Goal: Task Accomplishment & Management: Manage account settings

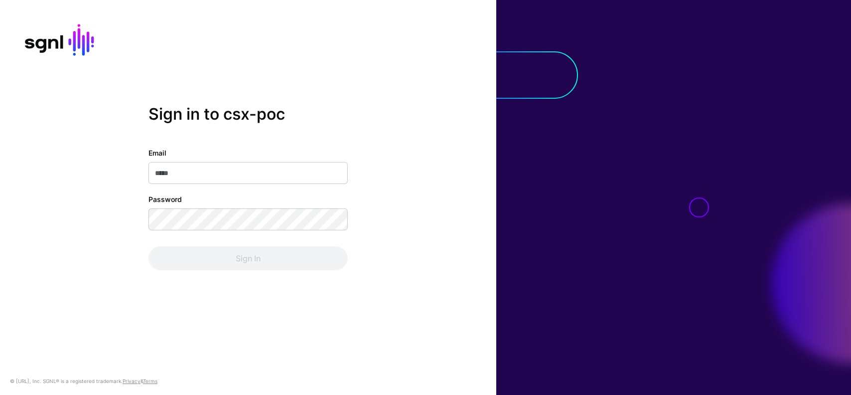
type input "**********"
click at [329, 257] on div "Sign In" at bounding box center [248, 258] width 199 height 24
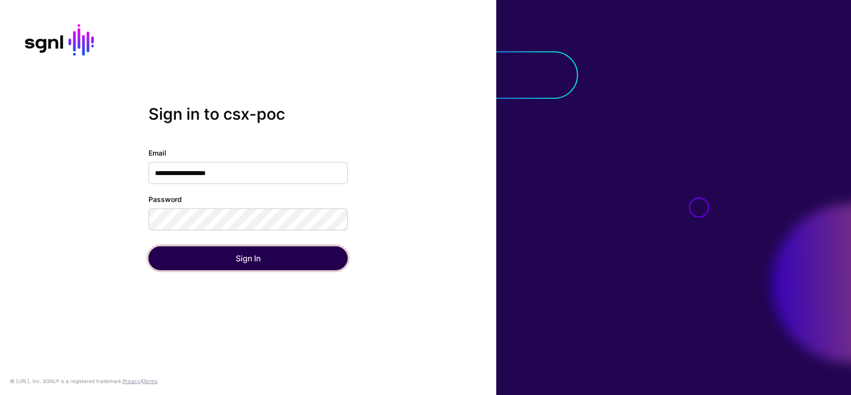
click at [329, 257] on button "Sign In" at bounding box center [248, 258] width 199 height 24
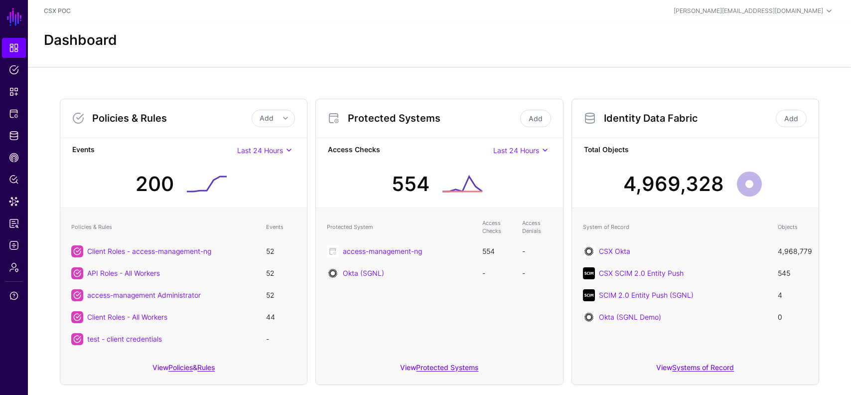
click at [136, 118] on h3 "Policies & Rules" at bounding box center [172, 118] width 160 height 12
click at [397, 119] on h3 "Protected Systems" at bounding box center [433, 118] width 170 height 12
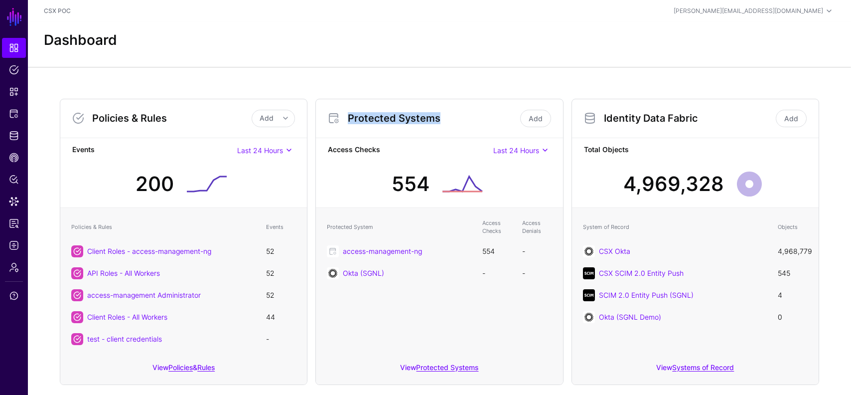
click at [397, 119] on h3 "Protected Systems" at bounding box center [433, 118] width 170 height 12
click at [631, 122] on h3 "Identity Data Fabric" at bounding box center [689, 118] width 170 height 12
click at [648, 153] on strong "Total Objects" at bounding box center [695, 150] width 223 height 12
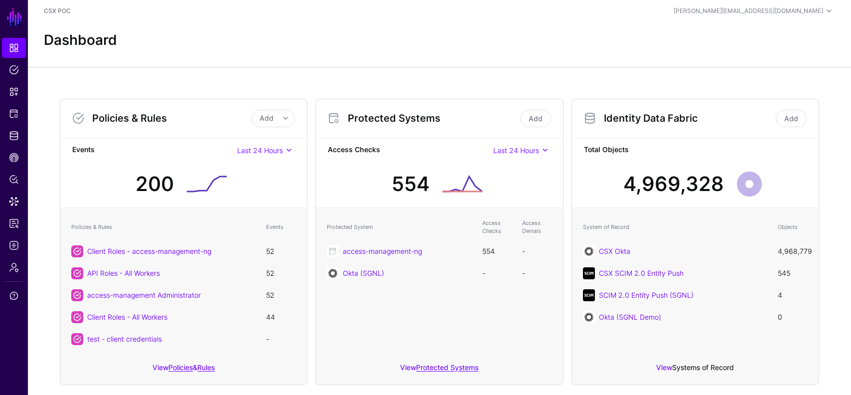
click at [698, 367] on link "Systems of Record" at bounding box center [703, 367] width 62 height 8
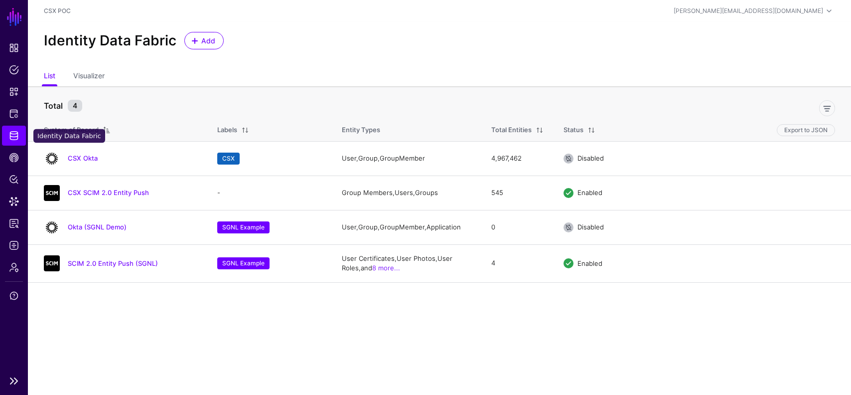
click at [12, 137] on span "Identity Data Fabric" at bounding box center [14, 136] width 10 height 10
click at [14, 42] on link "Dashboard" at bounding box center [14, 48] width 24 height 20
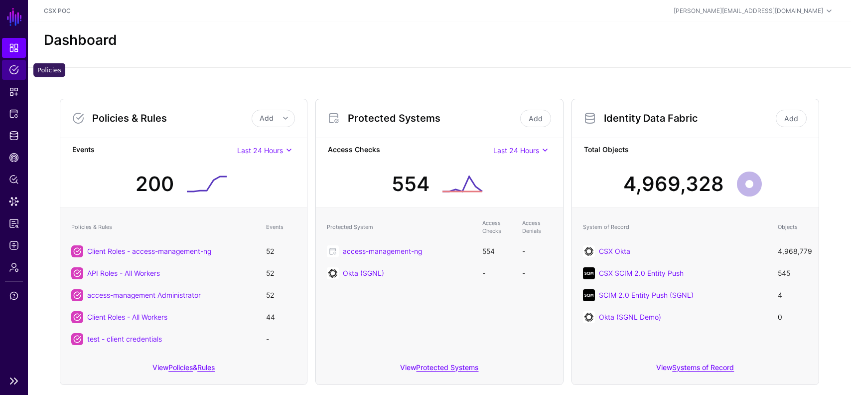
click at [15, 74] on span "Policies" at bounding box center [14, 70] width 10 height 10
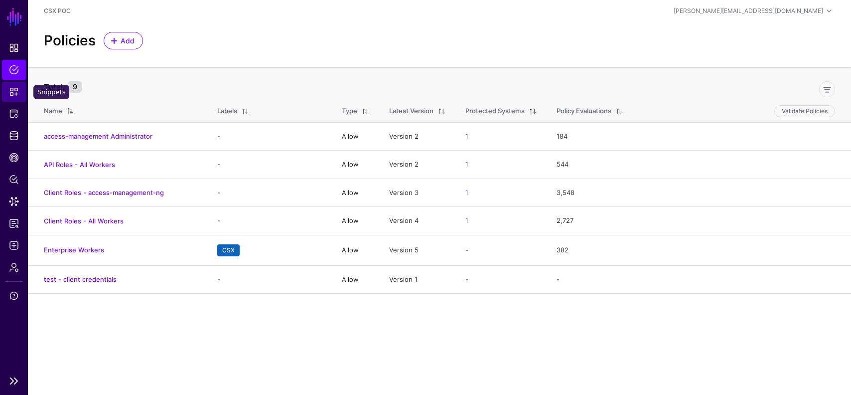
click at [19, 91] on link "Snippets" at bounding box center [14, 92] width 24 height 20
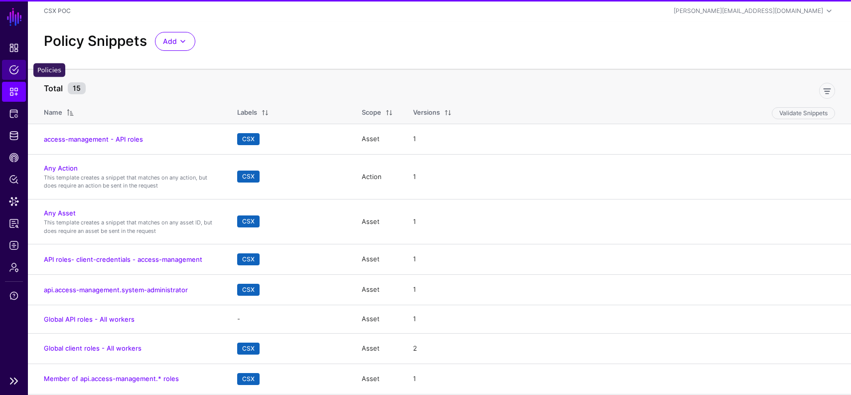
click at [10, 68] on span "Policies" at bounding box center [14, 70] width 10 height 10
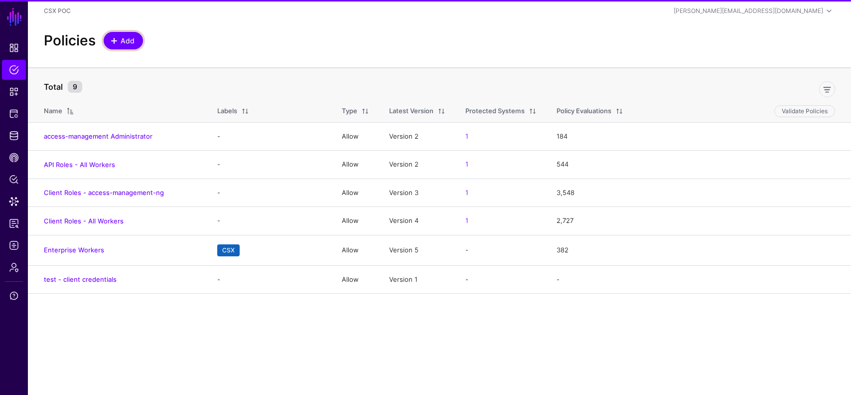
click at [122, 41] on span "Add" at bounding box center [128, 40] width 16 height 10
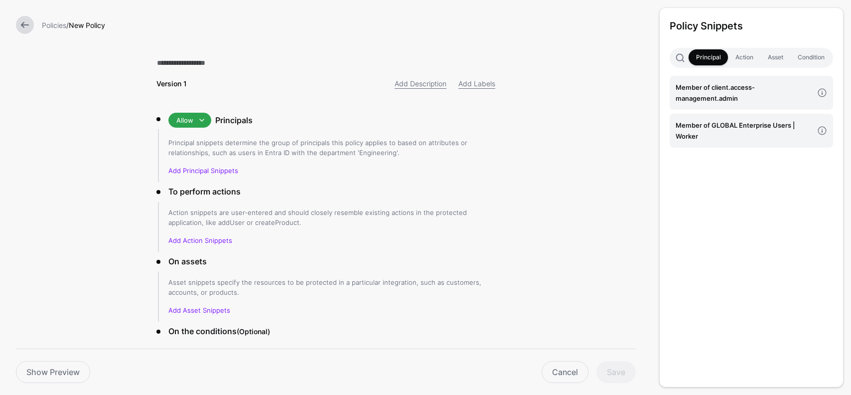
click at [29, 28] on link at bounding box center [25, 25] width 18 height 18
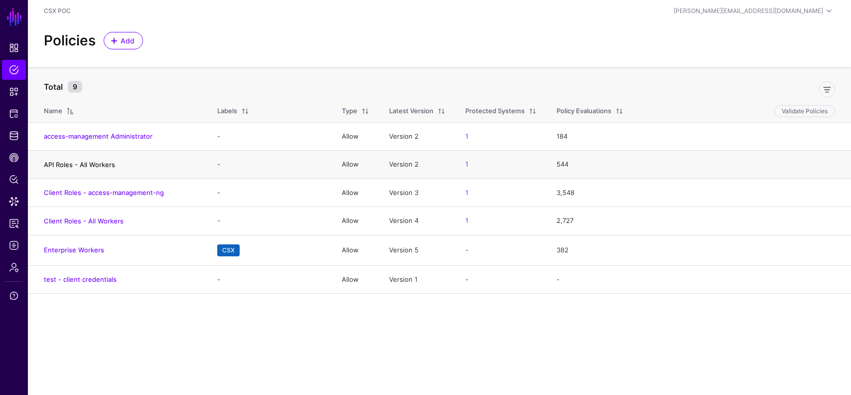
click at [99, 165] on link "API Roles - All Workers" at bounding box center [79, 165] width 71 height 8
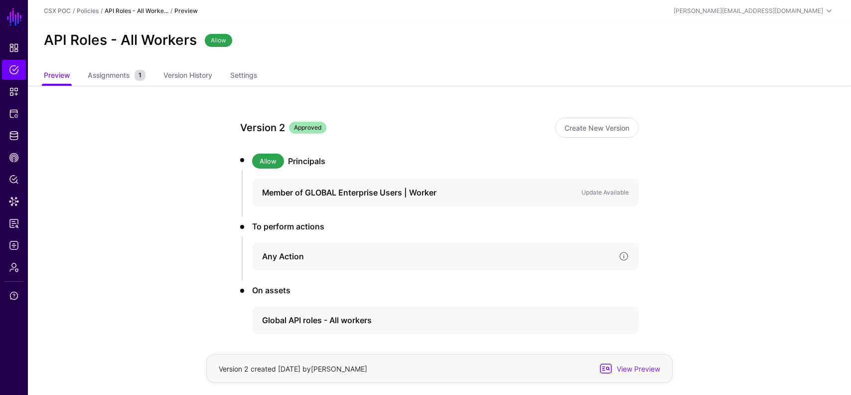
scroll to position [41, 0]
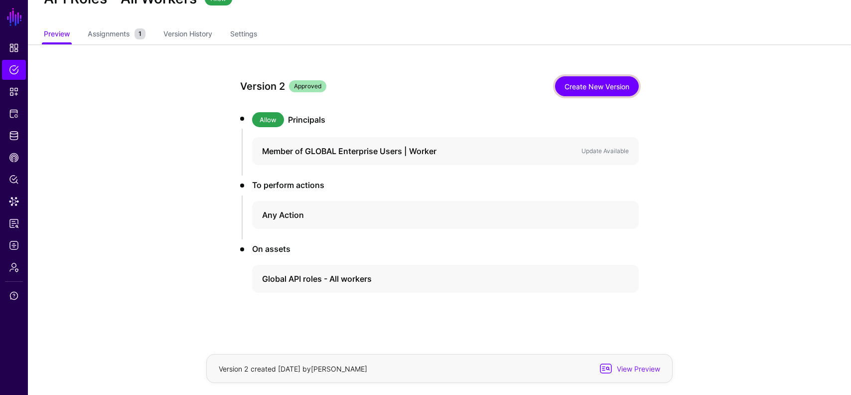
click at [568, 83] on link "Create New Version" at bounding box center [597, 86] width 84 height 20
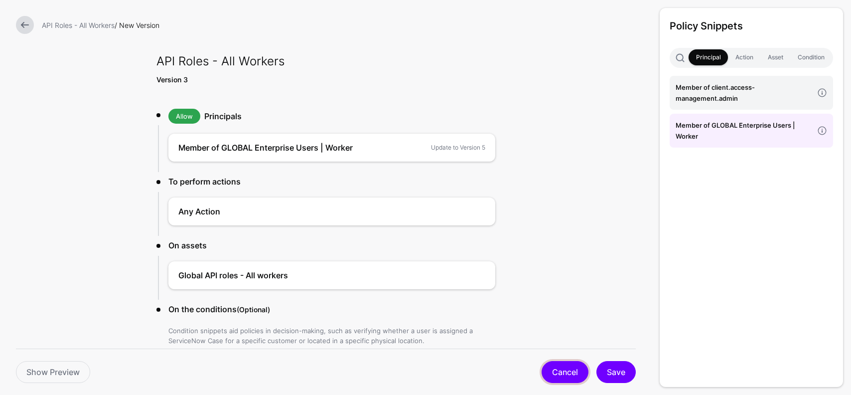
click at [560, 370] on link "Cancel" at bounding box center [565, 372] width 47 height 22
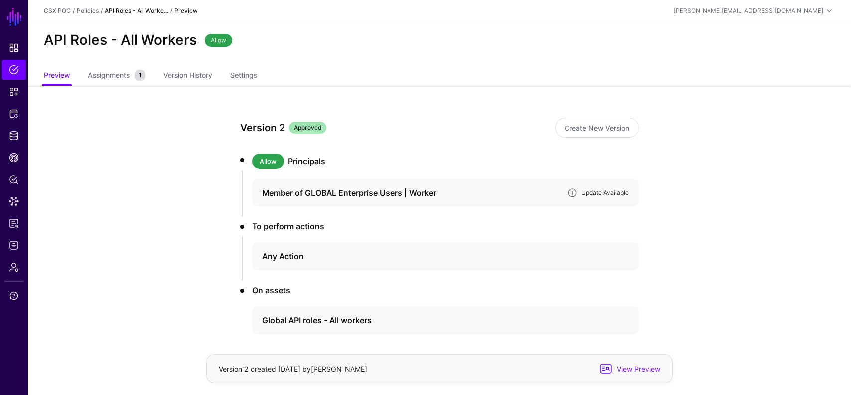
click at [618, 194] on link "Update Available" at bounding box center [605, 191] width 47 height 7
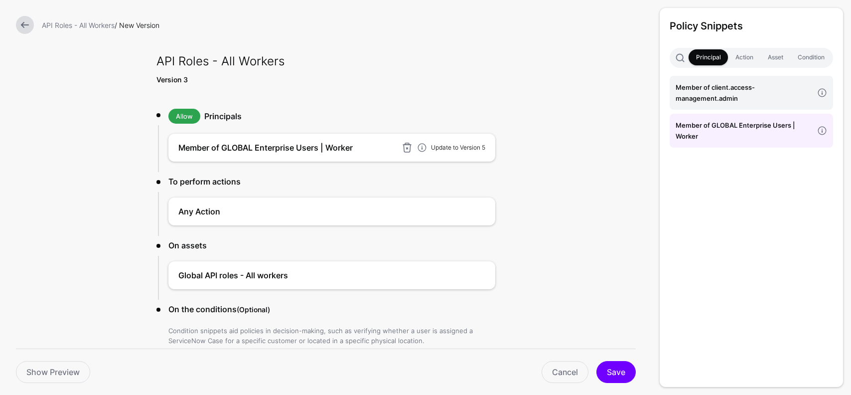
click at [473, 145] on link "Update to Version 5" at bounding box center [458, 147] width 54 height 7
click at [615, 362] on button "Save" at bounding box center [616, 372] width 39 height 22
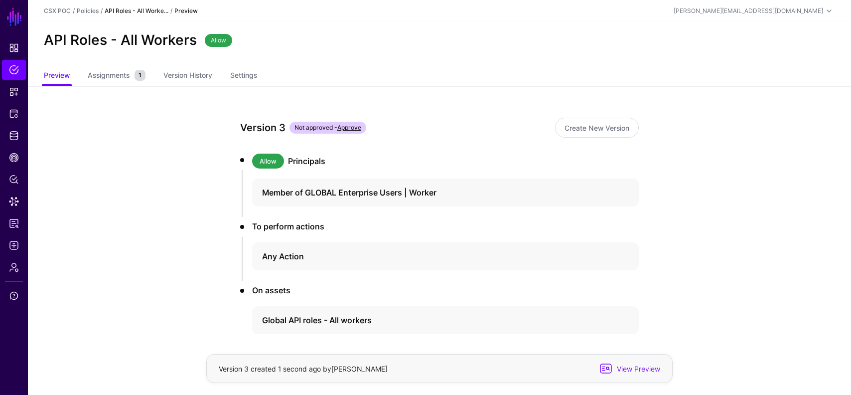
click at [357, 128] on link "Approve" at bounding box center [349, 127] width 24 height 7
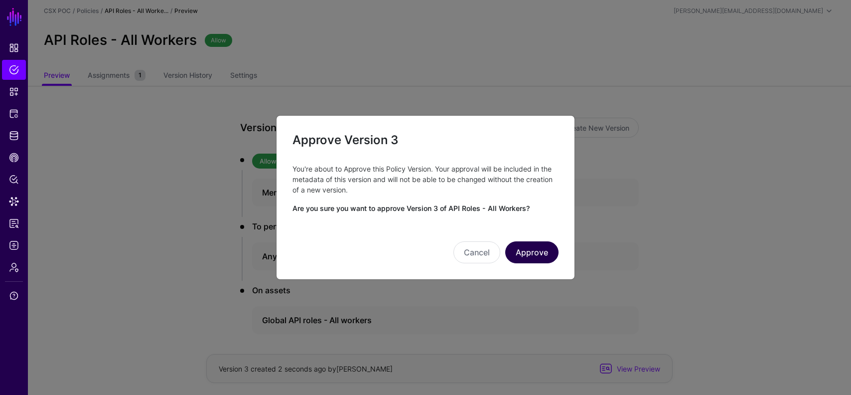
click at [542, 253] on button "Approve" at bounding box center [531, 252] width 53 height 22
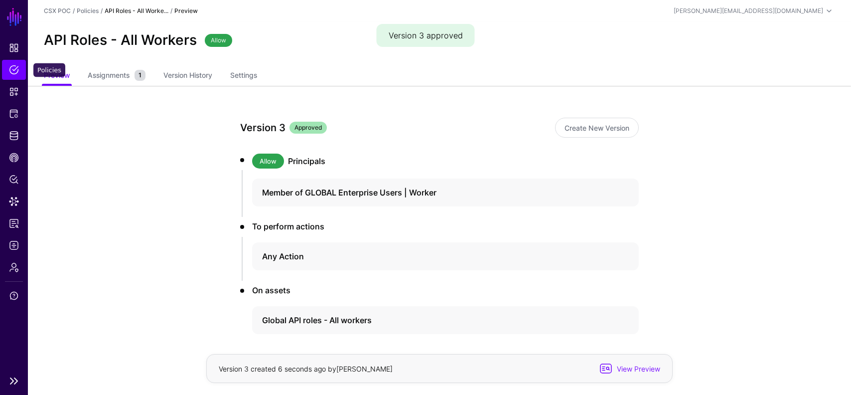
click at [17, 71] on span "Policies" at bounding box center [14, 70] width 10 height 10
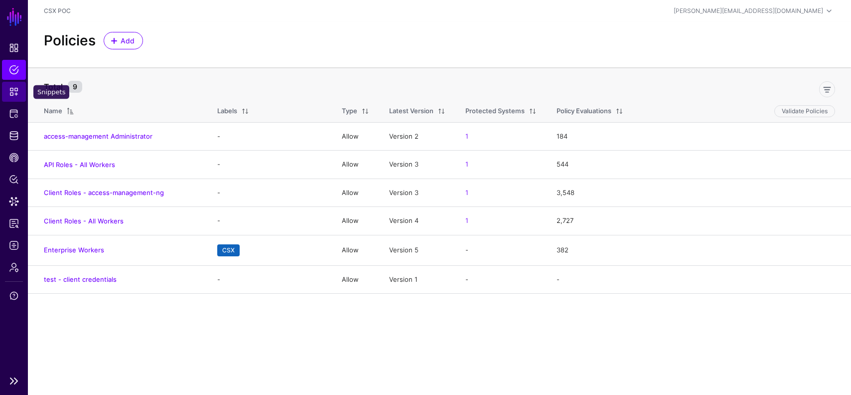
click at [13, 92] on span "Snippets" at bounding box center [14, 92] width 10 height 10
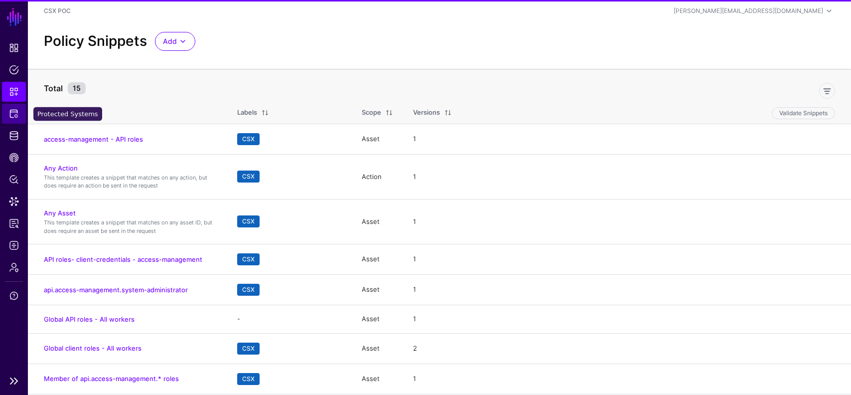
click at [12, 114] on span "Protected Systems" at bounding box center [14, 114] width 10 height 10
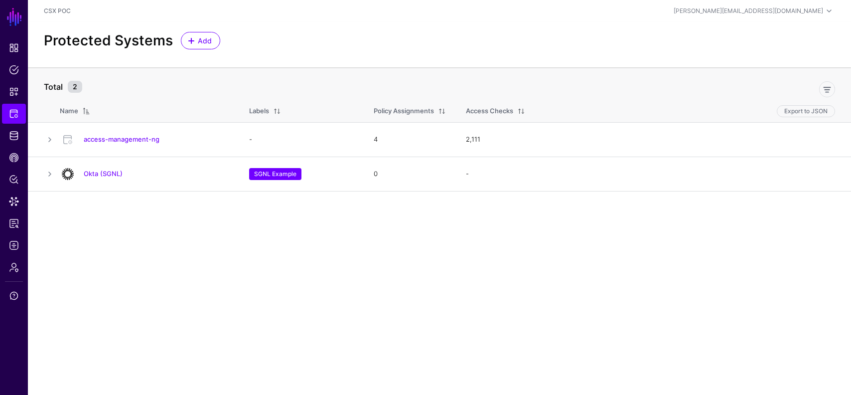
click at [109, 140] on link "access-management-ng" at bounding box center [122, 139] width 76 height 8
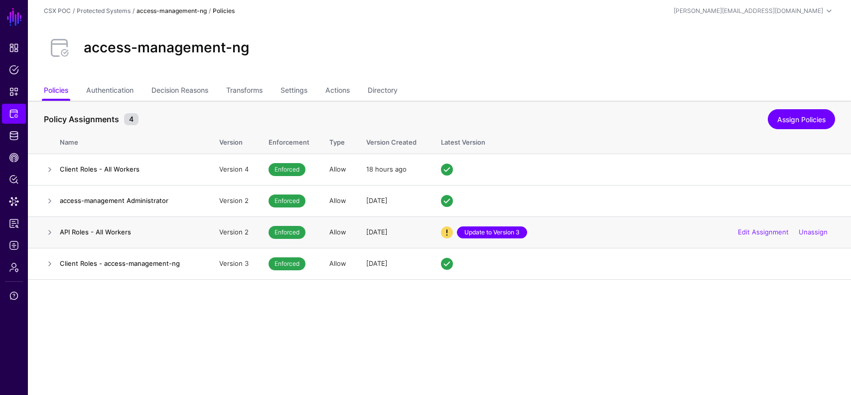
click at [495, 234] on link "Update to Version 3" at bounding box center [492, 232] width 70 height 12
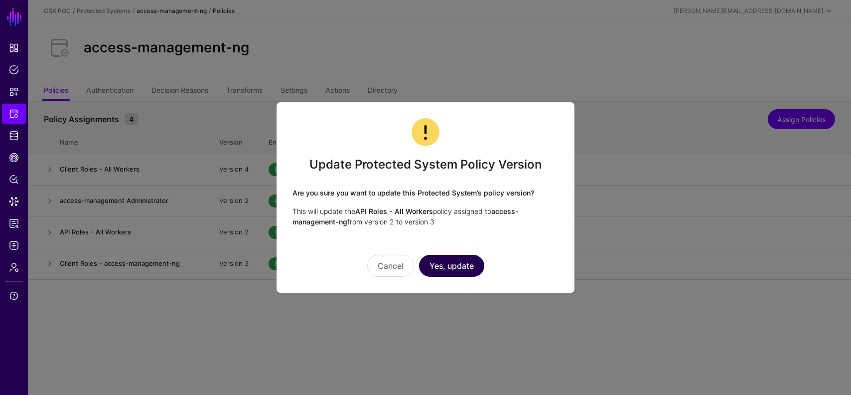
click at [469, 263] on button "Yes, update" at bounding box center [451, 266] width 65 height 22
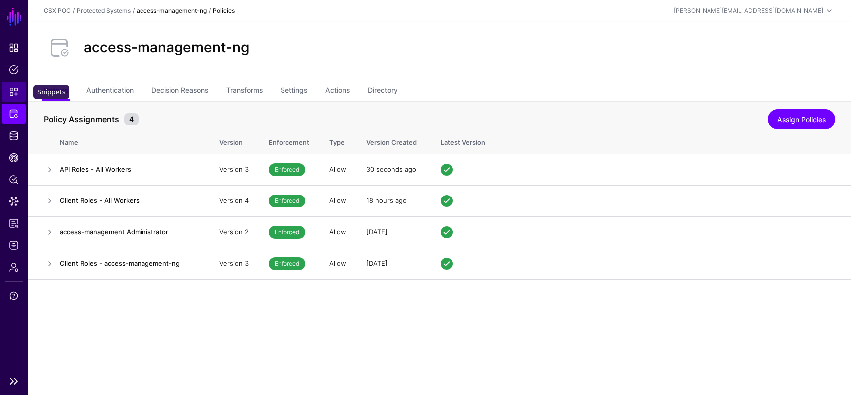
click at [11, 92] on span "Snippets" at bounding box center [14, 92] width 10 height 10
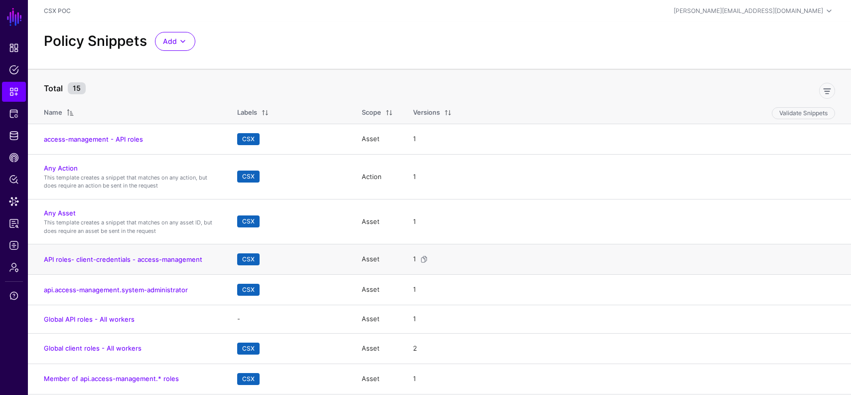
scroll to position [185, 0]
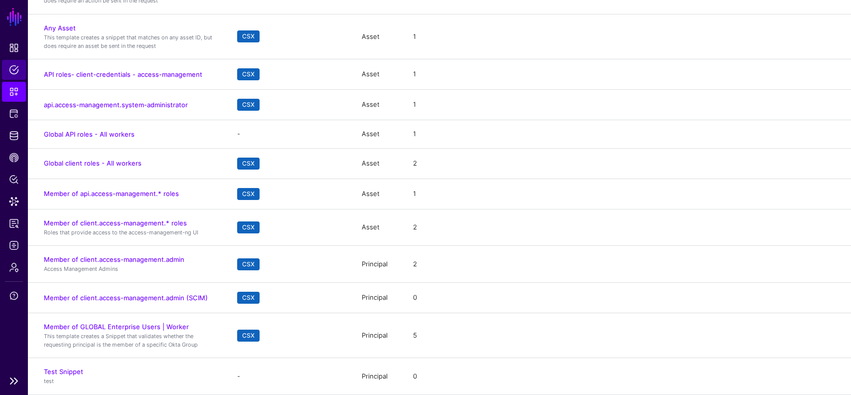
click at [11, 73] on span "Policies" at bounding box center [14, 70] width 10 height 10
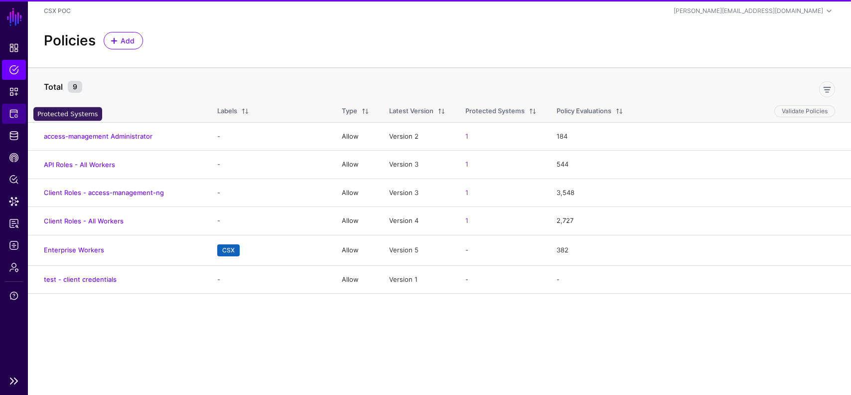
click at [12, 112] on span "Protected Systems" at bounding box center [14, 114] width 10 height 10
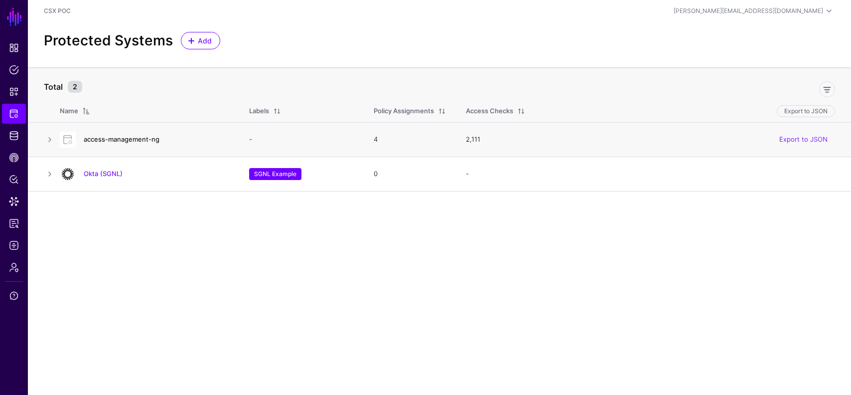
click at [124, 140] on link "access-management-ng" at bounding box center [122, 139] width 76 height 8
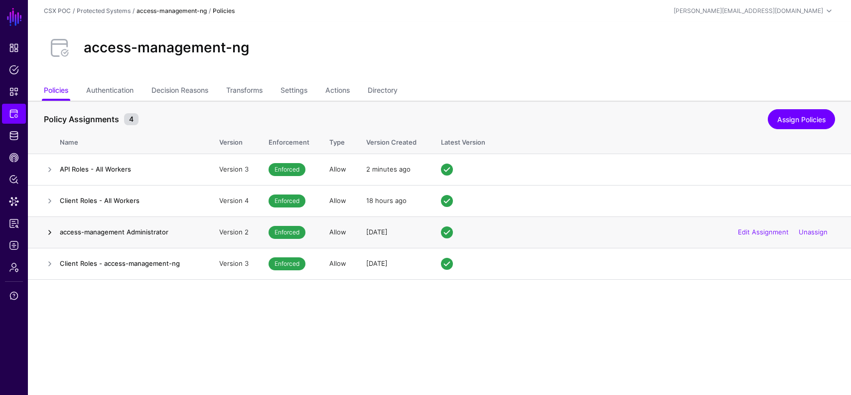
click at [46, 231] on link at bounding box center [50, 232] width 12 height 12
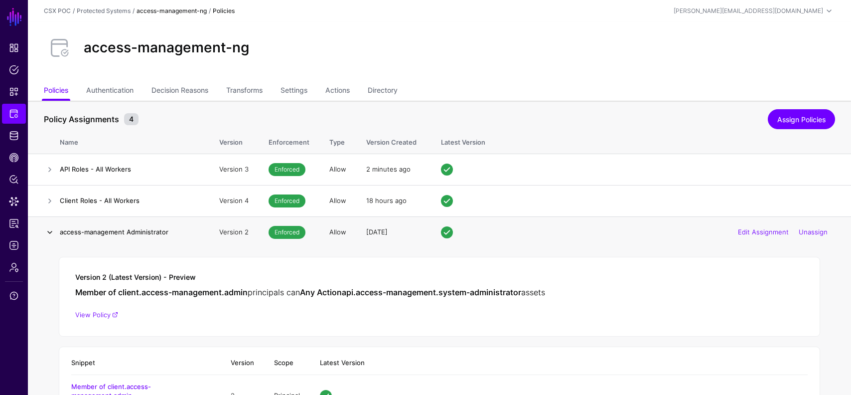
click at [51, 233] on link at bounding box center [50, 232] width 12 height 12
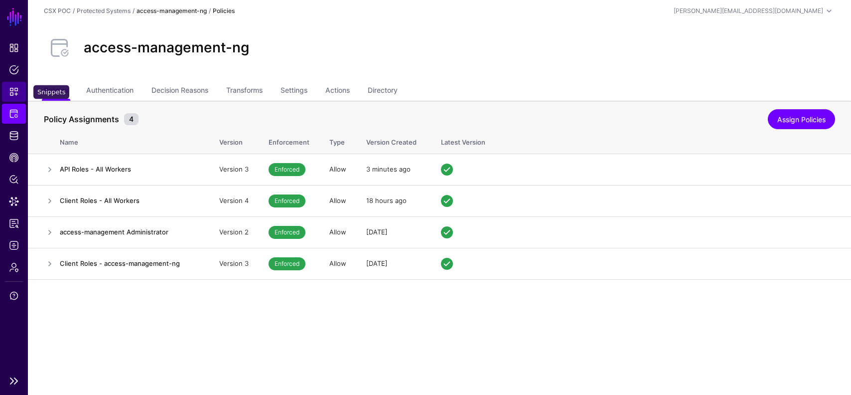
click at [11, 92] on span "Snippets" at bounding box center [14, 92] width 10 height 10
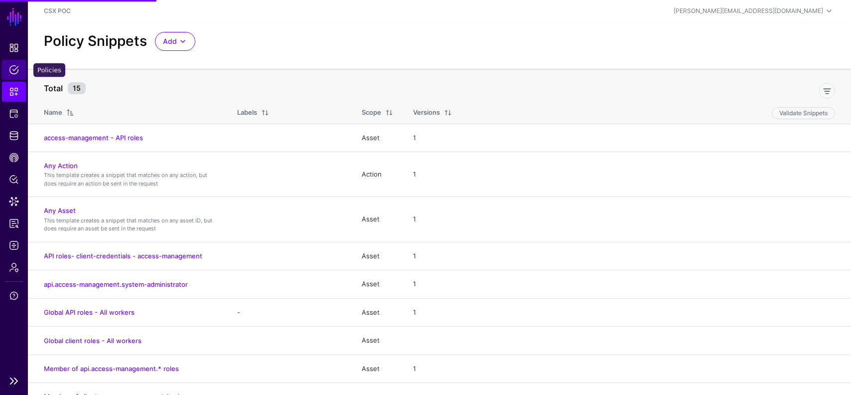
click at [16, 76] on link "Policies" at bounding box center [14, 70] width 24 height 20
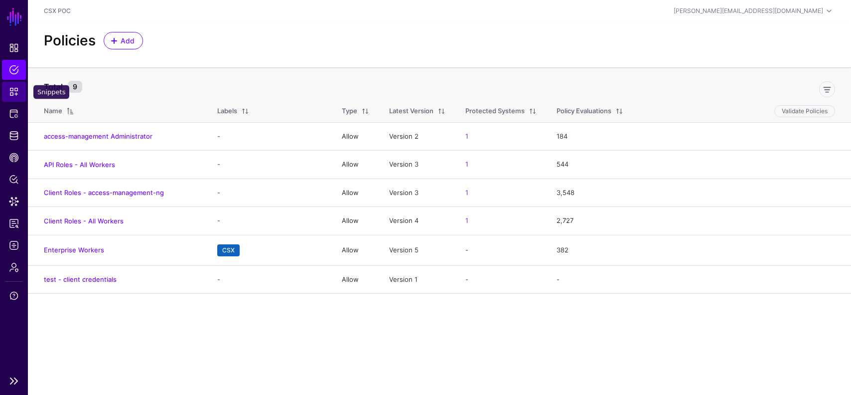
click at [6, 93] on link "Snippets" at bounding box center [14, 92] width 24 height 20
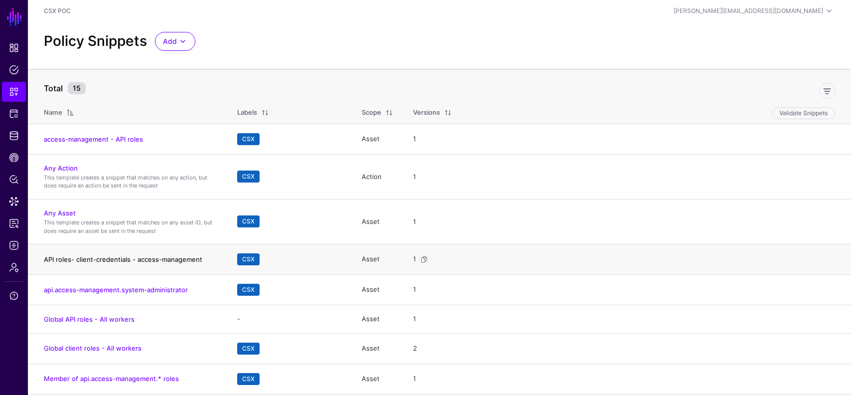
click at [154, 260] on link "API roles- client-credentials - access-management" at bounding box center [123, 259] width 159 height 8
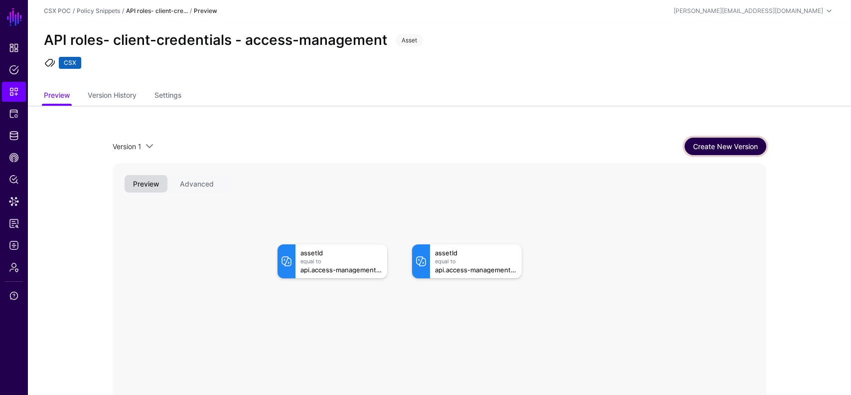
click at [719, 151] on link "Create New Version" at bounding box center [726, 146] width 82 height 17
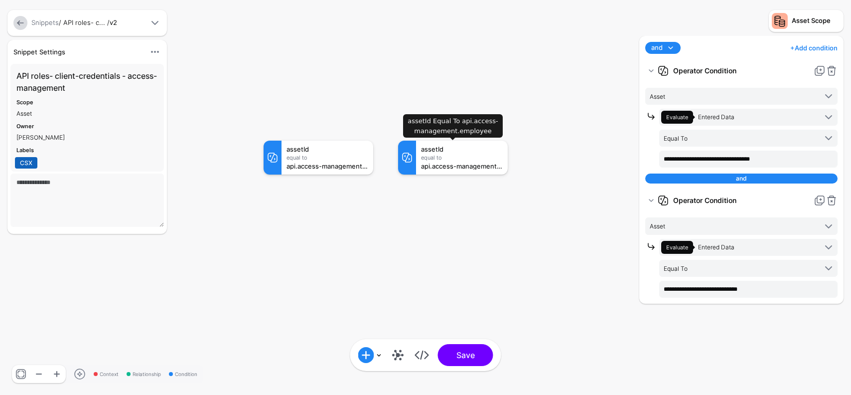
click at [447, 156] on div "Equal To" at bounding box center [462, 158] width 82 height 6
click at [830, 70] on link at bounding box center [832, 71] width 12 height 12
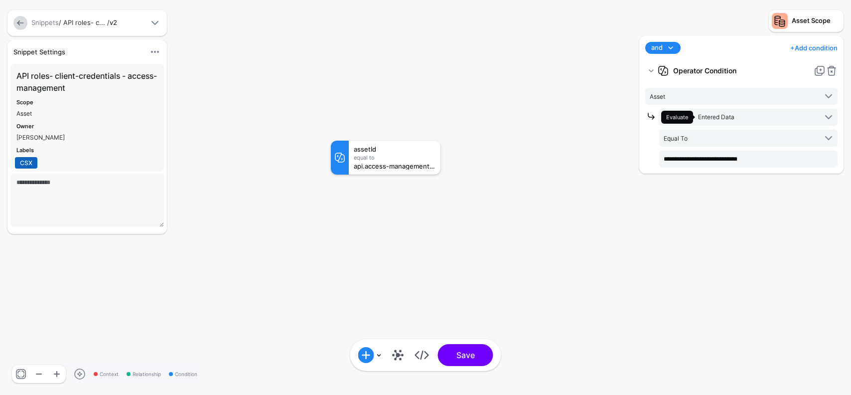
click at [830, 70] on link at bounding box center [832, 71] width 12 height 12
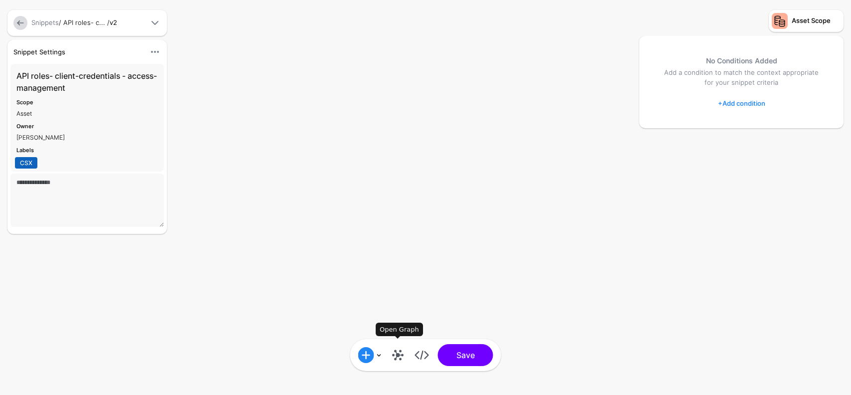
click at [394, 355] on link at bounding box center [398, 355] width 16 height 16
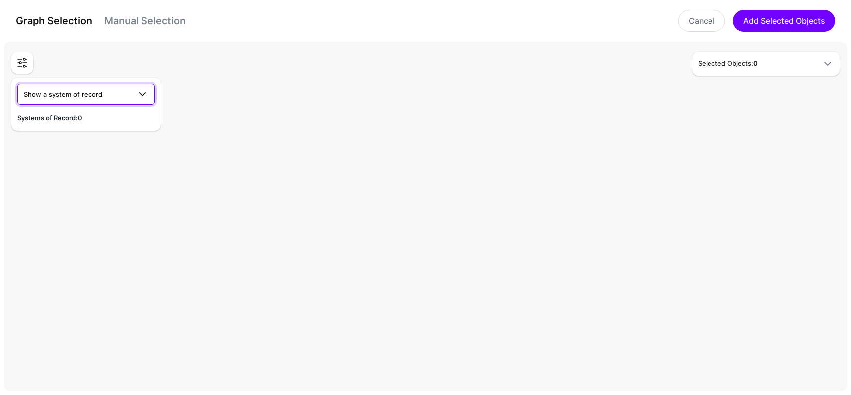
click at [143, 96] on span at bounding box center [143, 94] width 12 height 12
click at [104, 112] on button "CSX Okta" at bounding box center [86, 118] width 138 height 16
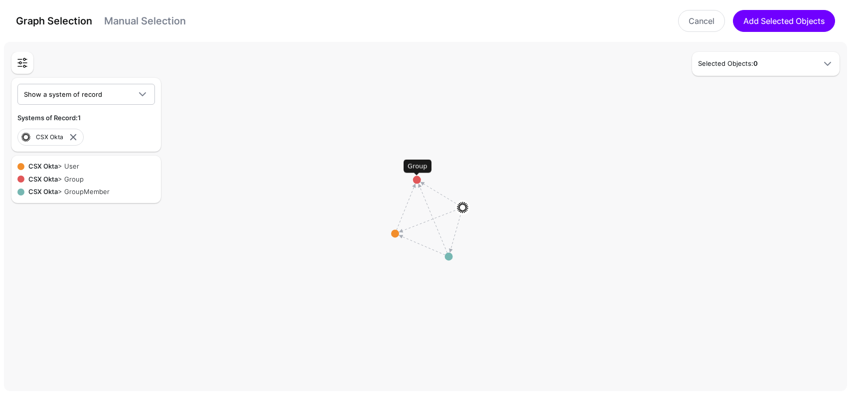
click at [417, 180] on circle at bounding box center [417, 180] width 8 height 8
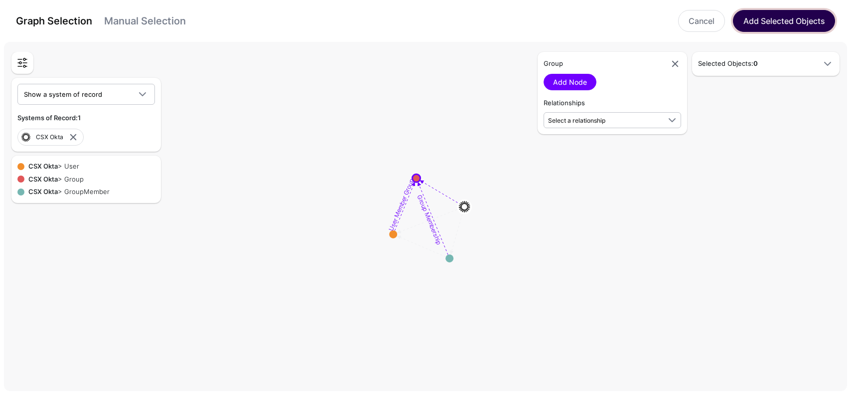
click at [781, 20] on button "Add Selected Objects" at bounding box center [784, 21] width 102 height 22
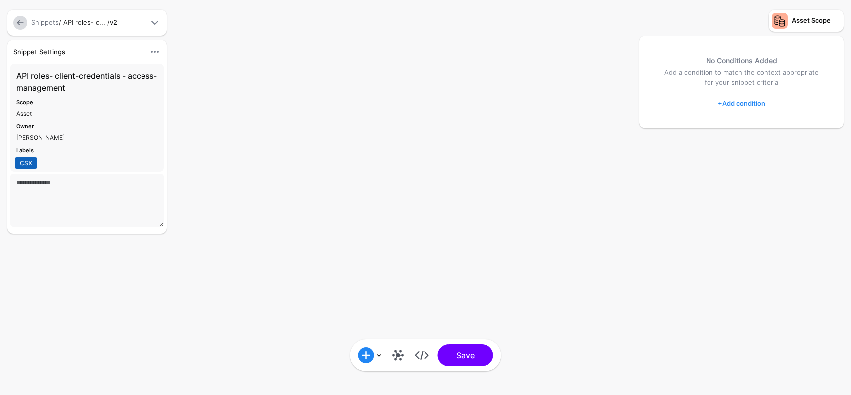
click at [754, 99] on link "+ Add condition" at bounding box center [741, 103] width 47 height 16
click at [632, 84] on div "Asset Scope No Conditions Added Add a condition to match the context appropriat…" at bounding box center [741, 197] width 219 height 395
click at [399, 355] on link at bounding box center [398, 355] width 16 height 16
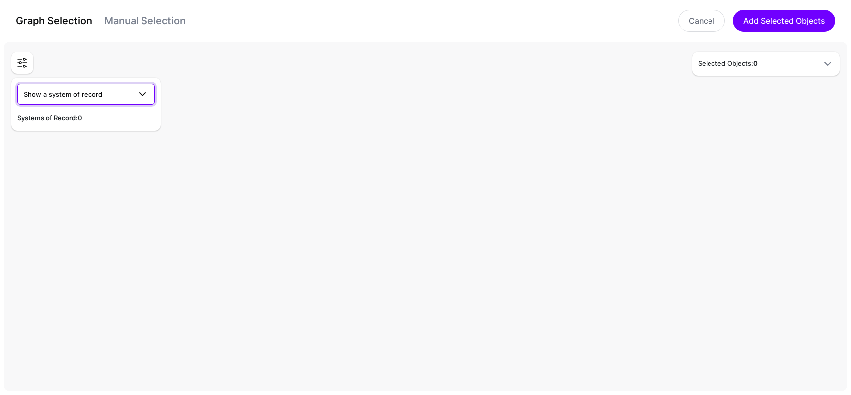
click at [144, 100] on link "Show a system of record" at bounding box center [86, 94] width 138 height 21
click at [104, 122] on div "CSX Okta" at bounding box center [86, 118] width 122 height 10
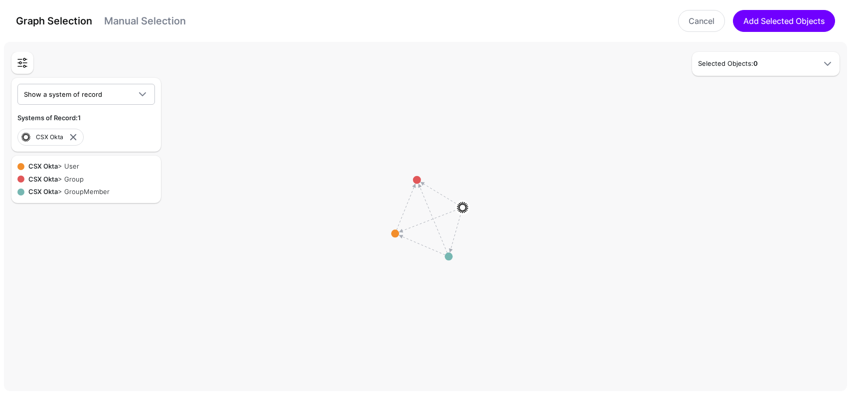
click at [418, 181] on circle at bounding box center [417, 180] width 8 height 8
click at [568, 78] on link "Add Node" at bounding box center [570, 82] width 53 height 16
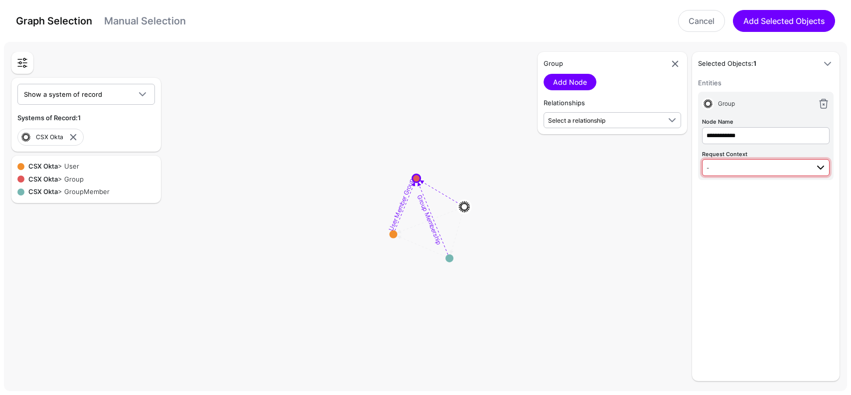
click at [737, 160] on link "-" at bounding box center [766, 167] width 128 height 17
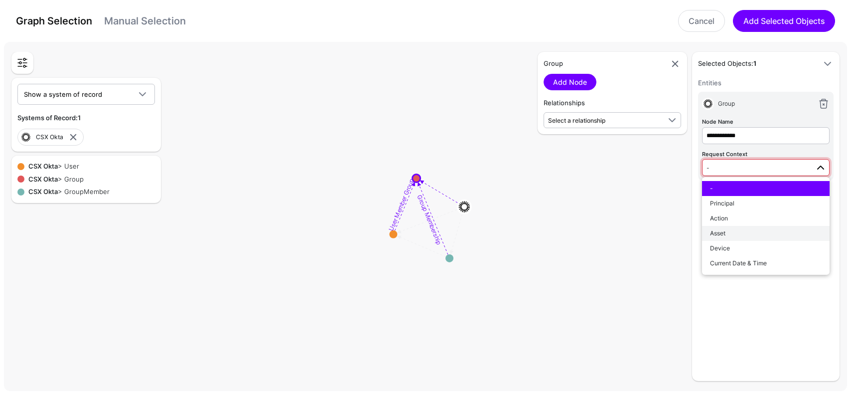
click at [728, 234] on div "Asset" at bounding box center [766, 233] width 112 height 9
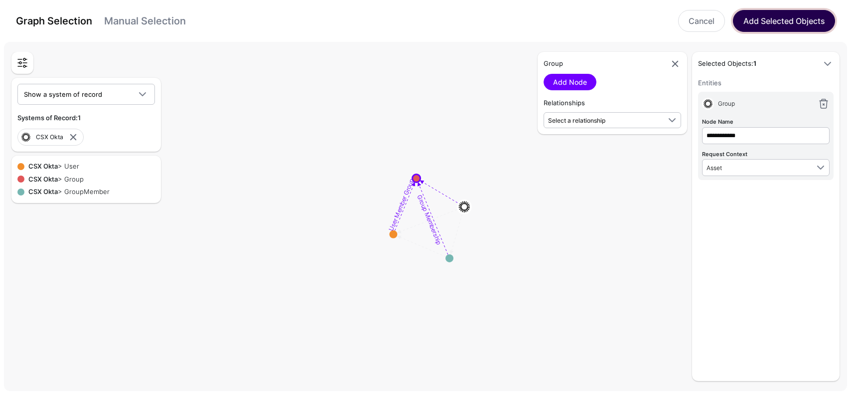
click at [791, 21] on button "Add Selected Objects" at bounding box center [784, 21] width 102 height 22
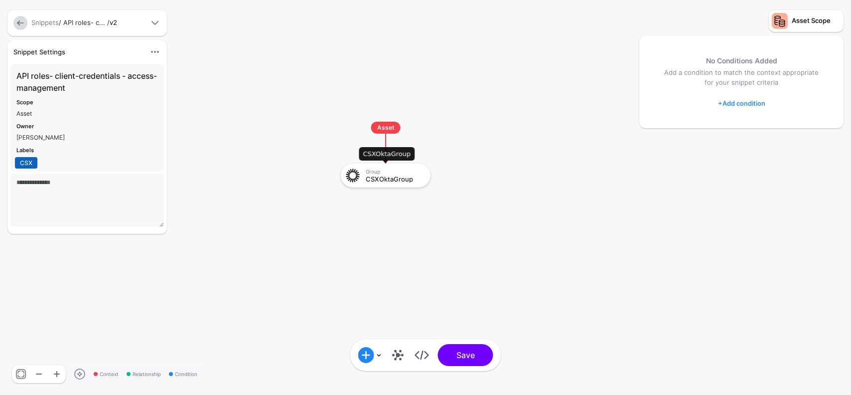
click at [394, 173] on div "Group" at bounding box center [395, 171] width 58 height 6
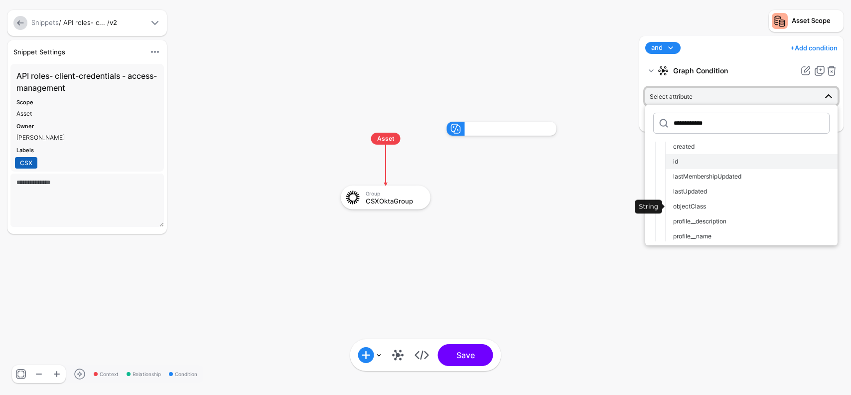
scroll to position [54, 0]
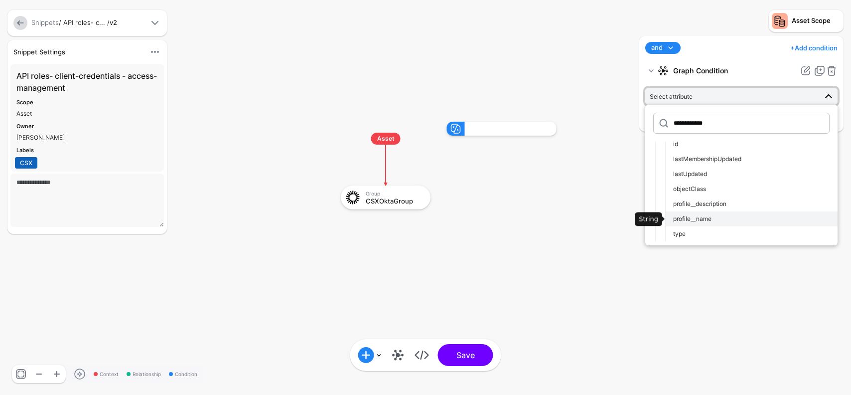
click at [705, 214] on button "profile__name" at bounding box center [751, 218] width 172 height 15
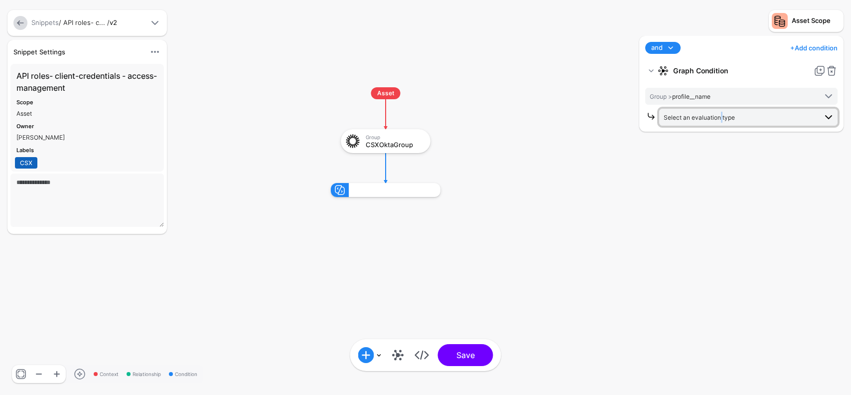
click at [719, 117] on span "Select an evaluation type" at bounding box center [699, 117] width 71 height 7
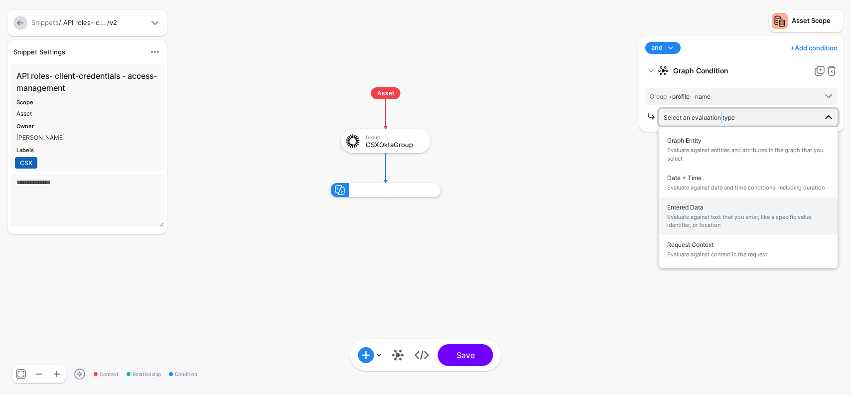
click at [702, 216] on span "Evaluate against text that you enter, like a specific value, identifier, or loc…" at bounding box center [748, 221] width 163 height 16
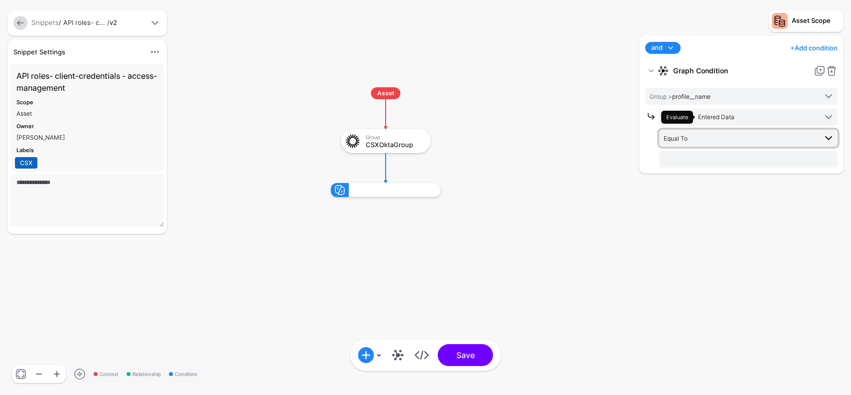
click at [720, 136] on span "Equal To" at bounding box center [740, 138] width 153 height 11
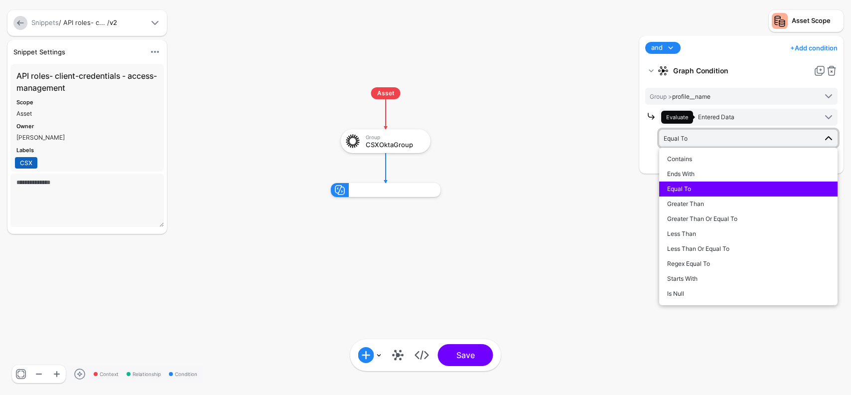
click at [686, 187] on span "Equal To" at bounding box center [679, 188] width 24 height 7
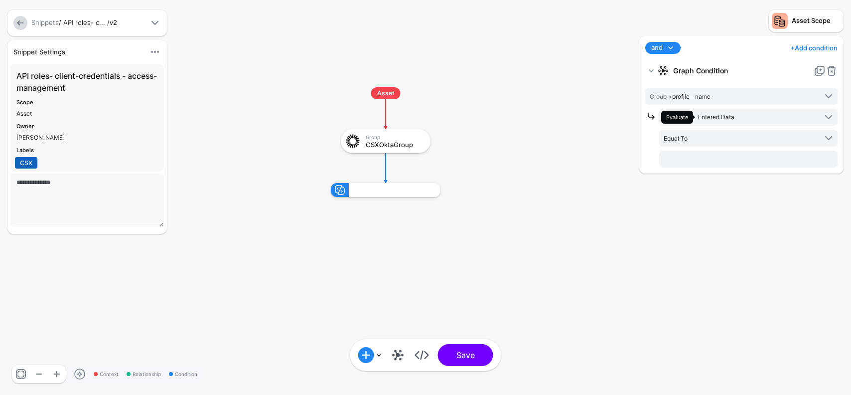
click at [577, 202] on rect at bounding box center [321, 77] width 85143 height 39481
click at [395, 353] on link at bounding box center [398, 355] width 16 height 16
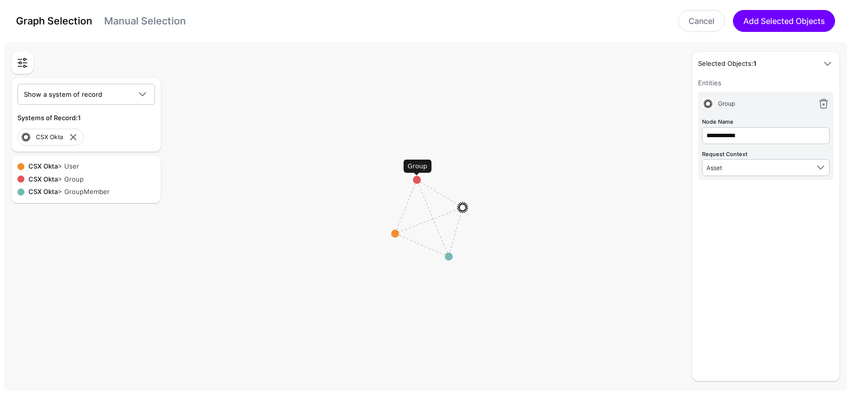
click at [414, 179] on circle at bounding box center [417, 180] width 8 height 8
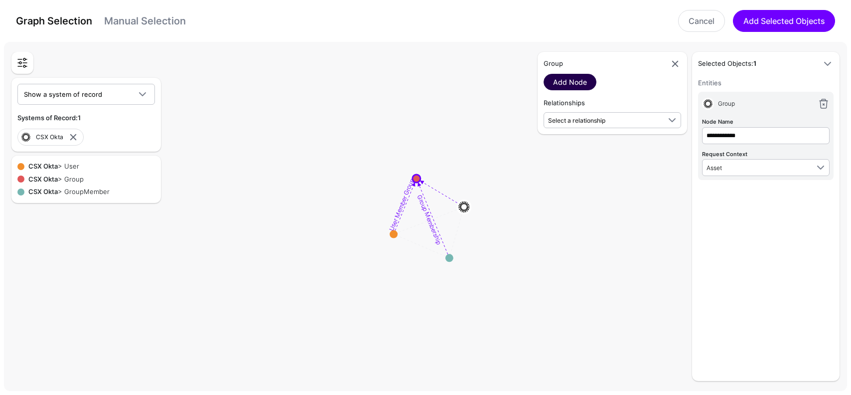
click at [558, 82] on link "Add Node" at bounding box center [570, 82] width 53 height 16
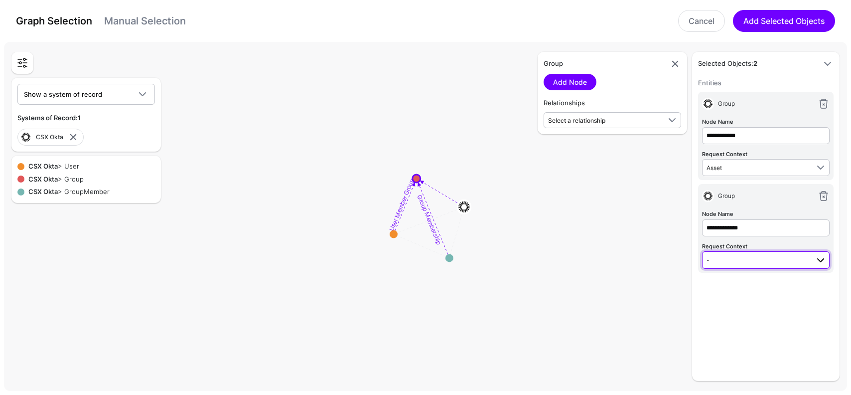
click at [715, 254] on span "-" at bounding box center [767, 260] width 120 height 12
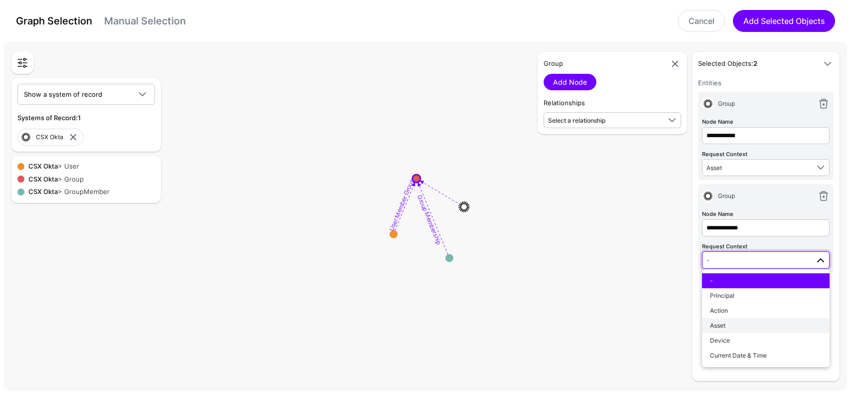
click at [727, 322] on div "Asset" at bounding box center [766, 325] width 112 height 9
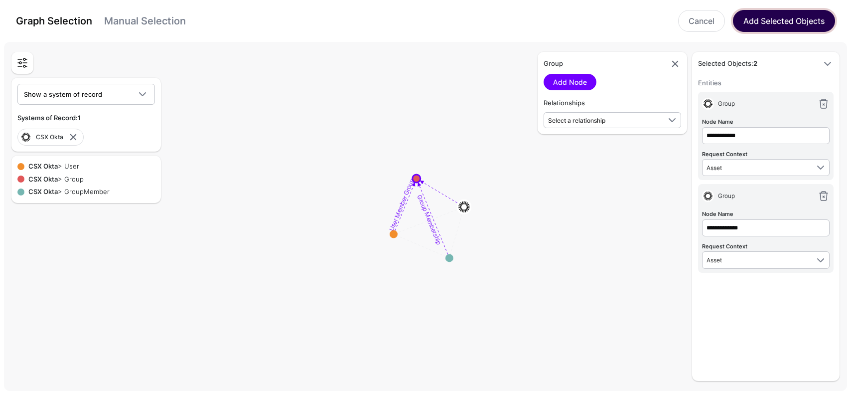
click at [775, 30] on button "Add Selected Objects" at bounding box center [784, 21] width 102 height 22
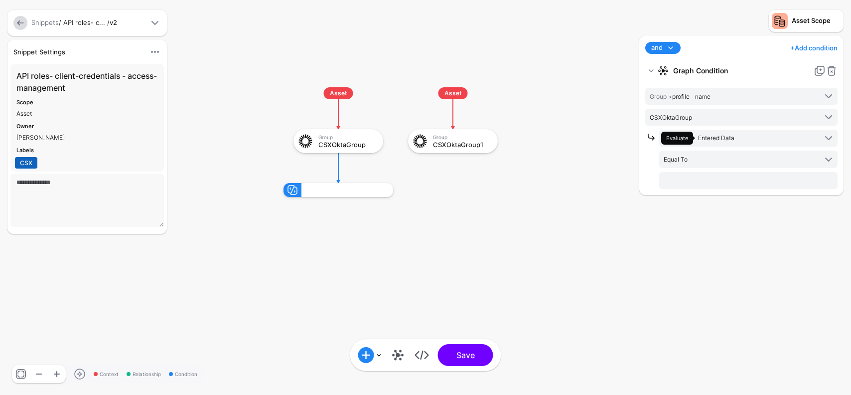
click at [476, 170] on rect at bounding box center [273, 77] width 85143 height 39481
click at [832, 68] on link at bounding box center [832, 71] width 12 height 12
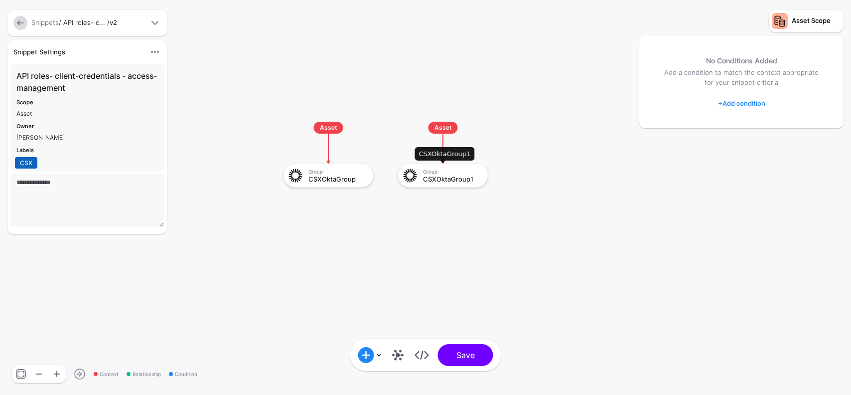
click at [445, 175] on div "CSXOktaGroup1" at bounding box center [452, 178] width 58 height 7
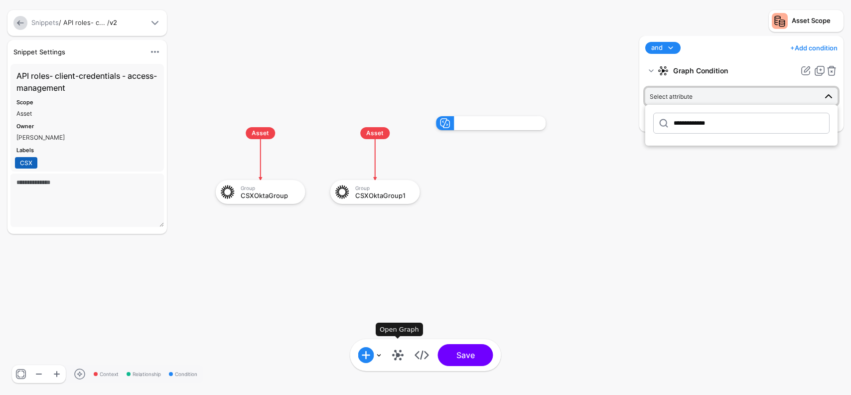
click at [397, 356] on link at bounding box center [398, 355] width 16 height 16
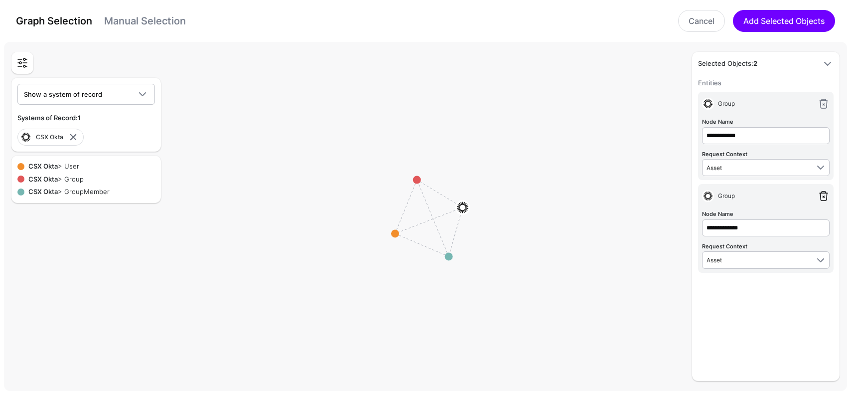
click at [825, 193] on link at bounding box center [824, 196] width 12 height 12
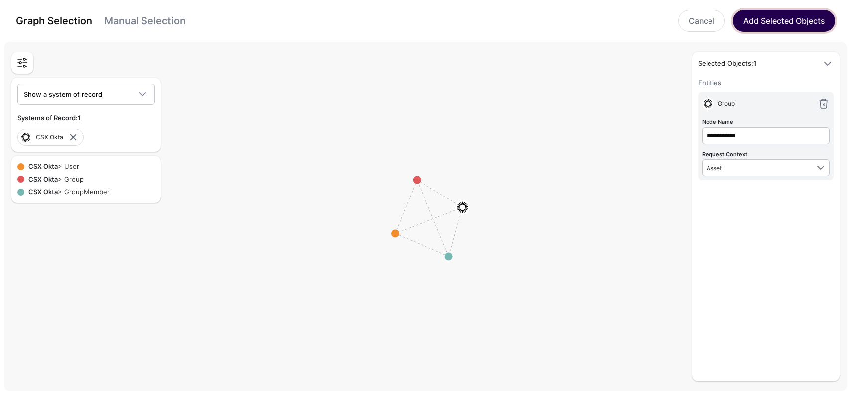
click at [764, 26] on button "Add Selected Objects" at bounding box center [784, 21] width 102 height 22
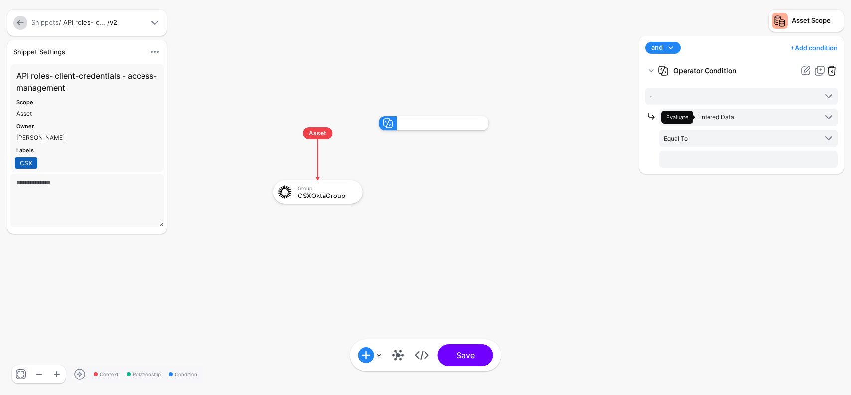
click at [831, 69] on link at bounding box center [832, 71] width 12 height 12
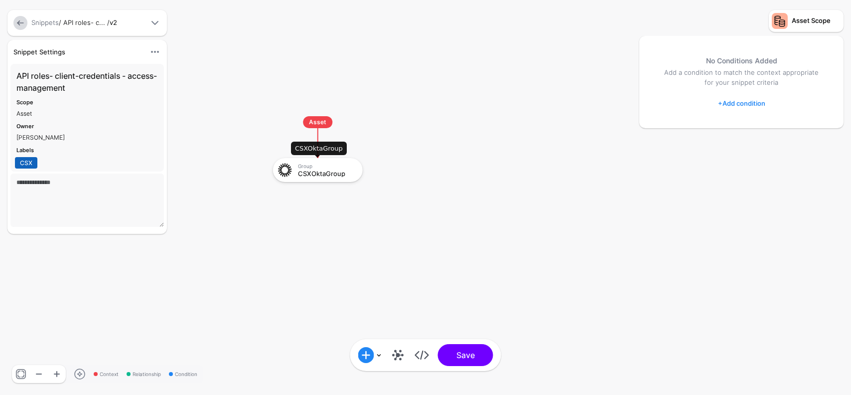
click at [317, 169] on div "Group CSXOktaGroup" at bounding box center [329, 170] width 62 height 14
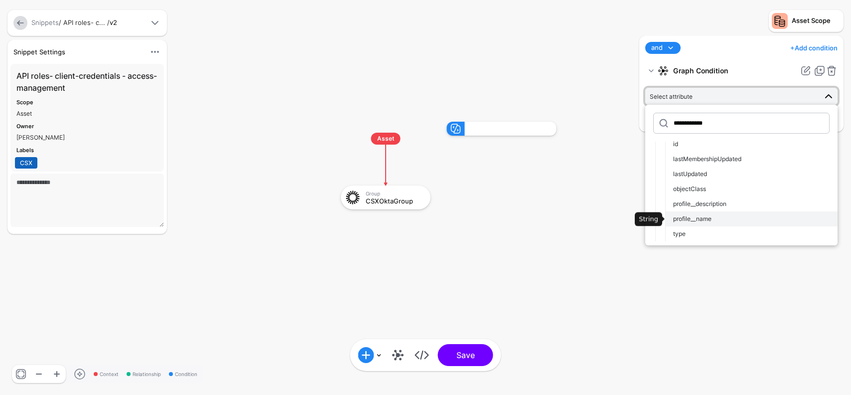
click at [699, 215] on span "profile__name" at bounding box center [692, 218] width 38 height 7
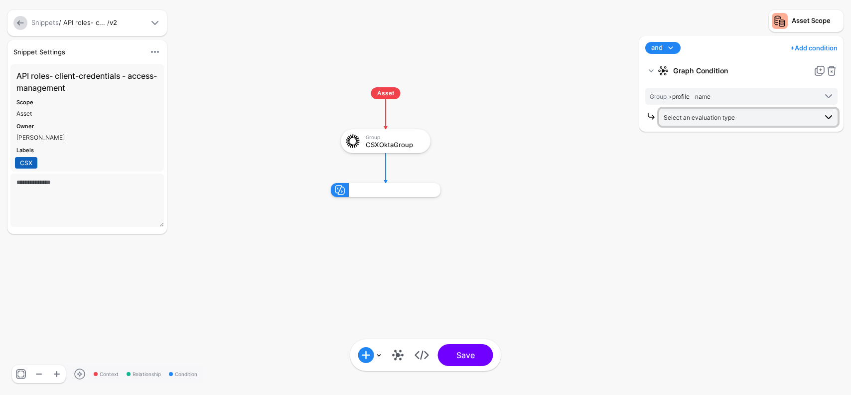
click at [720, 117] on span "Select an evaluation type" at bounding box center [699, 117] width 71 height 7
click at [828, 114] on span at bounding box center [829, 117] width 12 height 12
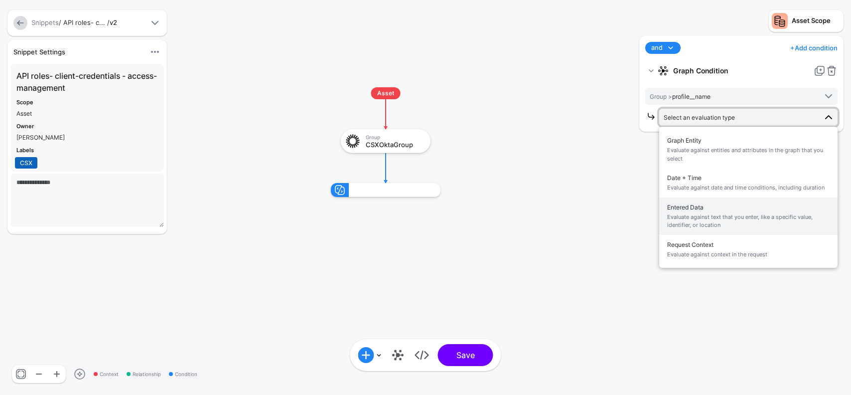
click at [705, 210] on span "Entered Data Evaluate against text that you enter, like a specific value, ident…" at bounding box center [748, 215] width 163 height 31
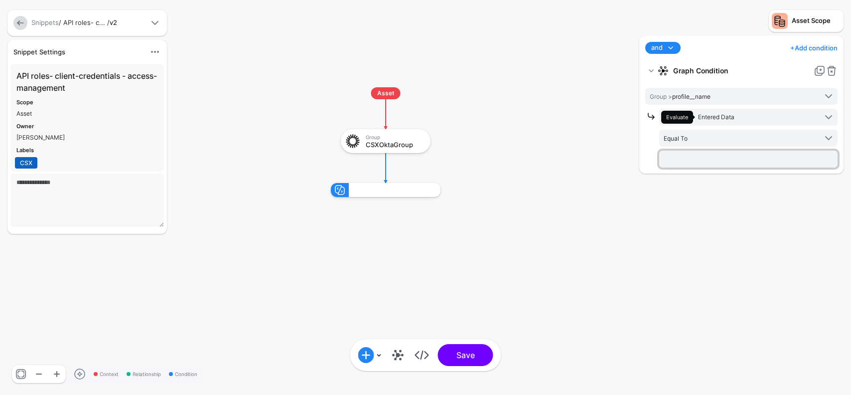
click at [689, 159] on input "text" at bounding box center [749, 159] width 178 height 17
paste input "**********"
type input "**********"
click at [626, 251] on rect at bounding box center [321, 77] width 85143 height 39481
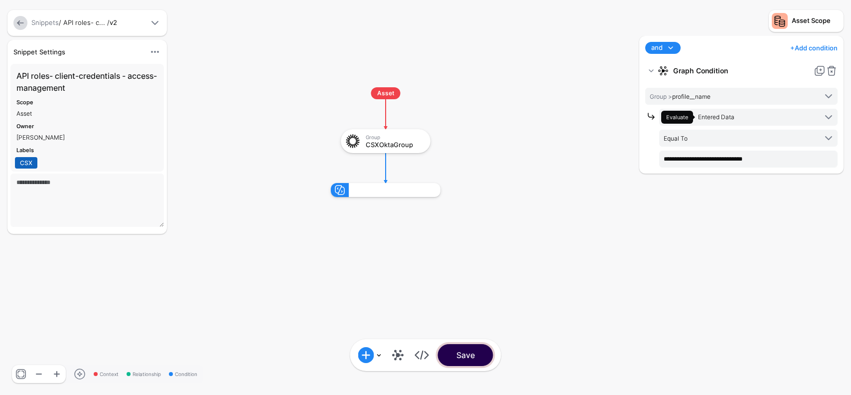
click at [483, 358] on button "Save" at bounding box center [465, 355] width 55 height 22
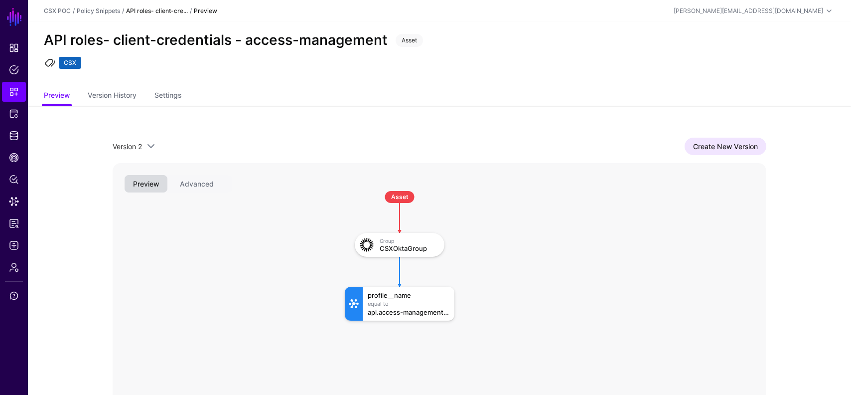
scroll to position [76, 0]
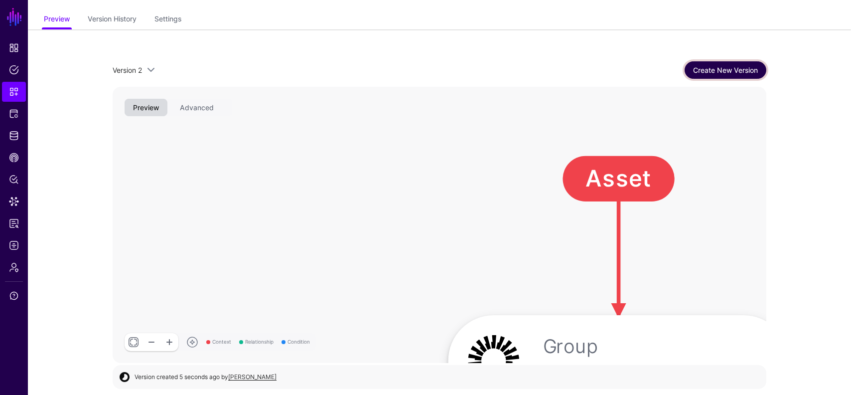
click at [704, 73] on link "Create New Version" at bounding box center [726, 69] width 82 height 17
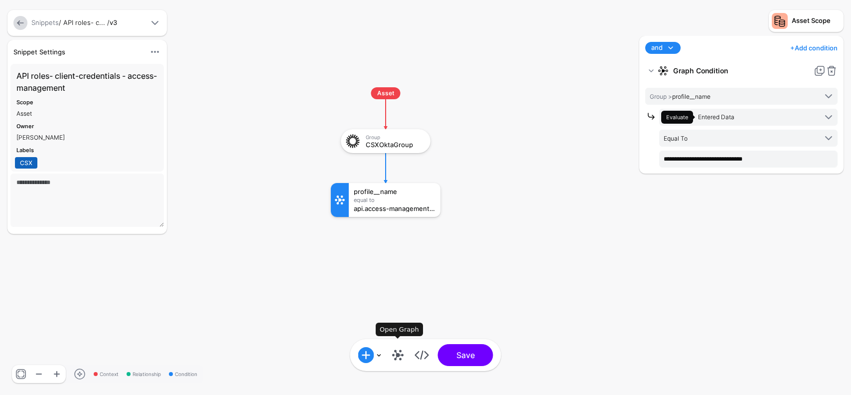
click at [398, 353] on link at bounding box center [398, 355] width 16 height 16
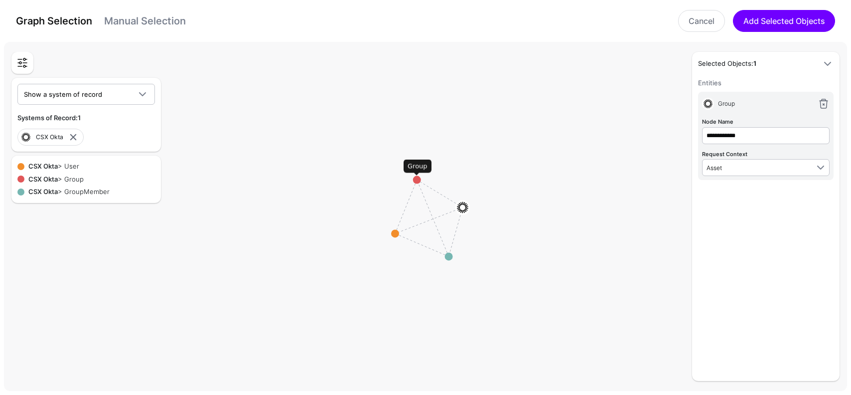
click at [416, 180] on circle at bounding box center [417, 180] width 8 height 8
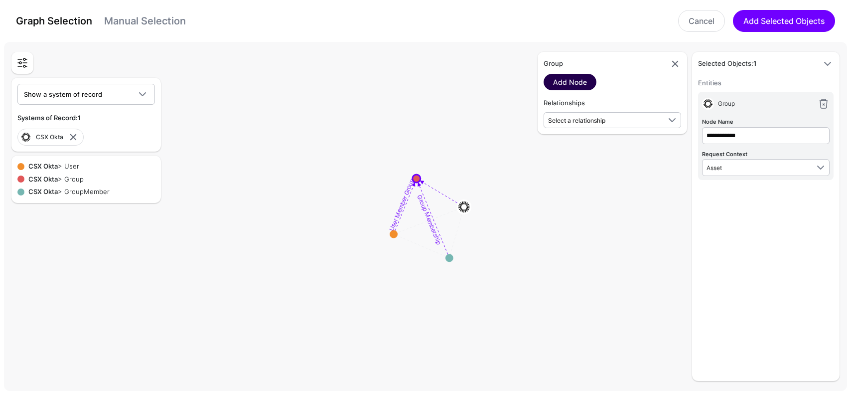
click at [567, 80] on link "Add Node" at bounding box center [570, 82] width 53 height 16
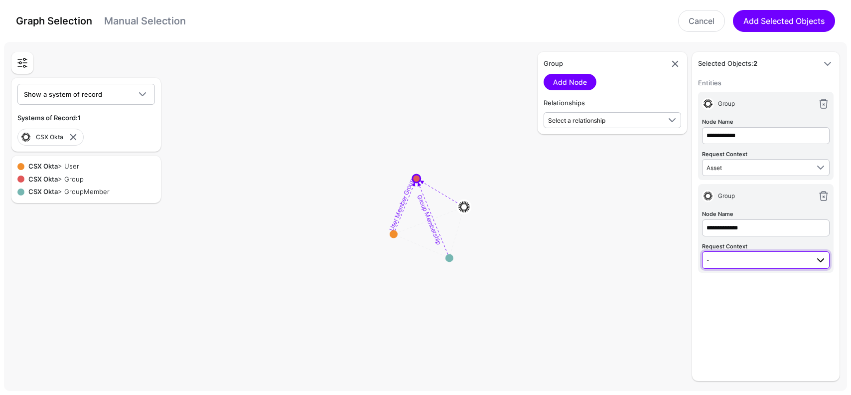
click at [746, 255] on span "-" at bounding box center [758, 259] width 102 height 11
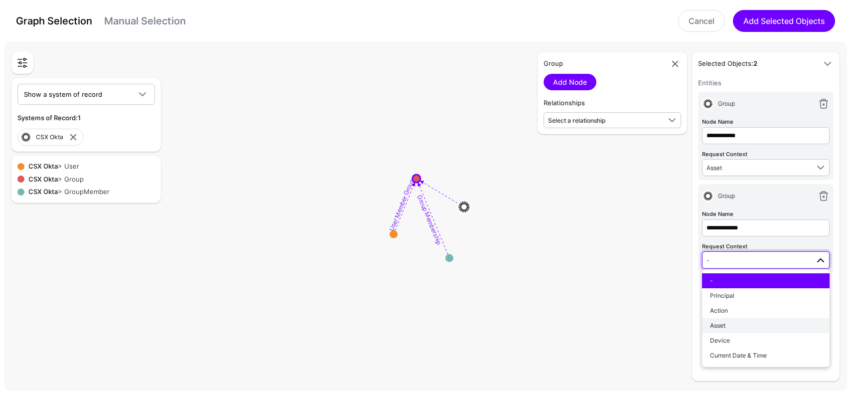
click at [735, 321] on div "Asset" at bounding box center [766, 325] width 112 height 9
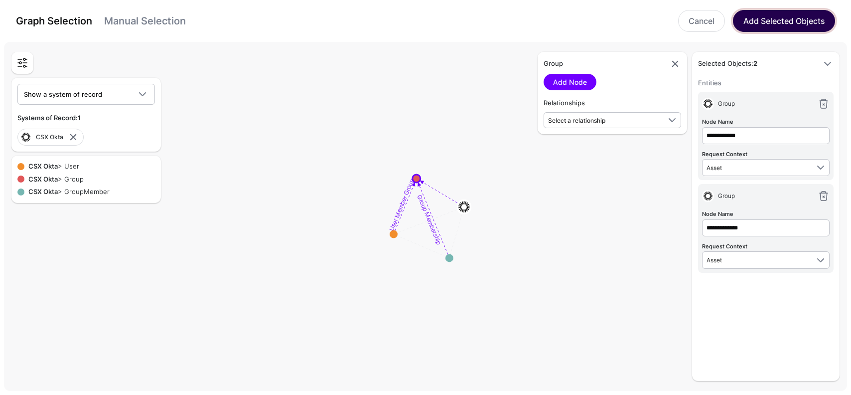
click at [789, 19] on button "Add Selected Objects" at bounding box center [784, 21] width 102 height 22
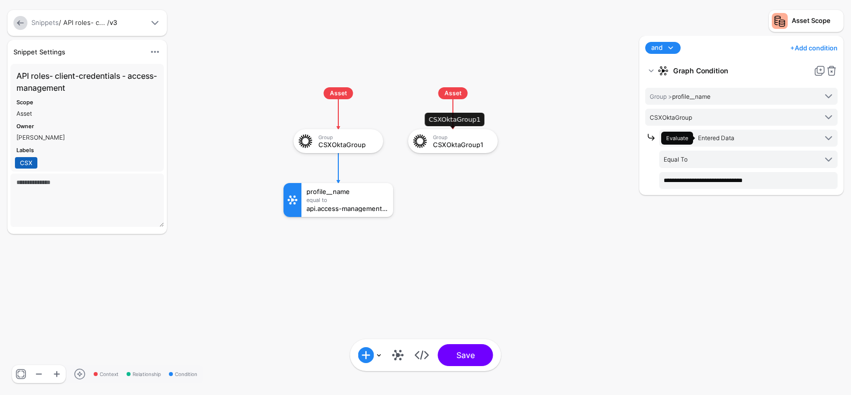
click at [481, 138] on div "Group" at bounding box center [462, 137] width 58 height 6
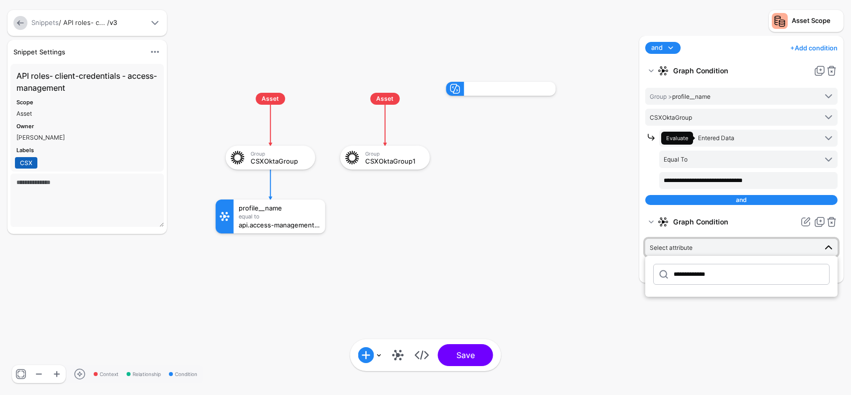
click at [770, 202] on div "and" at bounding box center [742, 200] width 192 height 10
click at [832, 219] on link at bounding box center [832, 222] width 12 height 12
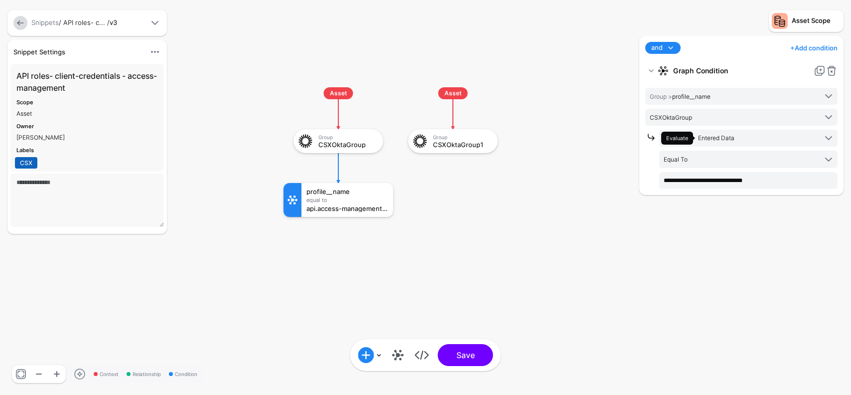
click at [672, 49] on span at bounding box center [671, 48] width 12 height 12
click at [702, 42] on div "and and not or + Add condition Add Condition Graph Condition Time Condition Loc…" at bounding box center [742, 48] width 196 height 12
click at [552, 140] on rect at bounding box center [273, 77] width 85143 height 39481
click at [461, 143] on div "CSXOktaGroup1" at bounding box center [462, 144] width 58 height 7
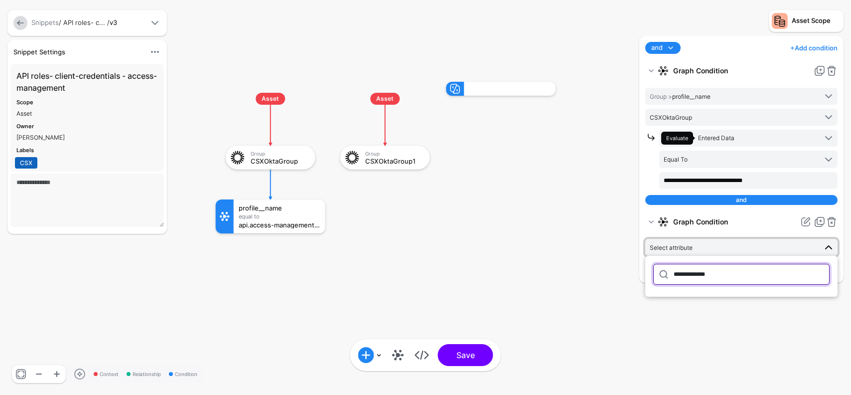
click at [726, 273] on input "**********" at bounding box center [742, 274] width 176 height 21
click at [711, 313] on div "**********" at bounding box center [741, 210] width 209 height 349
click at [721, 250] on span "Select attribute" at bounding box center [733, 247] width 167 height 11
click at [732, 308] on div "**********" at bounding box center [741, 210] width 209 height 349
click at [760, 272] on span "Select an evaluation type" at bounding box center [740, 268] width 153 height 11
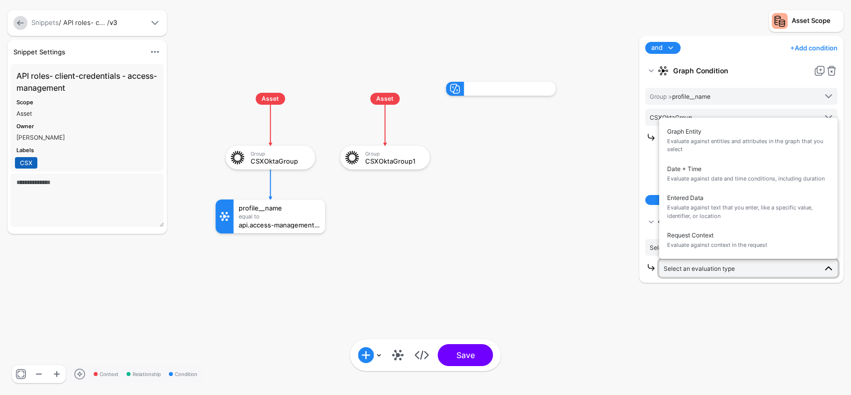
click at [587, 246] on rect at bounding box center [205, 71] width 85143 height 39481
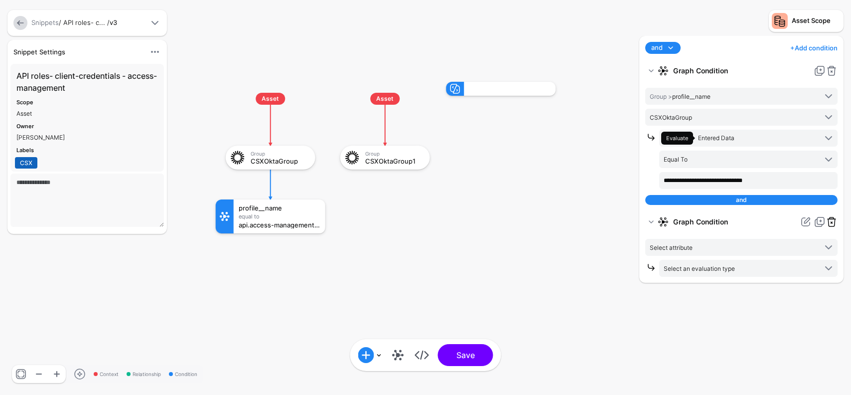
click at [832, 220] on link at bounding box center [832, 222] width 12 height 12
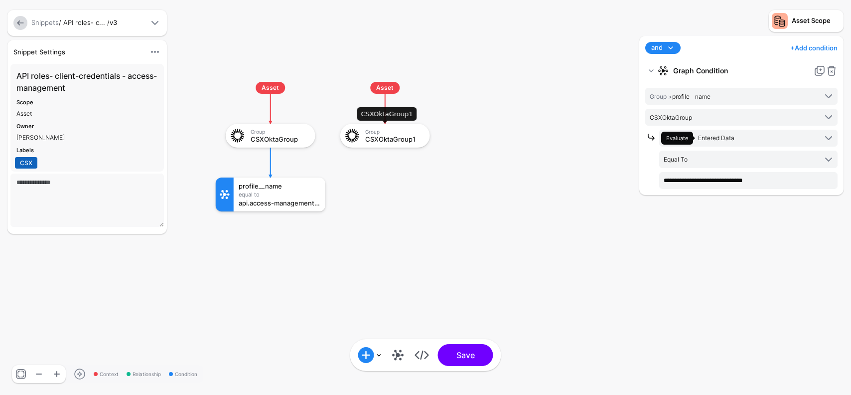
click at [391, 140] on div "CSXOktaGroup1" at bounding box center [394, 139] width 58 height 7
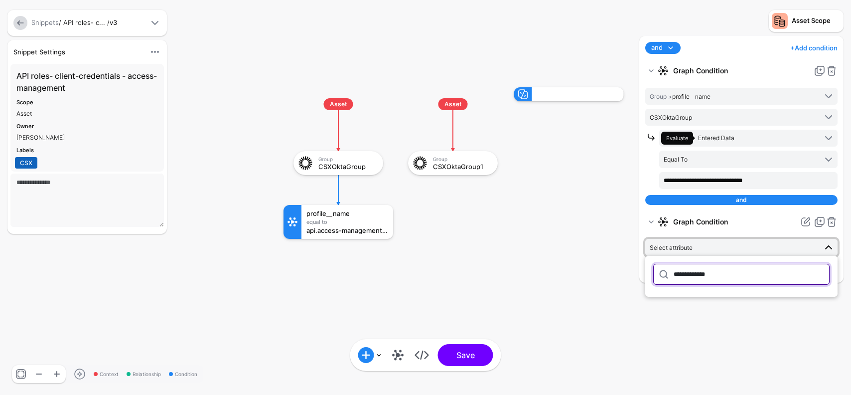
click at [731, 274] on input "**********" at bounding box center [742, 274] width 176 height 21
click at [743, 299] on div "**********" at bounding box center [741, 210] width 209 height 349
click at [746, 271] on span "Select an evaluation type" at bounding box center [740, 268] width 153 height 11
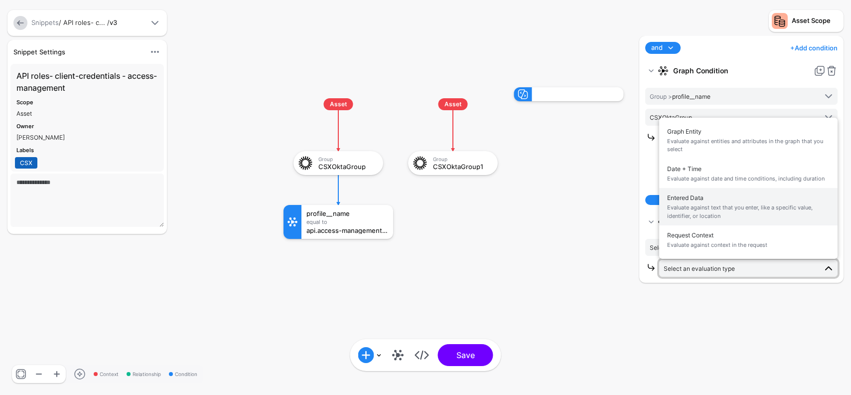
click at [723, 205] on span "Evaluate against text that you enter, like a specific value, identifier, or loc…" at bounding box center [748, 211] width 163 height 16
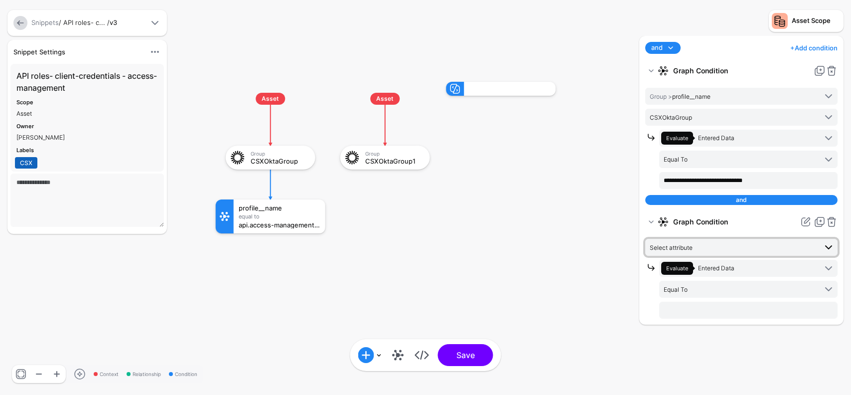
click at [723, 249] on span "Select attribute" at bounding box center [733, 247] width 167 height 11
click at [616, 289] on rect at bounding box center [205, 71] width 85143 height 39481
click at [387, 167] on div "Group CSXOktaGroup1" at bounding box center [385, 158] width 90 height 24
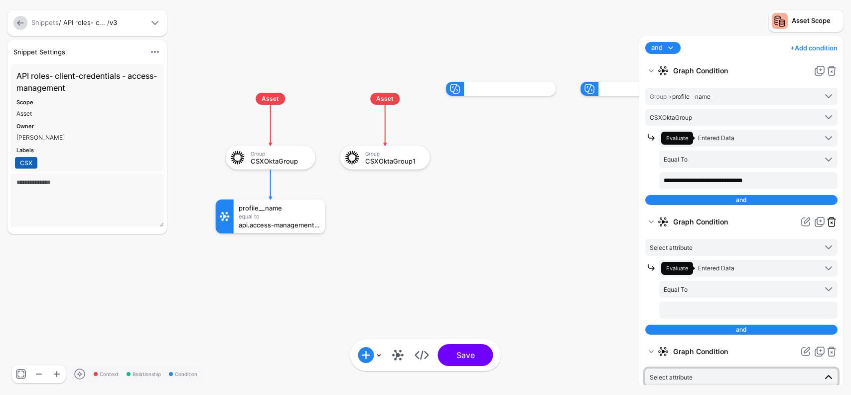
click at [832, 216] on link at bounding box center [832, 222] width 12 height 12
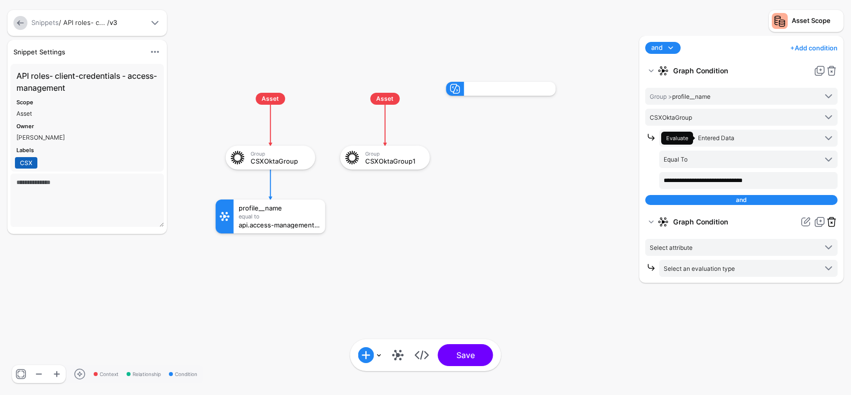
click at [834, 218] on link at bounding box center [832, 222] width 12 height 12
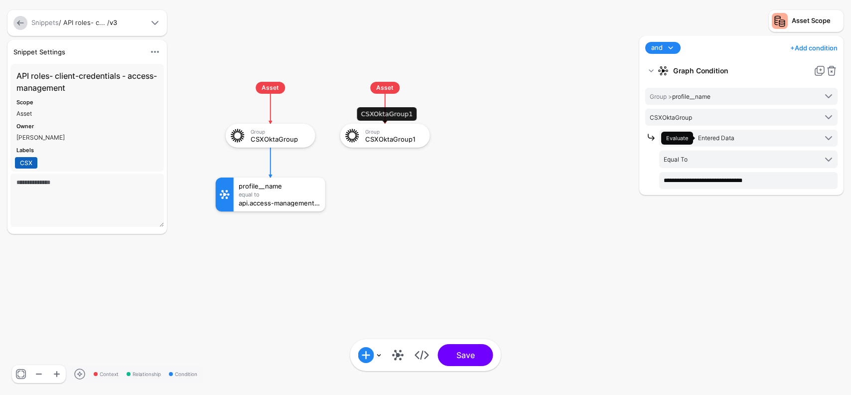
click at [404, 140] on div "CSXOktaGroup1" at bounding box center [394, 139] width 58 height 7
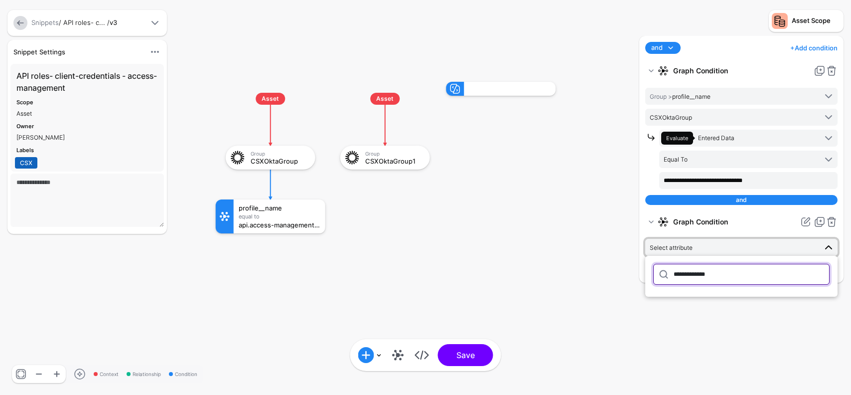
click at [727, 279] on input "**********" at bounding box center [742, 274] width 176 height 21
click at [438, 344] on button "Save" at bounding box center [465, 355] width 55 height 22
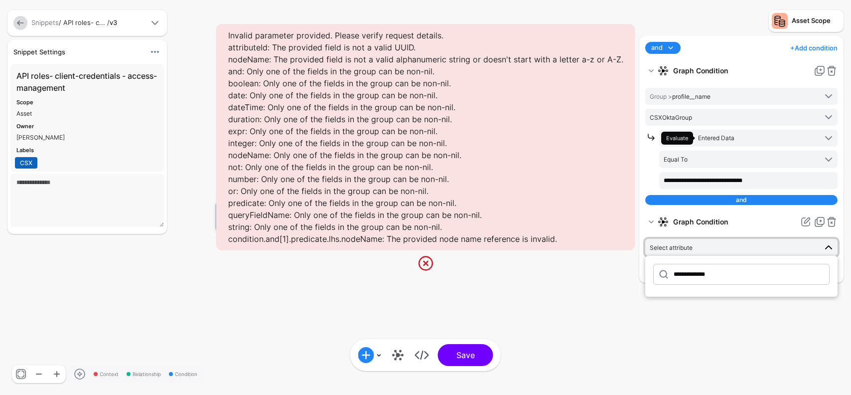
click at [725, 311] on div "**********" at bounding box center [741, 210] width 209 height 349
click at [721, 245] on span "Select attribute" at bounding box center [733, 247] width 167 height 11
click at [707, 276] on input "**********" at bounding box center [742, 275] width 176 height 21
click at [730, 315] on div "**********" at bounding box center [741, 210] width 209 height 349
click at [735, 265] on span "Select an evaluation type" at bounding box center [740, 268] width 153 height 11
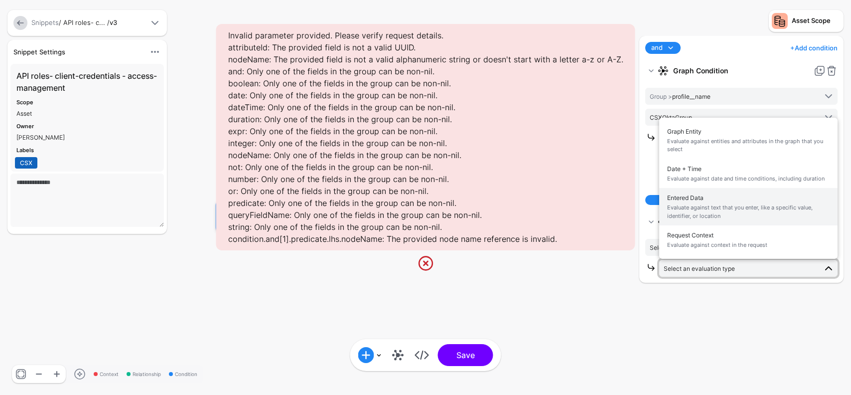
click at [719, 202] on span "Entered Data Evaluate against text that you enter, like a specific value, ident…" at bounding box center [748, 206] width 163 height 31
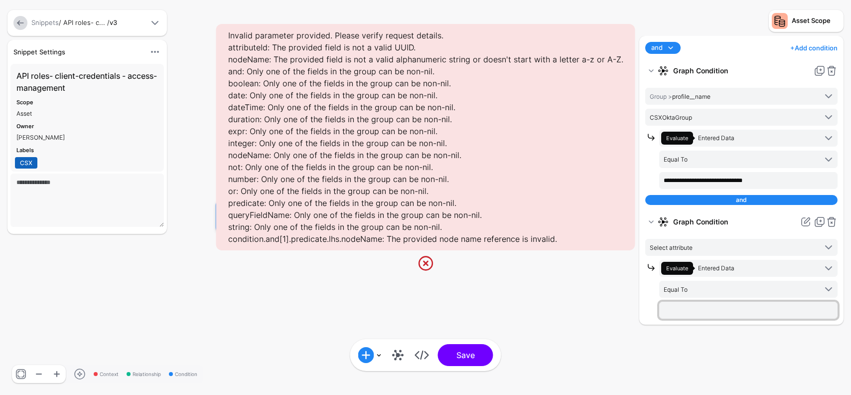
click at [725, 315] on input "text" at bounding box center [749, 310] width 178 height 17
paste input "**********"
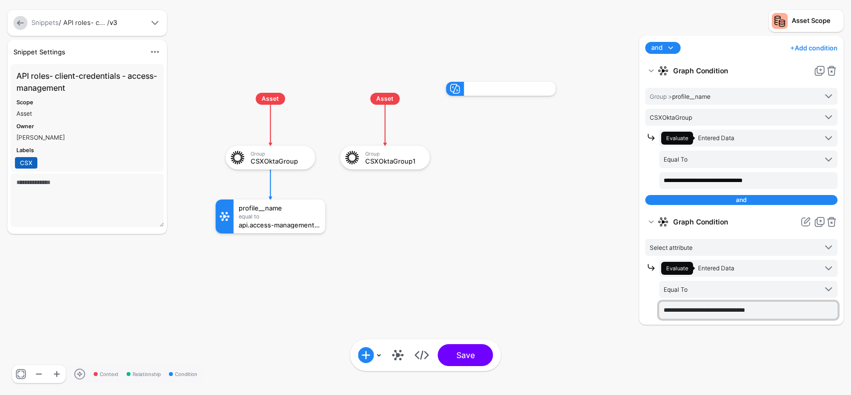
type input "**********"
click at [645, 350] on div "**********" at bounding box center [741, 210] width 209 height 349
click at [566, 268] on rect at bounding box center [205, 71] width 85143 height 39481
click at [697, 243] on span "Select attribute" at bounding box center [733, 247] width 167 height 11
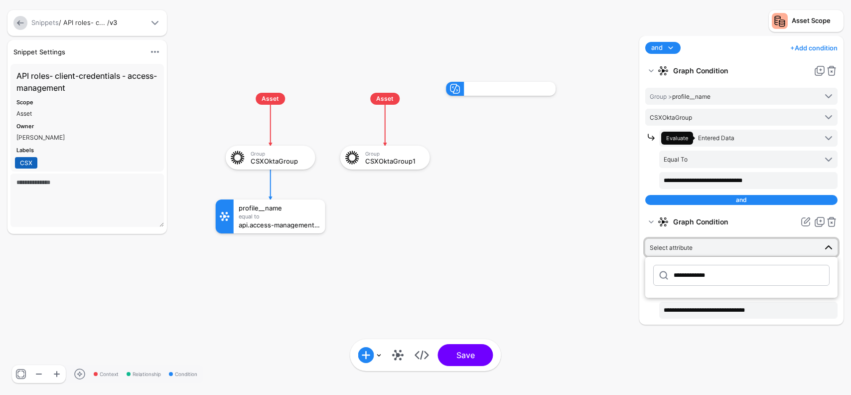
click at [600, 275] on rect at bounding box center [205, 71] width 85143 height 39481
click at [829, 244] on span at bounding box center [829, 247] width 12 height 12
click at [749, 273] on input "**********" at bounding box center [742, 275] width 176 height 21
type input "*"
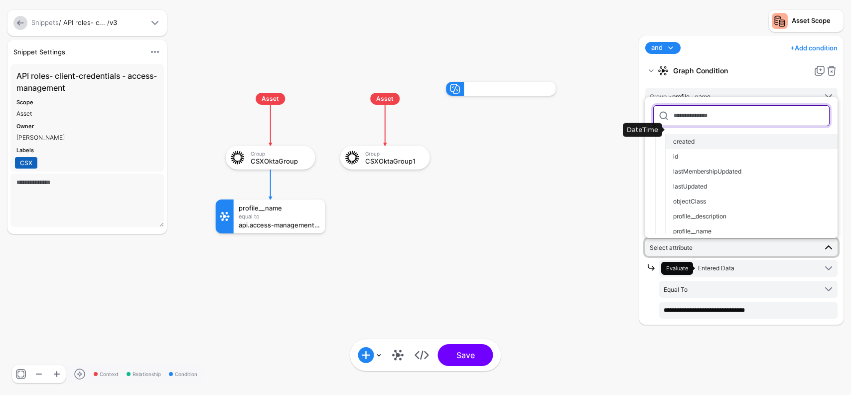
scroll to position [60, 0]
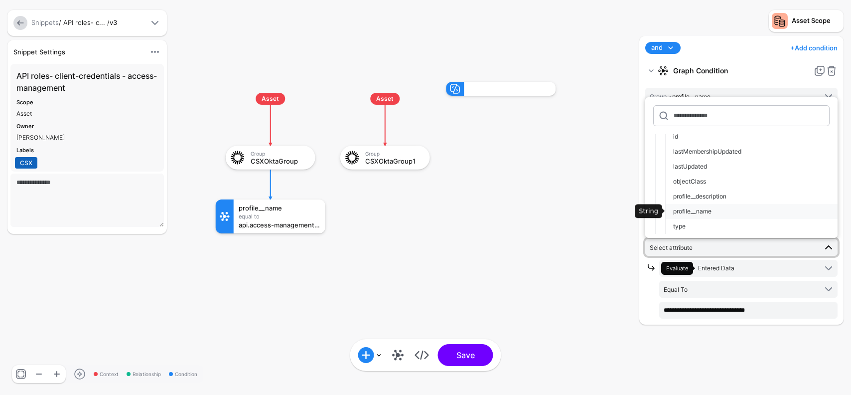
click at [707, 208] on span "profile__name" at bounding box center [692, 210] width 38 height 7
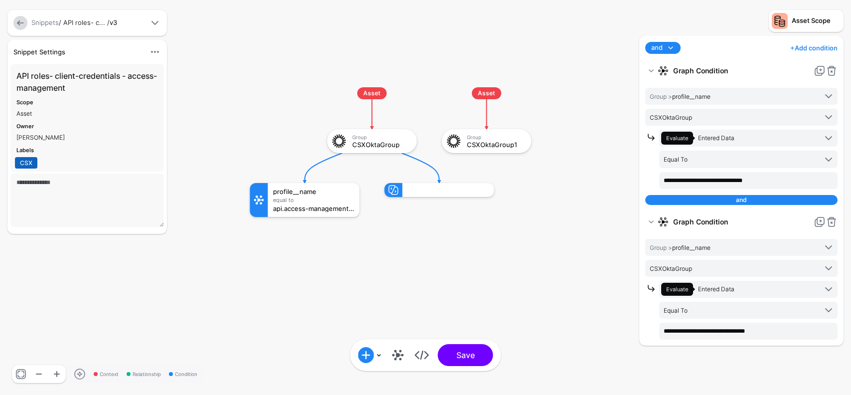
click at [588, 246] on rect at bounding box center [240, 77] width 85143 height 39481
click at [612, 241] on rect at bounding box center [240, 77] width 85143 height 39481
click at [766, 197] on div "and" at bounding box center [742, 200] width 192 height 10
click at [678, 45] on link "and" at bounding box center [663, 48] width 35 height 12
click at [667, 78] on div "or" at bounding box center [686, 81] width 64 height 9
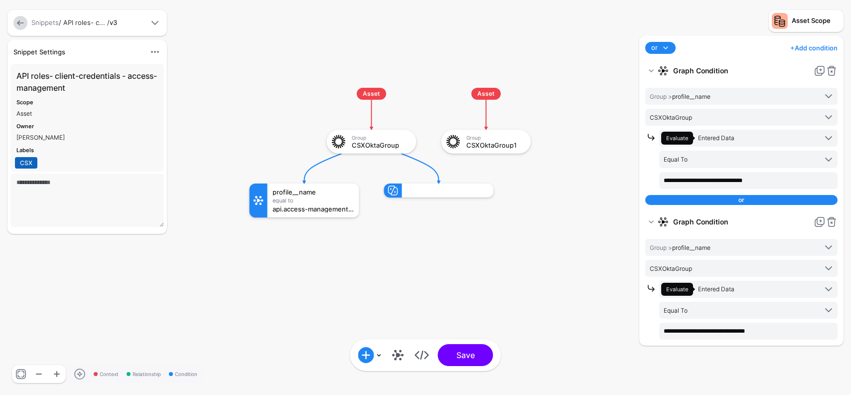
click at [575, 141] on rect at bounding box center [239, 77] width 85143 height 39481
click at [604, 273] on rect at bounding box center [239, 77] width 85143 height 39481
click at [629, 299] on rect at bounding box center [239, 77] width 85143 height 39481
click at [609, 352] on rect at bounding box center [239, 77] width 85143 height 39481
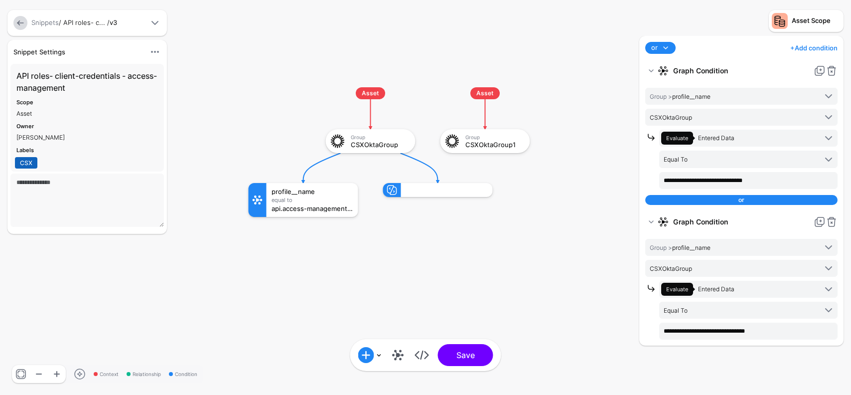
click at [397, 241] on rect at bounding box center [238, 77] width 85143 height 39481
click at [488, 142] on div "CSXOktaGroup1" at bounding box center [495, 144] width 58 height 7
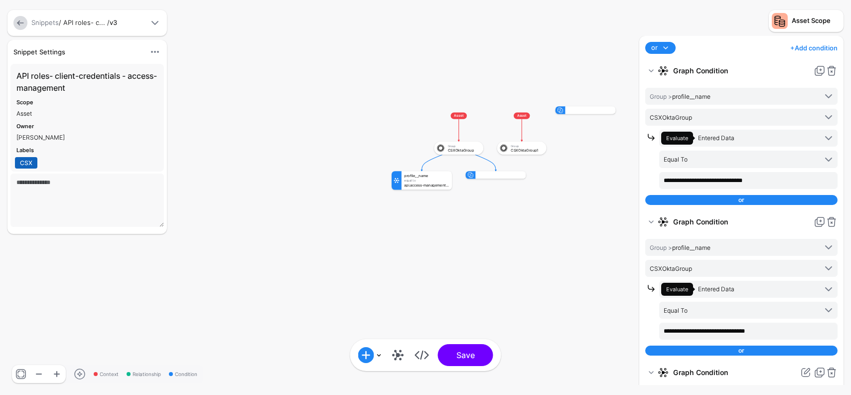
click at [583, 110] on div at bounding box center [590, 109] width 50 height 7
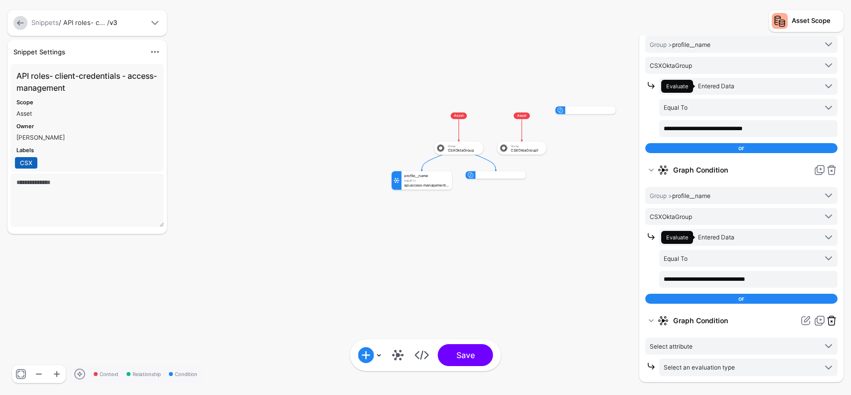
click at [833, 319] on link at bounding box center [832, 321] width 12 height 12
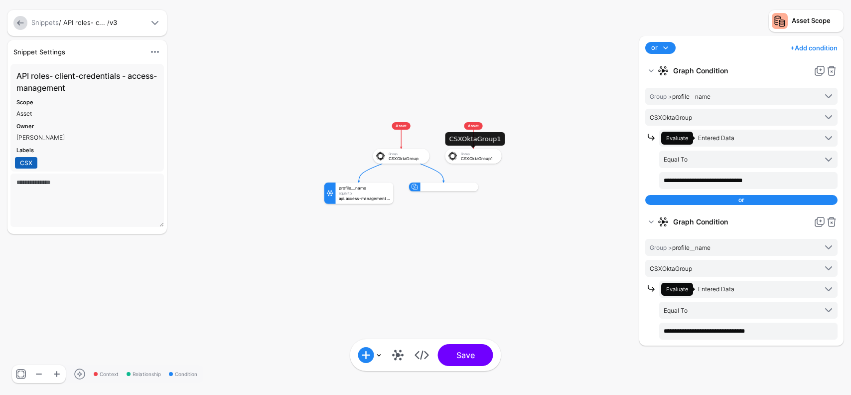
click at [481, 155] on div "Group" at bounding box center [479, 154] width 36 height 4
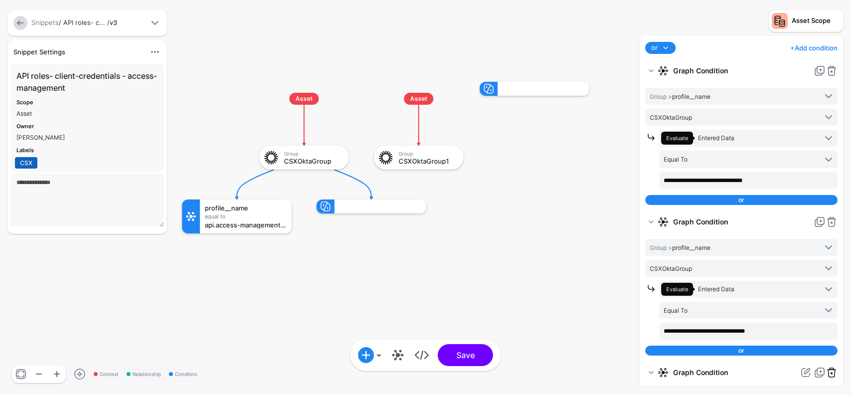
click at [833, 369] on link at bounding box center [832, 372] width 12 height 12
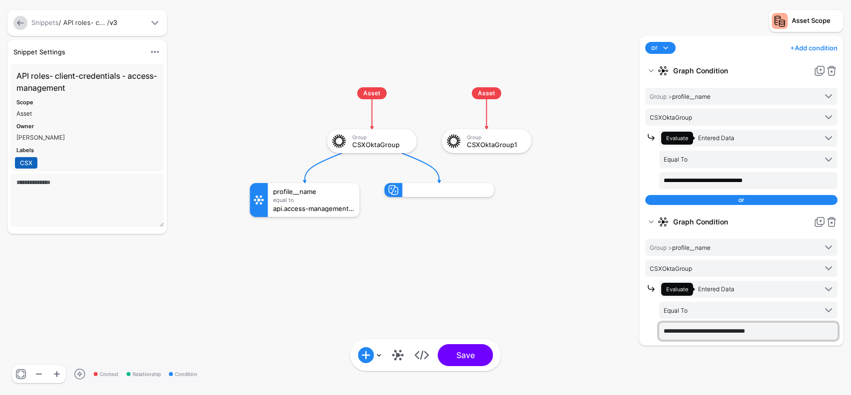
click at [776, 331] on input "**********" at bounding box center [749, 331] width 178 height 17
type input "**********"
click at [438, 344] on button "Save" at bounding box center [465, 355] width 55 height 22
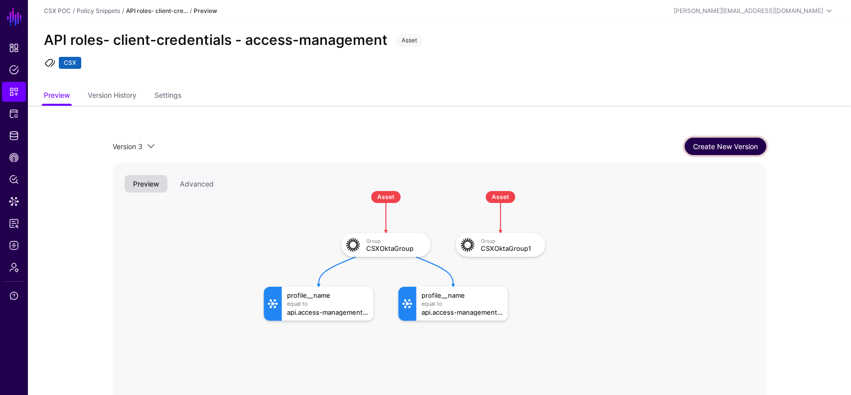
click at [694, 151] on link "Create New Version" at bounding box center [726, 146] width 82 height 17
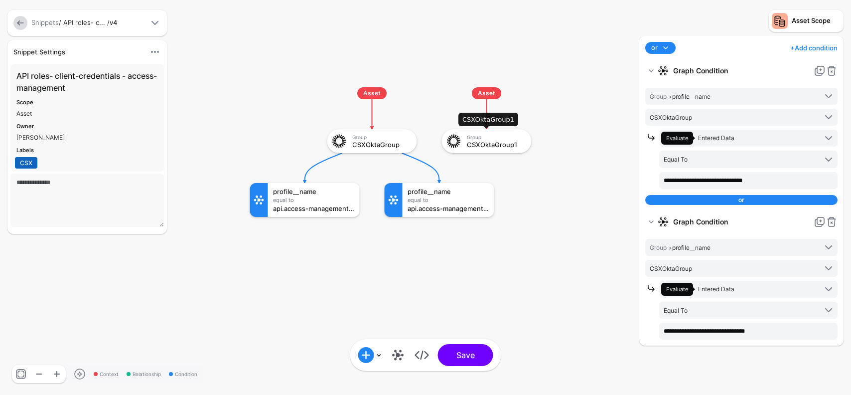
click at [498, 142] on div "CSXOktaGroup1" at bounding box center [496, 144] width 58 height 7
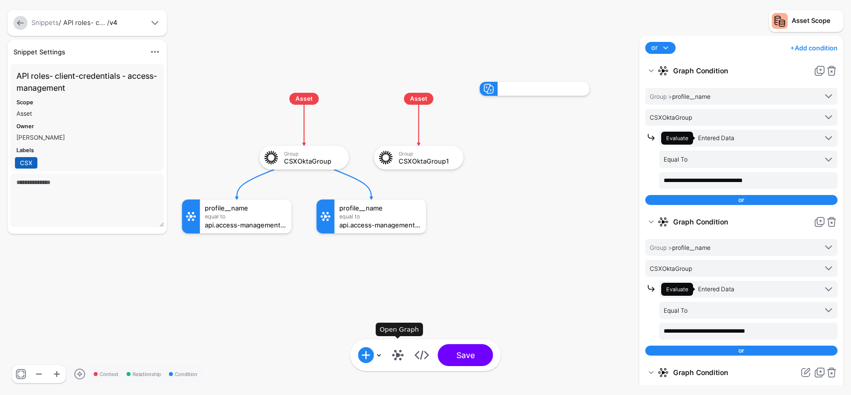
click at [394, 361] on link at bounding box center [398, 355] width 16 height 16
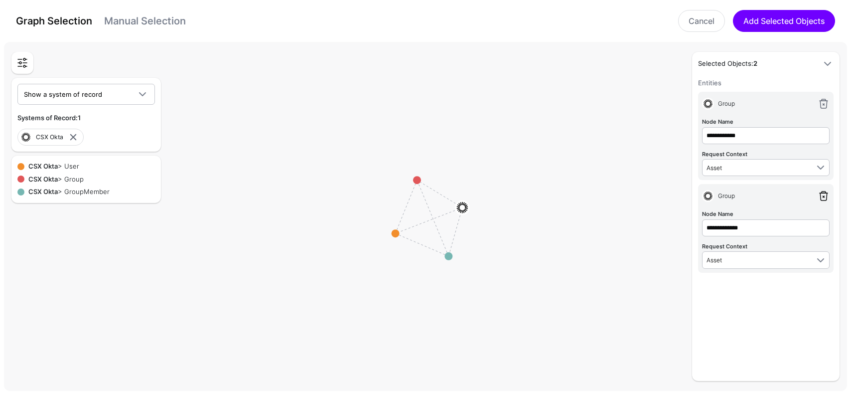
click at [826, 193] on link at bounding box center [824, 196] width 12 height 12
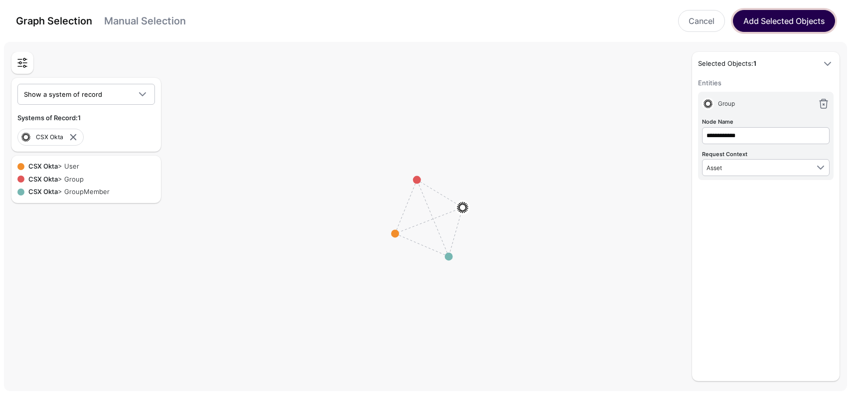
click at [760, 22] on button "Add Selected Objects" at bounding box center [784, 21] width 102 height 22
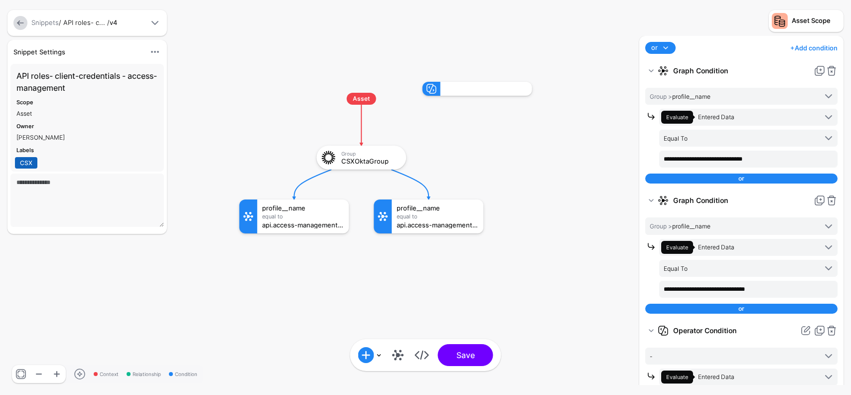
click at [507, 87] on div at bounding box center [487, 89] width 92 height 14
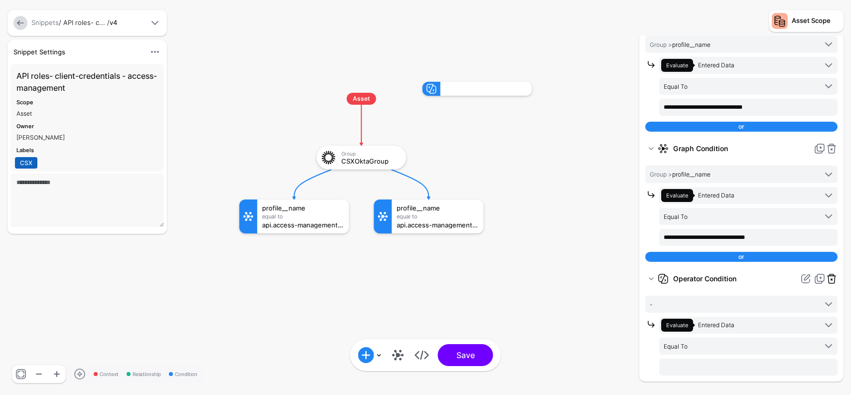
click at [832, 279] on link at bounding box center [832, 279] width 12 height 12
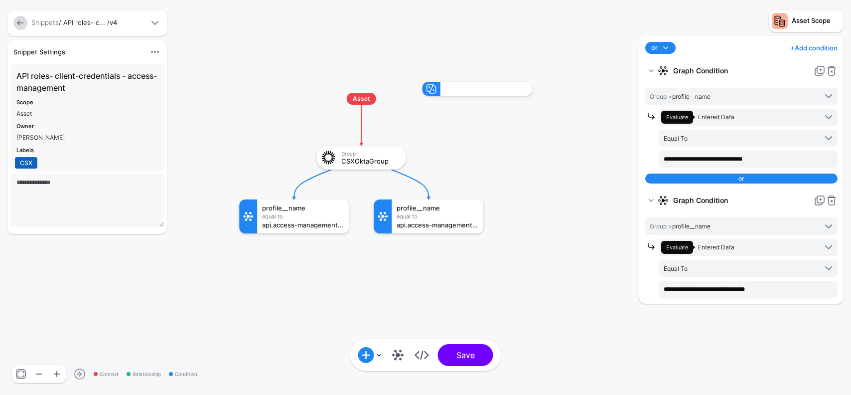
scroll to position [0, 0]
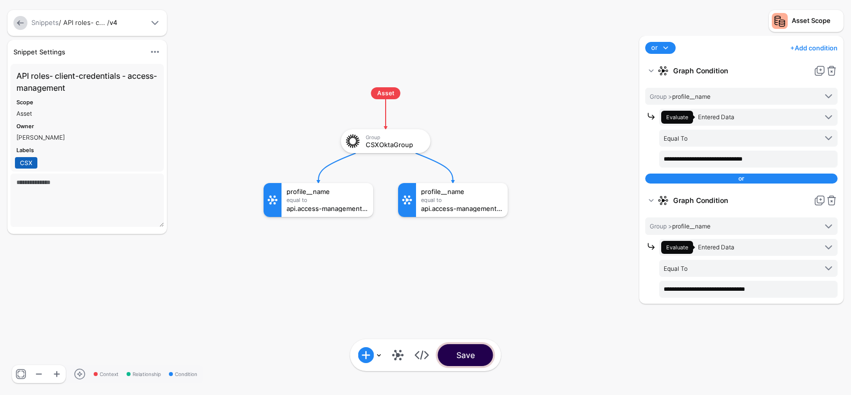
click at [479, 353] on button "Save" at bounding box center [465, 355] width 55 height 22
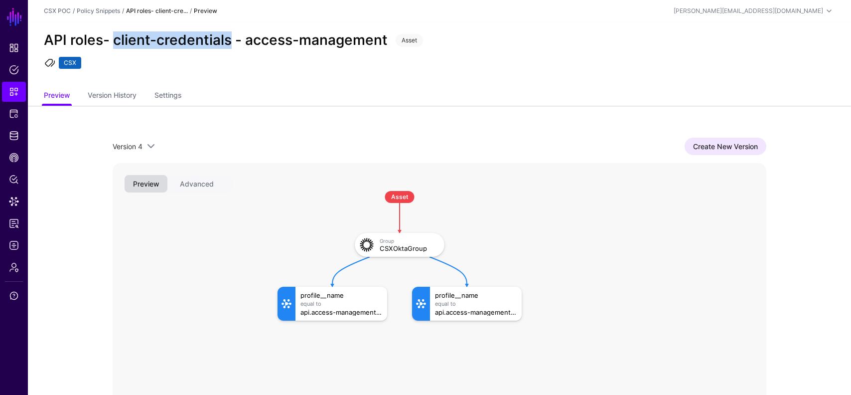
drag, startPoint x: 230, startPoint y: 39, endPoint x: 112, endPoint y: 40, distance: 118.6
click at [112, 40] on h2 "API roles- client-credentials - access-management" at bounding box center [216, 40] width 344 height 17
click at [174, 98] on link "Settings" at bounding box center [168, 96] width 27 height 19
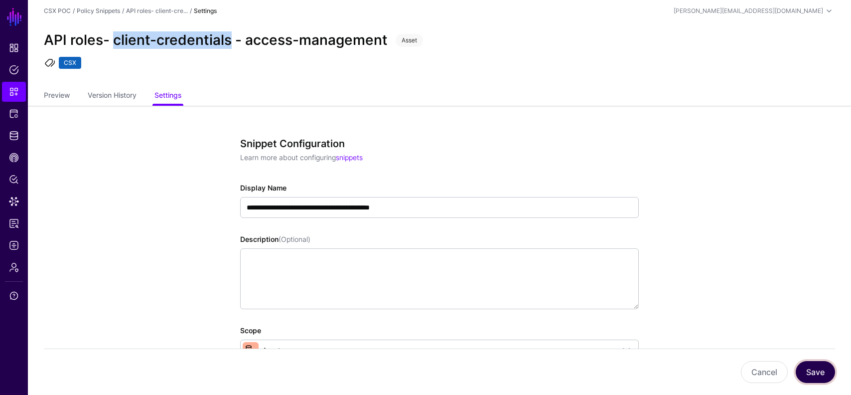
click at [808, 376] on button "Save" at bounding box center [815, 372] width 39 height 22
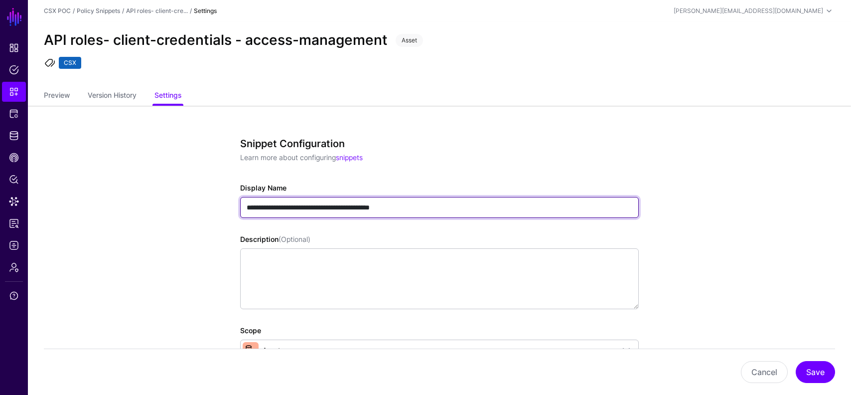
click at [275, 205] on input "**********" at bounding box center [439, 207] width 399 height 21
drag, startPoint x: 346, startPoint y: 208, endPoint x: 278, endPoint y: 210, distance: 68.8
click at [278, 208] on input "**********" at bounding box center [439, 207] width 399 height 21
type input "**********"
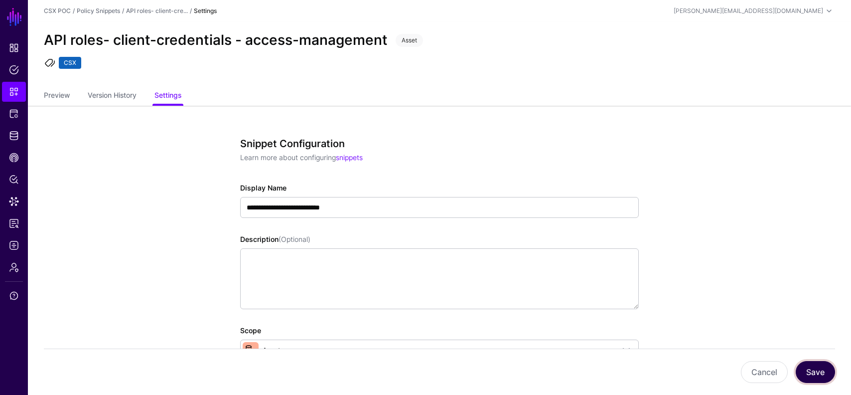
click at [820, 375] on button "Save" at bounding box center [815, 372] width 39 height 22
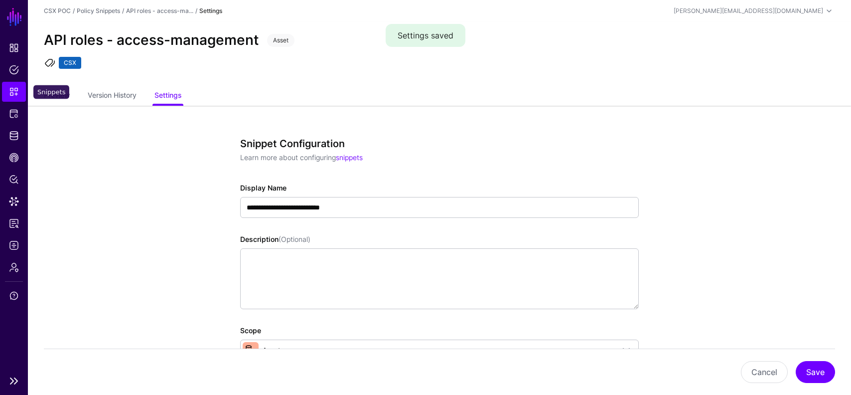
click at [13, 96] on span "Snippets" at bounding box center [14, 92] width 10 height 10
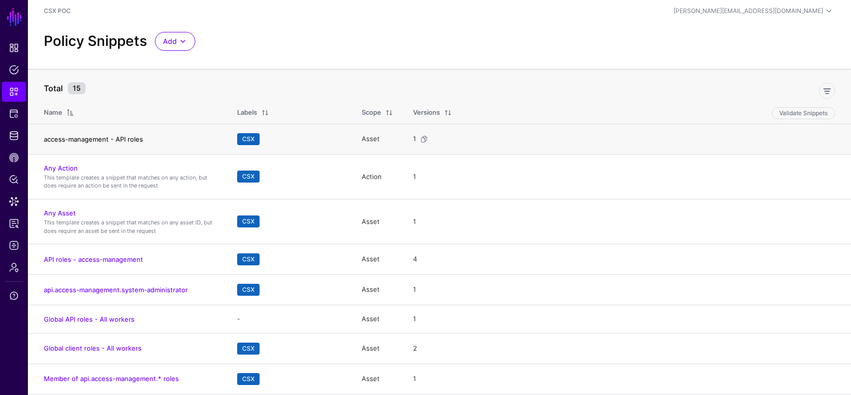
click at [101, 139] on link "access-management - API roles" at bounding box center [93, 139] width 99 height 8
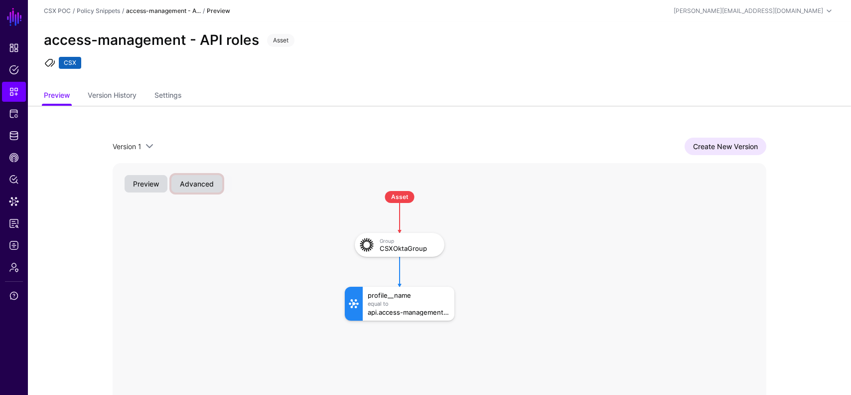
click at [190, 183] on button "Advanced" at bounding box center [196, 183] width 51 height 17
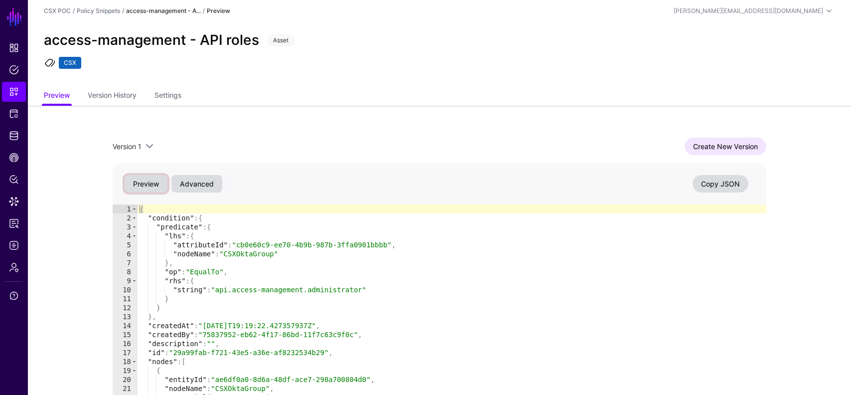
click at [150, 179] on button "Preview" at bounding box center [146, 183] width 43 height 17
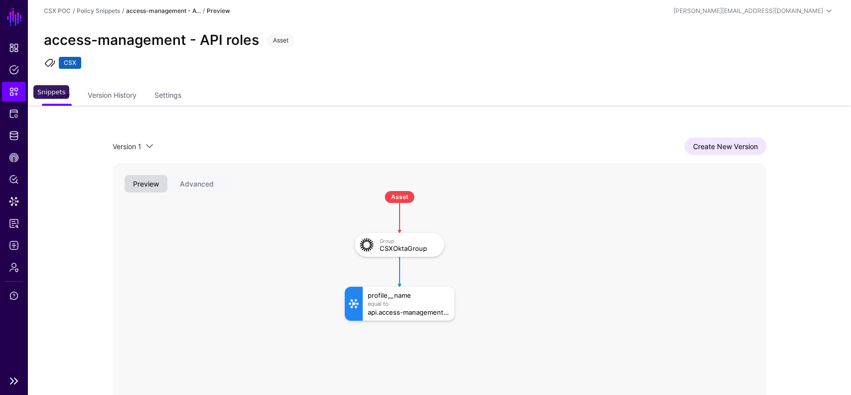
click at [18, 93] on span "Snippets" at bounding box center [14, 92] width 10 height 10
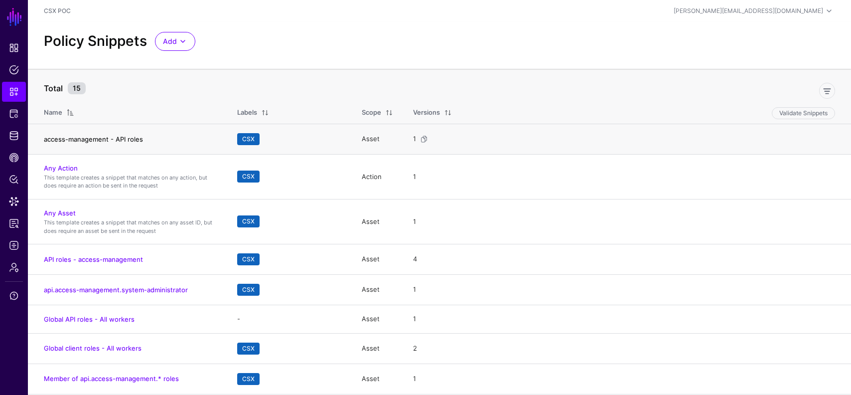
click at [118, 138] on link "access-management - API roles" at bounding box center [93, 139] width 99 height 8
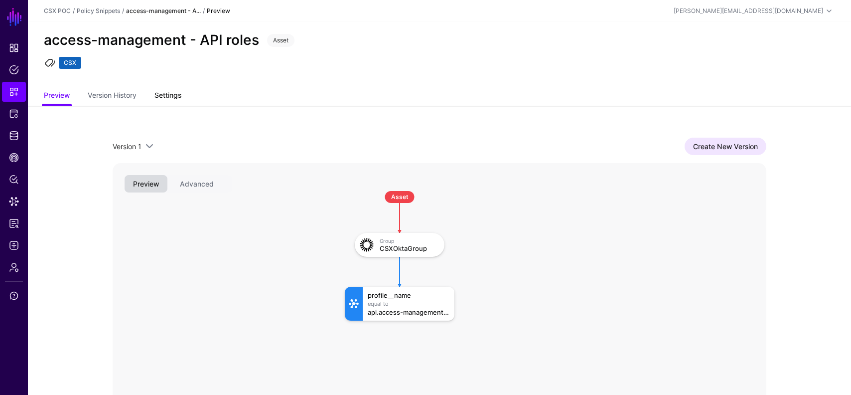
click at [181, 93] on link "Settings" at bounding box center [168, 96] width 27 height 19
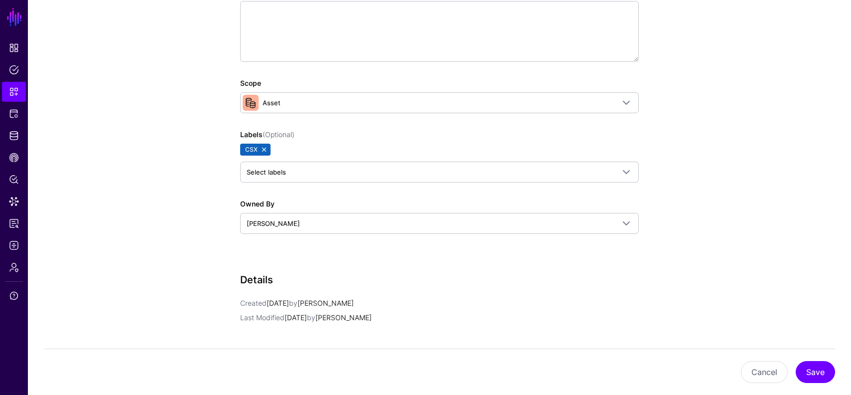
scroll to position [424, 0]
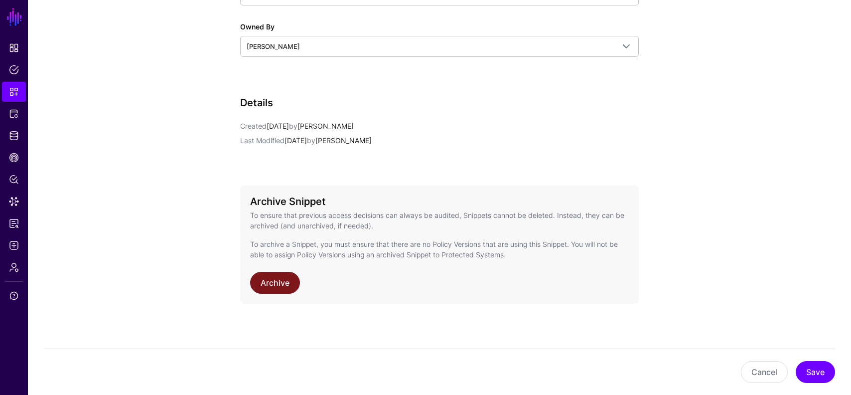
click at [282, 280] on link "Archive" at bounding box center [275, 283] width 50 height 22
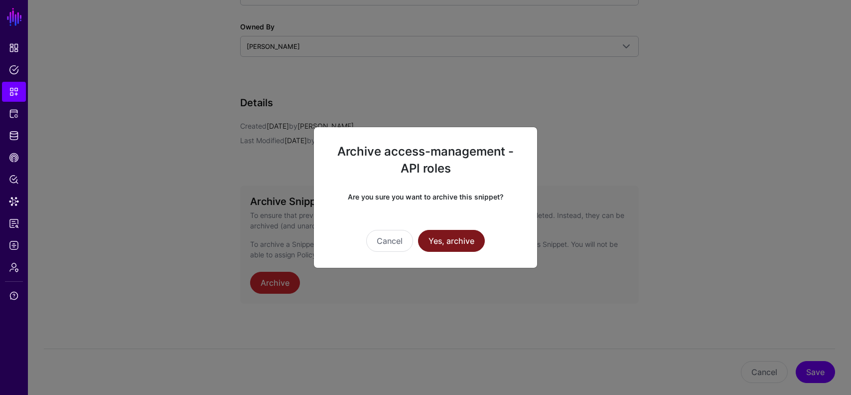
click at [466, 233] on button "Yes, archive" at bounding box center [451, 241] width 67 height 22
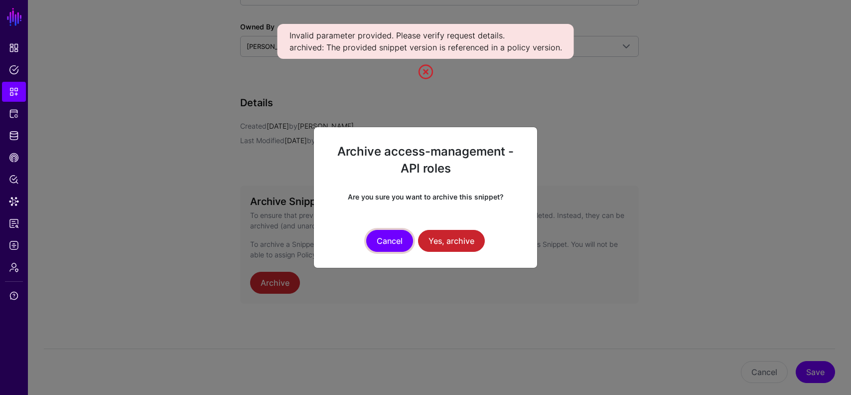
click at [384, 243] on button "Cancel" at bounding box center [389, 241] width 47 height 22
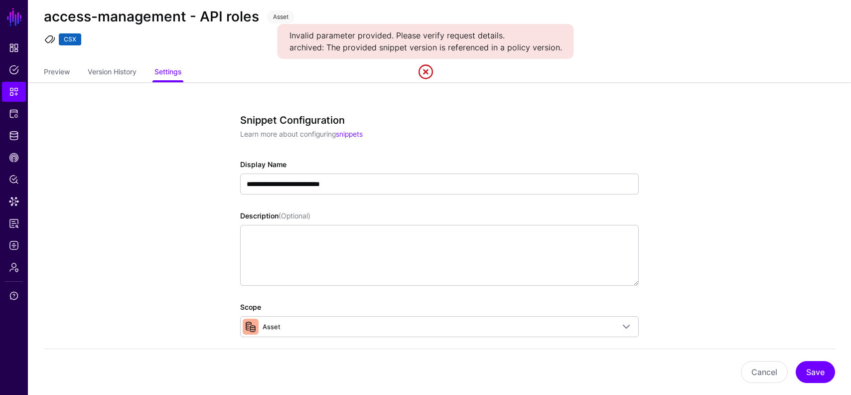
scroll to position [0, 0]
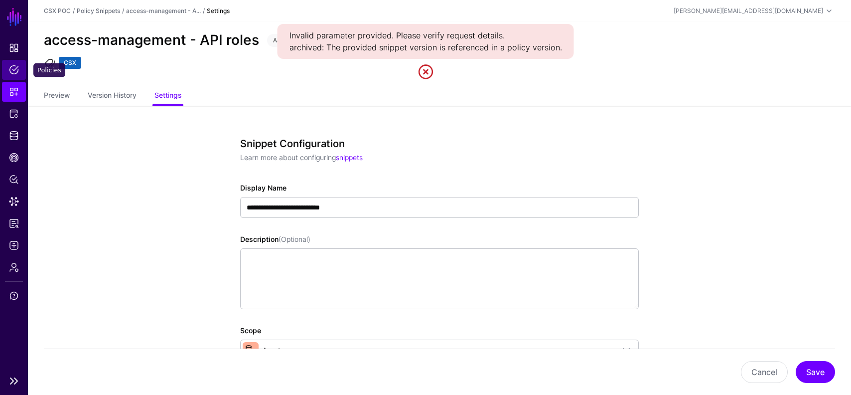
click at [10, 75] on link "Policies" at bounding box center [14, 70] width 24 height 20
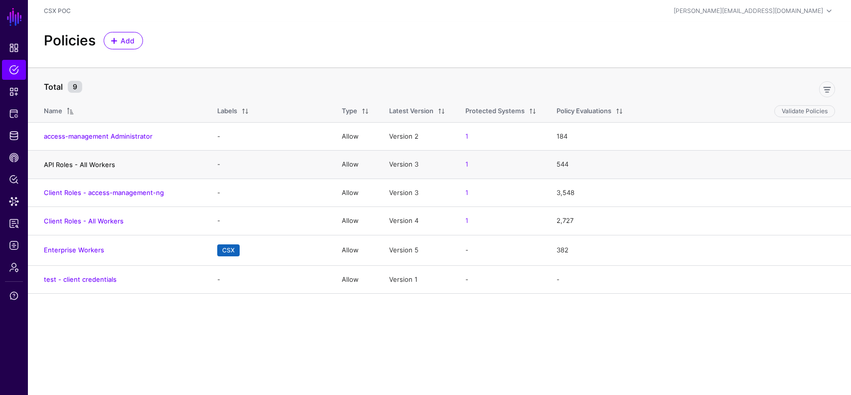
click at [102, 165] on link "API Roles - All Workers" at bounding box center [79, 165] width 71 height 8
click at [113, 221] on link "Client Roles - All Workers" at bounding box center [84, 221] width 80 height 8
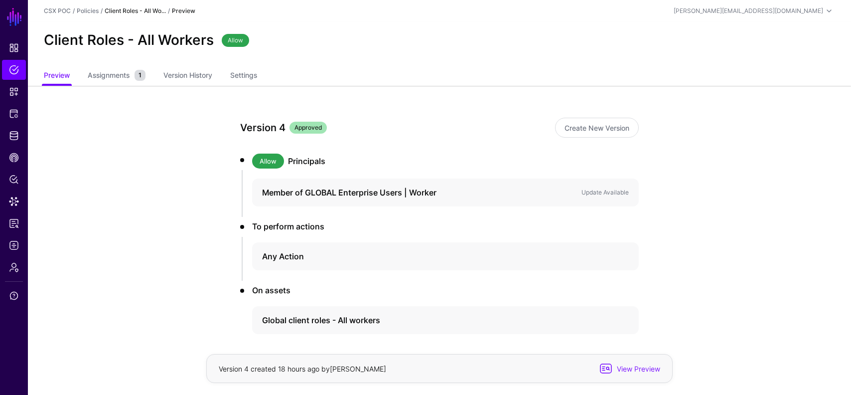
scroll to position [41, 0]
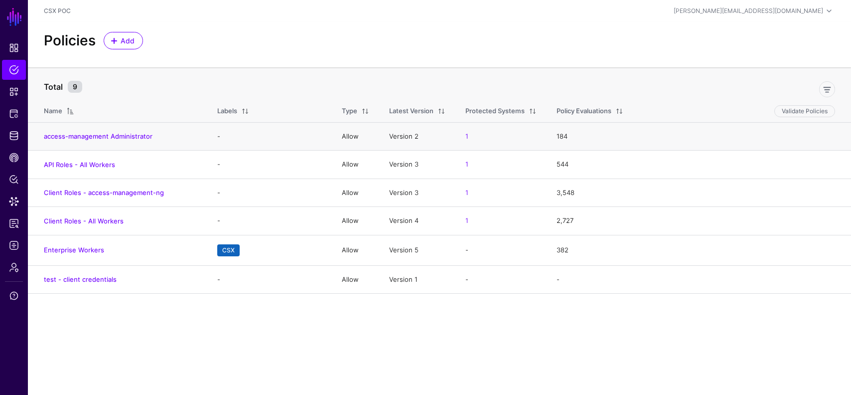
click at [115, 131] on td "access-management Administrator" at bounding box center [117, 136] width 179 height 28
click at [118, 137] on link "access-management Administrator" at bounding box center [98, 136] width 109 height 8
click at [104, 165] on link "API Roles - All Workers" at bounding box center [79, 165] width 71 height 8
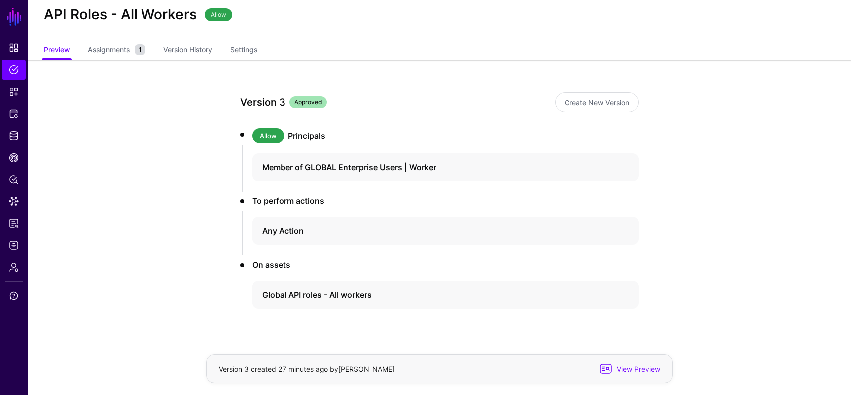
scroll to position [41, 0]
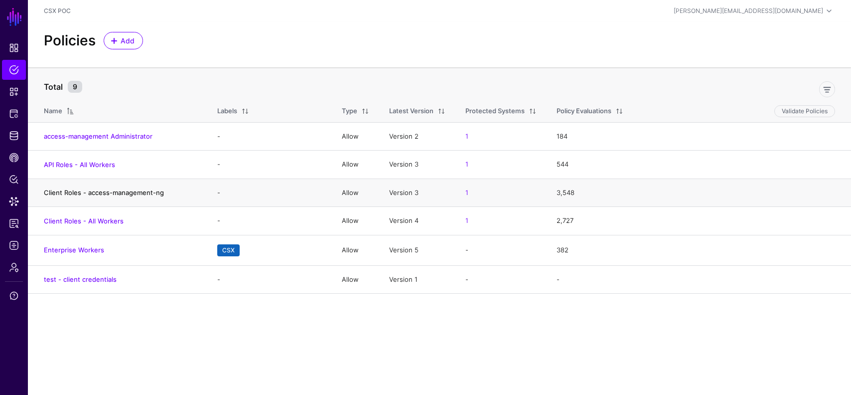
click at [137, 191] on link "Client Roles - access-management-ng" at bounding box center [104, 192] width 120 height 8
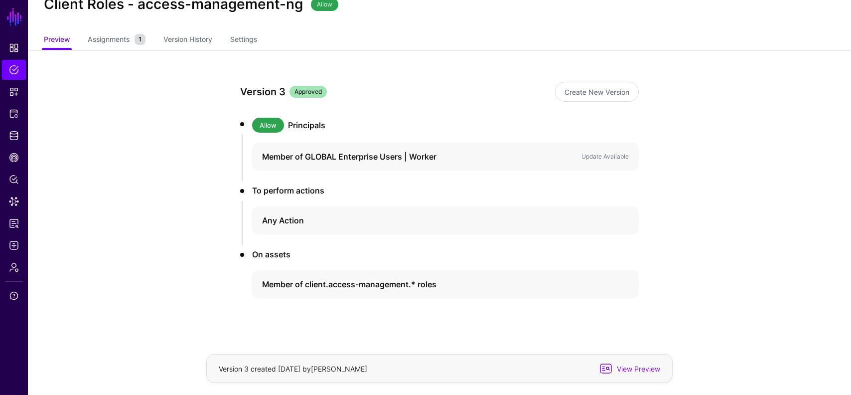
scroll to position [41, 0]
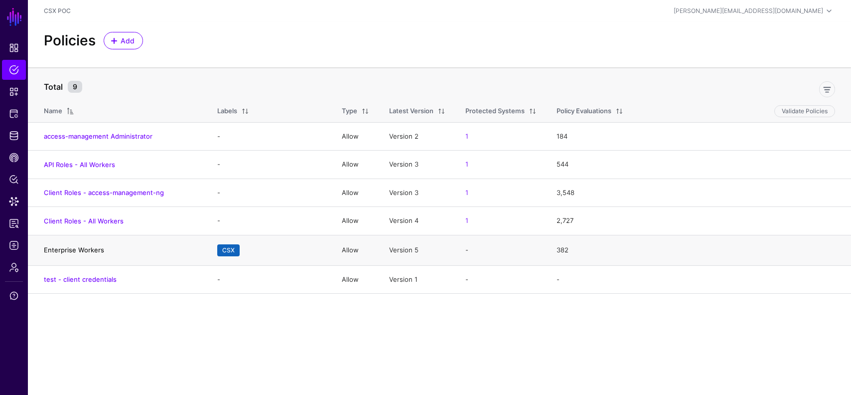
click at [84, 246] on link "Enterprise Workers" at bounding box center [74, 250] width 60 height 8
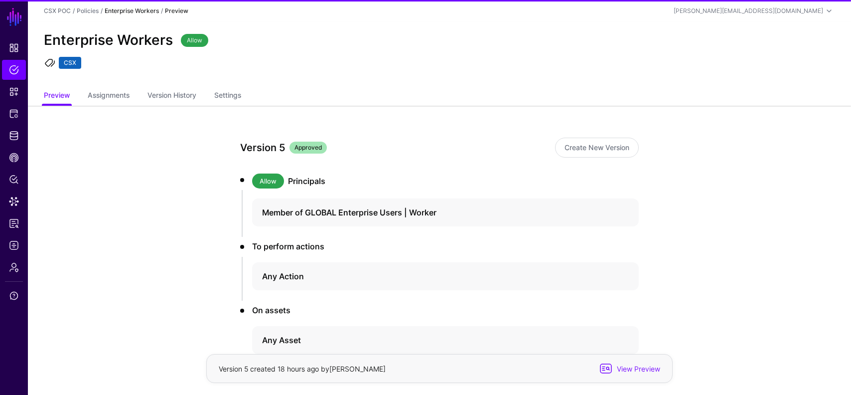
scroll to position [61, 0]
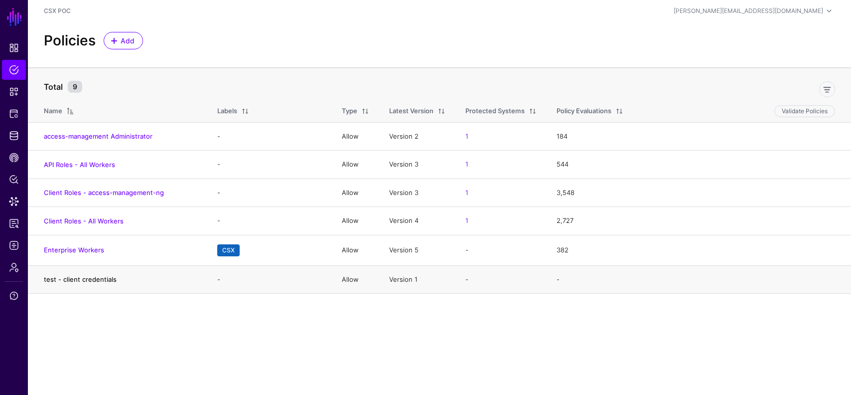
click at [107, 282] on link "test - client credentials" at bounding box center [80, 279] width 73 height 8
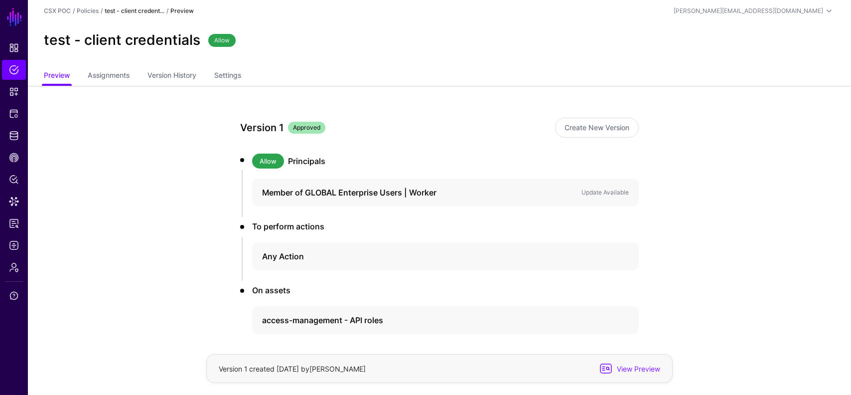
scroll to position [41, 0]
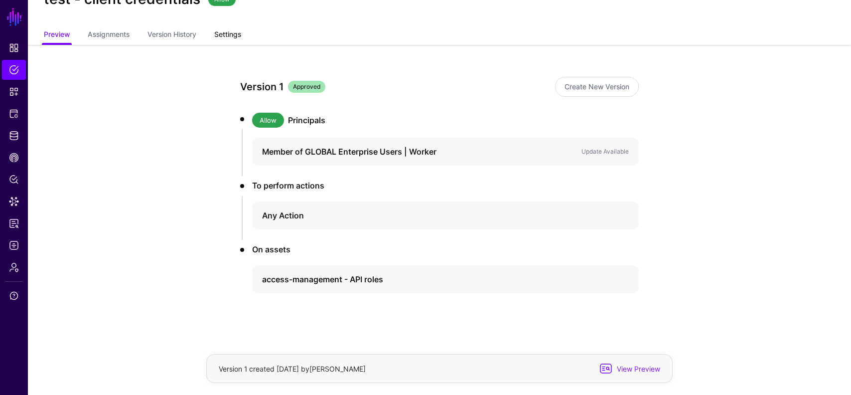
click at [227, 33] on link "Settings" at bounding box center [227, 35] width 27 height 19
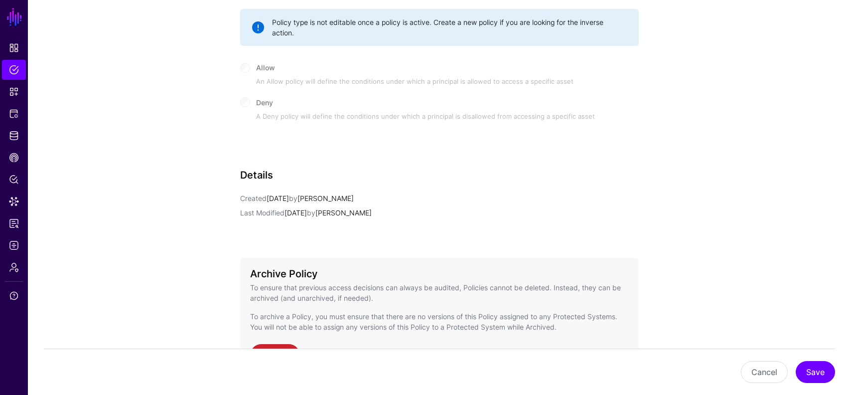
scroll to position [605, 0]
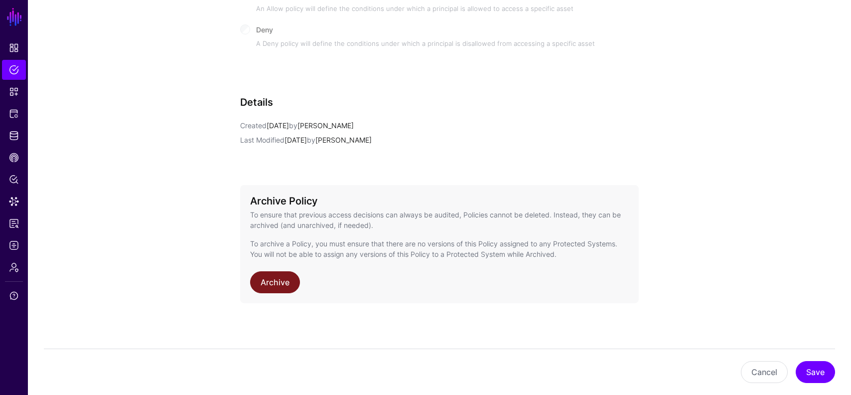
click at [262, 274] on link "Archive" at bounding box center [275, 282] width 50 height 22
click at [272, 283] on link "Archive" at bounding box center [275, 282] width 50 height 22
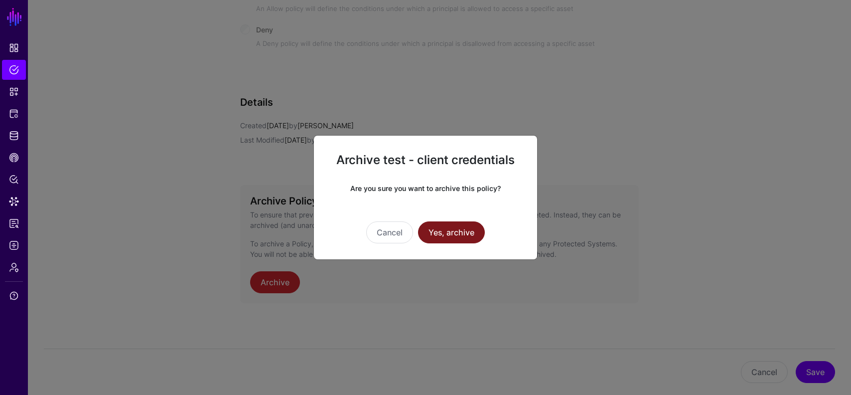
click at [471, 228] on button "Yes, archive" at bounding box center [451, 232] width 67 height 22
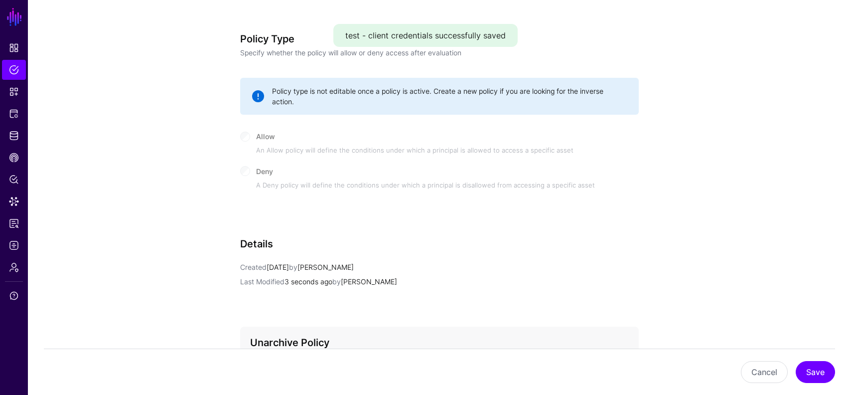
scroll to position [461, 0]
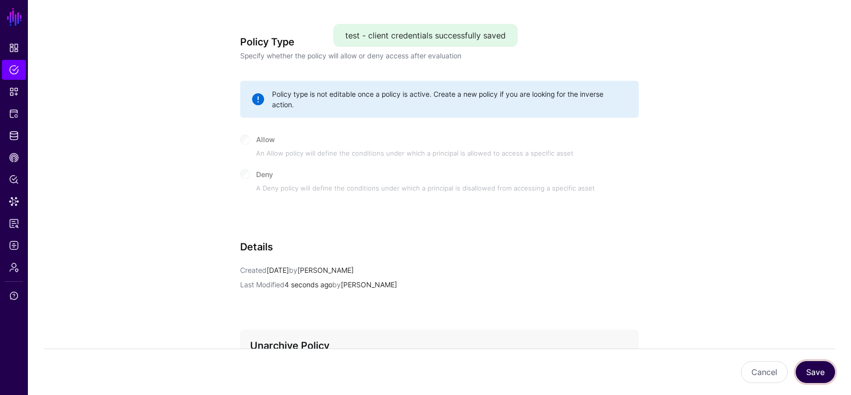
click at [815, 375] on button "Save" at bounding box center [815, 372] width 39 height 22
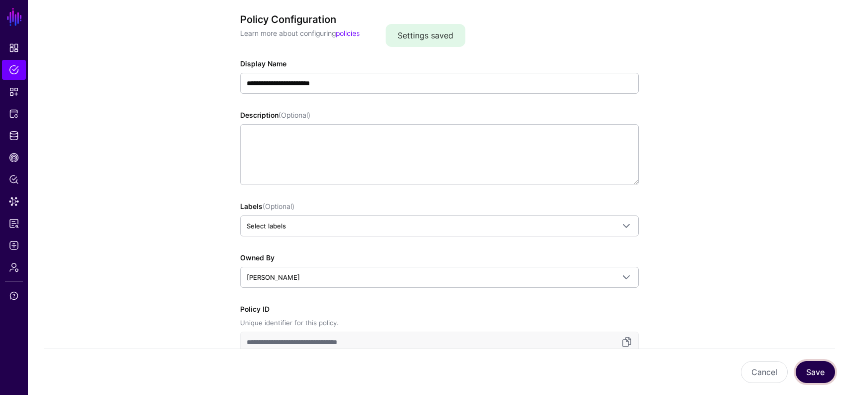
scroll to position [0, 0]
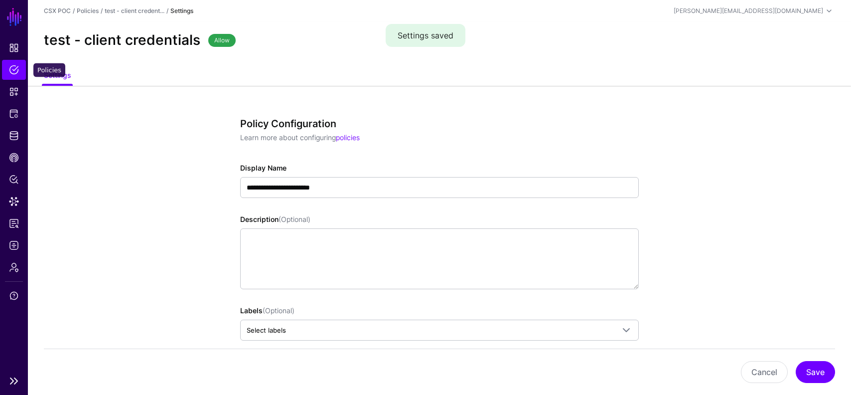
click at [9, 72] on span "Policies" at bounding box center [14, 70] width 10 height 10
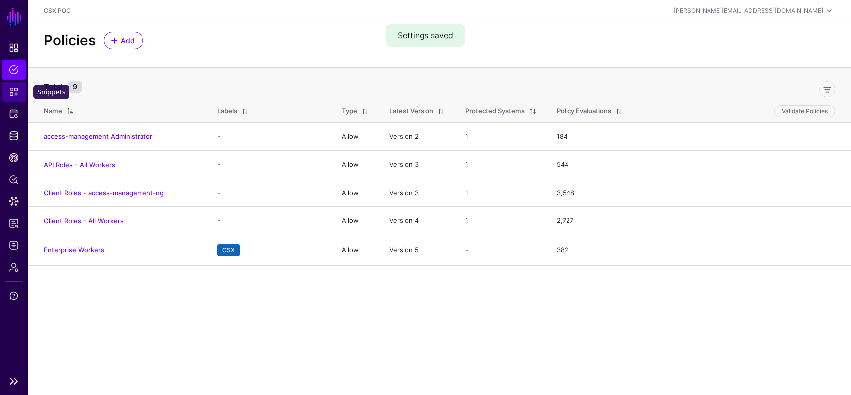
click at [16, 89] on span "Snippets" at bounding box center [14, 92] width 10 height 10
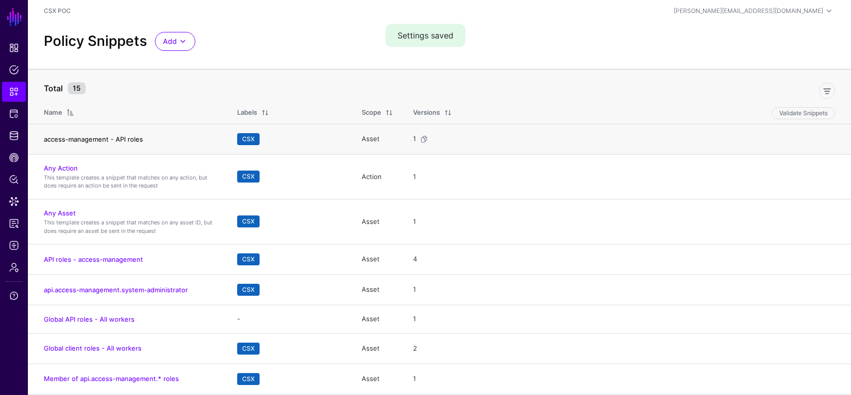
click at [105, 140] on link "access-management - API roles" at bounding box center [93, 139] width 99 height 8
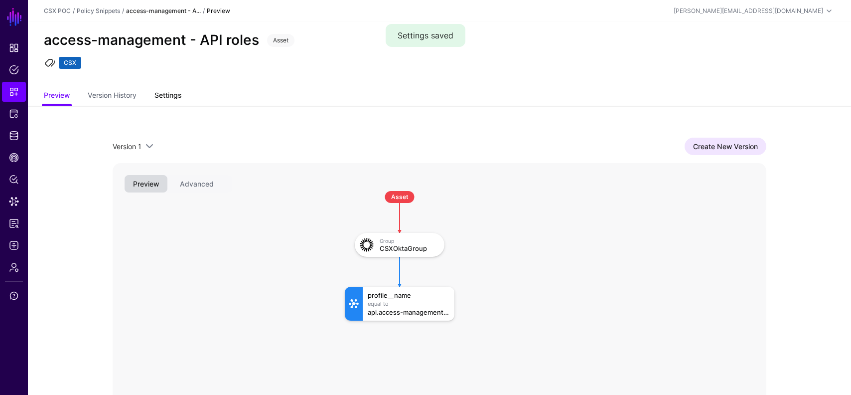
click at [163, 94] on link "Settings" at bounding box center [168, 96] width 27 height 19
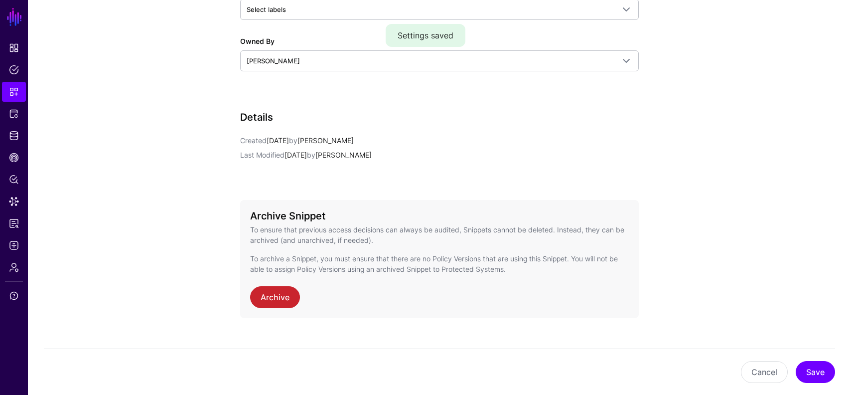
scroll to position [424, 0]
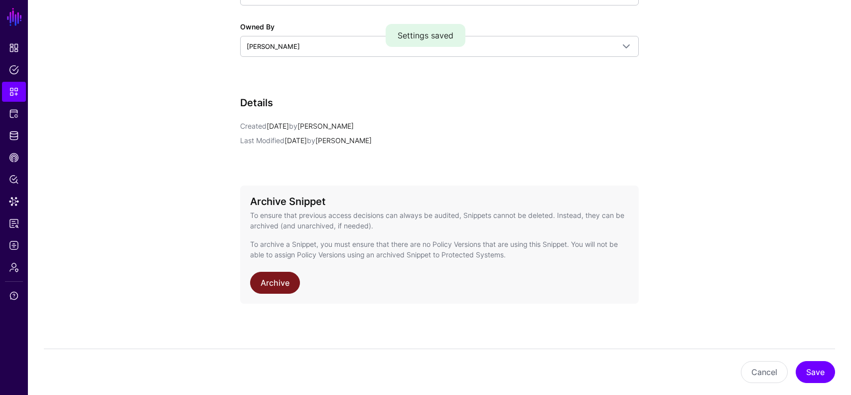
click at [279, 284] on link "Archive" at bounding box center [275, 283] width 50 height 22
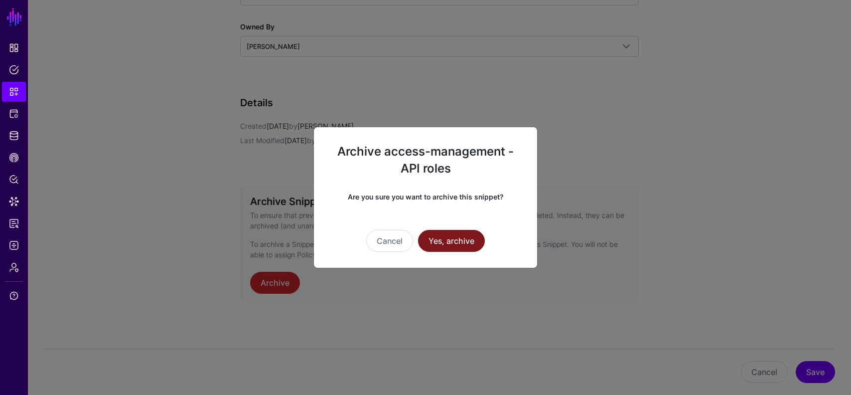
click at [466, 242] on button "Yes, archive" at bounding box center [451, 241] width 67 height 22
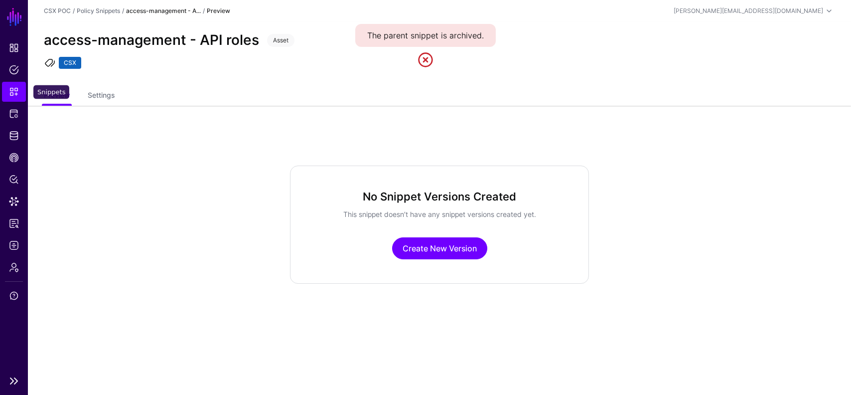
click at [14, 90] on span "Snippets" at bounding box center [14, 92] width 10 height 10
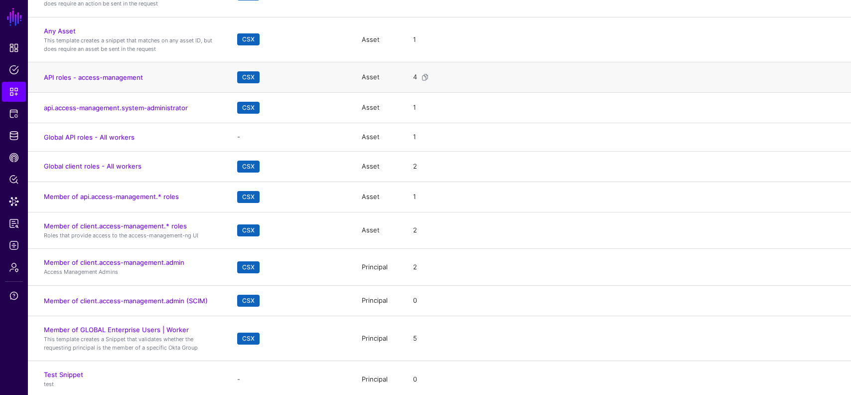
scroll to position [155, 0]
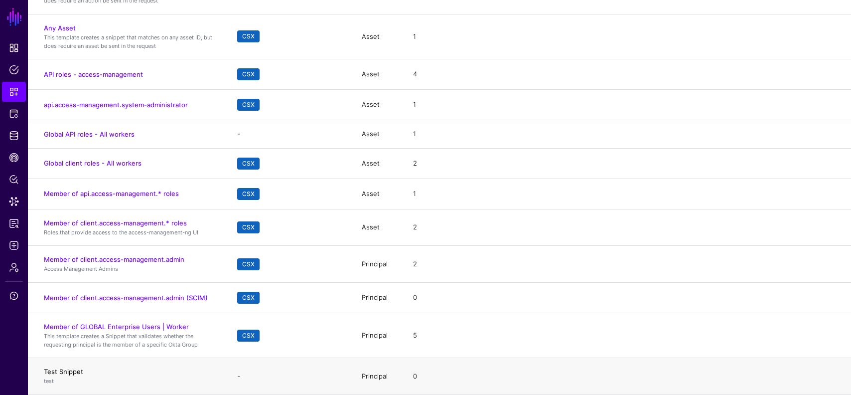
click at [59, 368] on link "Test Snippet" at bounding box center [63, 371] width 39 height 8
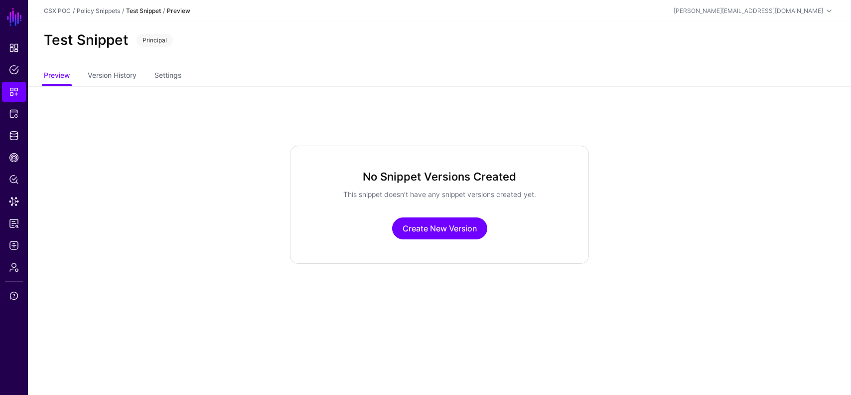
click at [185, 75] on ul "Preview Version History Settings" at bounding box center [440, 76] width 792 height 19
click at [174, 75] on link "Settings" at bounding box center [168, 76] width 27 height 19
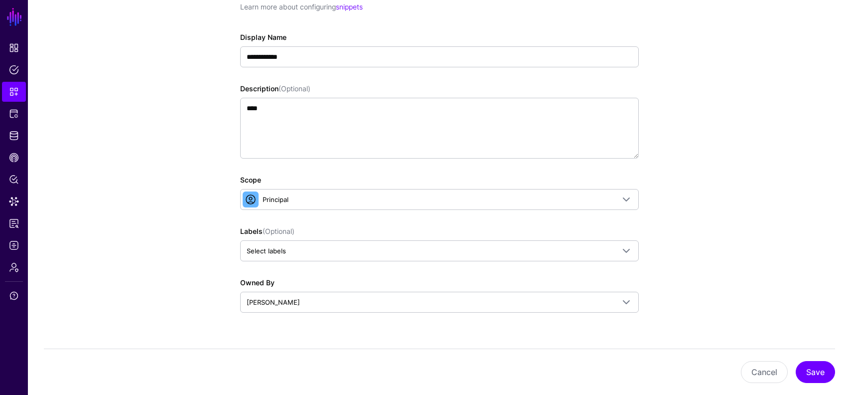
scroll to position [386, 0]
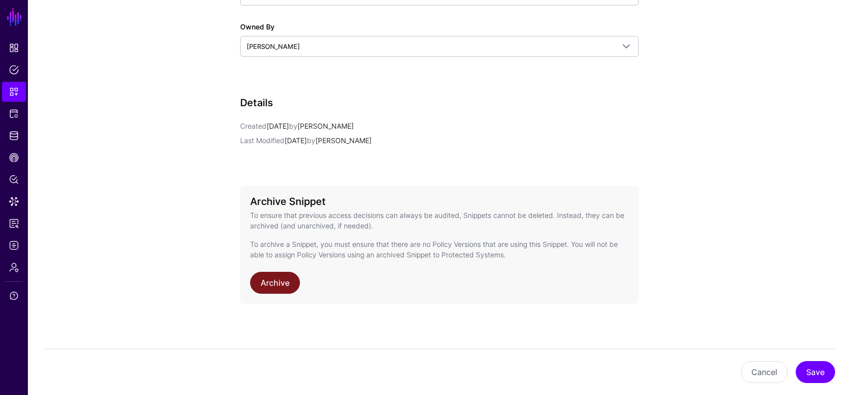
click at [273, 285] on link "Archive" at bounding box center [275, 283] width 50 height 22
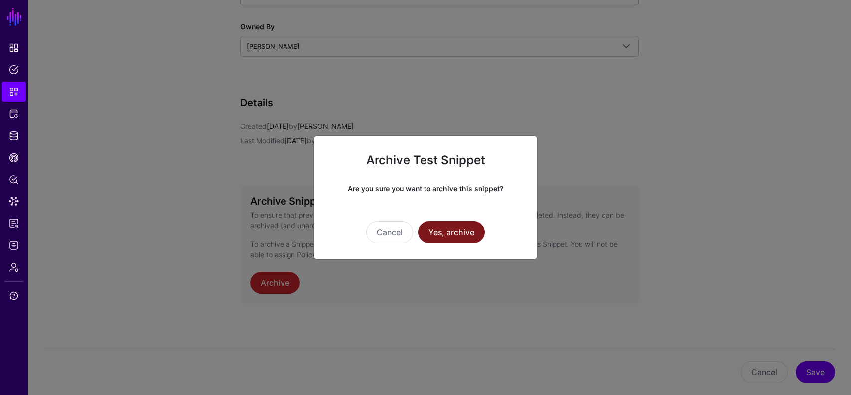
click at [449, 231] on button "Yes, archive" at bounding box center [451, 232] width 67 height 22
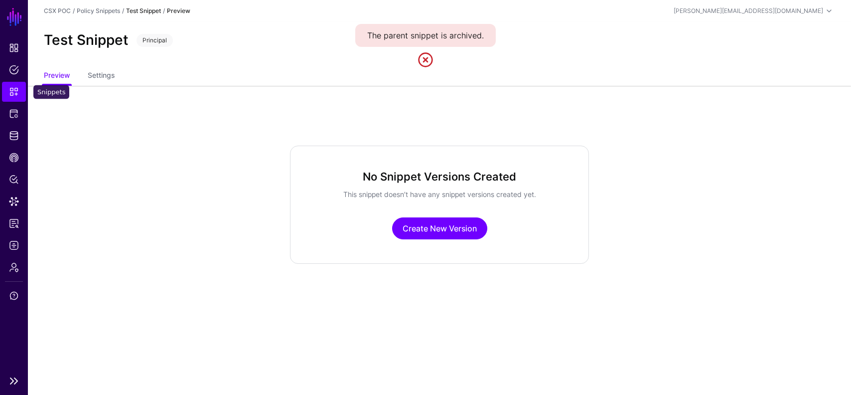
click at [4, 87] on link "Snippets" at bounding box center [14, 92] width 24 height 20
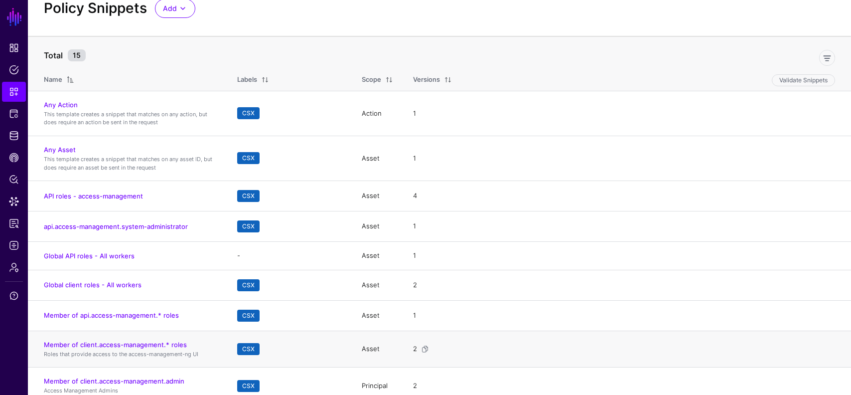
scroll to position [100, 0]
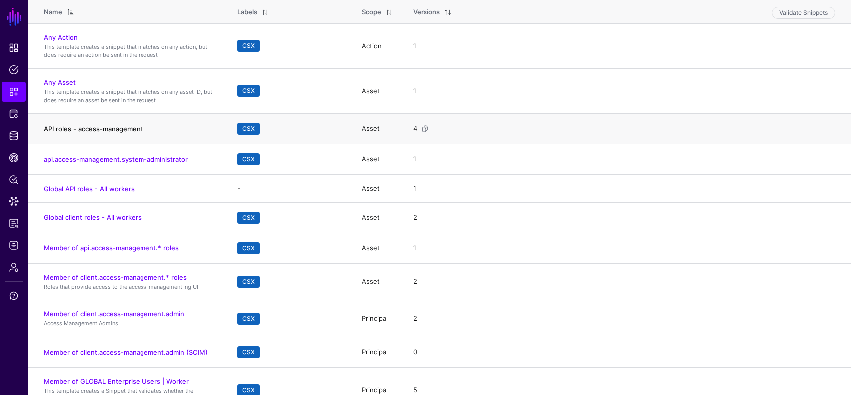
click at [134, 130] on link "API roles - access-management" at bounding box center [93, 129] width 99 height 8
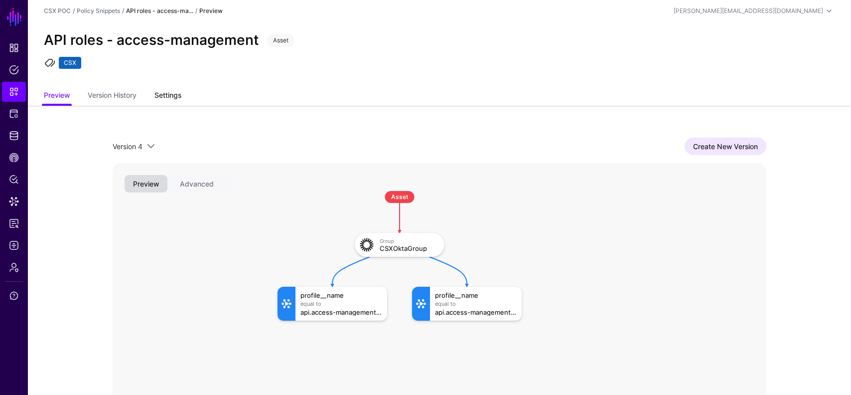
click at [173, 96] on link "Settings" at bounding box center [168, 96] width 27 height 19
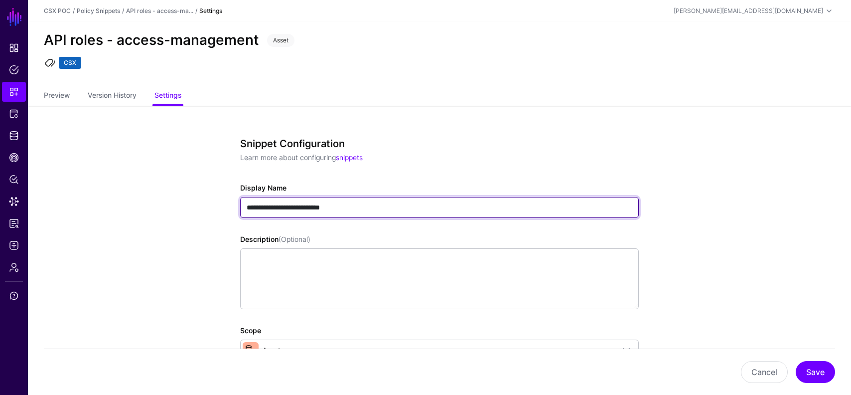
click at [246, 206] on input "**********" at bounding box center [439, 207] width 399 height 21
type input "**********"
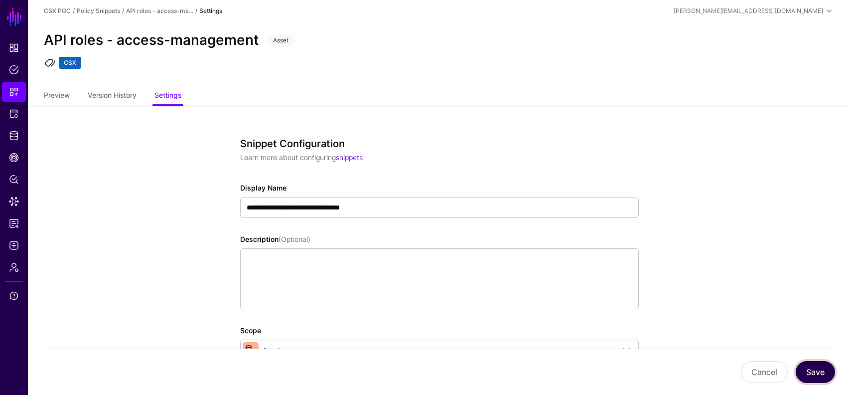
click at [822, 368] on button "Save" at bounding box center [815, 372] width 39 height 22
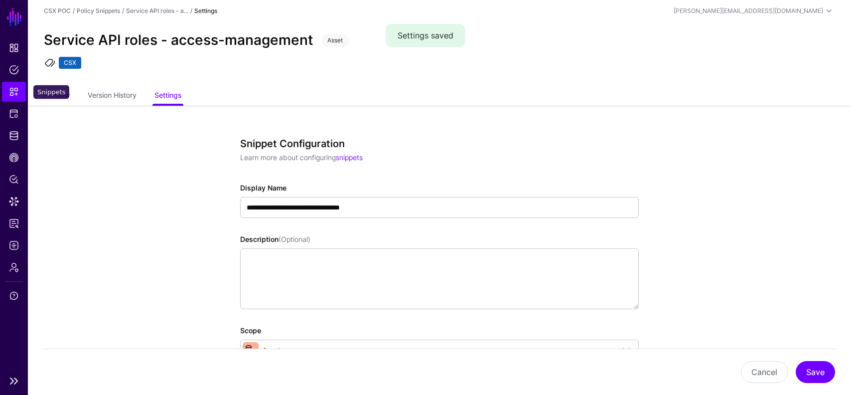
click at [14, 95] on span "Snippets" at bounding box center [14, 92] width 10 height 10
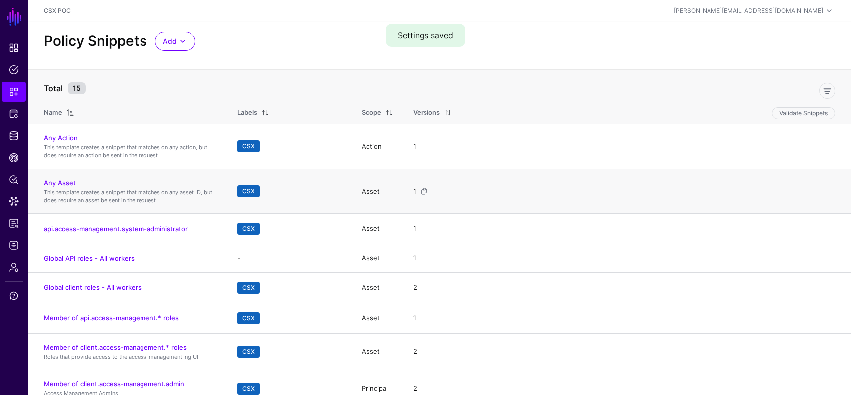
scroll to position [118, 0]
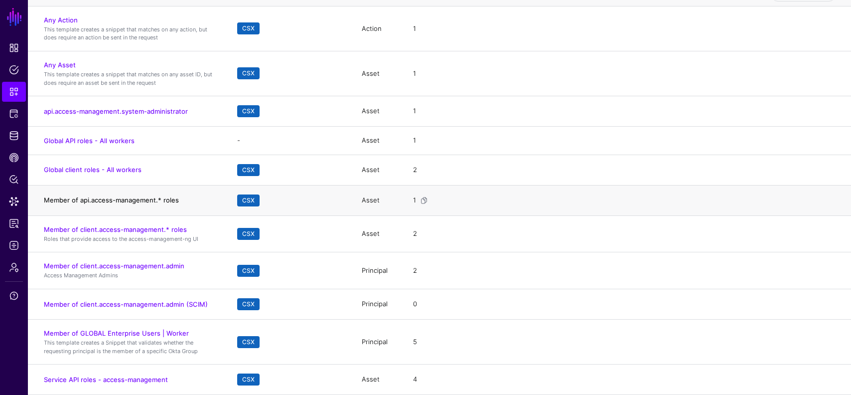
click at [165, 199] on link "Member of api.access-management.* roles" at bounding box center [111, 200] width 135 height 8
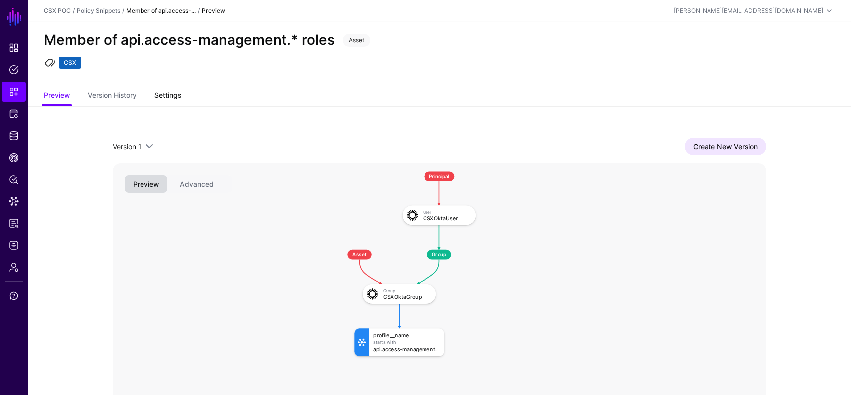
click at [177, 95] on link "Settings" at bounding box center [168, 96] width 27 height 19
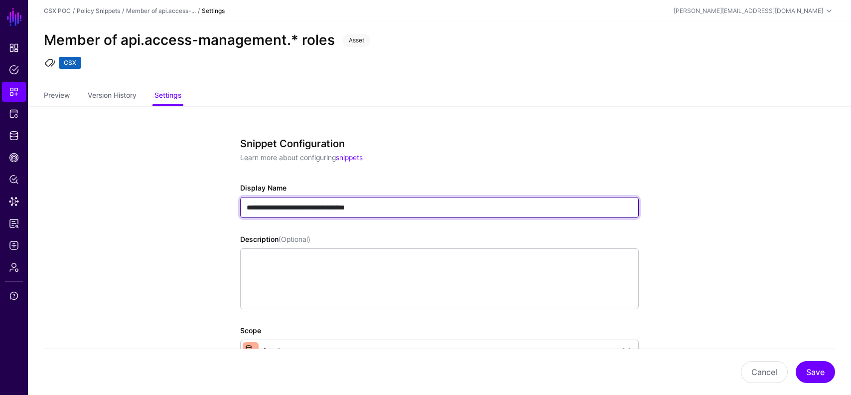
drag, startPoint x: 283, startPoint y: 208, endPoint x: 241, endPoint y: 208, distance: 41.9
click at [241, 208] on input "**********" at bounding box center [439, 207] width 399 height 21
drag, startPoint x: 304, startPoint y: 208, endPoint x: 467, endPoint y: 208, distance: 163.5
click at [462, 208] on input "**********" at bounding box center [439, 207] width 399 height 21
click at [281, 210] on input "**********" at bounding box center [439, 207] width 399 height 21
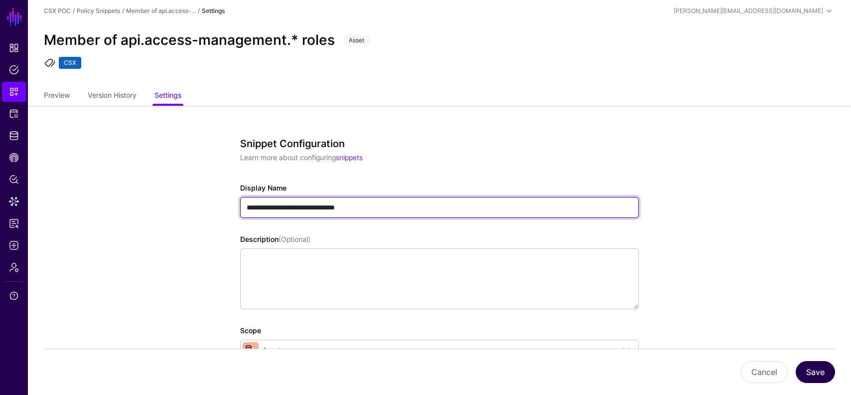
type input "**********"
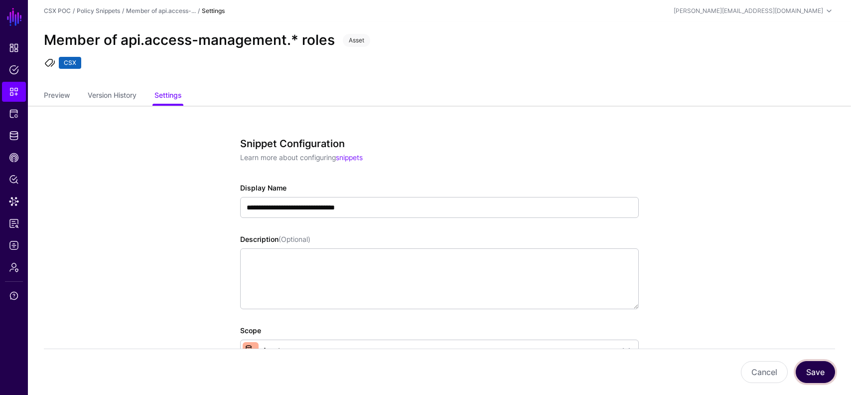
click at [808, 366] on button "Save" at bounding box center [815, 372] width 39 height 22
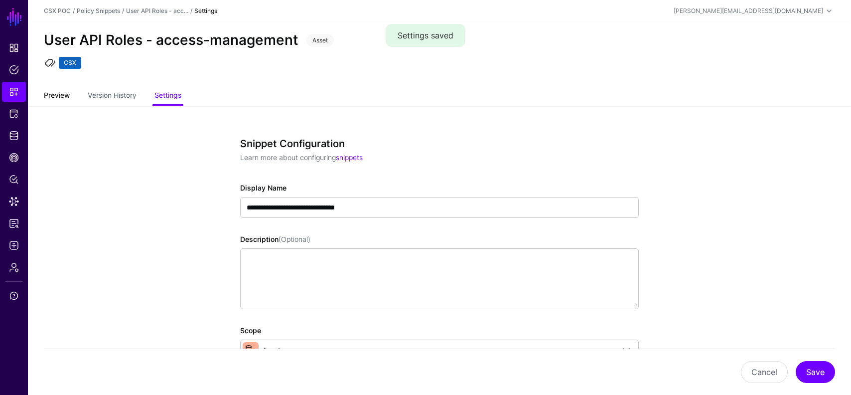
click at [51, 97] on link "Preview" at bounding box center [57, 96] width 26 height 19
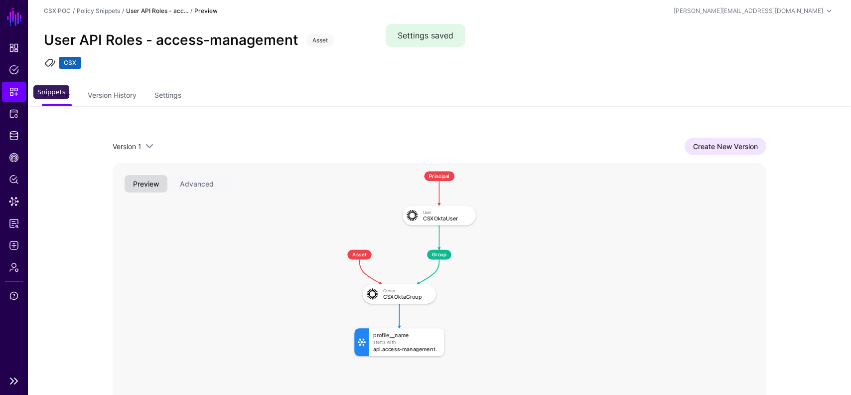
click at [11, 87] on span "Snippets" at bounding box center [14, 92] width 10 height 10
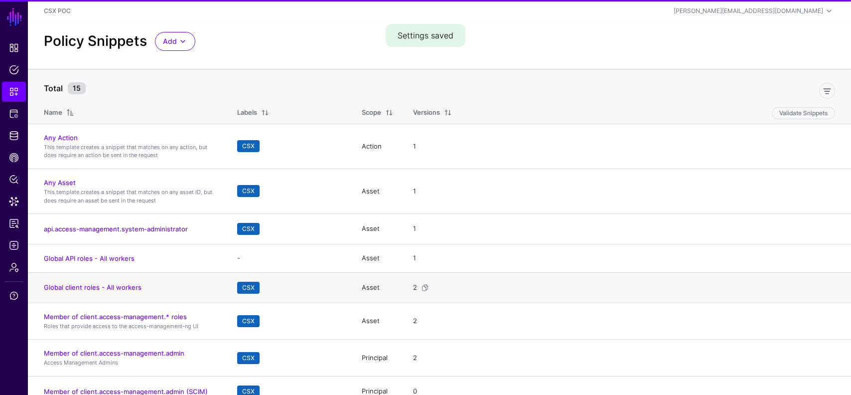
scroll to position [118, 0]
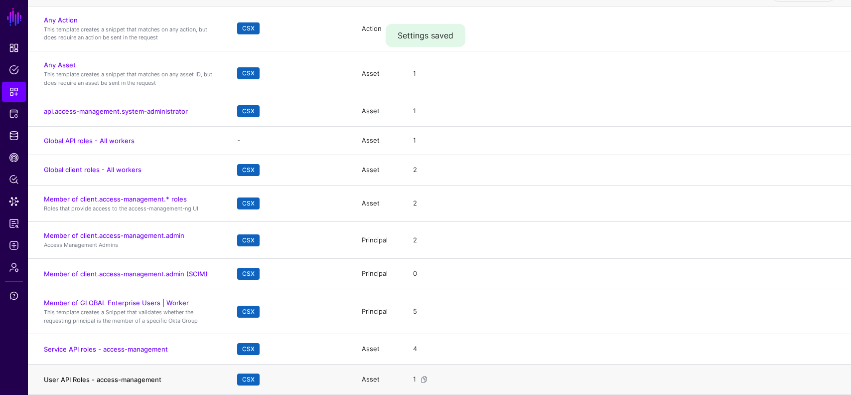
click at [94, 379] on link "User API Roles - access-management" at bounding box center [103, 379] width 118 height 8
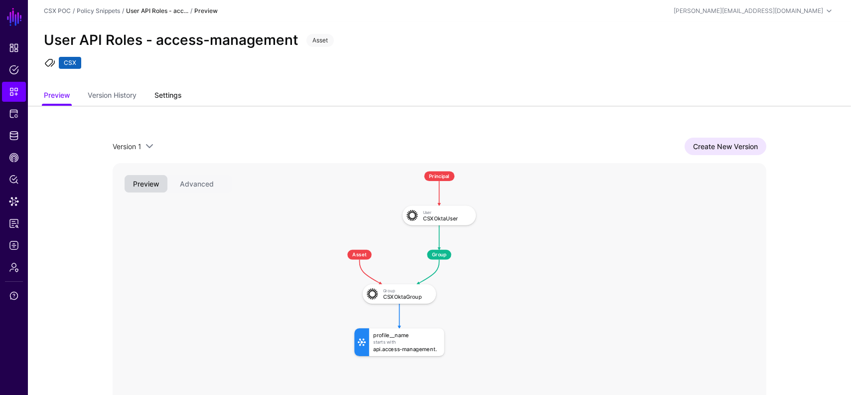
click at [177, 100] on link "Settings" at bounding box center [168, 96] width 27 height 19
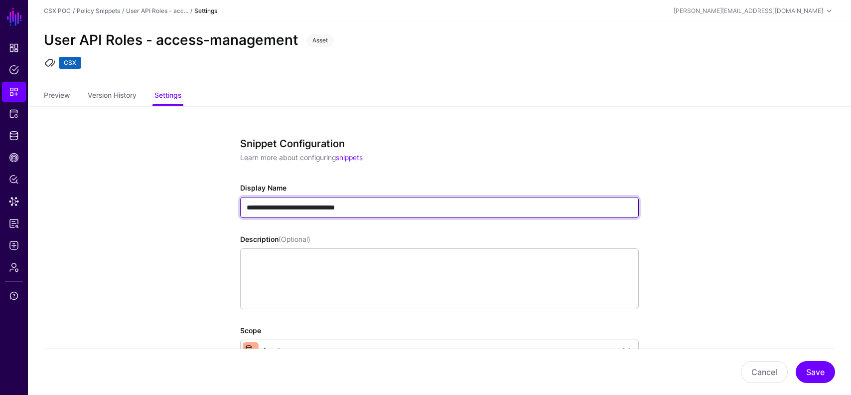
click at [281, 208] on input "**********" at bounding box center [439, 207] width 399 height 21
type input "**********"
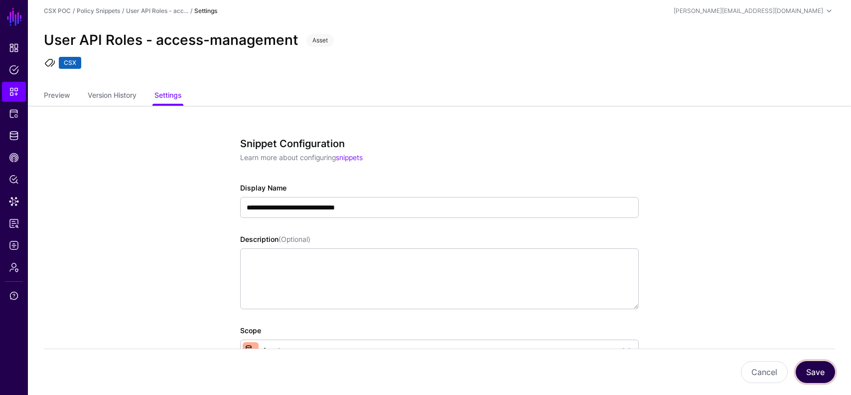
click at [823, 378] on button "Save" at bounding box center [815, 372] width 39 height 22
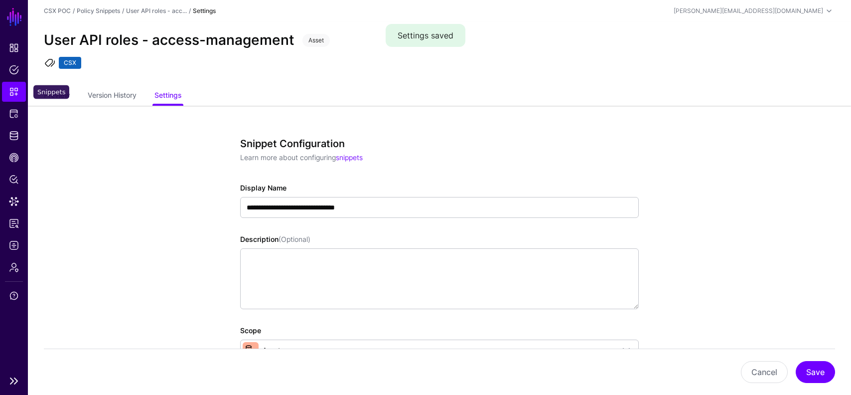
click at [10, 97] on link "Snippets" at bounding box center [14, 92] width 24 height 20
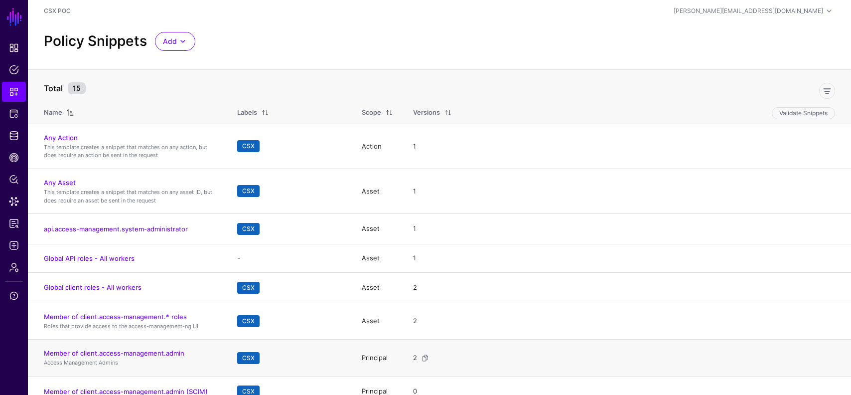
scroll to position [118, 0]
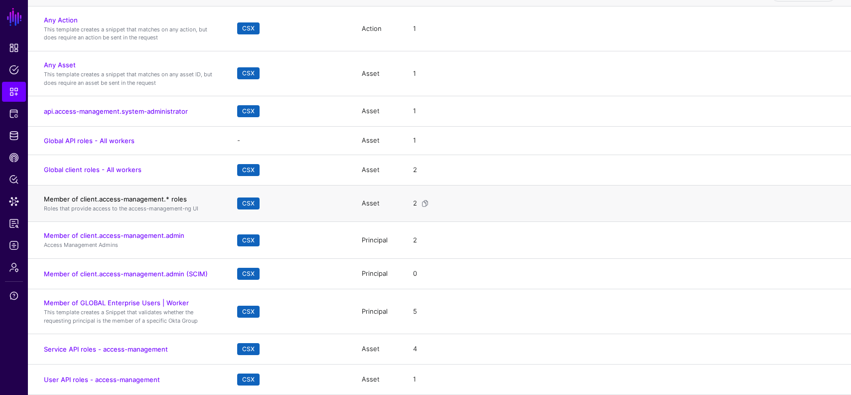
click at [153, 198] on link "Member of client.access-management.* roles" at bounding box center [115, 199] width 143 height 8
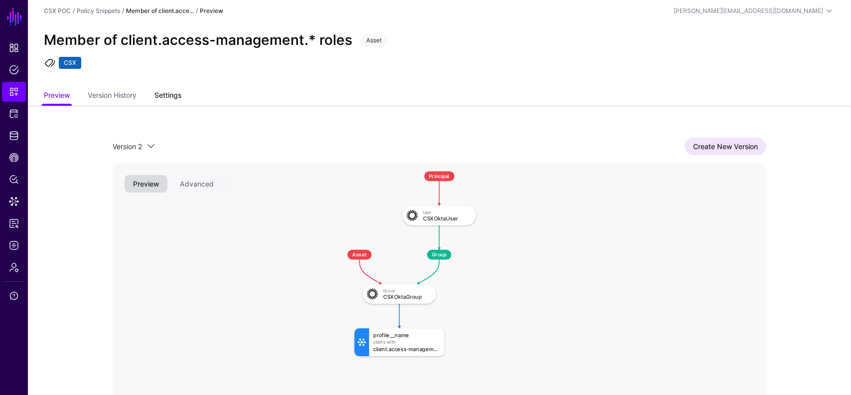
click at [168, 94] on link "Settings" at bounding box center [168, 96] width 27 height 19
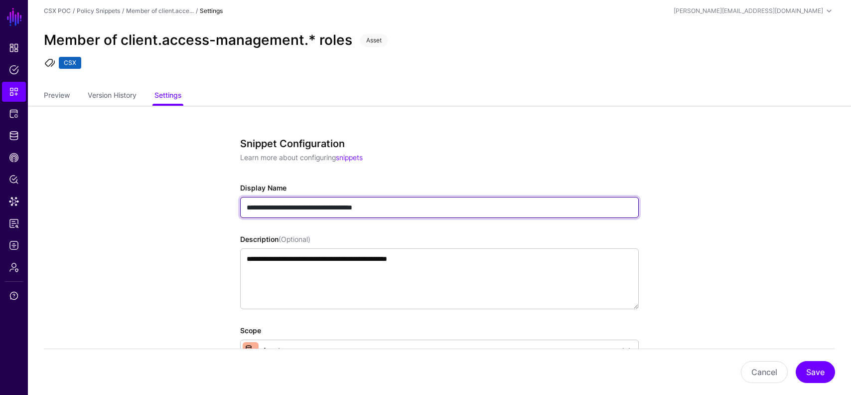
click at [265, 208] on input "**********" at bounding box center [439, 207] width 399 height 21
drag, startPoint x: 305, startPoint y: 205, endPoint x: 563, endPoint y: 206, distance: 258.7
click at [560, 206] on input "**********" at bounding box center [439, 207] width 399 height 21
type input "**********"
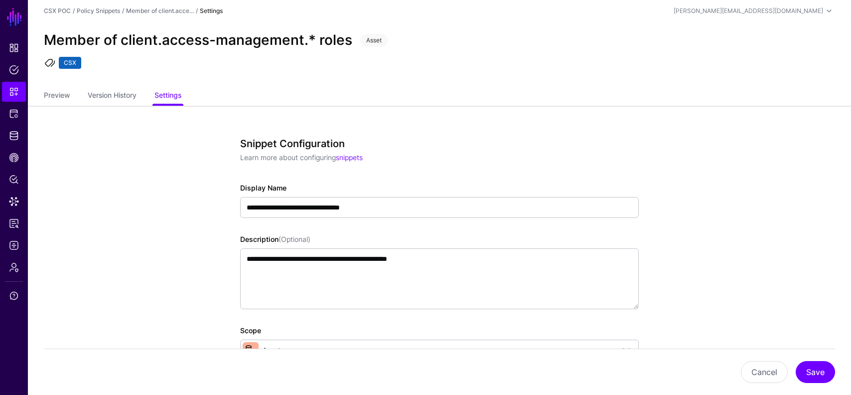
click at [811, 370] on button "Save" at bounding box center [815, 372] width 39 height 22
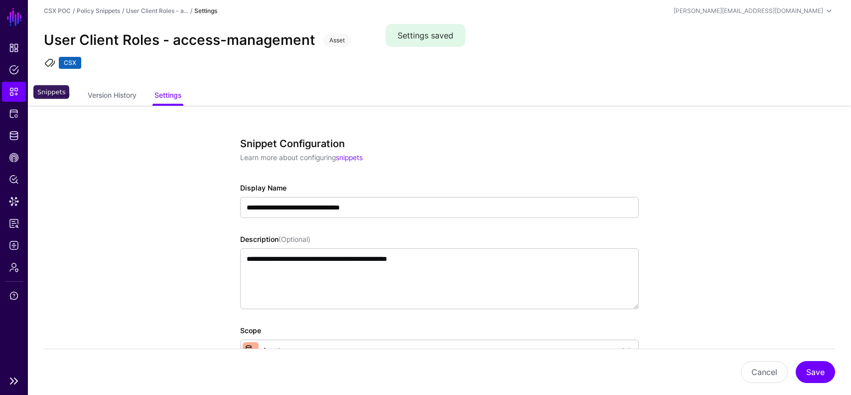
click at [7, 90] on link "Snippets" at bounding box center [14, 92] width 24 height 20
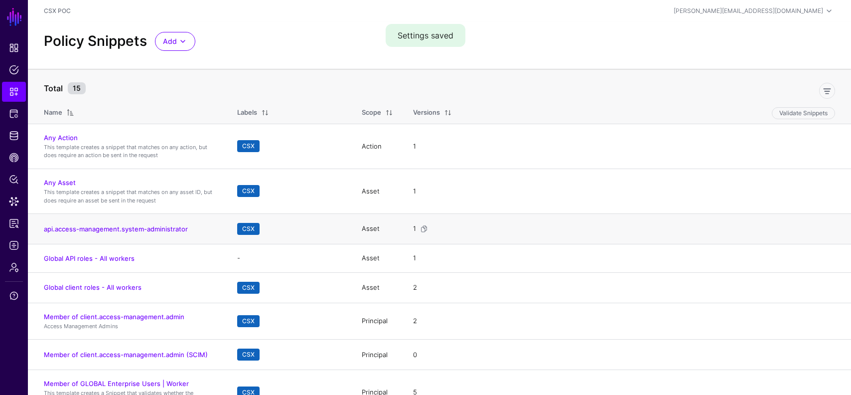
scroll to position [118, 0]
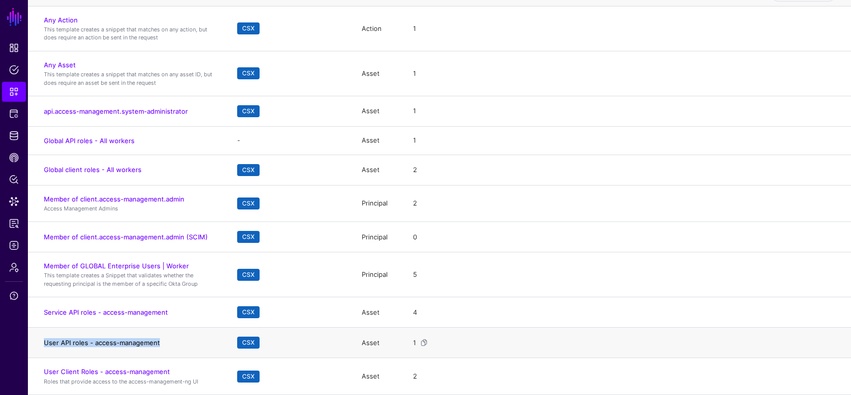
drag, startPoint x: 172, startPoint y: 340, endPoint x: 45, endPoint y: 339, distance: 126.6
click at [45, 339] on h4 "User API roles - access-management" at bounding box center [130, 342] width 173 height 9
copy link "User API roles - access-management"
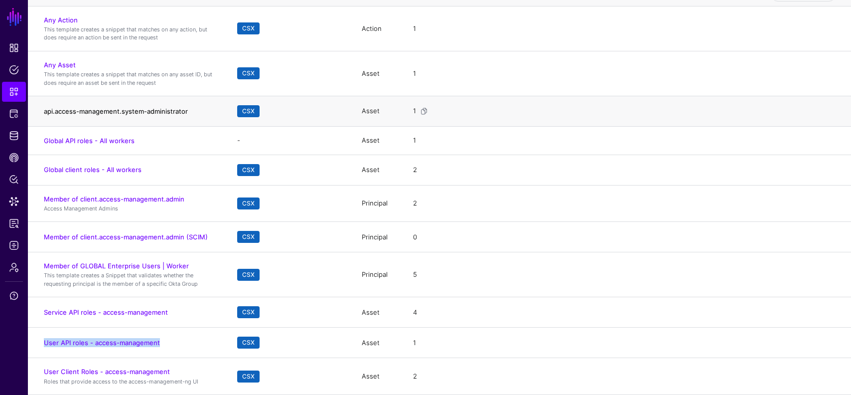
click at [116, 111] on link "api.access-management.system-administrator" at bounding box center [116, 111] width 144 height 8
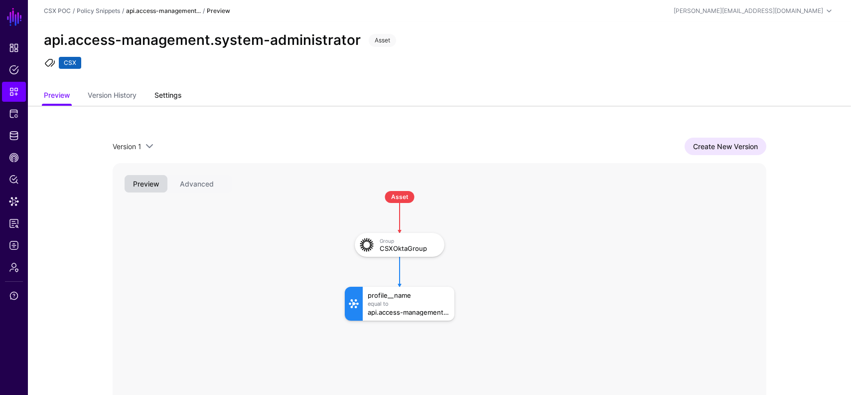
click at [178, 91] on link "Settings" at bounding box center [168, 96] width 27 height 19
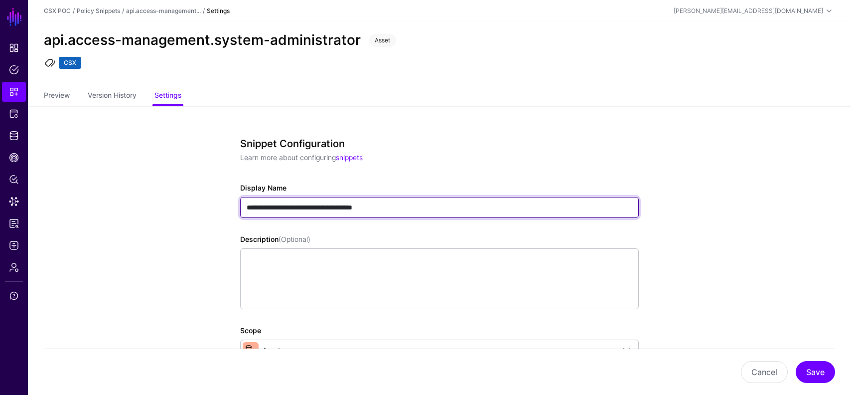
click at [288, 209] on input "**********" at bounding box center [439, 207] width 399 height 21
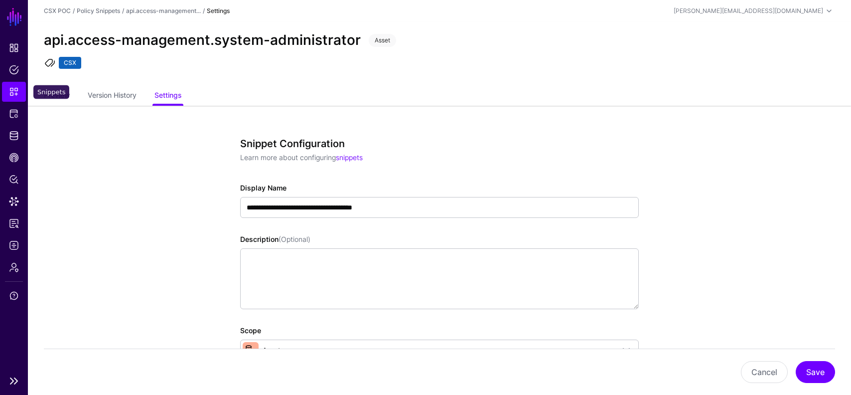
click at [11, 97] on link "Snippets" at bounding box center [14, 92] width 24 height 20
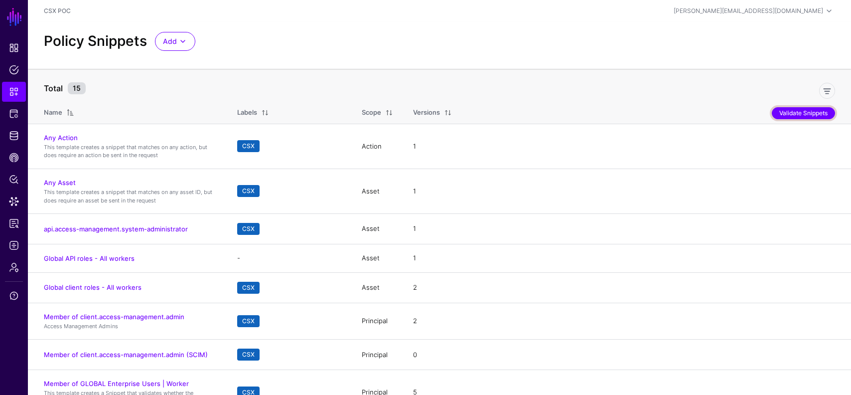
click at [801, 114] on button "Validate Snippets" at bounding box center [803, 113] width 63 height 12
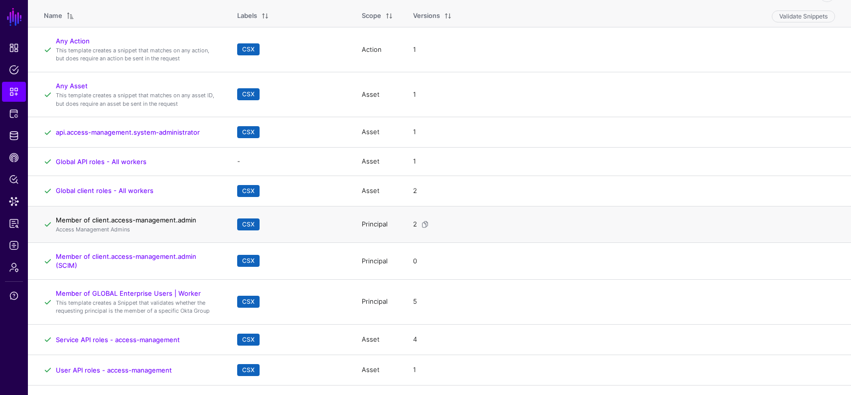
scroll to position [124, 0]
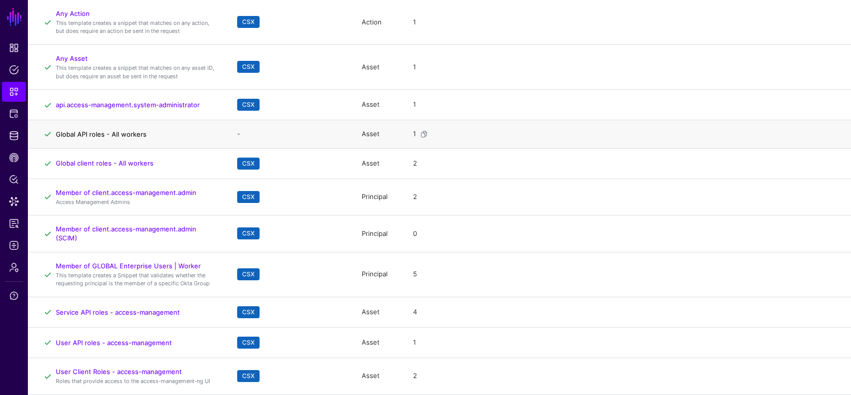
click at [120, 136] on link "Global API roles - All workers" at bounding box center [101, 134] width 91 height 8
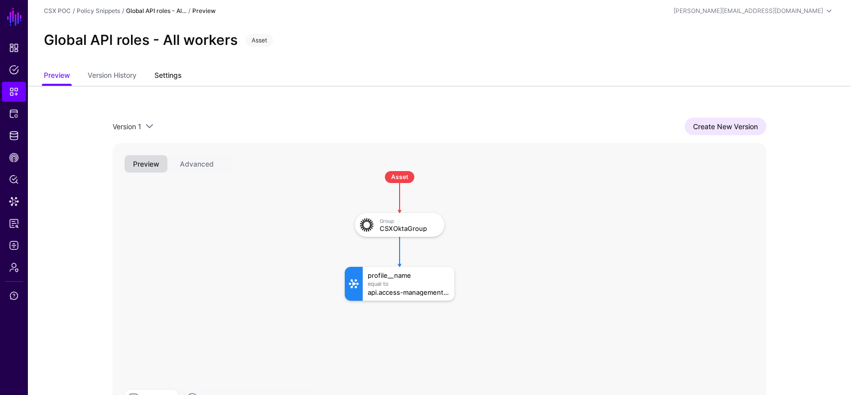
click at [176, 77] on link "Settings" at bounding box center [168, 76] width 27 height 19
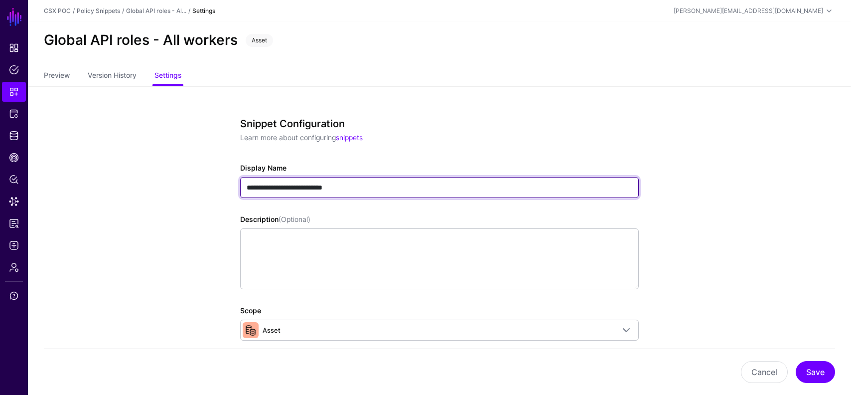
click at [257, 182] on input "**********" at bounding box center [439, 187] width 399 height 21
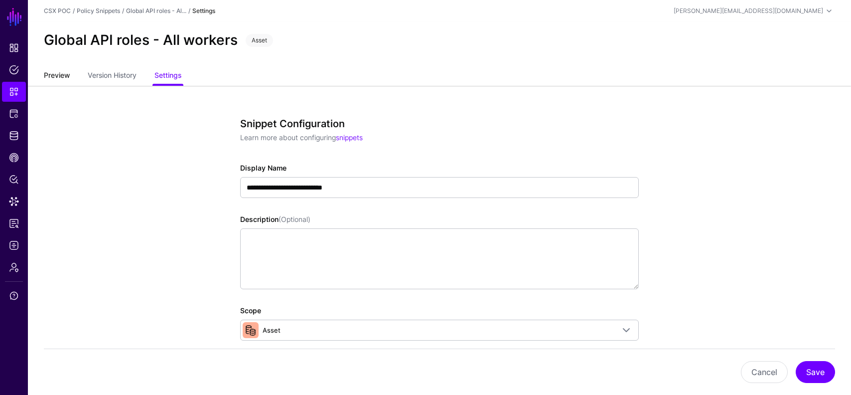
click at [61, 73] on link "Preview" at bounding box center [57, 76] width 26 height 19
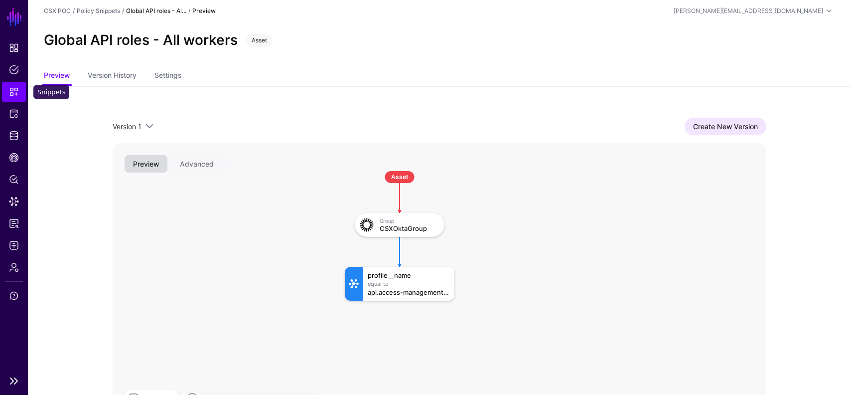
click at [14, 90] on span "Snippets" at bounding box center [14, 92] width 10 height 10
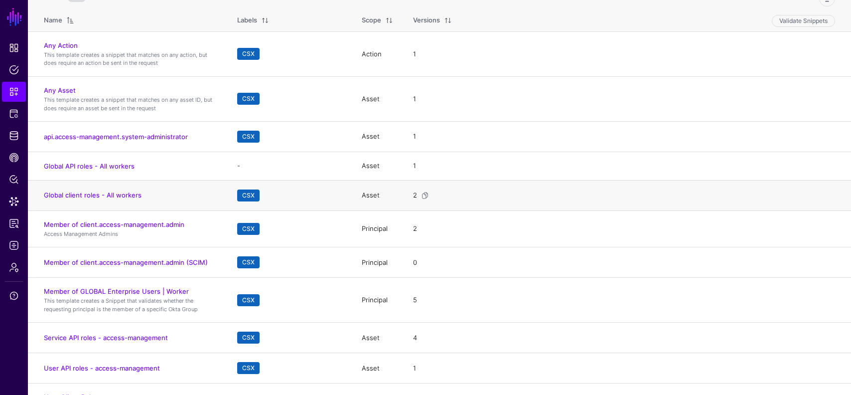
scroll to position [118, 0]
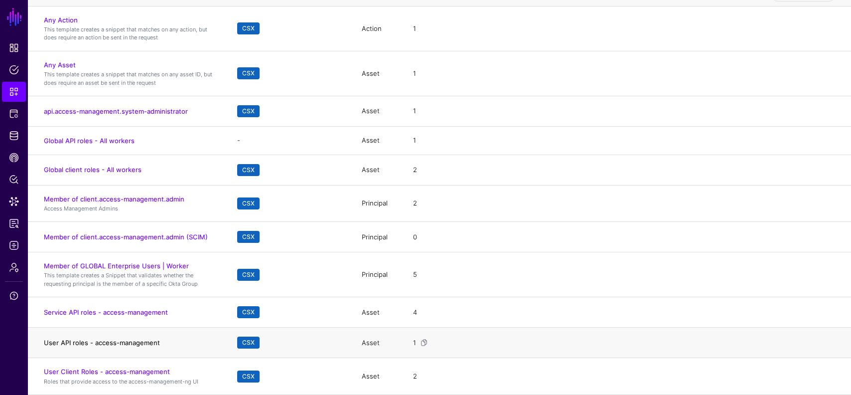
click at [125, 342] on link "User API roles - access-management" at bounding box center [102, 342] width 116 height 8
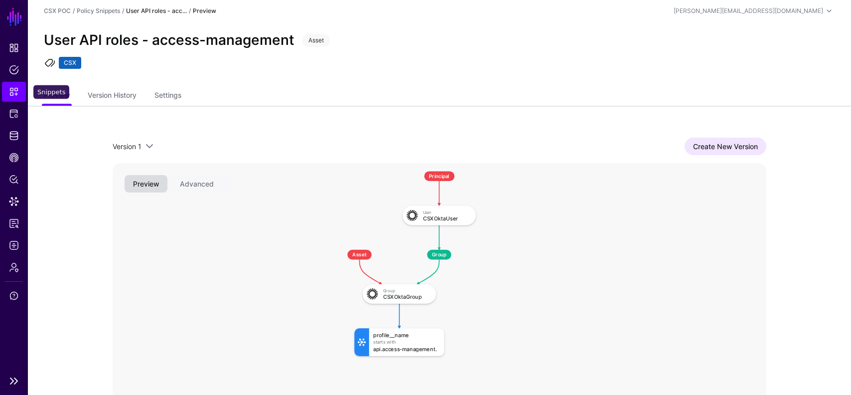
click at [12, 92] on span "Snippets" at bounding box center [14, 92] width 10 height 10
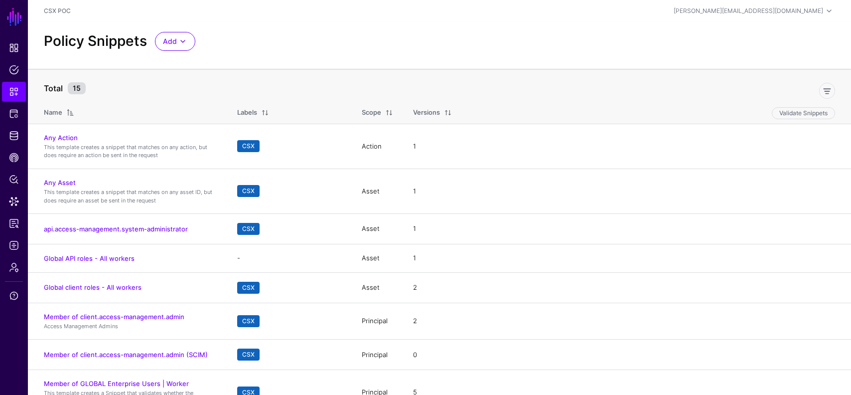
click at [393, 113] on span at bounding box center [389, 113] width 8 height 8
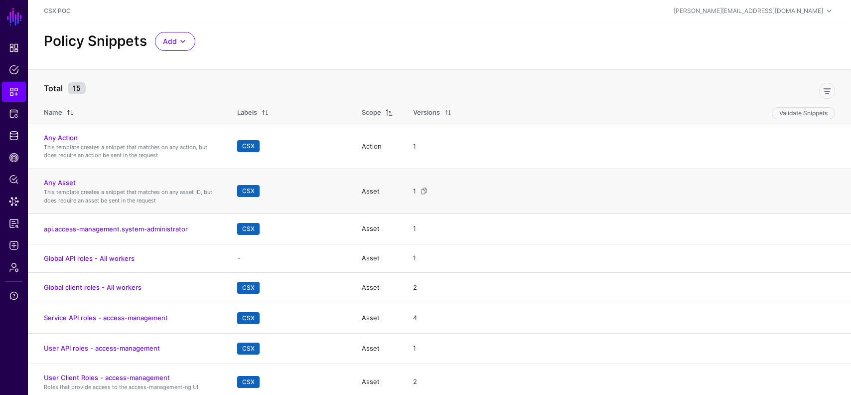
scroll to position [118, 0]
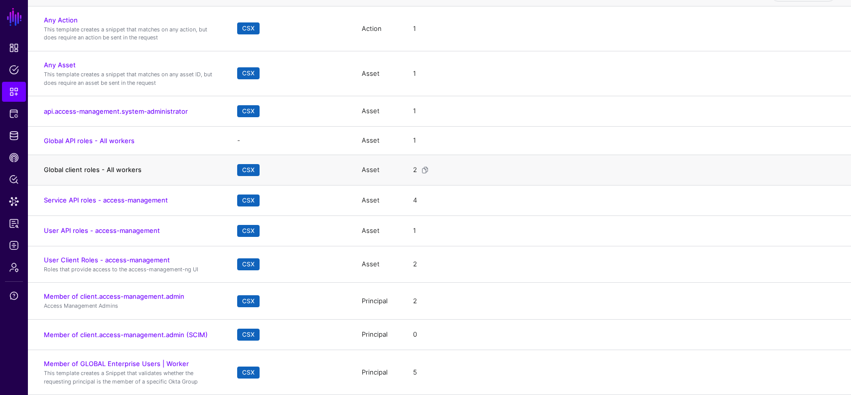
click at [98, 171] on link "Global client roles - All workers" at bounding box center [93, 170] width 98 height 8
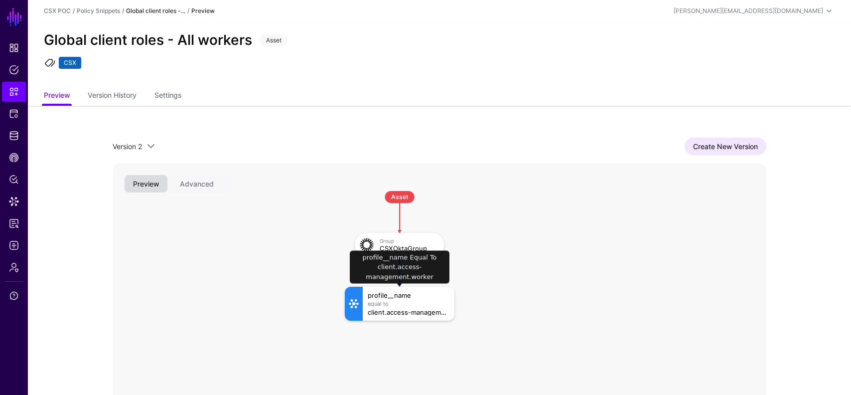
click at [420, 309] on div "client.access-management.worker" at bounding box center [409, 312] width 82 height 7
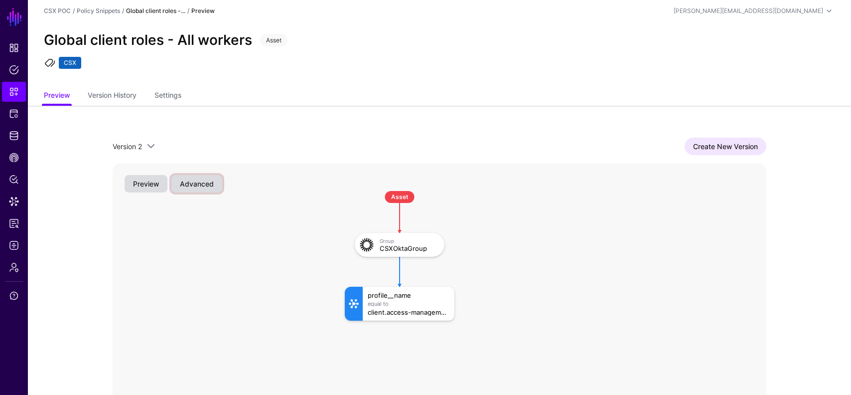
click at [205, 187] on button "Advanced" at bounding box center [196, 183] width 51 height 17
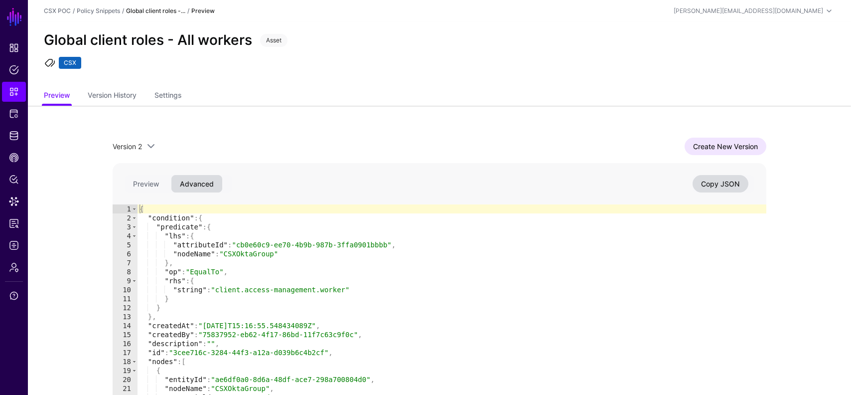
type textarea "**********"
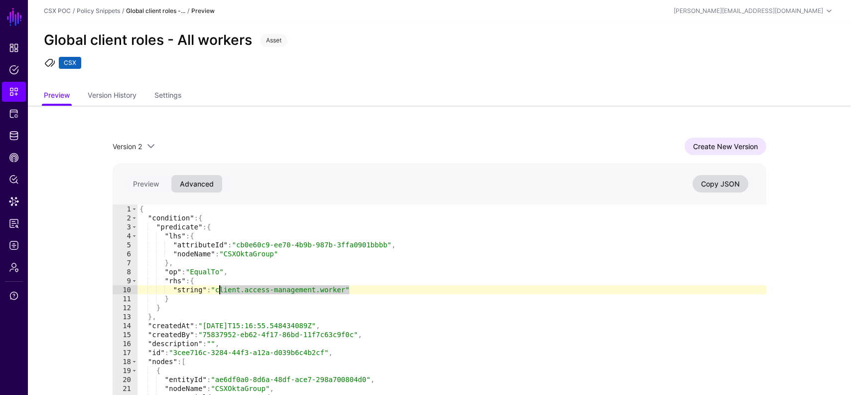
drag, startPoint x: 350, startPoint y: 291, endPoint x: 220, endPoint y: 290, distance: 130.1
click at [220, 290] on div "{ "condition" : { "predicate" : { "lhs" : { "attributeId" : "cb0e60c9-ee70-4b9b…" at bounding box center [452, 330] width 629 height 252
click at [9, 87] on span "Snippets" at bounding box center [14, 92] width 10 height 10
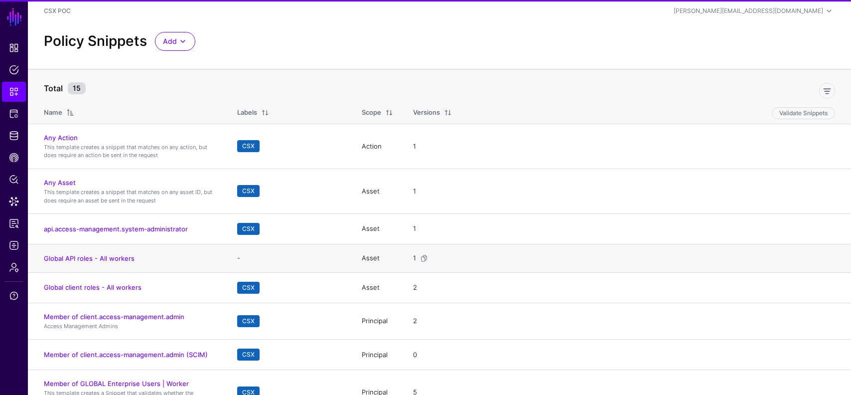
scroll to position [118, 0]
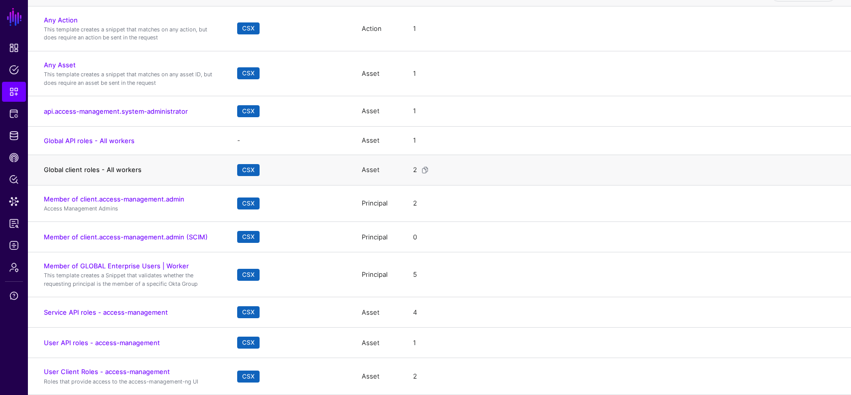
click at [136, 166] on link "Global client roles - All workers" at bounding box center [93, 170] width 98 height 8
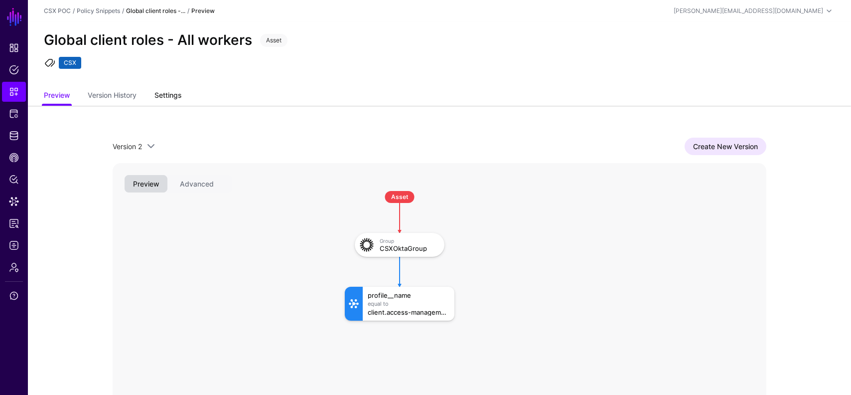
click at [178, 97] on link "Settings" at bounding box center [168, 96] width 27 height 19
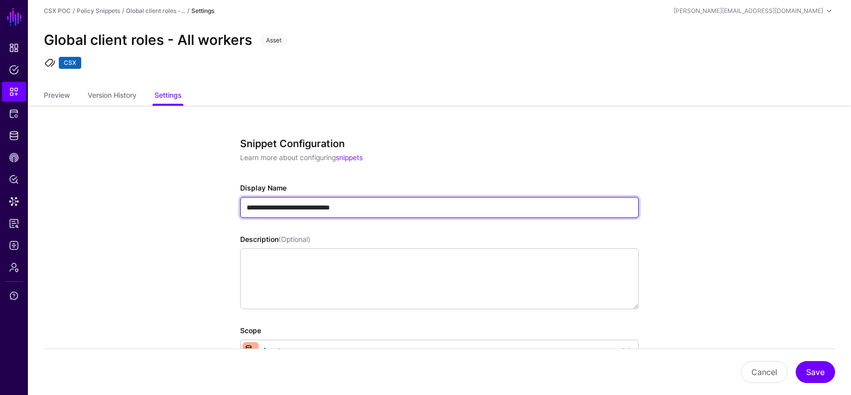
click at [330, 206] on input "**********" at bounding box center [439, 207] width 399 height 21
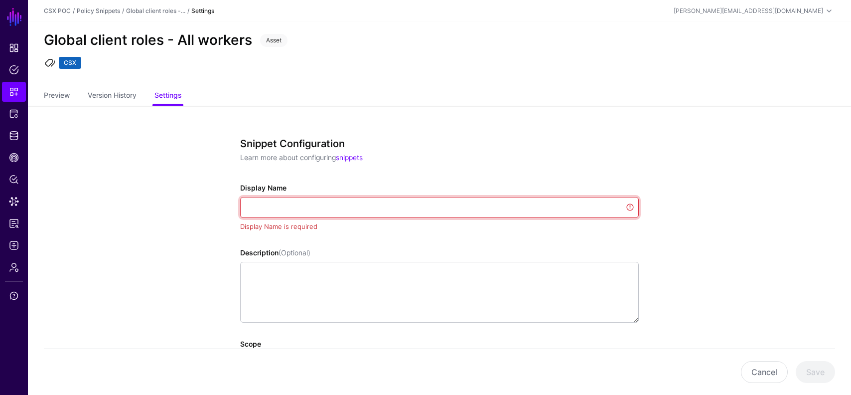
paste input "**********"
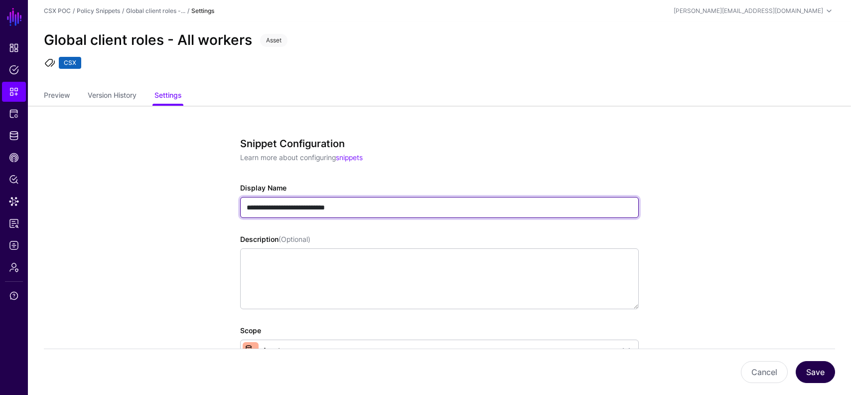
type input "**********"
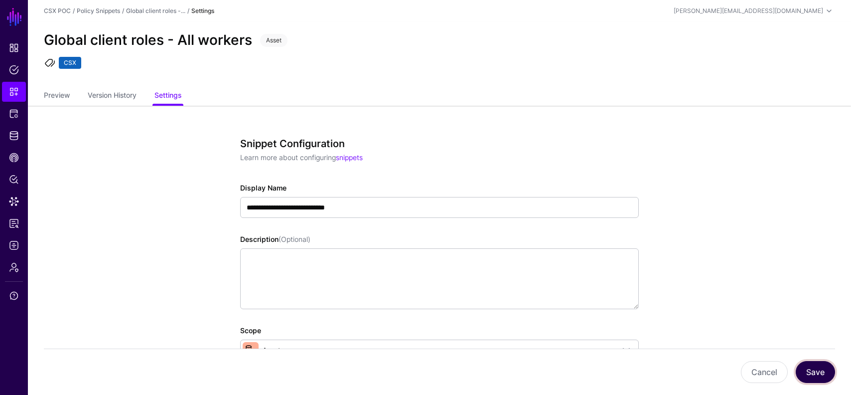
click at [810, 368] on button "Save" at bounding box center [815, 372] width 39 height 22
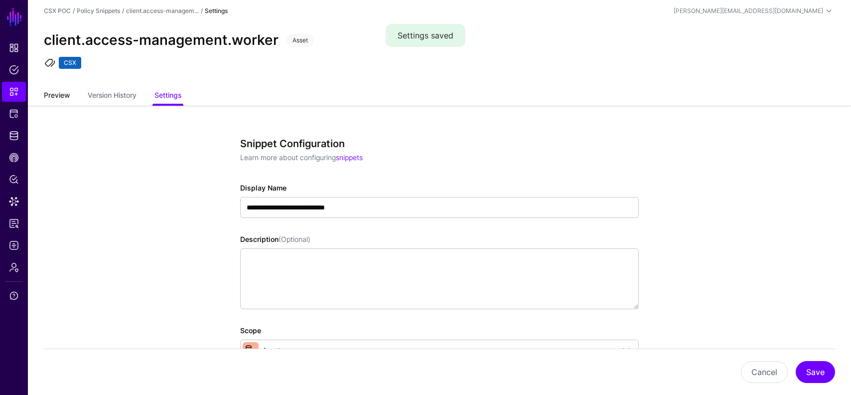
click at [60, 94] on link "Preview" at bounding box center [57, 96] width 26 height 19
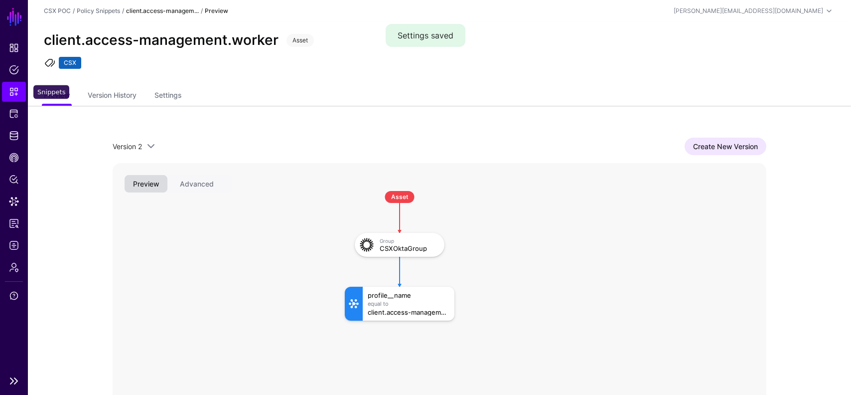
click at [13, 84] on link "Snippets" at bounding box center [14, 92] width 24 height 20
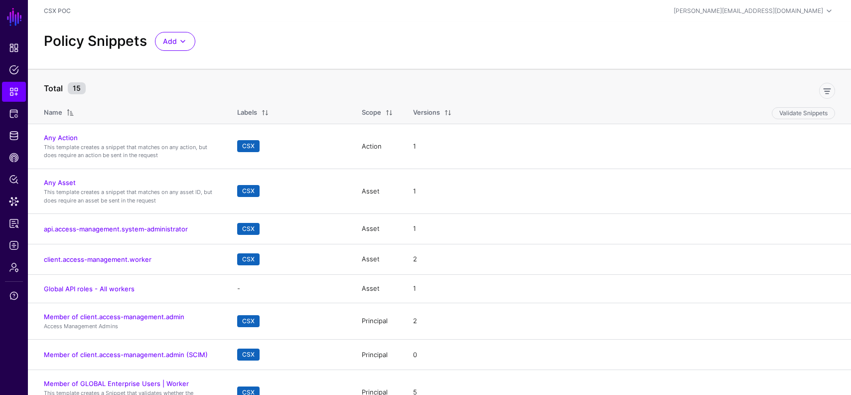
click at [368, 110] on div "Scope" at bounding box center [371, 113] width 19 height 10
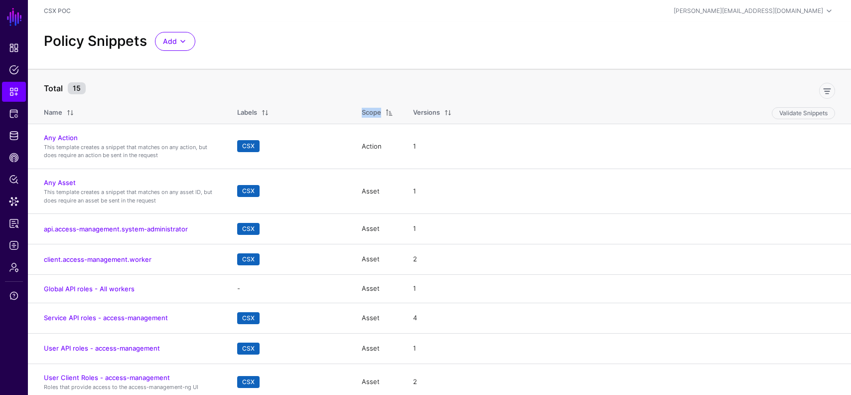
click at [368, 110] on div "Scope" at bounding box center [371, 113] width 19 height 10
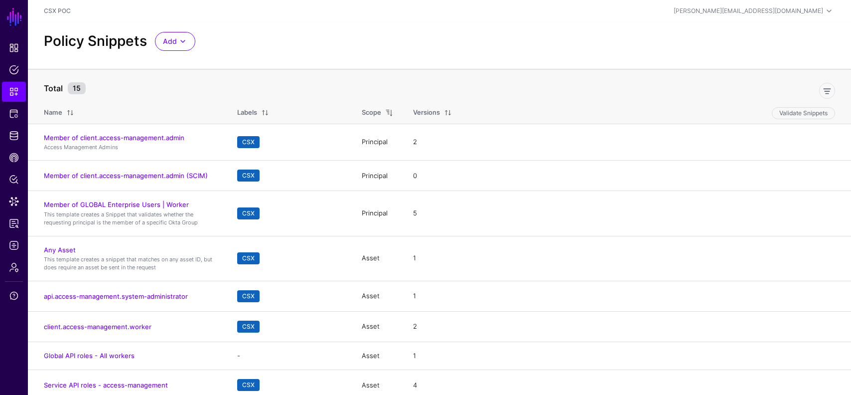
click at [387, 112] on span at bounding box center [389, 113] width 8 height 8
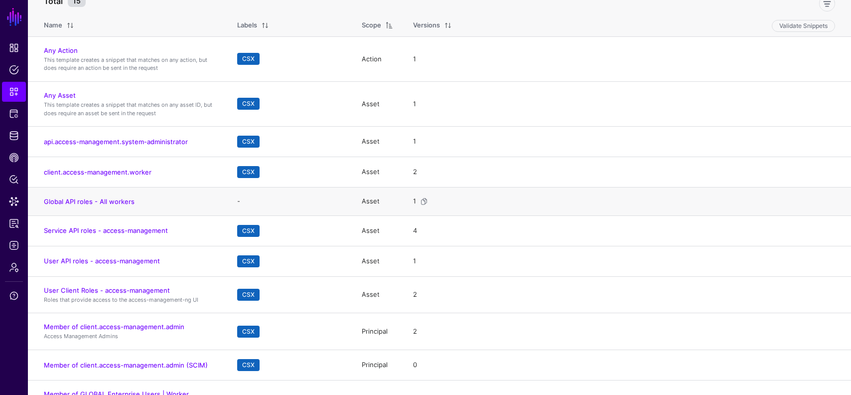
scroll to position [118, 0]
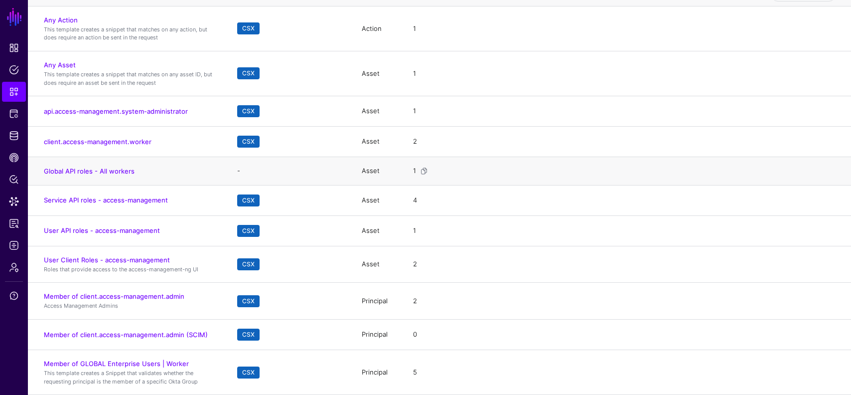
click at [109, 166] on td "Global API roles - All workers" at bounding box center [127, 171] width 199 height 28
click at [111, 169] on link "Global API roles - All workers" at bounding box center [89, 171] width 91 height 8
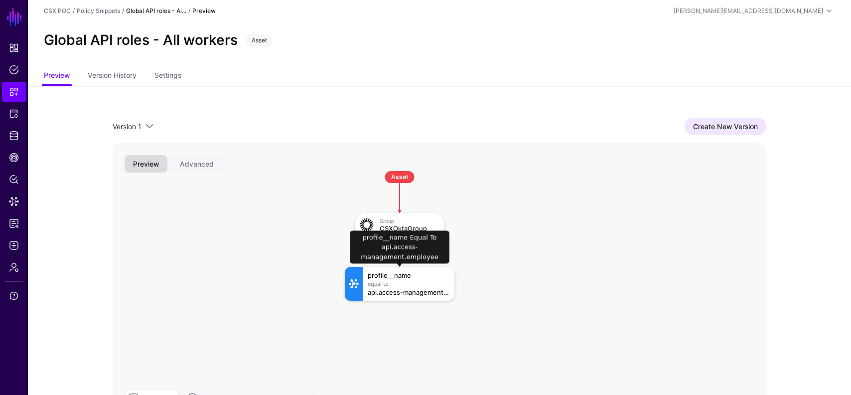
click at [405, 287] on div "profile__name Equal To api.access-management.employee" at bounding box center [409, 284] width 92 height 34
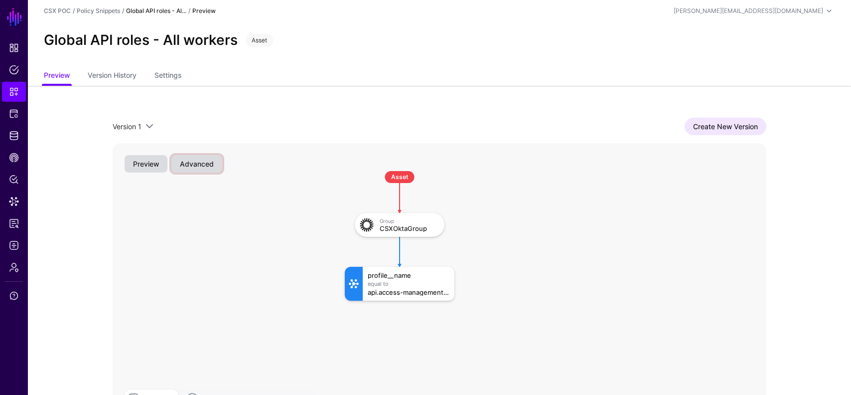
click at [196, 161] on button "Advanced" at bounding box center [196, 163] width 51 height 17
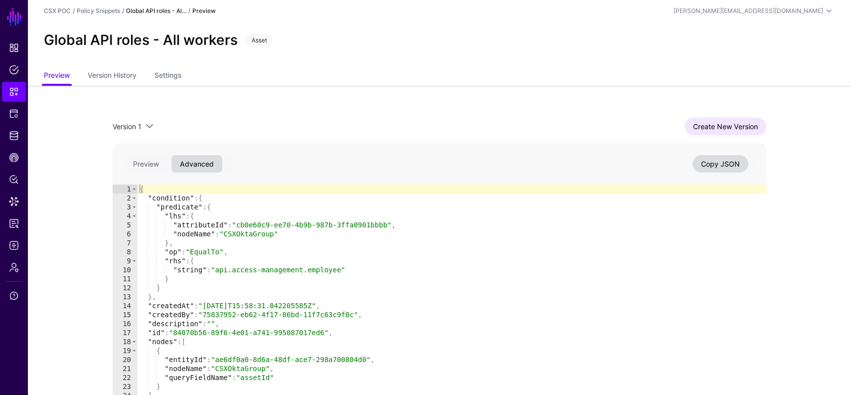
type textarea "**********"
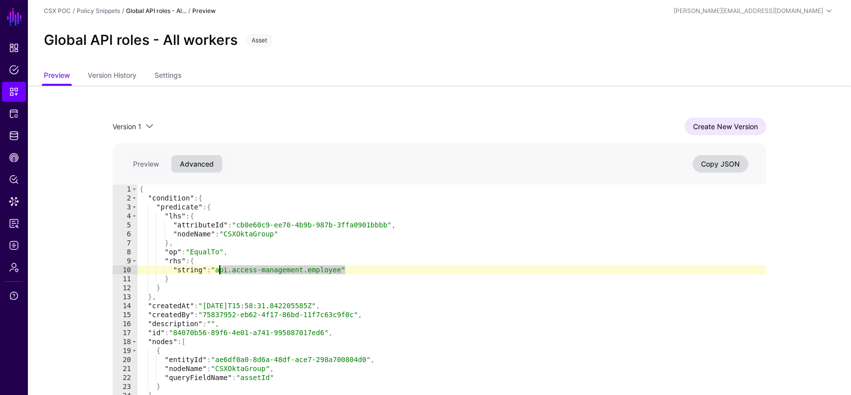
drag, startPoint x: 346, startPoint y: 272, endPoint x: 220, endPoint y: 272, distance: 126.1
click at [220, 272] on div "{ "condition" : { "predicate" : { "lhs" : { "attributeId" : "cb0e60c9-ee70-4b9b…" at bounding box center [452, 310] width 629 height 252
click at [9, 90] on span "Snippets" at bounding box center [14, 92] width 10 height 10
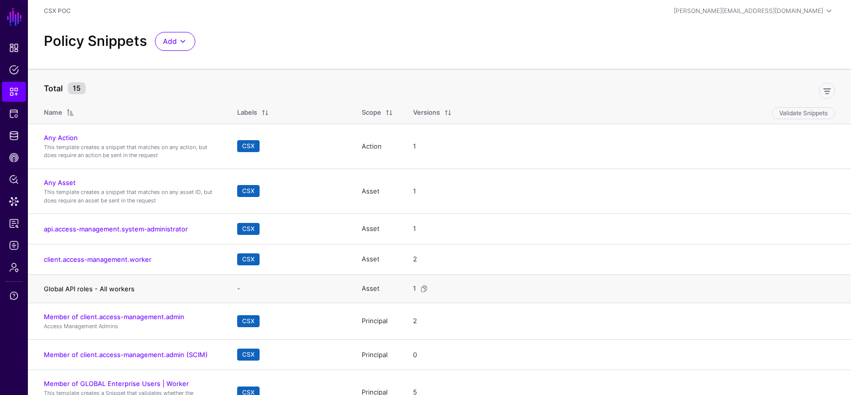
click at [115, 285] on link "Global API roles - All workers" at bounding box center [89, 289] width 91 height 8
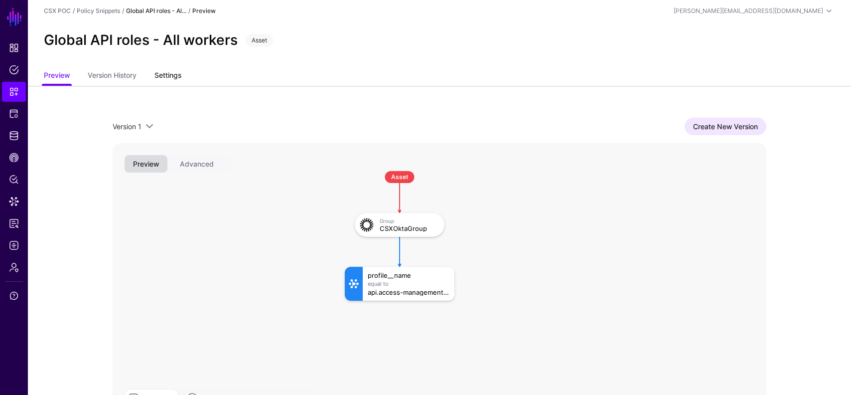
click at [181, 77] on link "Settings" at bounding box center [168, 76] width 27 height 19
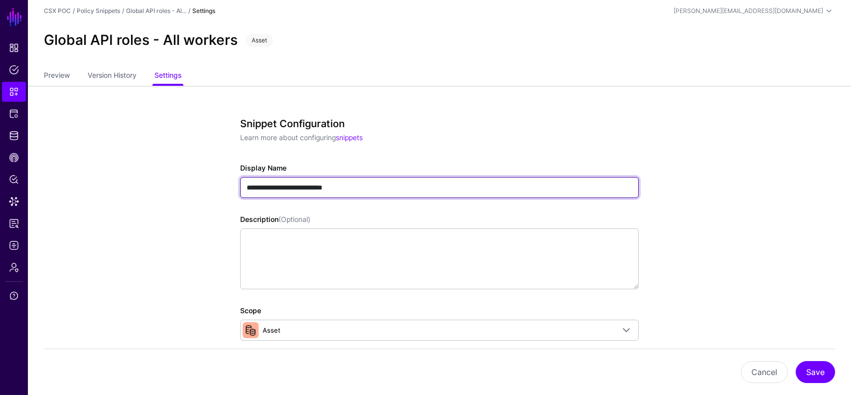
click at [350, 191] on input "**********" at bounding box center [439, 187] width 399 height 21
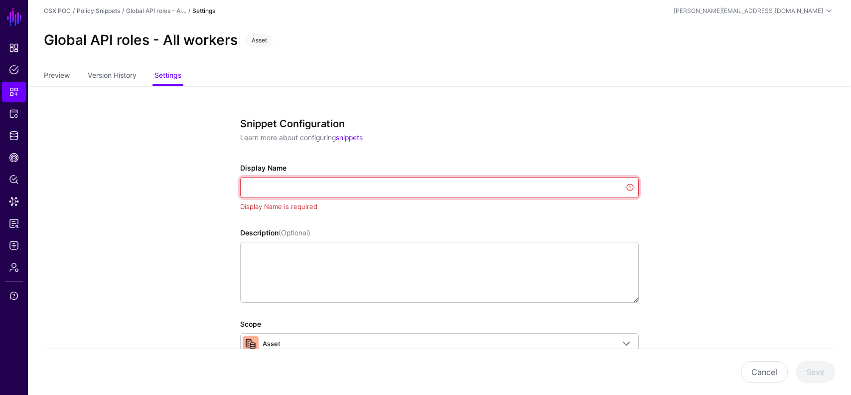
paste input "**********"
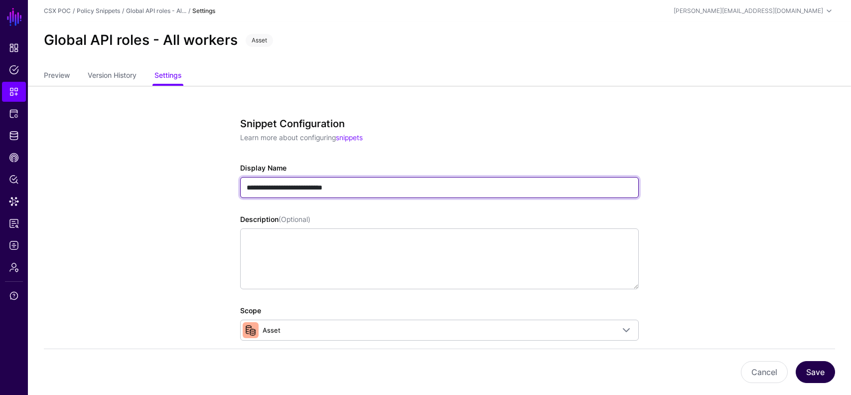
type input "**********"
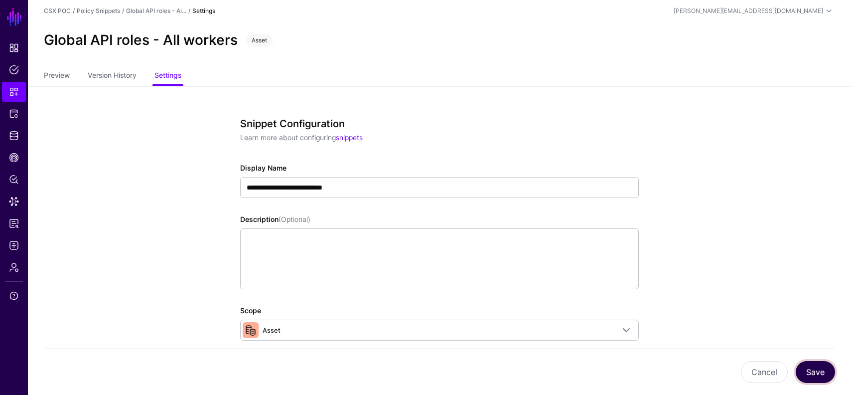
click at [810, 376] on button "Save" at bounding box center [815, 372] width 39 height 22
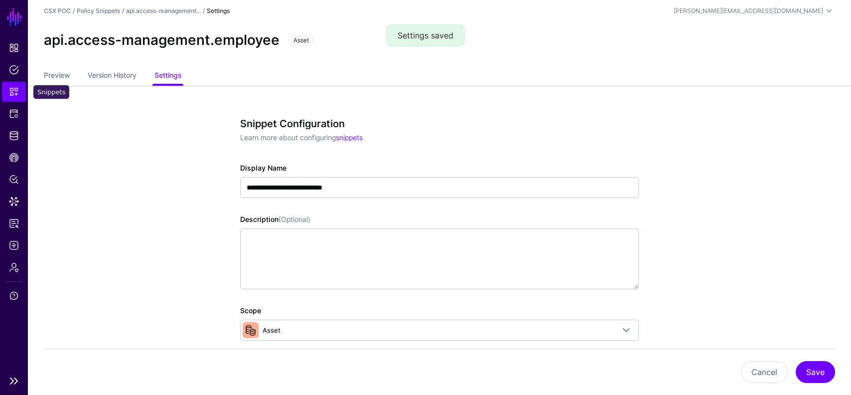
click at [20, 92] on link "Snippets" at bounding box center [14, 92] width 24 height 20
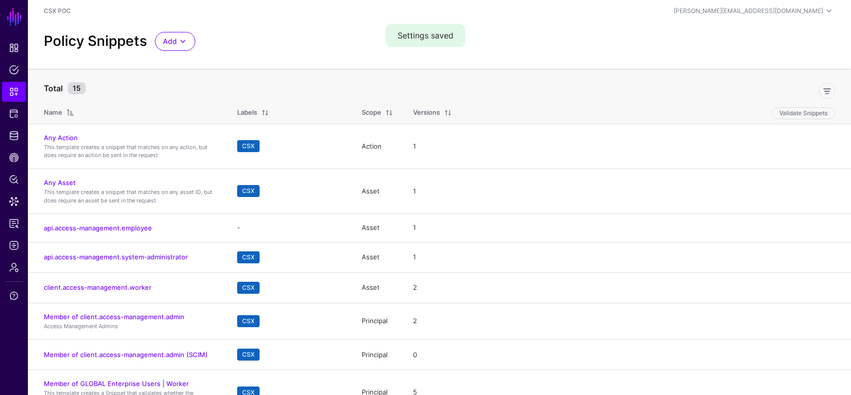
click at [390, 110] on span at bounding box center [389, 113] width 8 height 8
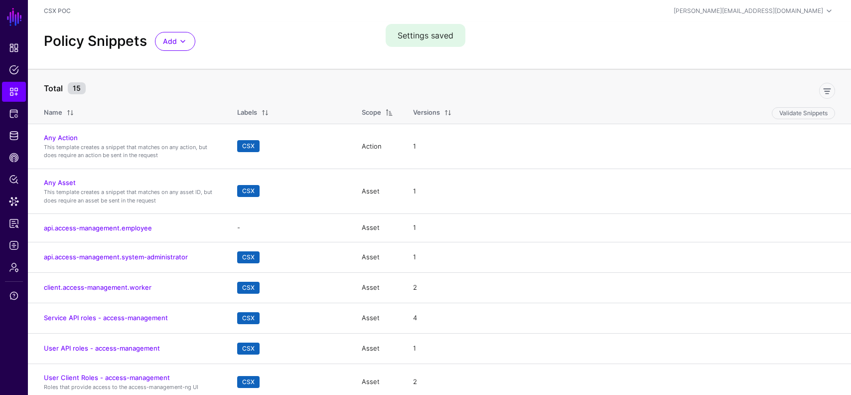
click at [390, 110] on span at bounding box center [389, 113] width 8 height 8
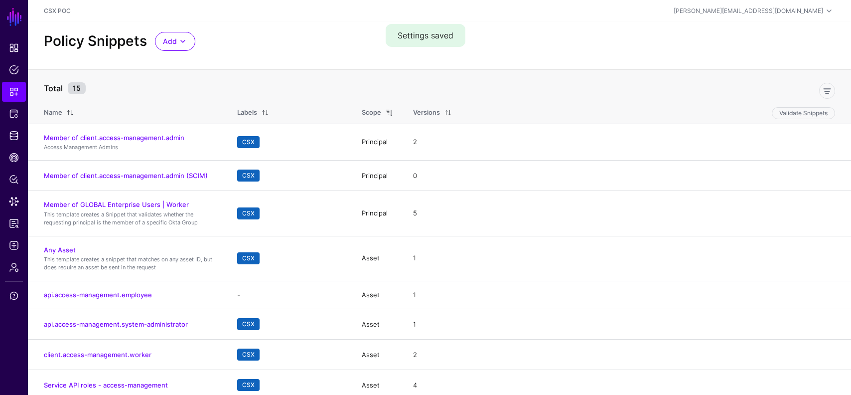
click at [390, 110] on span at bounding box center [389, 113] width 8 height 8
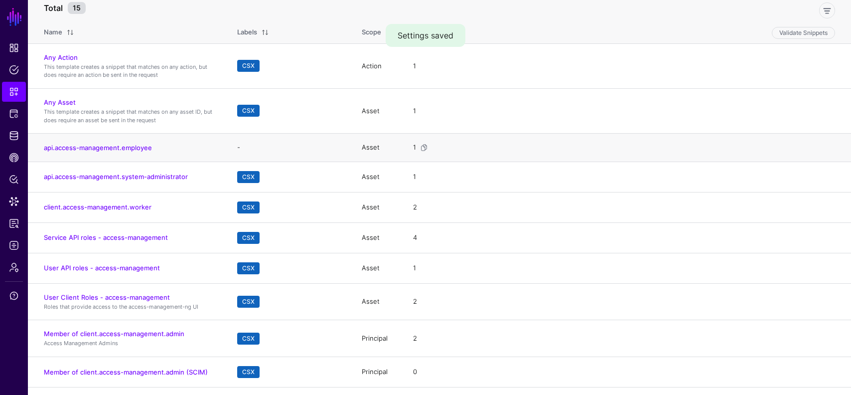
scroll to position [81, 0]
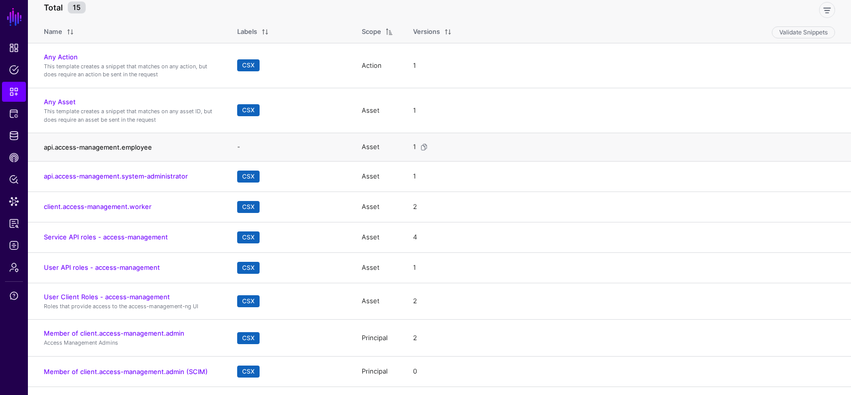
click at [120, 144] on link "api.access-management.employee" at bounding box center [98, 147] width 108 height 8
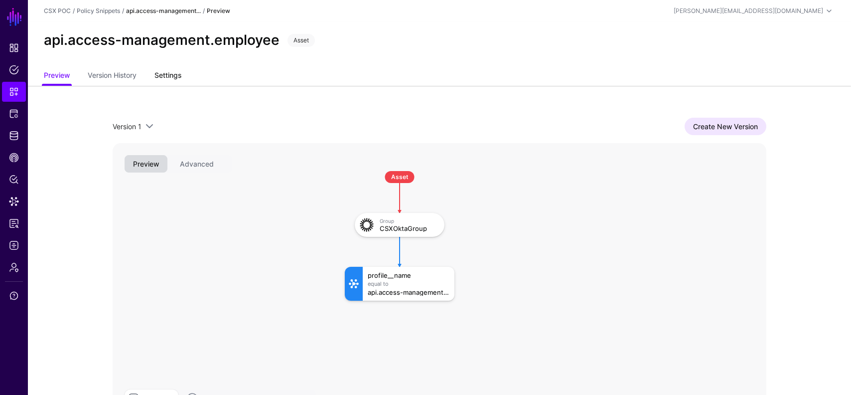
click at [179, 73] on link "Settings" at bounding box center [168, 76] width 27 height 19
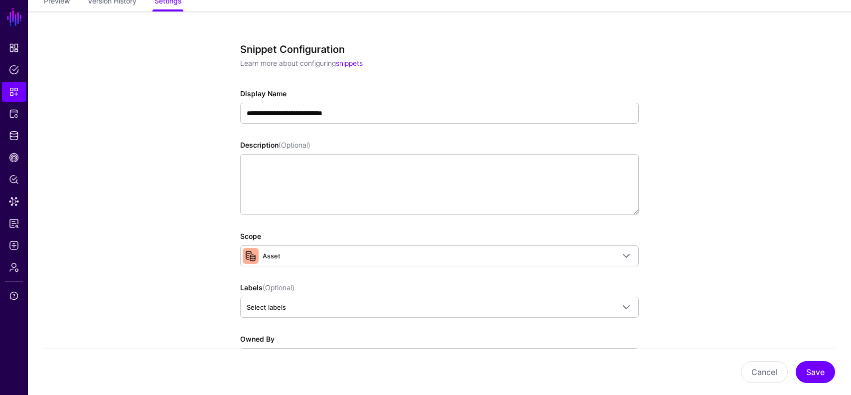
scroll to position [129, 0]
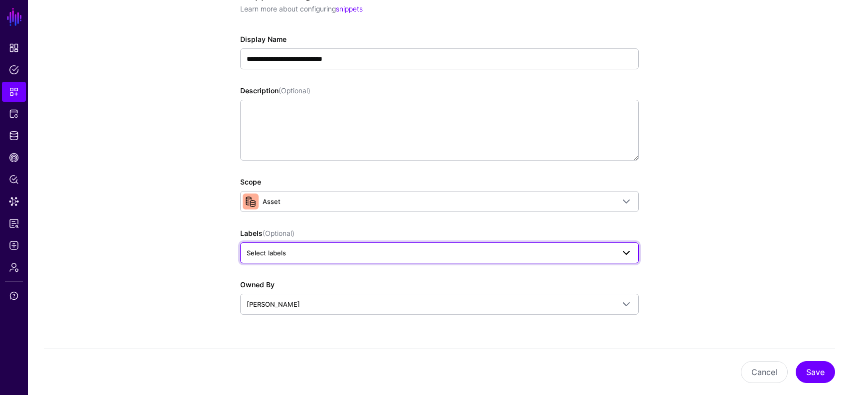
click at [397, 253] on span "Select labels" at bounding box center [431, 252] width 368 height 11
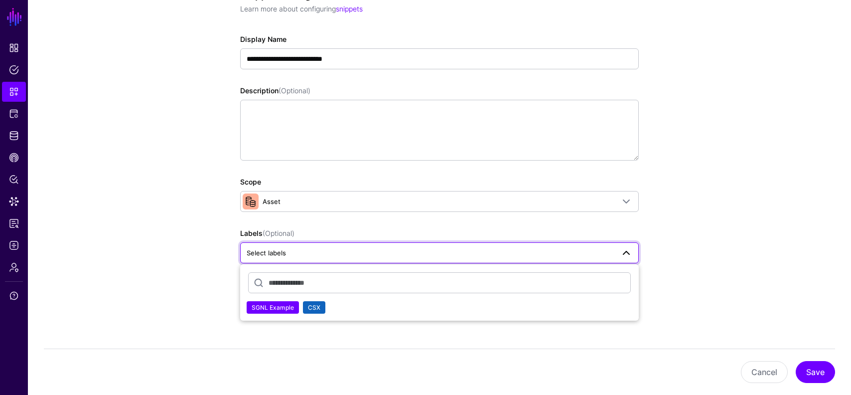
click at [317, 307] on span "CSX" at bounding box center [314, 307] width 12 height 7
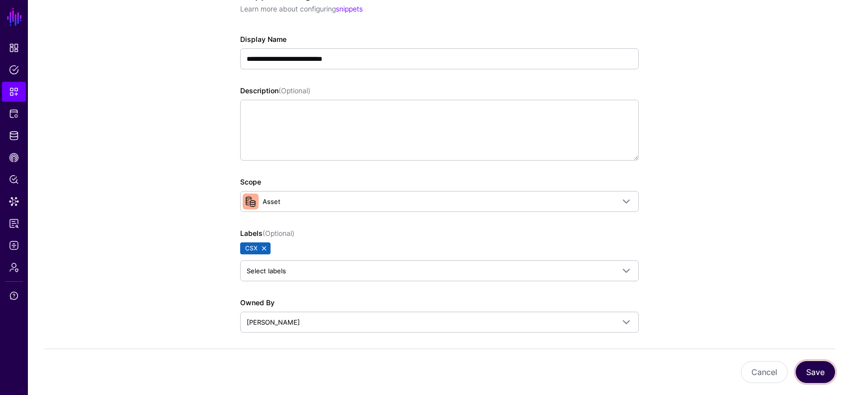
click at [818, 372] on button "Save" at bounding box center [815, 372] width 39 height 22
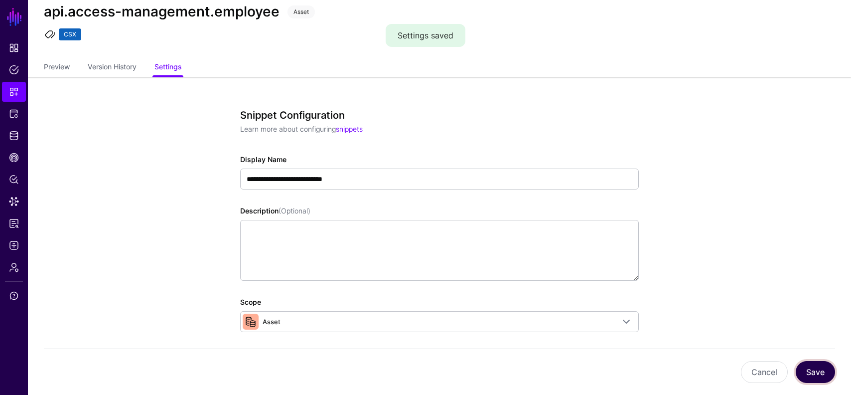
scroll to position [0, 0]
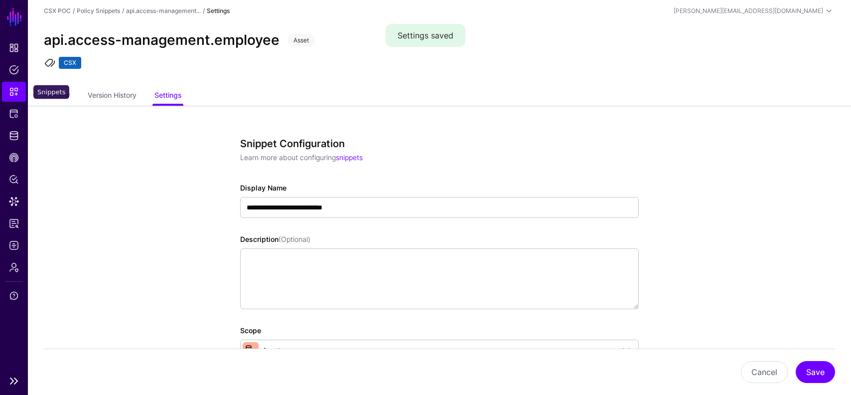
click at [7, 93] on link "Snippets" at bounding box center [14, 92] width 24 height 20
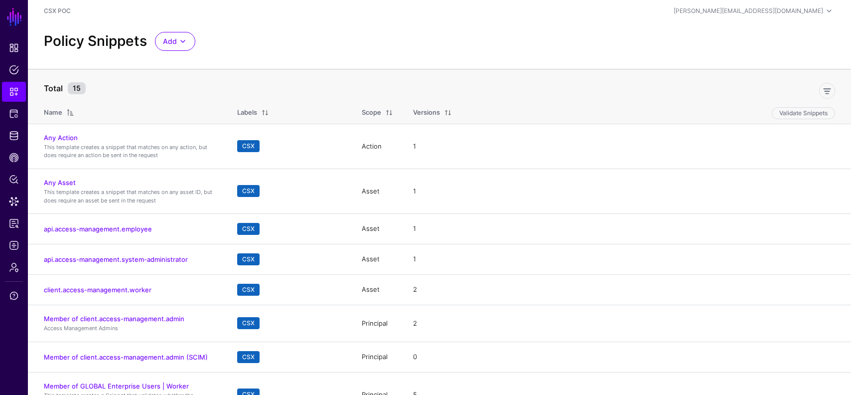
click at [362, 111] on div "Scope" at bounding box center [371, 113] width 19 height 10
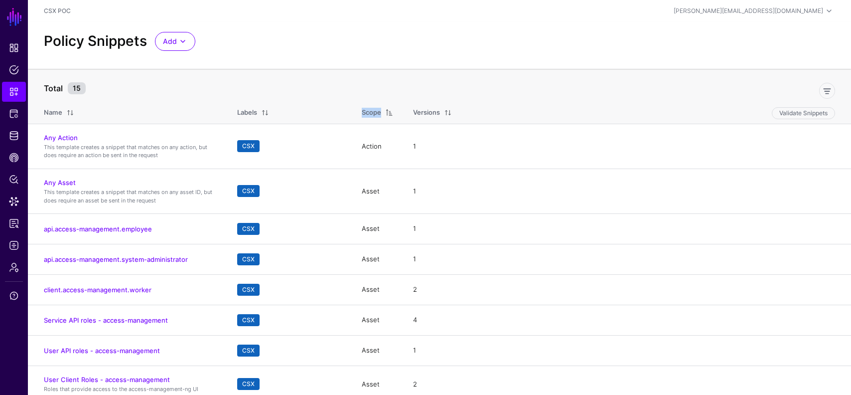
click at [362, 111] on div "Scope" at bounding box center [371, 113] width 19 height 10
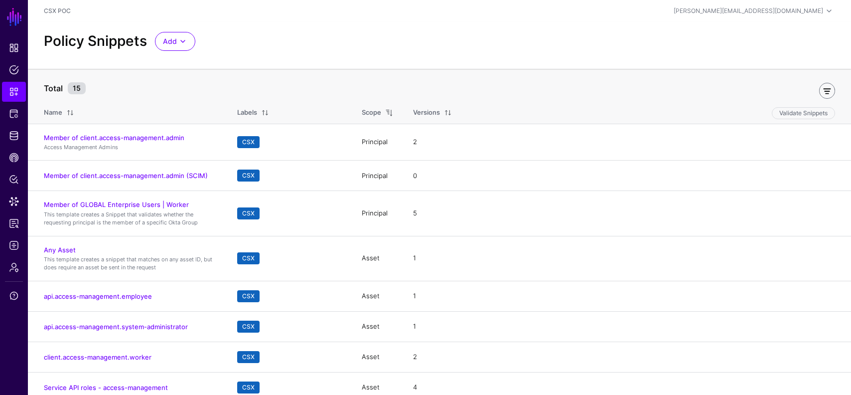
click at [831, 93] on link at bounding box center [828, 91] width 16 height 16
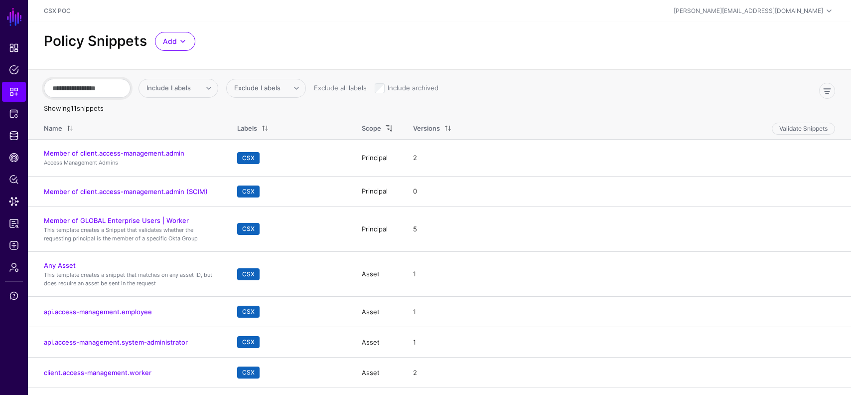
click at [106, 87] on input "text" at bounding box center [87, 88] width 87 height 19
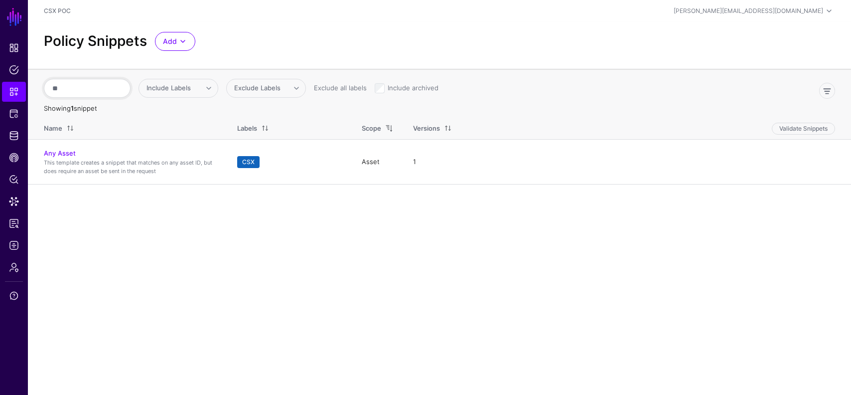
type input "*"
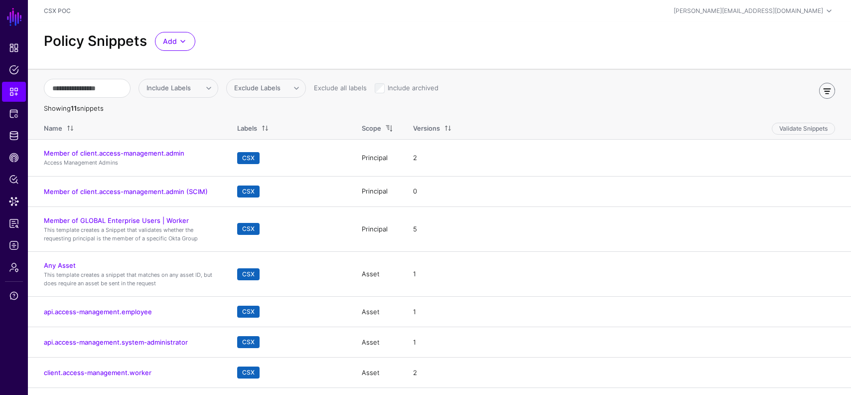
click at [831, 89] on link at bounding box center [828, 91] width 16 height 16
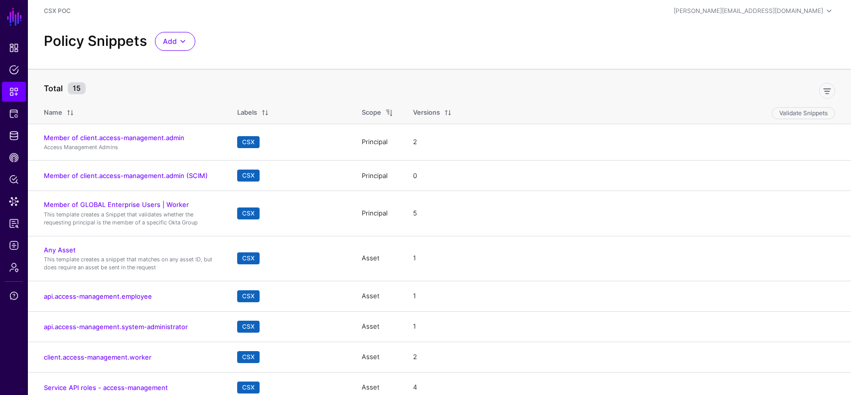
click at [376, 112] on div "Scope" at bounding box center [371, 113] width 19 height 10
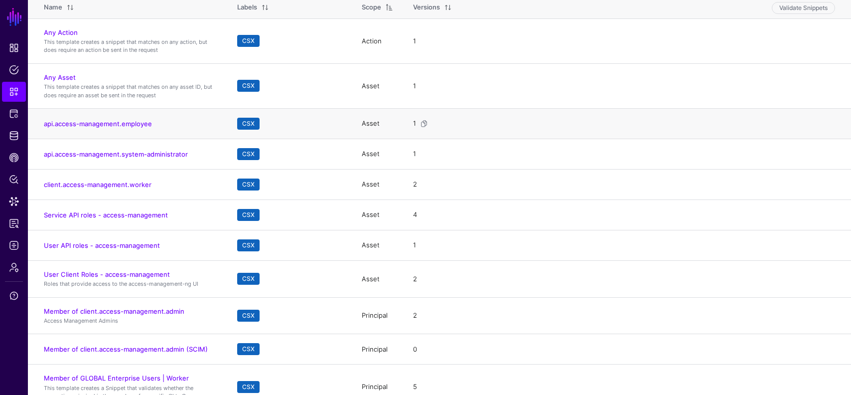
scroll to position [114, 0]
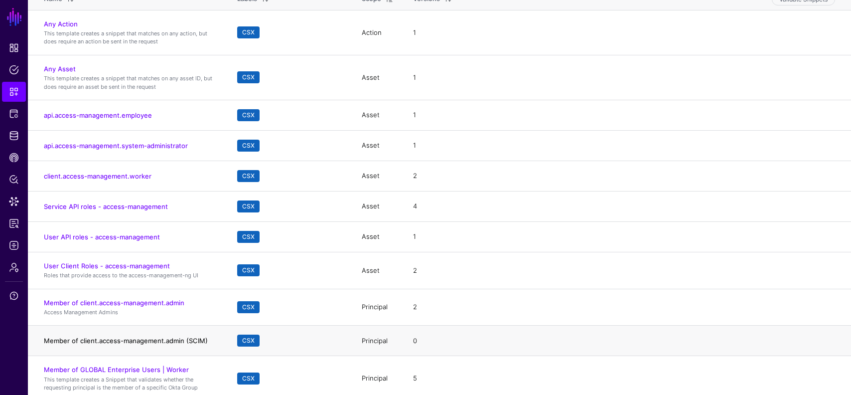
click at [180, 343] on link "Member of client.access-management.admin (SCIM)" at bounding box center [126, 340] width 164 height 8
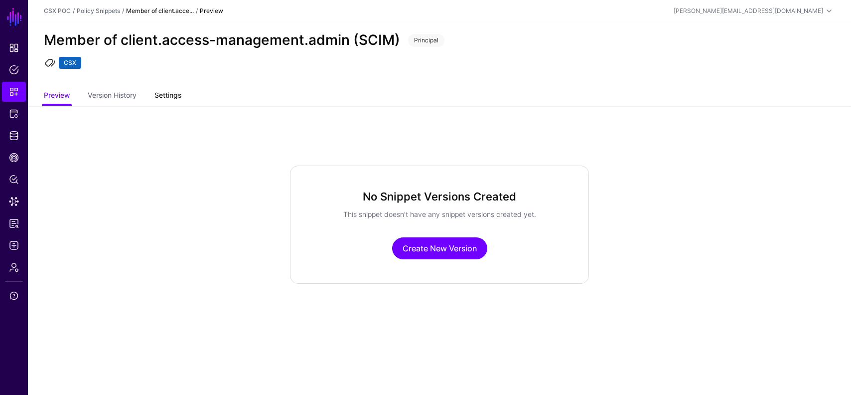
click at [174, 91] on link "Settings" at bounding box center [168, 96] width 27 height 19
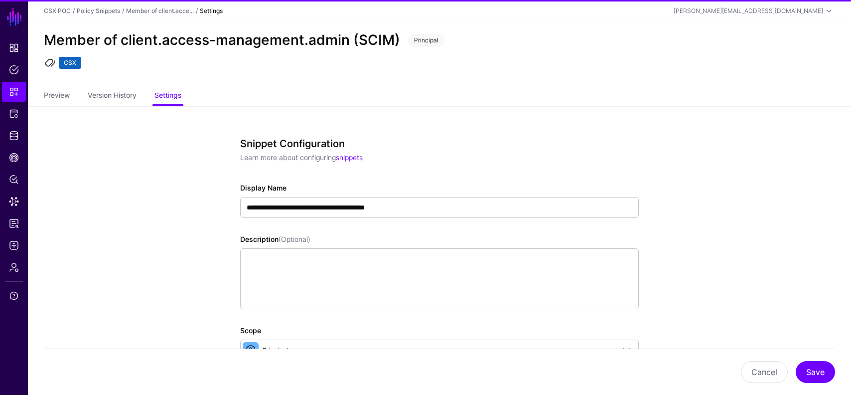
scroll to position [424, 0]
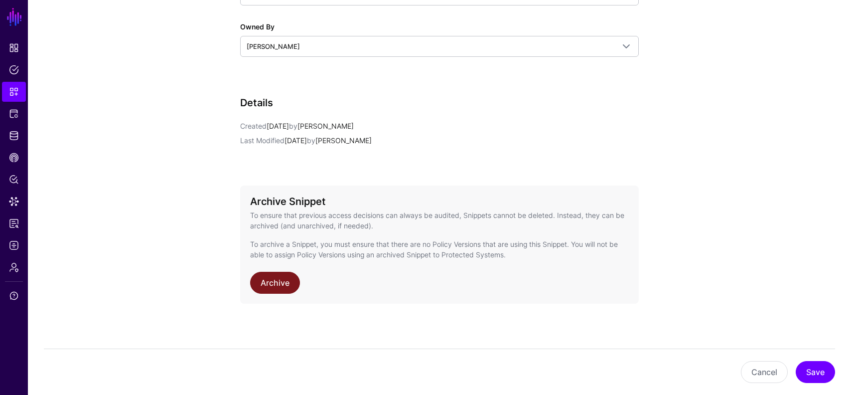
click at [295, 288] on link "Archive" at bounding box center [275, 283] width 50 height 22
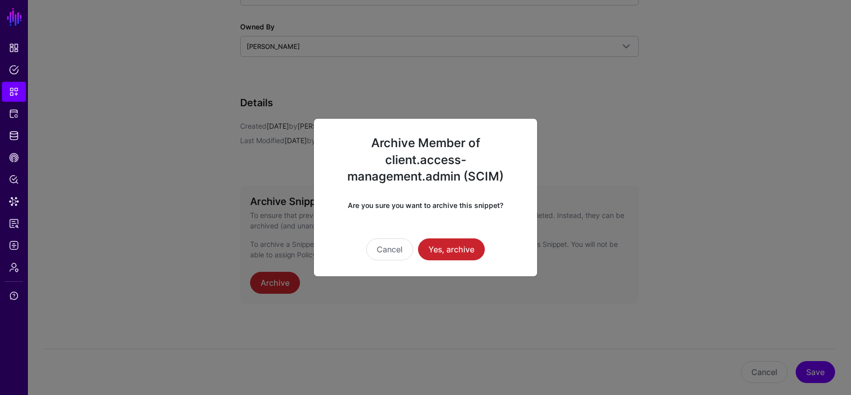
click at [487, 247] on div "Cancel Yes, archive" at bounding box center [425, 249] width 191 height 22
click at [459, 247] on button "Yes, archive" at bounding box center [451, 249] width 67 height 22
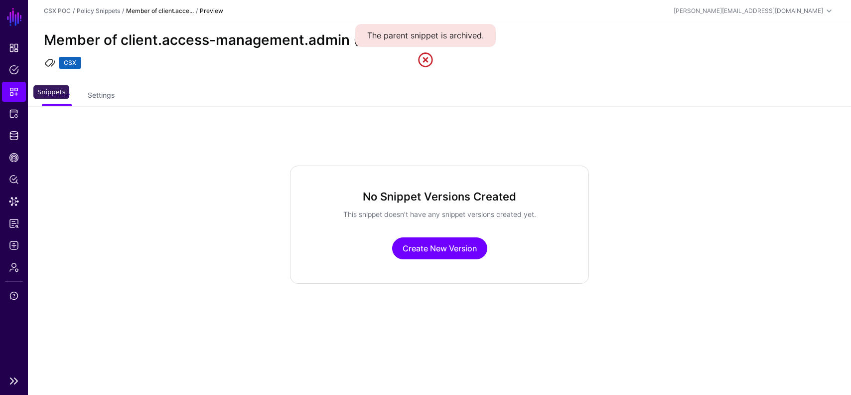
click at [13, 94] on span "Snippets" at bounding box center [14, 92] width 10 height 10
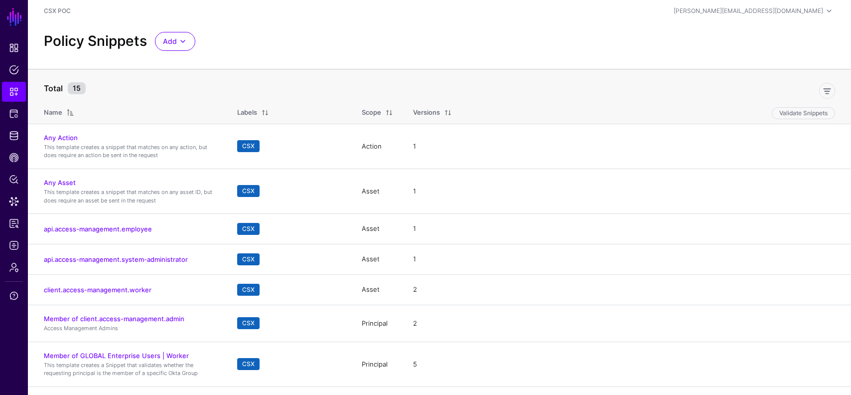
click at [371, 111] on div "Scope" at bounding box center [371, 113] width 19 height 10
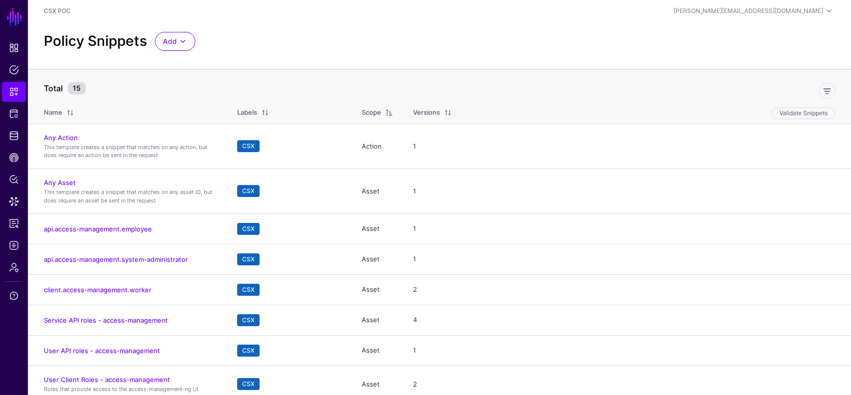
click at [371, 111] on div "Scope" at bounding box center [371, 113] width 19 height 10
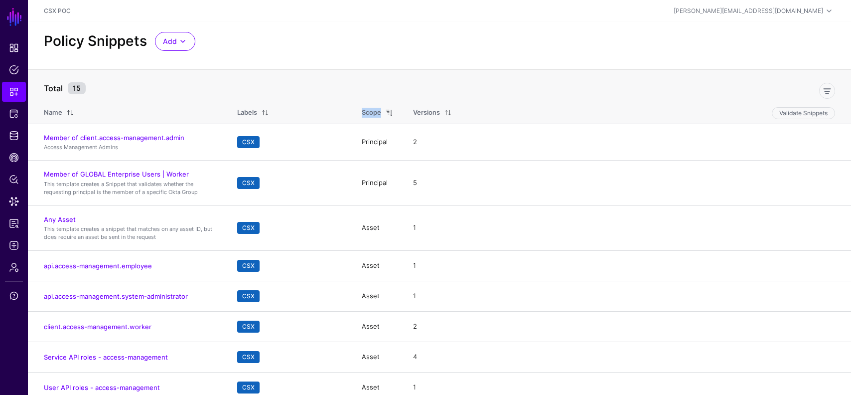
click at [371, 111] on div "Scope" at bounding box center [371, 113] width 19 height 10
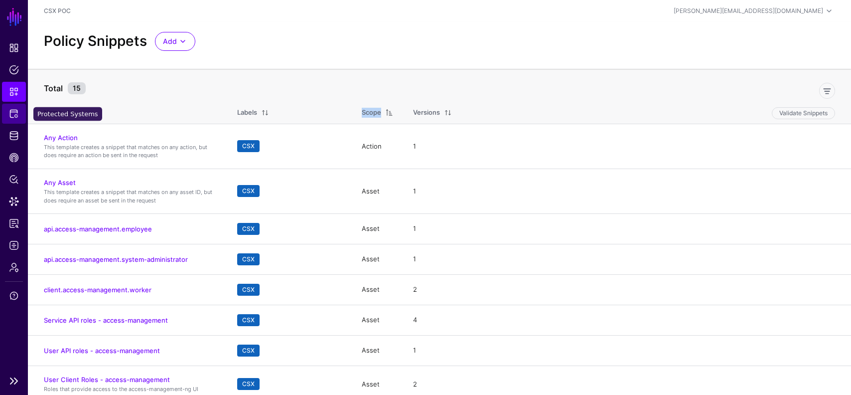
click at [9, 112] on span "Protected Systems" at bounding box center [14, 114] width 10 height 10
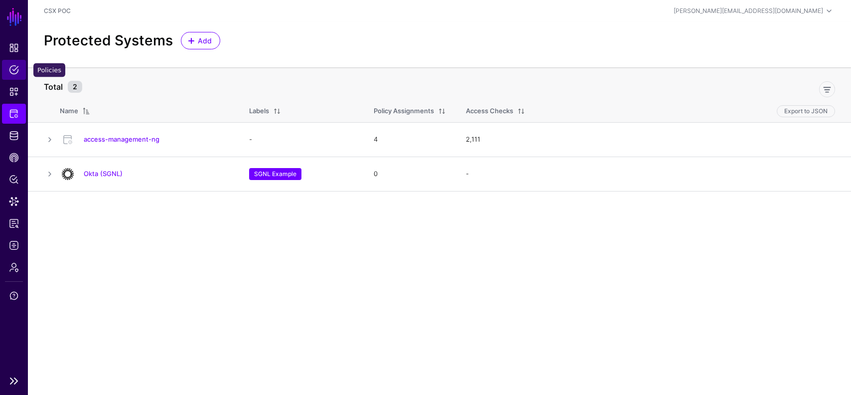
click at [9, 65] on span "Policies" at bounding box center [14, 70] width 10 height 10
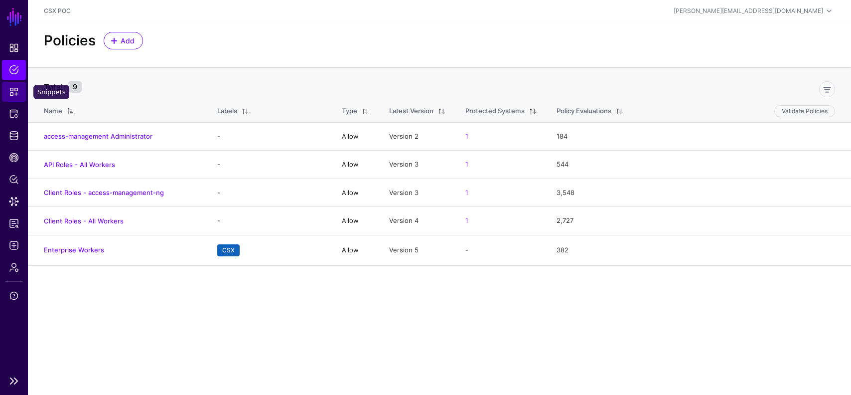
click at [13, 87] on span "Snippets" at bounding box center [14, 92] width 10 height 10
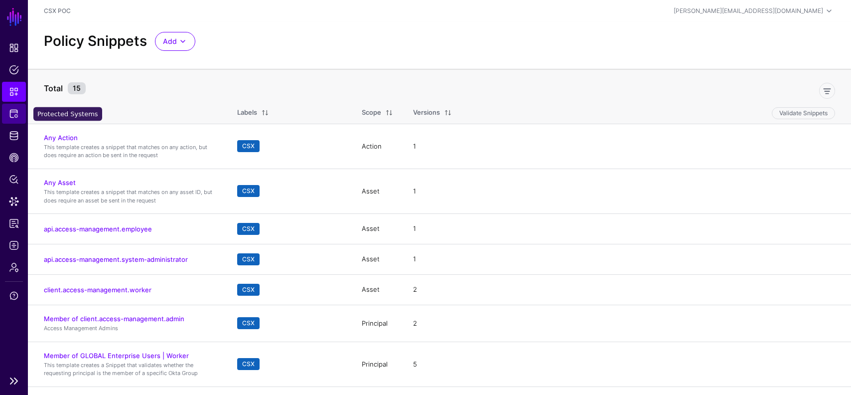
click at [7, 107] on link "Protected Systems" at bounding box center [14, 114] width 24 height 20
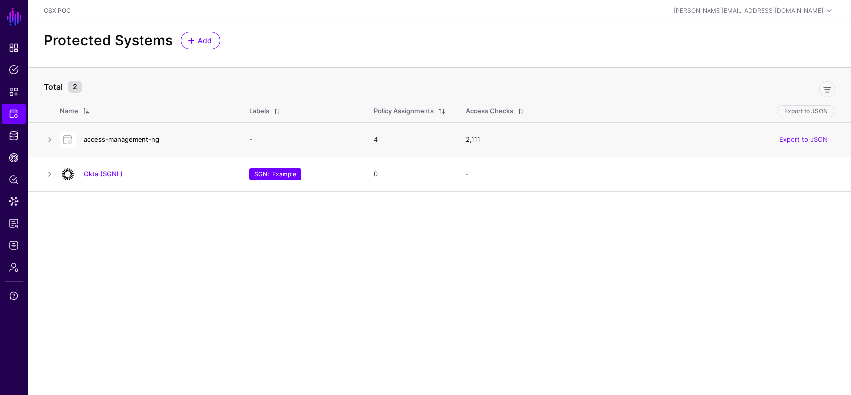
click at [123, 140] on link "access-management-ng" at bounding box center [122, 139] width 76 height 8
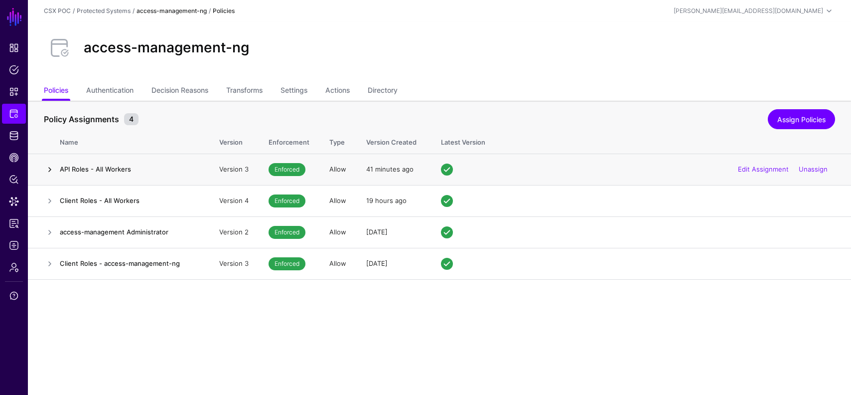
click at [55, 169] on link at bounding box center [50, 170] width 12 height 12
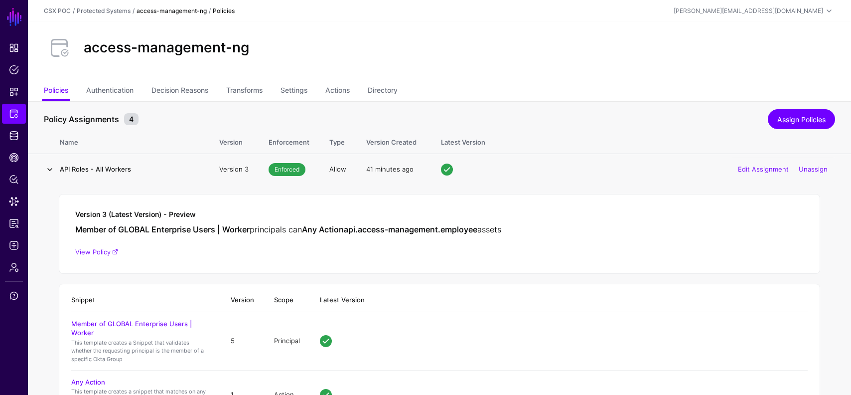
click at [51, 166] on link at bounding box center [50, 170] width 12 height 12
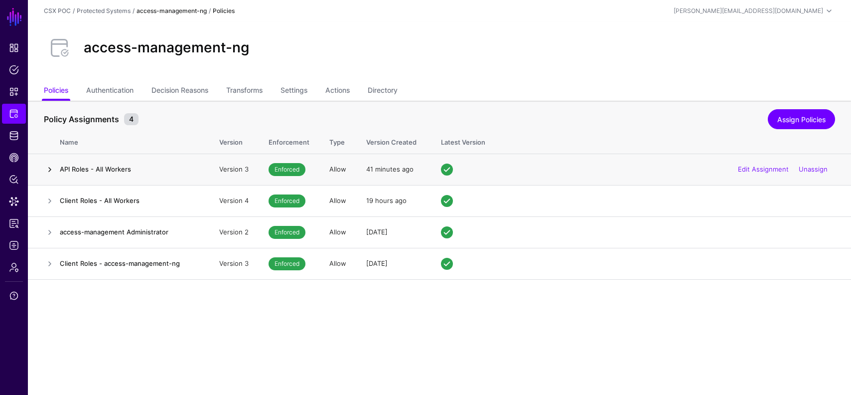
click at [47, 171] on link at bounding box center [50, 170] width 12 height 12
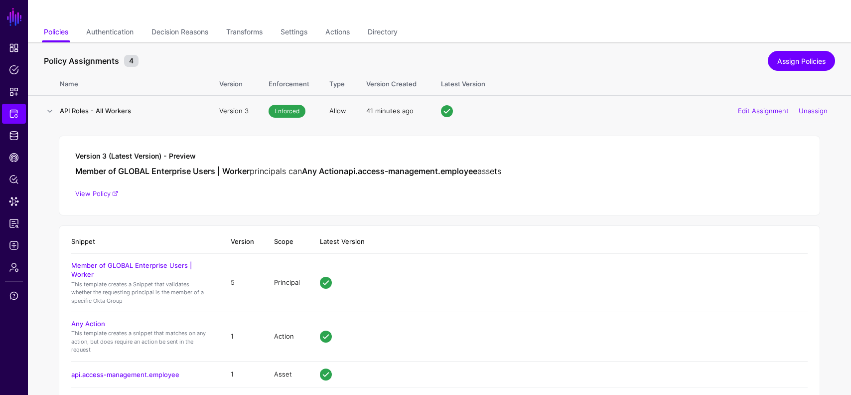
scroll to position [9, 0]
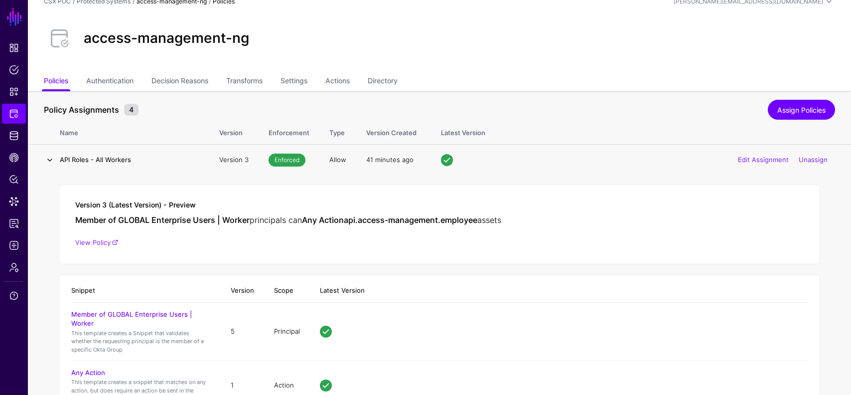
click at [52, 160] on link at bounding box center [50, 160] width 12 height 12
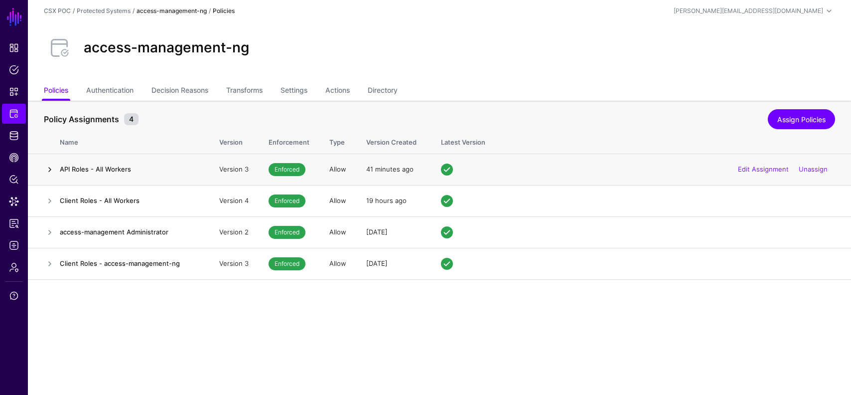
scroll to position [0, 0]
click at [48, 199] on link at bounding box center [50, 201] width 12 height 12
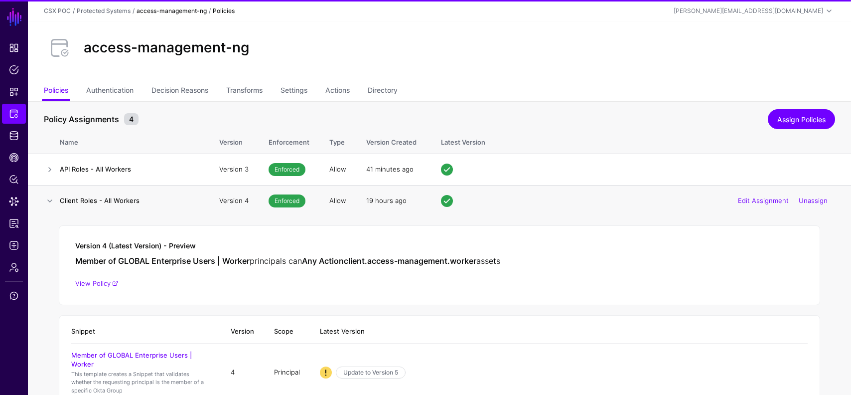
scroll to position [161, 0]
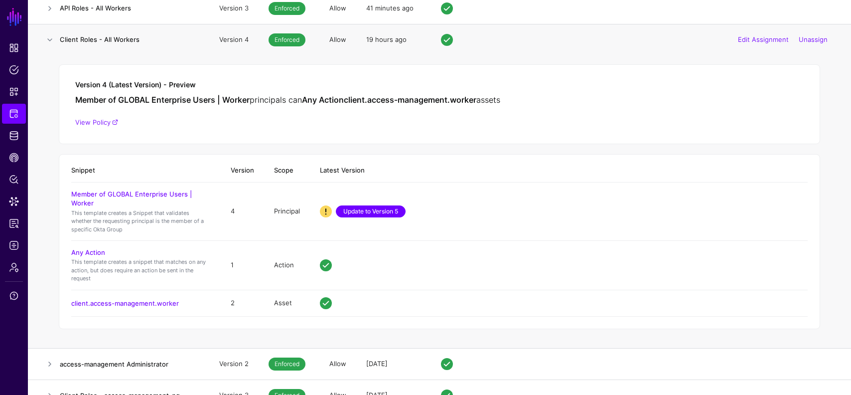
click at [373, 211] on link "Update to Version 5" at bounding box center [371, 211] width 70 height 12
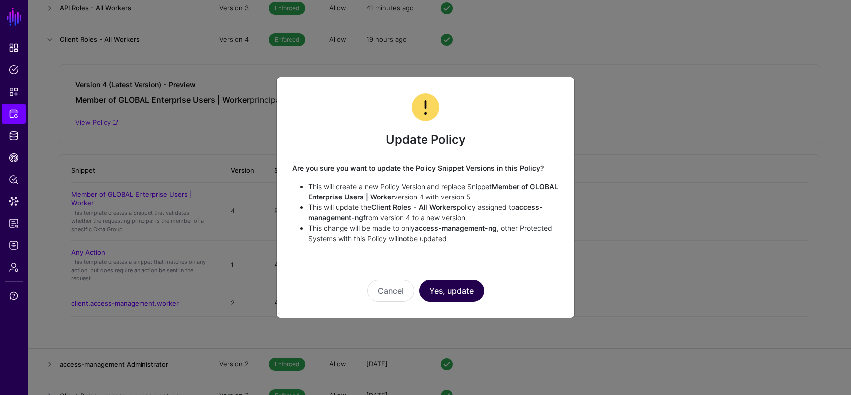
click at [453, 286] on button "Yes, update" at bounding box center [451, 291] width 65 height 22
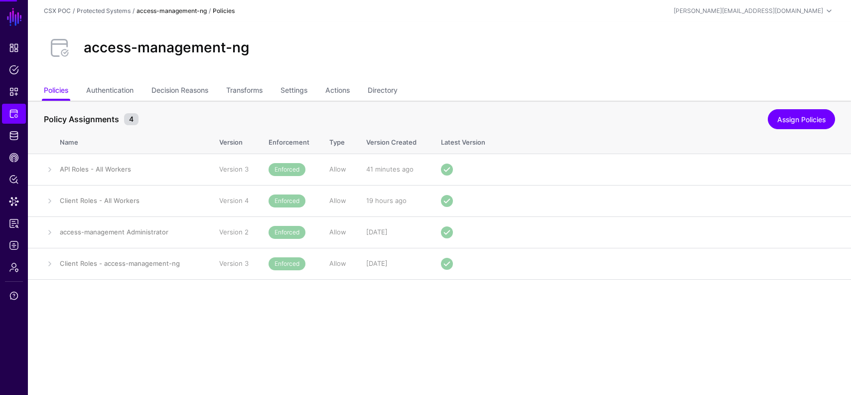
scroll to position [0, 0]
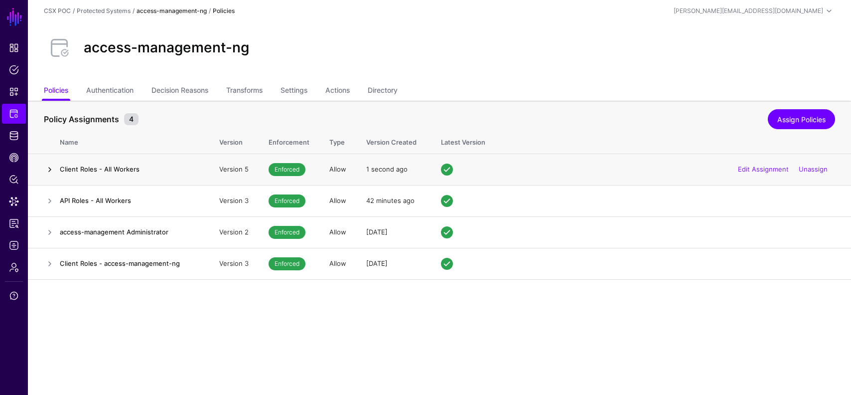
click at [49, 166] on link at bounding box center [50, 170] width 12 height 12
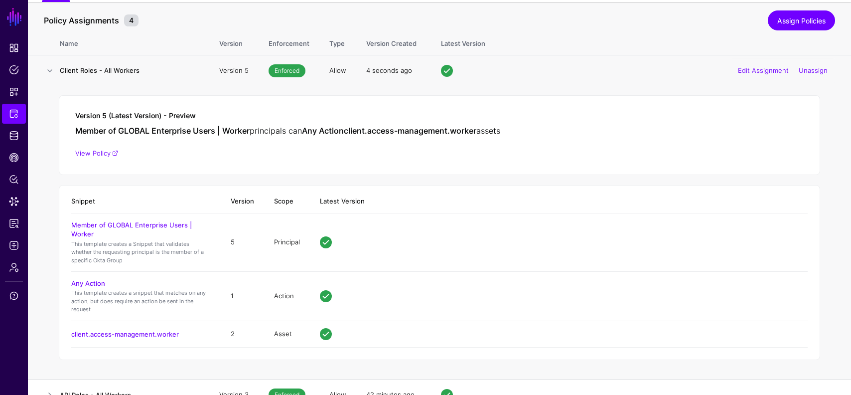
scroll to position [77, 0]
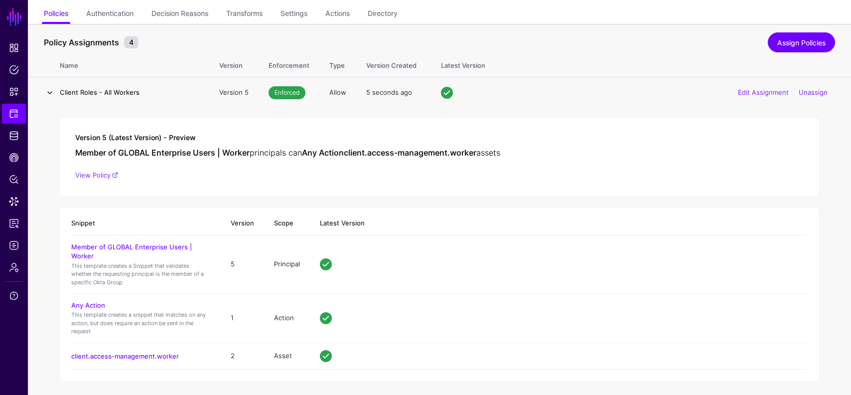
click at [51, 93] on link at bounding box center [50, 93] width 12 height 12
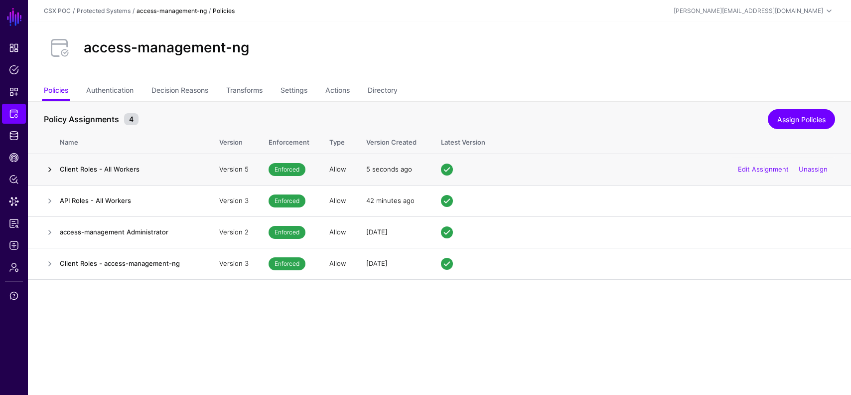
scroll to position [0, 0]
click at [42, 200] on td at bounding box center [44, 200] width 32 height 31
click at [50, 201] on link at bounding box center [50, 201] width 12 height 12
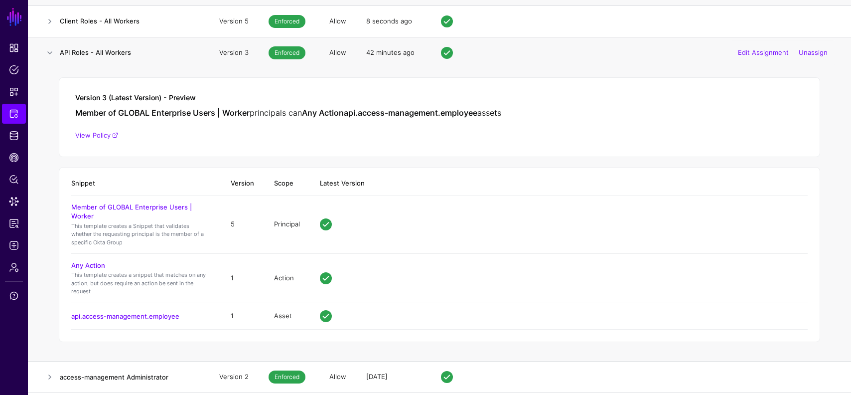
scroll to position [59, 0]
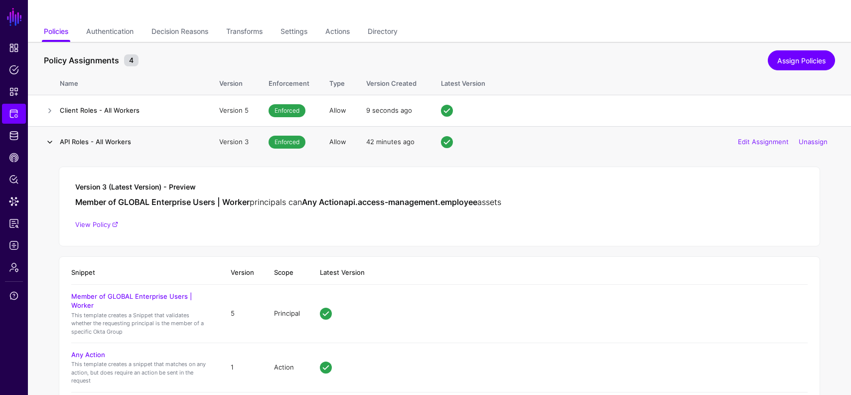
click at [53, 144] on link at bounding box center [50, 142] width 12 height 12
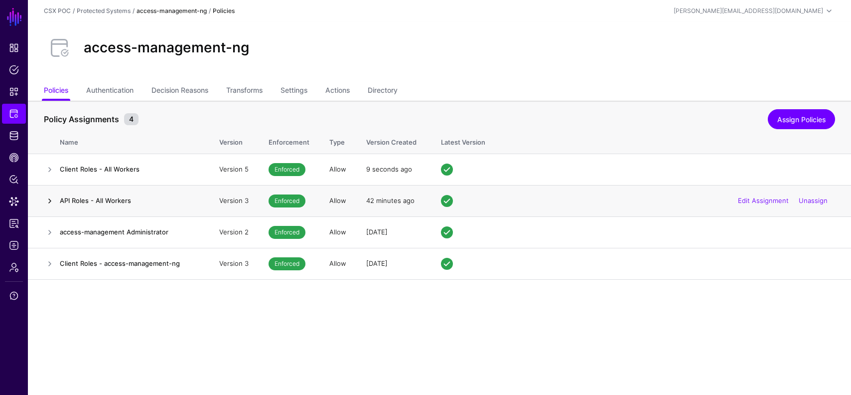
scroll to position [0, 0]
click at [42, 166] on td at bounding box center [44, 169] width 32 height 31
click at [48, 166] on link at bounding box center [50, 170] width 12 height 12
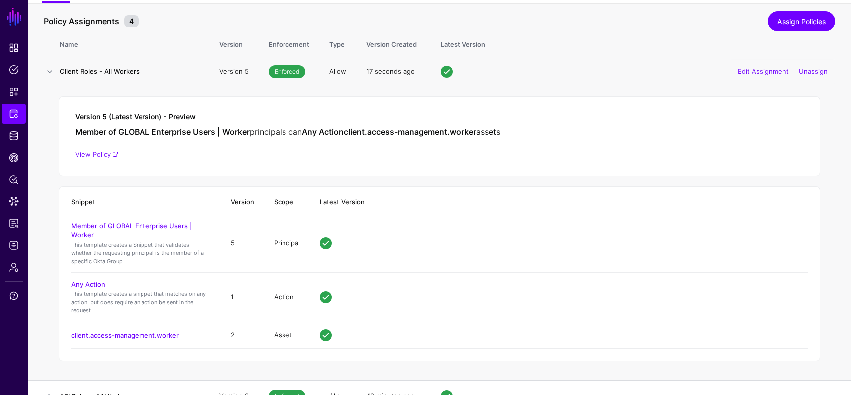
scroll to position [43, 0]
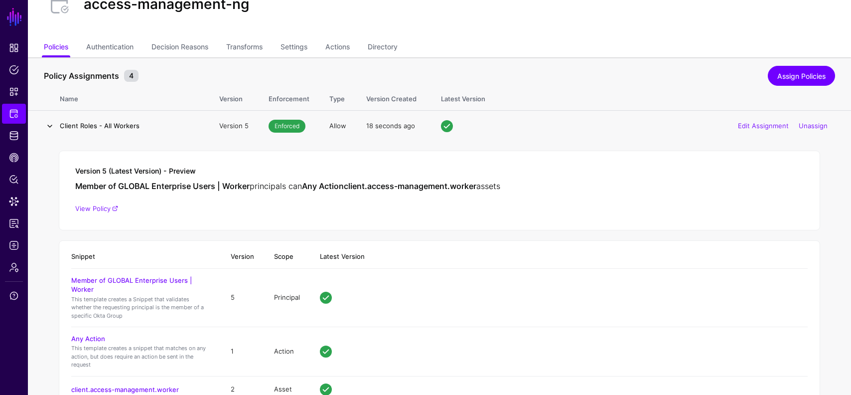
click at [51, 124] on link at bounding box center [50, 126] width 12 height 12
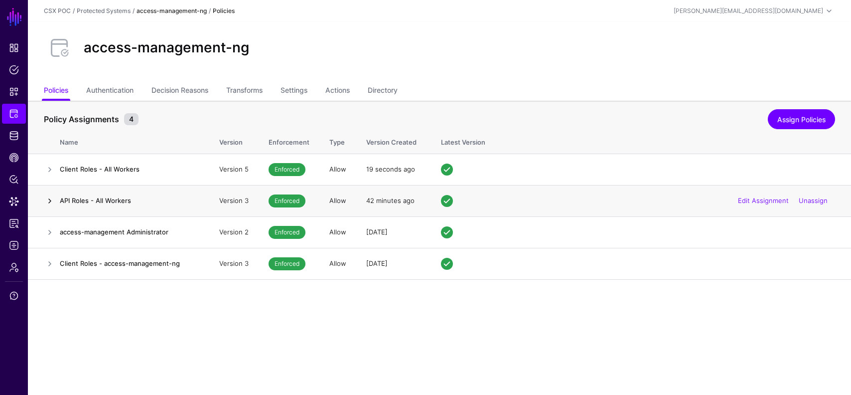
click at [47, 200] on link at bounding box center [50, 201] width 12 height 12
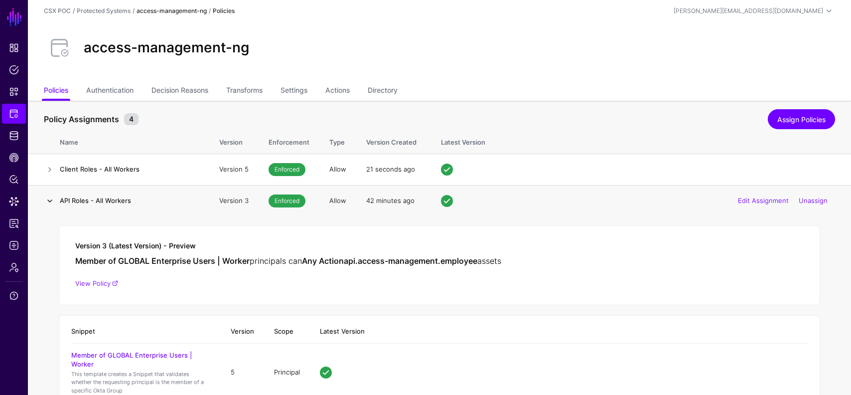
click at [50, 204] on link at bounding box center [50, 201] width 12 height 12
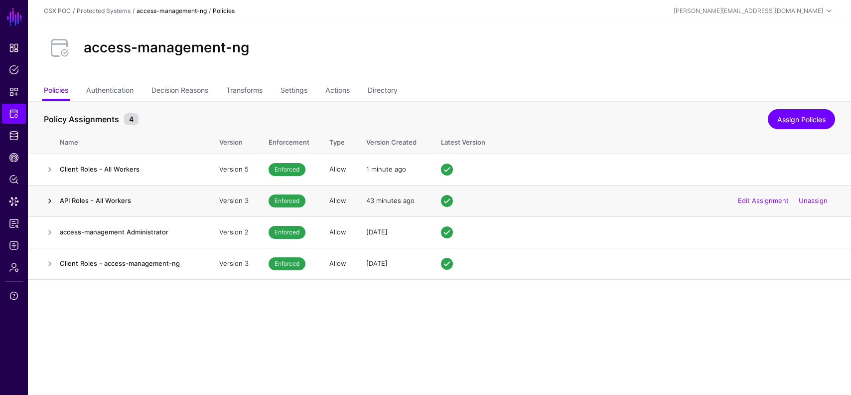
click at [50, 206] on link at bounding box center [50, 201] width 12 height 12
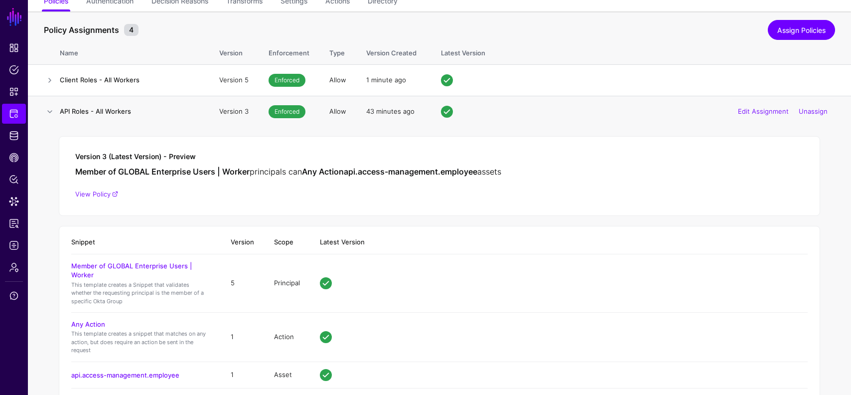
scroll to position [102, 0]
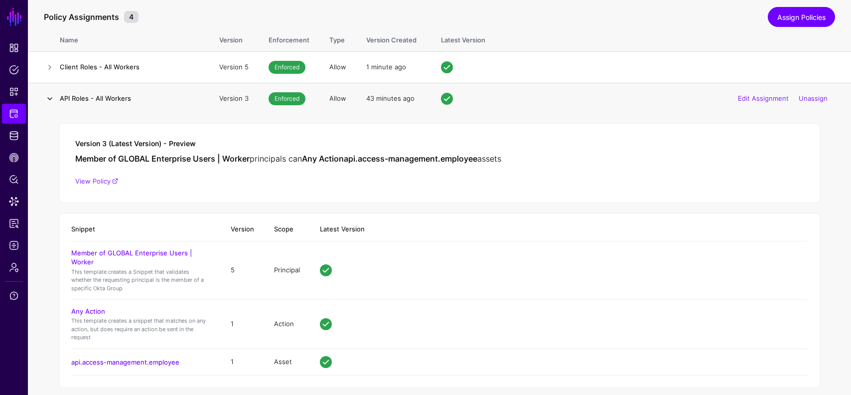
click at [48, 96] on link at bounding box center [50, 99] width 12 height 12
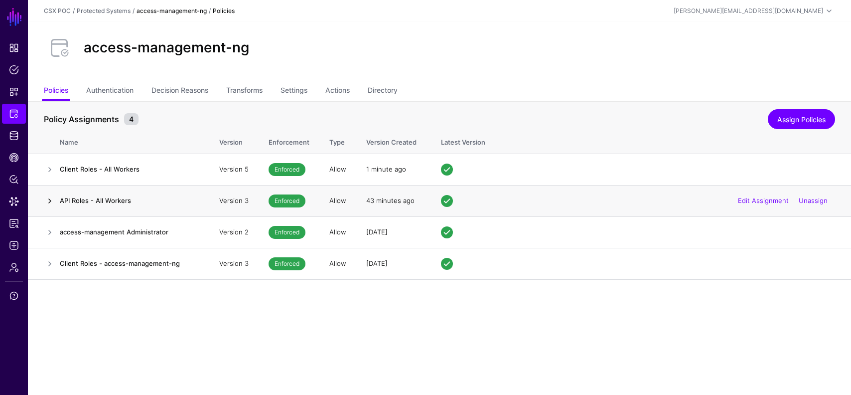
click at [54, 199] on link at bounding box center [50, 201] width 12 height 12
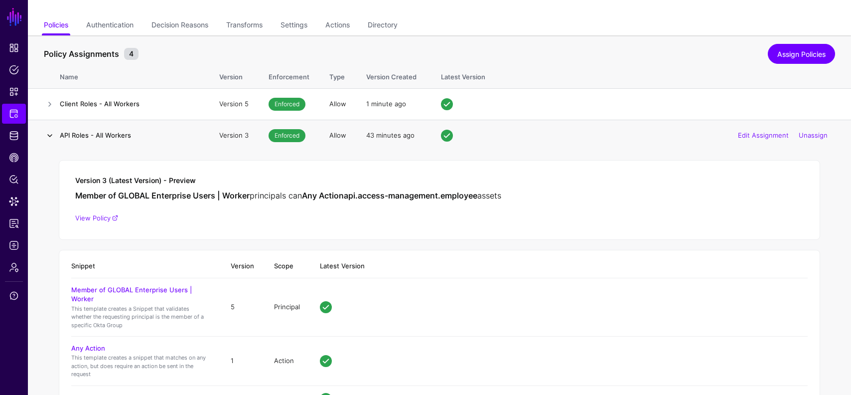
scroll to position [58, 0]
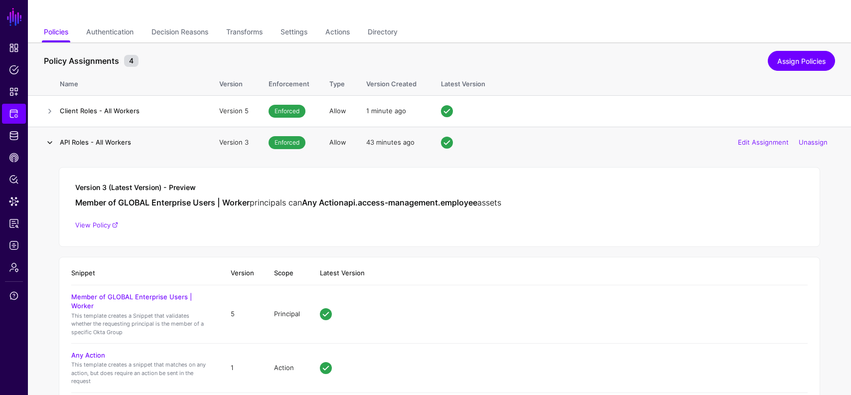
click at [49, 145] on link at bounding box center [50, 143] width 12 height 12
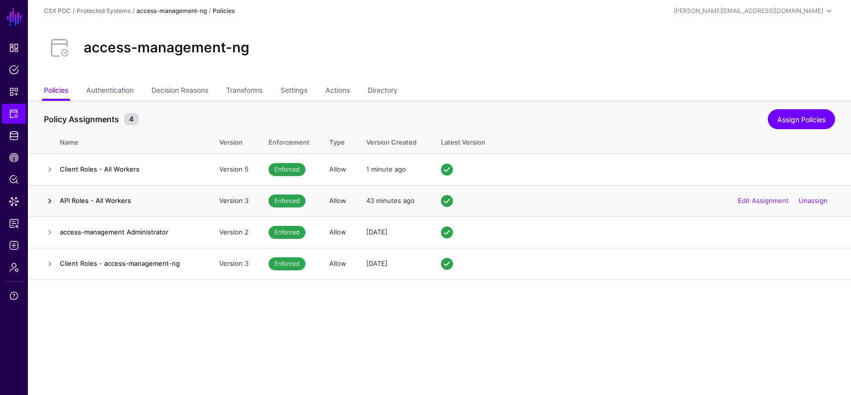
scroll to position [0, 0]
click at [55, 167] on link at bounding box center [50, 170] width 12 height 12
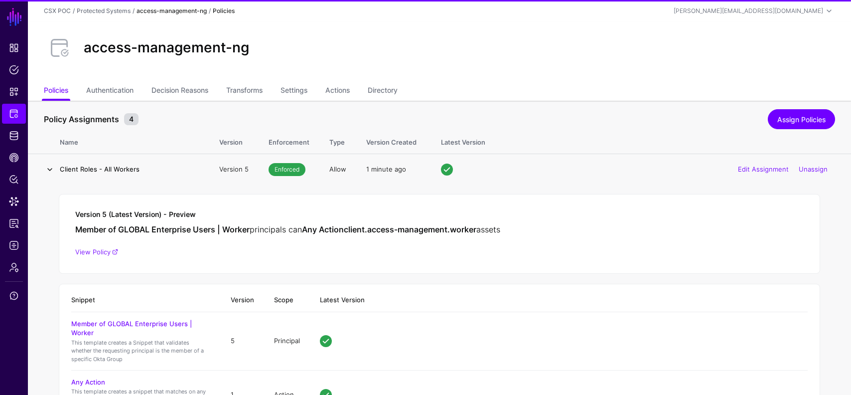
click at [55, 167] on link at bounding box center [50, 170] width 12 height 12
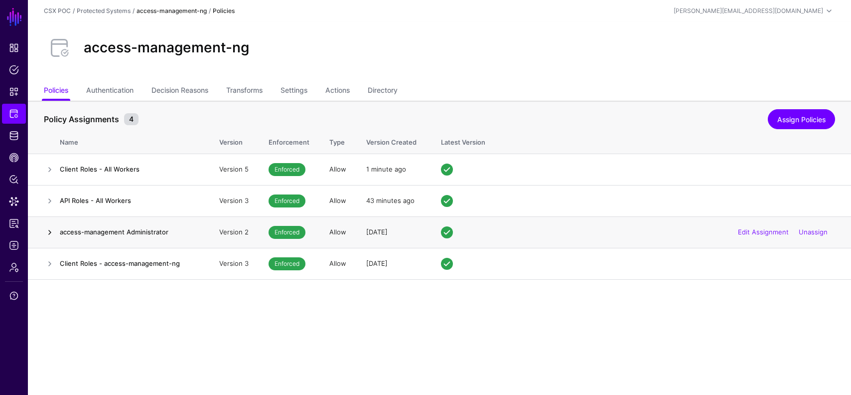
click at [46, 234] on link at bounding box center [50, 232] width 12 height 12
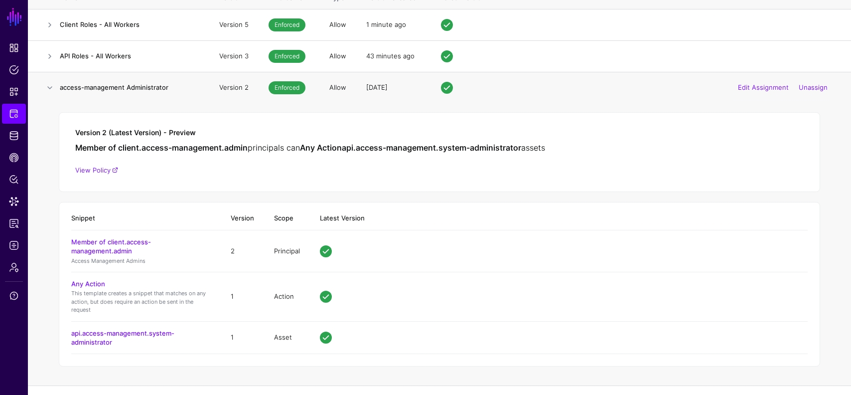
scroll to position [158, 0]
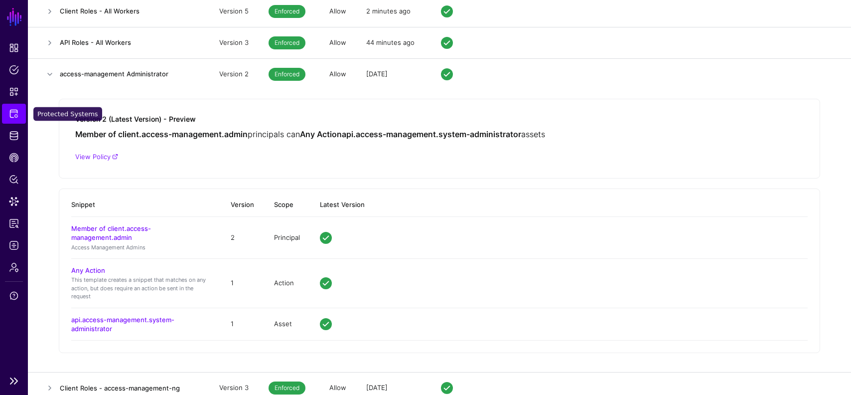
click at [13, 115] on span "Protected Systems" at bounding box center [14, 114] width 10 height 10
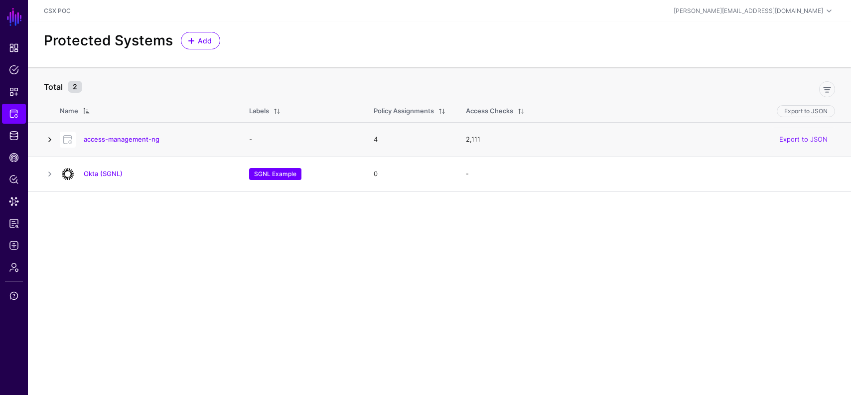
click at [55, 141] on link at bounding box center [50, 140] width 12 height 12
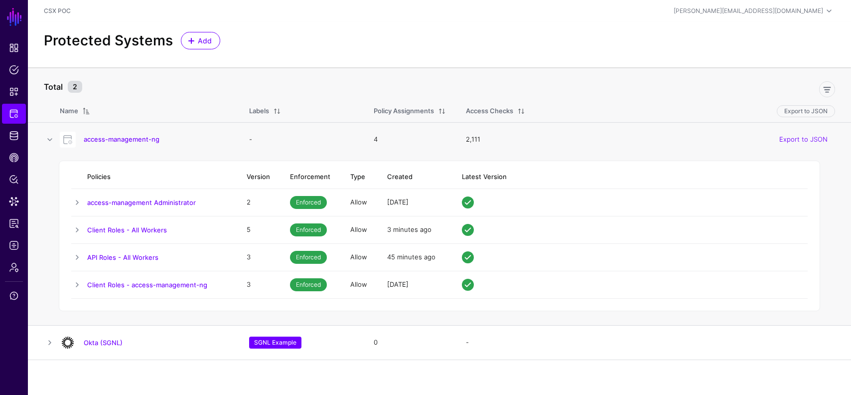
click at [85, 231] on td at bounding box center [79, 229] width 16 height 27
click at [78, 230] on link at bounding box center [77, 230] width 12 height 12
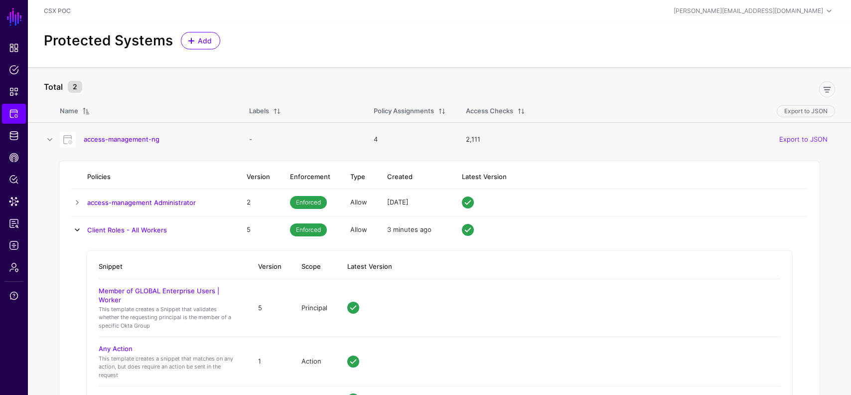
click at [78, 230] on link at bounding box center [77, 230] width 12 height 12
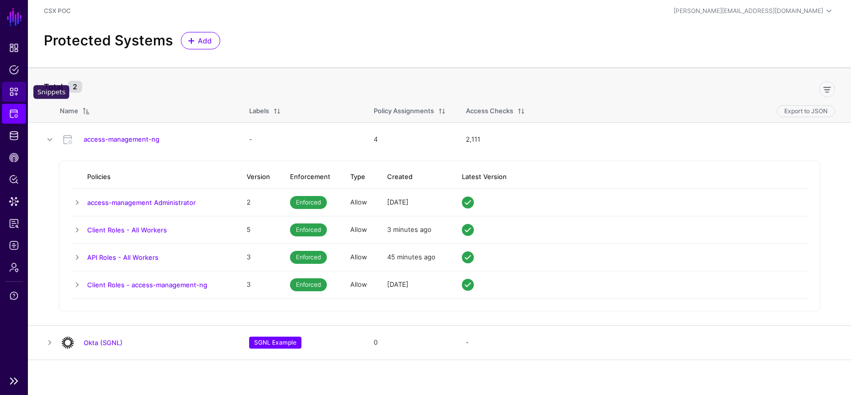
click at [13, 86] on link "Snippets" at bounding box center [14, 92] width 24 height 20
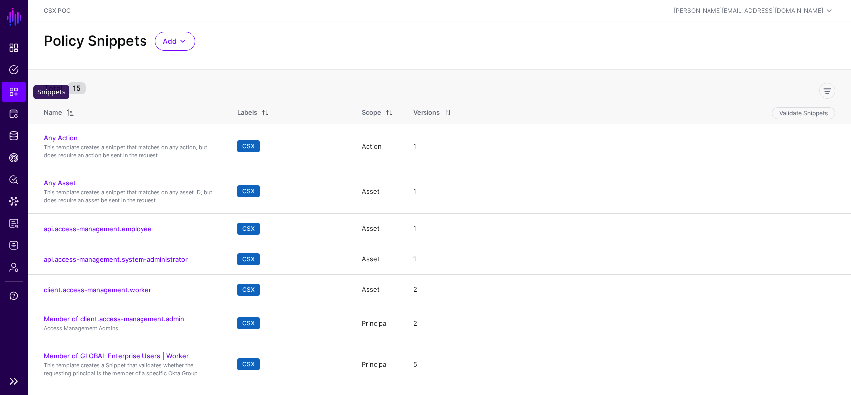
click at [18, 99] on link "Snippets" at bounding box center [14, 92] width 24 height 20
click at [5, 93] on link "Snippets" at bounding box center [14, 92] width 24 height 20
click at [14, 91] on span "Snippets" at bounding box center [14, 92] width 10 height 10
click at [382, 102] on th "Scope" at bounding box center [377, 111] width 51 height 26
click at [386, 109] on span at bounding box center [389, 113] width 8 height 8
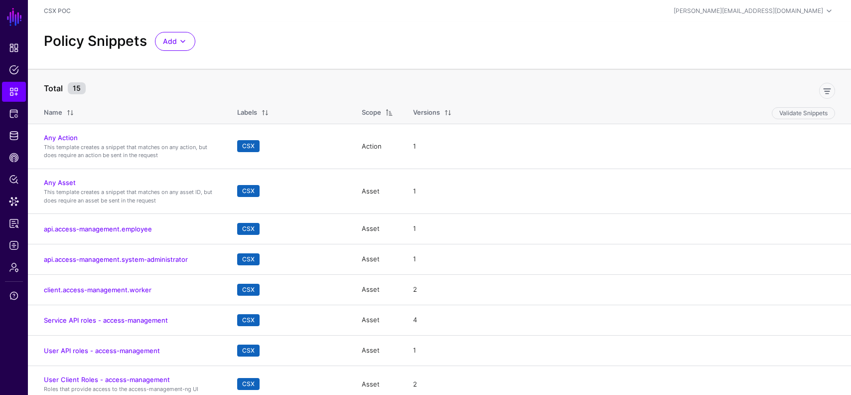
click at [386, 109] on span at bounding box center [389, 113] width 8 height 8
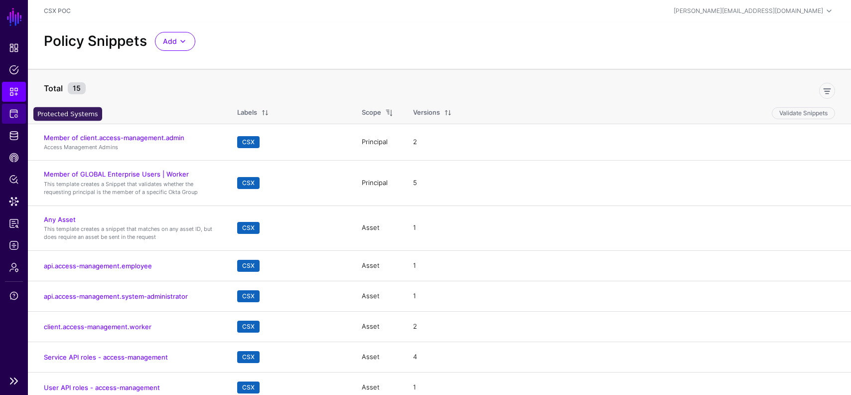
click at [14, 115] on span "Protected Systems" at bounding box center [14, 114] width 10 height 10
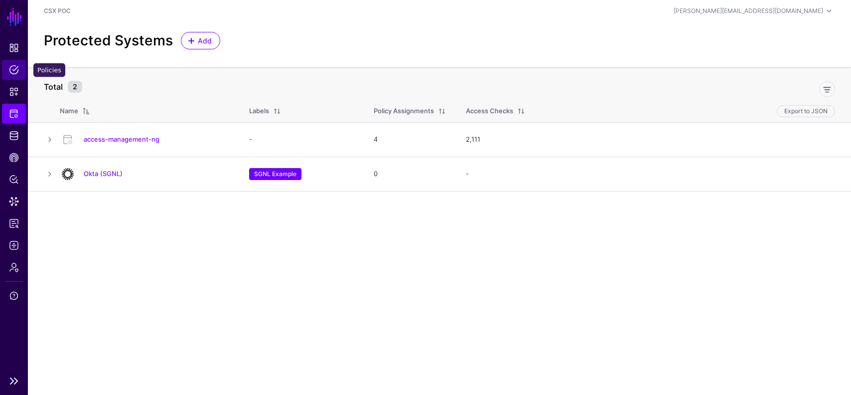
click at [11, 73] on span "Policies" at bounding box center [14, 70] width 10 height 10
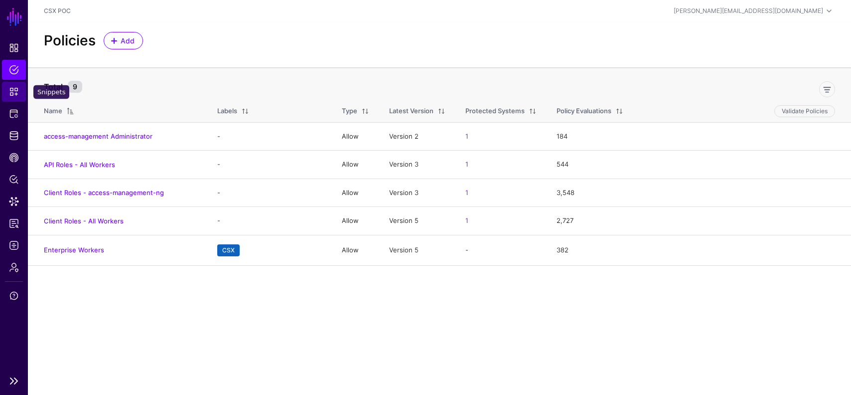
click at [13, 90] on span "Snippets" at bounding box center [14, 92] width 10 height 10
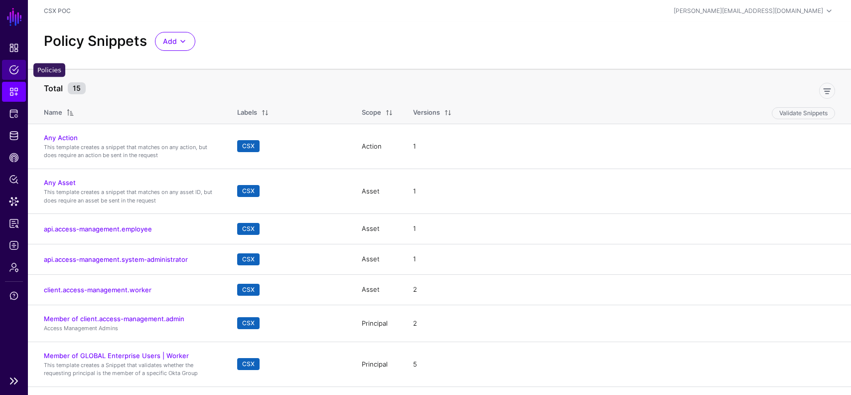
click at [12, 68] on span "Policies" at bounding box center [14, 70] width 10 height 10
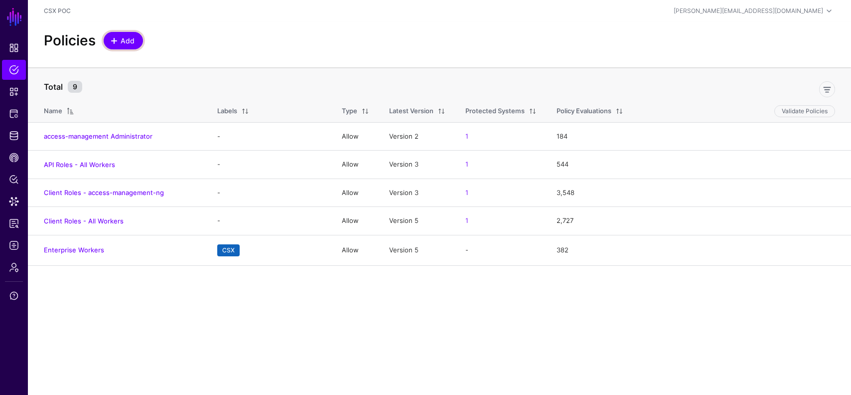
click at [134, 41] on span "Add" at bounding box center [128, 40] width 16 height 10
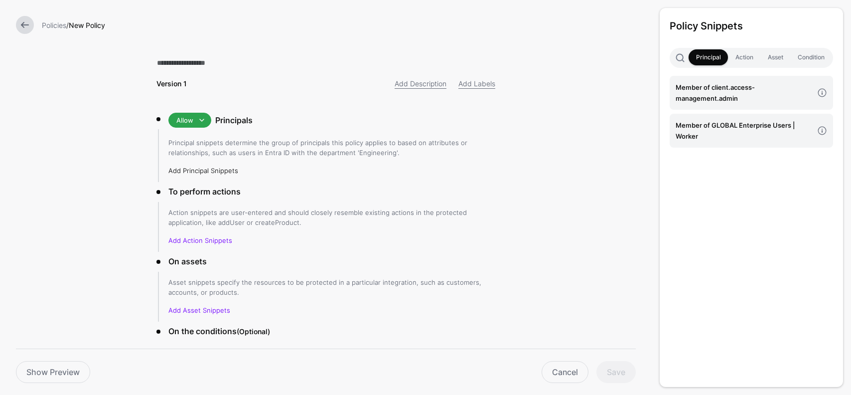
click at [216, 168] on link "Add Principal Snippets" at bounding box center [203, 170] width 70 height 8
click at [723, 129] on h4 "Member of GLOBAL Enterprise Users | Worker" at bounding box center [745, 131] width 138 height 22
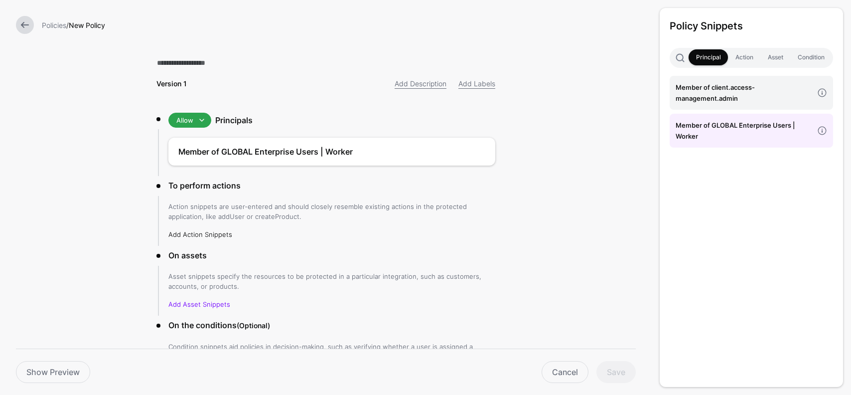
click at [218, 233] on link "Add Action Snippets" at bounding box center [200, 234] width 64 height 8
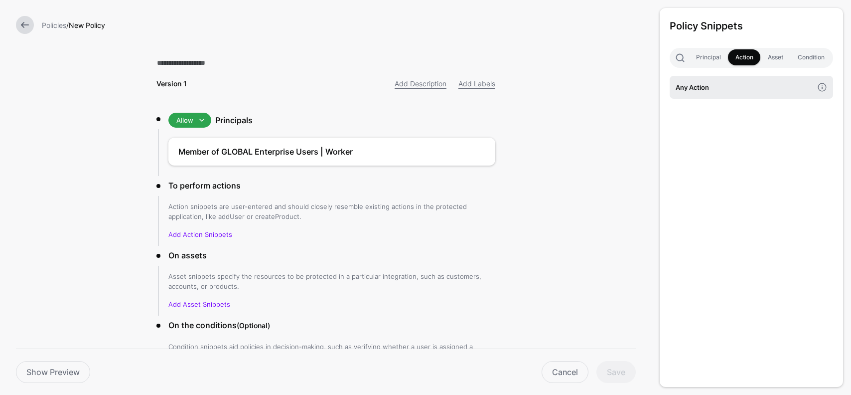
click at [687, 85] on h4 "Any Action" at bounding box center [745, 87] width 138 height 11
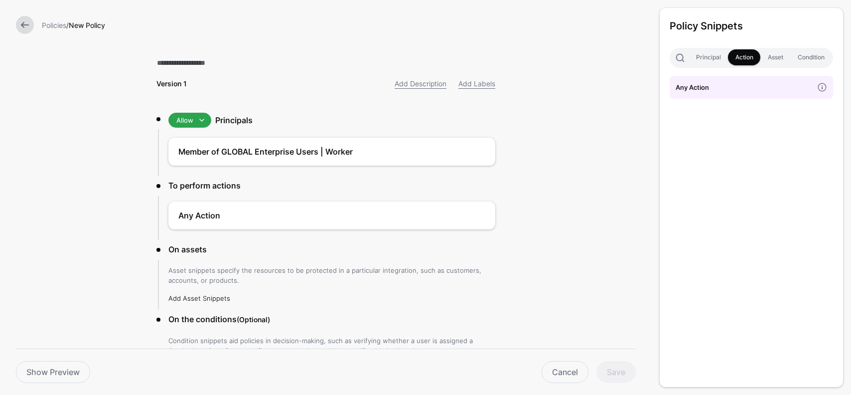
click at [197, 295] on link "Add Asset Snippets" at bounding box center [199, 298] width 62 height 8
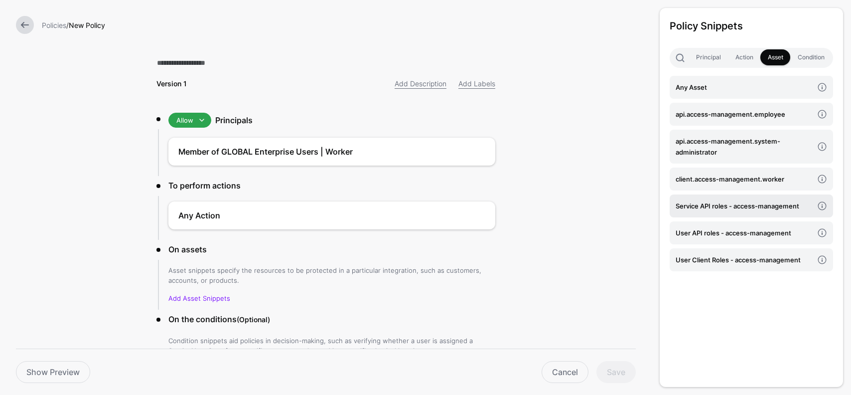
click at [736, 209] on h4 "Service API roles - access-management" at bounding box center [745, 205] width 138 height 11
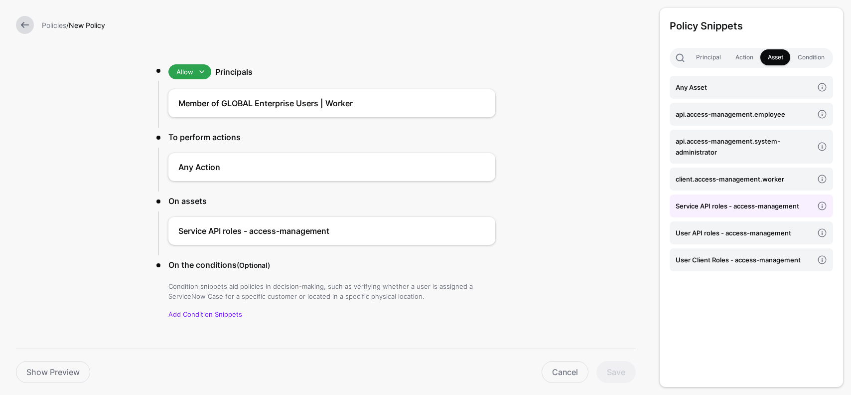
scroll to position [64, 0]
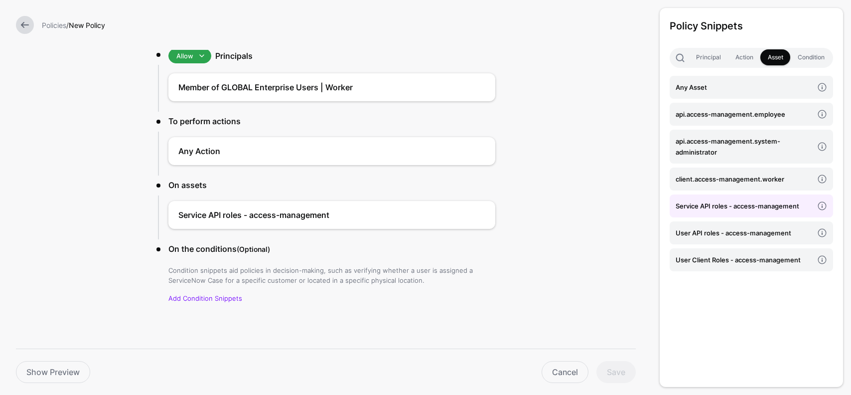
click at [555, 325] on form "Policies / New Policy Version 1 Add Description Add Labels Allow Allow Deny Pri…" at bounding box center [326, 166] width 652 height 460
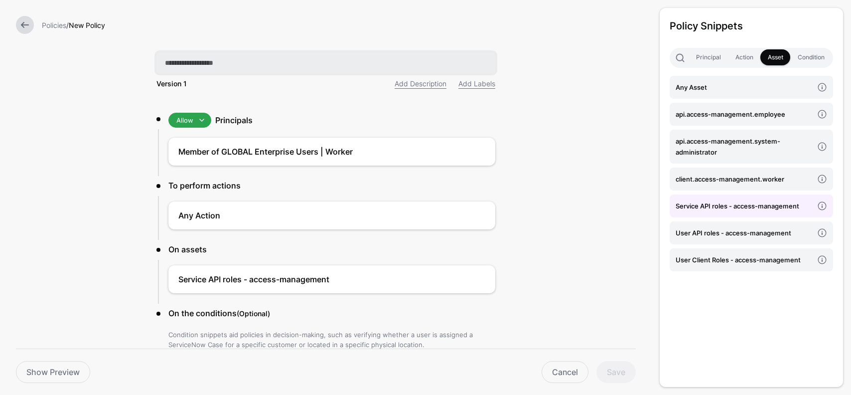
click at [210, 60] on input "text" at bounding box center [326, 62] width 339 height 21
type input "**********"
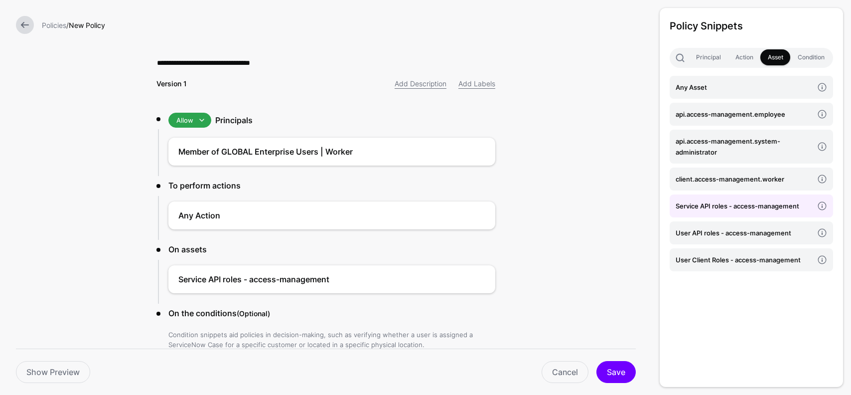
click at [546, 141] on form "**********" at bounding box center [326, 230] width 652 height 460
click at [611, 373] on button "Save" at bounding box center [616, 372] width 39 height 22
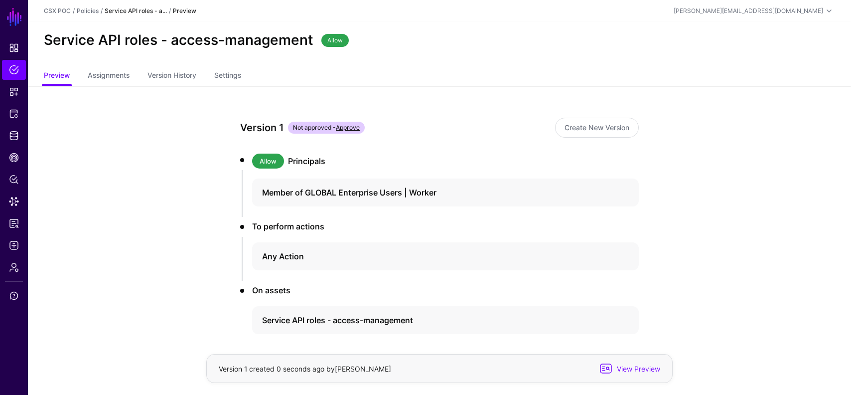
click at [353, 126] on link "Approve" at bounding box center [348, 127] width 24 height 7
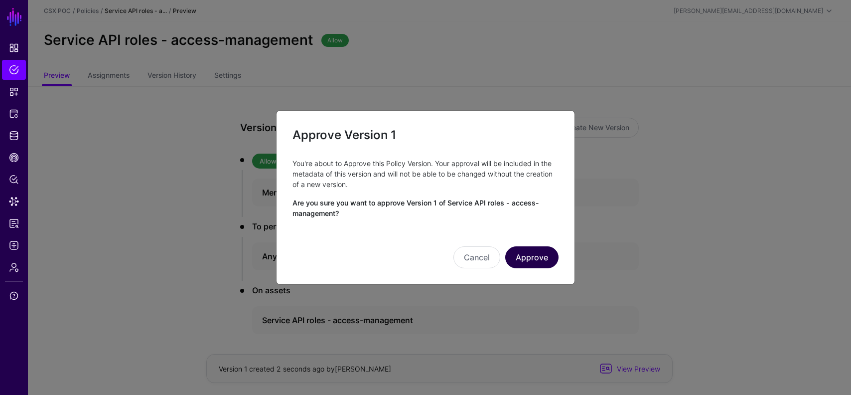
click at [532, 255] on button "Approve" at bounding box center [531, 257] width 53 height 22
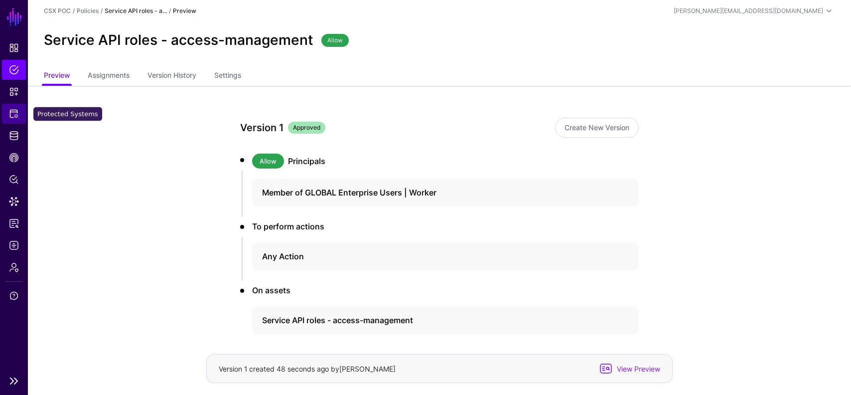
click at [10, 117] on span "Protected Systems" at bounding box center [14, 114] width 10 height 10
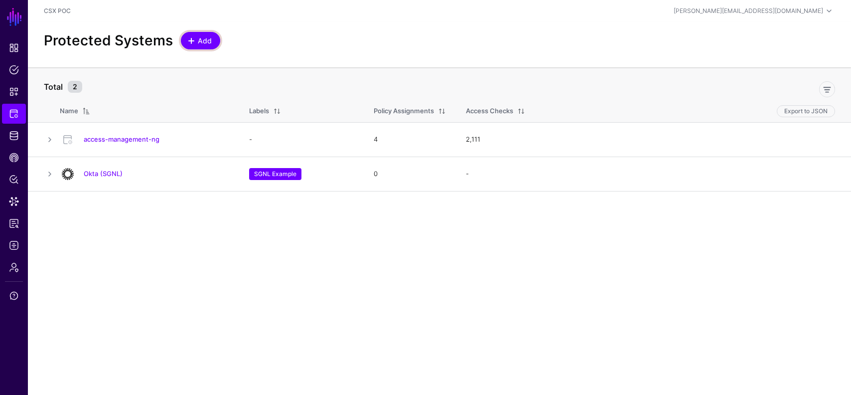
click at [202, 42] on span "Add" at bounding box center [205, 40] width 16 height 10
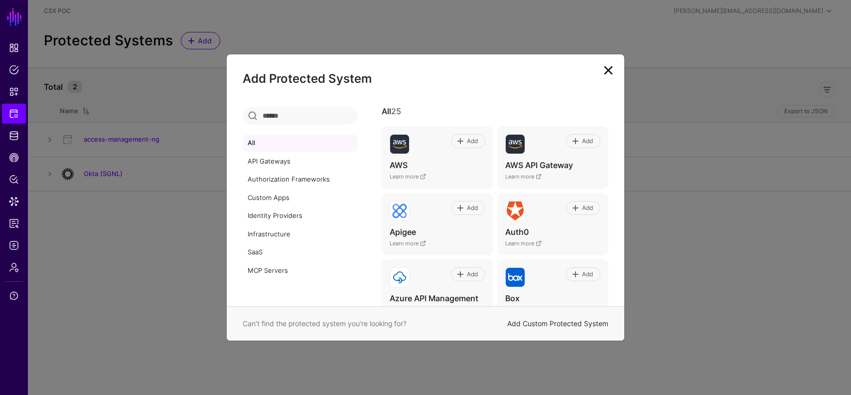
click at [556, 327] on link "Add Custom Protected System" at bounding box center [557, 323] width 101 height 8
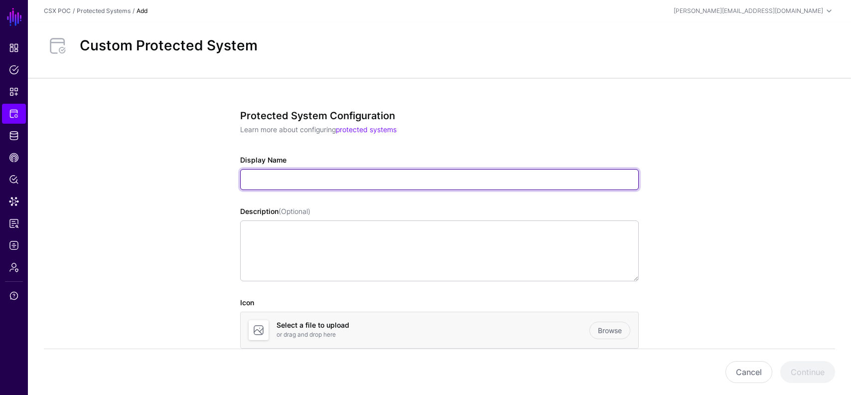
click at [287, 177] on input "Display Name" at bounding box center [439, 179] width 399 height 21
type input "**********"
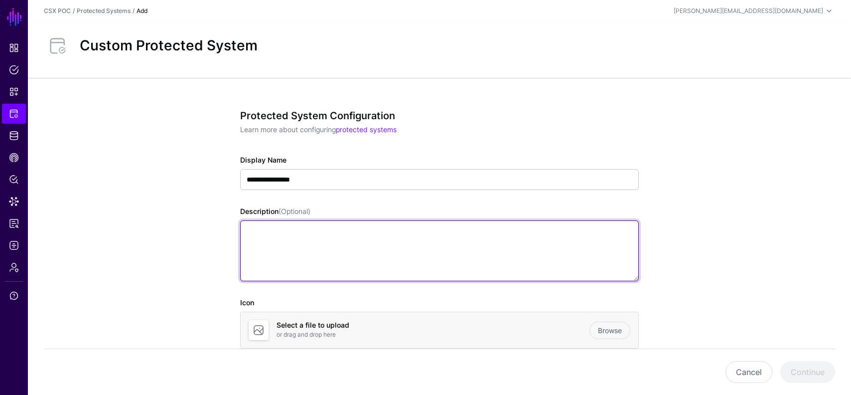
click at [255, 258] on textarea "Description (Optional)" at bounding box center [439, 250] width 399 height 61
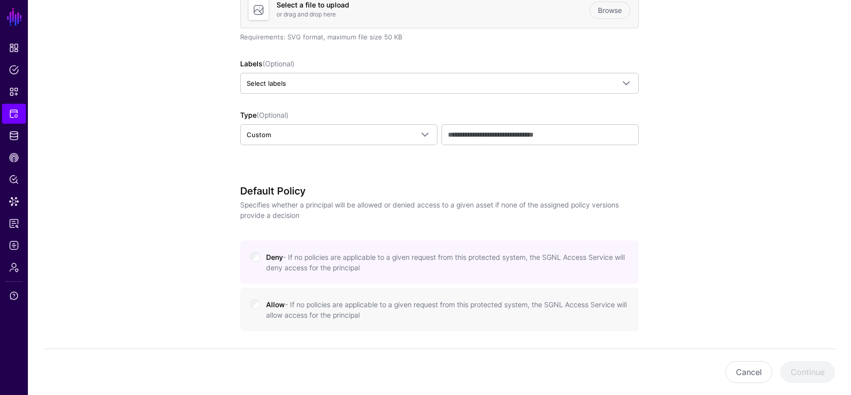
scroll to position [331, 0]
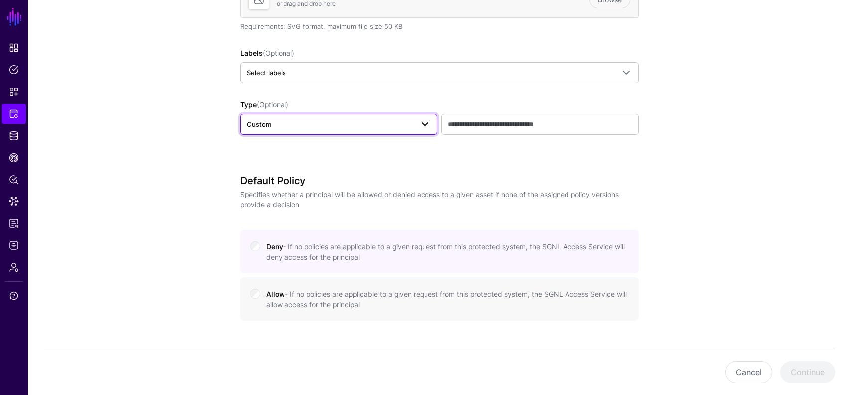
click at [283, 133] on link "Custom" at bounding box center [338, 124] width 197 height 21
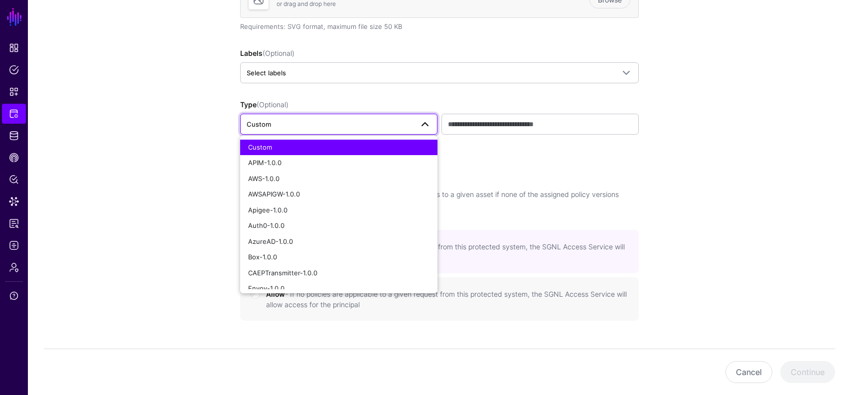
click at [283, 133] on link "Custom" at bounding box center [338, 124] width 197 height 21
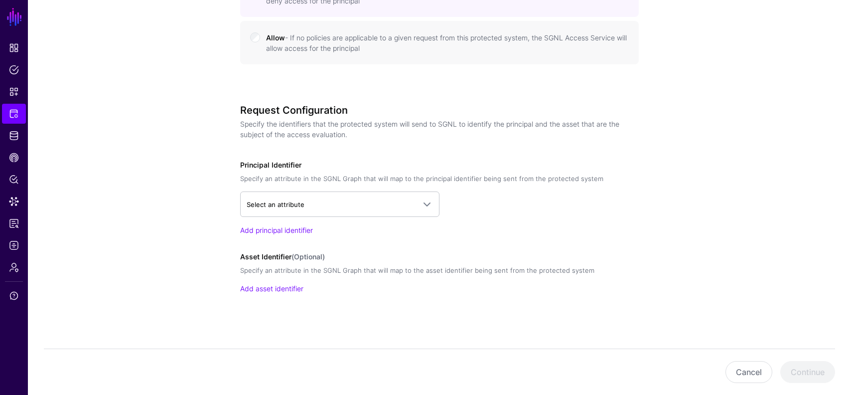
scroll to position [589, 0]
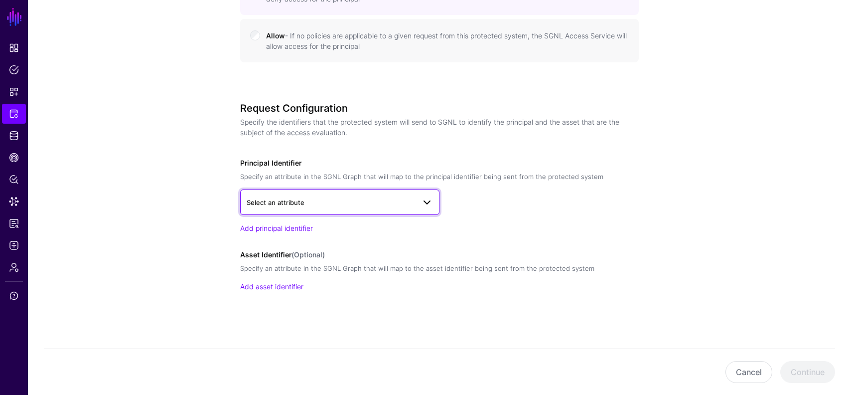
click at [321, 203] on span "Select an attribute" at bounding box center [331, 202] width 168 height 11
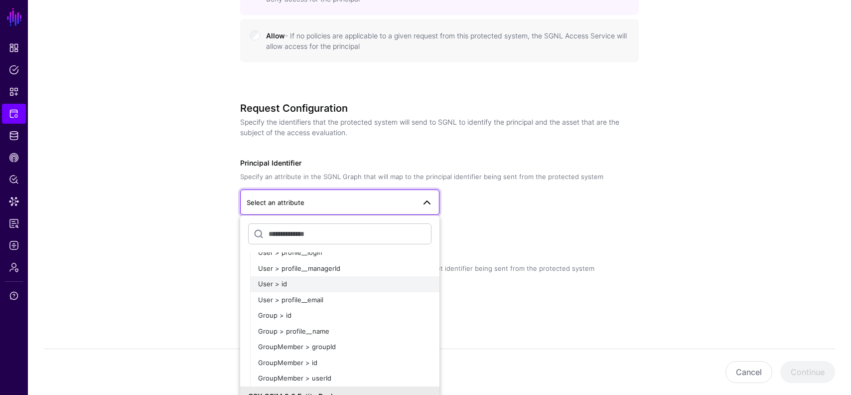
scroll to position [0, 0]
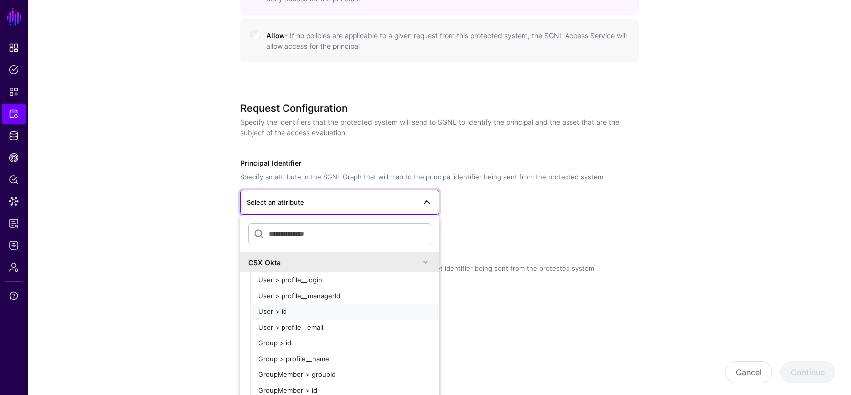
click at [373, 313] on div "User > id" at bounding box center [344, 312] width 173 height 10
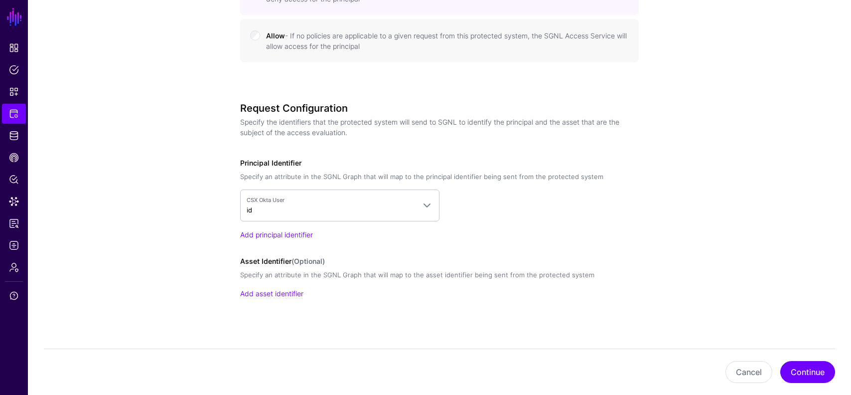
scroll to position [596, 0]
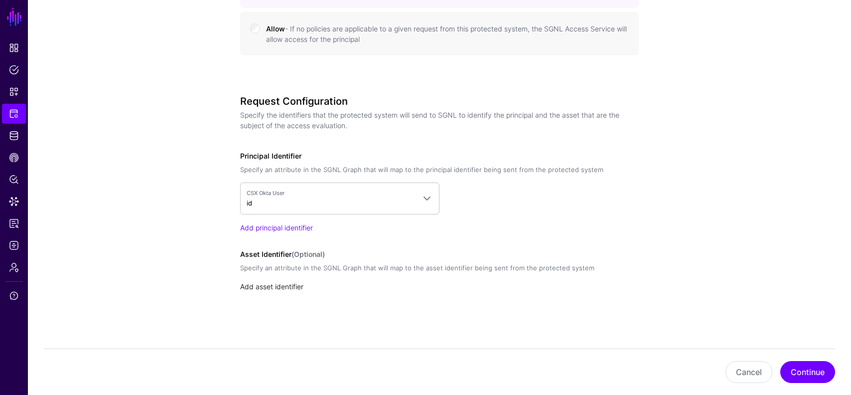
click at [288, 289] on link "Add asset identifier" at bounding box center [271, 286] width 63 height 8
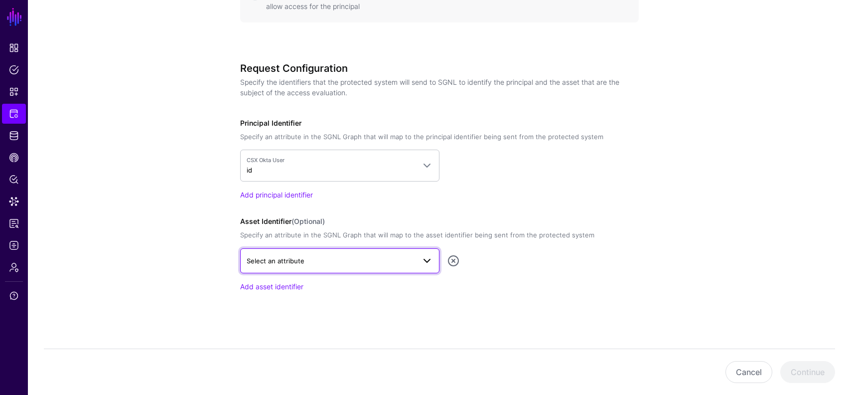
click at [375, 260] on span "Select an attribute" at bounding box center [331, 260] width 168 height 11
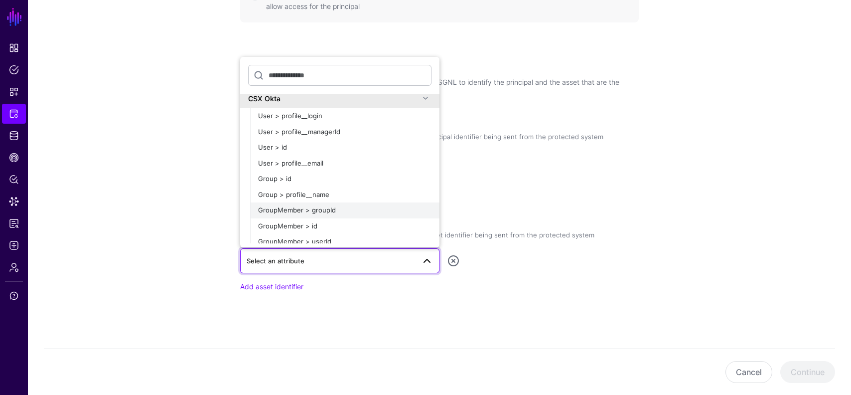
scroll to position [0, 0]
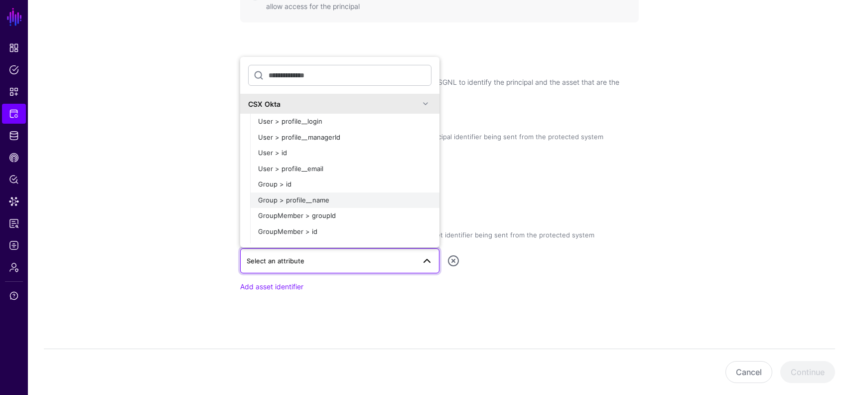
click at [369, 204] on button "Group > profile__name" at bounding box center [344, 200] width 189 height 16
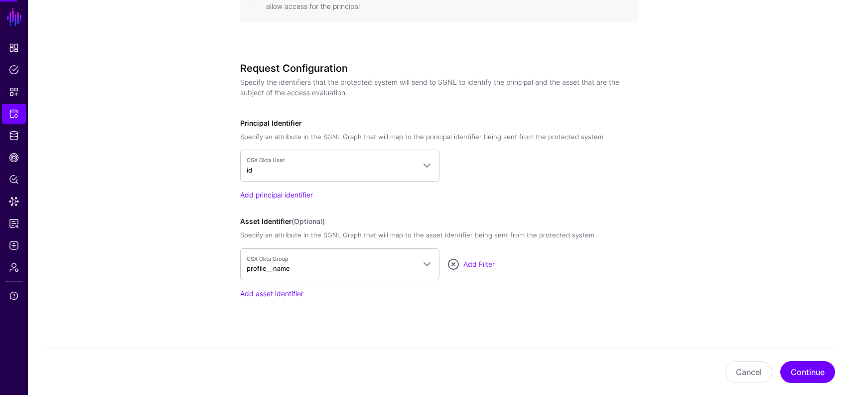
scroll to position [648, 0]
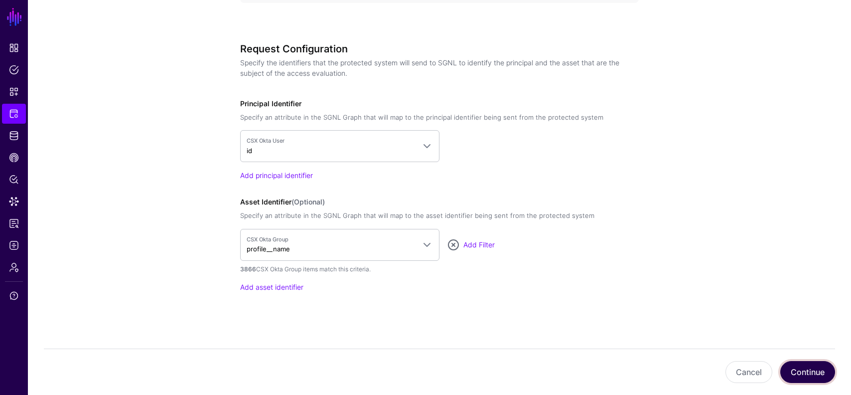
click at [817, 373] on button "Continue" at bounding box center [808, 372] width 55 height 22
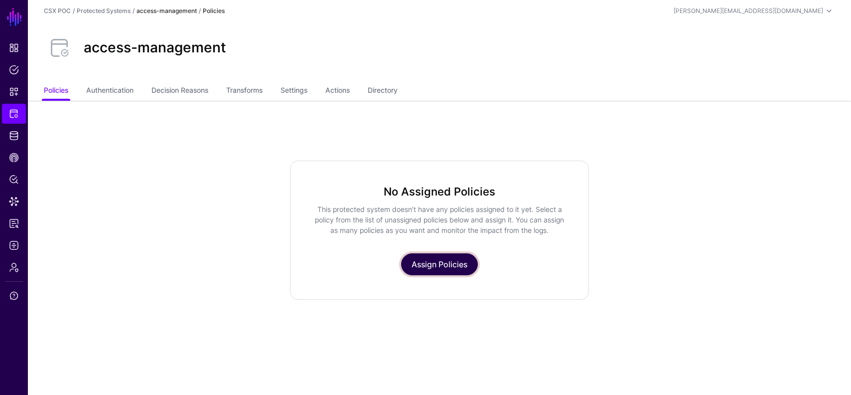
click at [442, 263] on link "Assign Policies" at bounding box center [439, 264] width 77 height 22
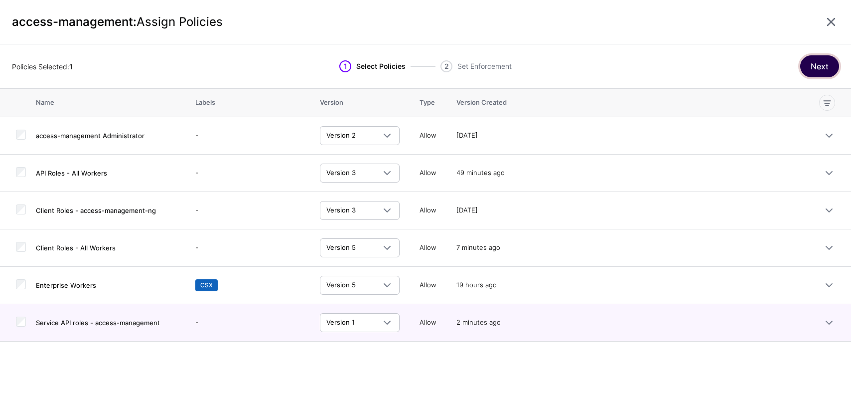
click at [820, 71] on button "Next" at bounding box center [820, 66] width 39 height 22
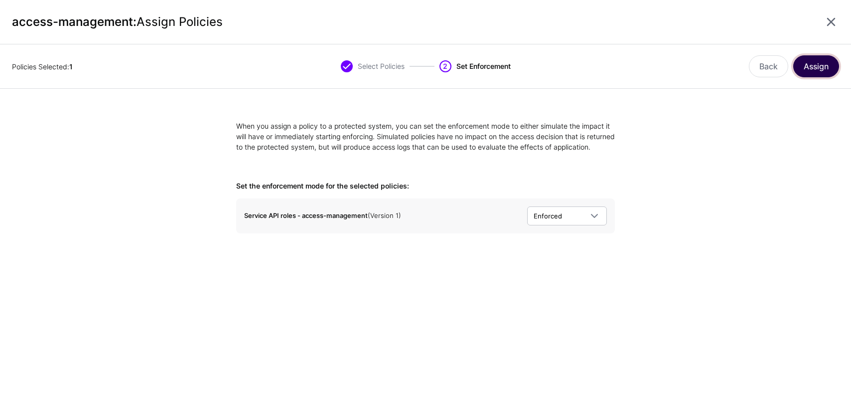
click at [828, 56] on button "Assign" at bounding box center [817, 66] width 46 height 22
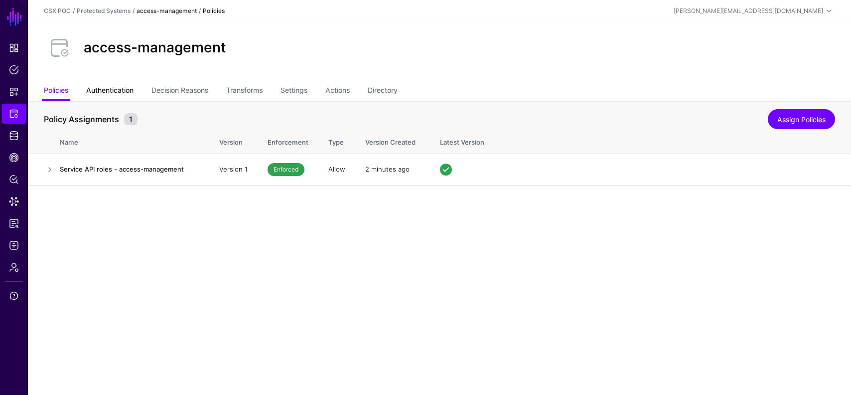
click at [115, 87] on link "Authentication" at bounding box center [109, 91] width 47 height 19
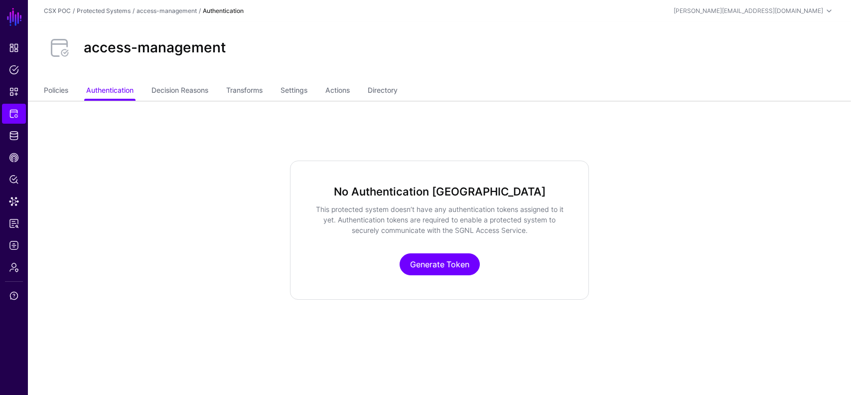
click at [70, 94] on ul "Policies Authentication Decision Reasons Transforms Settings Actions Directory" at bounding box center [440, 91] width 792 height 19
click at [62, 91] on link "Policies" at bounding box center [56, 91] width 24 height 19
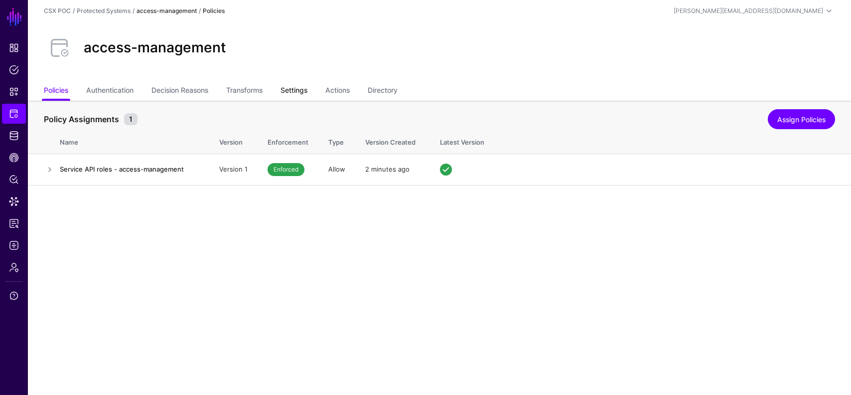
click at [298, 93] on link "Settings" at bounding box center [294, 91] width 27 height 19
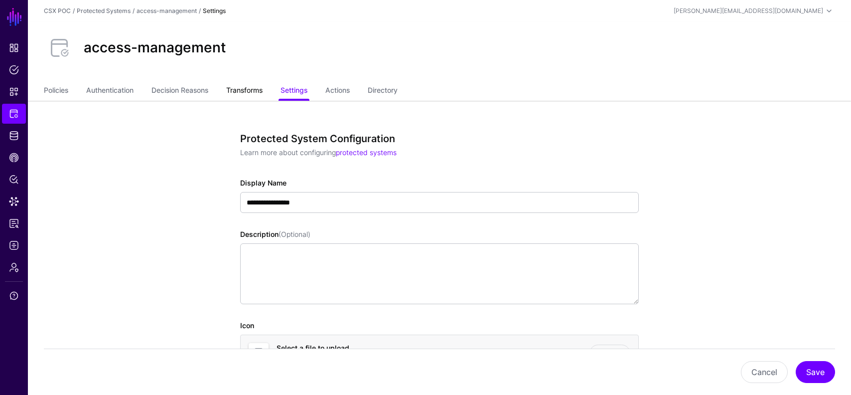
click at [256, 93] on link "Transforms" at bounding box center [244, 91] width 36 height 19
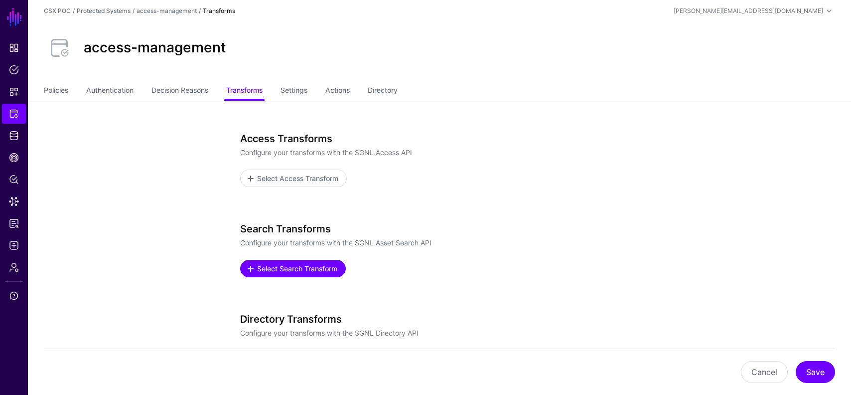
click at [317, 262] on link "Select Search Transform" at bounding box center [293, 268] width 106 height 17
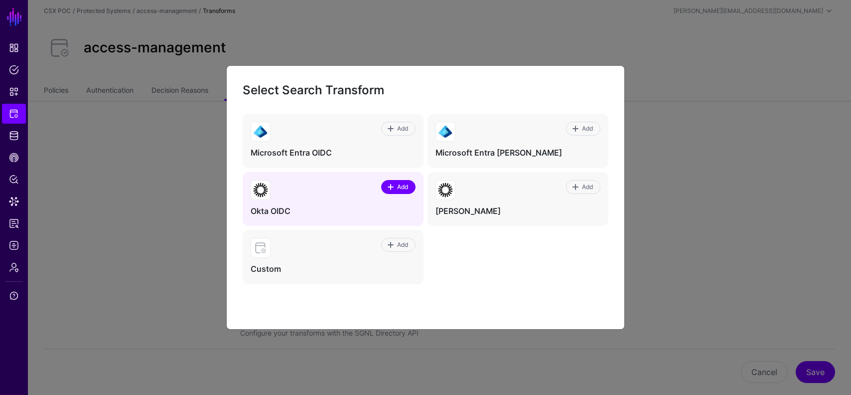
click at [393, 183] on span at bounding box center [391, 187] width 8 height 8
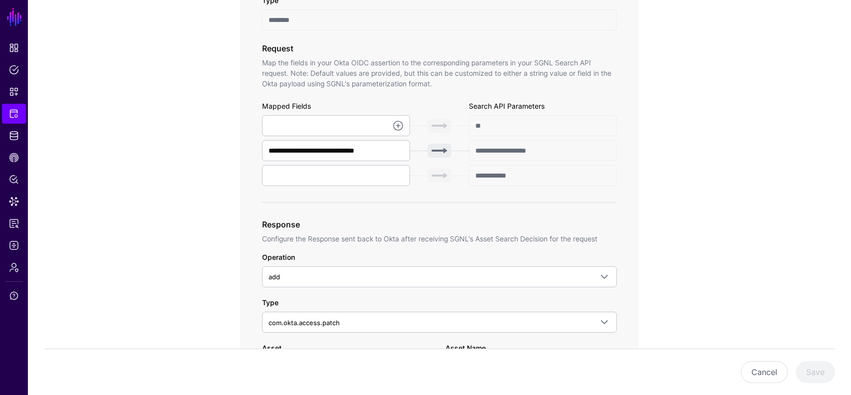
scroll to position [322, 0]
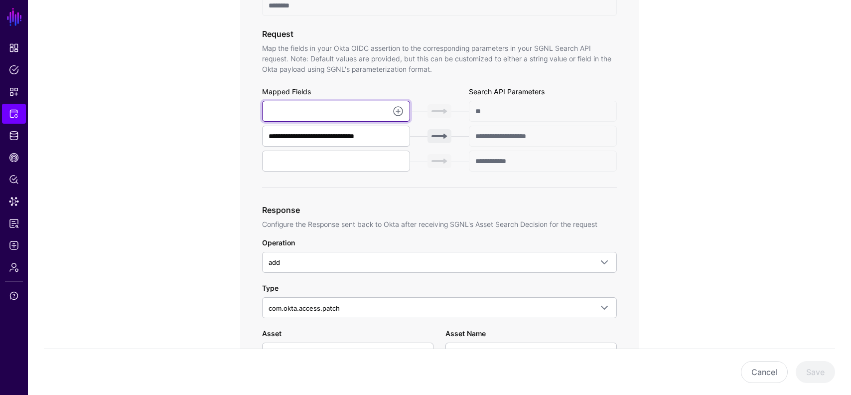
click at [359, 116] on input "text" at bounding box center [336, 111] width 148 height 21
type input "**********"
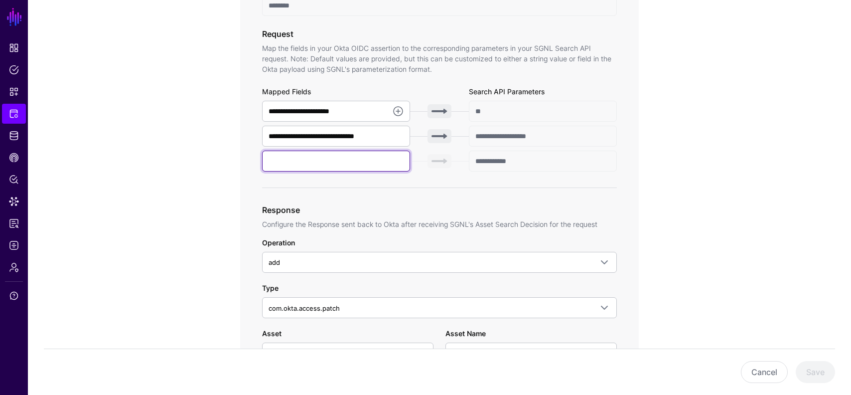
click at [363, 164] on input "text" at bounding box center [336, 161] width 148 height 21
type input "**"
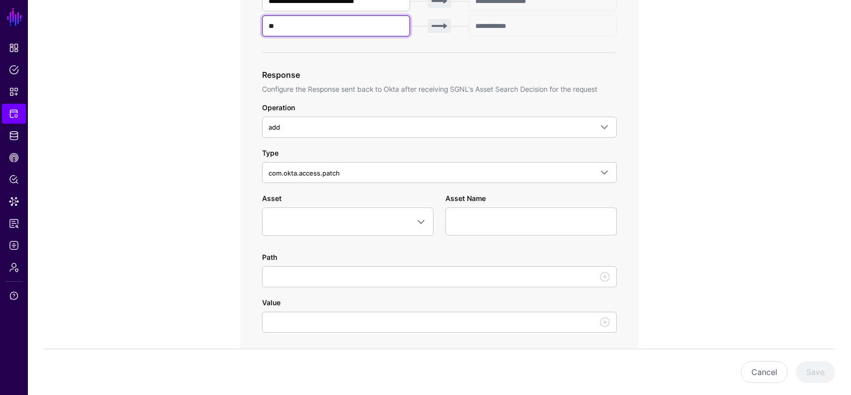
scroll to position [471, 0]
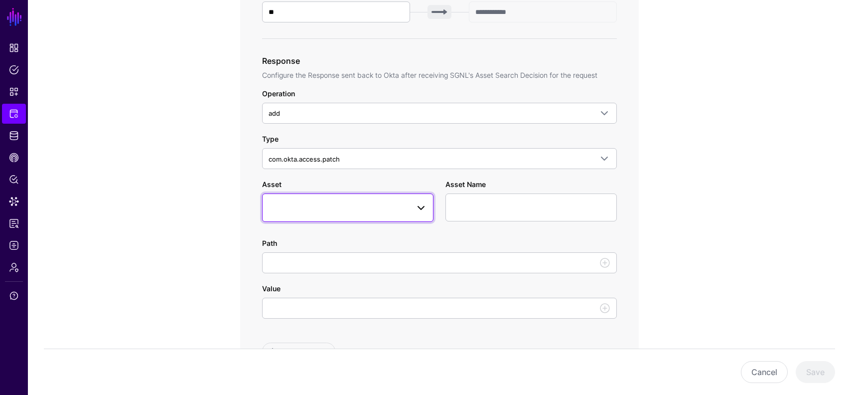
click at [383, 201] on span at bounding box center [348, 207] width 159 height 12
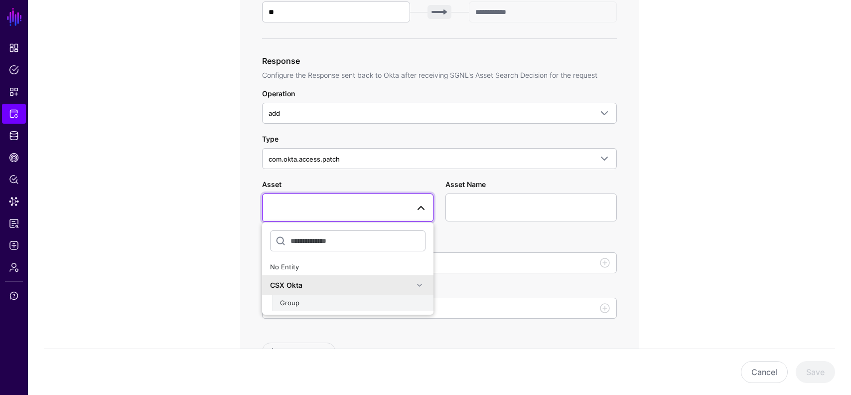
click at [336, 302] on div "Group" at bounding box center [353, 303] width 146 height 10
type input "**********"
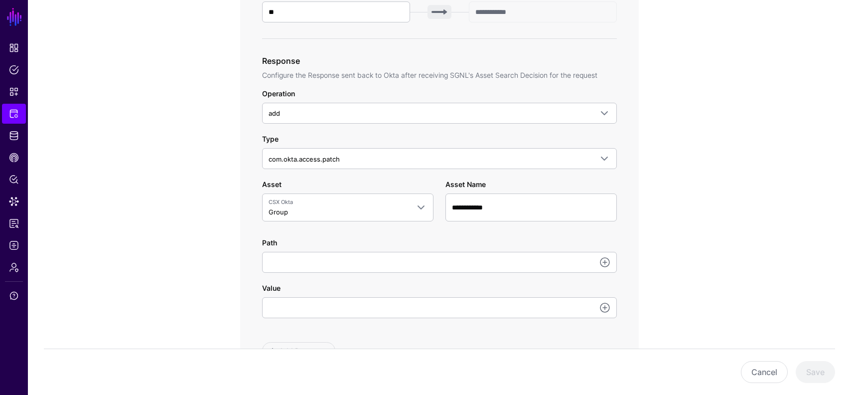
scroll to position [478, 0]
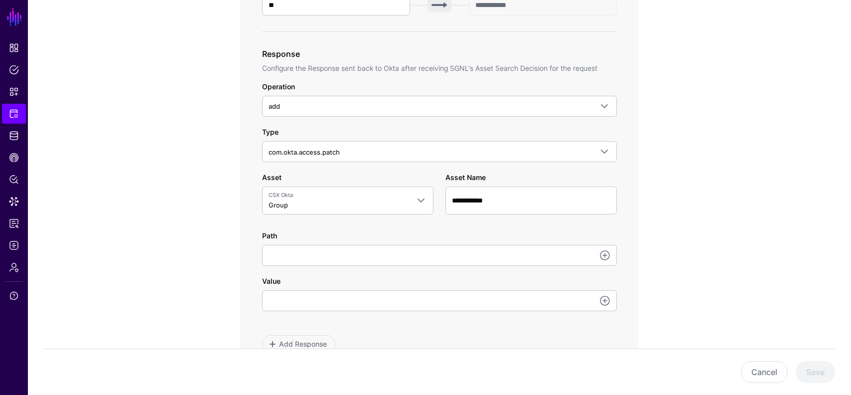
click at [390, 268] on div "**********" at bounding box center [439, 241] width 355 height 139
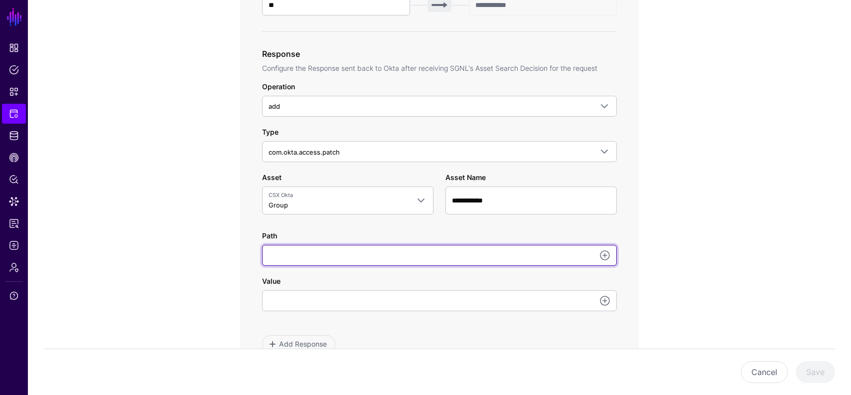
click at [390, 261] on input "Path" at bounding box center [439, 255] width 355 height 21
type input "**********"
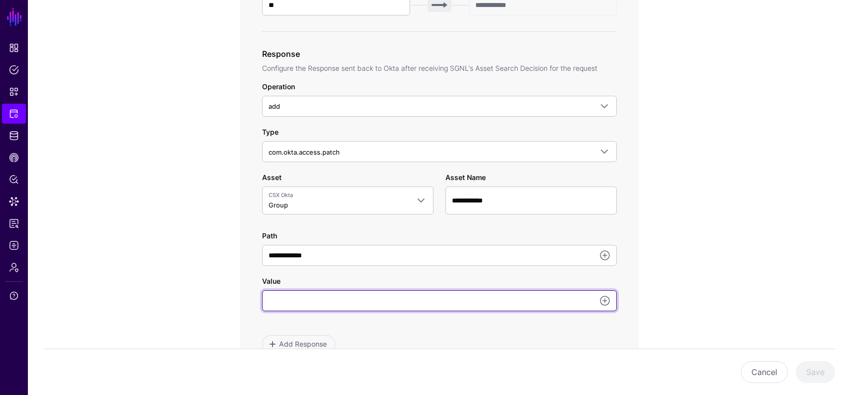
click at [353, 301] on input "Value" at bounding box center [439, 300] width 355 height 21
type input "**********"
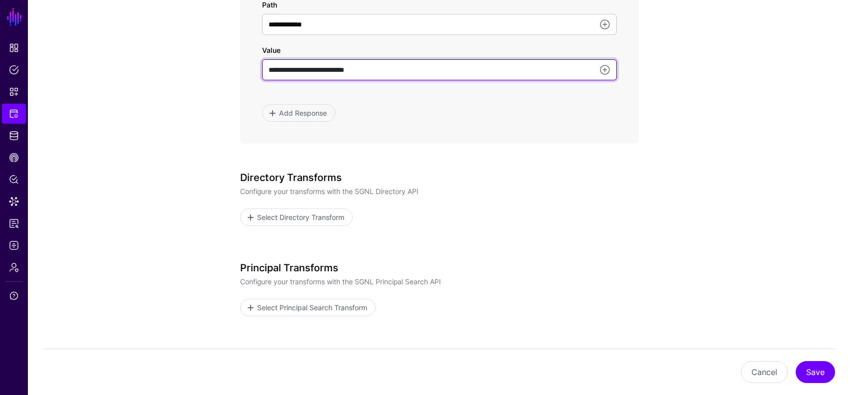
scroll to position [777, 0]
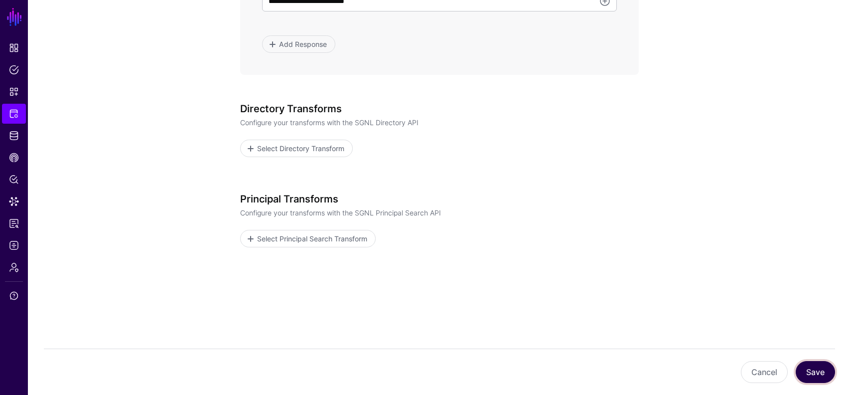
click at [822, 369] on button "Save" at bounding box center [815, 372] width 39 height 22
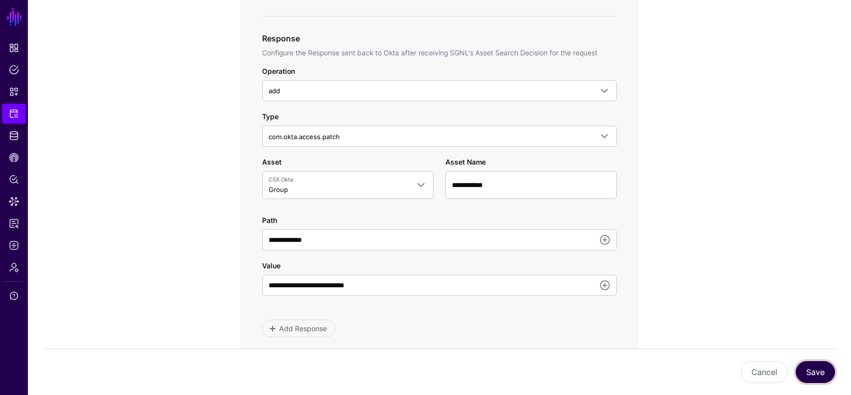
scroll to position [453, 0]
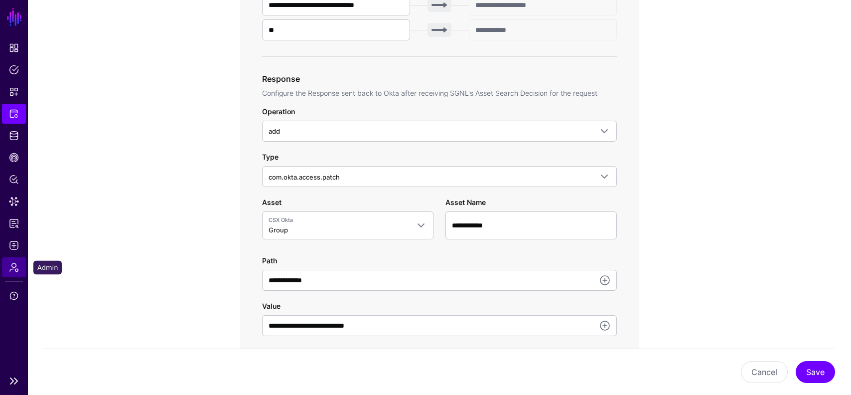
click at [11, 271] on span "Admin" at bounding box center [14, 267] width 10 height 10
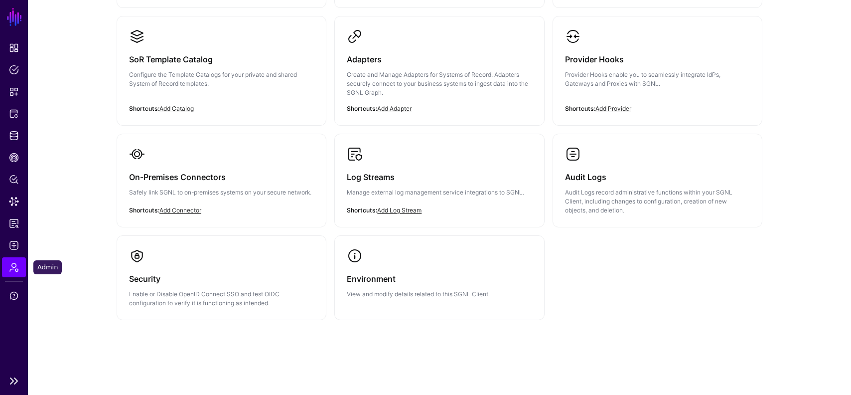
scroll to position [208, 0]
click at [636, 57] on h3 "Provider Hooks" at bounding box center [657, 60] width 185 height 14
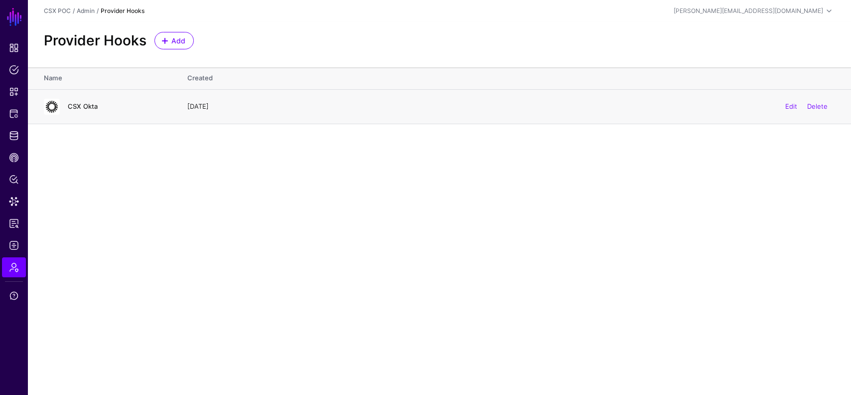
click at [91, 105] on link "CSX Okta" at bounding box center [83, 106] width 30 height 8
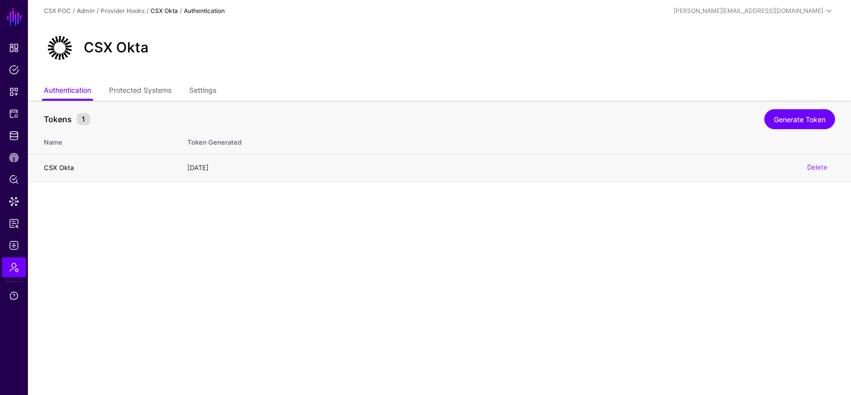
click at [150, 172] on td "CSX Okta" at bounding box center [103, 168] width 150 height 28
click at [151, 81] on div "CSX Okta" at bounding box center [440, 52] width 824 height 60
click at [151, 87] on link "Protected Systems" at bounding box center [140, 91] width 62 height 19
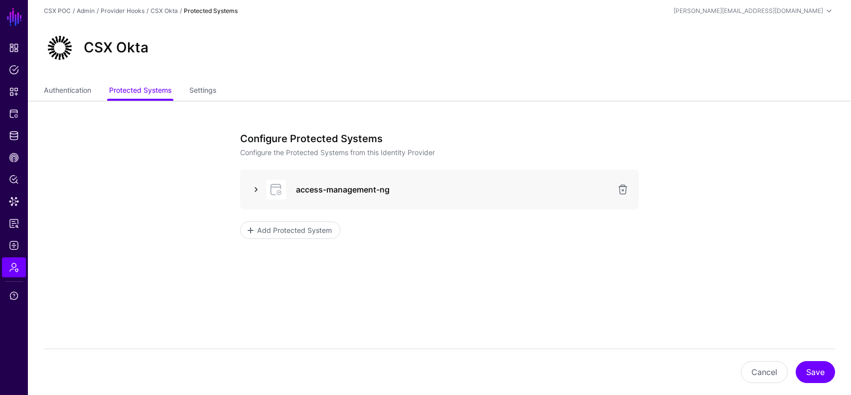
click at [258, 188] on link at bounding box center [256, 189] width 12 height 12
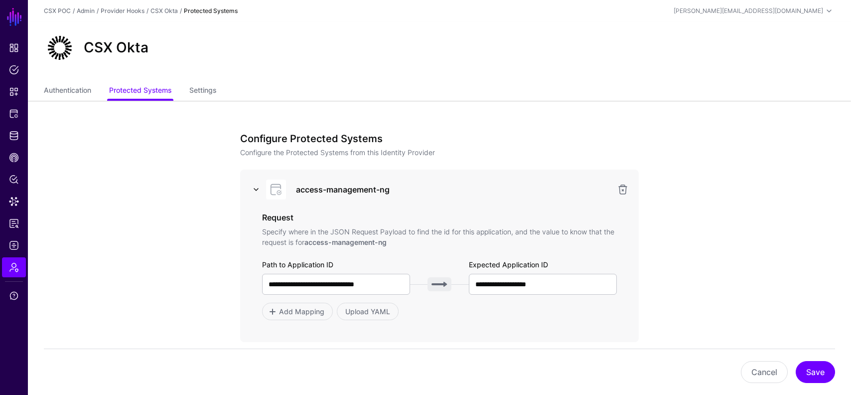
click at [258, 188] on link at bounding box center [256, 189] width 12 height 12
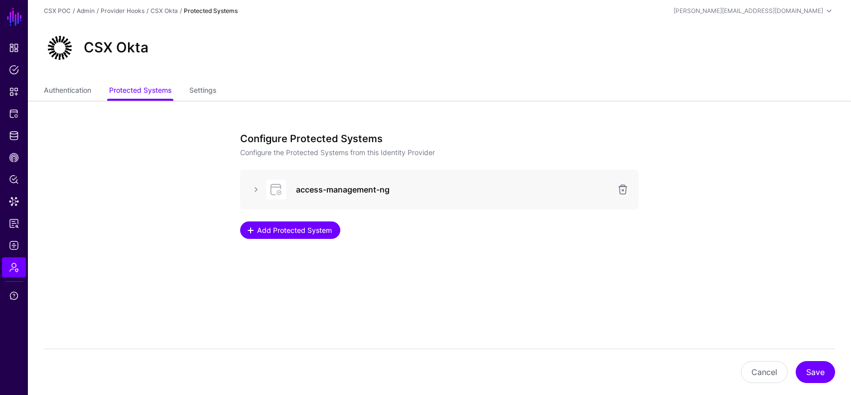
click at [284, 236] on link "Add Protected System" at bounding box center [290, 229] width 100 height 17
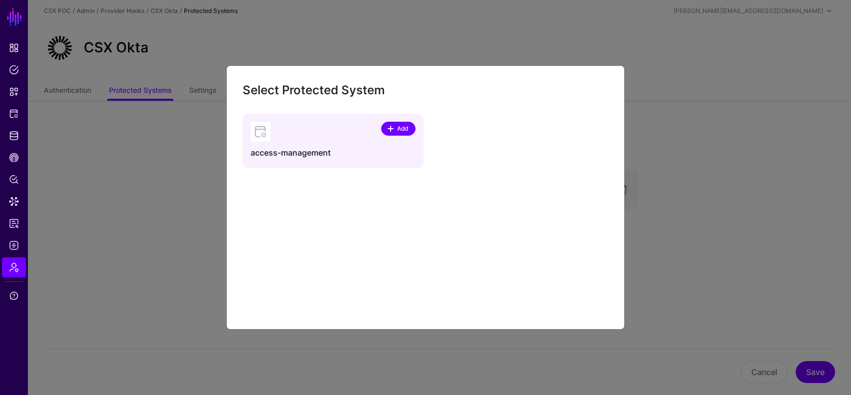
click at [406, 131] on span "Add" at bounding box center [402, 128] width 13 height 9
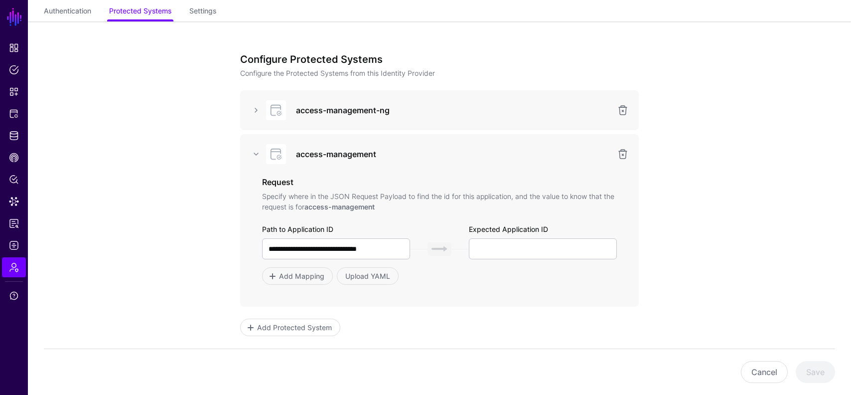
scroll to position [89, 0]
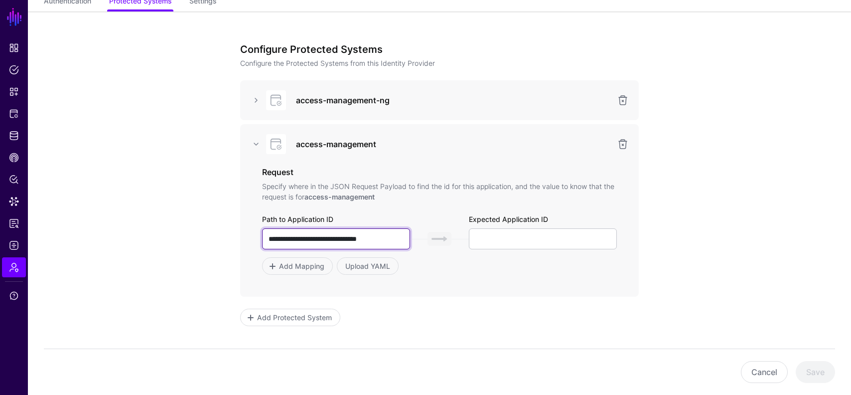
click at [338, 237] on input "**********" at bounding box center [336, 238] width 148 height 21
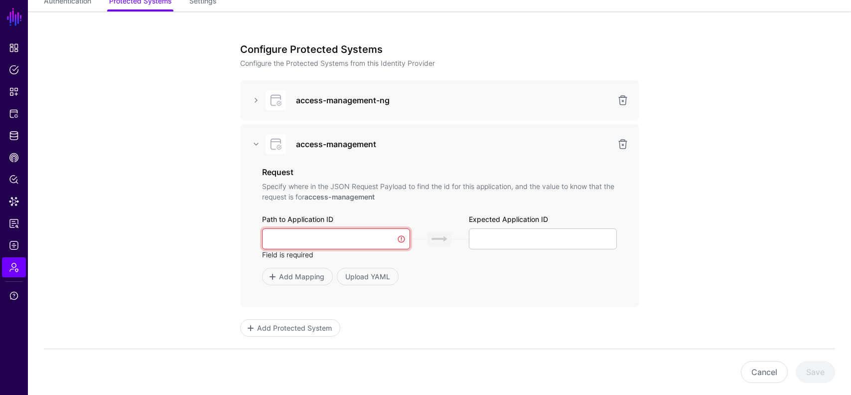
click at [338, 237] on input "text" at bounding box center [336, 238] width 148 height 21
type input "**********"
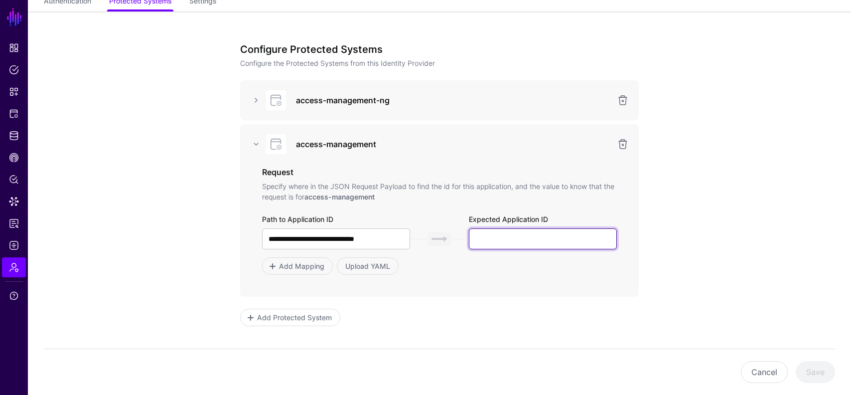
click at [516, 233] on input "text" at bounding box center [543, 238] width 148 height 21
paste input "**********"
type input "**********"
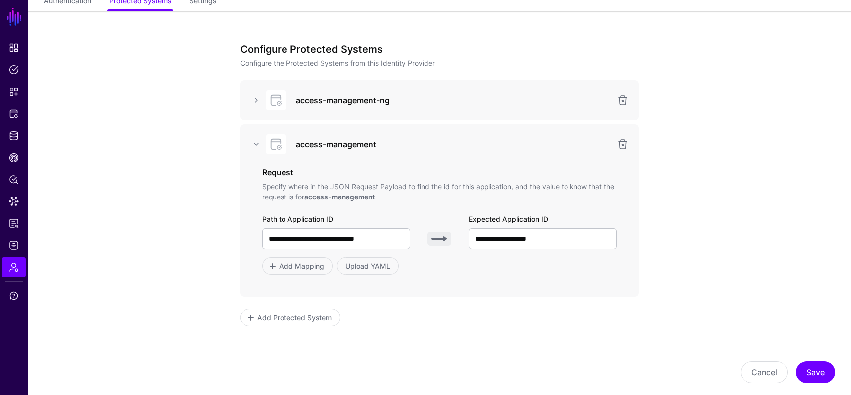
click at [729, 190] on app-admin-providers-item-integrations "**********" at bounding box center [440, 236] width 824 height 450
click at [821, 372] on button "Save" at bounding box center [815, 372] width 39 height 22
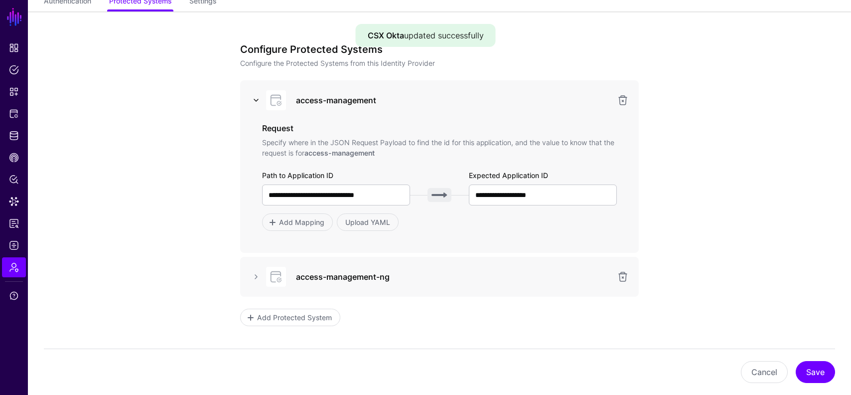
click at [255, 101] on link at bounding box center [256, 100] width 12 height 12
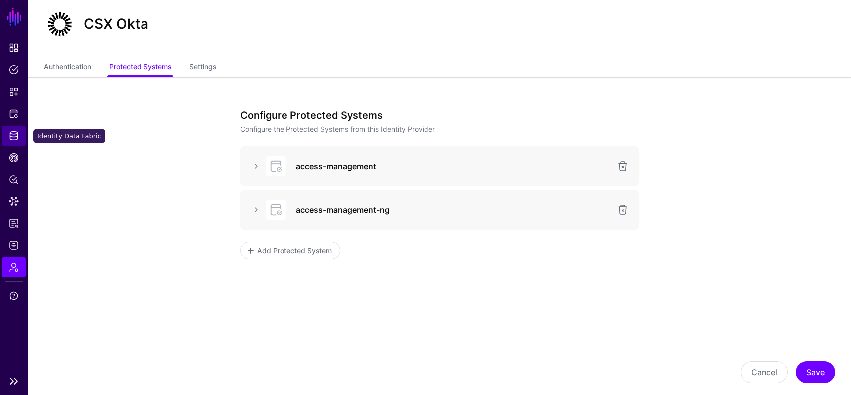
click at [16, 139] on span "Identity Data Fabric" at bounding box center [14, 136] width 10 height 10
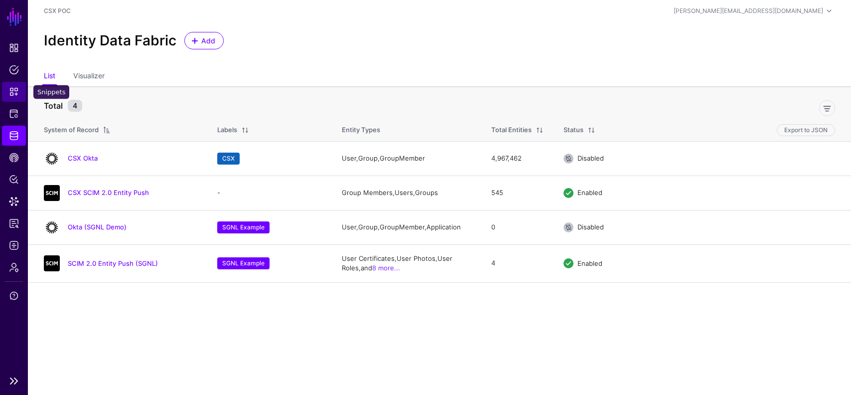
click at [15, 90] on span "Snippets" at bounding box center [14, 92] width 10 height 10
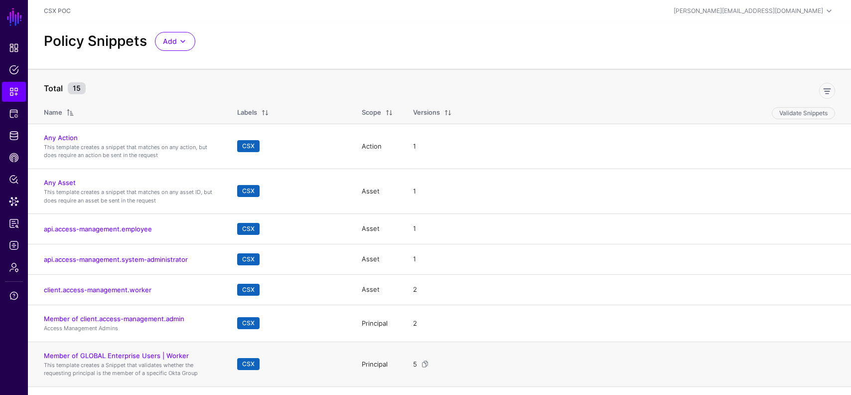
scroll to position [90, 0]
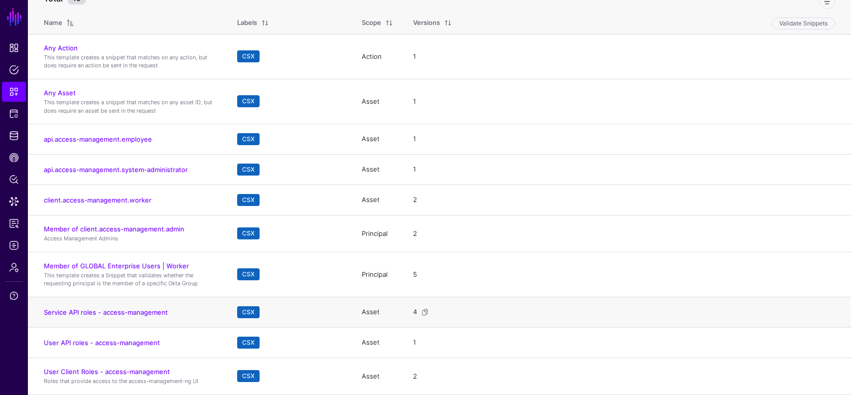
click at [133, 306] on td "Service API roles - access-management" at bounding box center [127, 312] width 199 height 30
click at [134, 312] on link "Service API roles - access-management" at bounding box center [106, 312] width 124 height 8
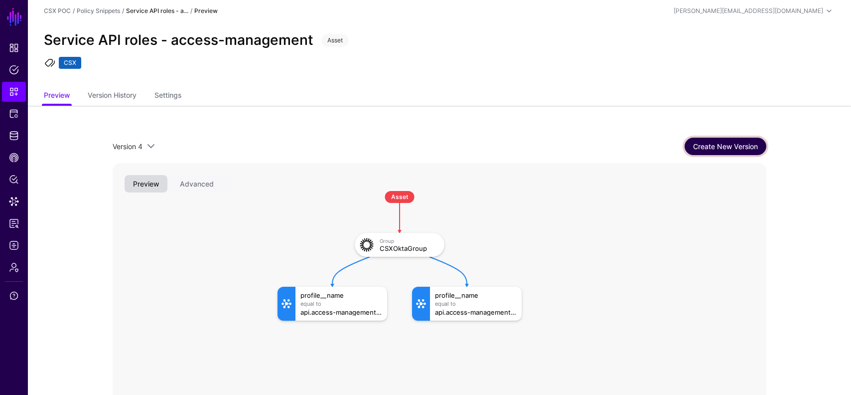
click at [701, 149] on link "Create New Version" at bounding box center [726, 146] width 82 height 17
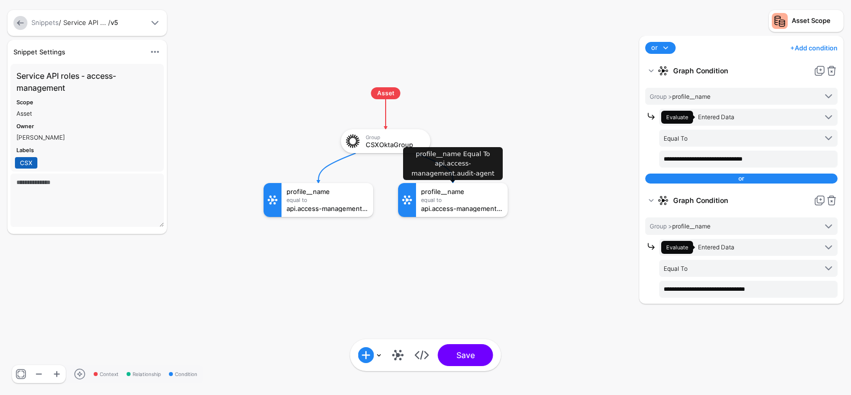
click at [460, 207] on div "api.access-management.audit-agent" at bounding box center [462, 208] width 82 height 7
click at [670, 46] on span at bounding box center [666, 48] width 12 height 12
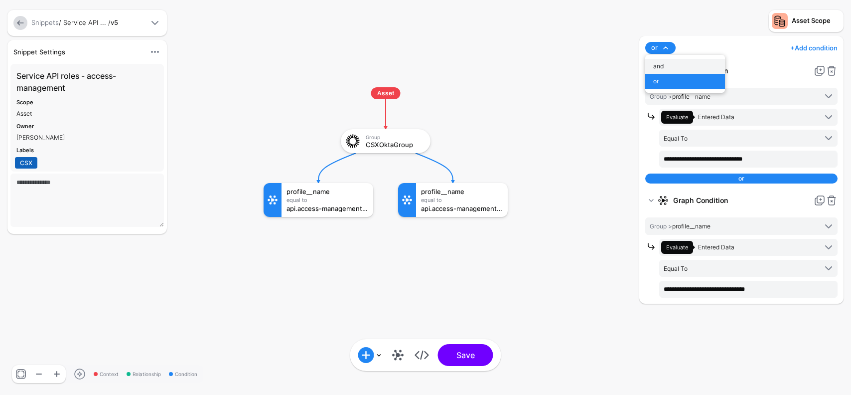
click at [668, 67] on div "and" at bounding box center [686, 66] width 64 height 9
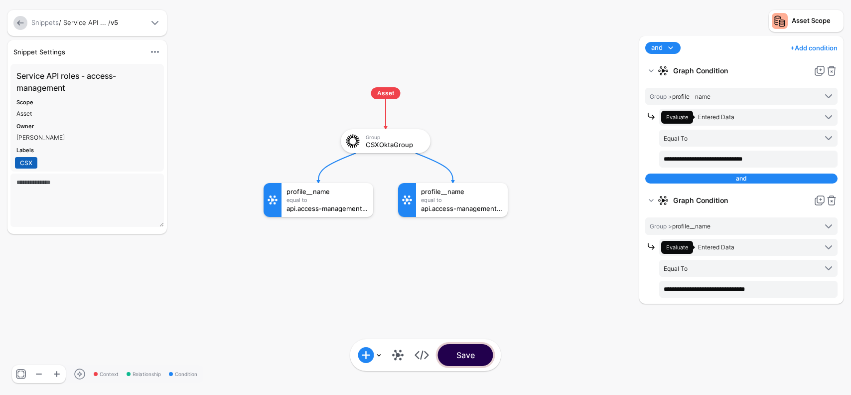
click at [448, 360] on button "Save" at bounding box center [465, 355] width 55 height 22
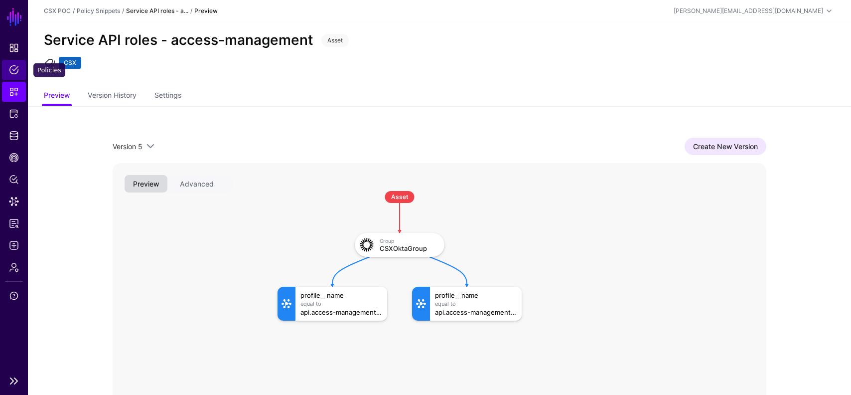
click at [14, 67] on span "Policies" at bounding box center [14, 70] width 10 height 10
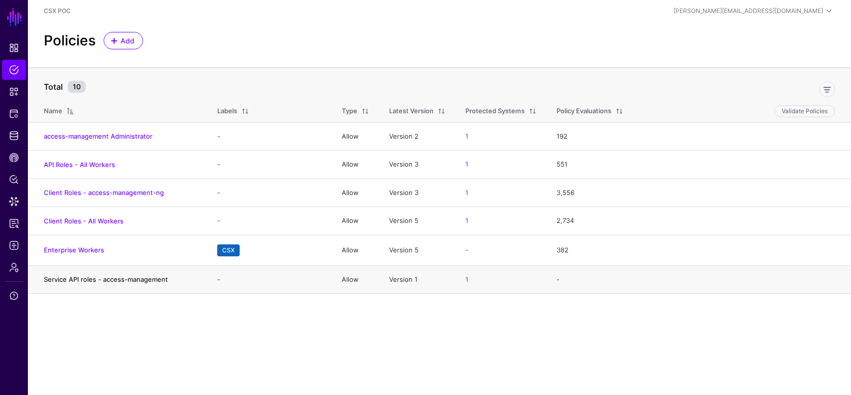
click at [158, 280] on link "Service API roles - access-management" at bounding box center [106, 279] width 124 height 8
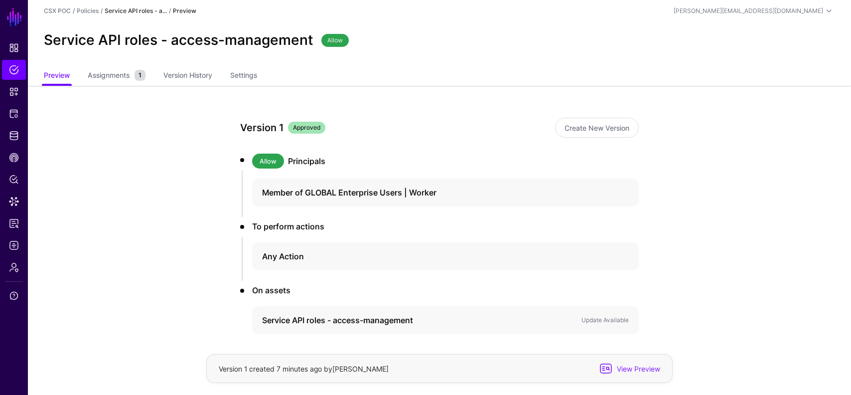
scroll to position [41, 0]
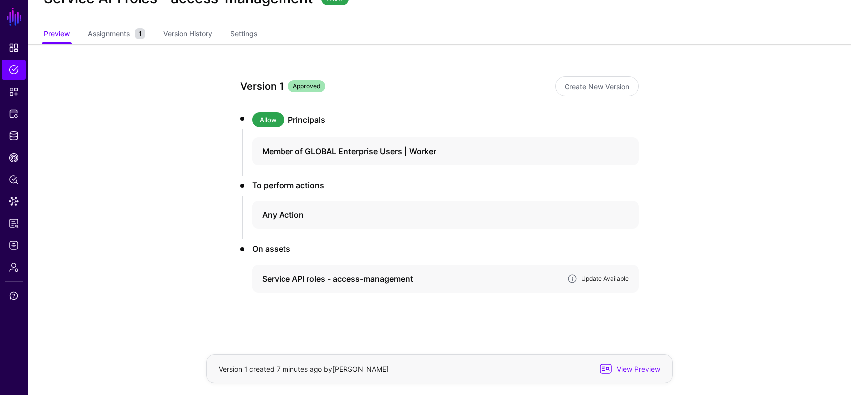
click at [609, 279] on link "Update Available" at bounding box center [605, 278] width 47 height 7
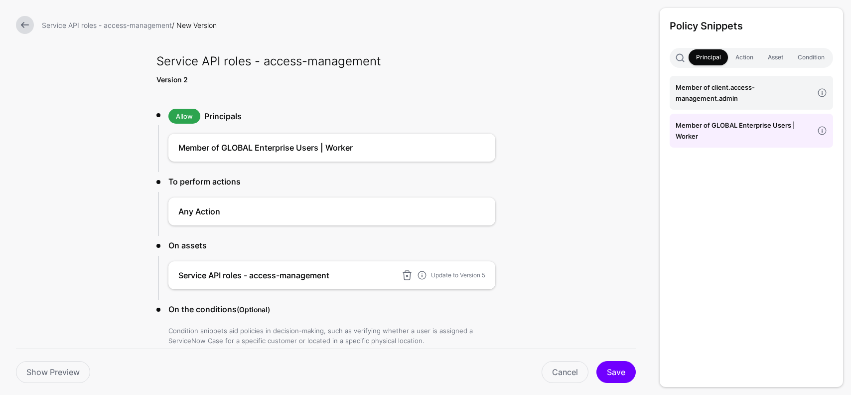
click at [472, 267] on div "Service API roles - access-management Update to Version 5" at bounding box center [331, 275] width 327 height 28
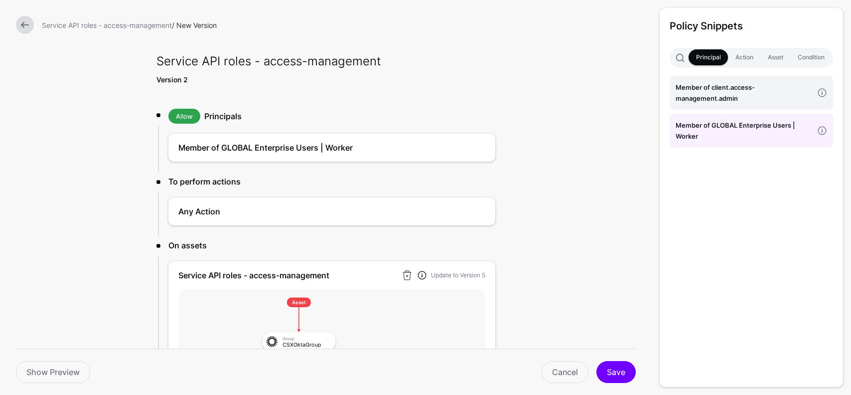
click at [423, 275] on link at bounding box center [422, 275] width 10 height 10
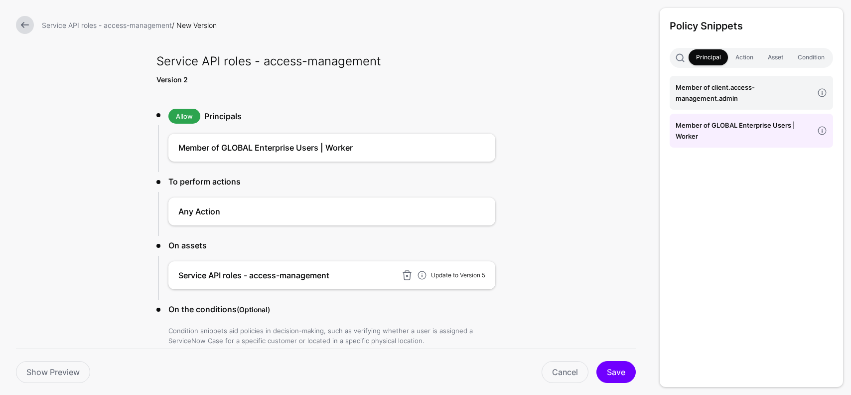
click at [467, 274] on link "Update to Version 5" at bounding box center [458, 274] width 54 height 7
click at [618, 374] on button "Save" at bounding box center [616, 372] width 39 height 22
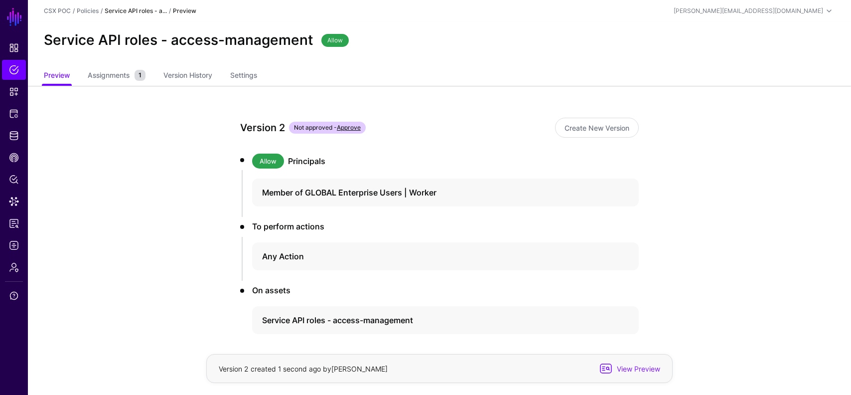
click at [350, 126] on link "Approve" at bounding box center [349, 127] width 24 height 7
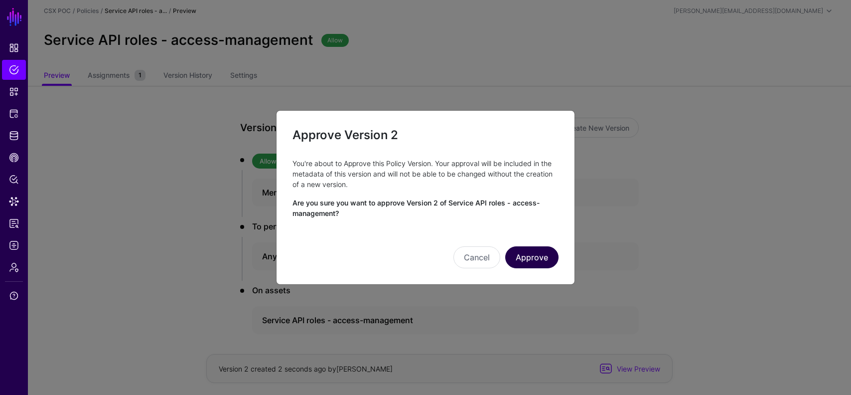
click at [527, 254] on button "Approve" at bounding box center [531, 257] width 53 height 22
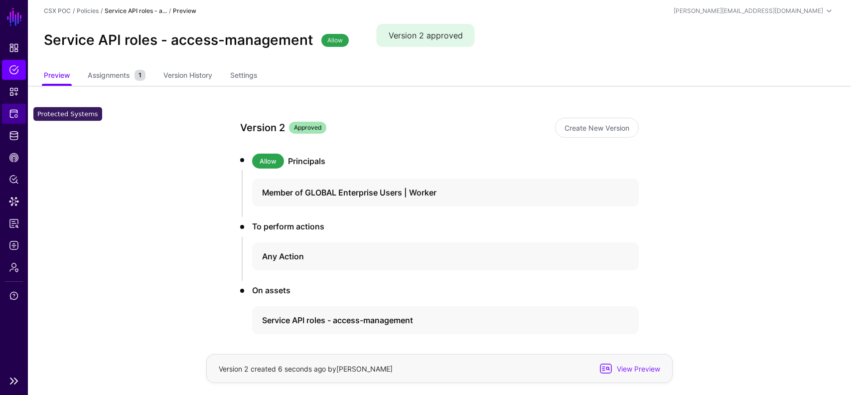
click at [16, 116] on span "Protected Systems" at bounding box center [14, 114] width 10 height 10
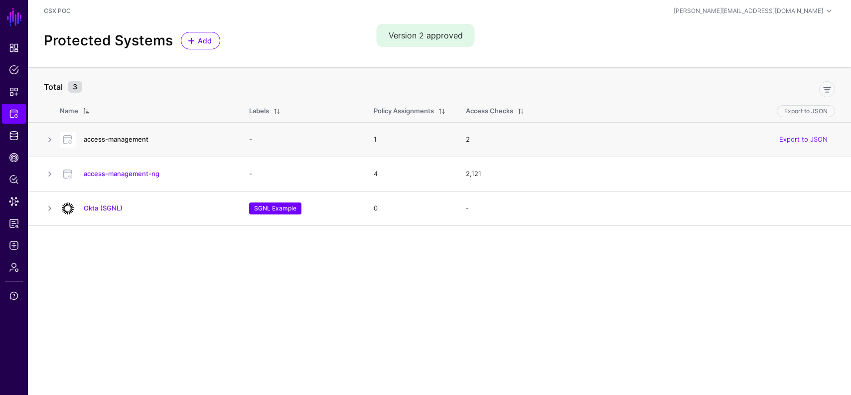
click at [134, 138] on link "access-management" at bounding box center [116, 139] width 65 height 8
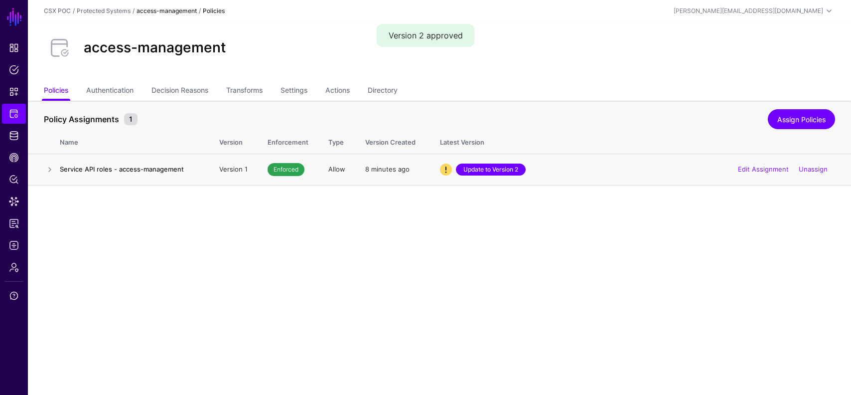
click at [494, 168] on link "Update to Version 2" at bounding box center [491, 170] width 70 height 12
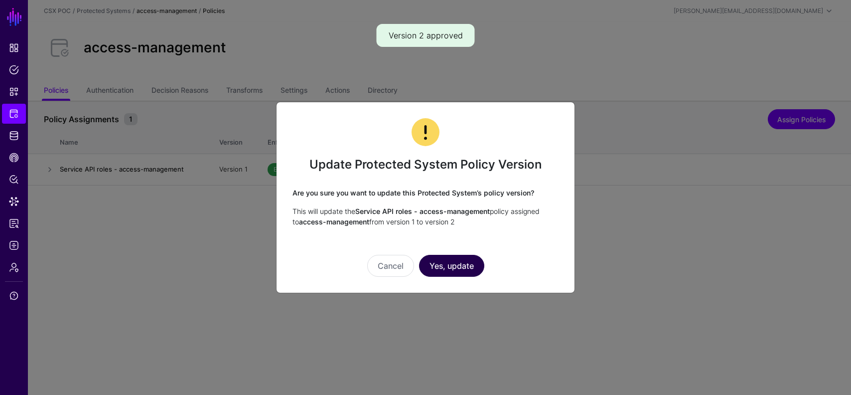
click at [466, 257] on button "Yes, update" at bounding box center [451, 266] width 65 height 22
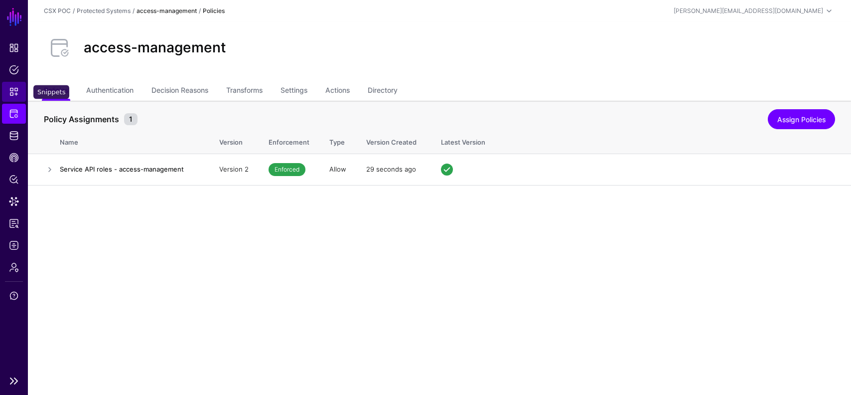
click at [8, 96] on link "Snippets" at bounding box center [14, 92] width 24 height 20
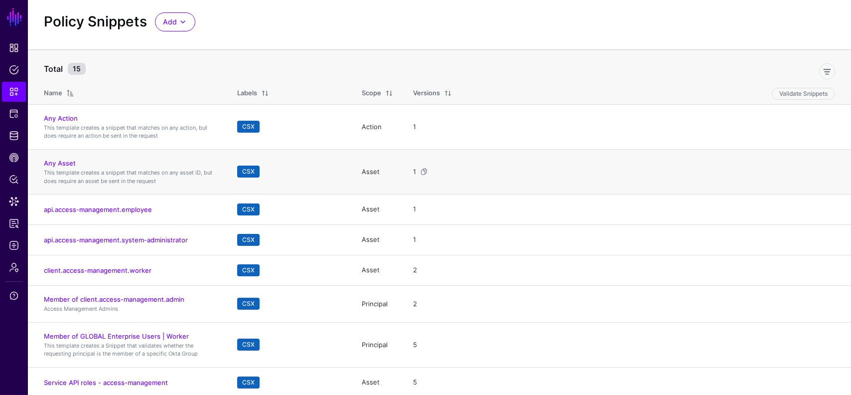
scroll to position [90, 0]
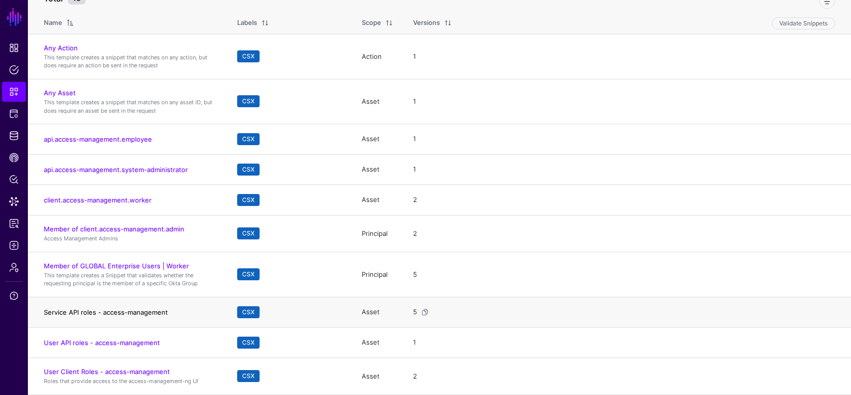
click at [109, 308] on link "Service API roles - access-management" at bounding box center [106, 312] width 124 height 8
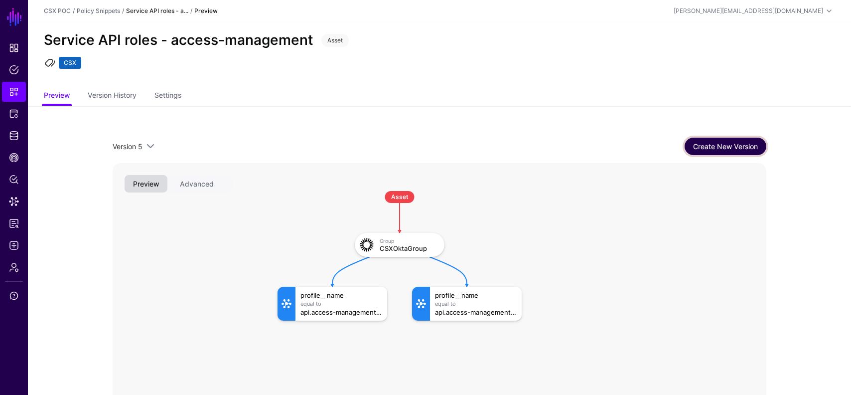
click at [700, 148] on link "Create New Version" at bounding box center [726, 146] width 82 height 17
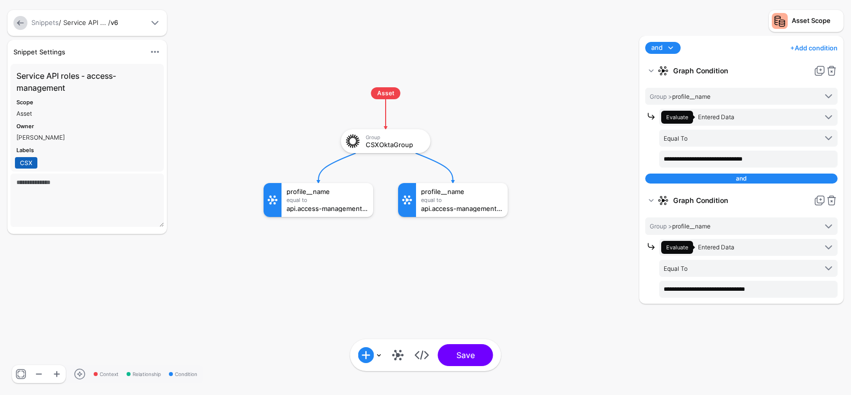
click at [671, 45] on span at bounding box center [671, 48] width 12 height 12
click at [671, 79] on div "or" at bounding box center [686, 81] width 64 height 9
click at [815, 46] on link "+ Add condition" at bounding box center [814, 48] width 47 height 16
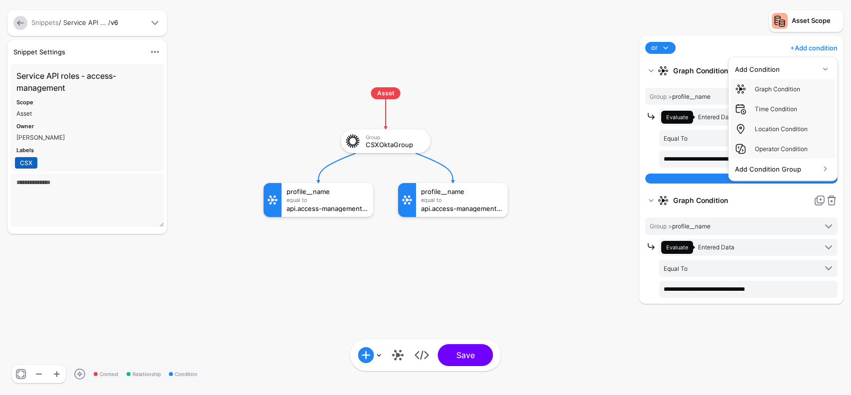
click at [719, 48] on div "or and or + Add condition Add Condition Graph Condition Time Condition Location…" at bounding box center [742, 48] width 196 height 12
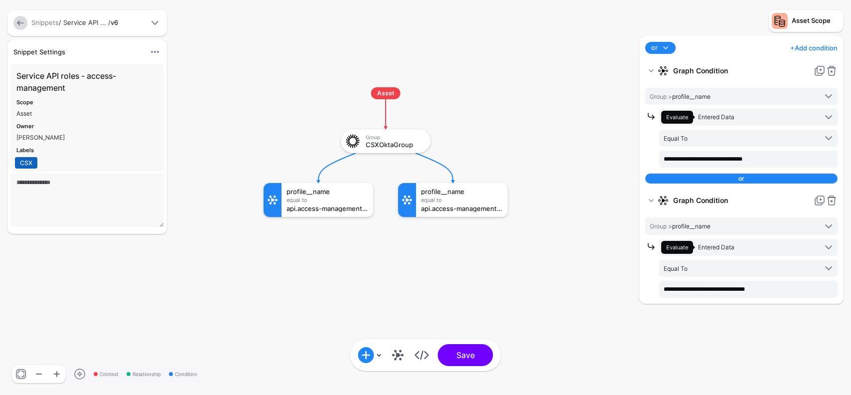
click at [800, 46] on link "+ Add condition" at bounding box center [814, 48] width 47 height 16
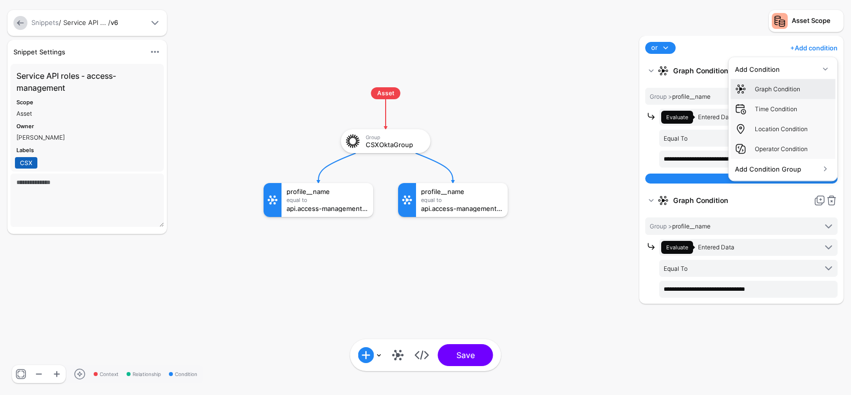
click at [793, 84] on div "Graph Condition" at bounding box center [783, 89] width 97 height 12
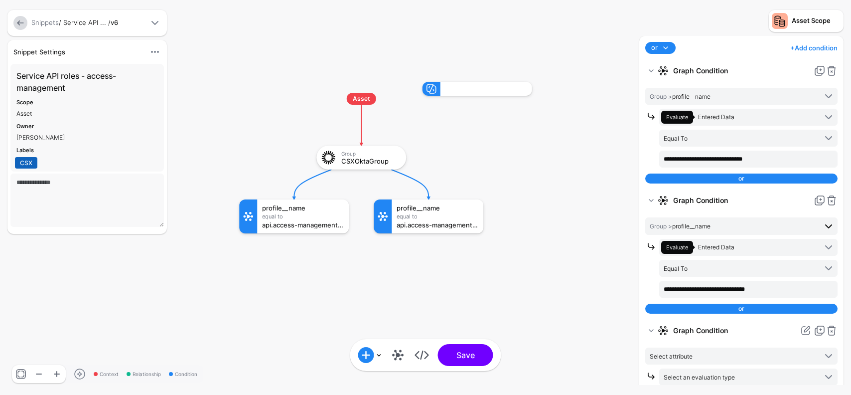
scroll to position [10, 0]
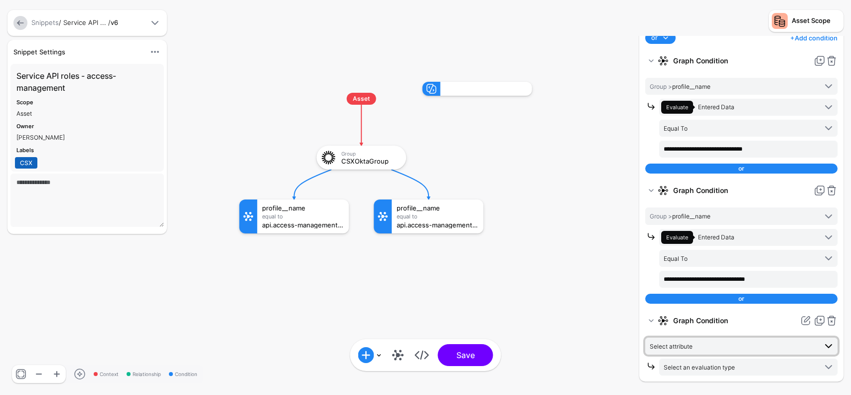
click at [725, 346] on span "Select attribute" at bounding box center [733, 345] width 167 height 11
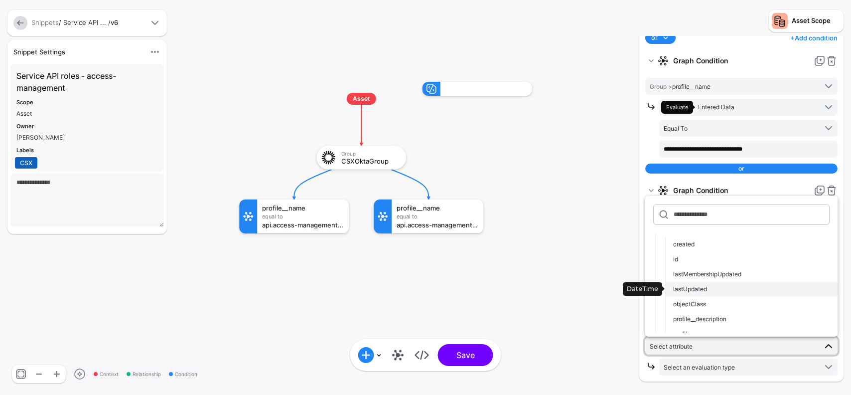
scroll to position [60, 0]
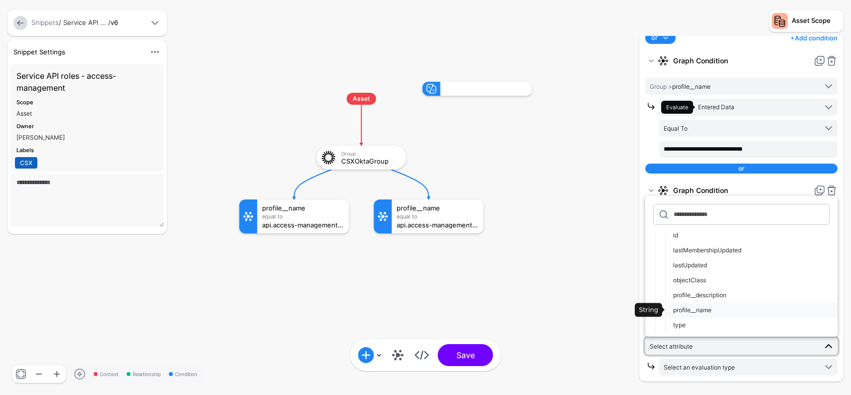
click at [703, 306] on span "profile__name" at bounding box center [692, 309] width 38 height 7
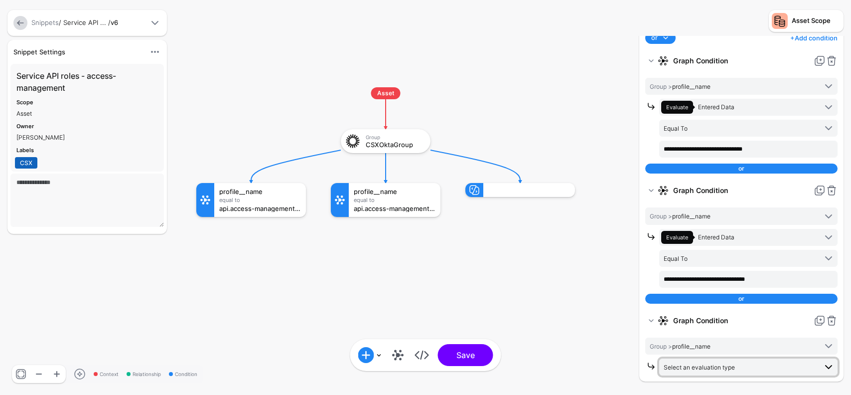
click at [719, 368] on span "Select an evaluation type" at bounding box center [699, 366] width 71 height 7
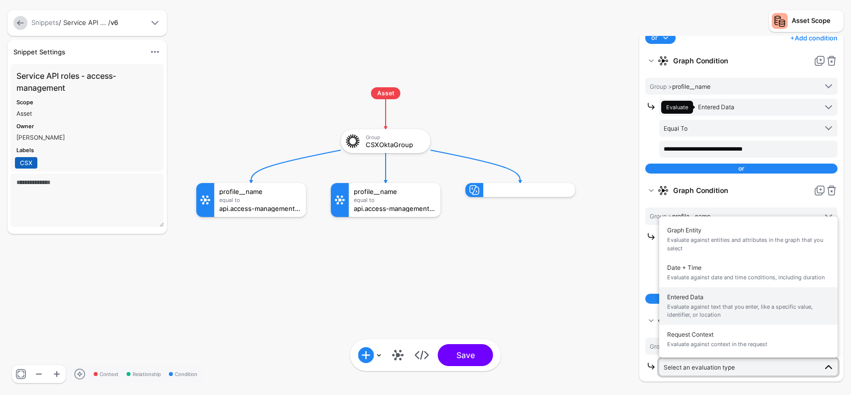
click at [707, 303] on span "Evaluate against text that you enter, like a specific value, identifier, or loc…" at bounding box center [748, 311] width 163 height 16
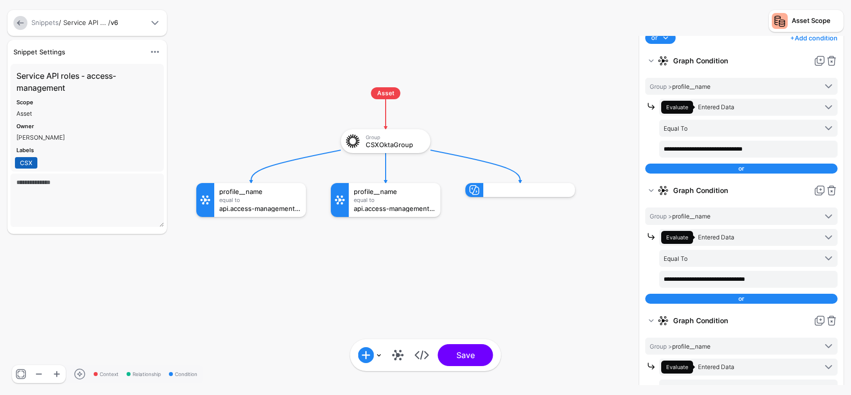
scroll to position [52, 0]
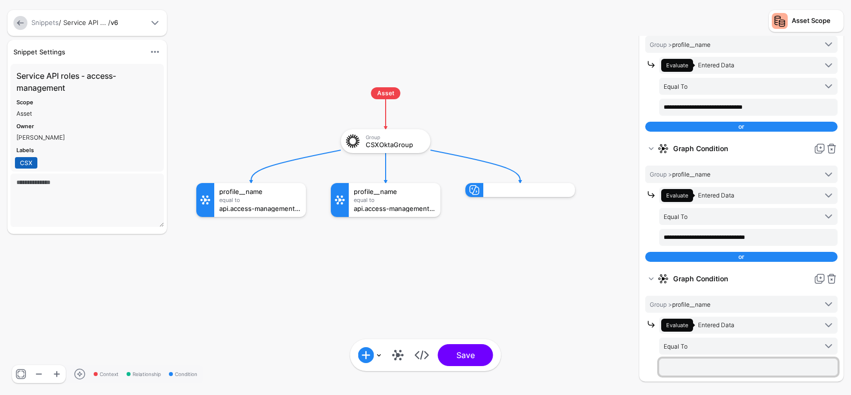
click at [718, 363] on input "text" at bounding box center [749, 366] width 178 height 17
type input "**********"
click at [522, 337] on rect at bounding box center [186, 77] width 85143 height 39481
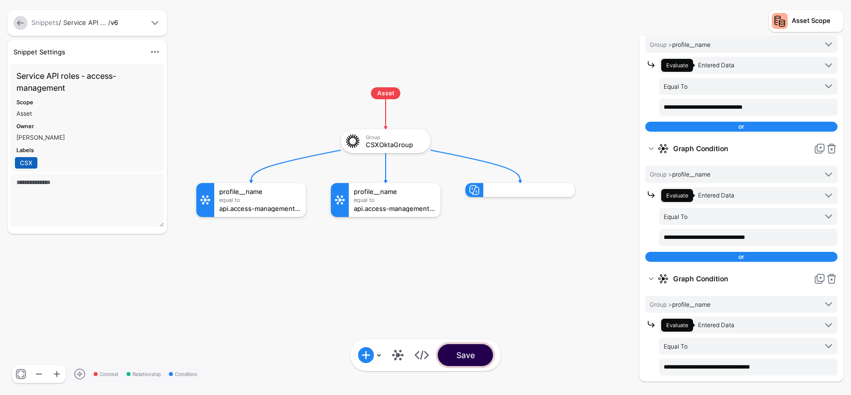
click at [480, 355] on button "Save" at bounding box center [465, 355] width 55 height 22
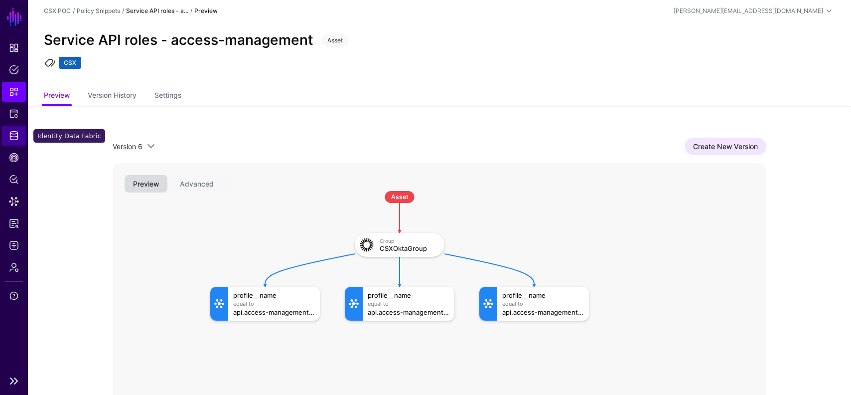
click at [11, 131] on span "Identity Data Fabric" at bounding box center [14, 136] width 10 height 10
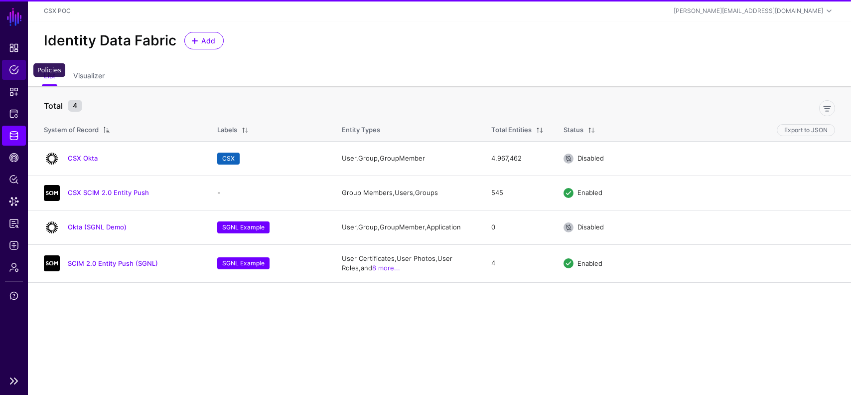
click at [10, 71] on span "Policies" at bounding box center [14, 70] width 10 height 10
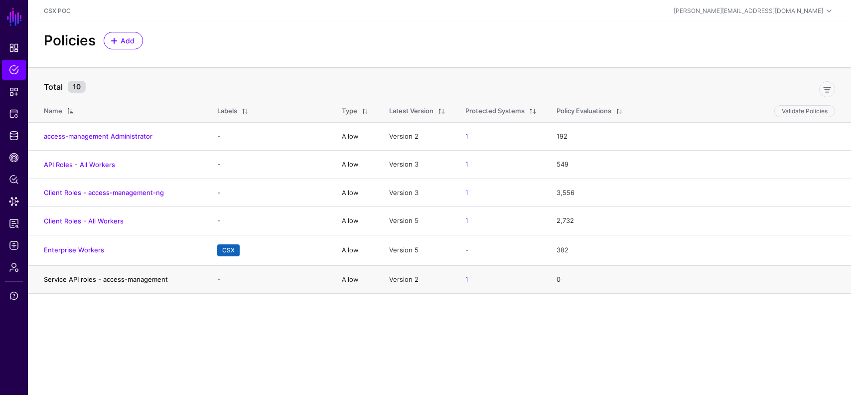
click at [125, 279] on link "Service API roles - access-management" at bounding box center [106, 279] width 124 height 8
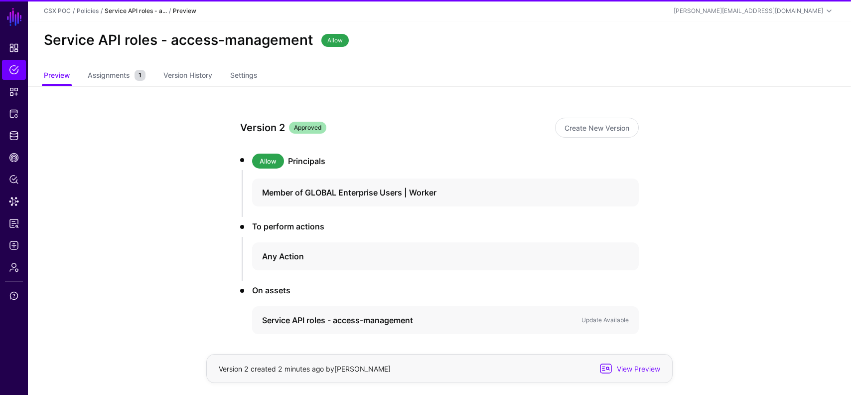
scroll to position [41, 0]
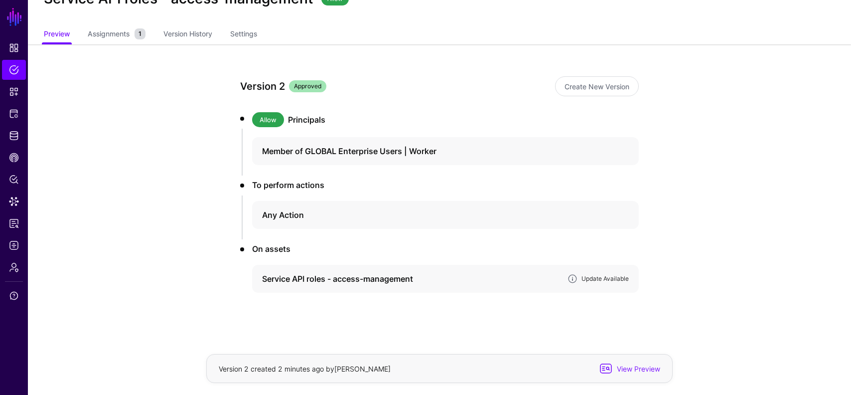
click at [598, 278] on link "Update Available" at bounding box center [605, 278] width 47 height 7
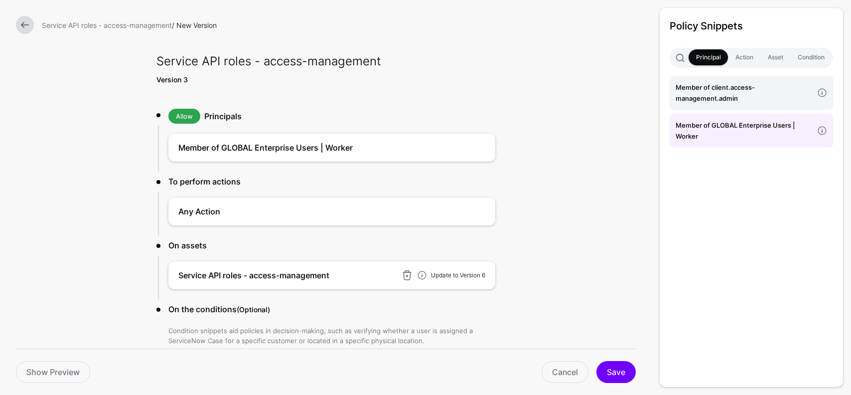
click at [459, 276] on link "Update to Version 6" at bounding box center [458, 274] width 54 height 7
click at [622, 370] on button "Save" at bounding box center [616, 372] width 39 height 22
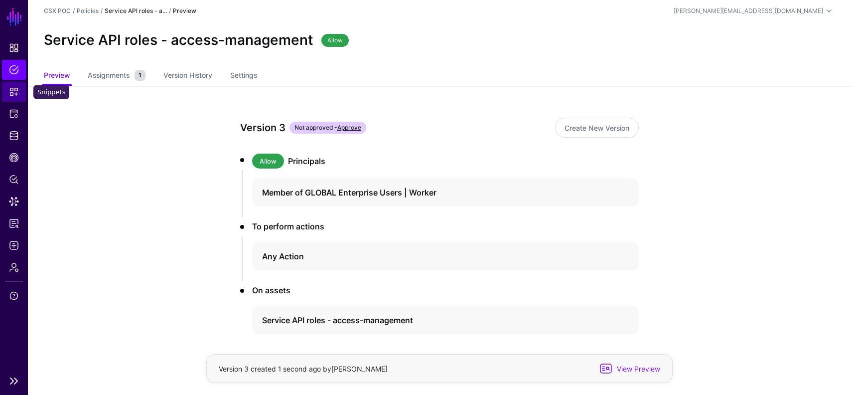
click at [11, 95] on span "Snippets" at bounding box center [14, 92] width 10 height 10
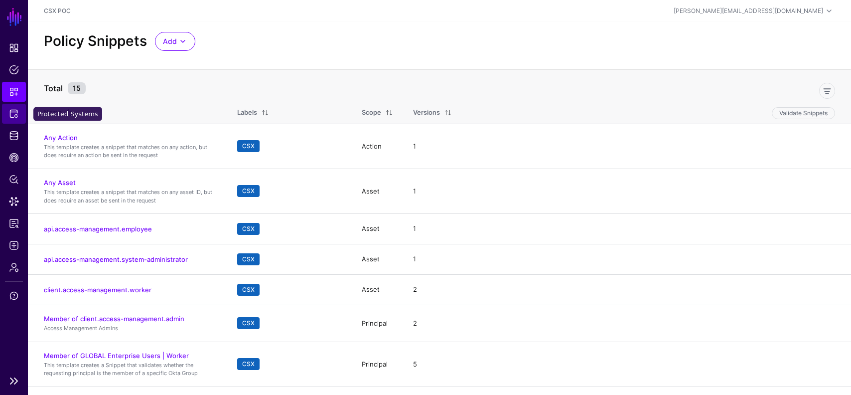
click at [10, 119] on link "Protected Systems" at bounding box center [14, 114] width 24 height 20
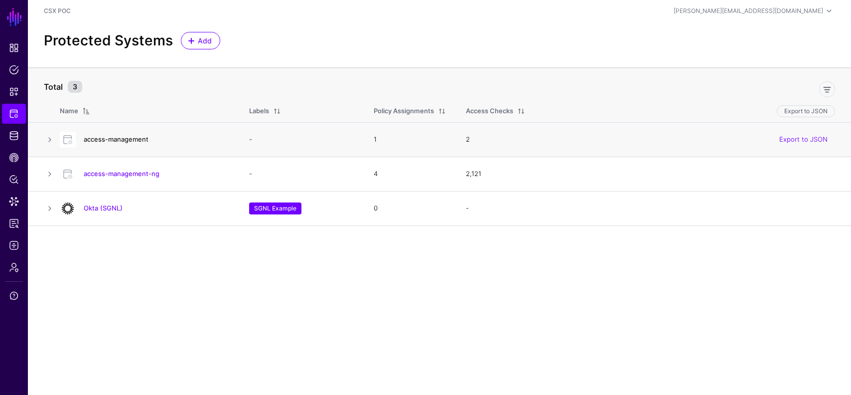
click at [123, 140] on link "access-management" at bounding box center [116, 139] width 65 height 8
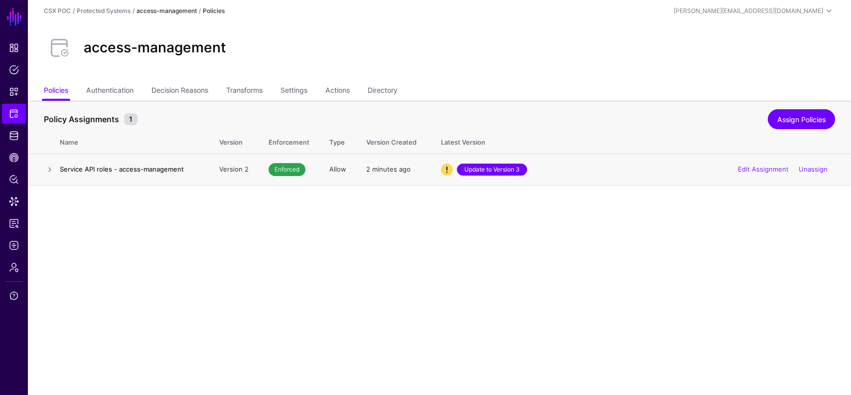
click at [493, 171] on link "Update to Version 3" at bounding box center [492, 170] width 70 height 12
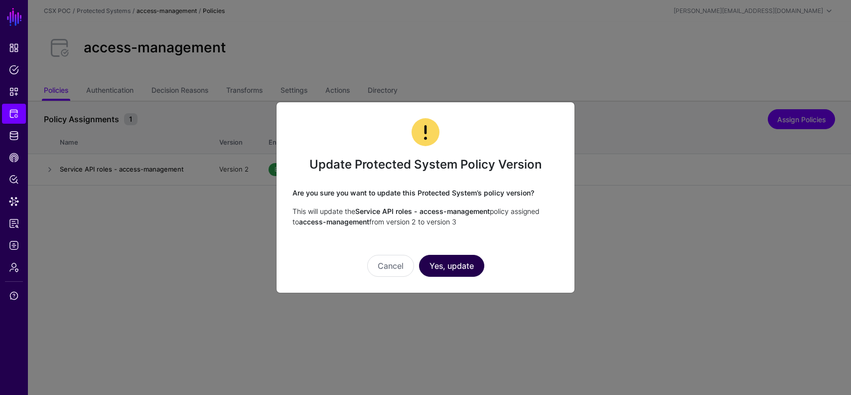
click at [466, 266] on button "Yes, update" at bounding box center [451, 266] width 65 height 22
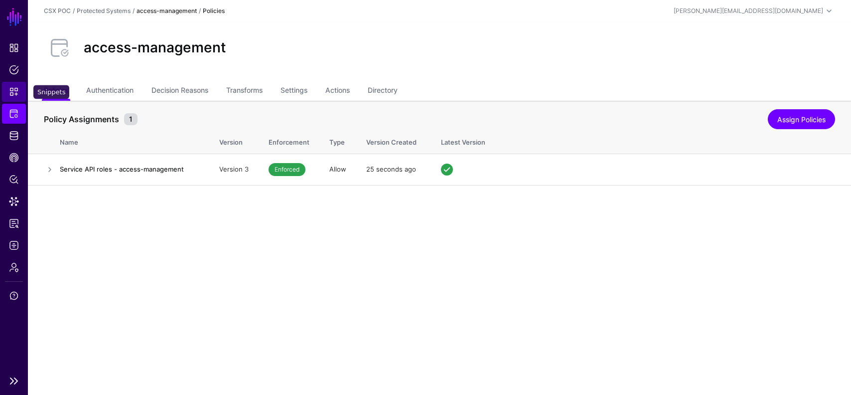
click at [13, 95] on span "Snippets" at bounding box center [14, 92] width 10 height 10
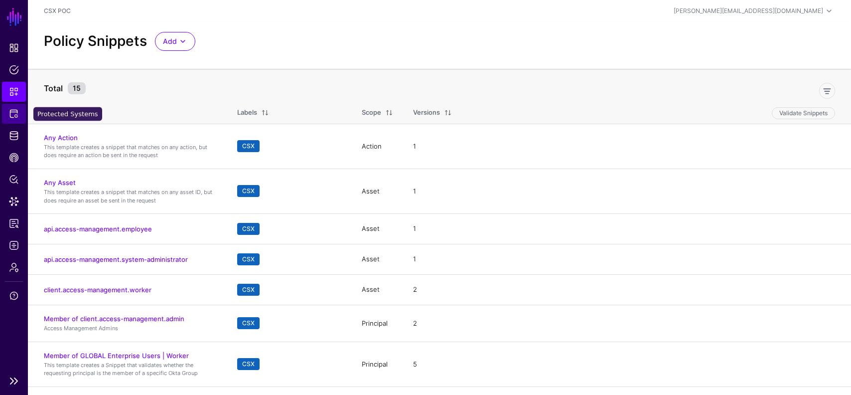
click at [11, 111] on span "Protected Systems" at bounding box center [14, 114] width 10 height 10
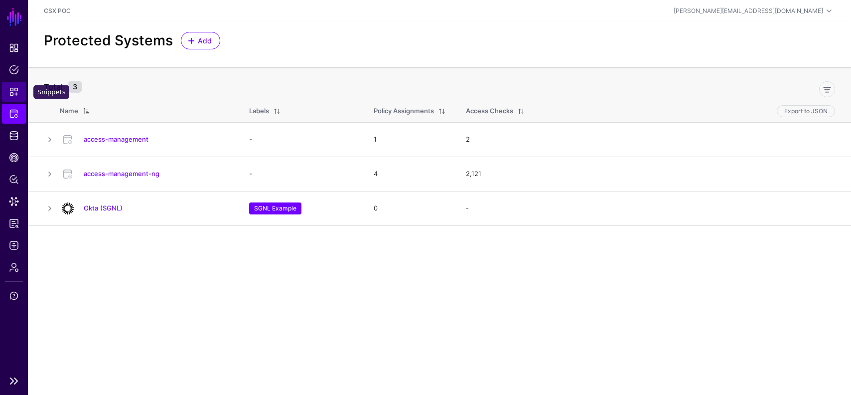
click at [12, 98] on link "Snippets" at bounding box center [14, 92] width 24 height 20
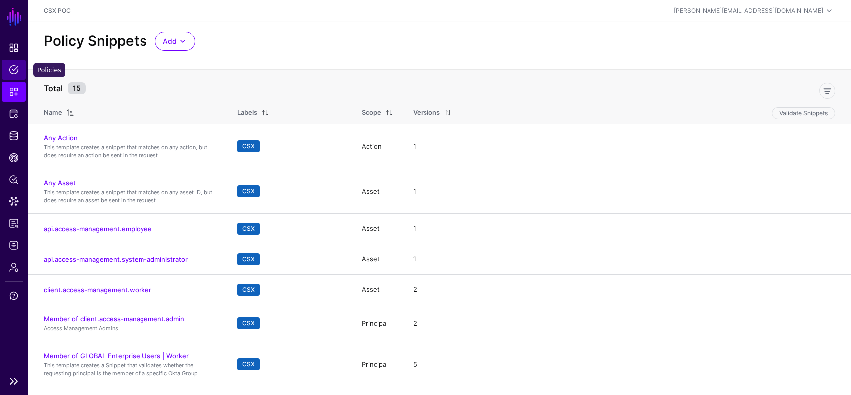
click at [17, 68] on span "Policies" at bounding box center [14, 70] width 10 height 10
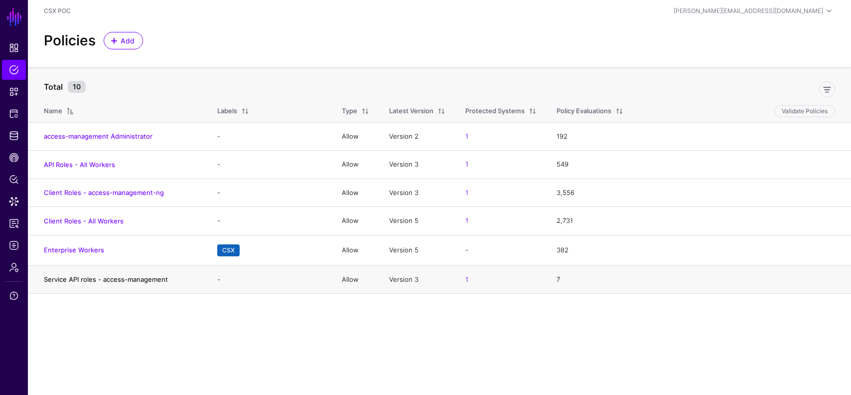
click at [89, 279] on link "Service API roles - access-management" at bounding box center [106, 279] width 124 height 8
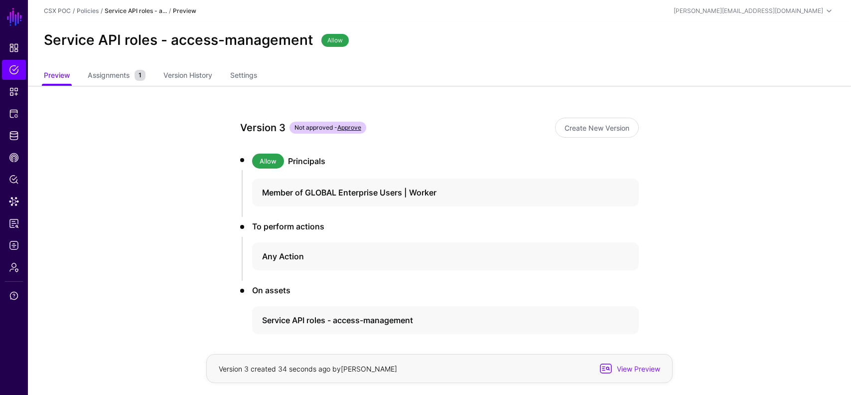
scroll to position [41, 0]
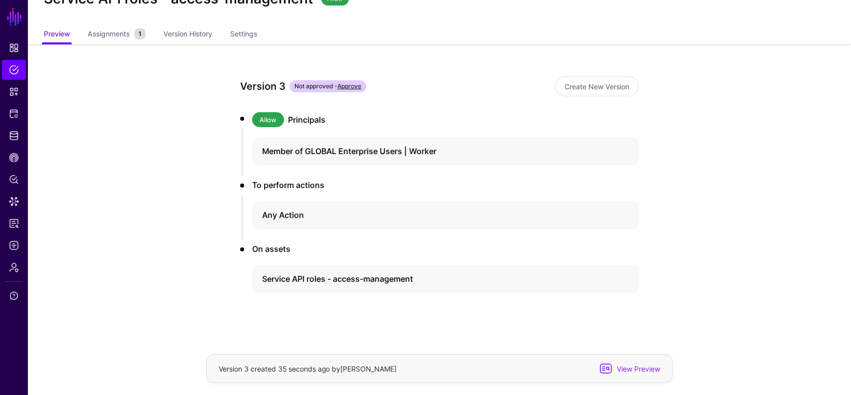
click at [356, 83] on link "Approve" at bounding box center [349, 85] width 24 height 7
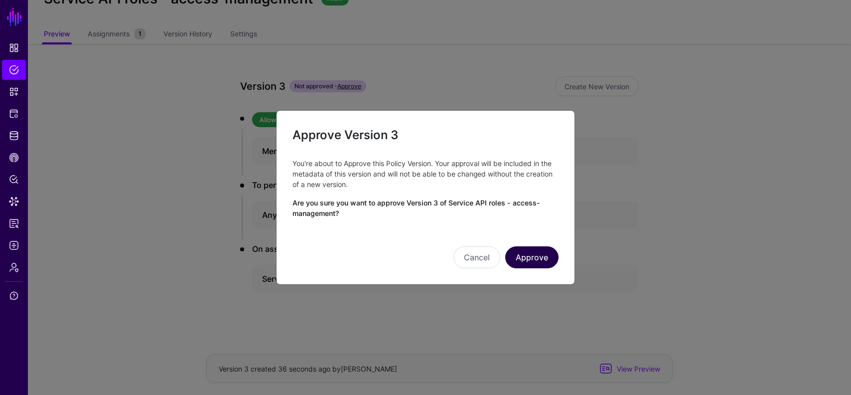
click at [539, 261] on button "Approve" at bounding box center [531, 257] width 53 height 22
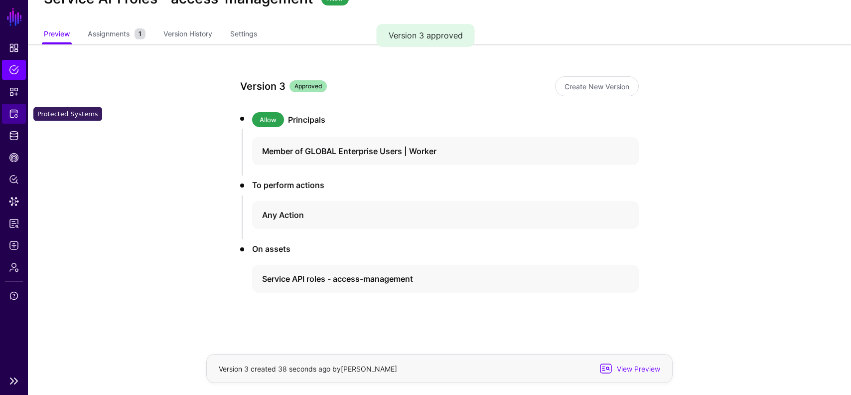
click at [8, 118] on link "Protected Systems" at bounding box center [14, 114] width 24 height 20
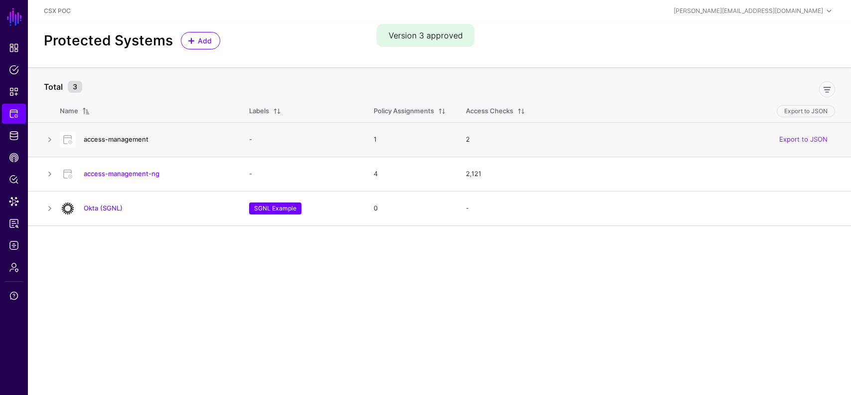
click at [129, 139] on link "access-management" at bounding box center [116, 139] width 65 height 8
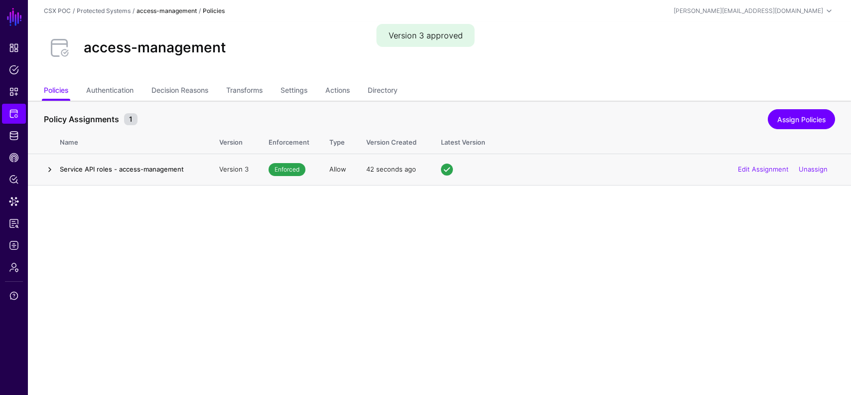
click at [50, 169] on link at bounding box center [50, 170] width 12 height 12
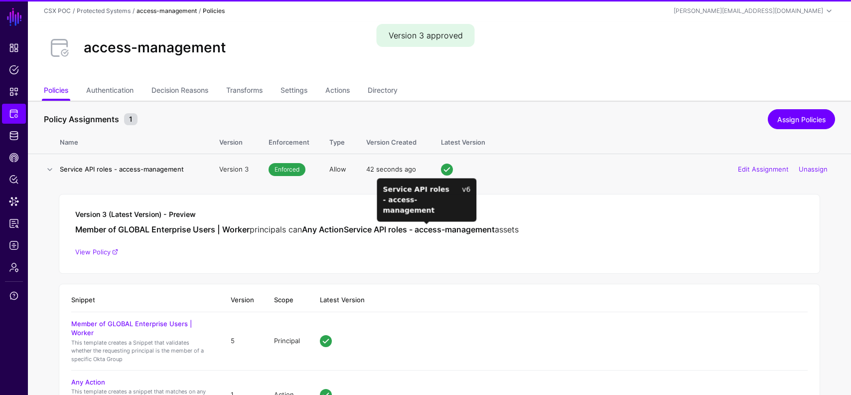
scroll to position [83, 0]
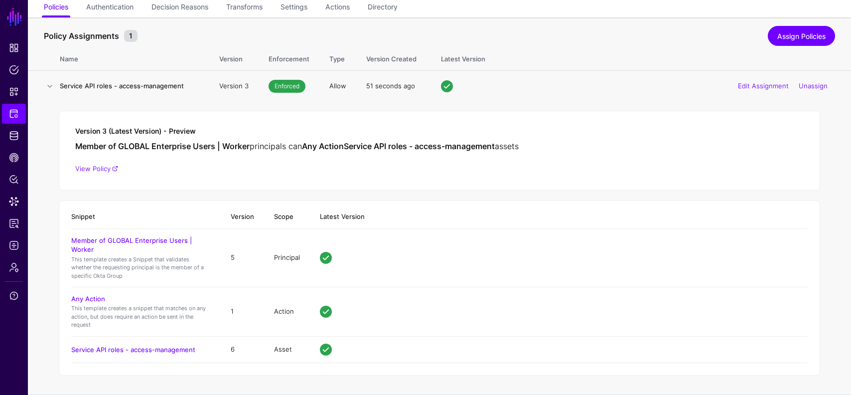
click at [172, 345] on h4 "Service API roles - access-management" at bounding box center [141, 349] width 140 height 9
click at [172, 349] on link "Service API roles - access-management" at bounding box center [133, 349] width 124 height 8
click at [12, 110] on span "Protected Systems" at bounding box center [14, 114] width 10 height 10
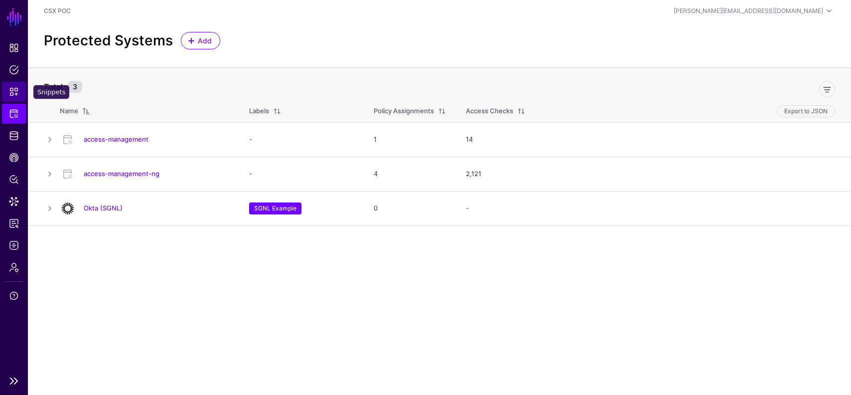
click at [11, 89] on span "Snippets" at bounding box center [14, 92] width 10 height 10
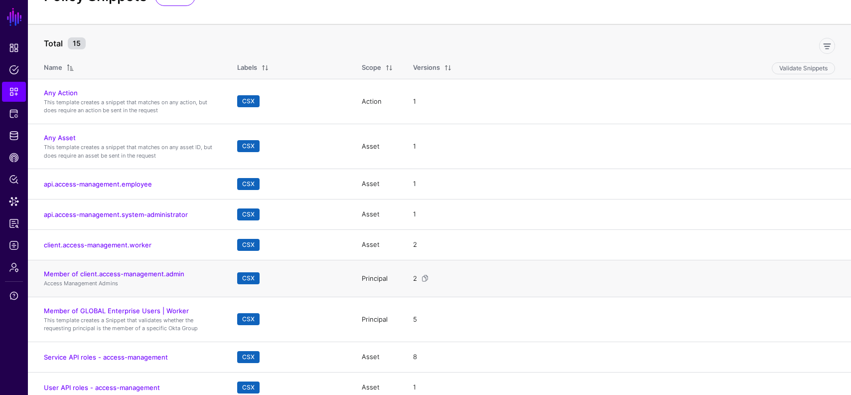
scroll to position [90, 0]
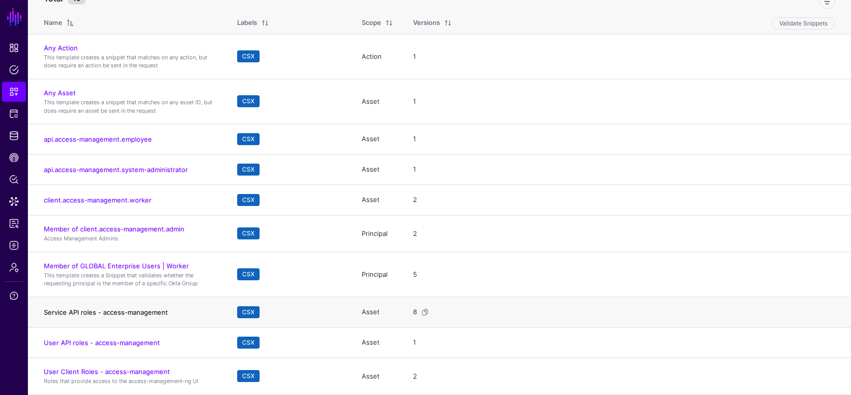
click at [116, 312] on link "Service API roles - access-management" at bounding box center [106, 312] width 124 height 8
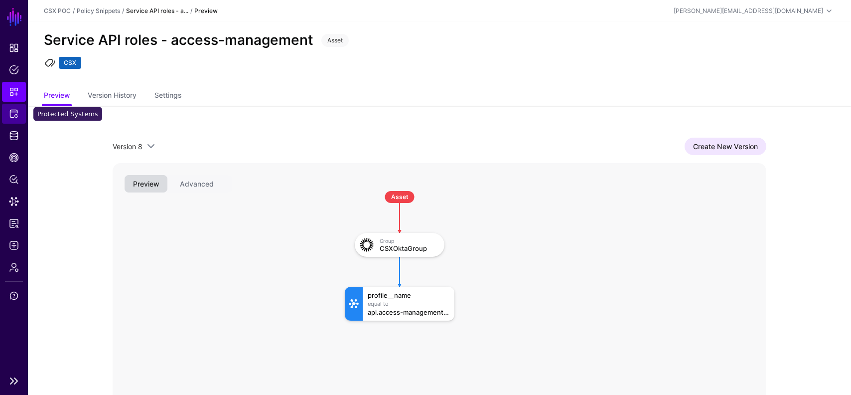
click at [16, 113] on span "Protected Systems" at bounding box center [14, 114] width 10 height 10
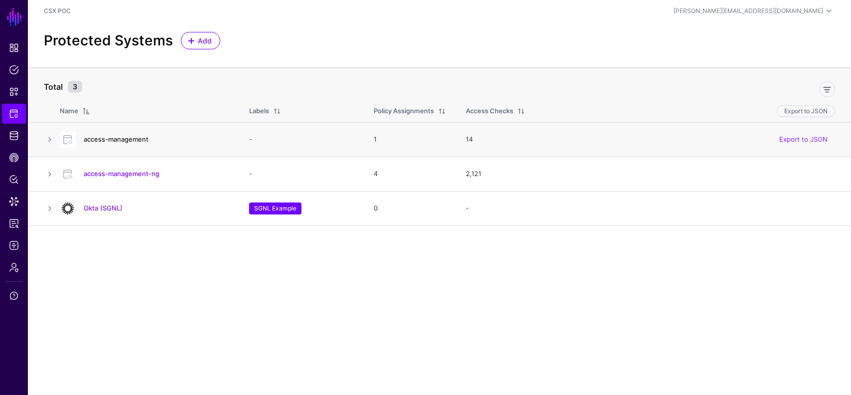
click at [137, 140] on link "access-management" at bounding box center [116, 139] width 65 height 8
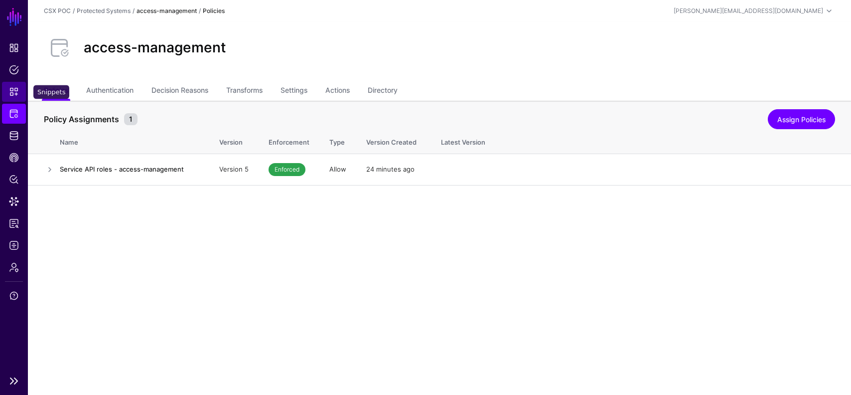
click at [13, 88] on span "Snippets" at bounding box center [14, 92] width 10 height 10
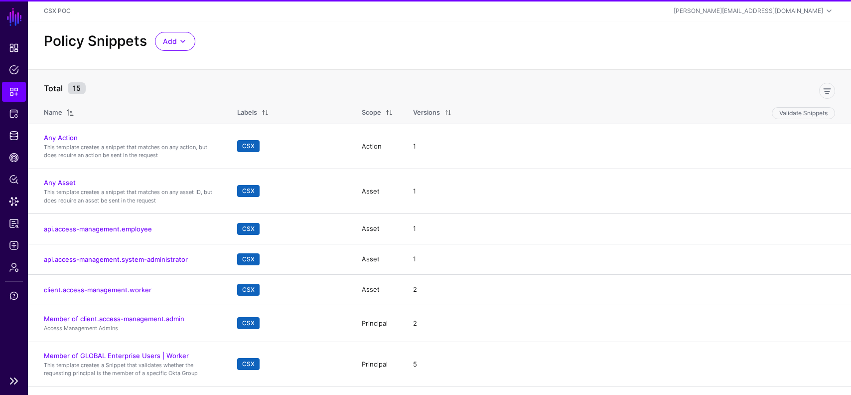
scroll to position [90, 0]
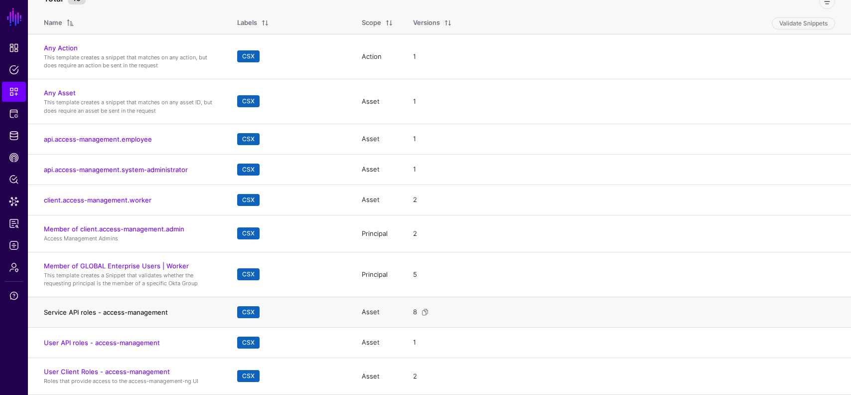
click at [133, 310] on link "Service API roles - access-management" at bounding box center [106, 312] width 124 height 8
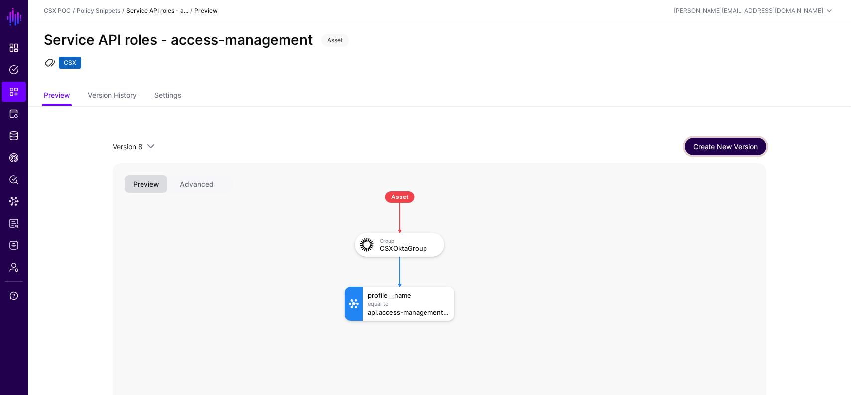
click at [695, 152] on link "Create New Version" at bounding box center [726, 146] width 82 height 17
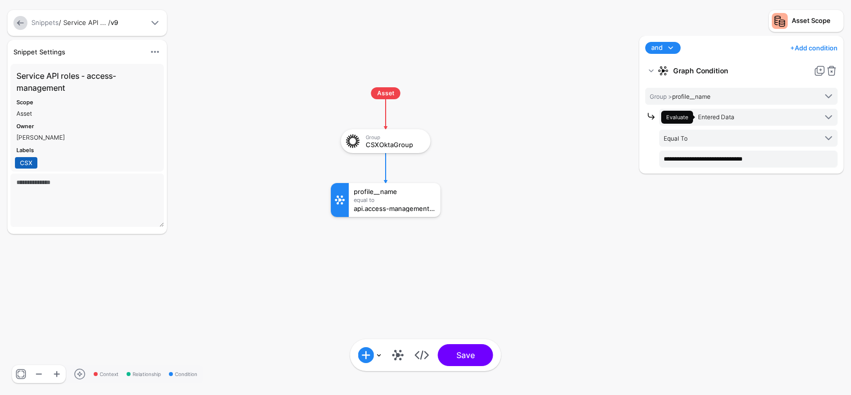
click at [671, 52] on span at bounding box center [671, 48] width 12 height 12
click at [664, 95] on div "or" at bounding box center [686, 96] width 64 height 9
click at [810, 48] on link "+ Add condition" at bounding box center [814, 48] width 47 height 16
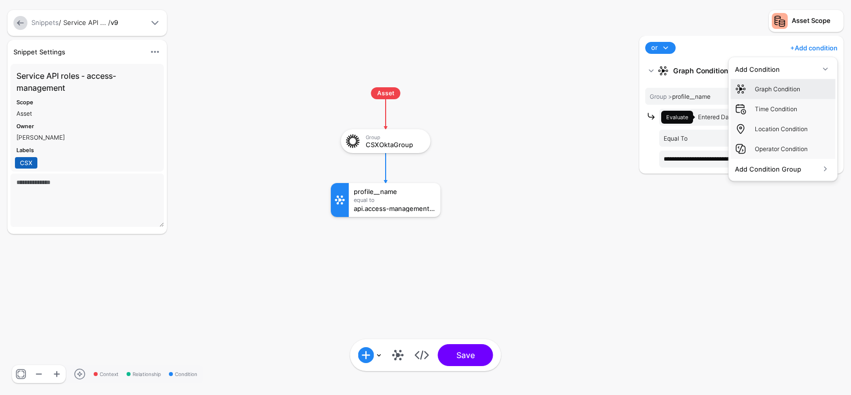
click at [774, 91] on div "Graph Condition" at bounding box center [793, 89] width 77 height 9
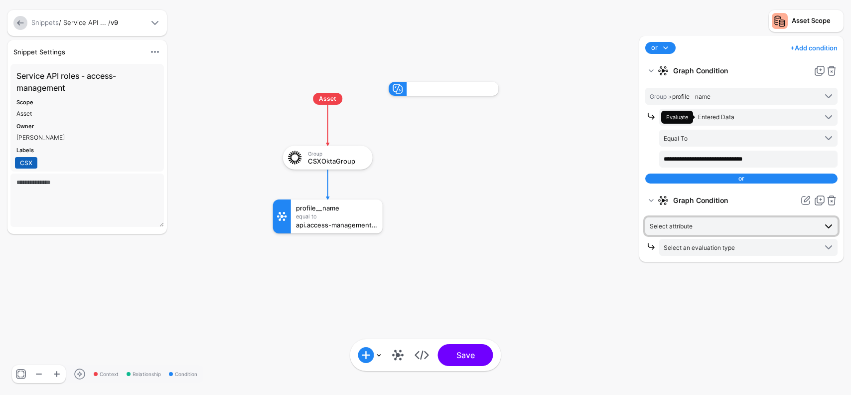
click at [682, 227] on span "Select attribute" at bounding box center [671, 225] width 43 height 7
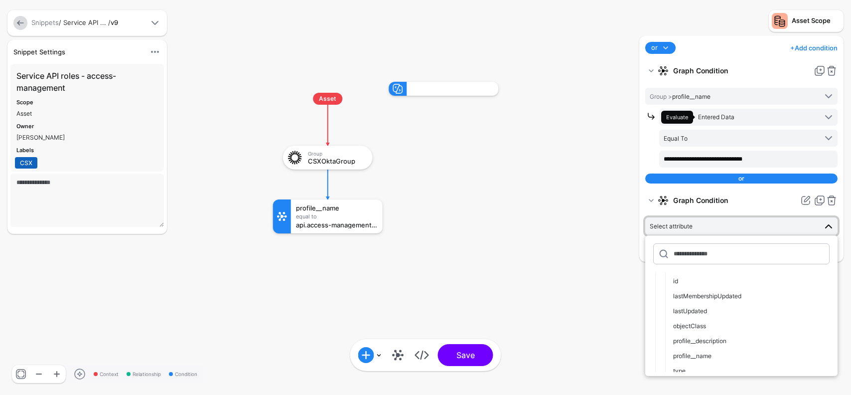
scroll to position [60, 0]
click at [698, 352] on span "profile__name" at bounding box center [692, 348] width 38 height 7
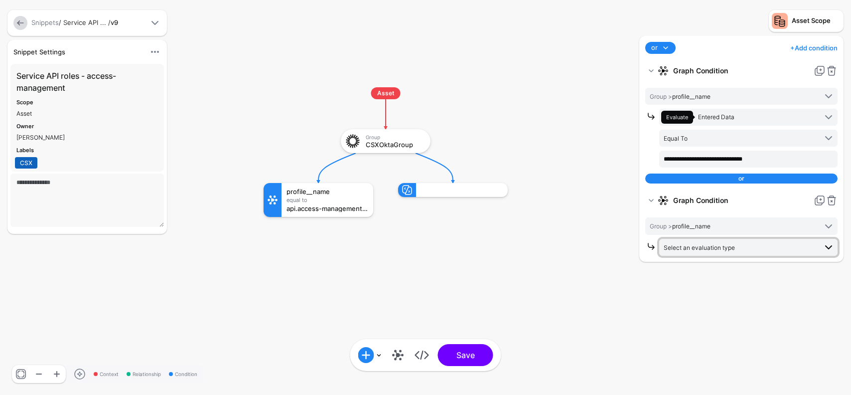
click at [717, 252] on span "Select an evaluation type" at bounding box center [740, 247] width 153 height 11
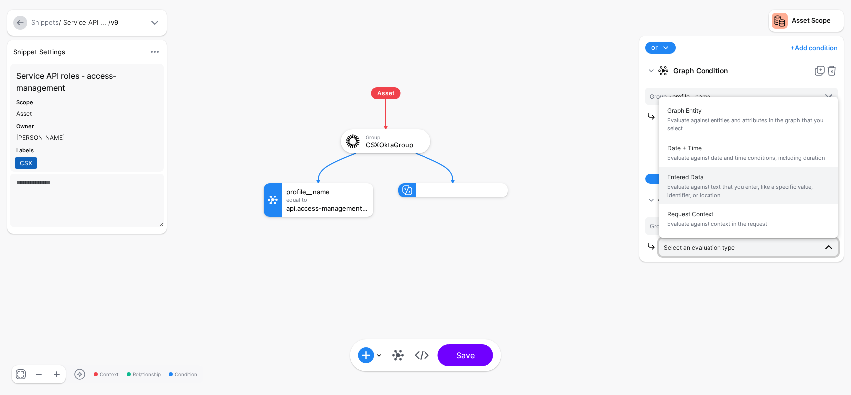
click at [704, 176] on span "Entered Data Evaluate against text that you enter, like a specific value, ident…" at bounding box center [748, 185] width 163 height 31
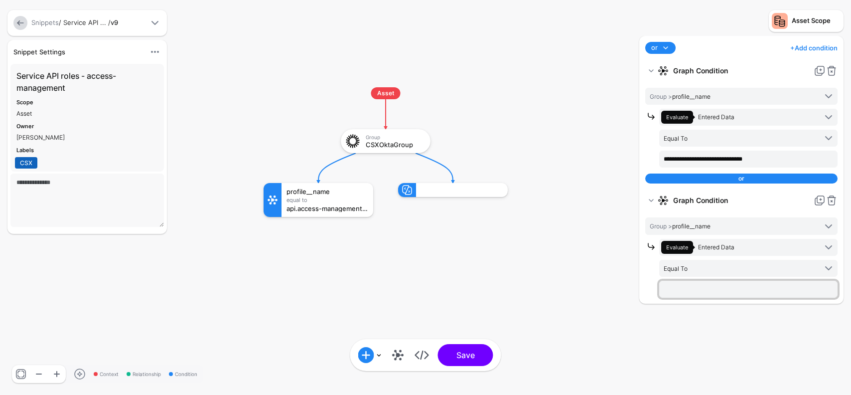
click at [705, 281] on input "text" at bounding box center [749, 289] width 178 height 17
click at [738, 290] on input "**********" at bounding box center [749, 289] width 178 height 17
drag, startPoint x: 737, startPoint y: 289, endPoint x: 861, endPoint y: 289, distance: 123.6
click at [851, 289] on html "SGNL Dashboard Policies Snippets Protected Systems Identity Data Fabric CAEP Hu…" at bounding box center [425, 197] width 851 height 395
drag, startPoint x: 739, startPoint y: 291, endPoint x: 859, endPoint y: 295, distance: 120.2
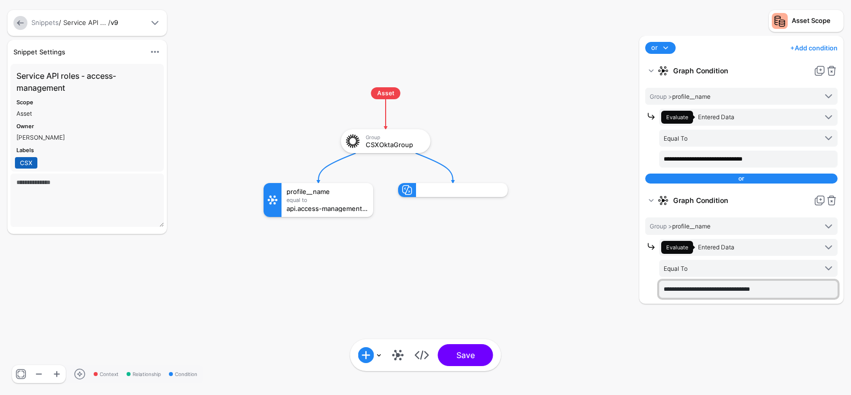
click at [851, 295] on html "SGNL Dashboard Policies Snippets Protected Systems Identity Data Fabric CAEP Hu…" at bounding box center [425, 197] width 851 height 395
type input "**********"
click at [729, 291] on input "**********" at bounding box center [749, 289] width 178 height 17
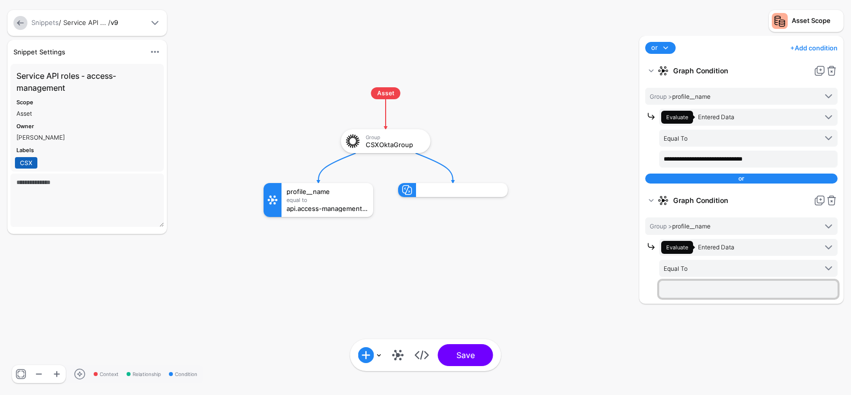
paste input "**********"
type input "**********"
click at [483, 353] on button "Save" at bounding box center [465, 355] width 55 height 22
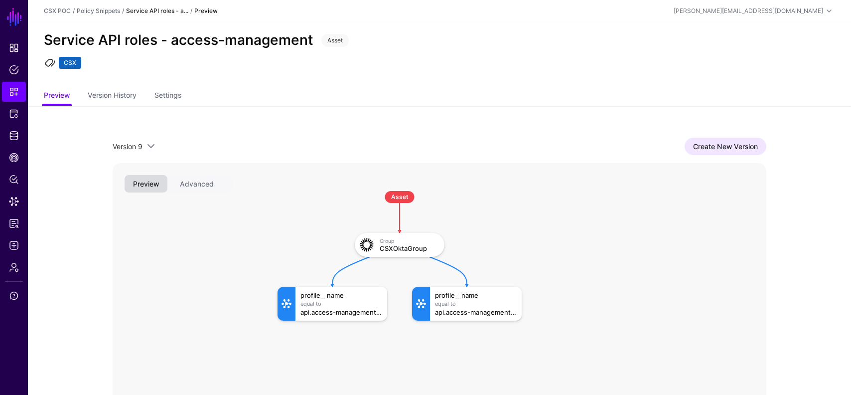
click at [300, 87] on ul "Preview Version History Settings" at bounding box center [440, 96] width 792 height 19
click at [13, 69] on span "Policies" at bounding box center [14, 70] width 10 height 10
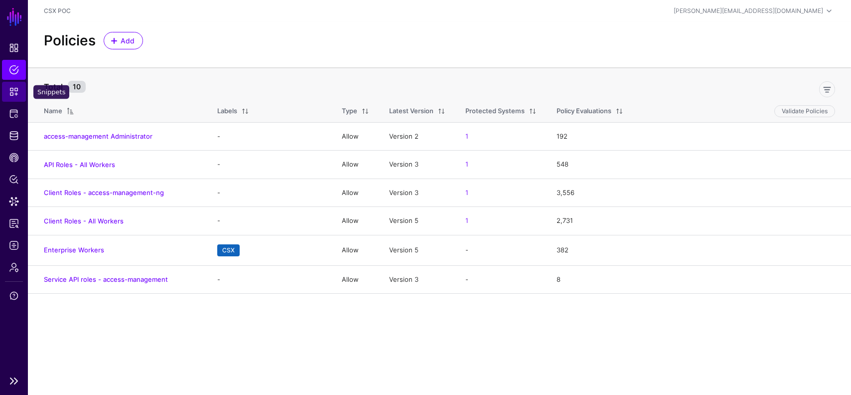
click at [15, 93] on span "Snippets" at bounding box center [14, 92] width 10 height 10
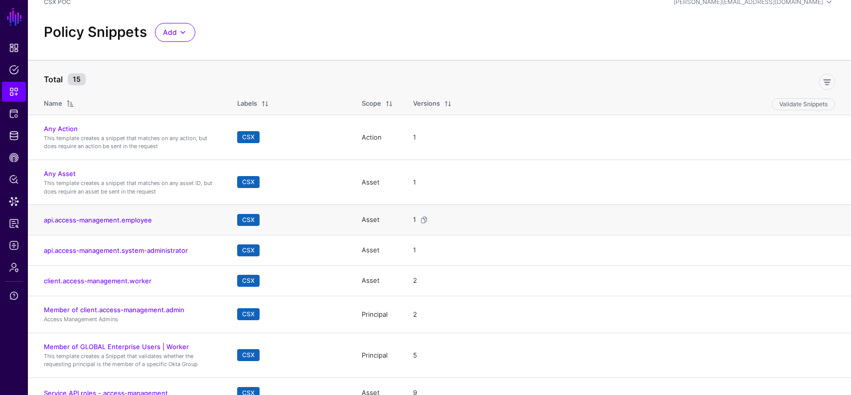
scroll to position [10, 0]
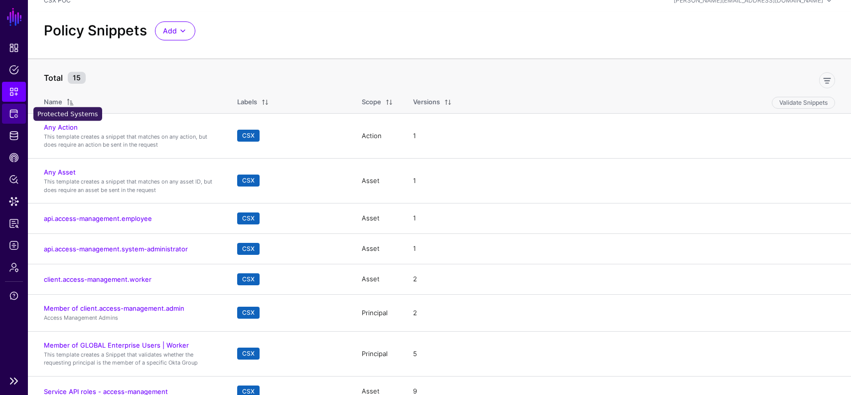
click at [16, 110] on span "Protected Systems" at bounding box center [14, 114] width 10 height 10
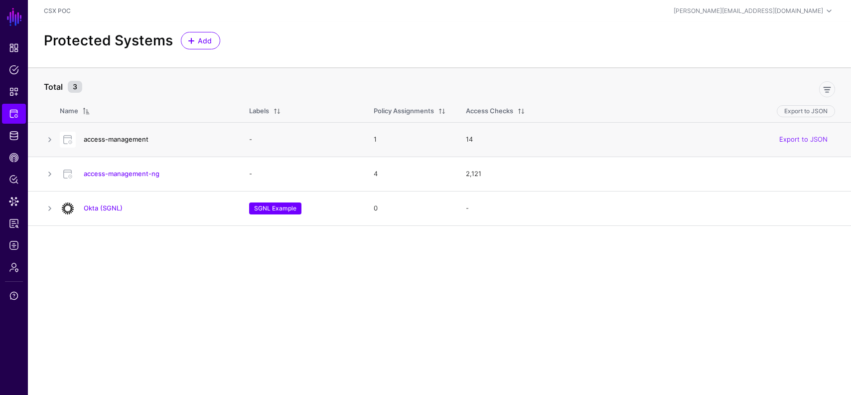
click at [132, 141] on link "access-management" at bounding box center [116, 139] width 65 height 8
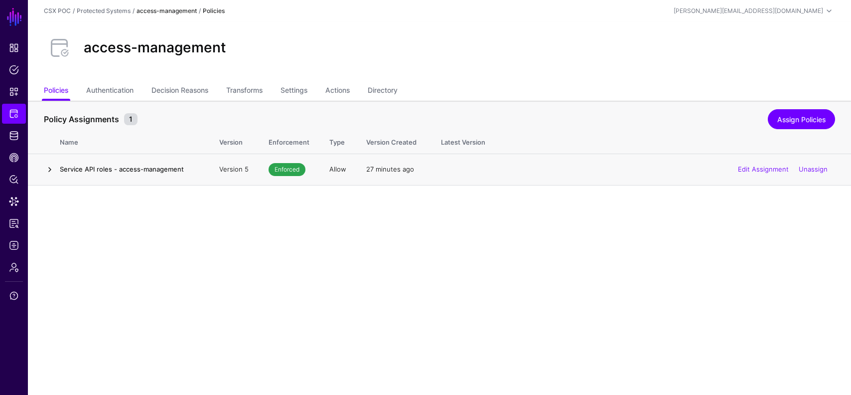
click at [45, 169] on link at bounding box center [50, 170] width 12 height 12
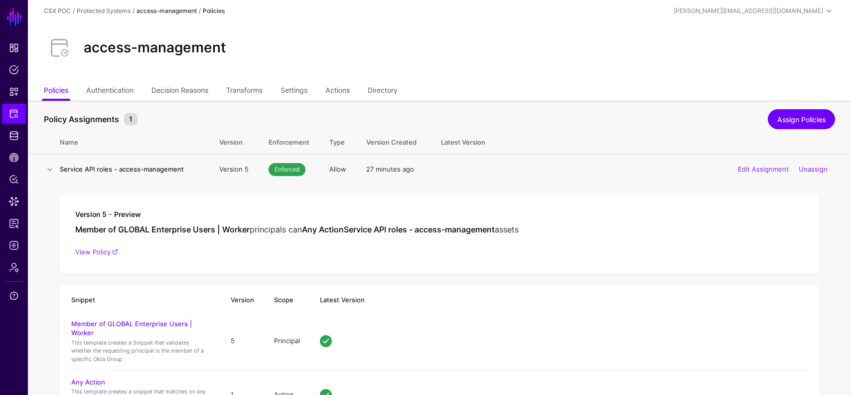
click at [99, 172] on h4 "Service API roles - access-management" at bounding box center [130, 169] width 140 height 9
click at [14, 112] on span "Protected Systems" at bounding box center [14, 114] width 10 height 10
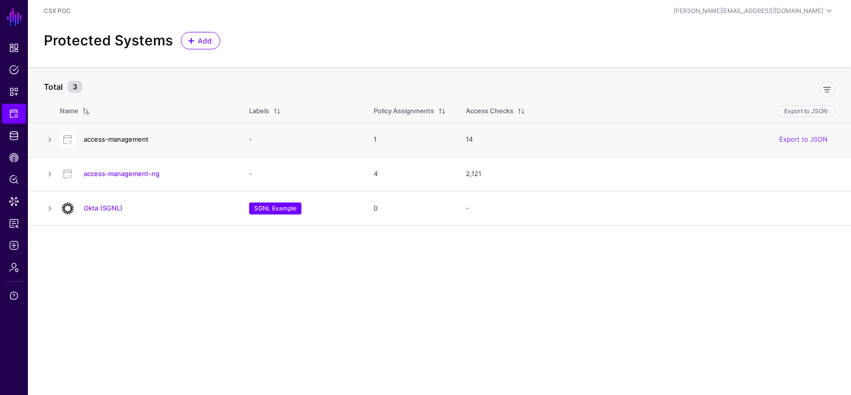
click at [118, 137] on link "access-management" at bounding box center [116, 139] width 65 height 8
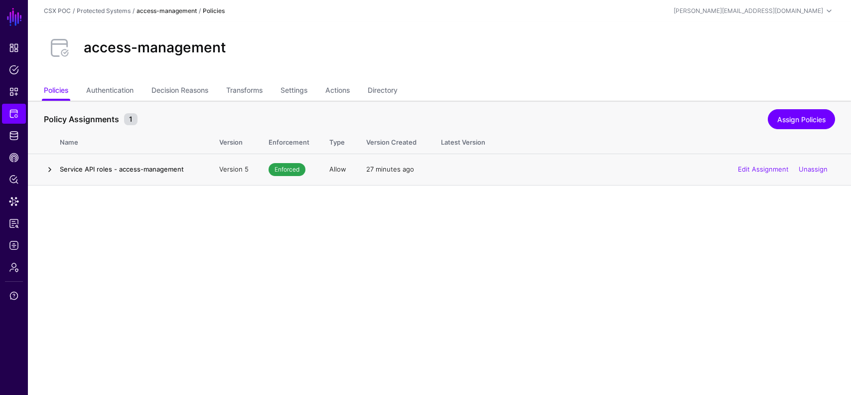
click at [49, 168] on link at bounding box center [50, 170] width 12 height 12
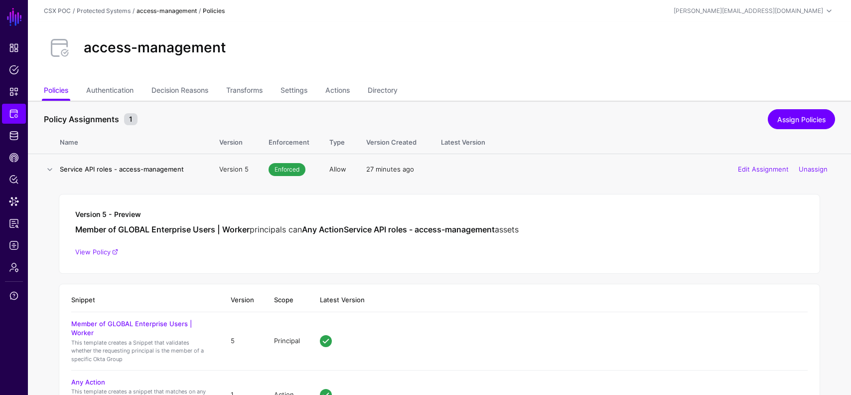
scroll to position [83, 0]
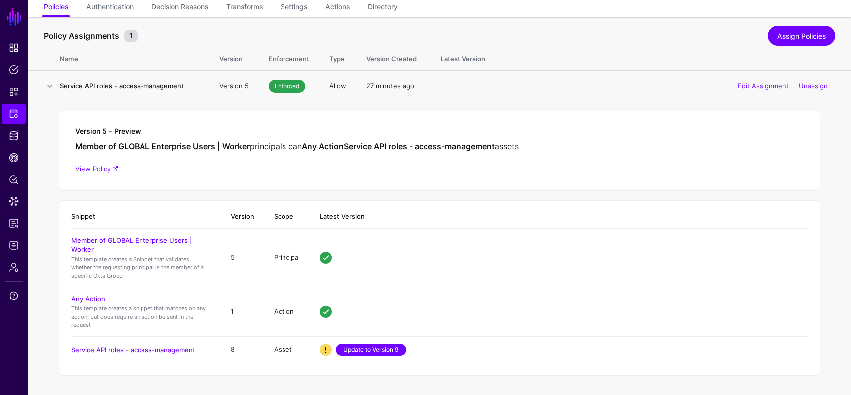
click at [370, 350] on link "Update to Version 9" at bounding box center [371, 349] width 70 height 12
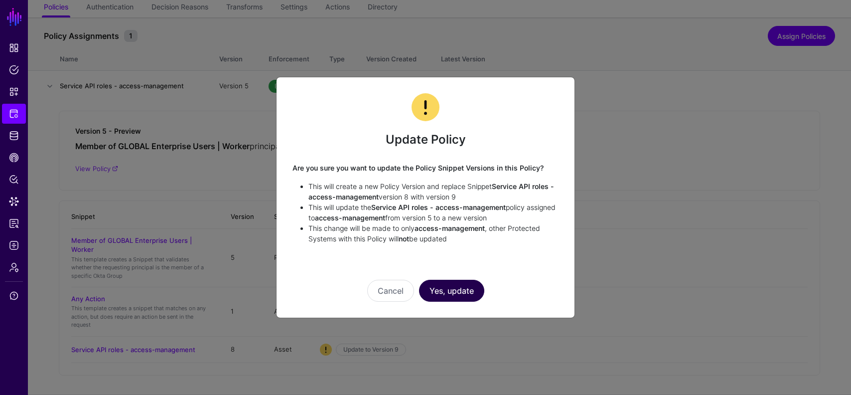
click at [454, 292] on button "Yes, update" at bounding box center [451, 291] width 65 height 22
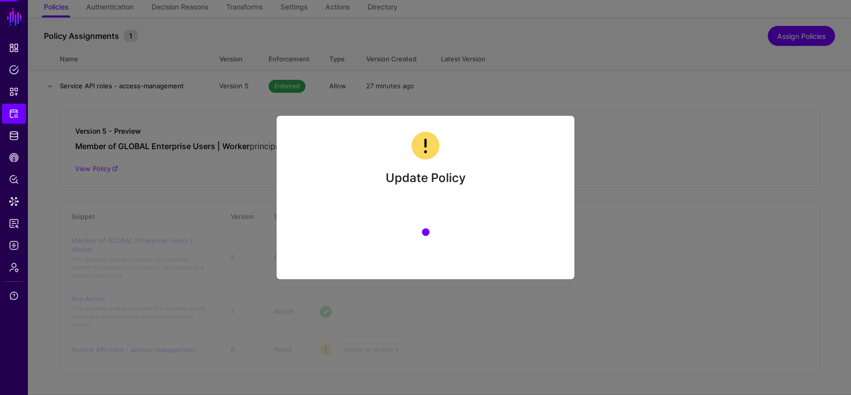
scroll to position [0, 0]
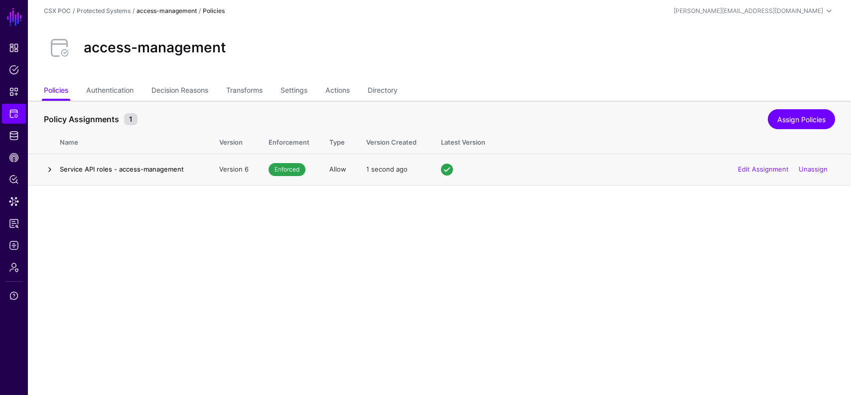
click at [54, 168] on link at bounding box center [50, 170] width 12 height 12
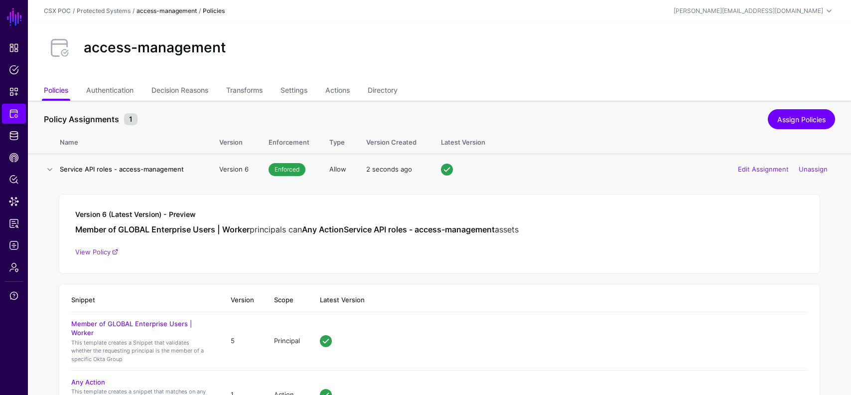
scroll to position [83, 0]
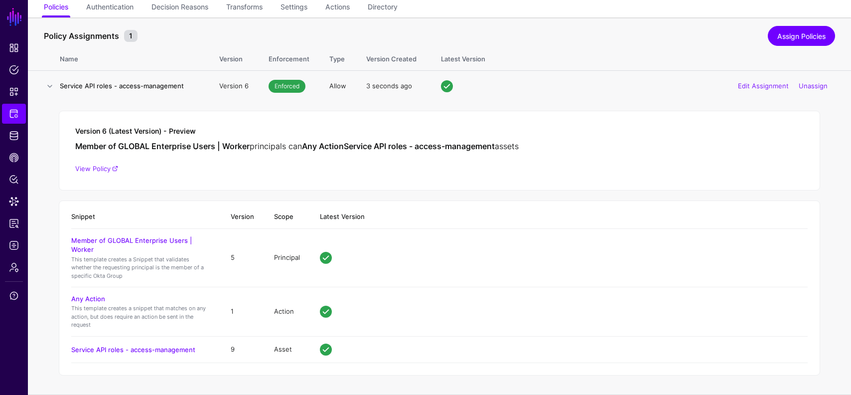
click at [147, 88] on h4 "Service API roles - access-management" at bounding box center [130, 85] width 140 height 9
click at [95, 166] on link "View Policy" at bounding box center [96, 169] width 43 height 8
click at [10, 139] on span "Identity Data Fabric" at bounding box center [14, 136] width 10 height 10
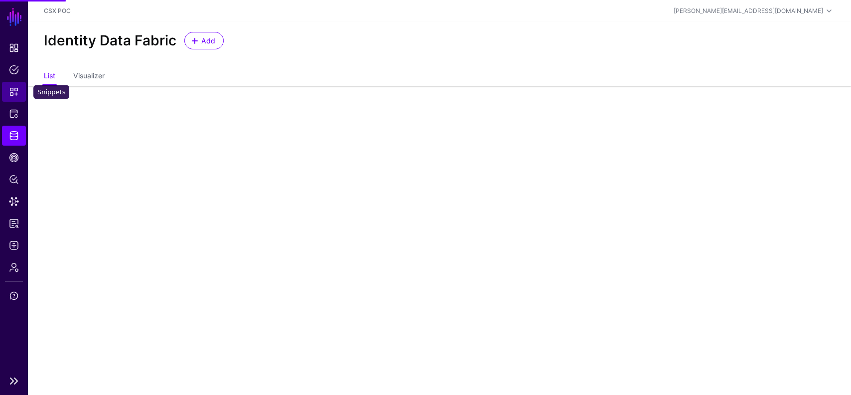
click at [11, 95] on span "Snippets" at bounding box center [14, 92] width 10 height 10
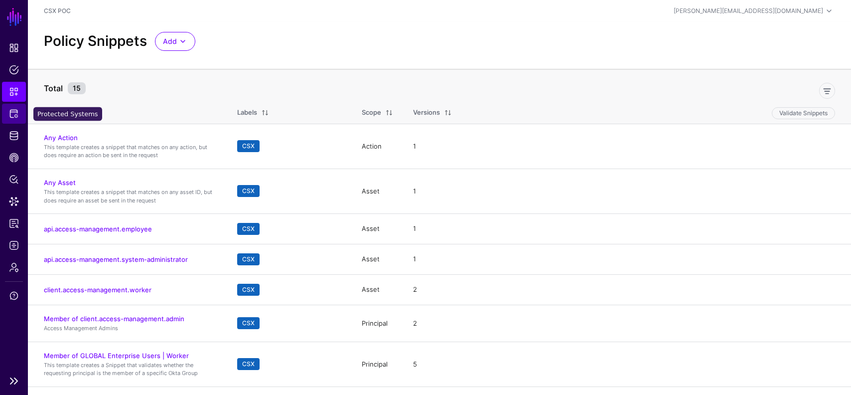
click at [19, 114] on link "Protected Systems" at bounding box center [14, 114] width 24 height 20
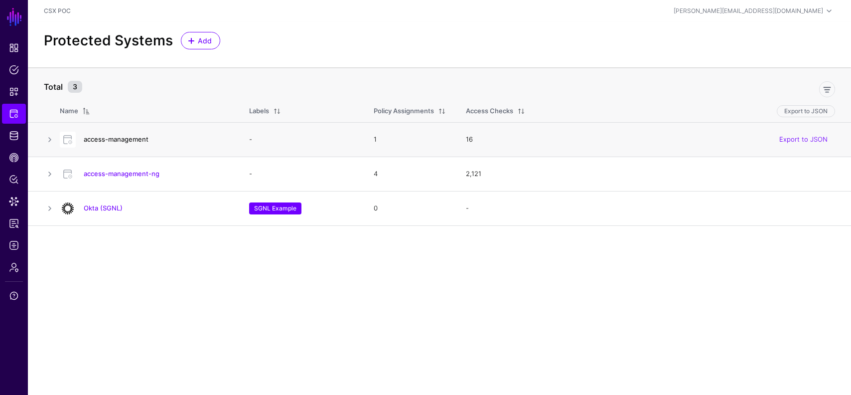
click at [126, 136] on link "access-management" at bounding box center [116, 139] width 65 height 8
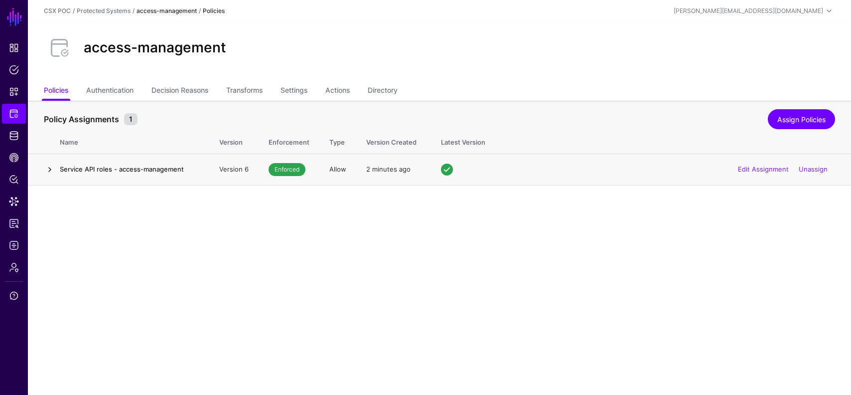
click at [54, 170] on link at bounding box center [50, 170] width 12 height 12
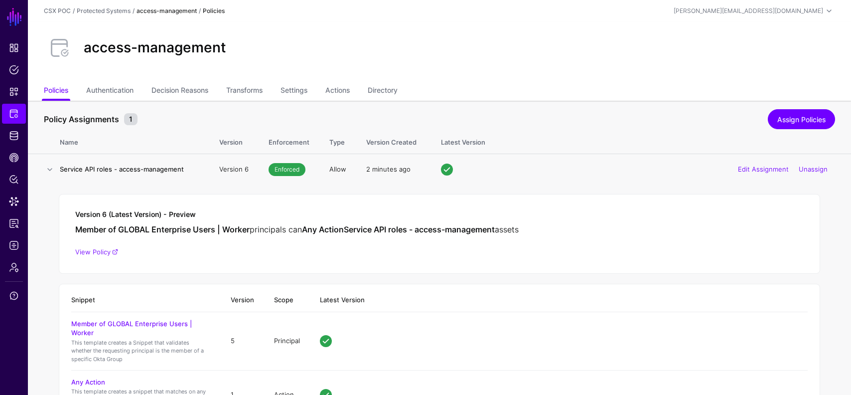
scroll to position [83, 0]
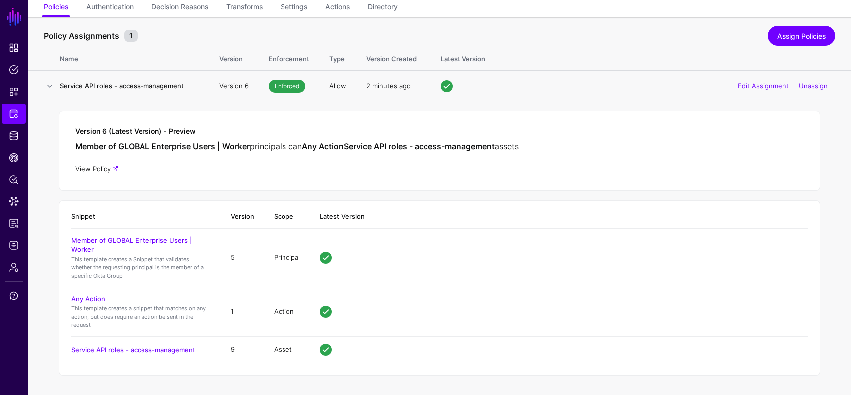
click at [110, 170] on link "View Policy" at bounding box center [96, 169] width 43 height 8
click at [9, 113] on span "Protected Systems" at bounding box center [14, 114] width 10 height 10
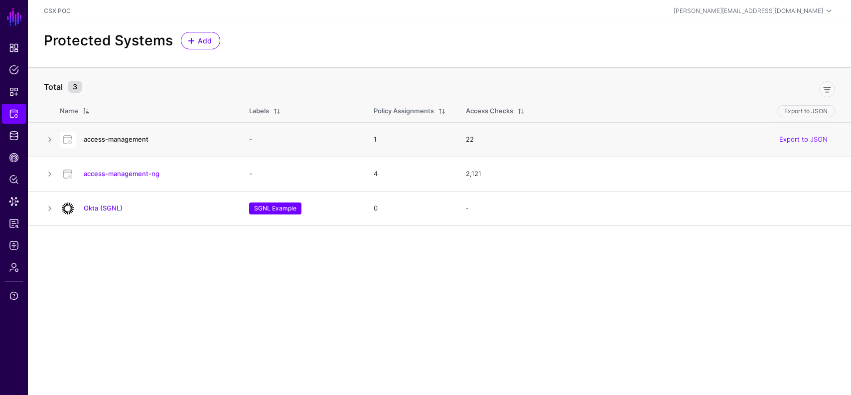
click at [117, 141] on link "access-management" at bounding box center [116, 139] width 65 height 8
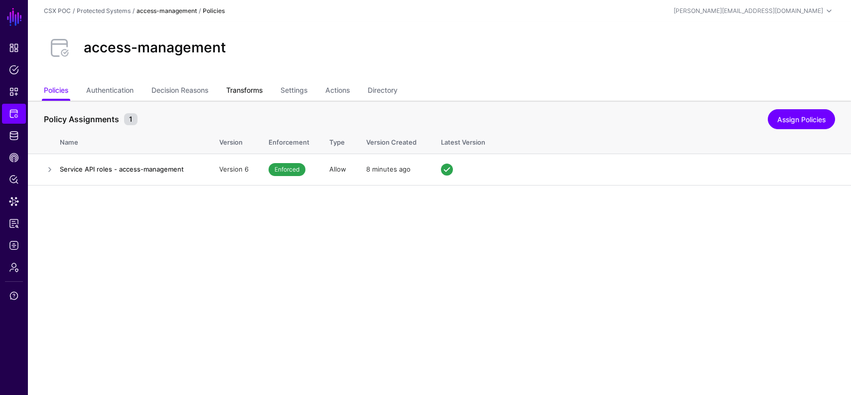
click at [245, 92] on link "Transforms" at bounding box center [244, 91] width 36 height 19
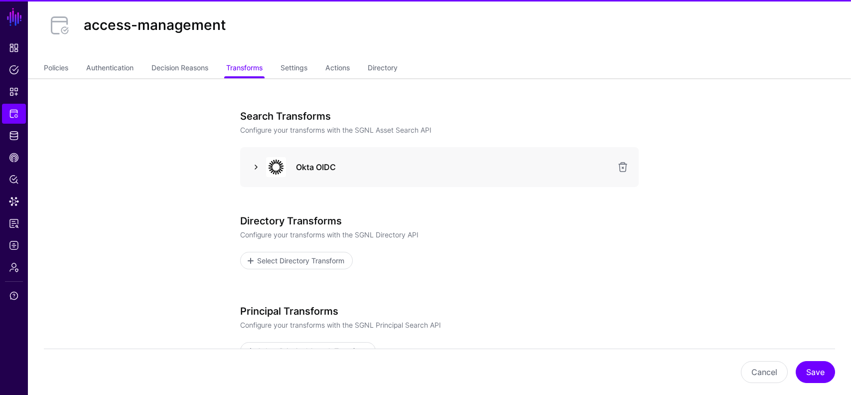
scroll to position [33, 0]
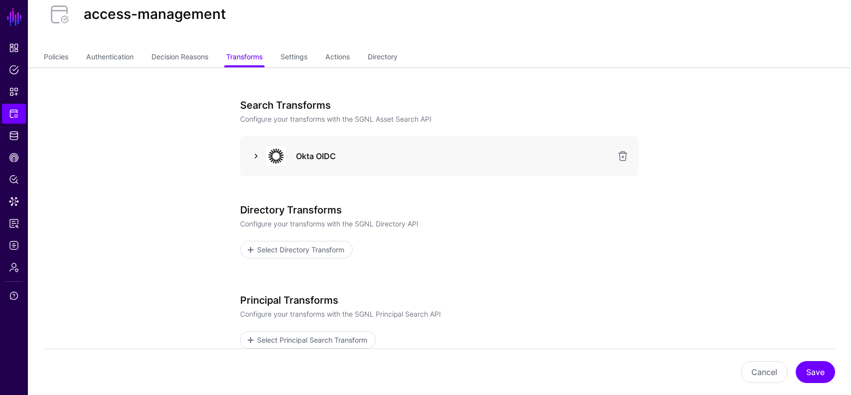
click at [254, 156] on link at bounding box center [256, 156] width 12 height 12
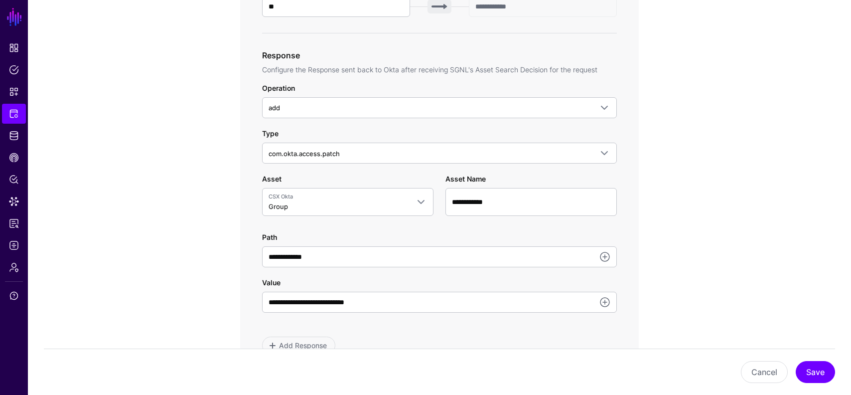
scroll to position [525, 0]
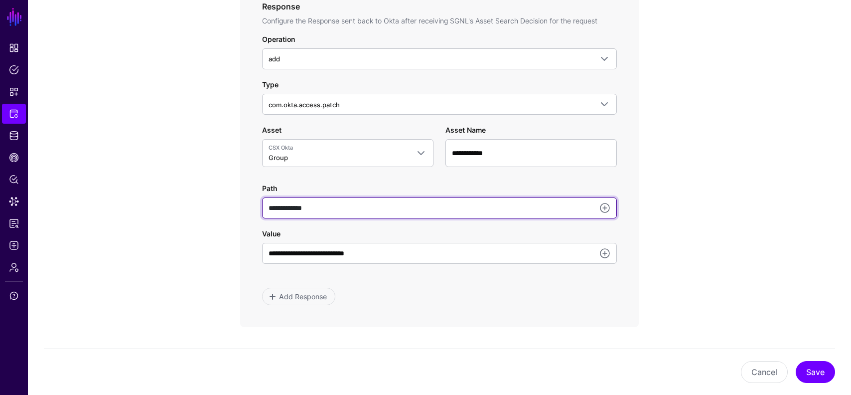
click at [365, 212] on input "**********" at bounding box center [439, 207] width 355 height 21
type input "**********"
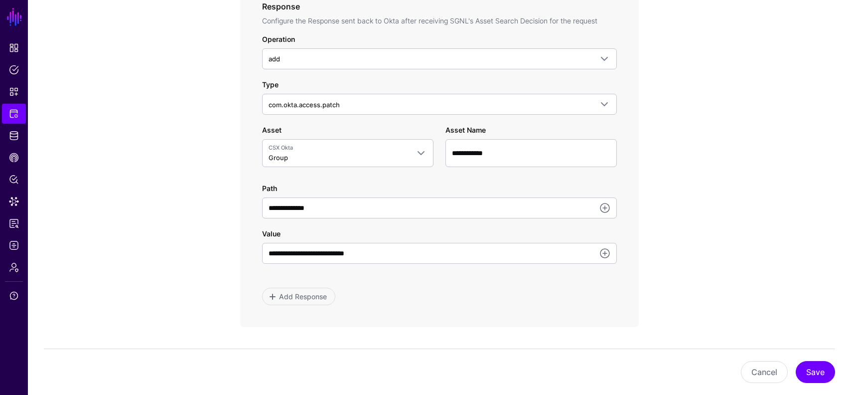
click at [679, 231] on app-integrations-item-transforms "**********" at bounding box center [440, 111] width 824 height 1071
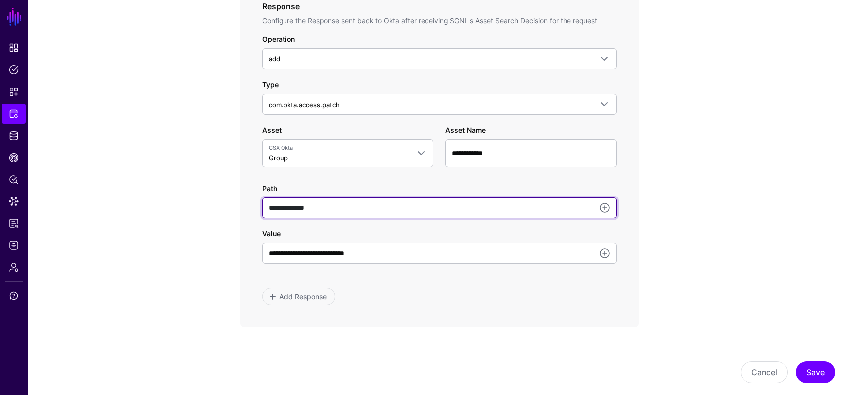
click at [545, 209] on input "**********" at bounding box center [439, 207] width 355 height 21
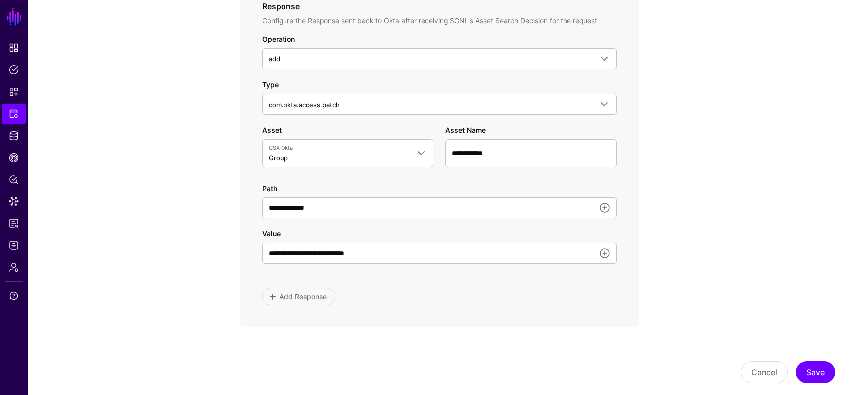
click at [714, 242] on app-integrations-item-transforms "**********" at bounding box center [440, 111] width 824 height 1071
click at [820, 374] on button "Save" at bounding box center [815, 372] width 39 height 22
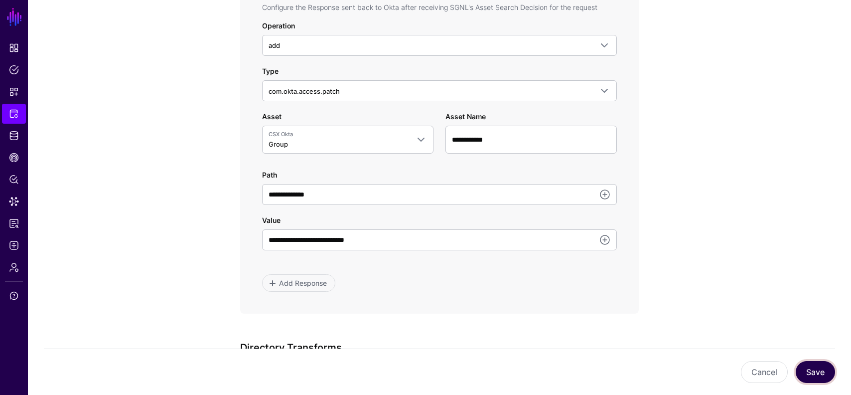
scroll to position [535, 0]
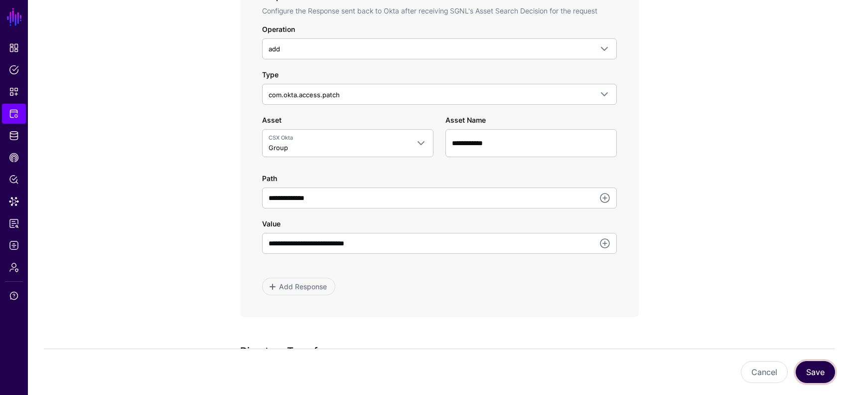
click at [808, 372] on button "Save" at bounding box center [815, 372] width 39 height 22
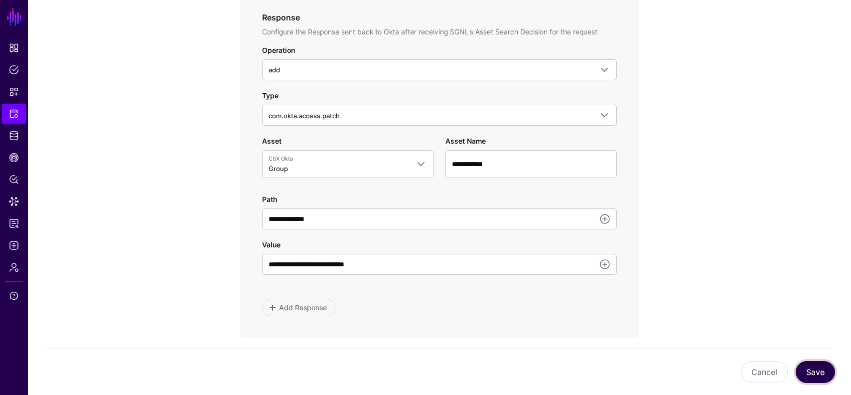
scroll to position [518, 0]
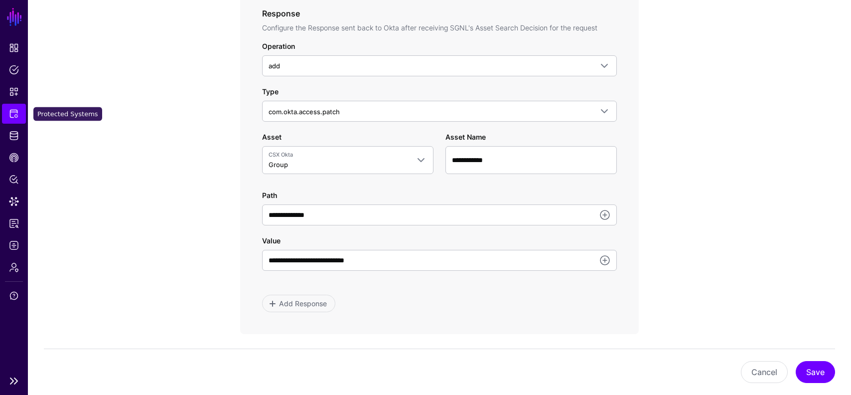
click at [15, 119] on link "Protected Systems" at bounding box center [14, 114] width 24 height 20
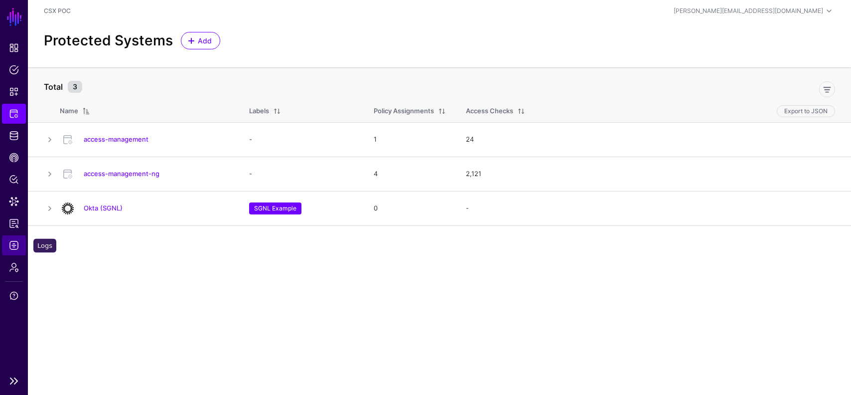
click at [12, 247] on span "Logs" at bounding box center [14, 245] width 10 height 10
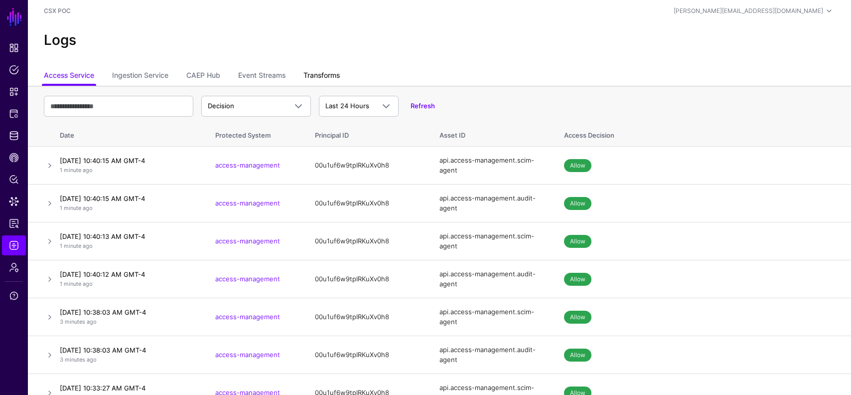
click at [310, 74] on link "Transforms" at bounding box center [322, 76] width 36 height 19
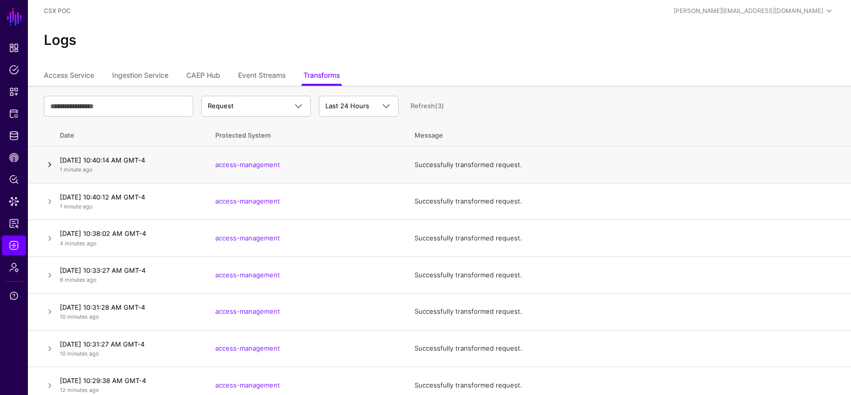
click at [52, 166] on link at bounding box center [50, 165] width 12 height 12
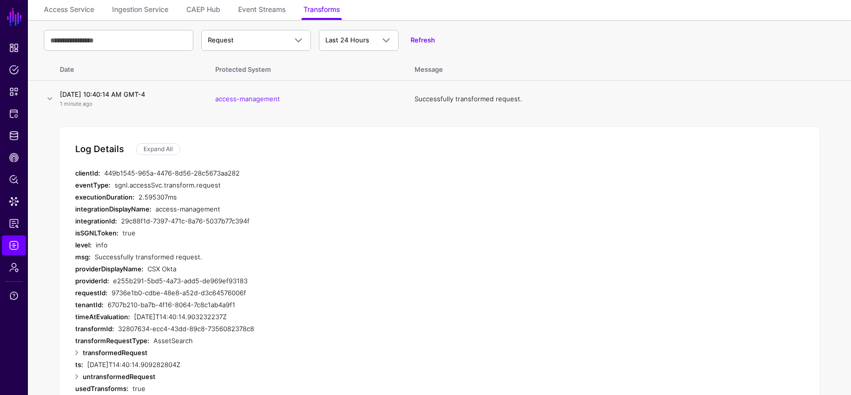
scroll to position [54, 0]
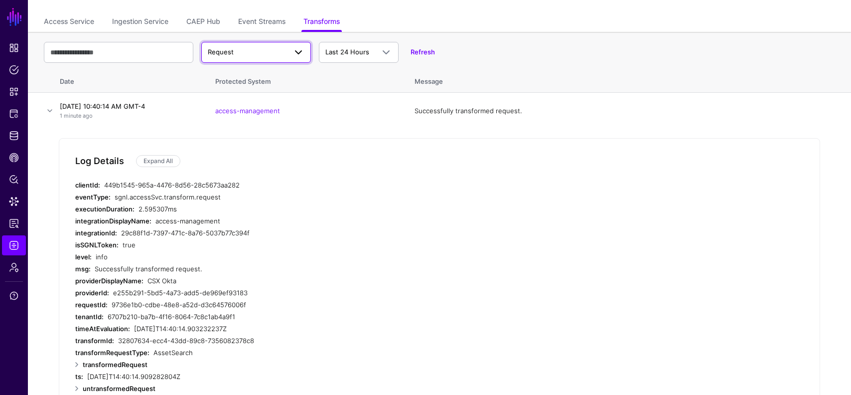
click at [273, 54] on span "Request" at bounding box center [247, 52] width 79 height 10
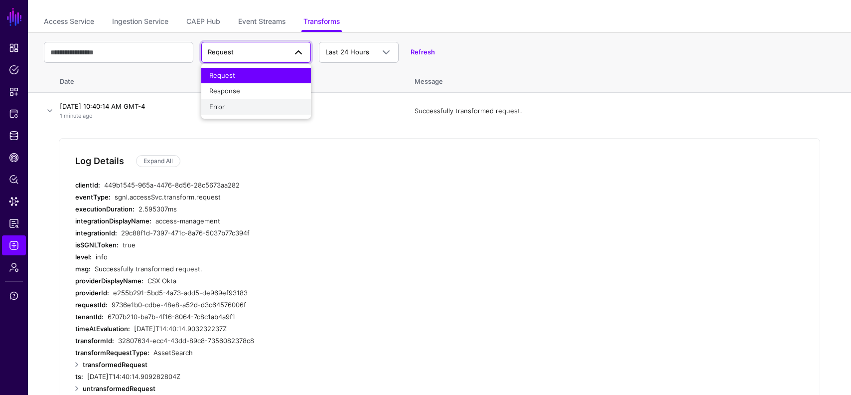
click at [249, 106] on div "Error" at bounding box center [256, 107] width 94 height 10
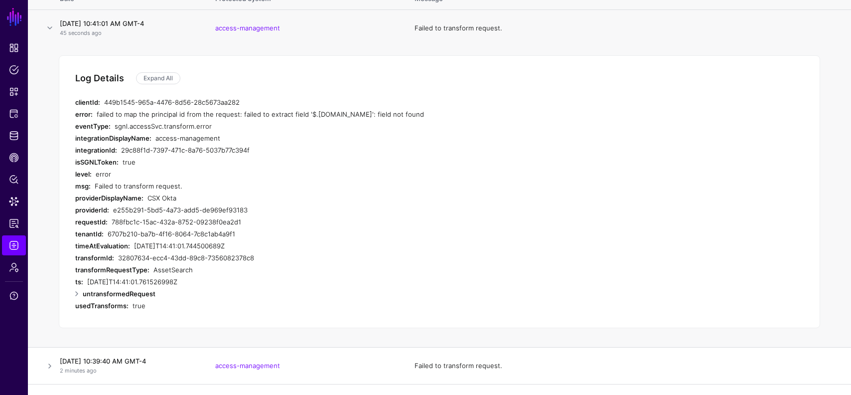
scroll to position [151, 0]
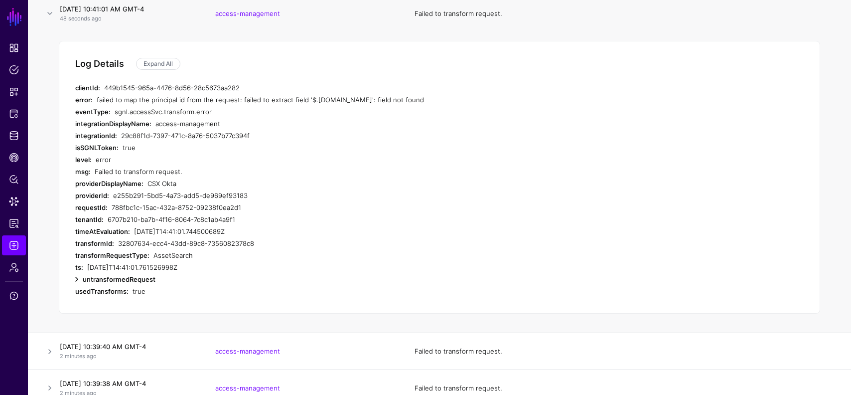
click at [79, 276] on link at bounding box center [77, 279] width 12 height 12
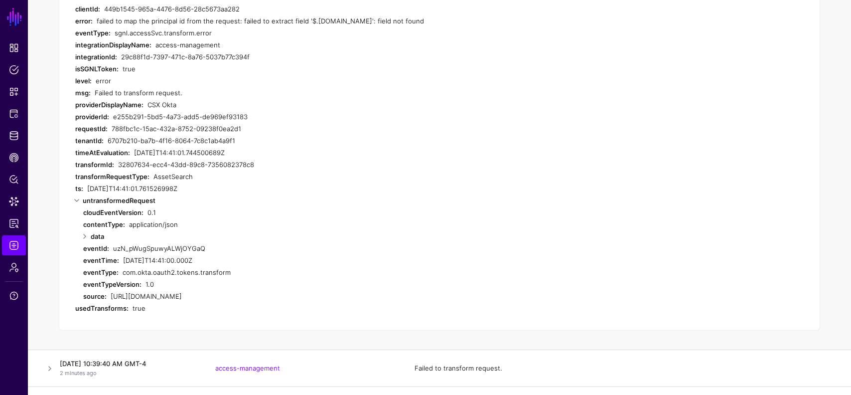
scroll to position [253, 0]
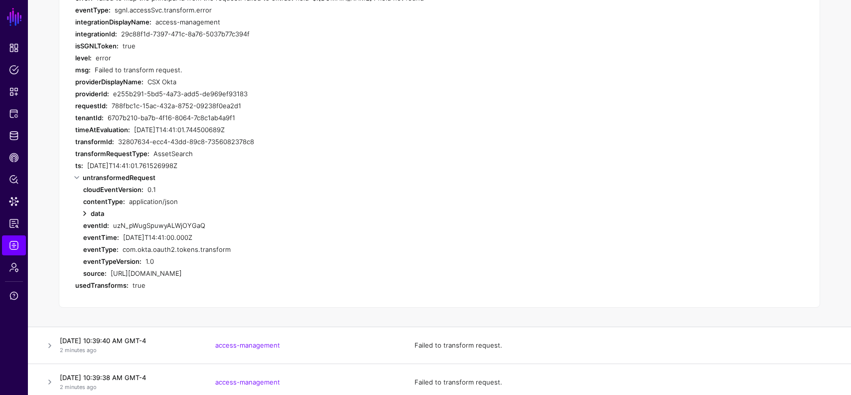
click at [83, 213] on link at bounding box center [85, 213] width 12 height 12
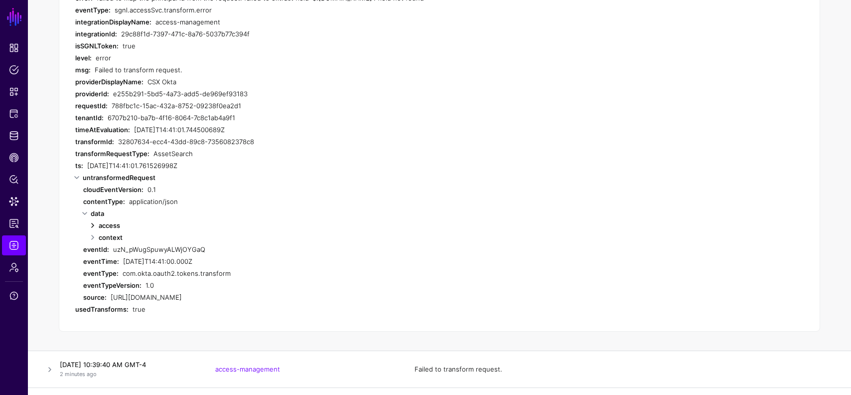
click at [89, 228] on link at bounding box center [93, 225] width 12 height 12
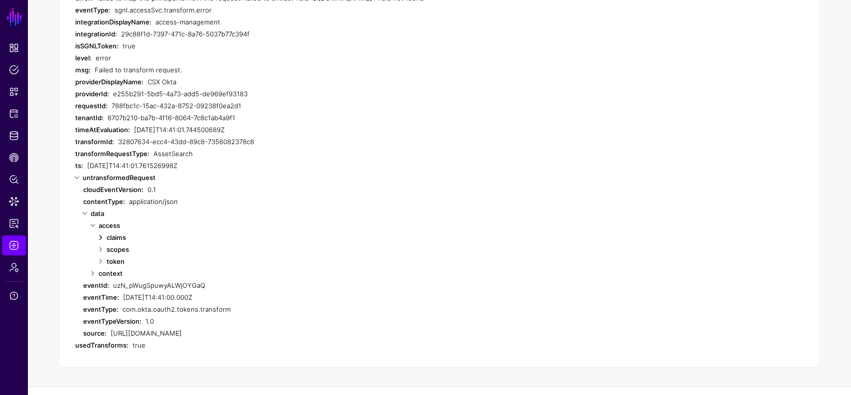
click at [99, 237] on link at bounding box center [101, 237] width 12 height 12
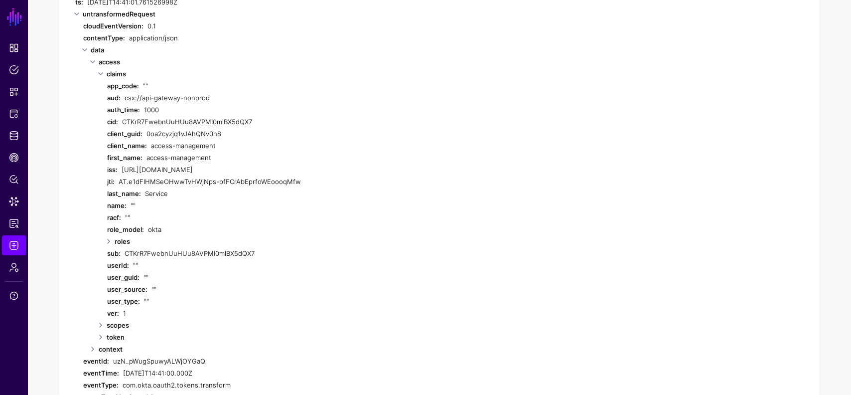
scroll to position [434, 0]
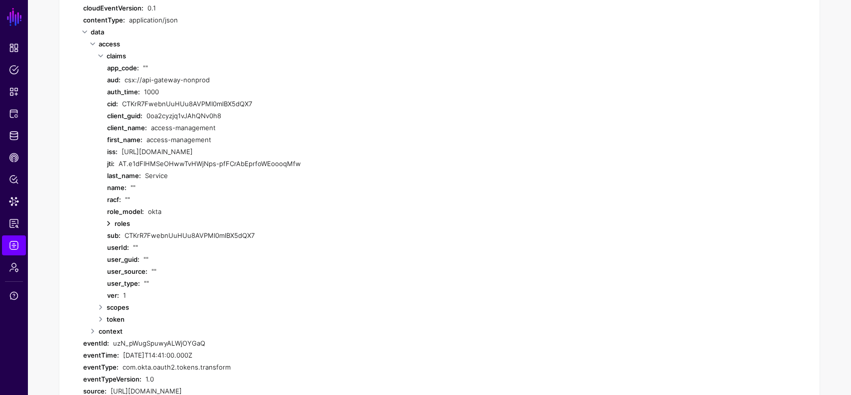
click at [107, 222] on link at bounding box center [109, 223] width 12 height 12
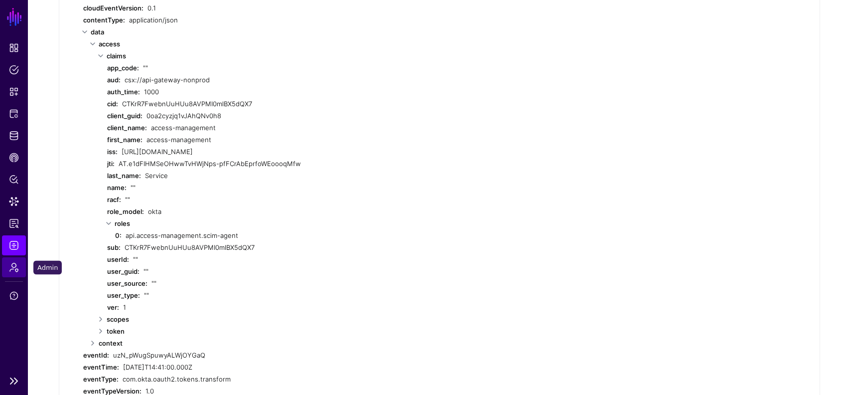
click at [12, 269] on span "Admin" at bounding box center [14, 267] width 10 height 10
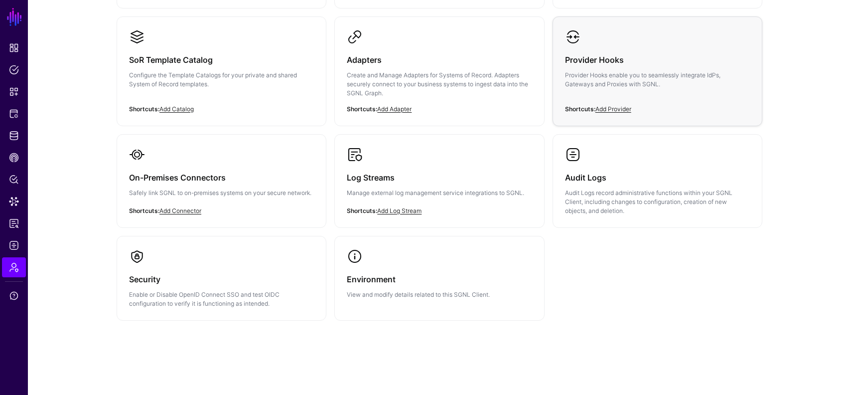
click at [603, 41] on link "Provider Hooks Provider Hooks enable you to seamlessly integrate IdPs, Gateways…" at bounding box center [657, 67] width 209 height 100
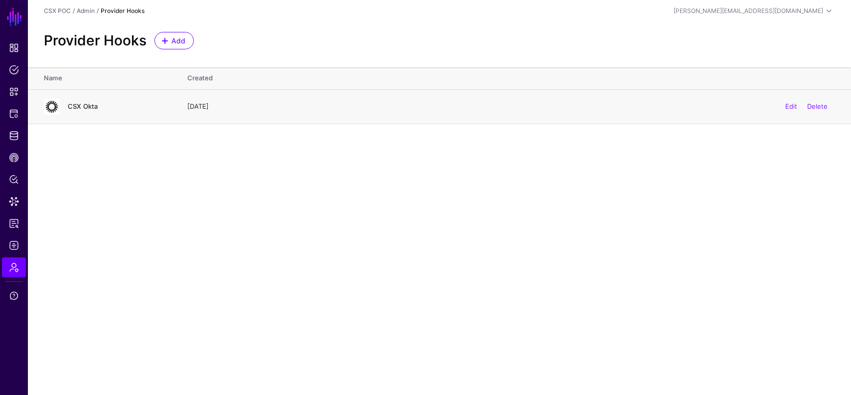
click at [78, 103] on link "CSX Okta" at bounding box center [83, 106] width 30 height 8
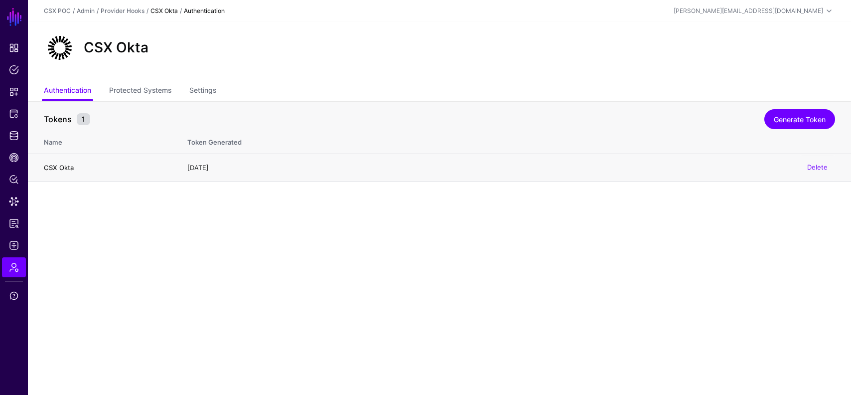
click at [67, 165] on h4 "CSX Okta" at bounding box center [106, 167] width 124 height 9
click at [147, 94] on link "Protected Systems" at bounding box center [140, 91] width 62 height 19
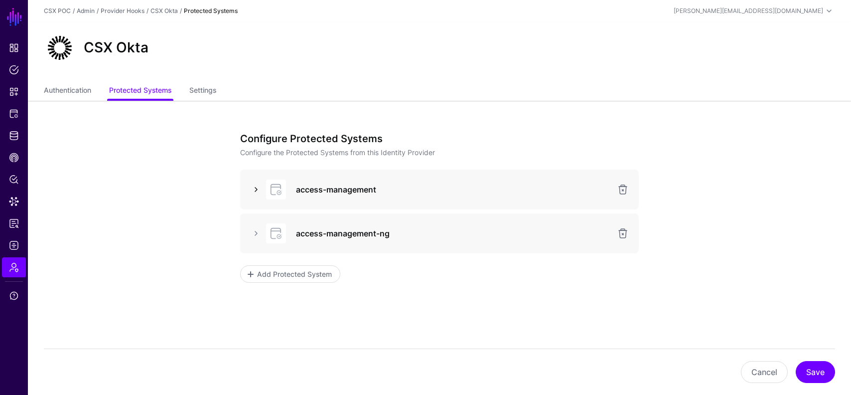
click at [259, 187] on link at bounding box center [256, 189] width 12 height 12
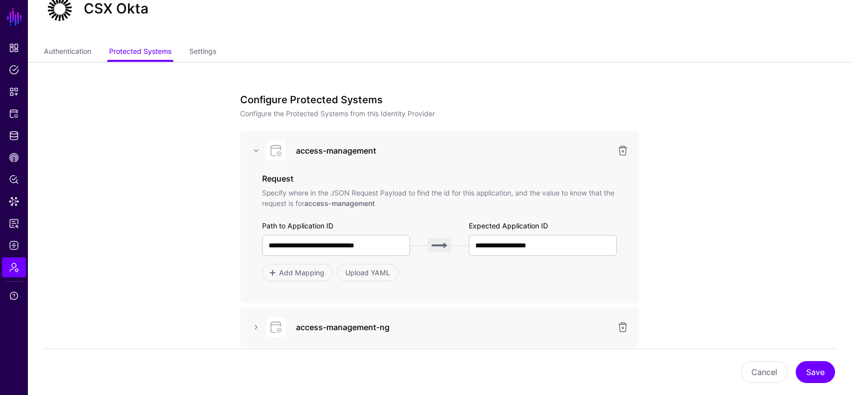
scroll to position [77, 0]
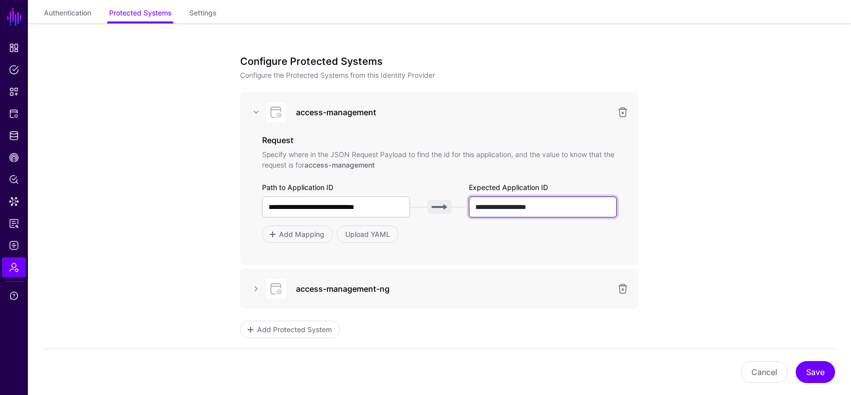
click at [544, 209] on input "**********" at bounding box center [543, 206] width 148 height 21
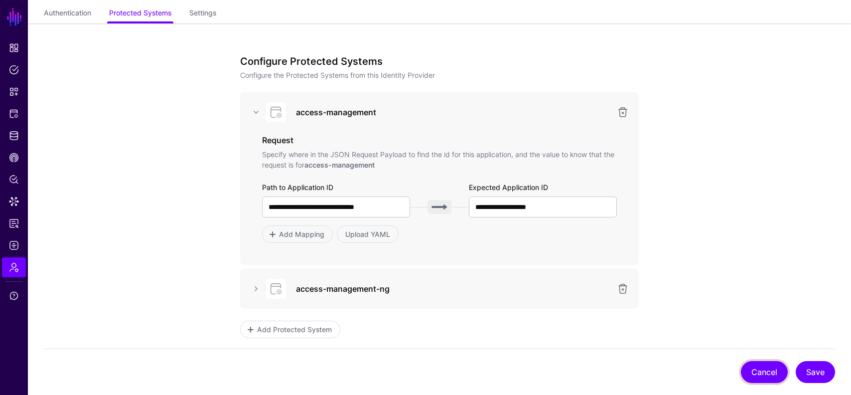
click at [754, 376] on button "Cancel" at bounding box center [764, 372] width 47 height 22
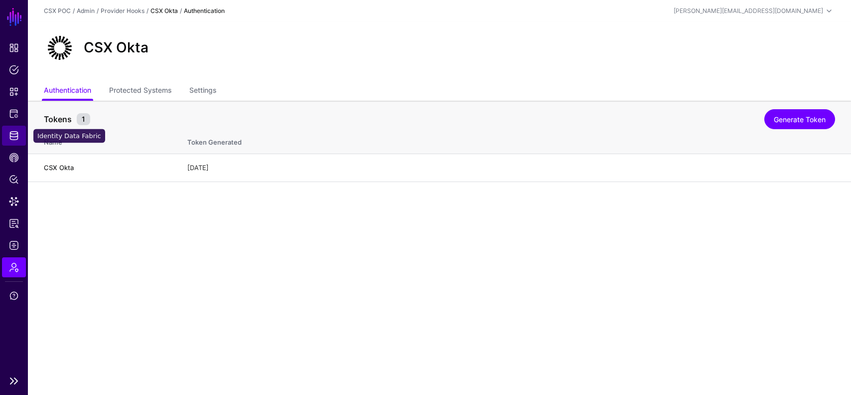
click at [10, 129] on link "Identity Data Fabric" at bounding box center [14, 136] width 24 height 20
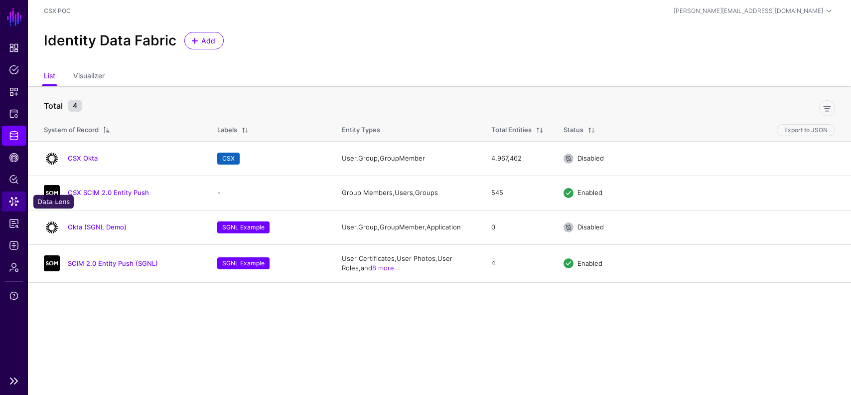
click at [11, 203] on span "Data Lens" at bounding box center [14, 201] width 10 height 10
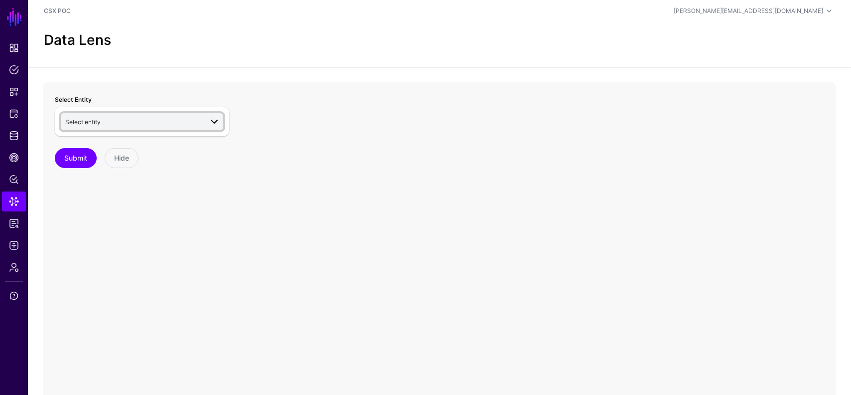
click at [123, 114] on link "Select entity" at bounding box center [142, 121] width 163 height 17
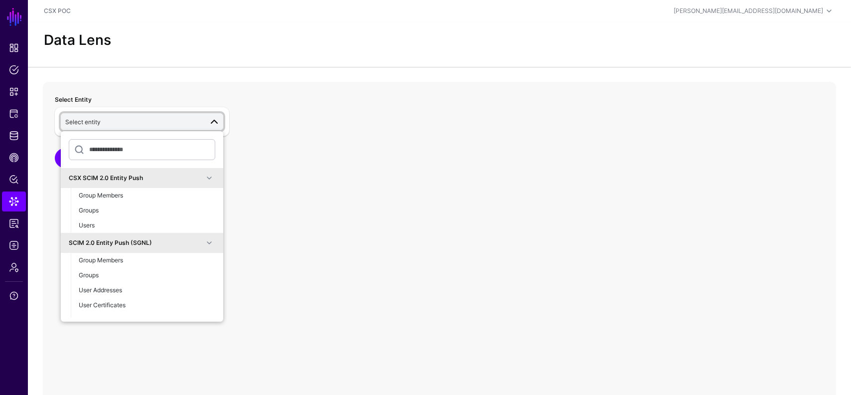
click at [193, 242] on div "SCIM 2.0 Entity Push (SGNL)" at bounding box center [136, 242] width 135 height 9
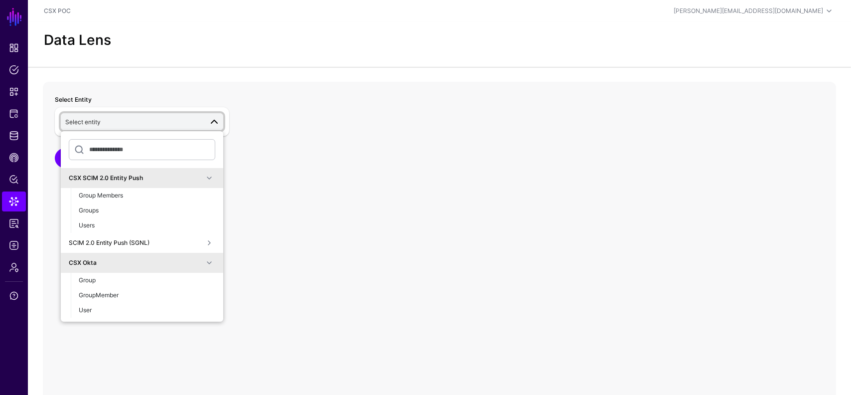
click at [190, 168] on div "CSX SCIM 2.0 Entity Push" at bounding box center [142, 178] width 163 height 20
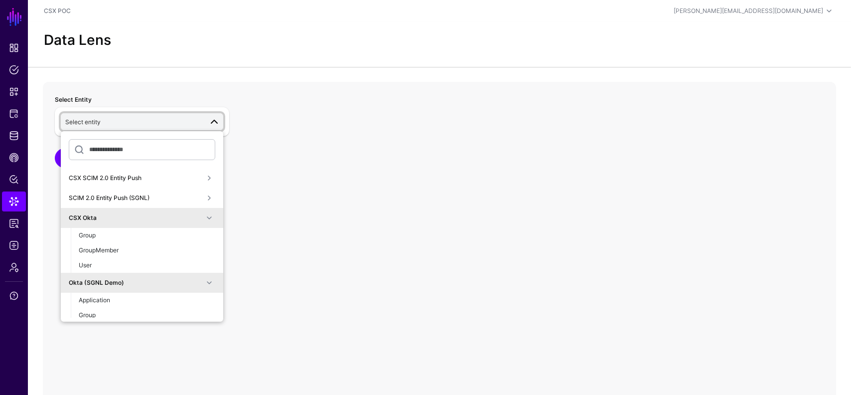
click at [168, 278] on div "Okta (SGNL Demo)" at bounding box center [136, 282] width 135 height 9
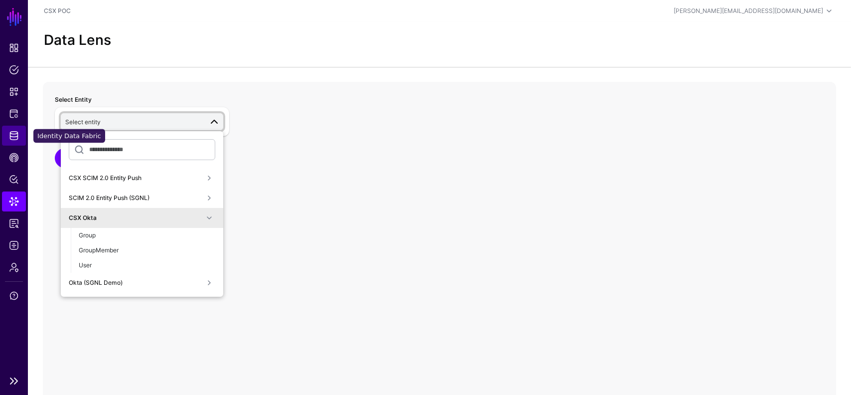
click at [17, 134] on span "Identity Data Fabric" at bounding box center [14, 136] width 10 height 10
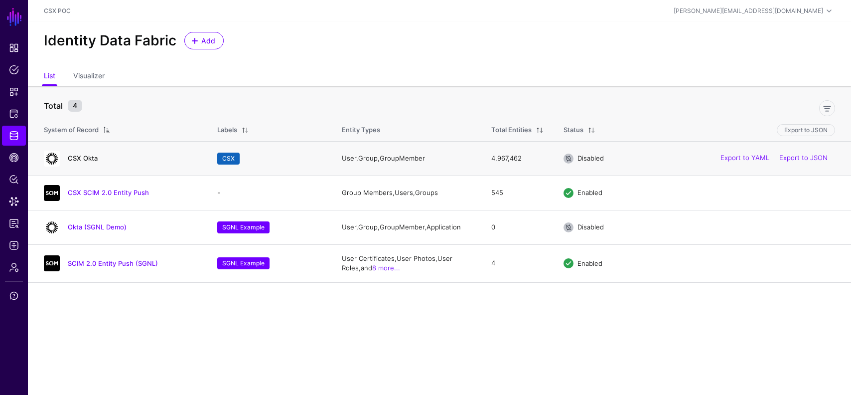
click at [86, 158] on link "CSX Okta" at bounding box center [83, 158] width 30 height 8
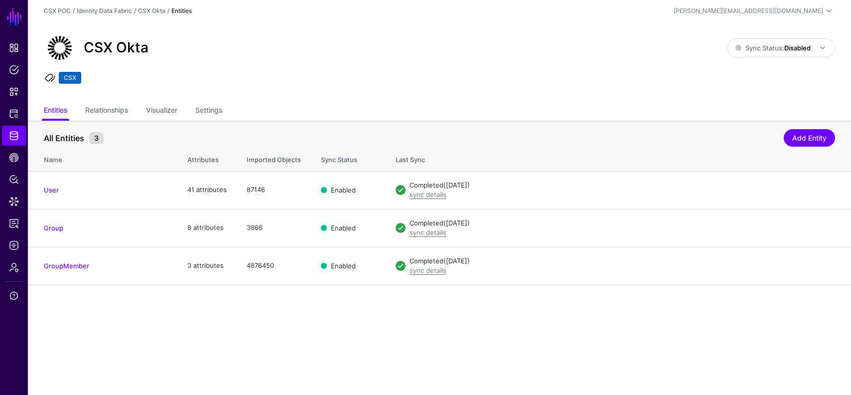
click at [187, 289] on main "SGNL Dashboard Policies Snippets Protected Systems Identity Data Fabric CAEP Hu…" at bounding box center [425, 197] width 851 height 395
click at [816, 140] on link "Add Entity" at bounding box center [809, 137] width 51 height 17
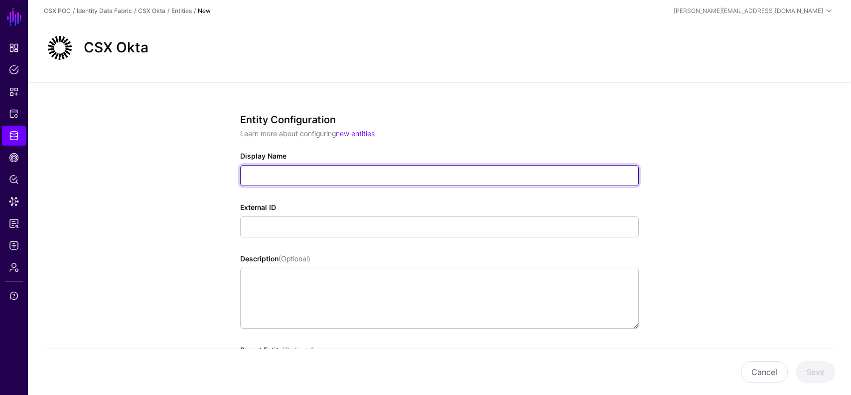
click at [423, 180] on input "Display Name" at bounding box center [439, 175] width 399 height 21
type input "**********"
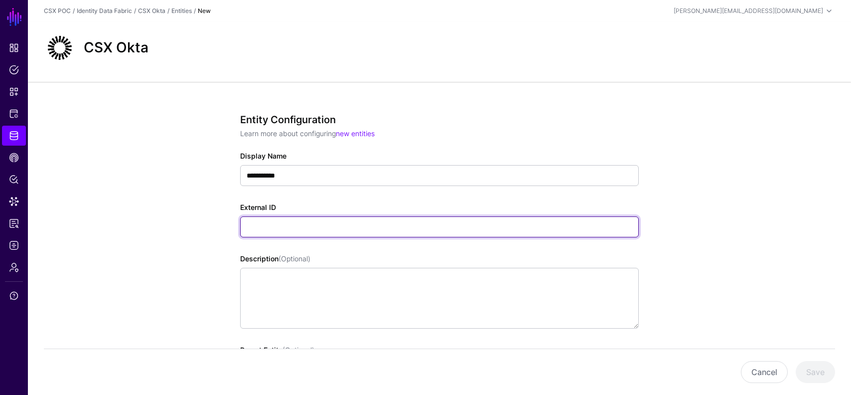
click at [358, 221] on input "External ID" at bounding box center [439, 226] width 399 height 21
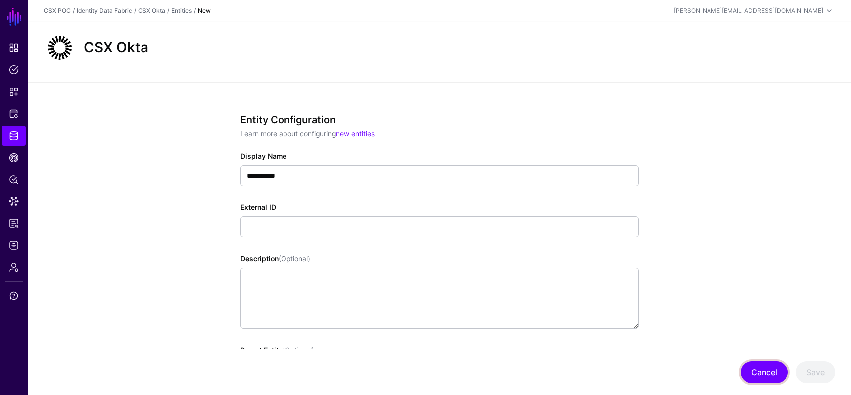
click at [772, 372] on button "Cancel" at bounding box center [764, 372] width 47 height 22
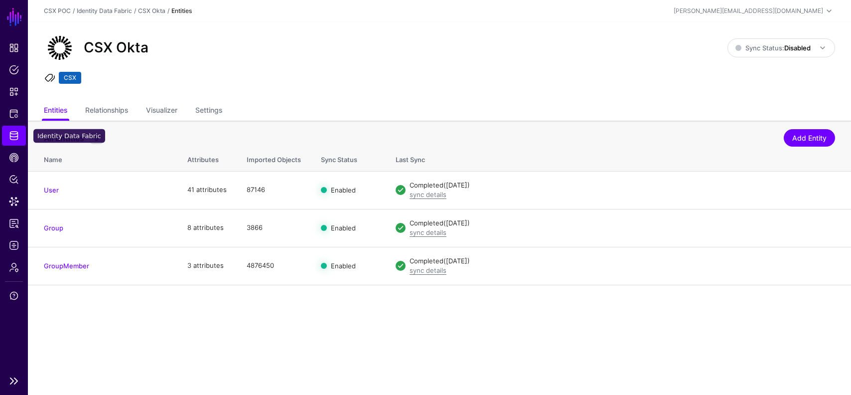
click at [9, 135] on span "Identity Data Fabric" at bounding box center [14, 136] width 10 height 10
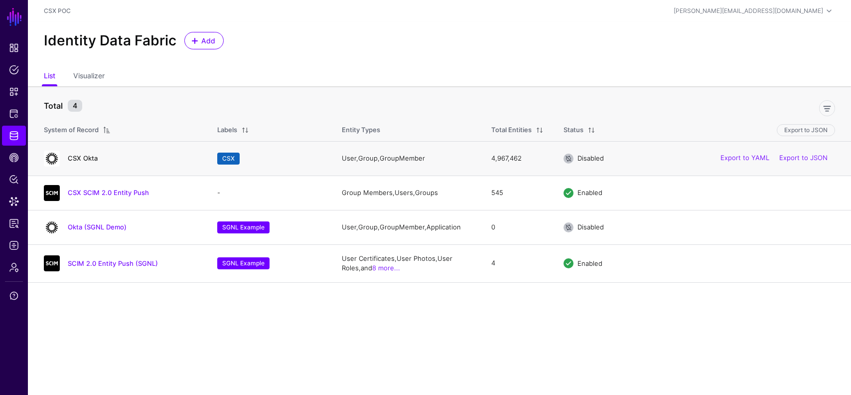
click at [79, 156] on link "CSX Okta" at bounding box center [83, 158] width 30 height 8
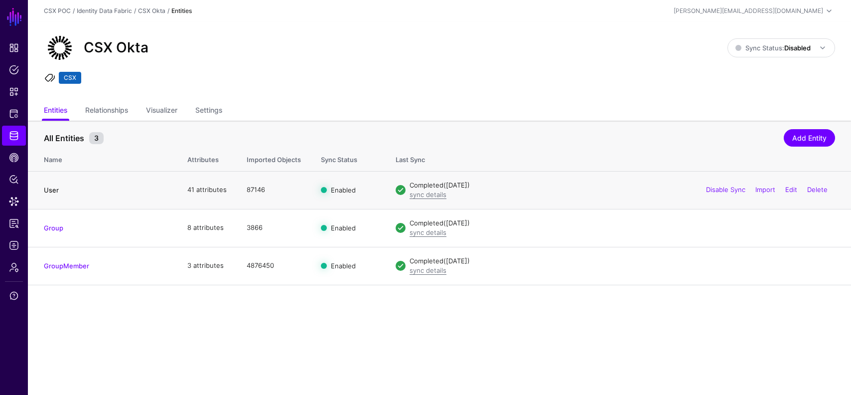
click at [54, 188] on link "User" at bounding box center [51, 190] width 15 height 8
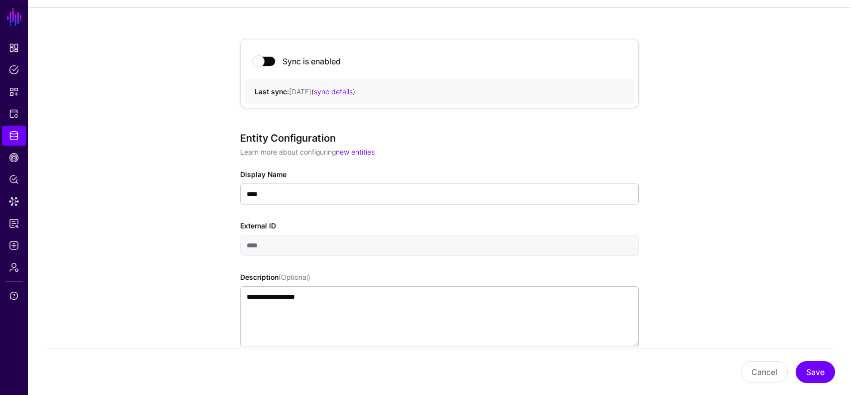
scroll to position [136, 0]
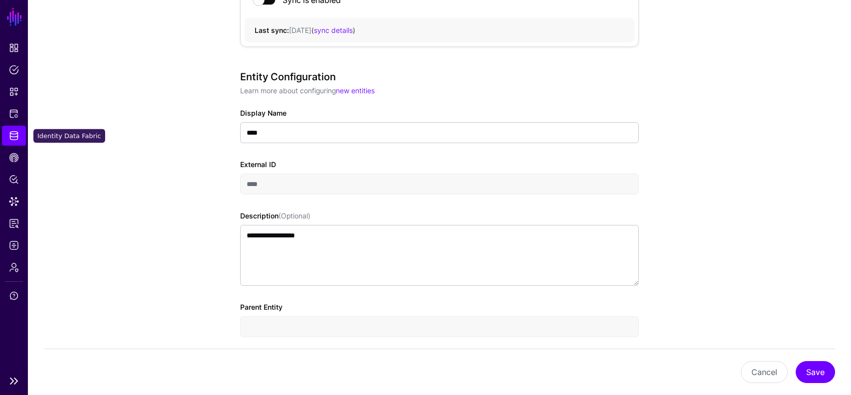
click at [14, 130] on link "Identity Data Fabric" at bounding box center [14, 136] width 24 height 20
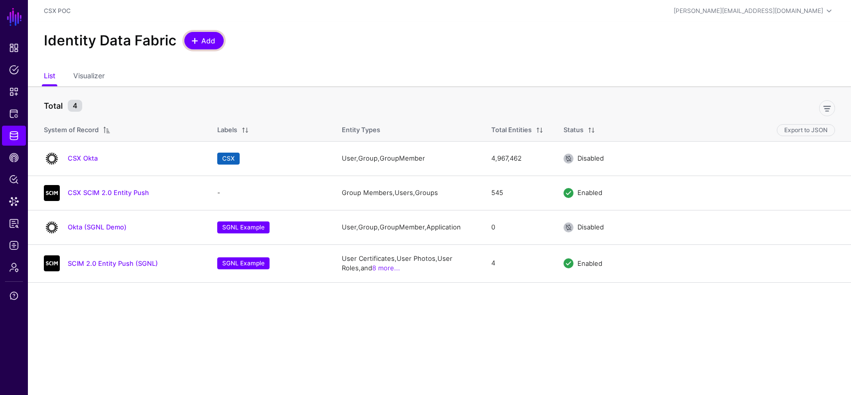
click at [202, 39] on span "Add" at bounding box center [208, 40] width 16 height 10
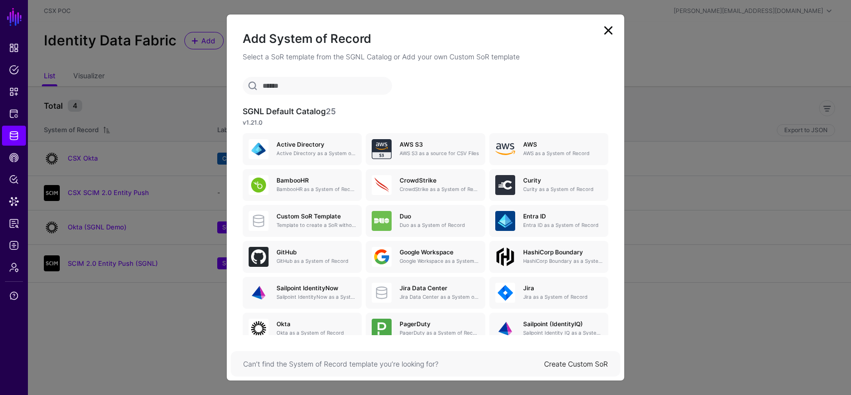
click at [608, 29] on link at bounding box center [609, 30] width 16 height 16
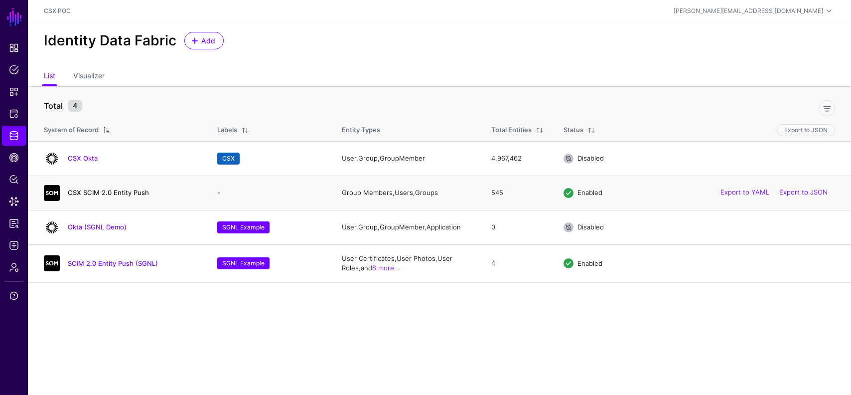
click at [107, 193] on link "CSX SCIM 2.0 Entity Push" at bounding box center [108, 192] width 81 height 8
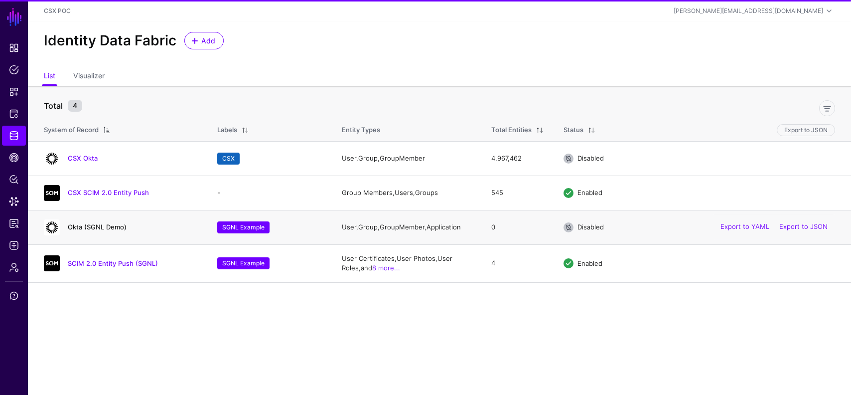
click at [105, 227] on link "Okta (SGNL Demo)" at bounding box center [97, 227] width 59 height 8
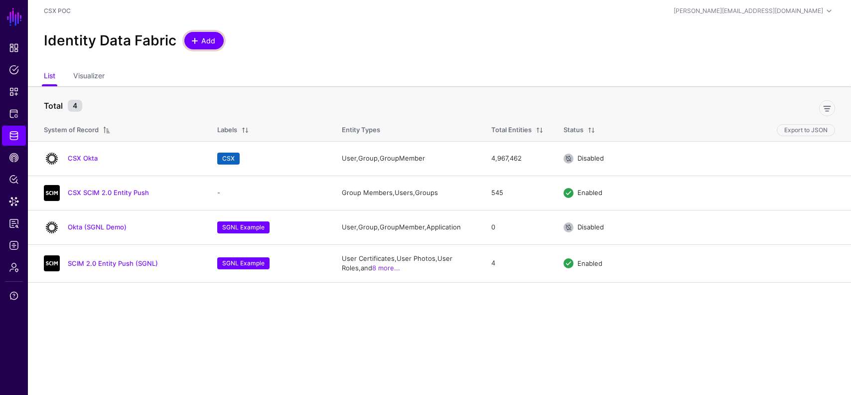
click at [208, 36] on span "Add" at bounding box center [208, 40] width 16 height 10
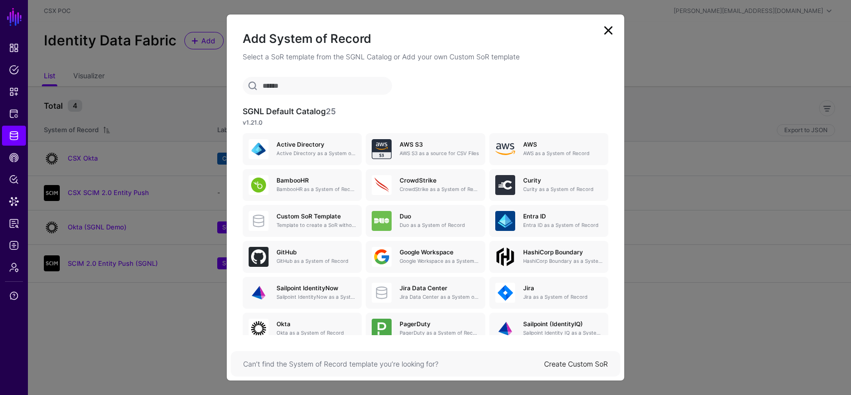
click at [613, 29] on link at bounding box center [609, 30] width 16 height 16
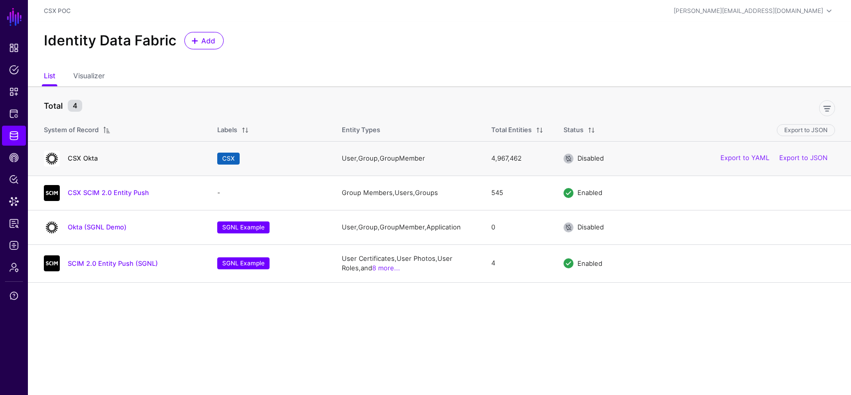
click at [88, 158] on link "CSX Okta" at bounding box center [83, 158] width 30 height 8
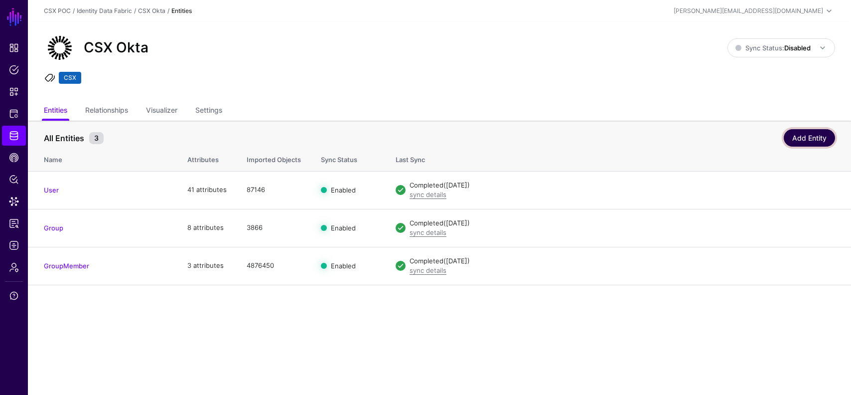
click at [816, 134] on link "Add Entity" at bounding box center [809, 137] width 51 height 17
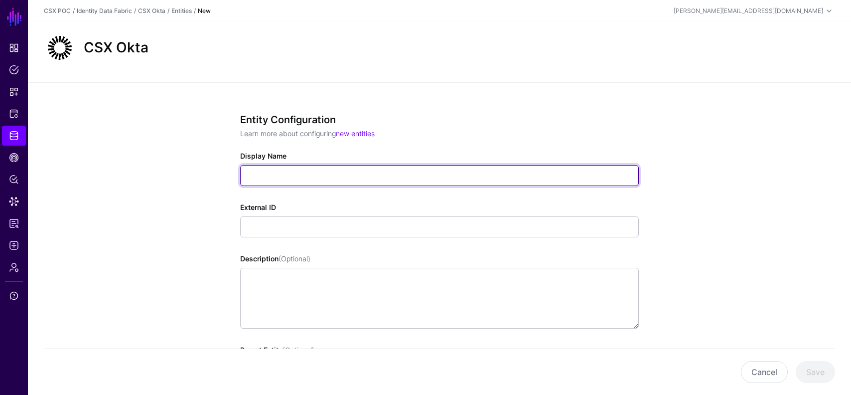
click at [297, 174] on input "Display Name" at bounding box center [439, 175] width 399 height 21
type input "**********"
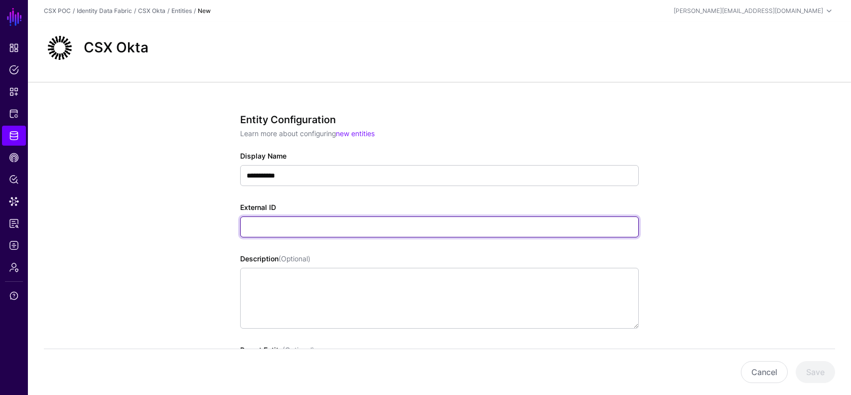
click at [310, 221] on input "External ID" at bounding box center [439, 226] width 399 height 21
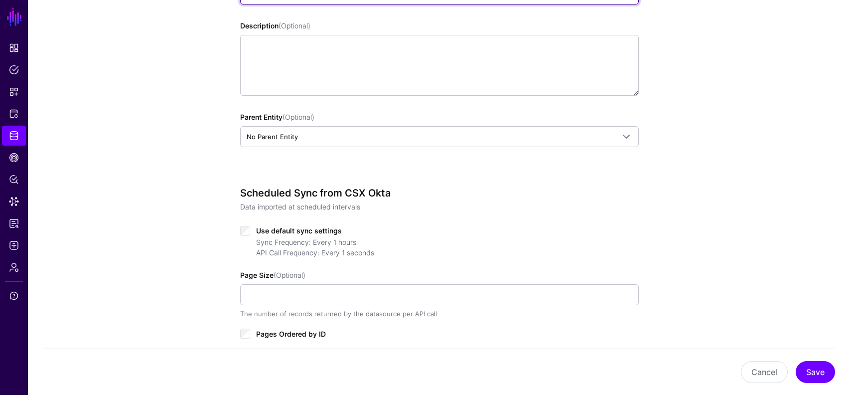
scroll to position [361, 0]
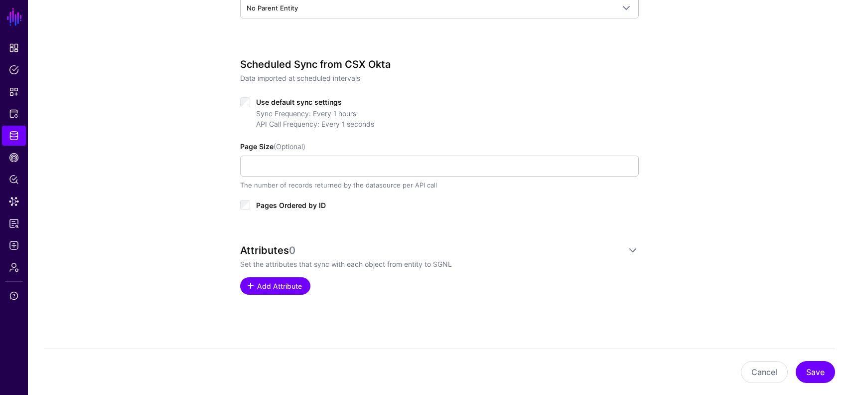
type input "**********"
click at [293, 287] on span "Add Attribute" at bounding box center [279, 286] width 47 height 10
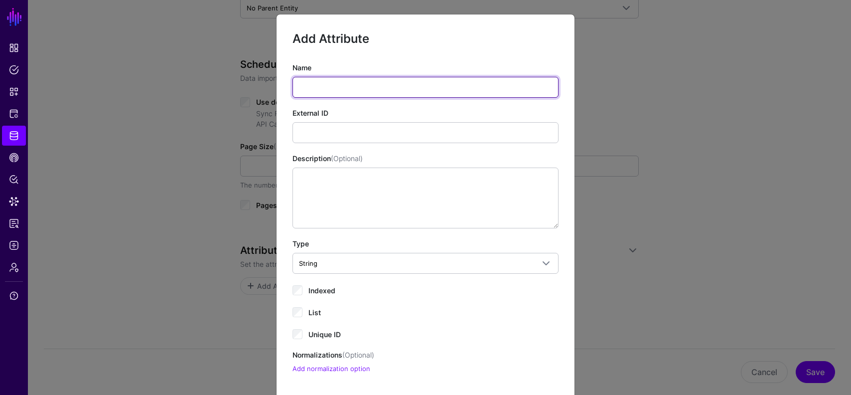
click at [356, 84] on input "Name" at bounding box center [426, 87] width 266 height 21
type input "**"
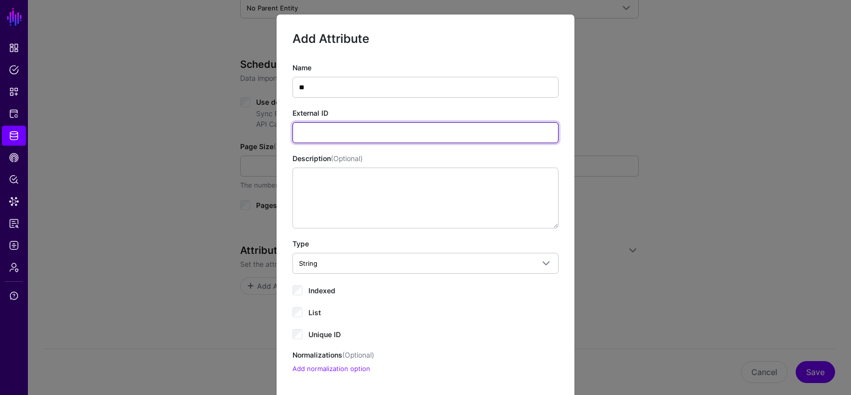
click at [368, 126] on input "External ID" at bounding box center [426, 132] width 266 height 21
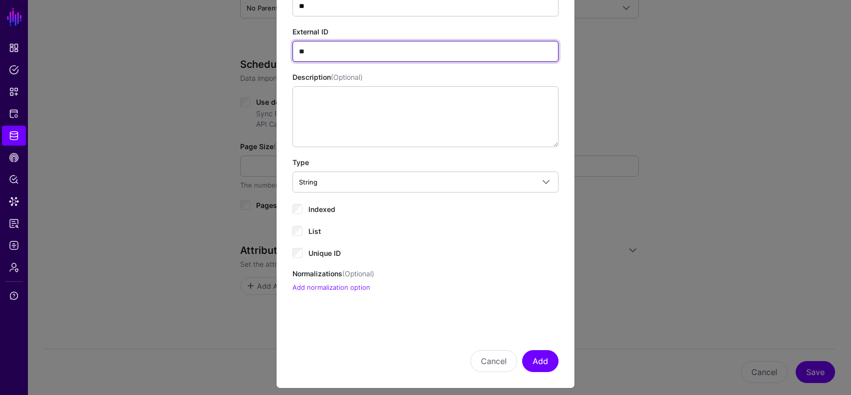
scroll to position [89, 0]
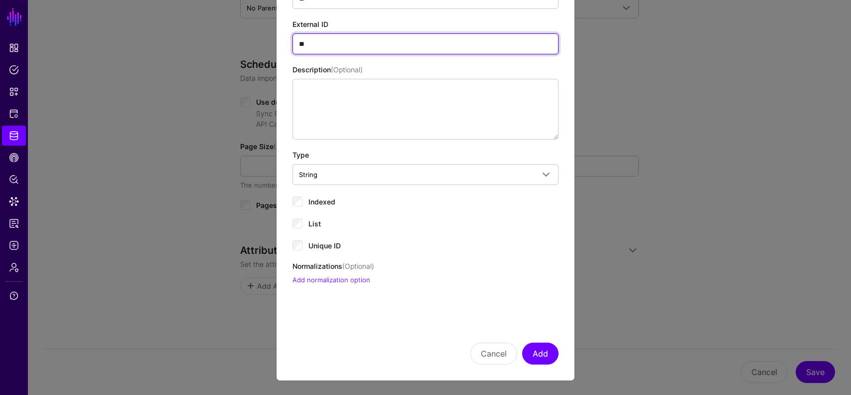
type input "**"
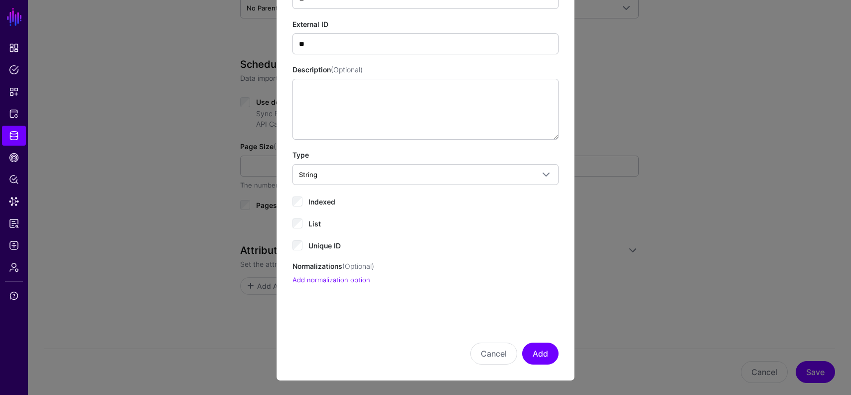
click at [320, 201] on span "Indexed" at bounding box center [322, 201] width 27 height 8
click at [320, 246] on span "Unique ID" at bounding box center [325, 245] width 32 height 8
click at [547, 356] on button "Add" at bounding box center [540, 353] width 36 height 22
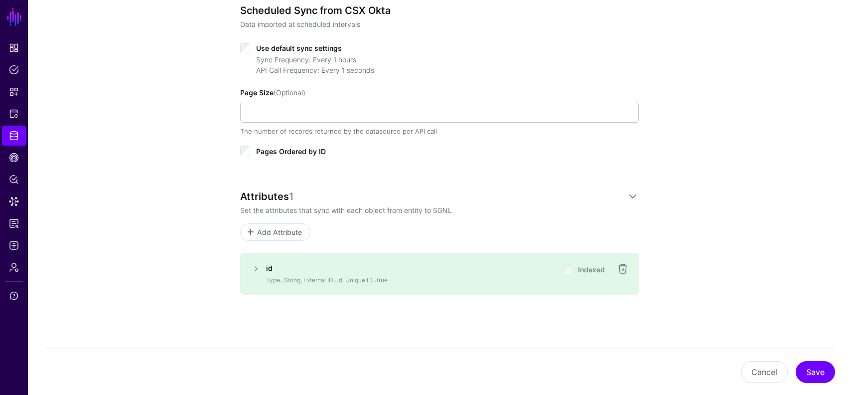
scroll to position [418, 0]
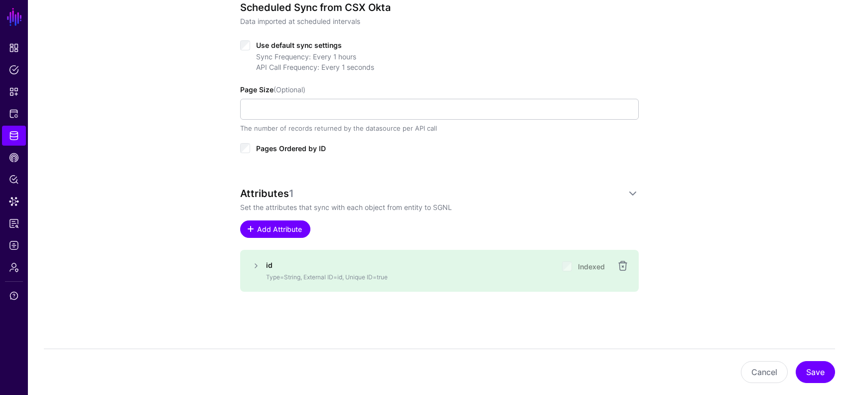
click at [279, 229] on span "Add Attribute" at bounding box center [279, 229] width 47 height 10
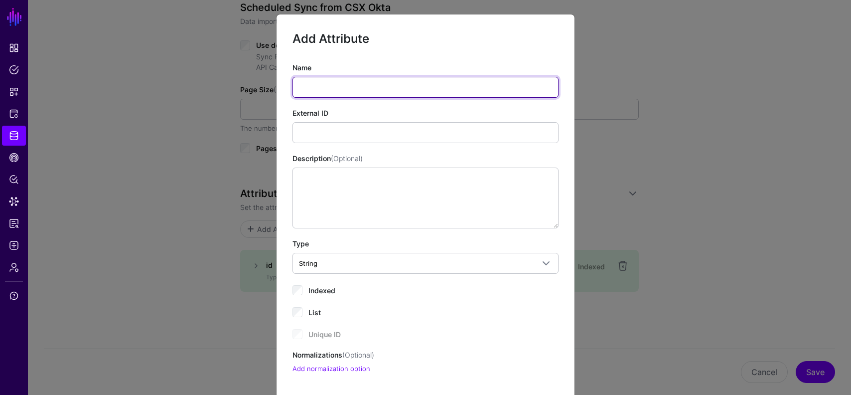
click at [354, 90] on input "Name" at bounding box center [426, 87] width 266 height 21
type input "*"
type input "****"
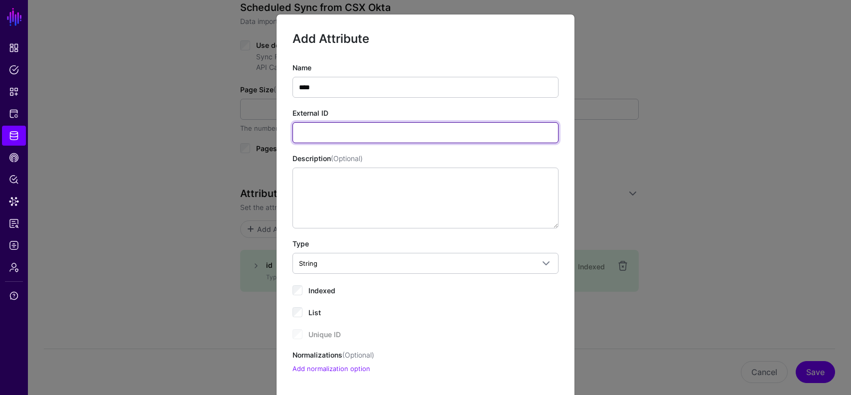
click at [354, 129] on input "External ID" at bounding box center [426, 132] width 266 height 21
type input "****"
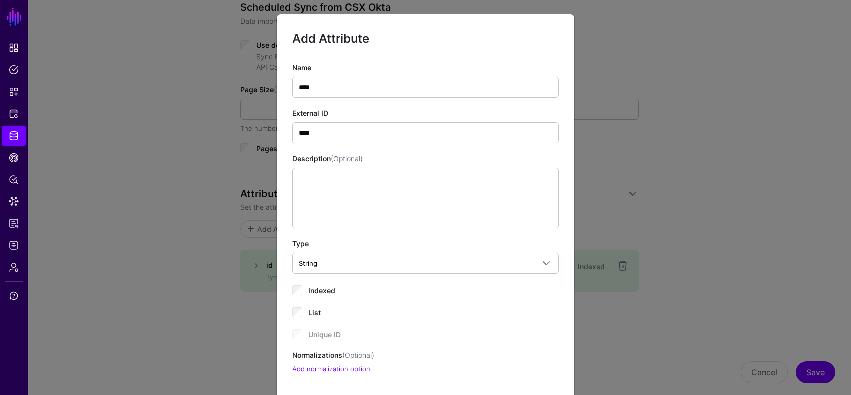
click at [320, 290] on span "Indexed" at bounding box center [322, 290] width 27 height 8
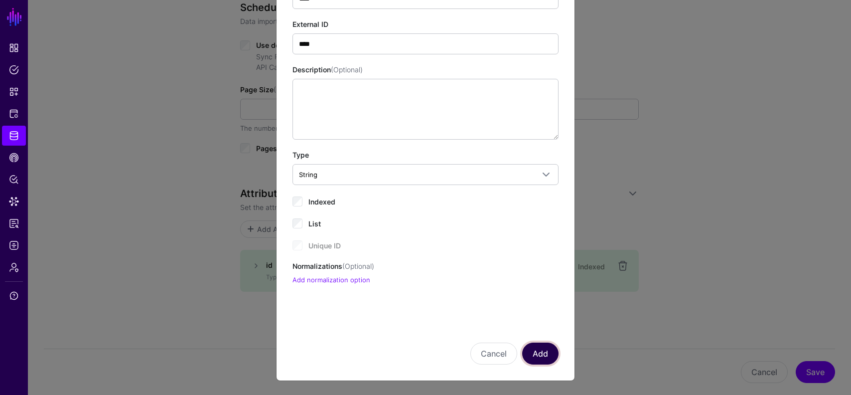
click at [536, 345] on button "Add" at bounding box center [540, 353] width 36 height 22
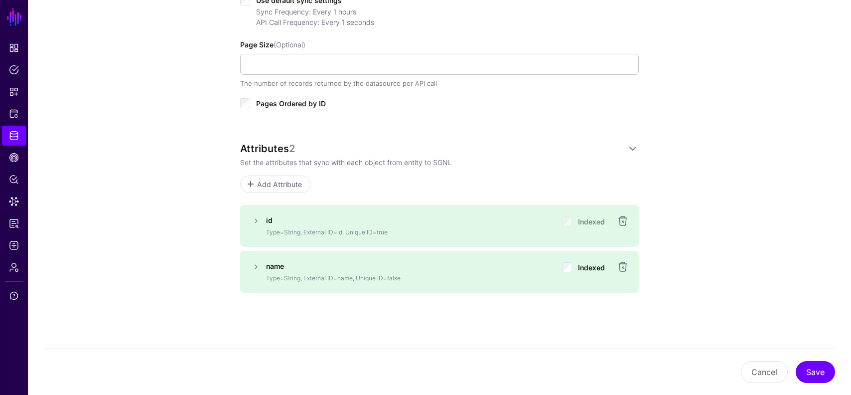
scroll to position [464, 0]
click at [281, 181] on span "Add Attribute" at bounding box center [279, 183] width 47 height 10
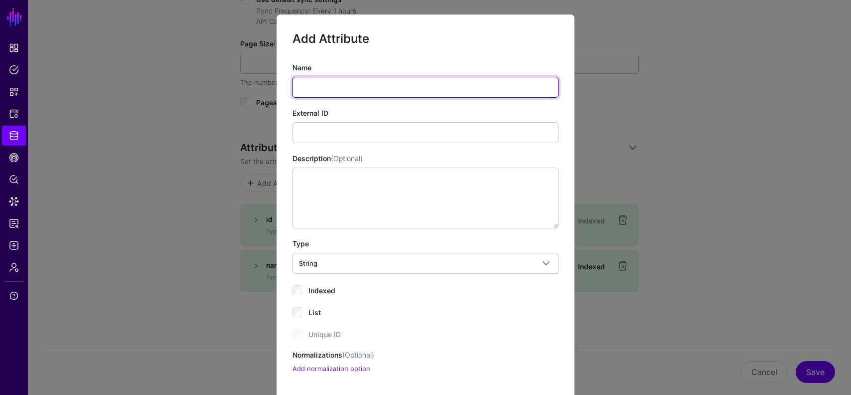
click at [350, 87] on input "Name" at bounding box center [426, 87] width 266 height 21
paste input "****"
type input "****"
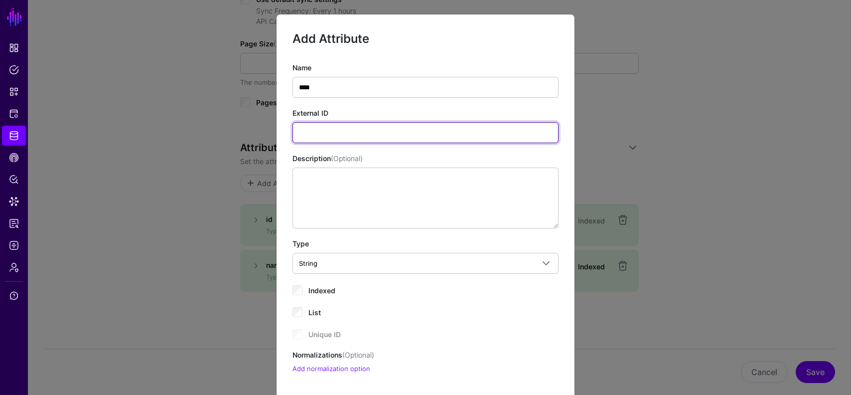
click at [322, 133] on input "External ID" at bounding box center [426, 132] width 266 height 21
paste input "****"
type input "****"
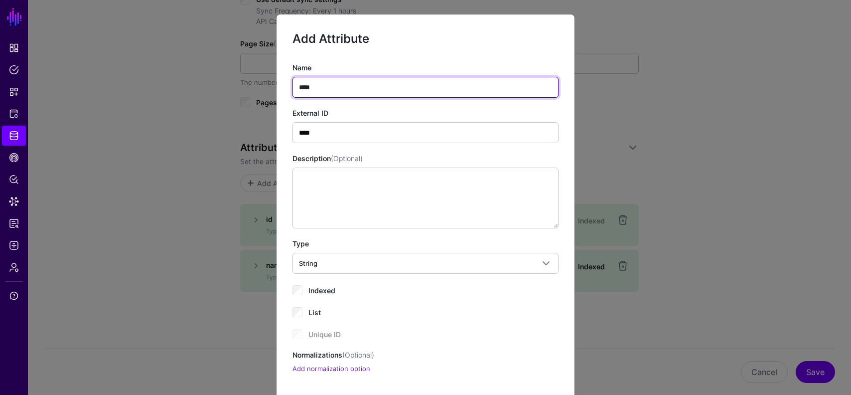
click at [337, 80] on input "****" at bounding box center [426, 87] width 266 height 21
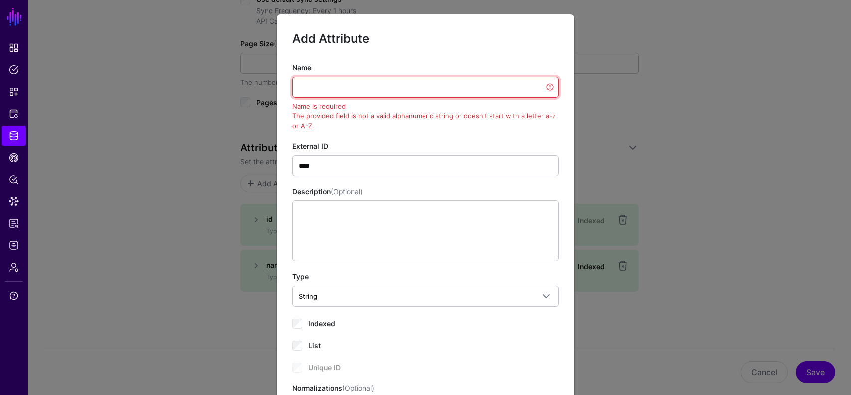
paste input "****"
type input "****"
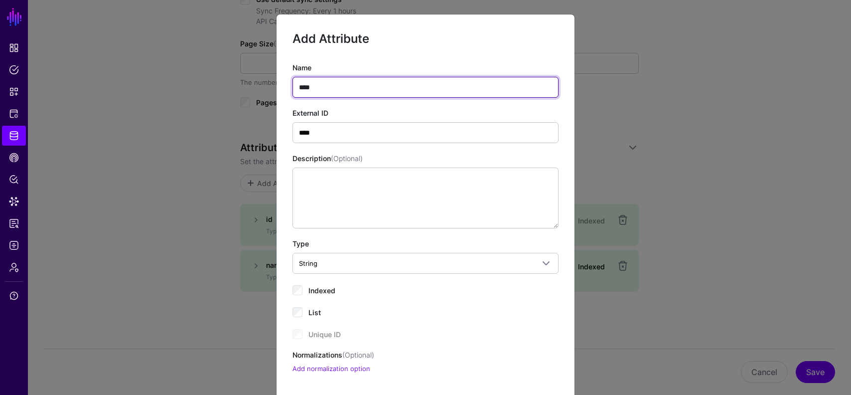
click at [330, 88] on input "****" at bounding box center [426, 87] width 266 height 21
click at [328, 87] on input "*******" at bounding box center [426, 87] width 266 height 21
type input "*******"
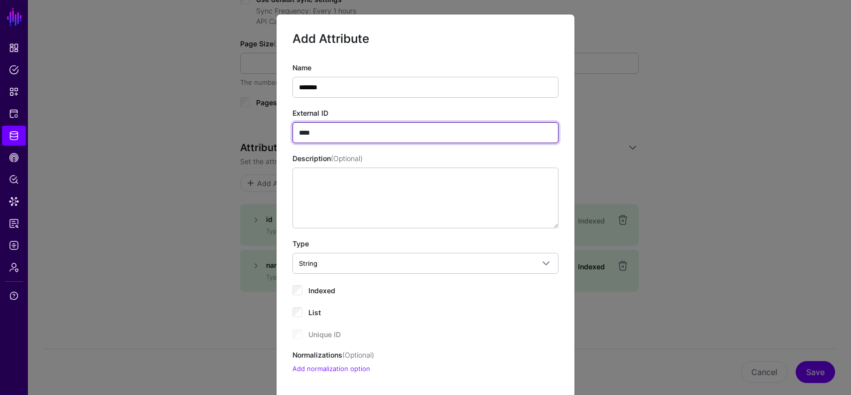
click at [341, 130] on input "****" at bounding box center [426, 132] width 266 height 21
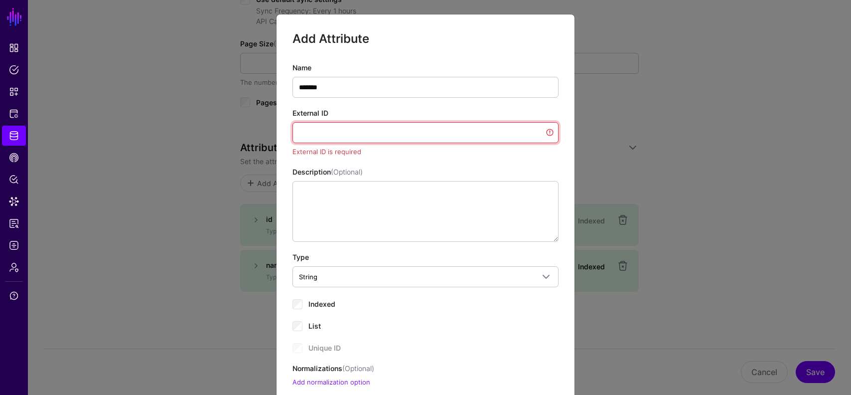
paste input "*******"
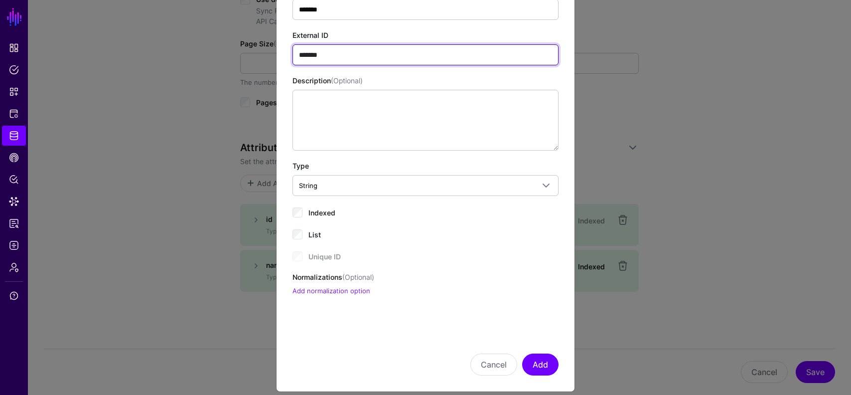
scroll to position [89, 0]
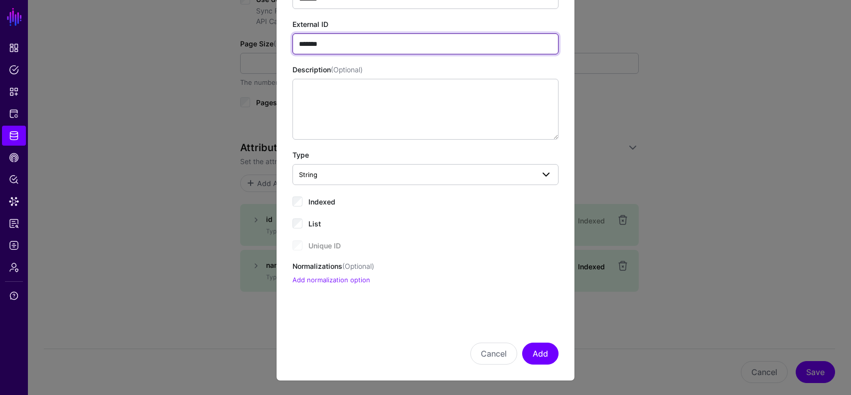
type input "*******"
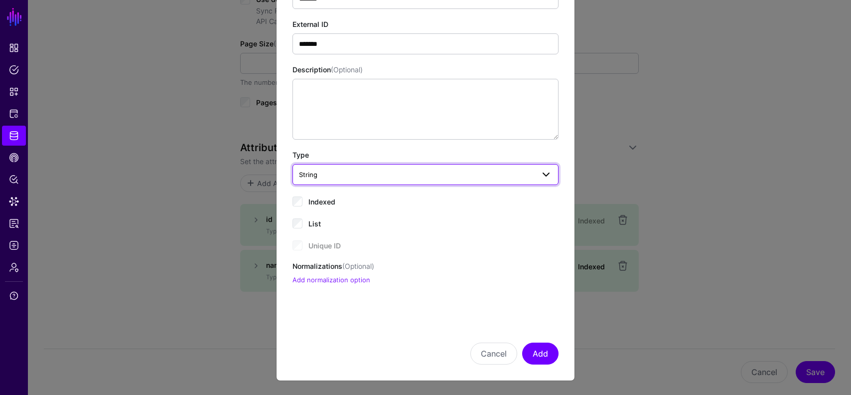
click at [336, 181] on link "String" at bounding box center [426, 174] width 266 height 21
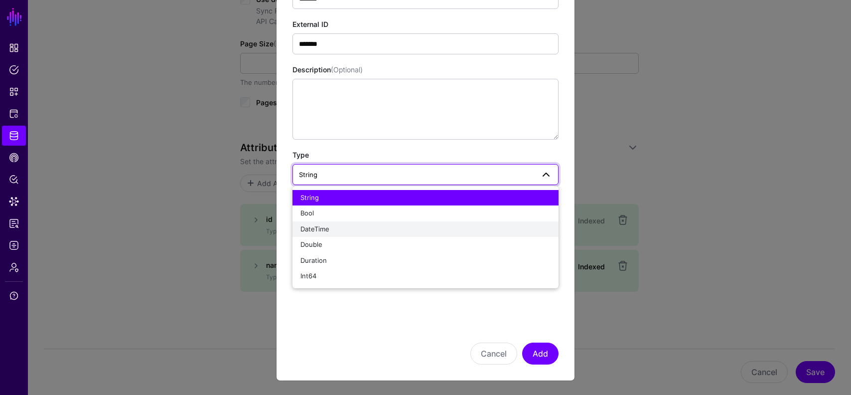
click at [336, 227] on div "DateTime" at bounding box center [426, 229] width 250 height 10
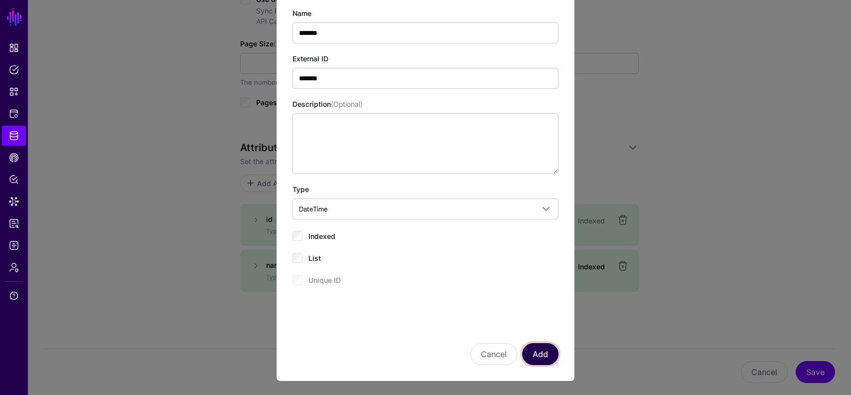
click at [550, 360] on button "Add" at bounding box center [540, 354] width 36 height 22
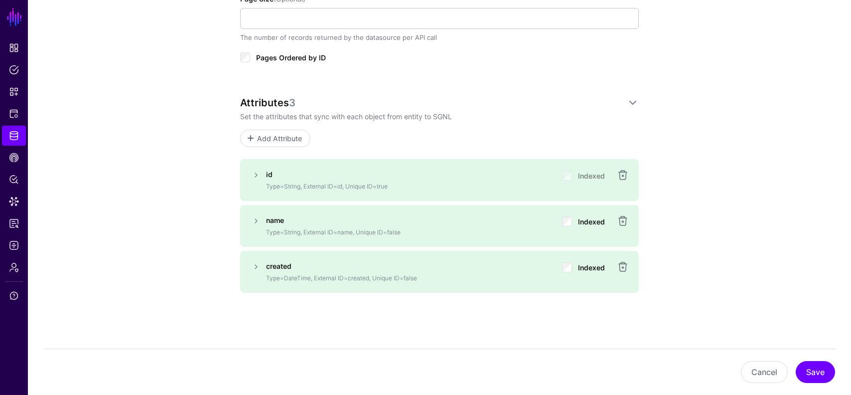
scroll to position [510, 0]
click at [299, 138] on span "Add Attribute" at bounding box center [279, 137] width 47 height 10
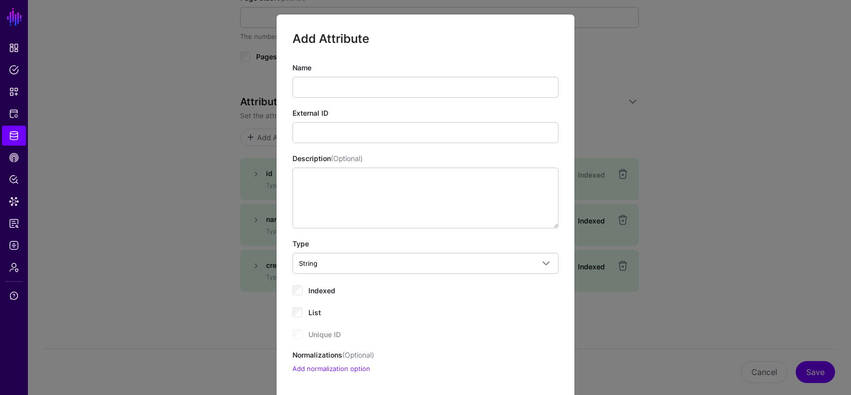
click at [353, 73] on div "Name" at bounding box center [426, 79] width 266 height 35
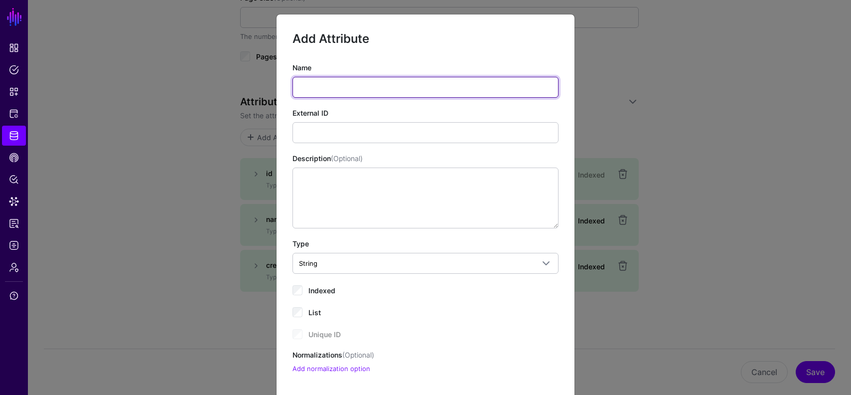
click at [353, 82] on input "Name" at bounding box center [426, 87] width 266 height 21
paste input "*****"
type input "*****"
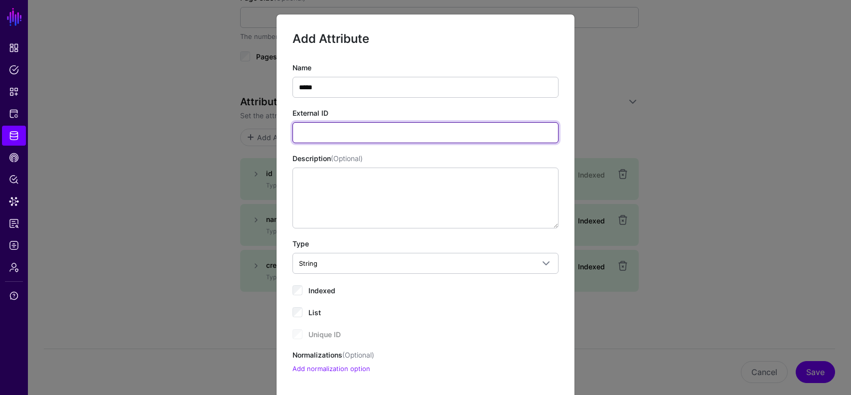
click at [352, 134] on input "External ID" at bounding box center [426, 132] width 266 height 21
paste input "*****"
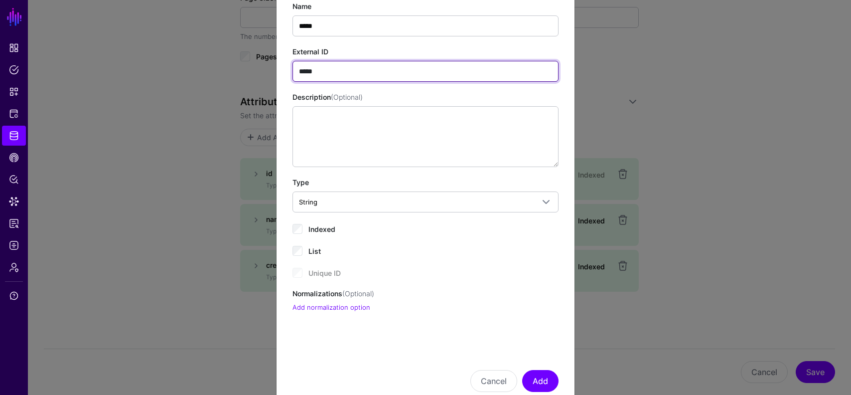
scroll to position [89, 0]
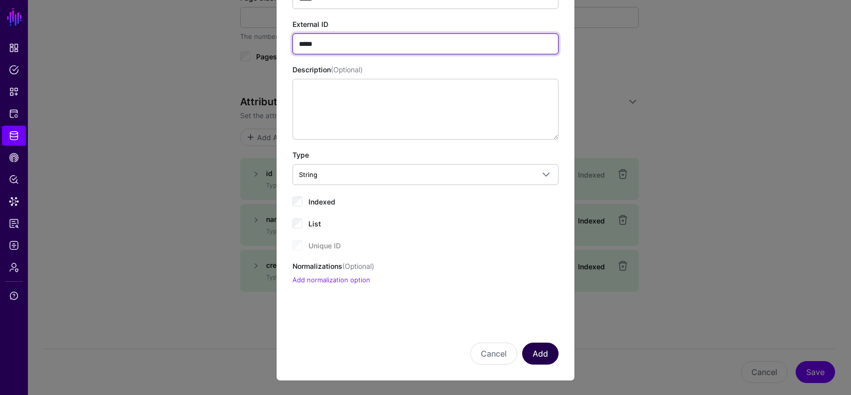
type input "*****"
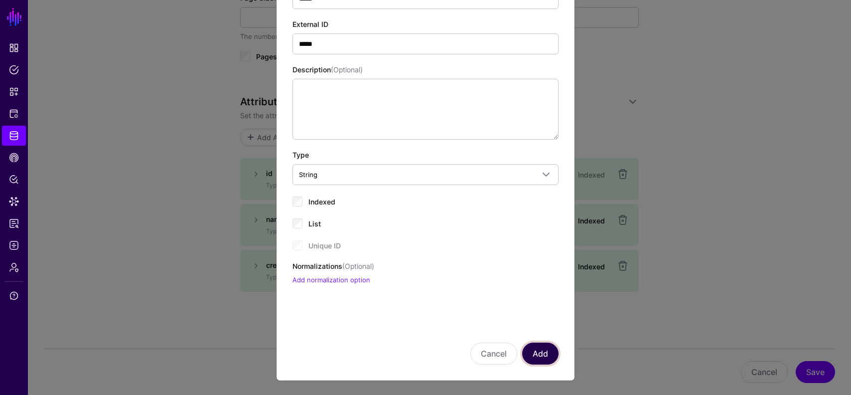
click at [553, 355] on button "Add" at bounding box center [540, 353] width 36 height 22
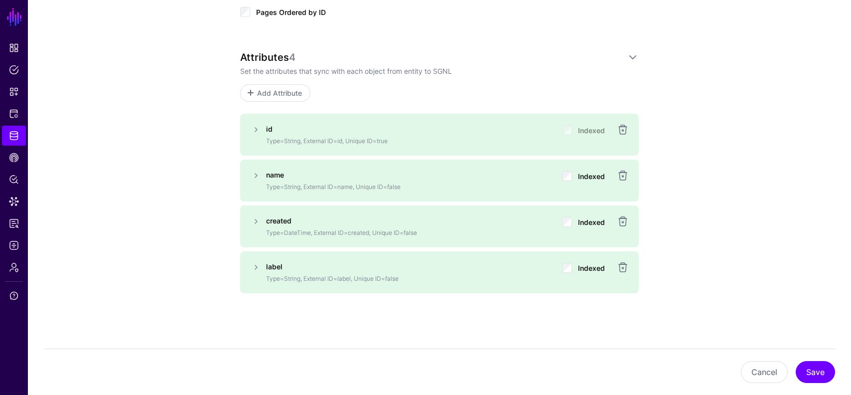
scroll to position [556, 0]
click at [272, 91] on span "Add Attribute" at bounding box center [279, 91] width 47 height 10
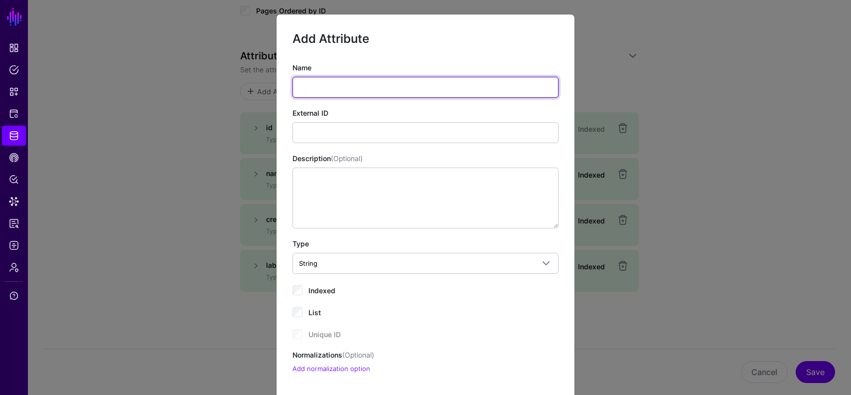
click at [351, 79] on input "Name" at bounding box center [426, 87] width 266 height 21
paste input "**********"
type input "**********"
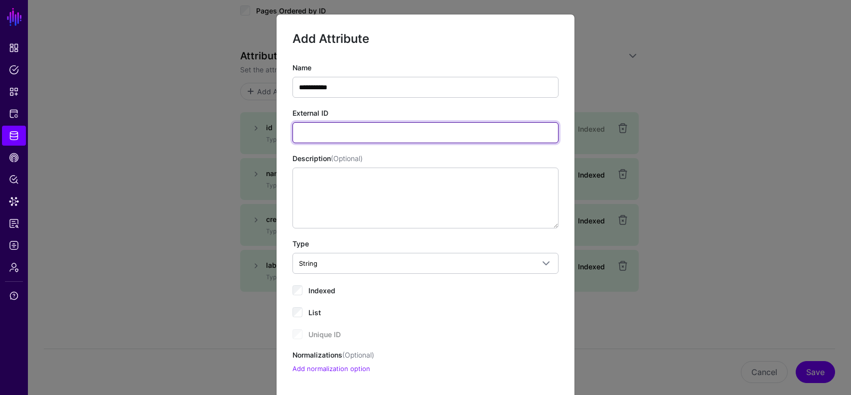
click at [330, 133] on input "External ID" at bounding box center [426, 132] width 266 height 21
paste input "**********"
type input "**********"
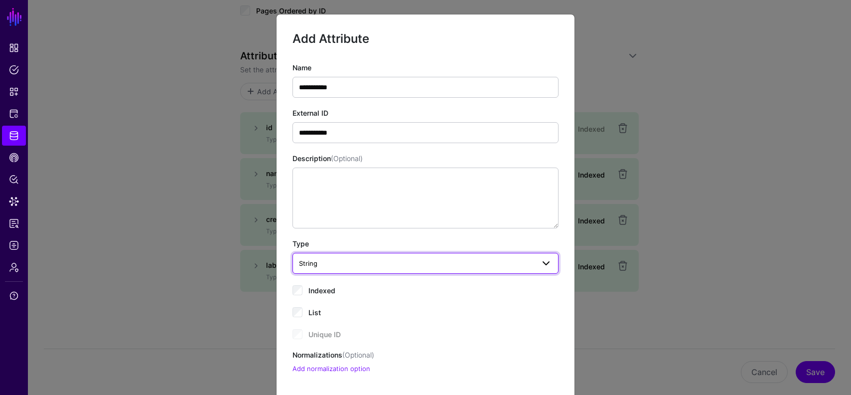
click at [349, 261] on span "String" at bounding box center [416, 263] width 235 height 11
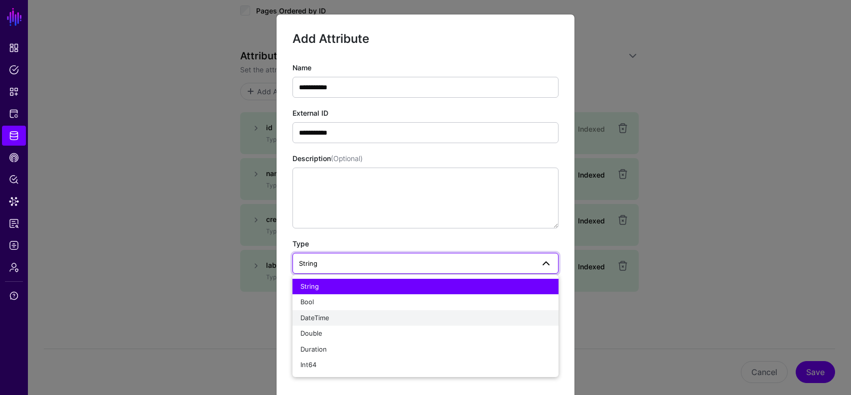
click at [343, 317] on div "DateTime" at bounding box center [426, 318] width 250 height 10
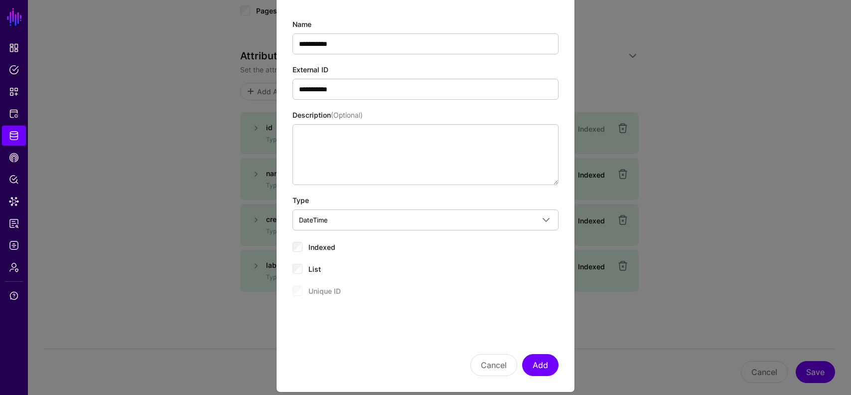
scroll to position [54, 0]
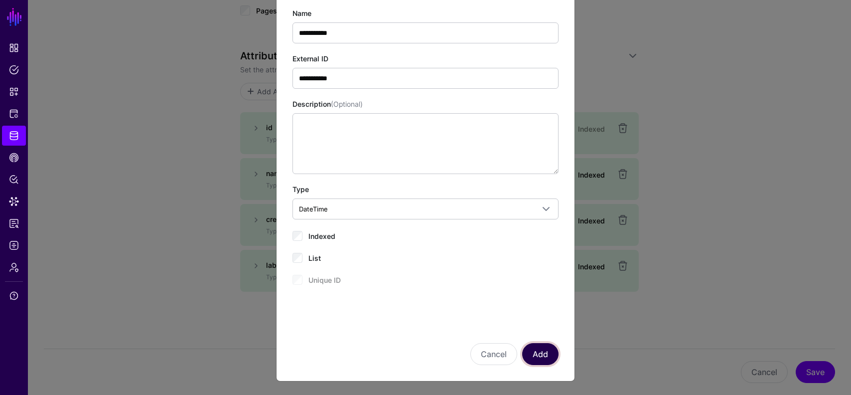
click at [543, 356] on button "Add" at bounding box center [540, 354] width 36 height 22
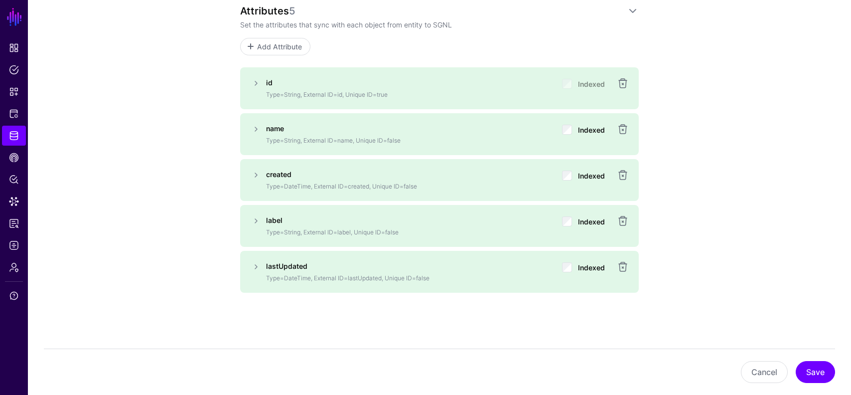
scroll to position [602, 0]
click at [286, 47] on span "Add Attribute" at bounding box center [279, 45] width 47 height 10
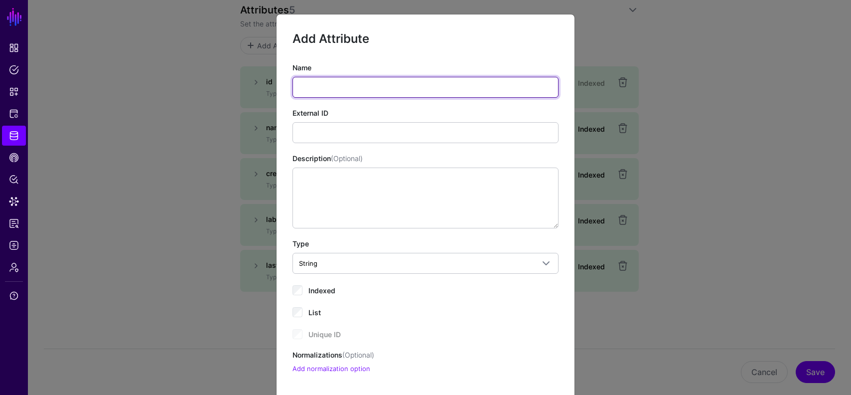
click at [345, 81] on input "Name" at bounding box center [426, 87] width 266 height 21
paste input "***"
type input "***"
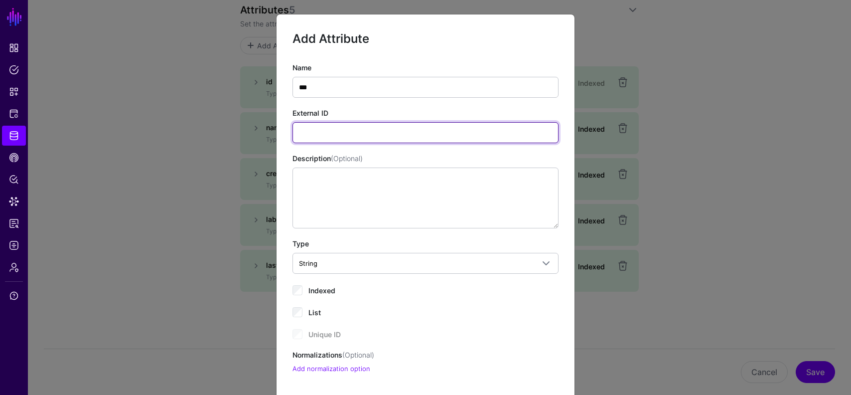
click at [332, 127] on input "External ID" at bounding box center [426, 132] width 266 height 21
paste input "***"
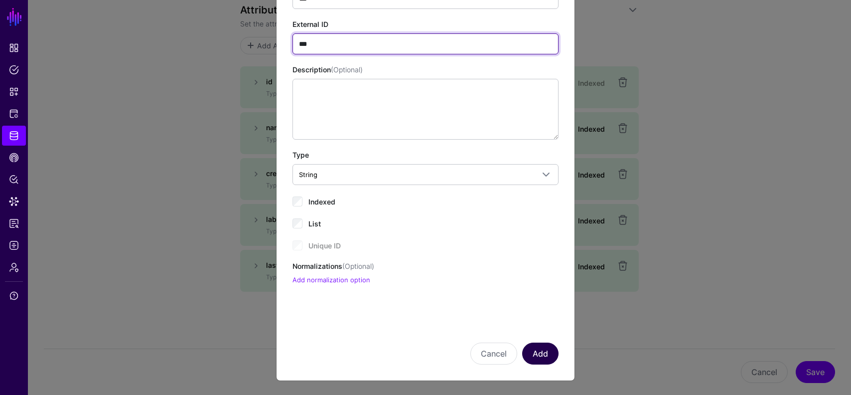
type input "***"
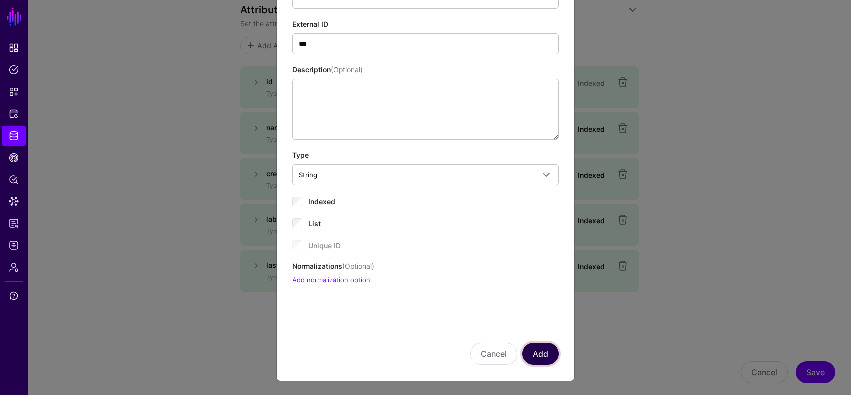
click at [546, 348] on button "Add" at bounding box center [540, 353] width 36 height 22
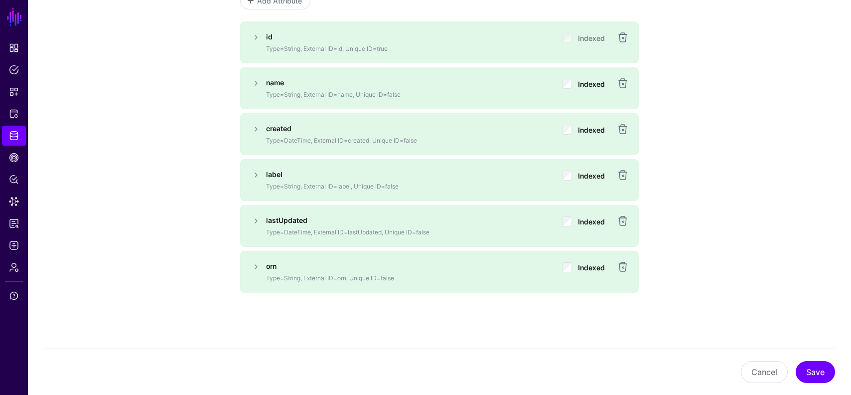
scroll to position [648, 0]
click at [291, 0] on div at bounding box center [425, 0] width 851 height 1
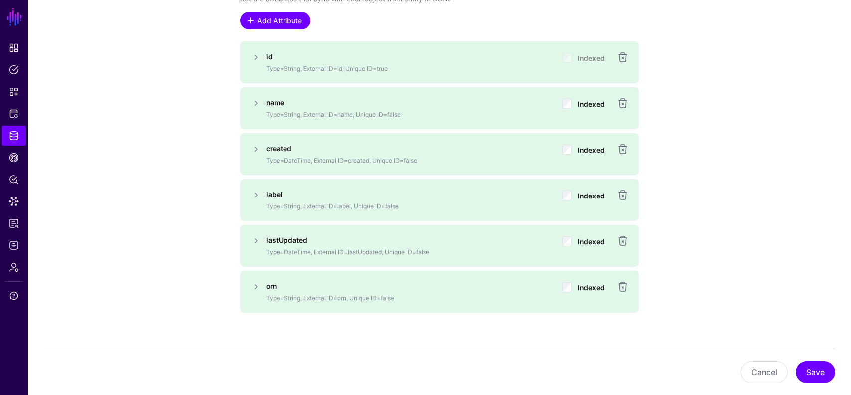
click at [290, 20] on span "Add Attribute" at bounding box center [279, 20] width 47 height 10
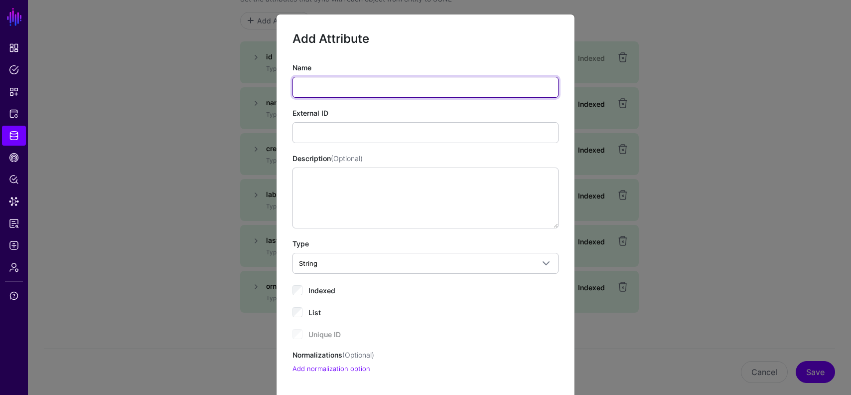
click at [352, 86] on input "Name" at bounding box center [426, 87] width 266 height 21
paste input "**********"
type input "**********"
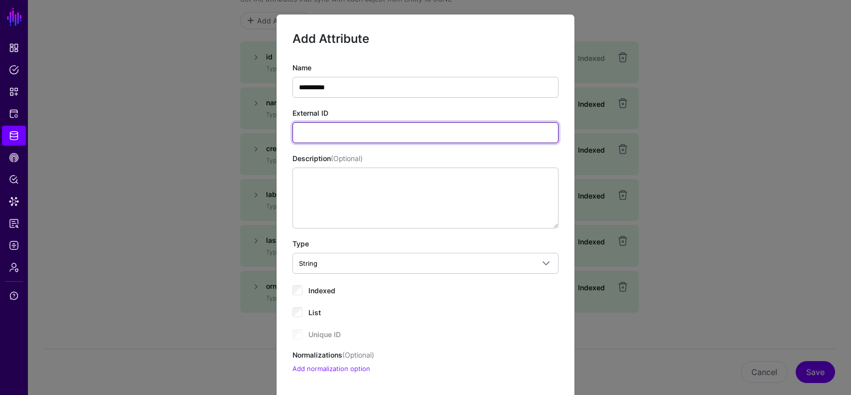
click at [354, 140] on input "External ID" at bounding box center [426, 132] width 266 height 21
paste input "**********"
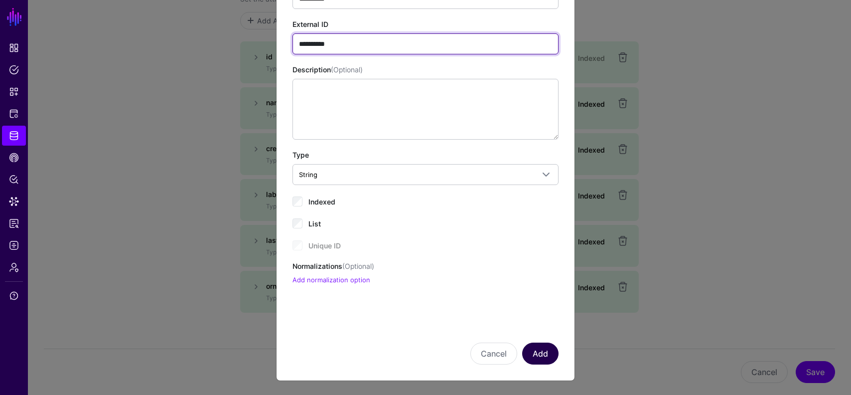
type input "**********"
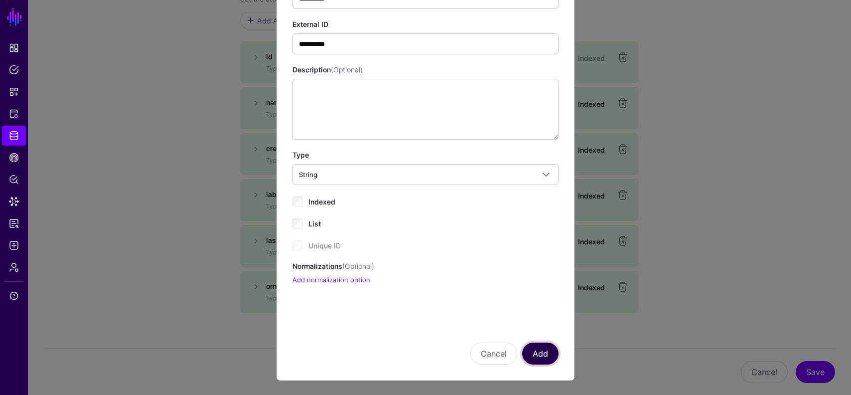
click at [547, 349] on button "Add" at bounding box center [540, 353] width 36 height 22
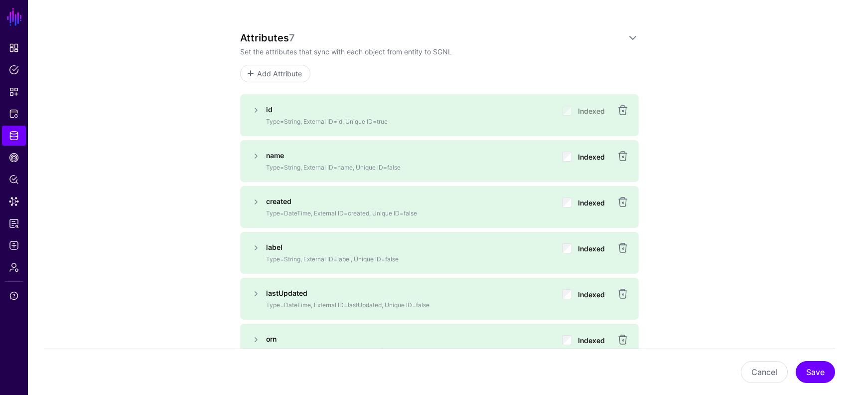
scroll to position [456, 0]
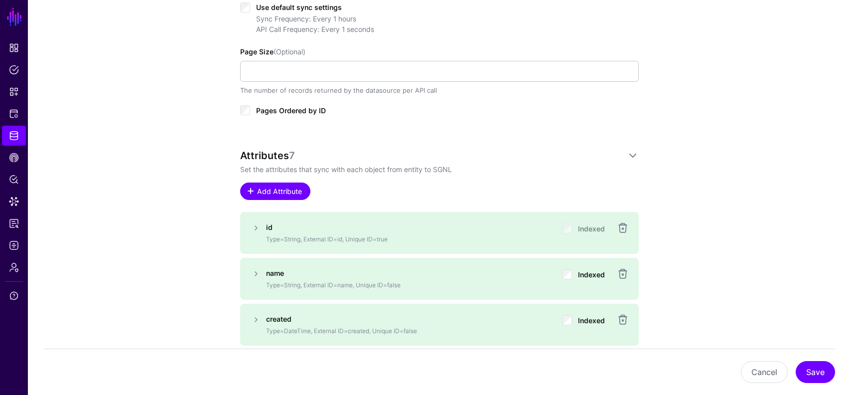
click at [279, 186] on span "Add Attribute" at bounding box center [279, 191] width 47 height 10
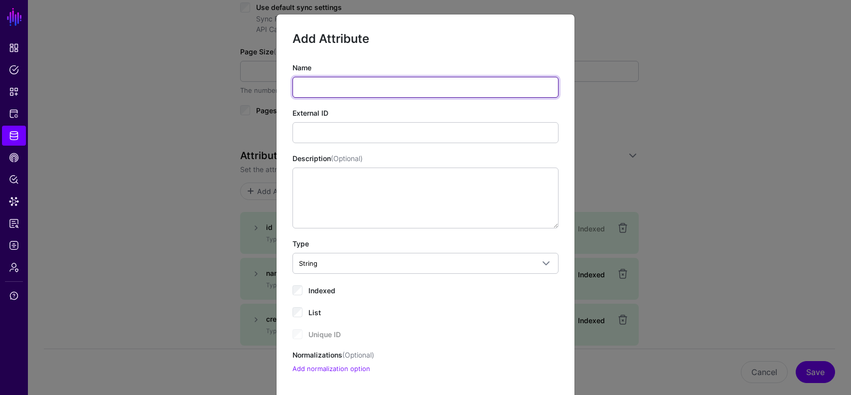
click at [346, 84] on input "Name" at bounding box center [426, 87] width 266 height 21
paste input "******"
type input "******"
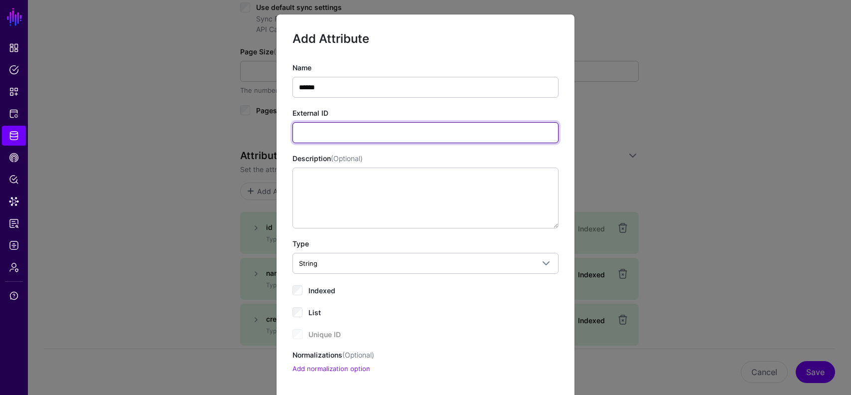
click at [353, 125] on input "External ID" at bounding box center [426, 132] width 266 height 21
paste input "******"
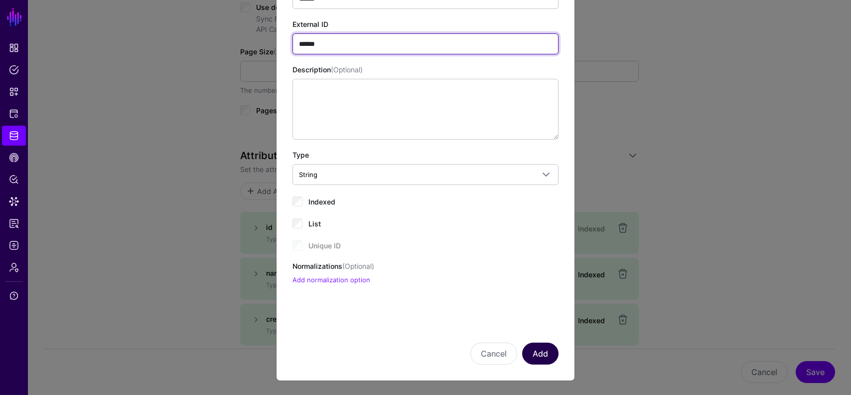
type input "******"
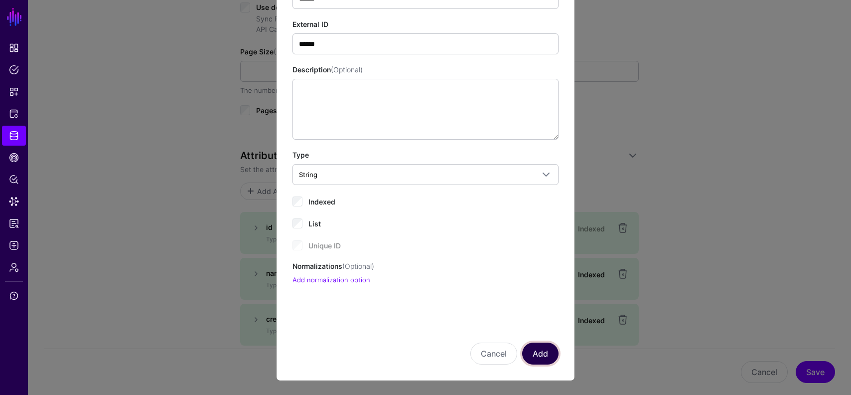
click at [550, 360] on button "Add" at bounding box center [540, 353] width 36 height 22
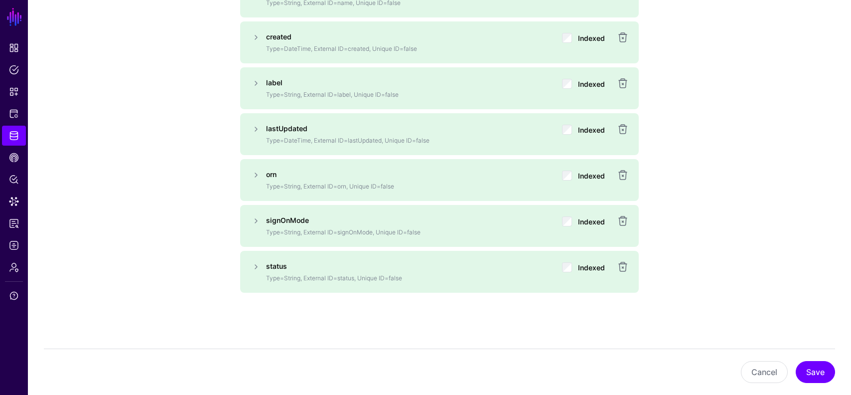
scroll to position [739, 0]
click at [818, 364] on button "Save" at bounding box center [815, 372] width 39 height 22
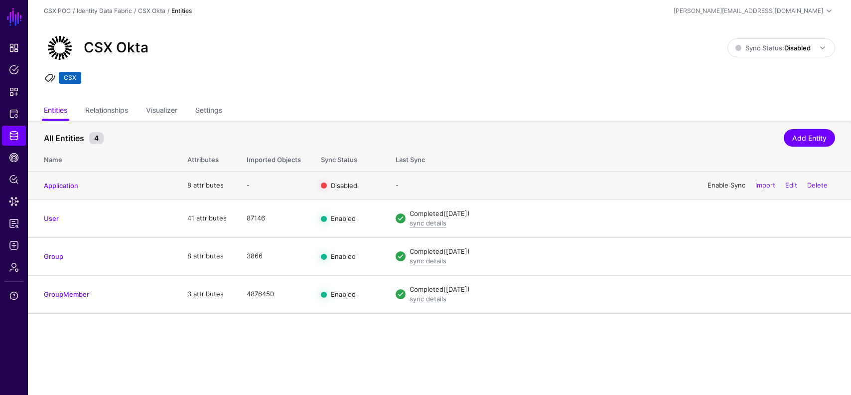
click at [719, 187] on link "Enable Sync" at bounding box center [727, 185] width 38 height 8
click at [791, 51] on strong "Disabled" at bounding box center [798, 48] width 26 height 8
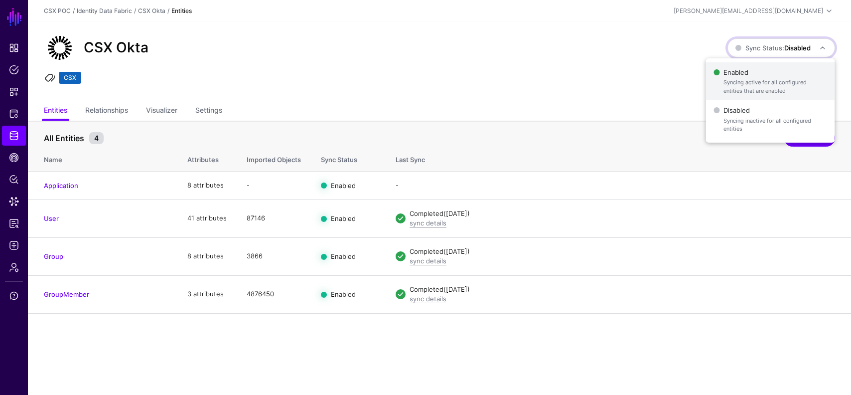
click at [758, 72] on span "Enabled Syncing active for all configured entities that are enabled" at bounding box center [770, 81] width 113 height 32
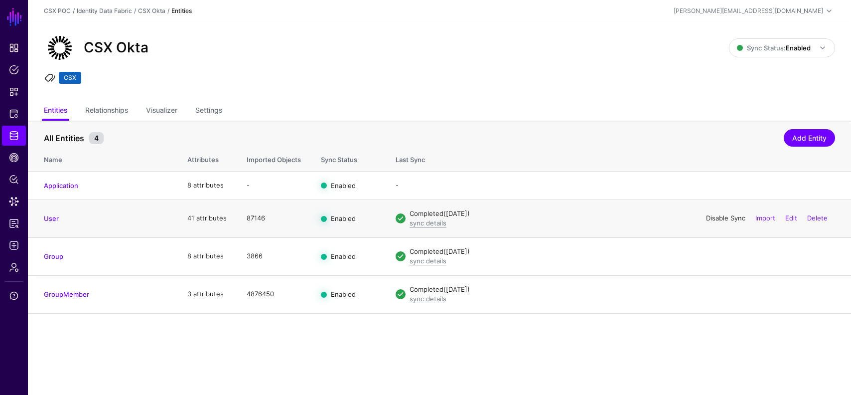
click at [721, 219] on link "Disable Sync" at bounding box center [725, 218] width 39 height 8
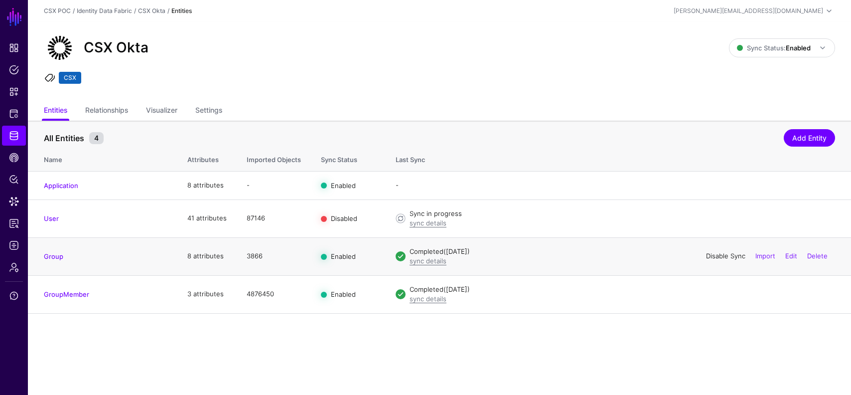
click at [721, 253] on link "Disable Sync" at bounding box center [725, 256] width 39 height 8
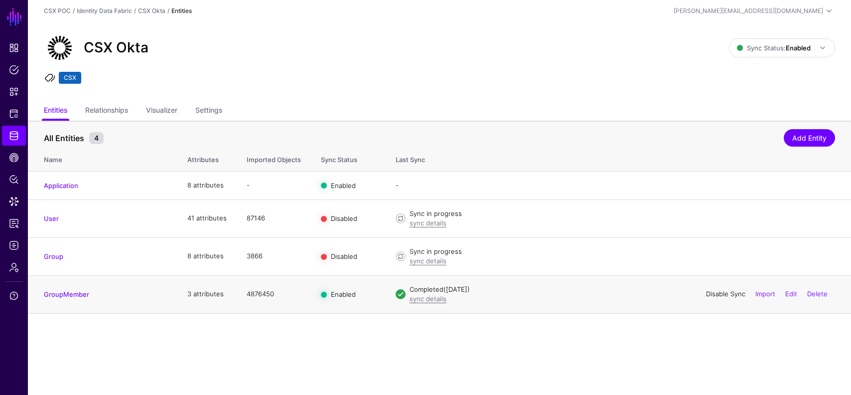
click at [717, 294] on link "Disable Sync" at bounding box center [725, 294] width 39 height 8
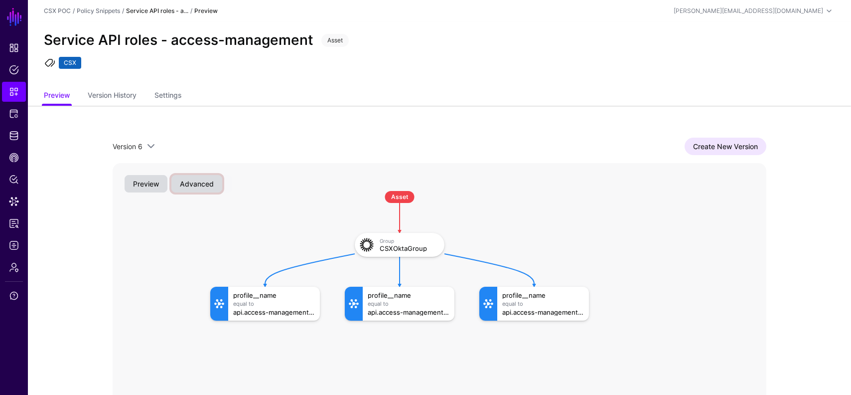
click at [202, 182] on button "Advanced" at bounding box center [196, 183] width 51 height 17
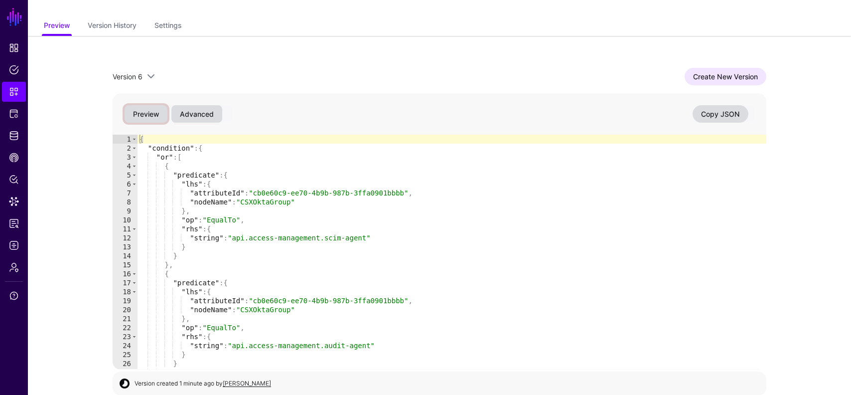
click at [151, 111] on button "Preview" at bounding box center [146, 113] width 43 height 17
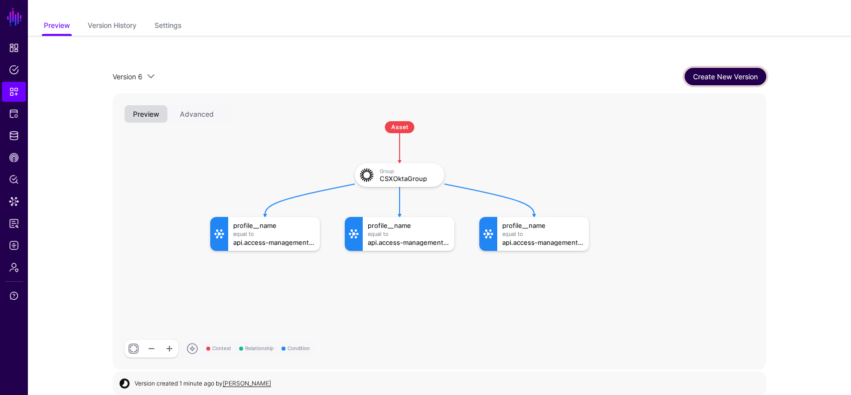
click at [736, 73] on link "Create New Version" at bounding box center [726, 76] width 82 height 17
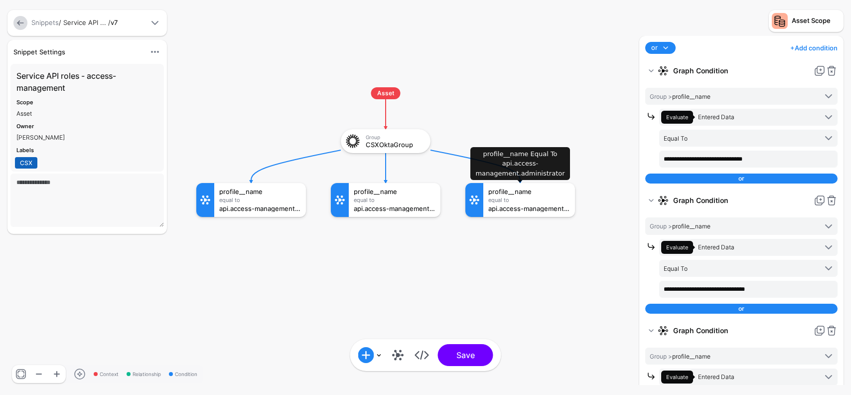
click at [521, 202] on div "Equal To" at bounding box center [530, 200] width 82 height 6
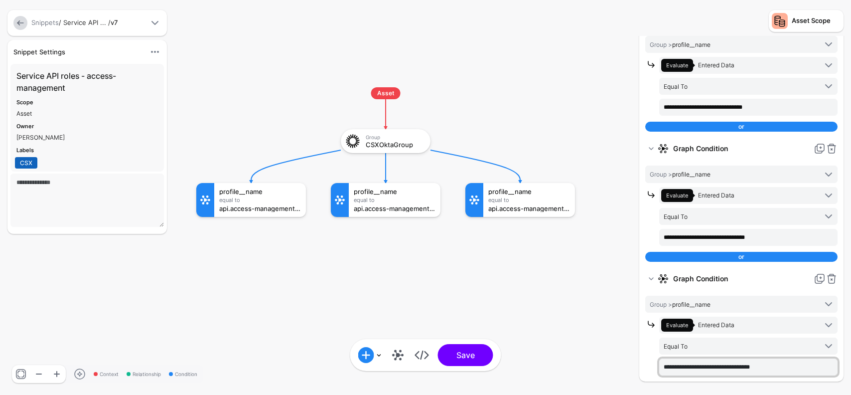
click at [724, 365] on input "**********" at bounding box center [749, 366] width 178 height 17
click at [720, 379] on div "**********" at bounding box center [742, 182] width 204 height 397
click at [721, 369] on input "**********" at bounding box center [749, 366] width 178 height 17
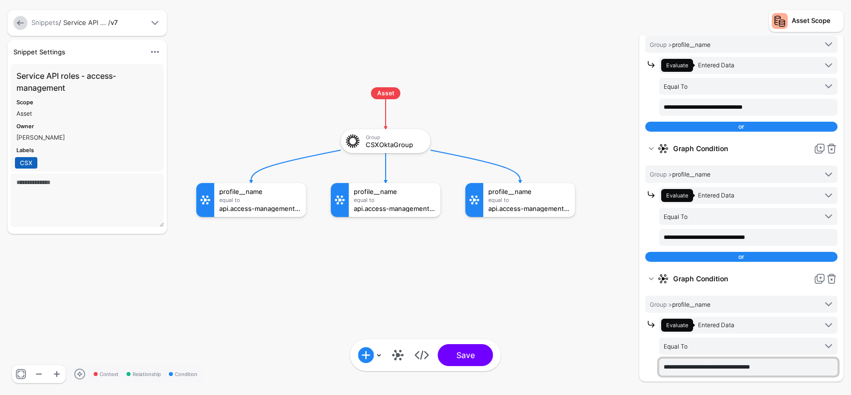
click at [721, 369] on input "**********" at bounding box center [749, 366] width 178 height 17
paste input "**********"
type input "**********"
click at [481, 357] on button "Save" at bounding box center [465, 355] width 55 height 22
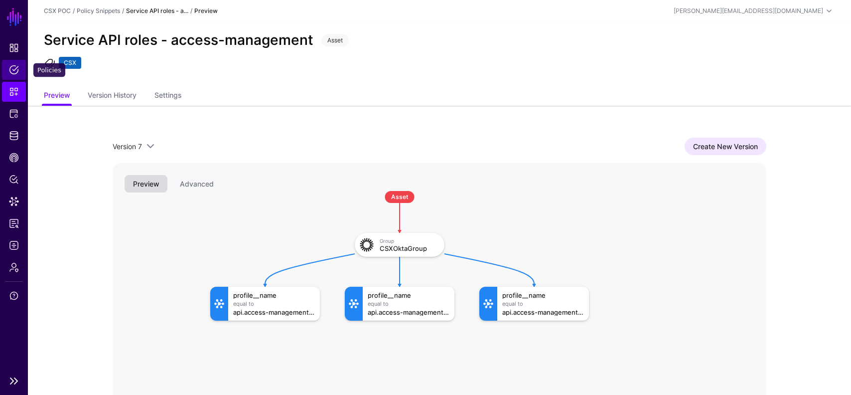
click at [7, 72] on link "Policies" at bounding box center [14, 70] width 24 height 20
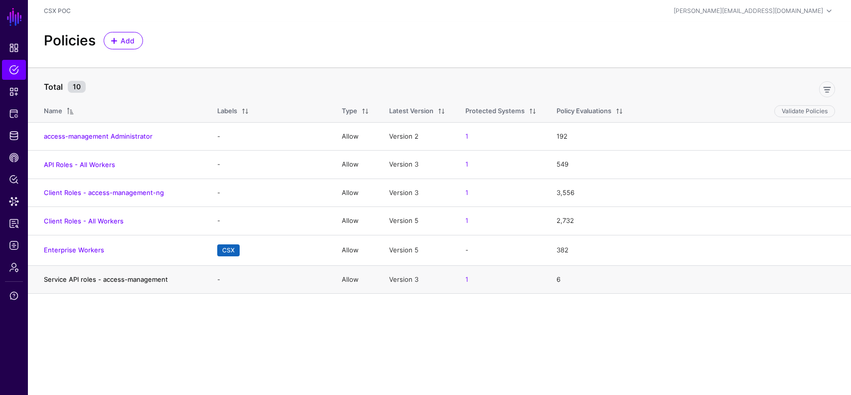
click at [119, 277] on link "Service API roles - access-management" at bounding box center [106, 279] width 124 height 8
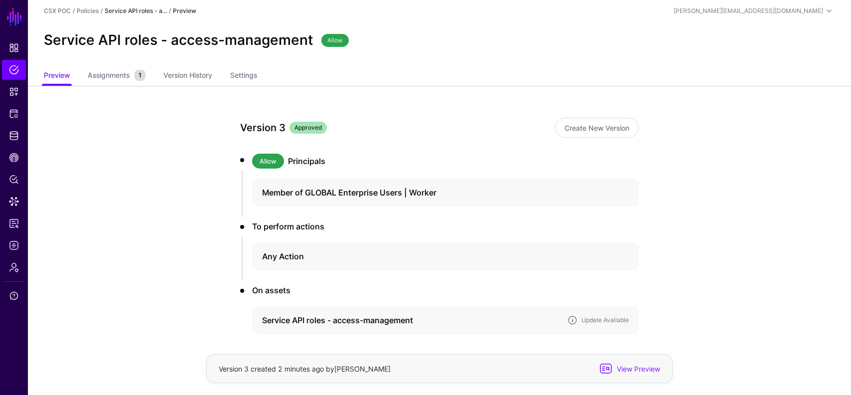
scroll to position [41, 0]
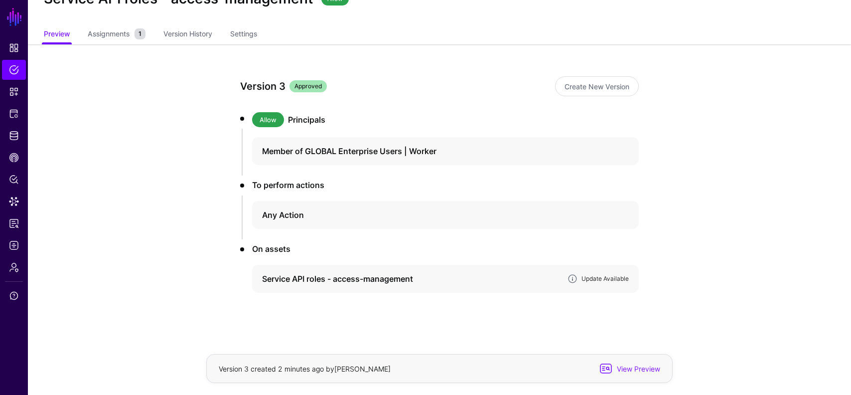
click at [603, 281] on link "Update Available" at bounding box center [605, 278] width 47 height 7
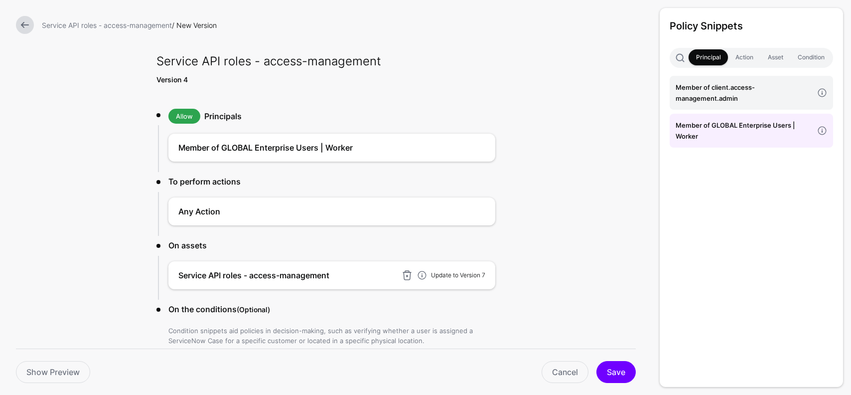
click at [464, 276] on link "Update to Version 7" at bounding box center [458, 274] width 54 height 7
click at [556, 306] on form "Service API roles - access-management / New Version Service API roles - access-…" at bounding box center [326, 228] width 652 height 456
click at [620, 365] on button "Save" at bounding box center [616, 372] width 39 height 22
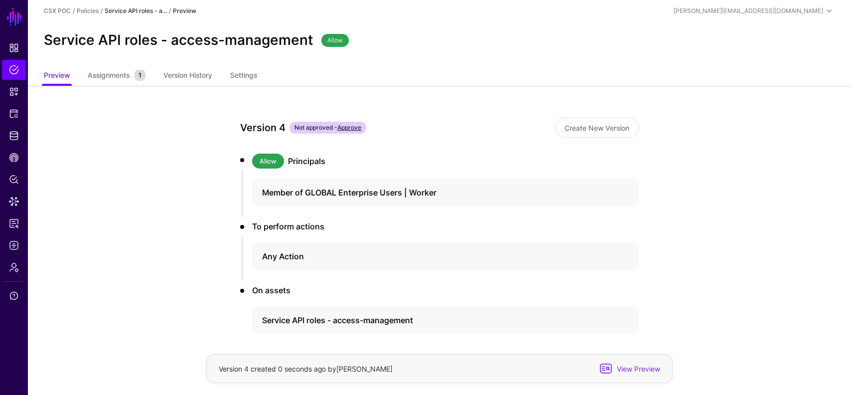
click at [352, 126] on link "Approve" at bounding box center [349, 127] width 24 height 7
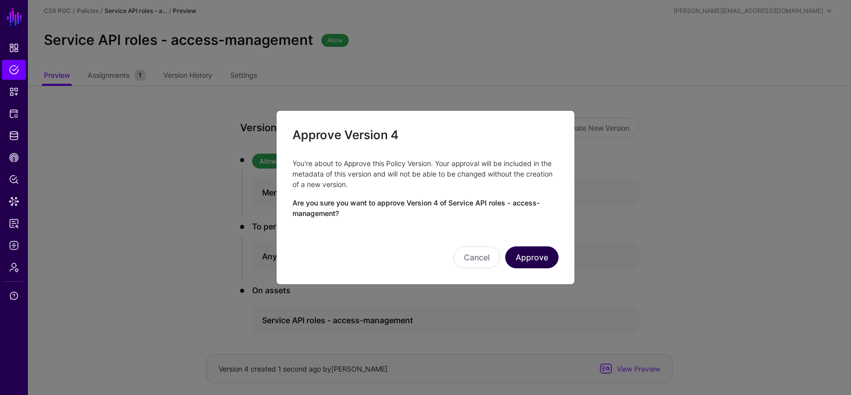
click at [528, 260] on button "Approve" at bounding box center [531, 257] width 53 height 22
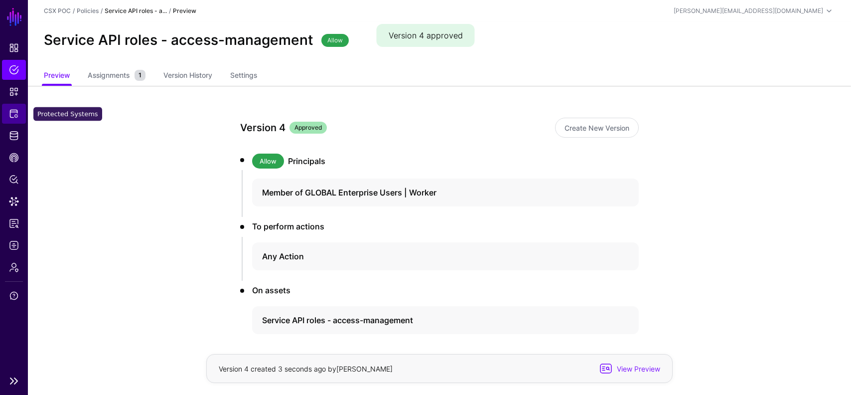
click at [13, 111] on span "Protected Systems" at bounding box center [14, 114] width 10 height 10
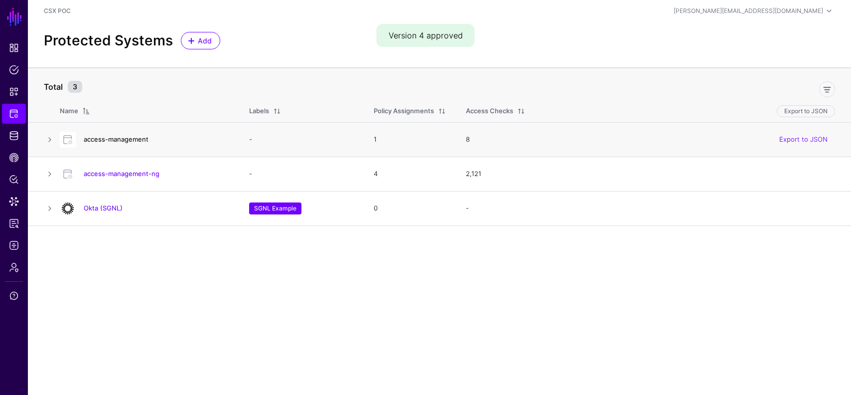
click at [116, 138] on link "access-management" at bounding box center [116, 139] width 65 height 8
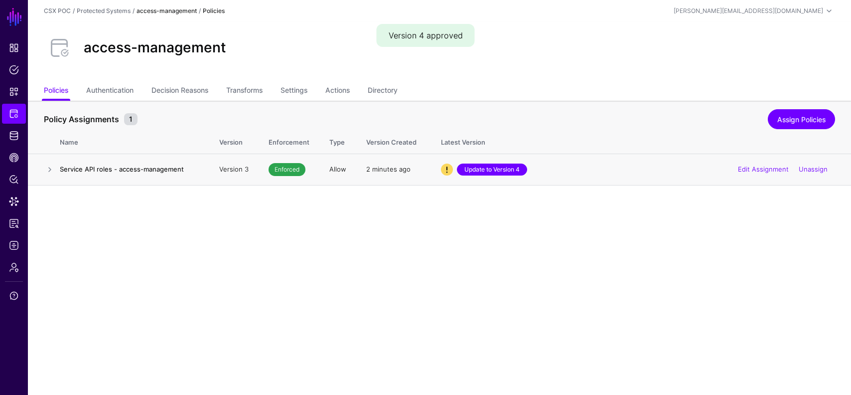
click at [481, 174] on link "Update to Version 4" at bounding box center [492, 170] width 70 height 12
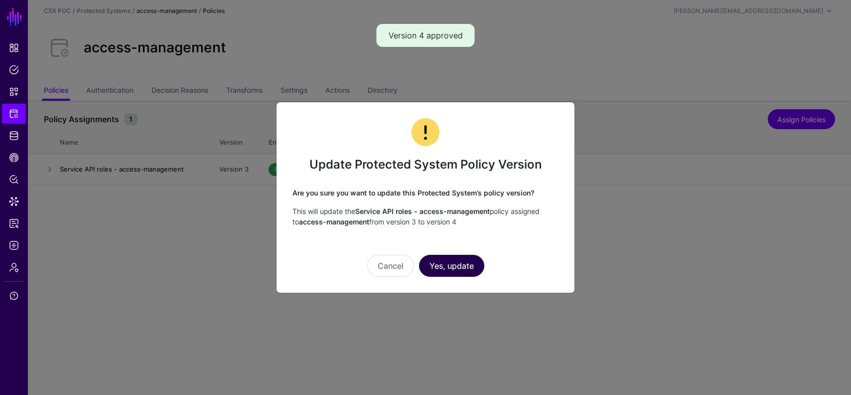
click at [466, 260] on button "Yes, update" at bounding box center [451, 266] width 65 height 22
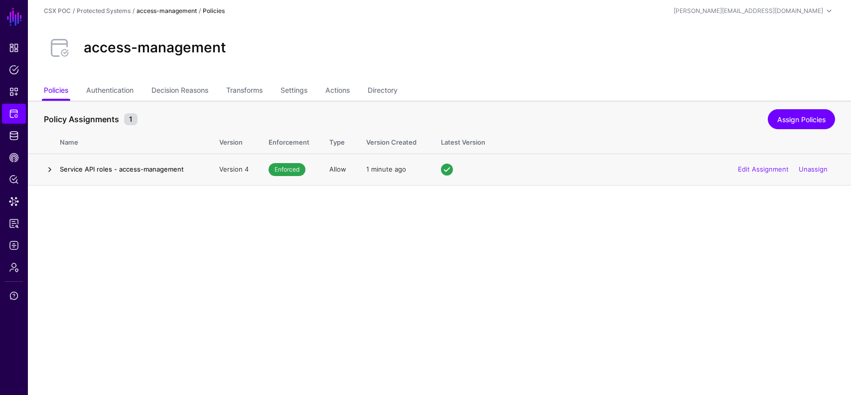
click at [50, 169] on link at bounding box center [50, 170] width 12 height 12
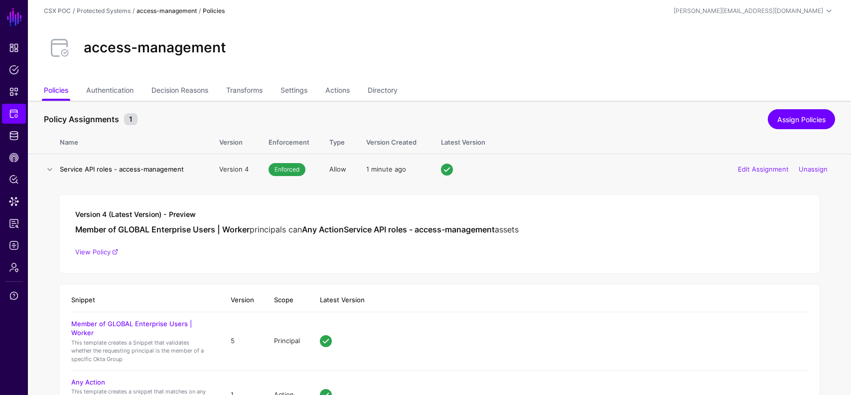
scroll to position [83, 0]
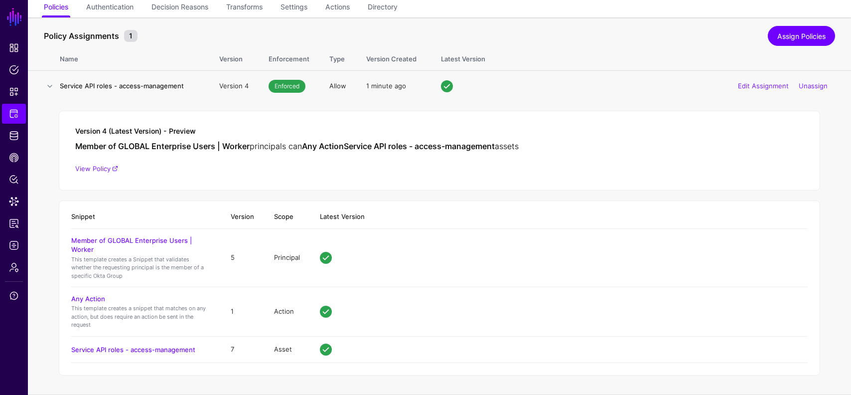
click at [149, 353] on h4 "Service API roles - access-management" at bounding box center [141, 349] width 140 height 9
click at [154, 345] on h4 "Service API roles - access-management" at bounding box center [141, 349] width 140 height 9
click at [154, 345] on link "Service API roles - access-management" at bounding box center [133, 349] width 124 height 8
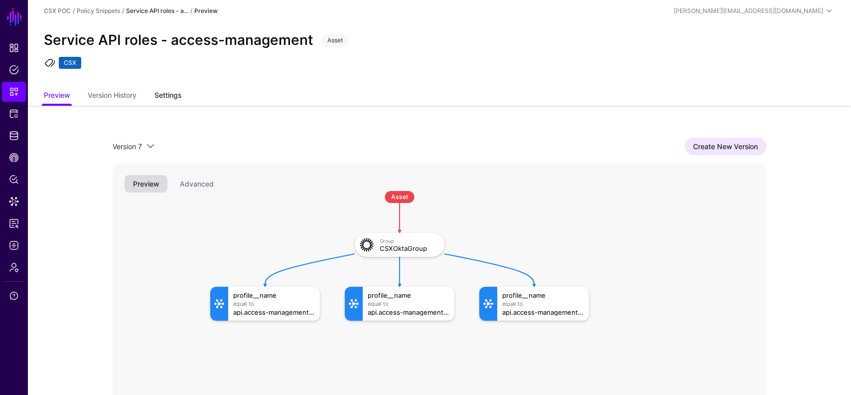
click at [172, 94] on link "Settings" at bounding box center [168, 96] width 27 height 19
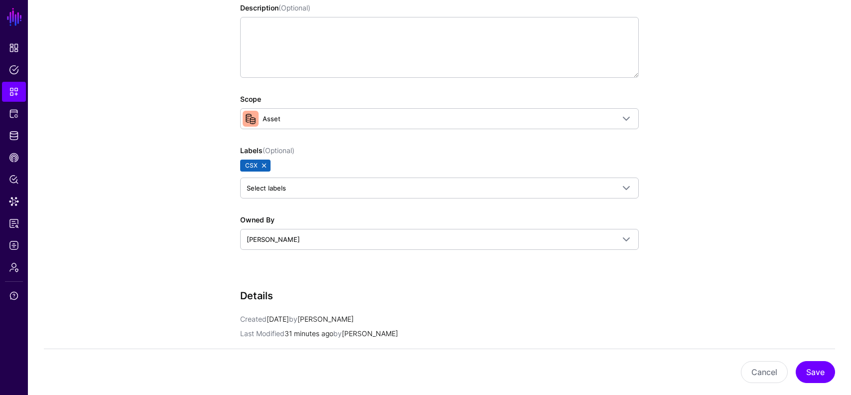
scroll to position [62, 0]
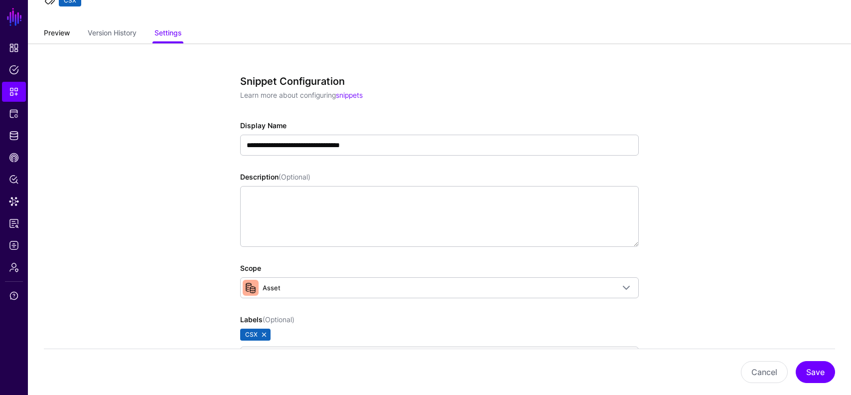
click at [57, 36] on link "Preview" at bounding box center [57, 33] width 26 height 19
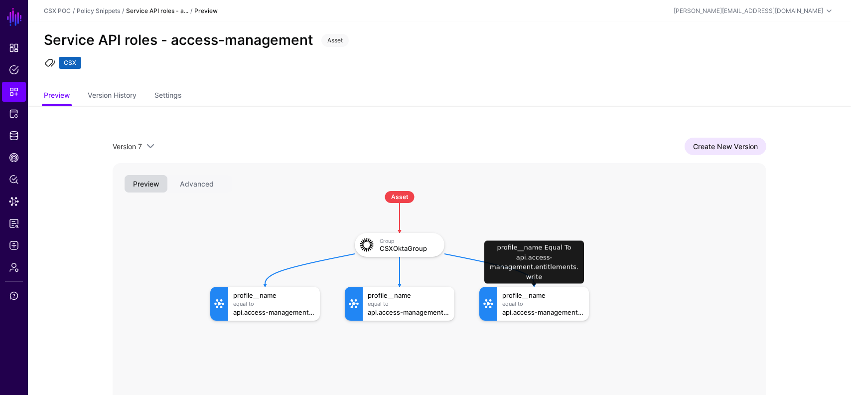
click at [536, 299] on div "profile__name Equal To api.access-management.entitlements.write" at bounding box center [543, 304] width 92 height 34
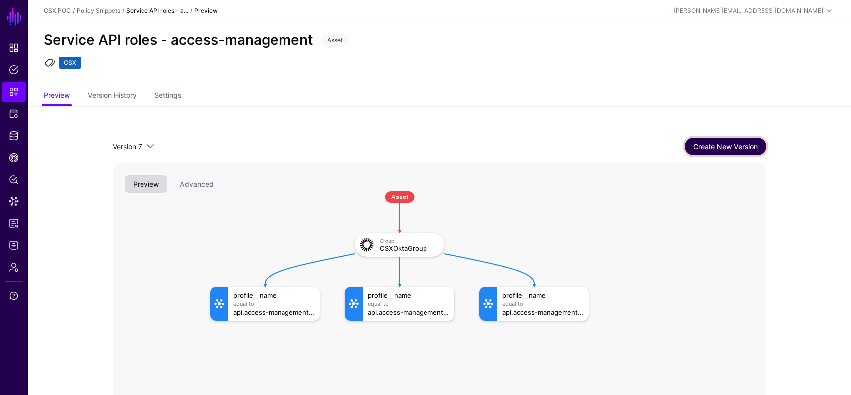
click at [703, 142] on link "Create New Version" at bounding box center [726, 146] width 82 height 17
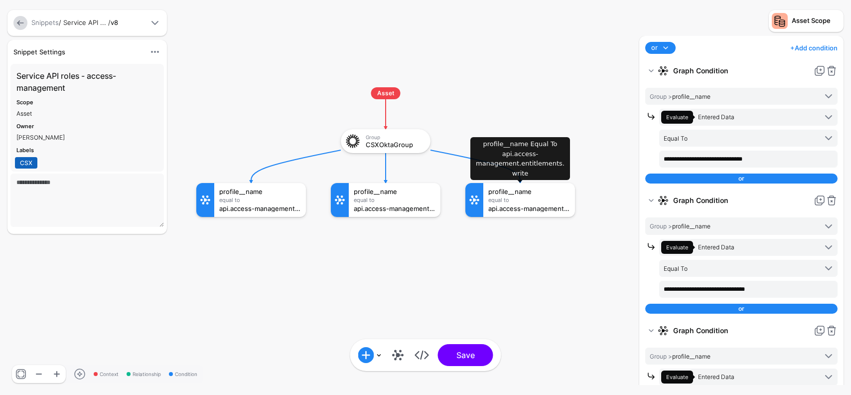
click at [518, 193] on div "profile__name" at bounding box center [530, 191] width 82 height 7
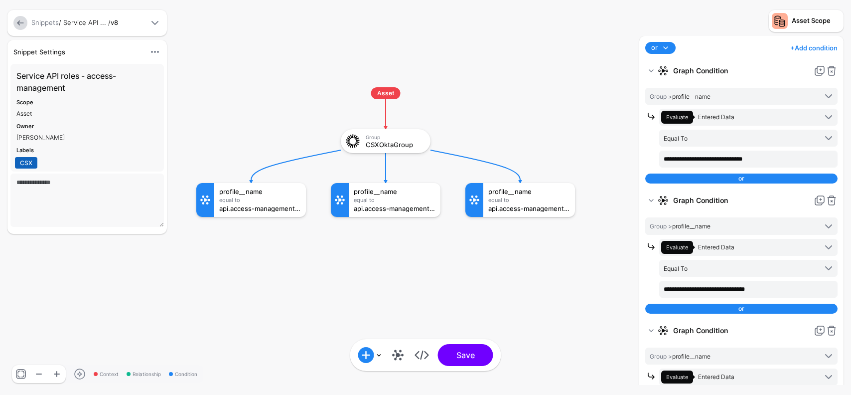
scroll to position [52, 0]
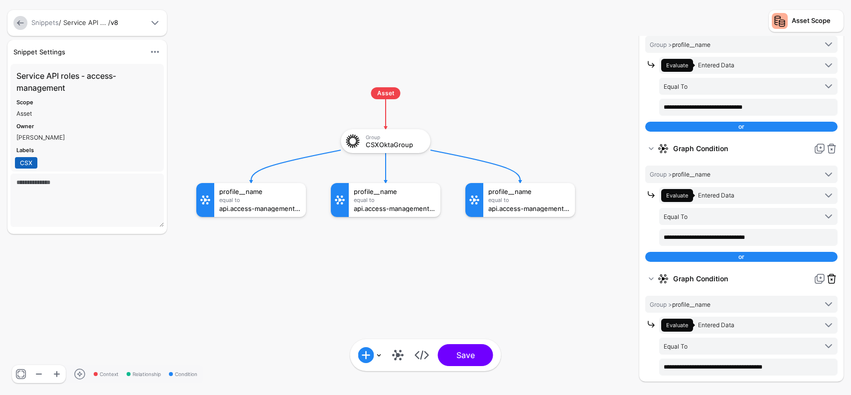
click at [835, 280] on link at bounding box center [832, 279] width 12 height 12
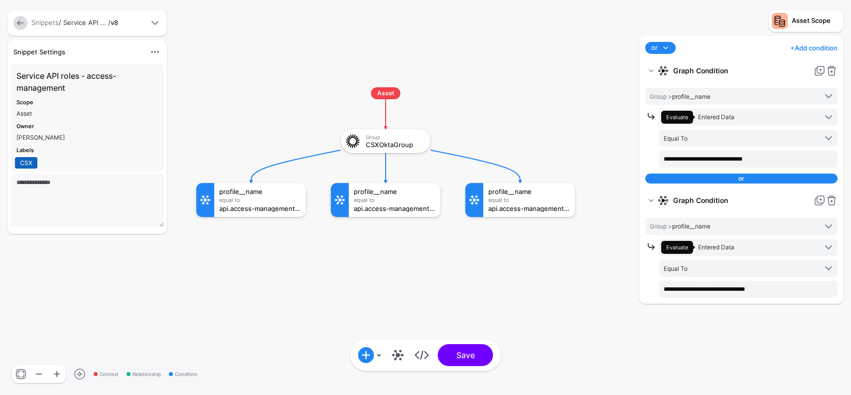
scroll to position [0, 0]
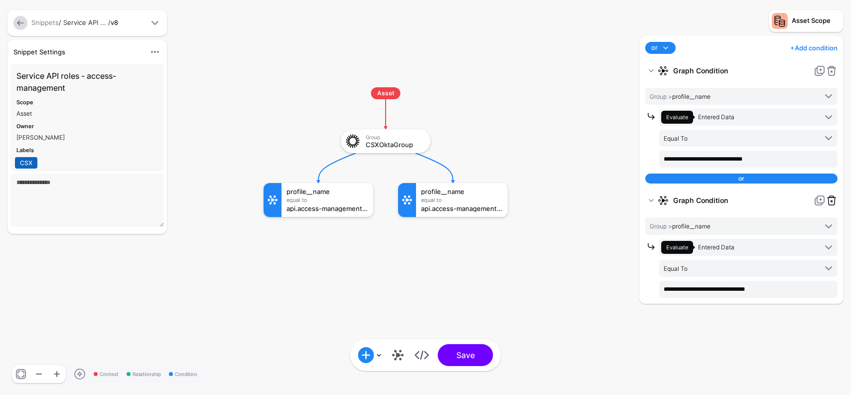
click at [834, 201] on link at bounding box center [832, 200] width 12 height 12
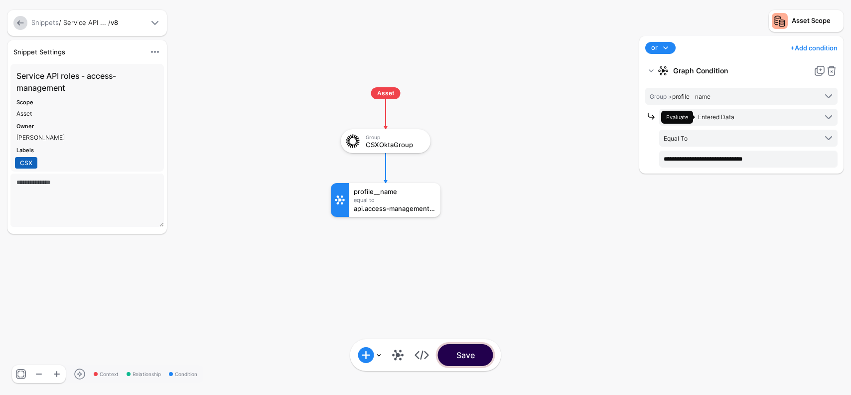
click at [464, 355] on button "Save" at bounding box center [465, 355] width 55 height 22
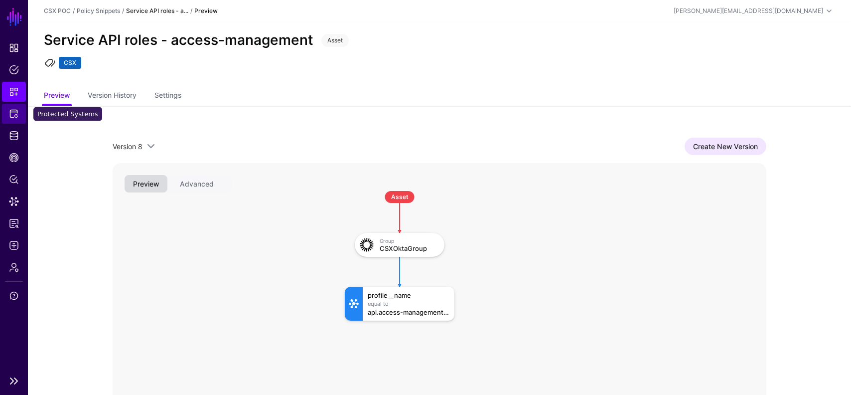
click at [18, 117] on span "Protected Systems" at bounding box center [14, 114] width 10 height 10
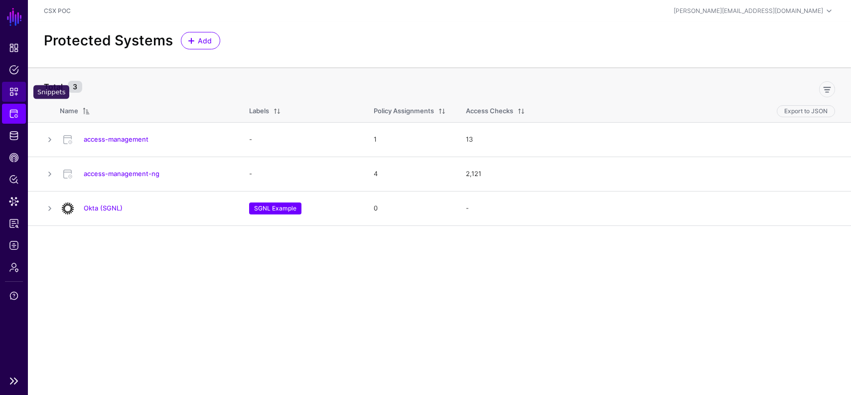
click at [12, 93] on span "Snippets" at bounding box center [14, 92] width 10 height 10
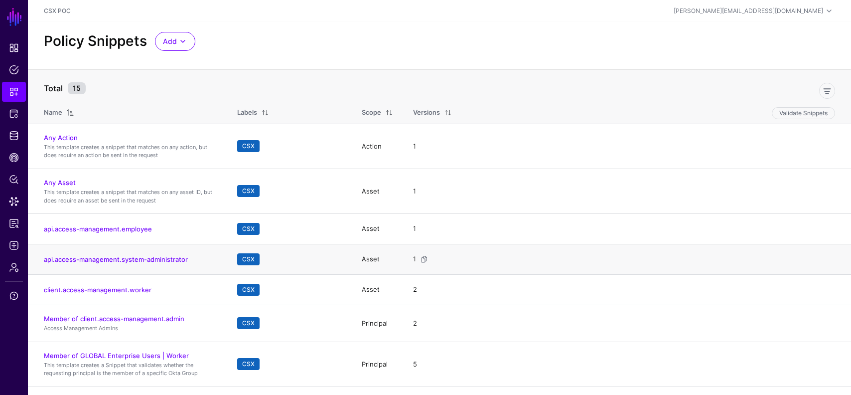
scroll to position [90, 0]
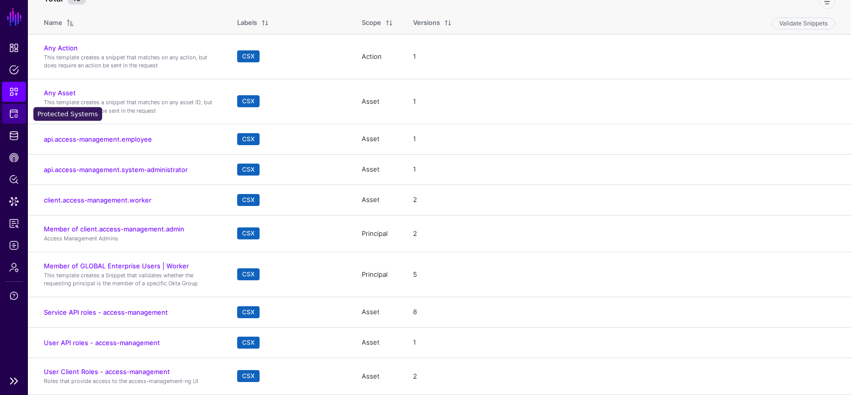
click at [12, 109] on span "Protected Systems" at bounding box center [14, 114] width 10 height 10
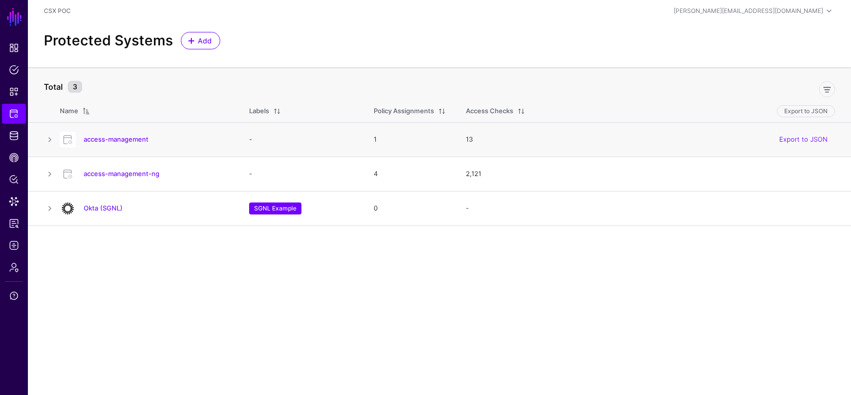
click at [129, 144] on div "access-management" at bounding box center [144, 140] width 177 height 16
click at [128, 140] on link "access-management" at bounding box center [116, 139] width 65 height 8
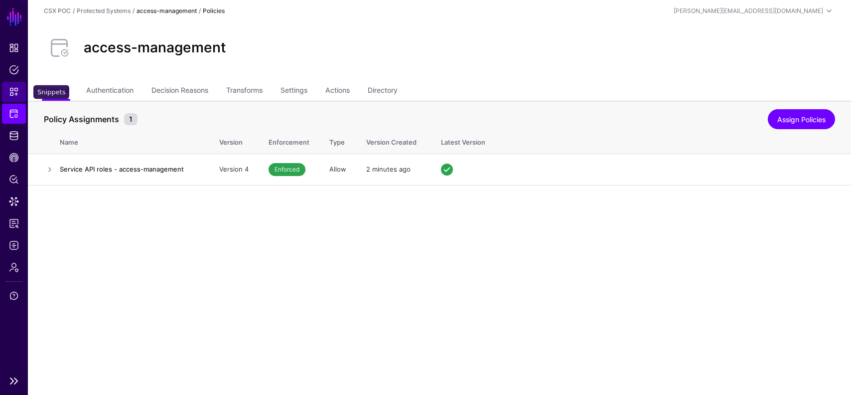
click at [14, 88] on span "Snippets" at bounding box center [14, 92] width 10 height 10
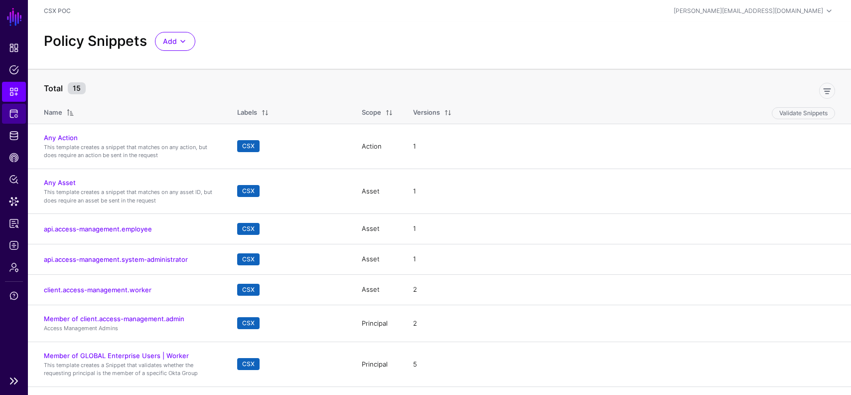
click at [10, 111] on span "Protected Systems" at bounding box center [14, 114] width 10 height 10
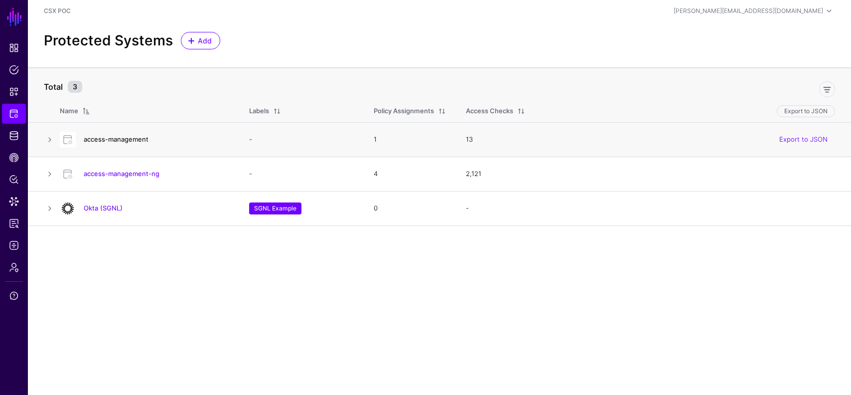
click at [121, 141] on link "access-management" at bounding box center [116, 139] width 65 height 8
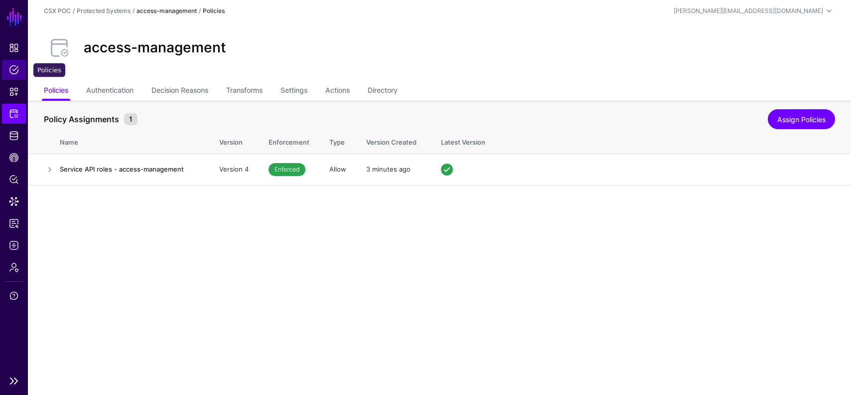
click at [12, 70] on span "Policies" at bounding box center [14, 70] width 10 height 10
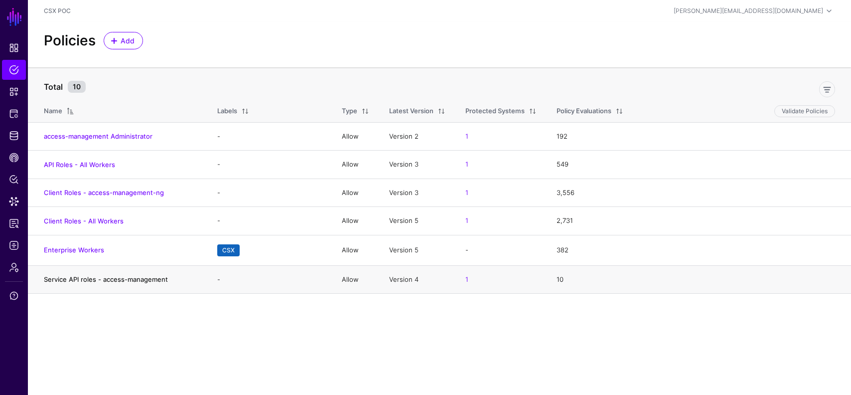
click at [123, 275] on link "Service API roles - access-management" at bounding box center [106, 279] width 124 height 8
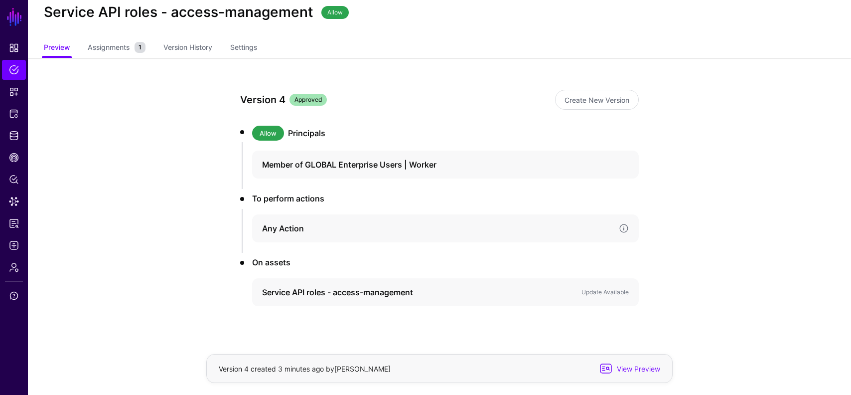
scroll to position [41, 0]
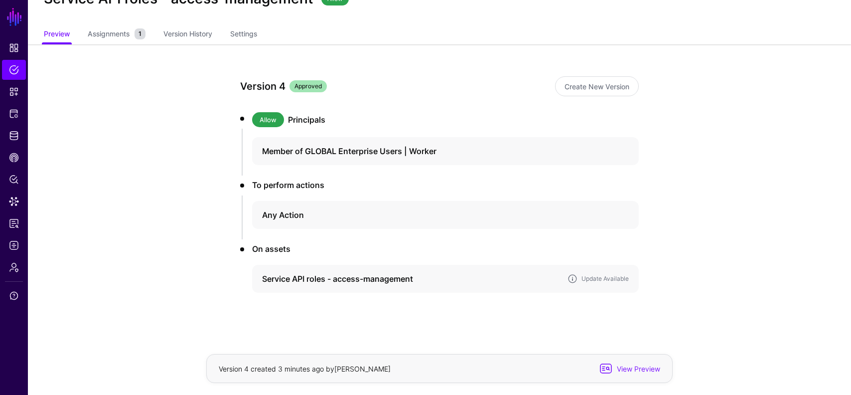
click at [611, 274] on div "Update Available" at bounding box center [605, 278] width 51 height 9
click at [594, 273] on div "Service API roles - access-management Update Available" at bounding box center [445, 279] width 371 height 12
click at [611, 279] on link "Update Available" at bounding box center [605, 278] width 47 height 7
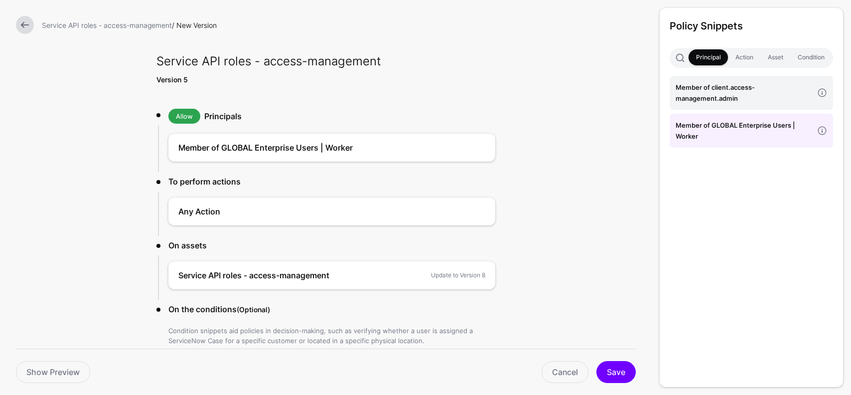
scroll to position [60, 0]
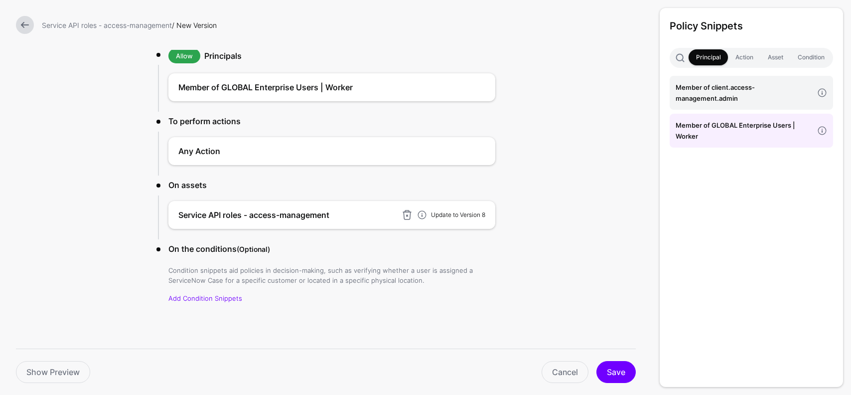
click at [456, 213] on link "Update to Version 8" at bounding box center [458, 214] width 54 height 7
click at [610, 364] on button "Save" at bounding box center [616, 372] width 39 height 22
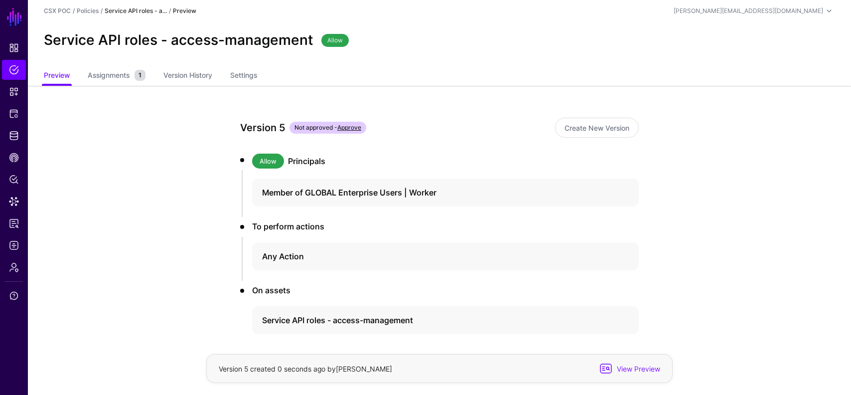
click at [359, 126] on link "Approve" at bounding box center [349, 127] width 24 height 7
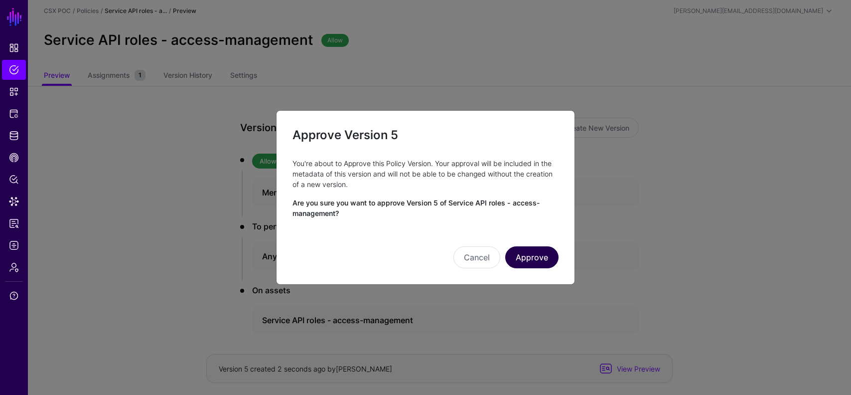
click at [531, 254] on button "Approve" at bounding box center [531, 257] width 53 height 22
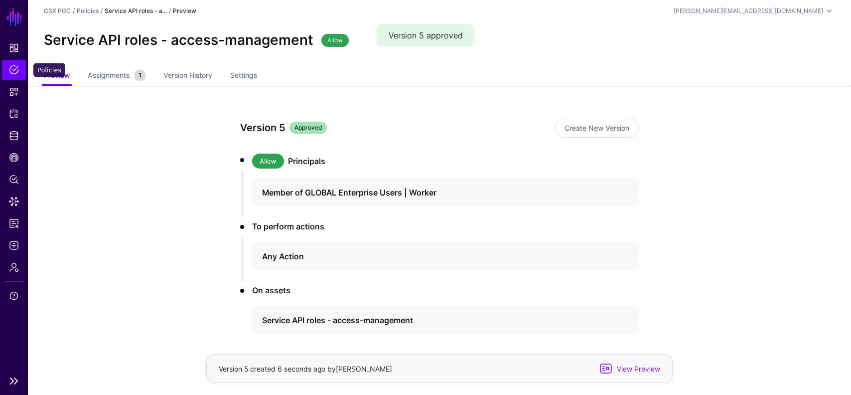
click at [12, 74] on span "Policies" at bounding box center [14, 70] width 10 height 10
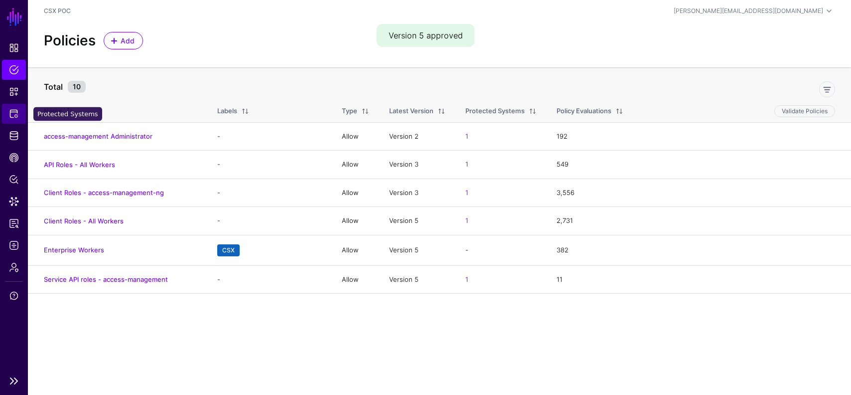
click at [13, 118] on span "Protected Systems" at bounding box center [14, 114] width 10 height 10
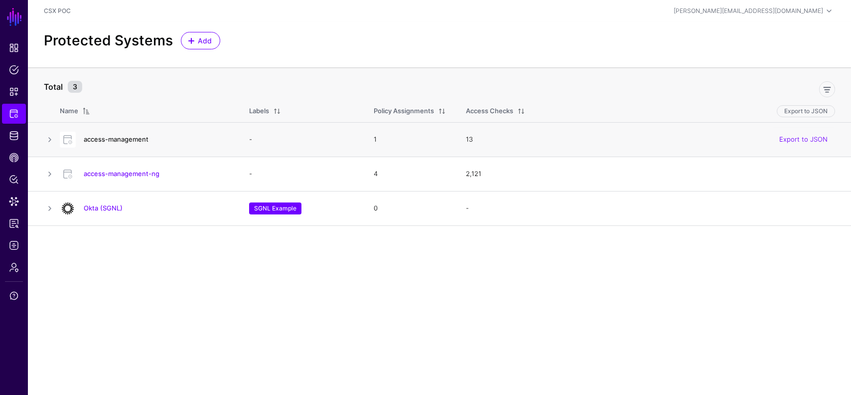
click at [145, 140] on link "access-management" at bounding box center [116, 139] width 65 height 8
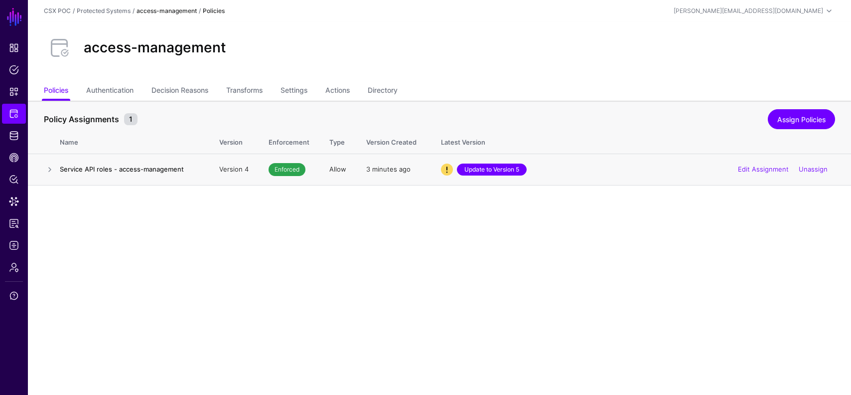
click at [485, 169] on link "Update to Version 5" at bounding box center [492, 170] width 70 height 12
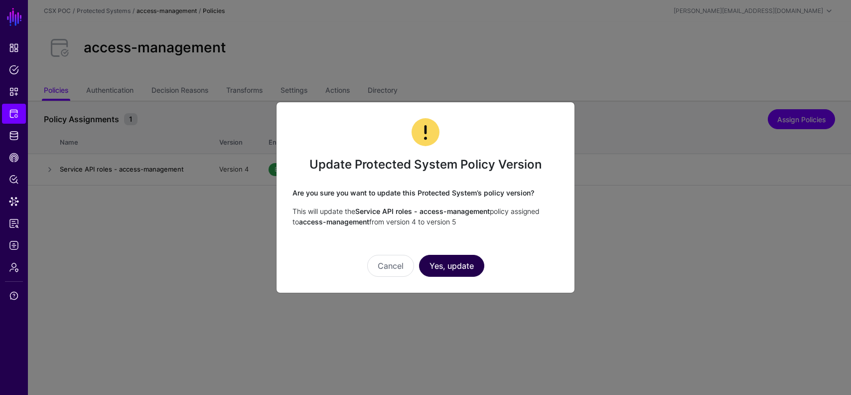
click at [456, 270] on button "Yes, update" at bounding box center [451, 266] width 65 height 22
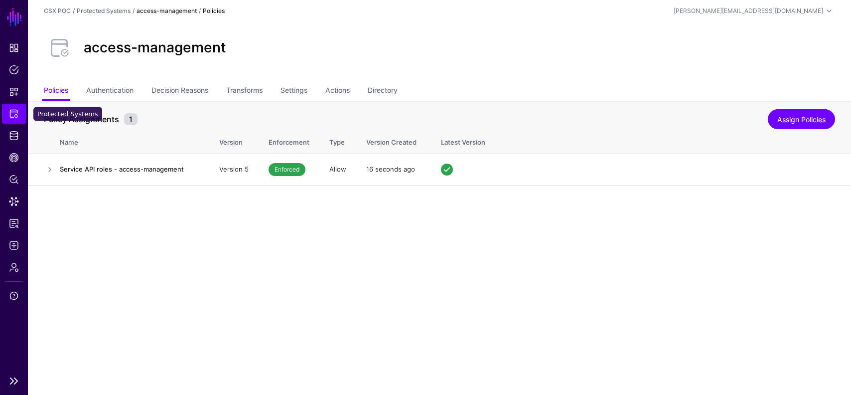
click at [17, 111] on span "Protected Systems" at bounding box center [14, 114] width 10 height 10
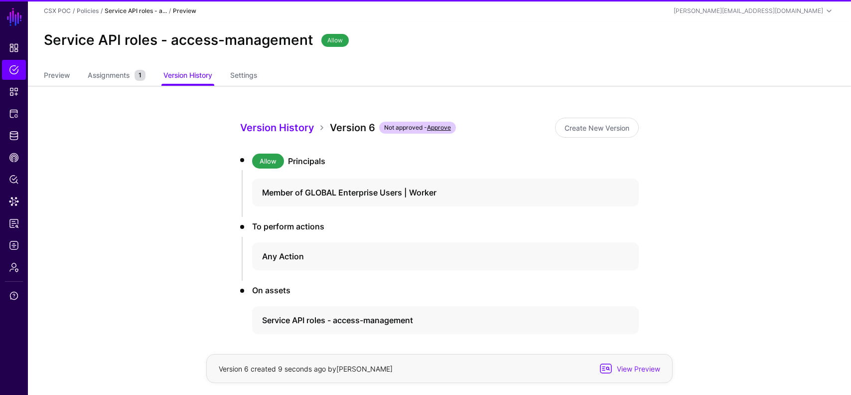
click at [445, 126] on link "Approve" at bounding box center [439, 127] width 24 height 7
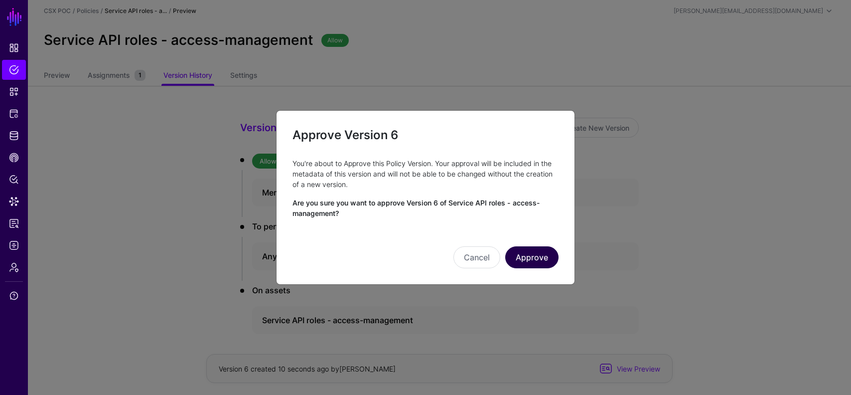
click at [522, 255] on button "Approve" at bounding box center [531, 257] width 53 height 22
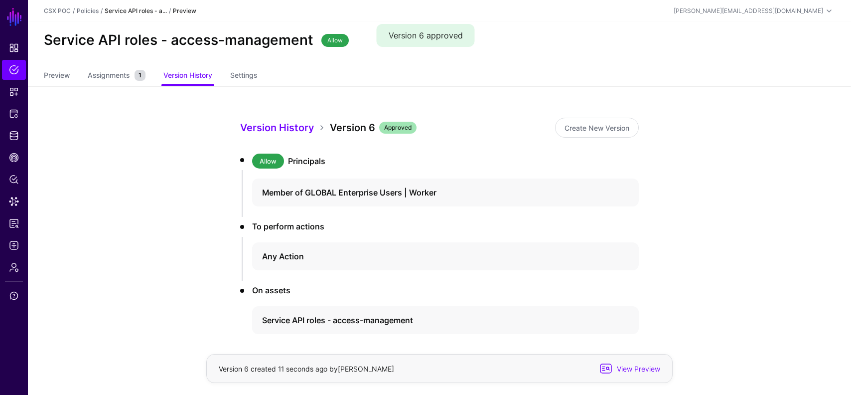
scroll to position [41, 0]
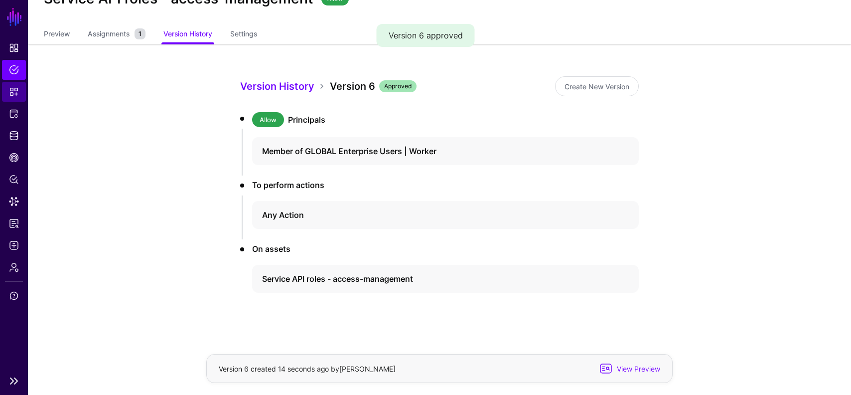
click at [12, 98] on link "Snippets" at bounding box center [14, 92] width 24 height 20
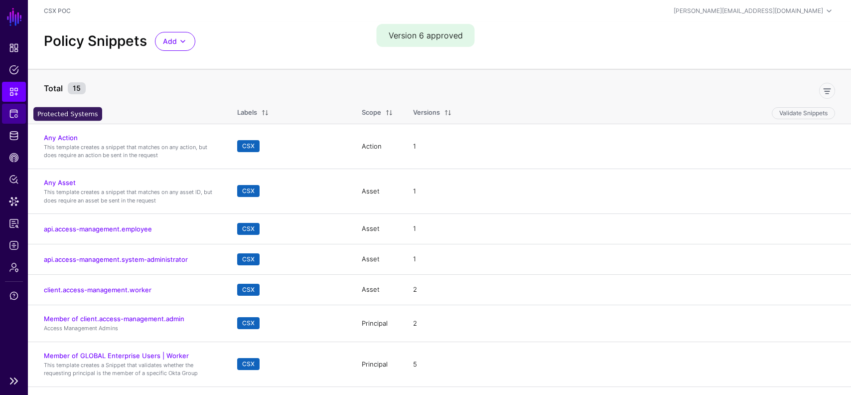
click at [18, 113] on span "Protected Systems" at bounding box center [14, 114] width 10 height 10
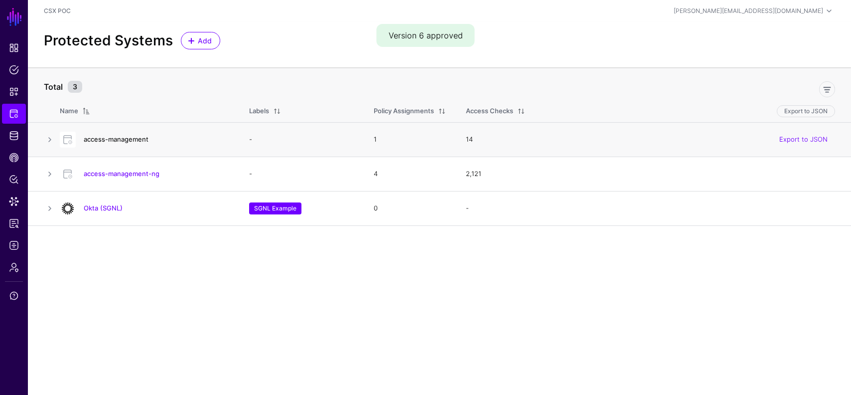
click at [114, 138] on link "access-management" at bounding box center [116, 139] width 65 height 8
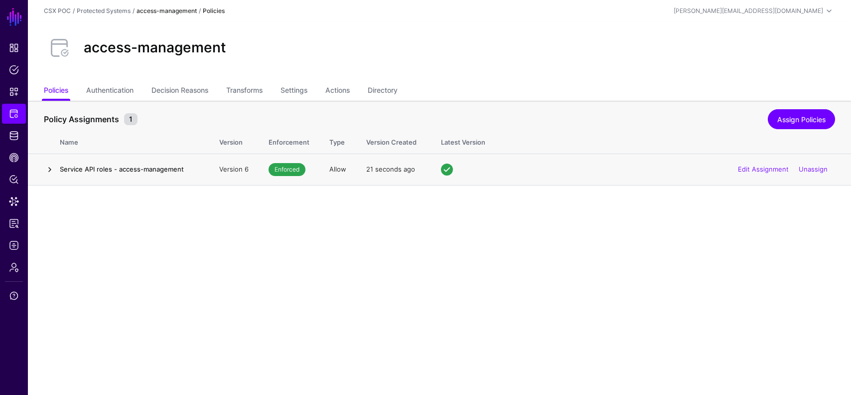
click at [47, 168] on link at bounding box center [50, 170] width 12 height 12
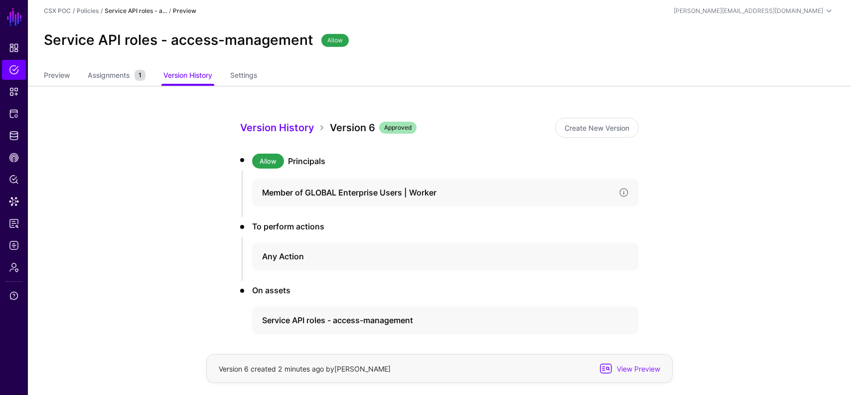
scroll to position [41, 0]
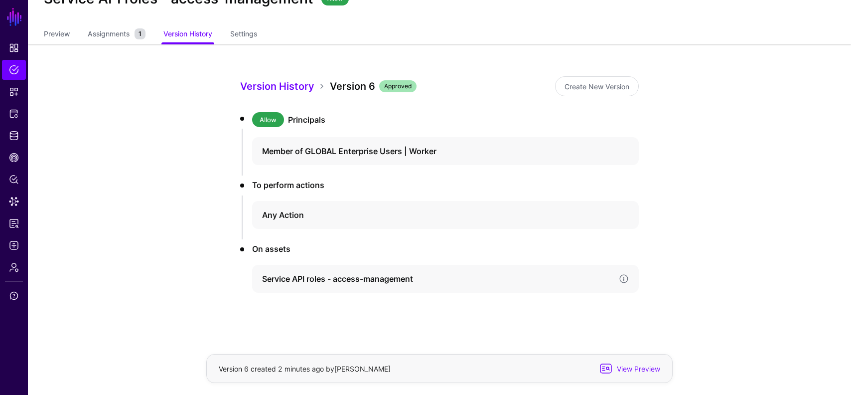
click at [384, 273] on h4 "Service API roles - access-management" at bounding box center [436, 279] width 349 height 12
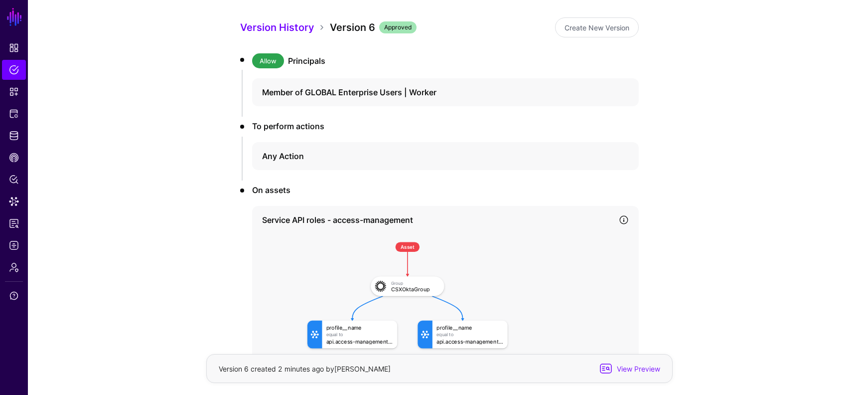
scroll to position [222, 0]
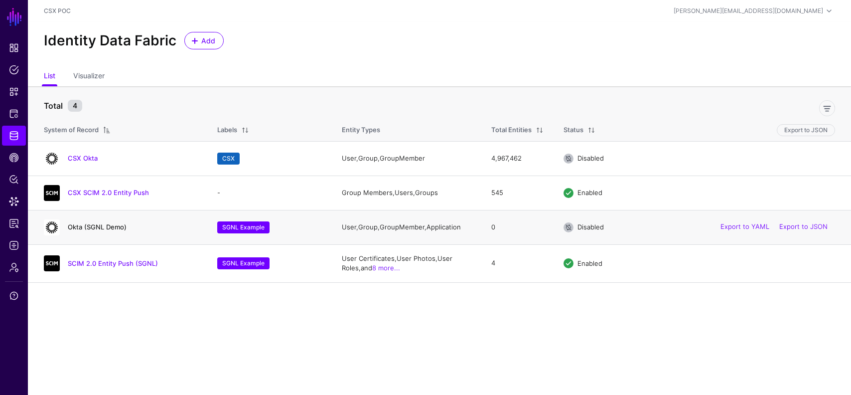
click at [98, 225] on link "Okta (SGNL Demo)" at bounding box center [97, 227] width 59 height 8
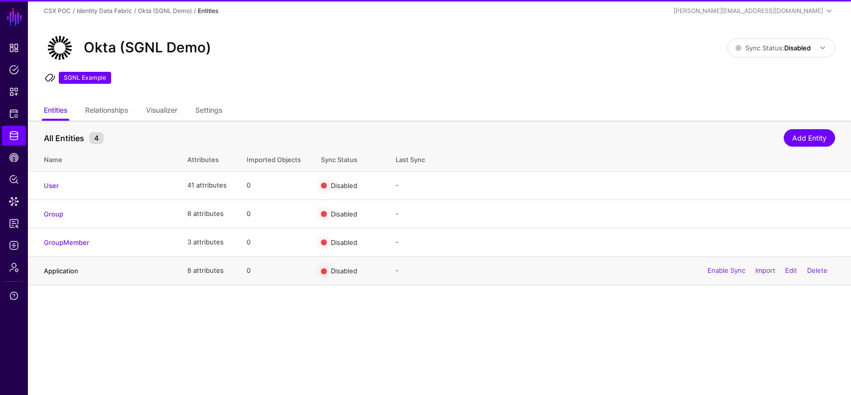
click at [66, 273] on link "Application" at bounding box center [61, 271] width 34 height 8
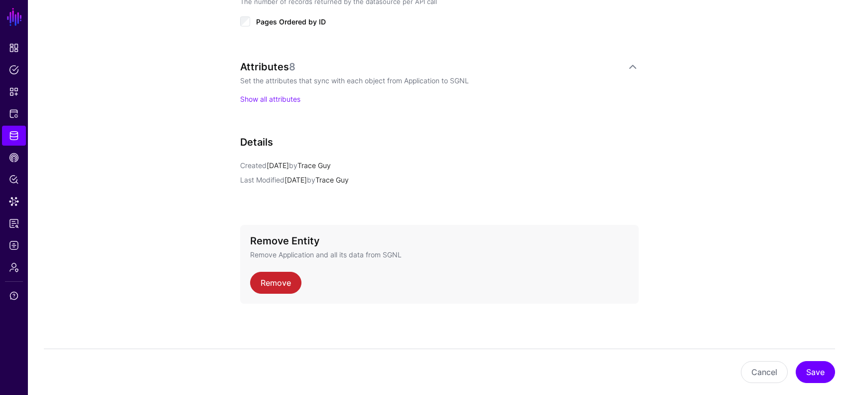
scroll to position [585, 0]
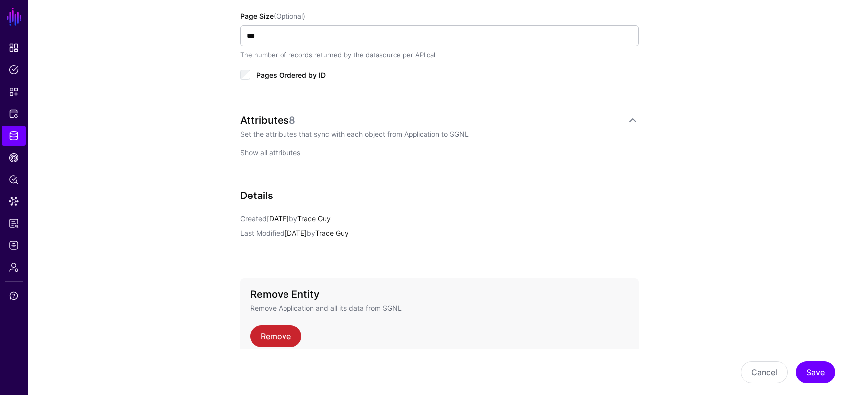
click at [291, 149] on link "Show all attributes" at bounding box center [270, 152] width 60 height 8
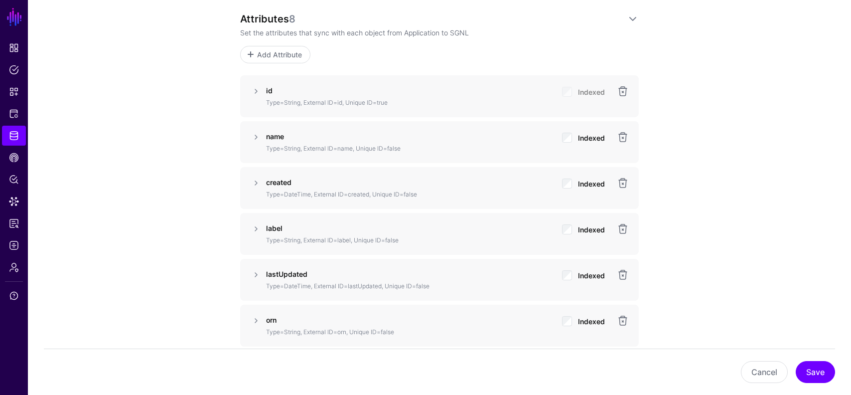
scroll to position [693, 0]
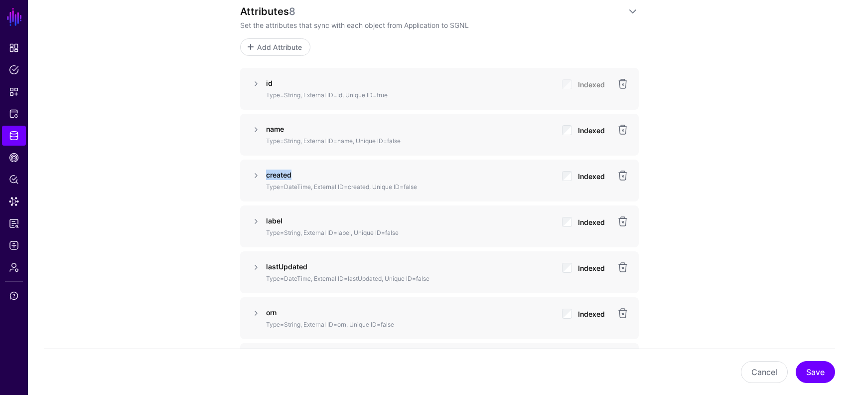
drag, startPoint x: 293, startPoint y: 174, endPoint x: 266, endPoint y: 176, distance: 27.0
click at [266, 176] on p "created" at bounding box center [410, 174] width 288 height 10
copy strong "created"
click at [257, 175] on link at bounding box center [256, 175] width 12 height 12
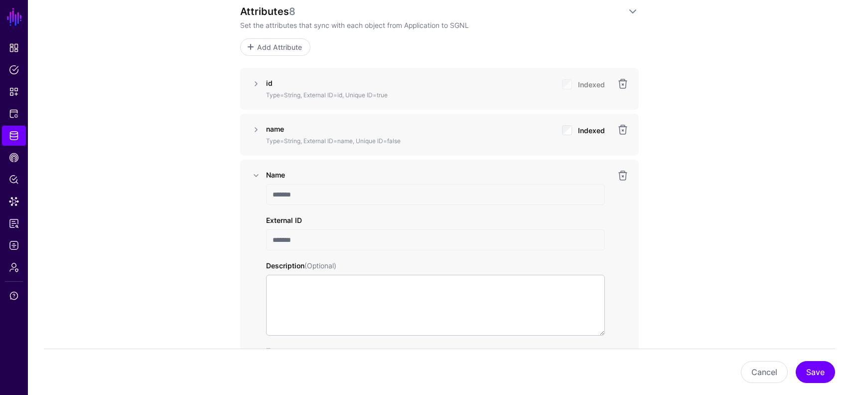
click at [278, 175] on label "Name" at bounding box center [275, 174] width 19 height 10
copy label "Name"
click at [256, 174] on link at bounding box center [256, 175] width 12 height 12
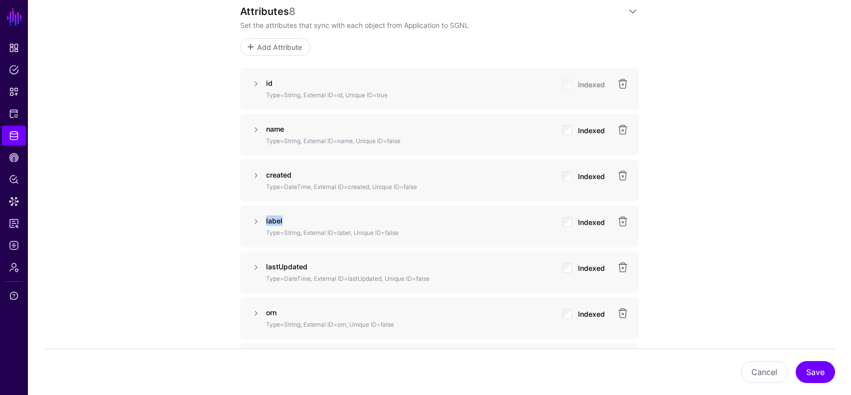
drag, startPoint x: 290, startPoint y: 223, endPoint x: 266, endPoint y: 224, distance: 23.5
click at [266, 224] on p "label" at bounding box center [410, 220] width 288 height 10
copy strong "label"
drag, startPoint x: 316, startPoint y: 263, endPoint x: 265, endPoint y: 267, distance: 51.0
click at [265, 267] on div "lastUpdated Type=DateTime, External ID=lastUpdated, Unique ID=false Indexed" at bounding box center [439, 272] width 355 height 22
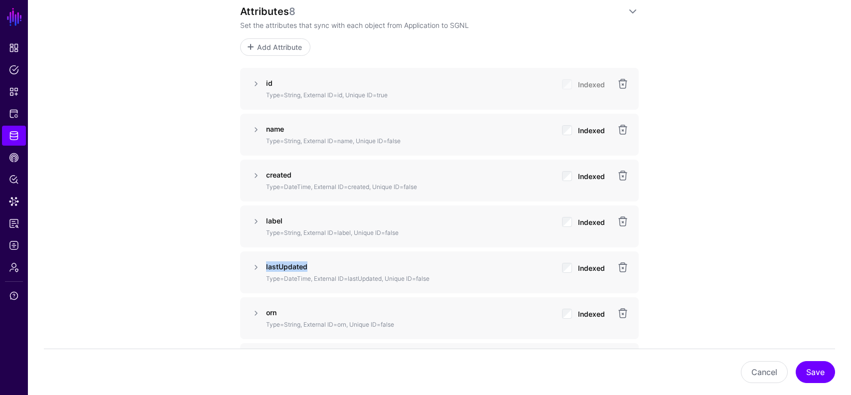
copy strong "lastUpdated"
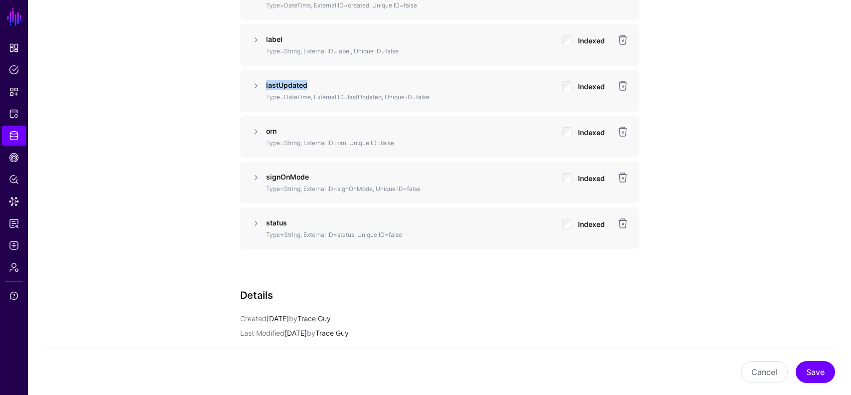
scroll to position [878, 0]
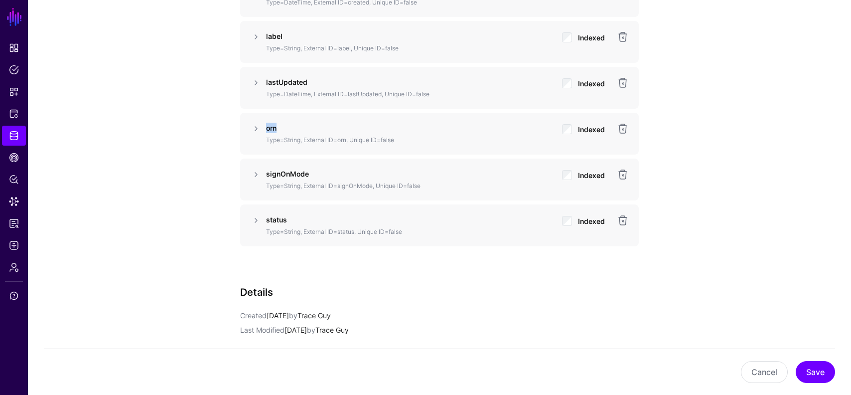
drag, startPoint x: 278, startPoint y: 130, endPoint x: 266, endPoint y: 129, distance: 12.1
click at [266, 129] on p "orn" at bounding box center [410, 128] width 288 height 10
copy strong "orn"
drag, startPoint x: 315, startPoint y: 173, endPoint x: 267, endPoint y: 174, distance: 48.4
click at [267, 174] on p "signOnMode" at bounding box center [410, 173] width 288 height 10
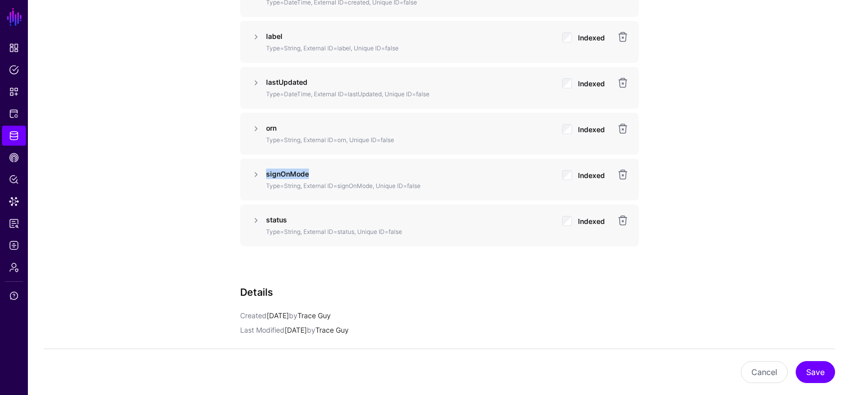
copy strong "signOnMode"
drag, startPoint x: 293, startPoint y: 220, endPoint x: 264, endPoint y: 220, distance: 28.9
click at [264, 220] on div "status Type=String, External ID=status, Unique ID=false Indexed" at bounding box center [439, 225] width 355 height 22
copy strong "status"
click at [14, 77] on link "Policies" at bounding box center [14, 70] width 24 height 20
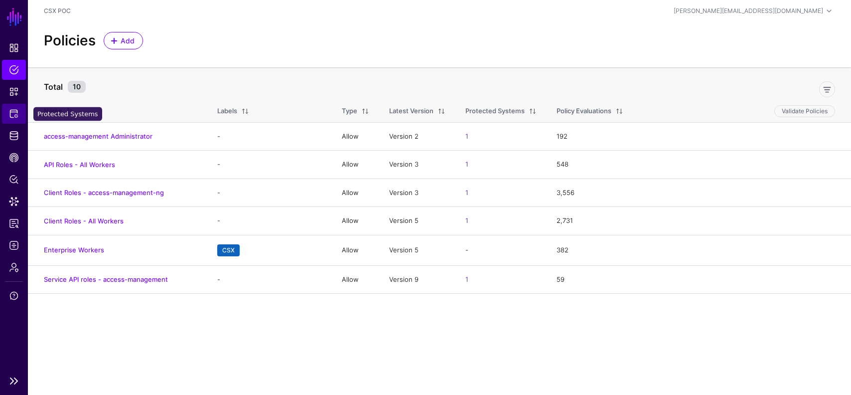
click at [11, 111] on span "Protected Systems" at bounding box center [14, 114] width 10 height 10
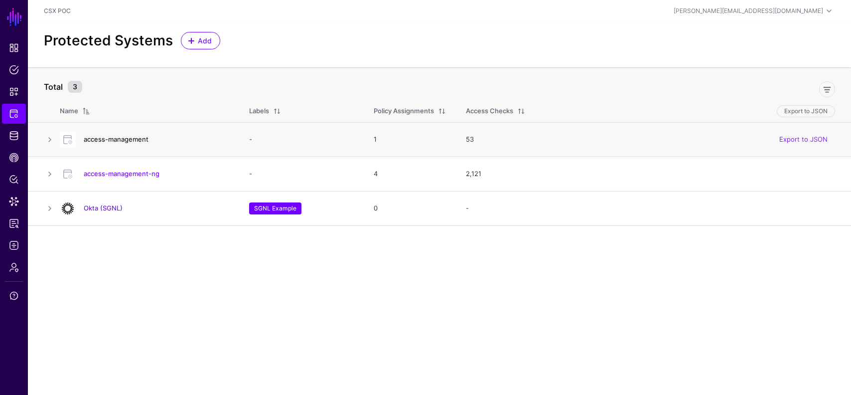
click at [136, 141] on link "access-management" at bounding box center [116, 139] width 65 height 8
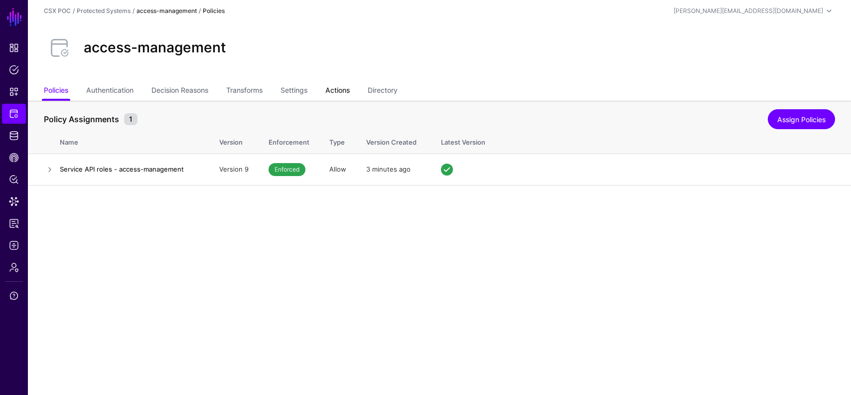
click at [344, 90] on link "Actions" at bounding box center [338, 91] width 24 height 19
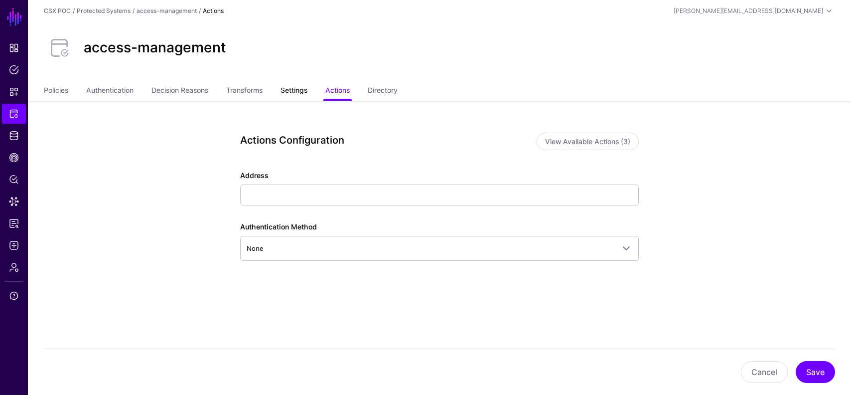
click at [293, 91] on link "Settings" at bounding box center [294, 91] width 27 height 19
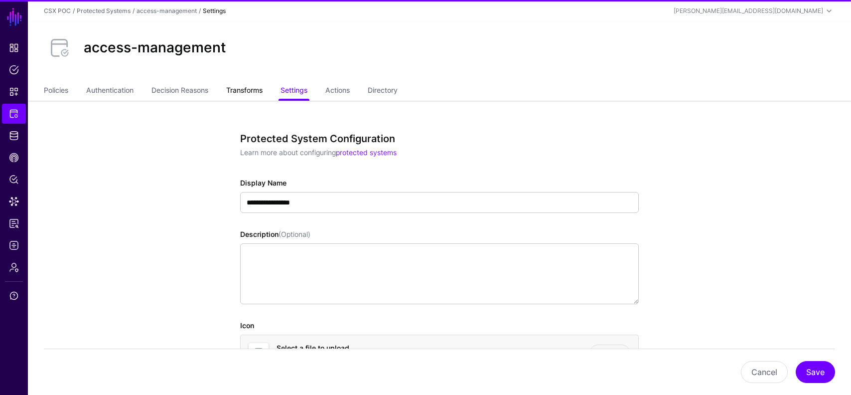
click at [245, 82] on link "Transforms" at bounding box center [244, 91] width 36 height 19
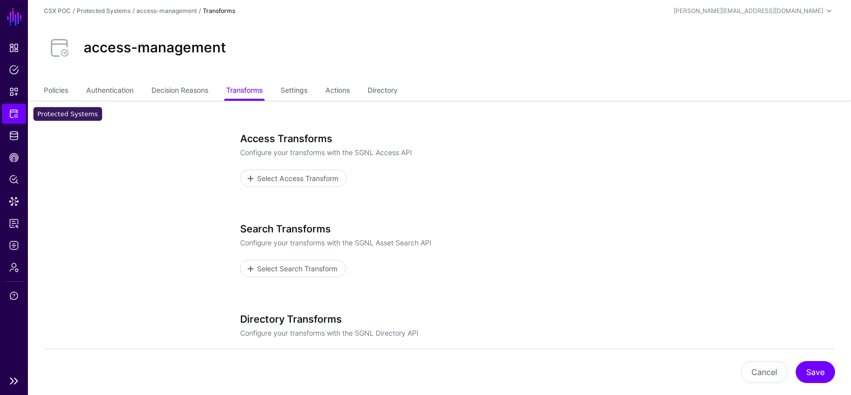
click at [11, 119] on link "Protected Systems" at bounding box center [14, 114] width 24 height 20
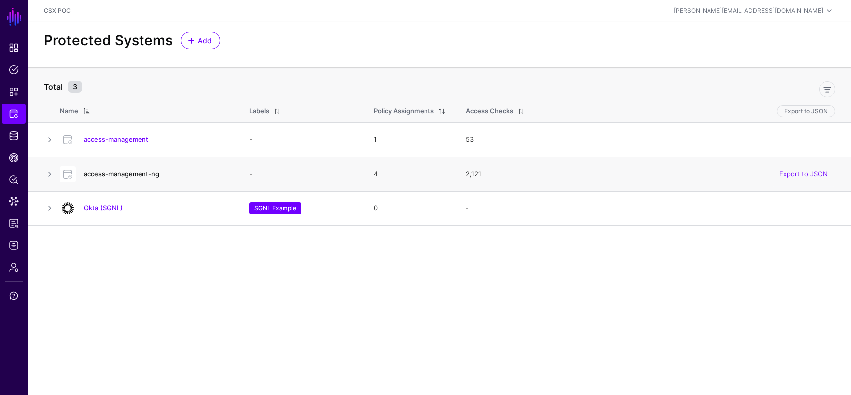
click at [129, 172] on link "access-management-ng" at bounding box center [122, 173] width 76 height 8
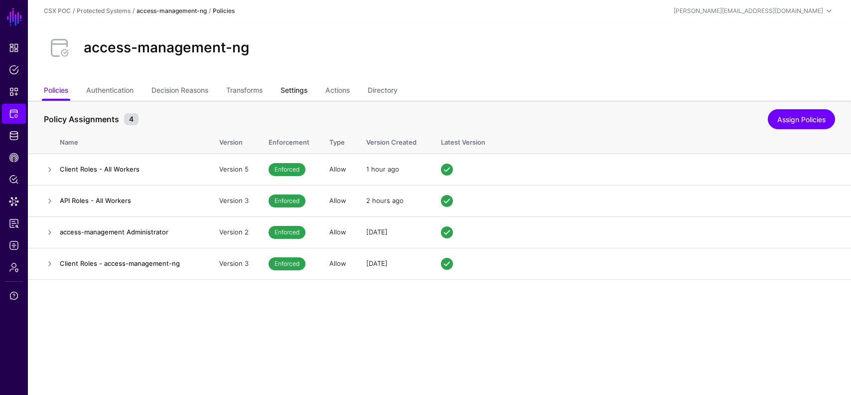
click at [303, 93] on link "Settings" at bounding box center [294, 91] width 27 height 19
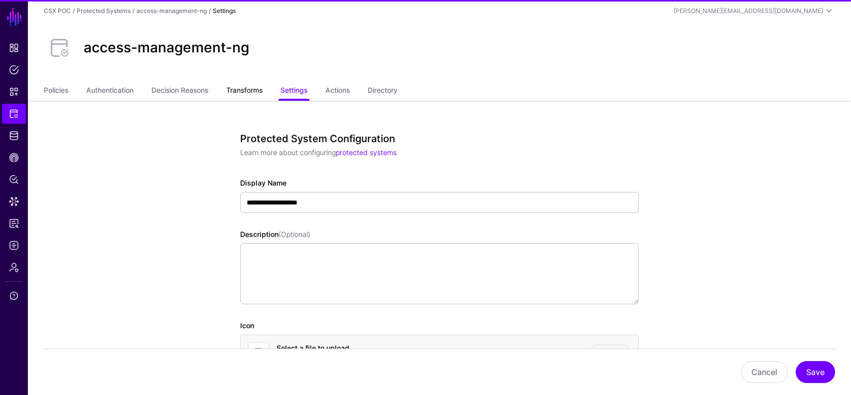
click at [250, 100] on link "Transforms" at bounding box center [244, 91] width 36 height 19
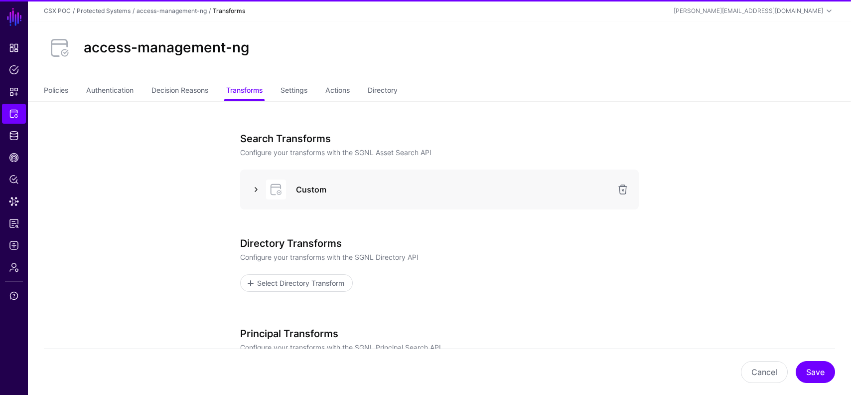
click at [250, 188] on link at bounding box center [256, 189] width 12 height 12
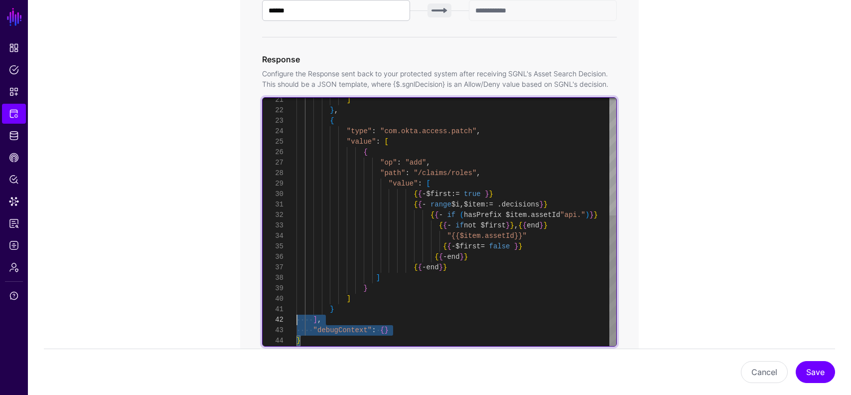
scroll to position [94, 0]
type textarea "**********"
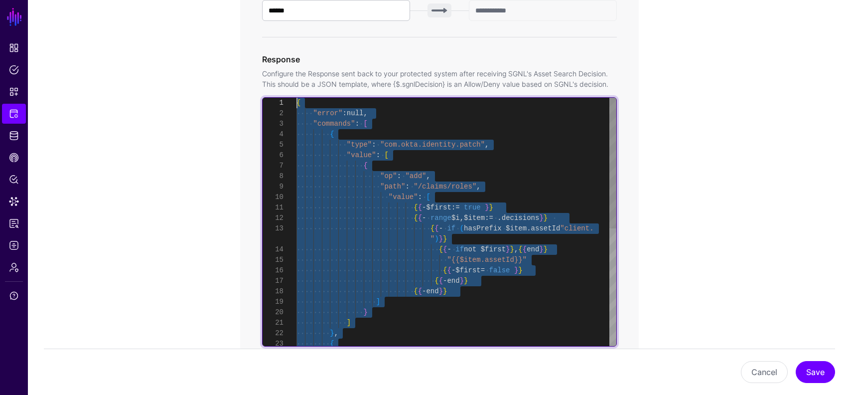
scroll to position [0, 0]
drag, startPoint x: 306, startPoint y: 336, endPoint x: 227, endPoint y: 36, distance: 309.8
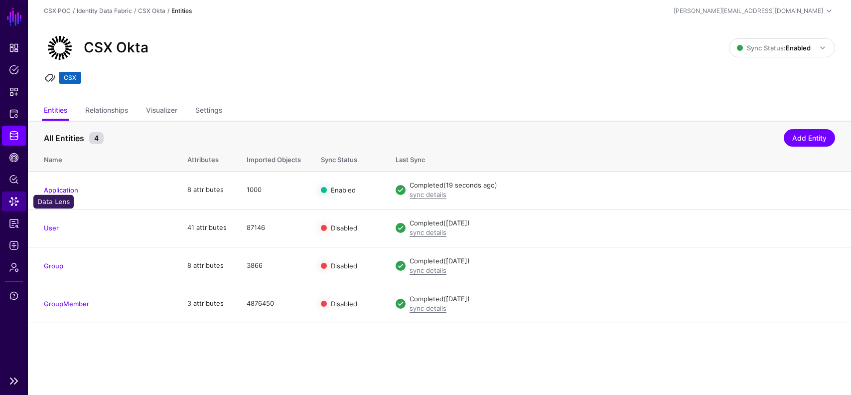
click at [9, 198] on span "Data Lens" at bounding box center [14, 201] width 10 height 10
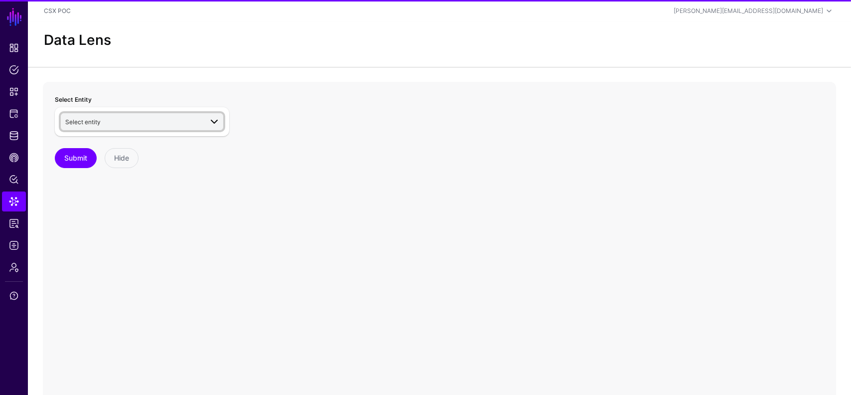
click at [168, 129] on link "Select entity" at bounding box center [142, 121] width 163 height 17
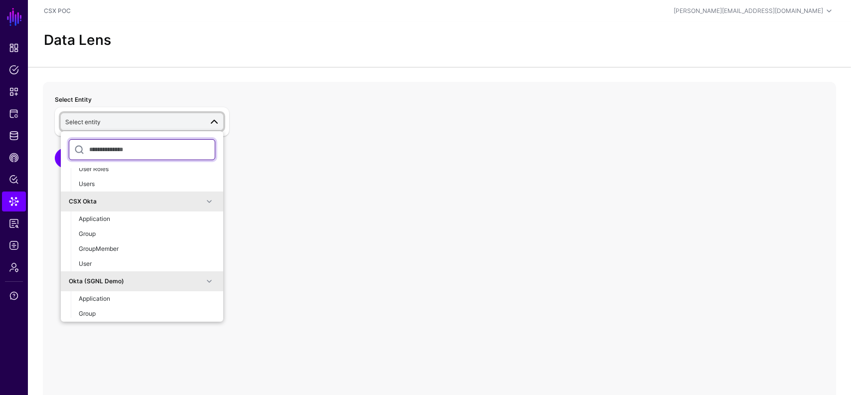
scroll to position [218, 0]
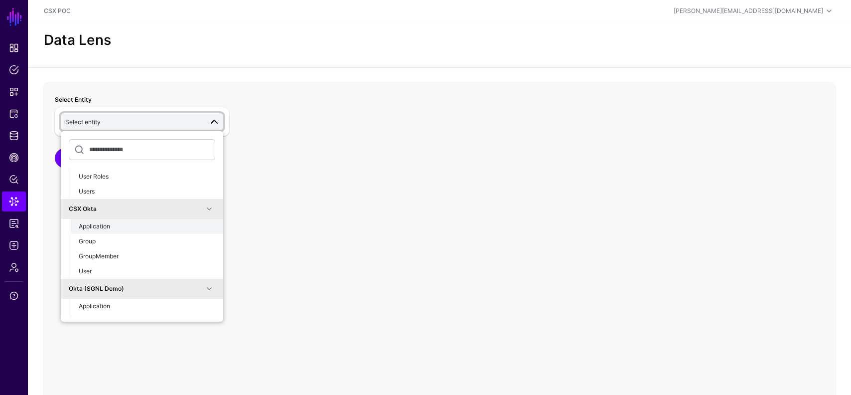
click at [129, 224] on div "Application" at bounding box center [147, 226] width 137 height 9
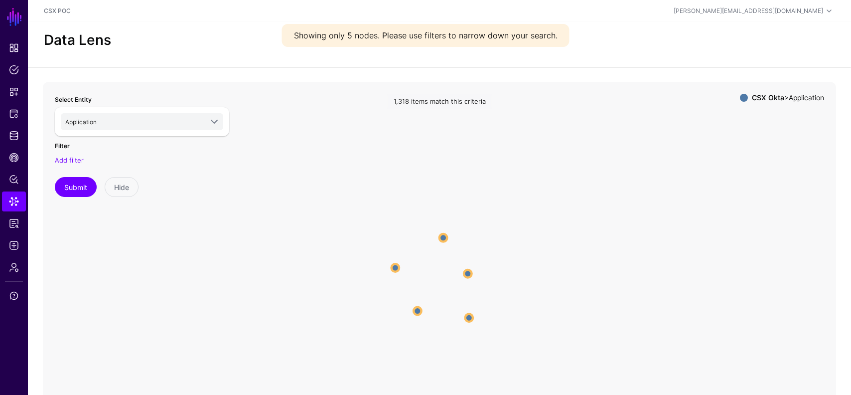
click at [75, 156] on div "Add filter" at bounding box center [142, 161] width 174 height 10
click at [75, 159] on link "Add filter" at bounding box center [69, 160] width 29 height 8
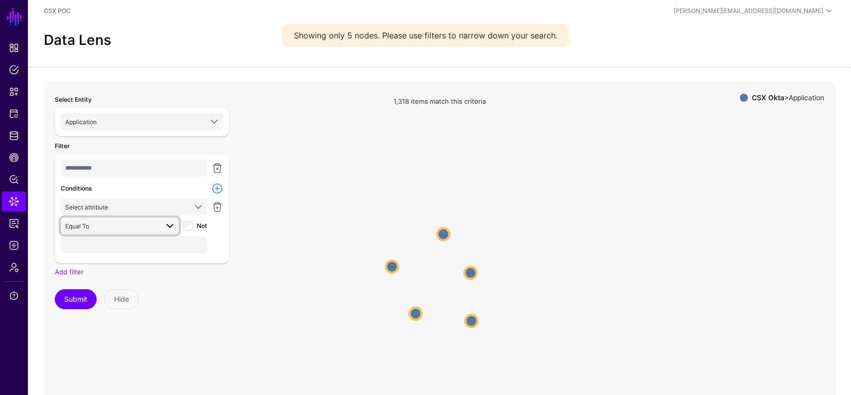
click at [113, 229] on span "Equal To" at bounding box center [111, 225] width 93 height 11
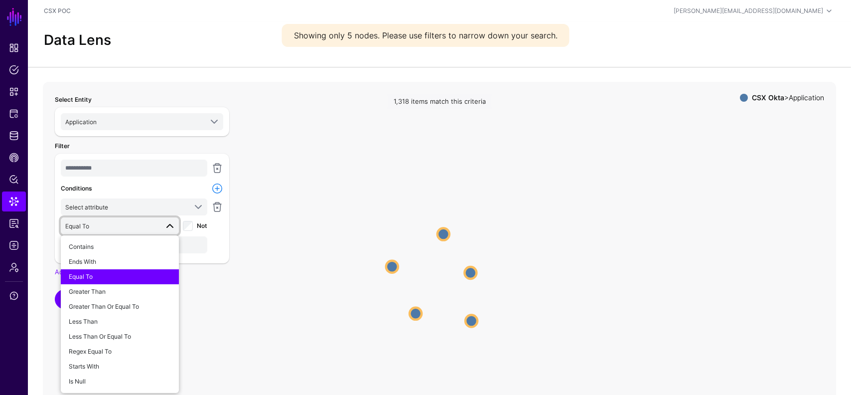
click at [113, 228] on span "Equal To" at bounding box center [111, 225] width 93 height 11
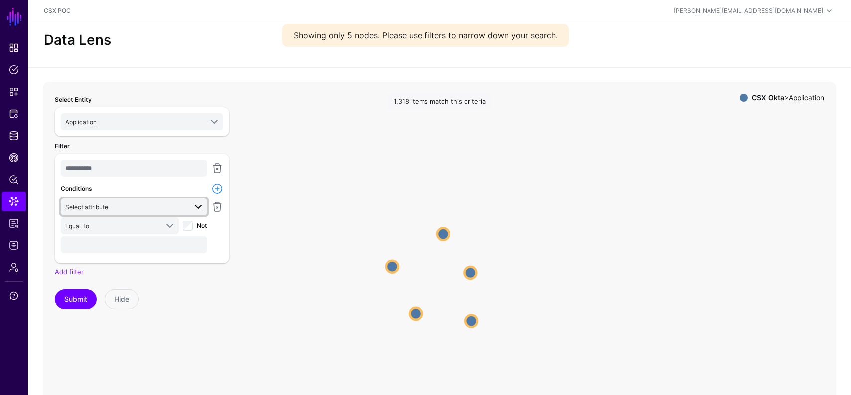
click at [125, 206] on span "Select attribute" at bounding box center [125, 206] width 121 height 11
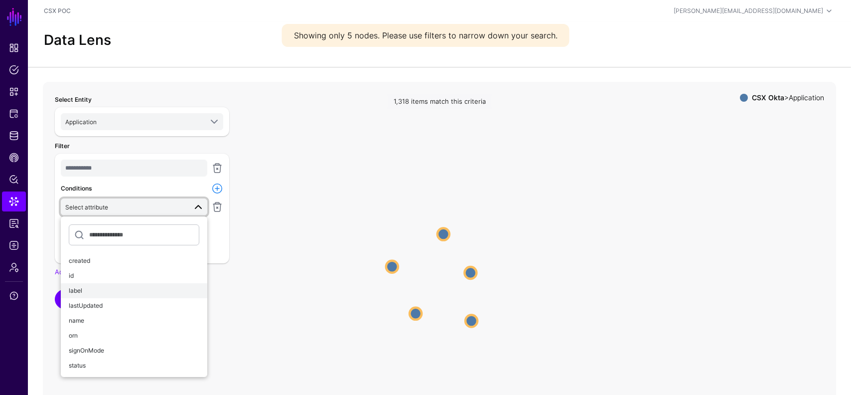
click at [100, 295] on button "label" at bounding box center [134, 290] width 147 height 15
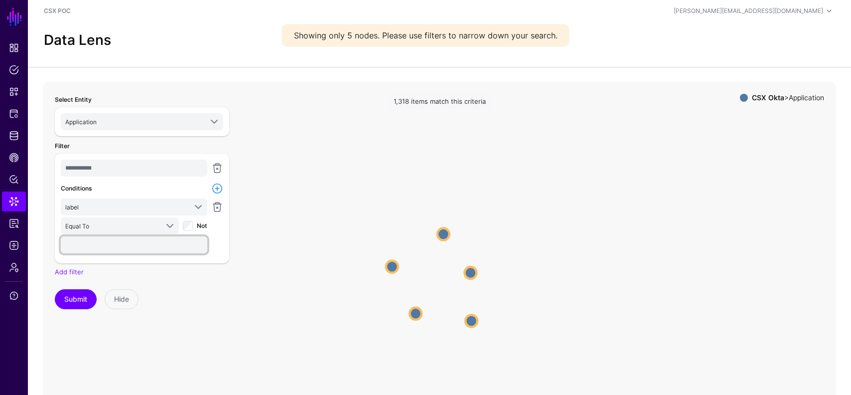
click at [136, 240] on input "text" at bounding box center [134, 244] width 147 height 17
type input "**********"
click at [90, 301] on button "Submit" at bounding box center [76, 299] width 42 height 20
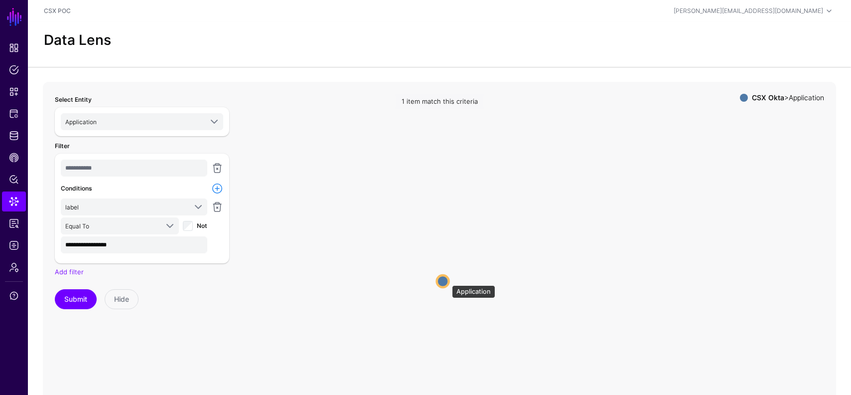
click at [447, 280] on circle at bounding box center [443, 281] width 12 height 12
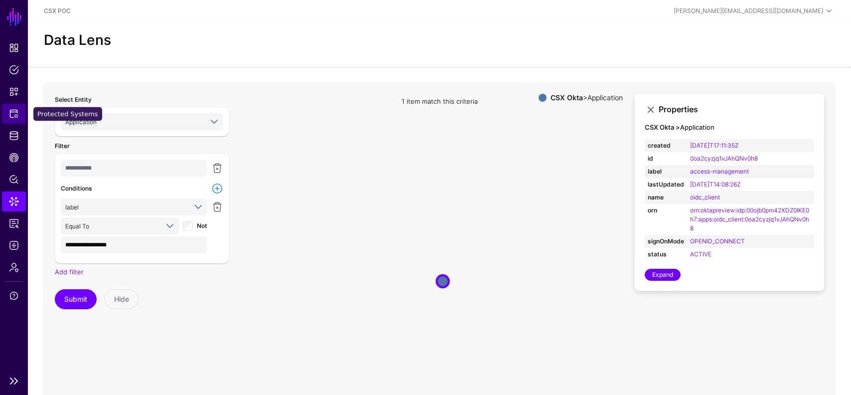
click at [13, 113] on span "Protected Systems" at bounding box center [14, 114] width 10 height 10
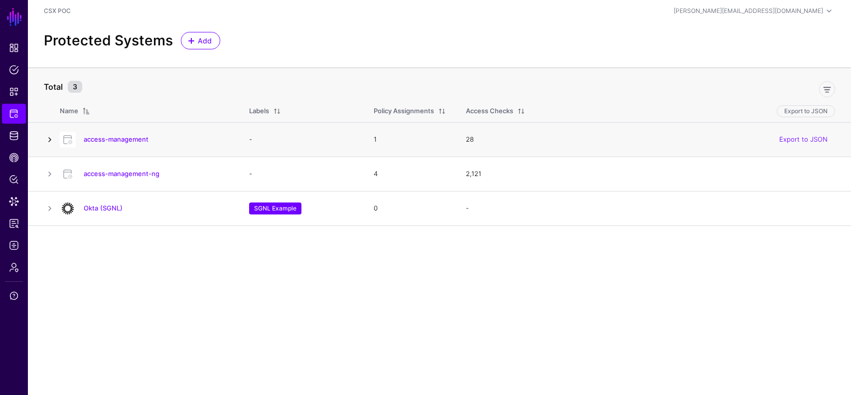
click at [46, 137] on link at bounding box center [50, 140] width 12 height 12
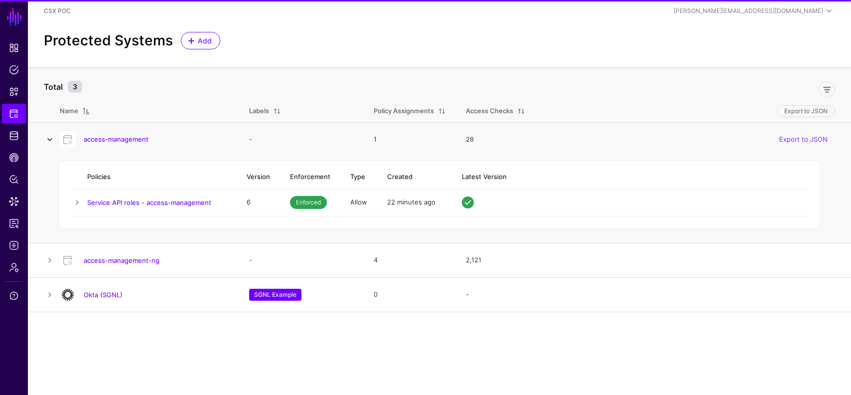
click at [46, 137] on link at bounding box center [50, 140] width 12 height 12
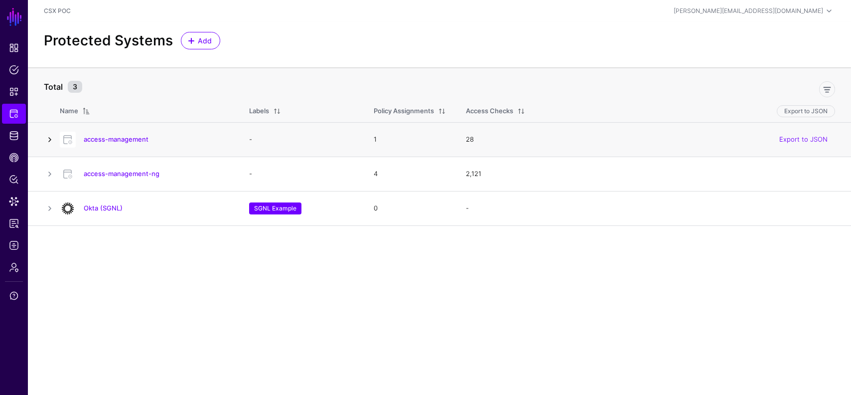
click at [47, 141] on link at bounding box center [50, 140] width 12 height 12
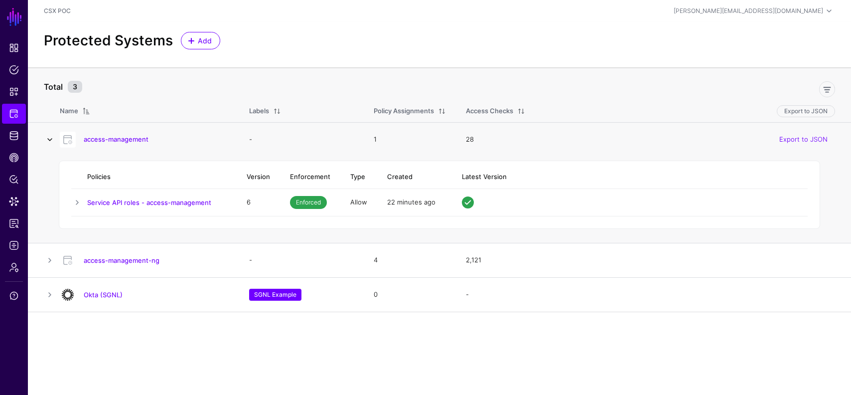
click at [47, 141] on link at bounding box center [50, 140] width 12 height 12
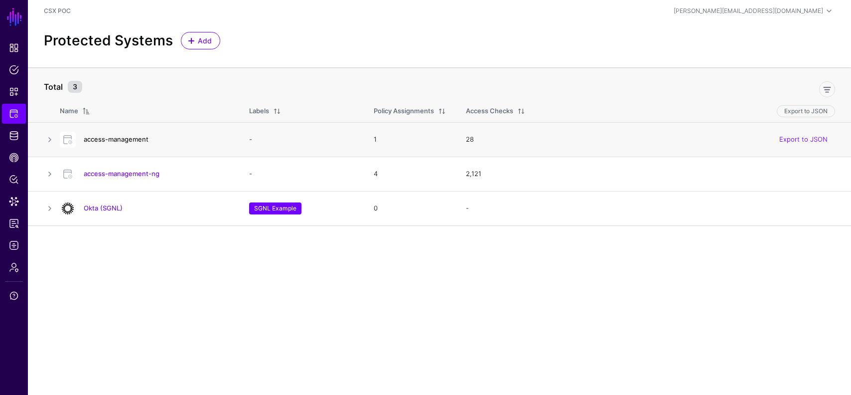
click at [132, 137] on link "access-management" at bounding box center [116, 139] width 65 height 8
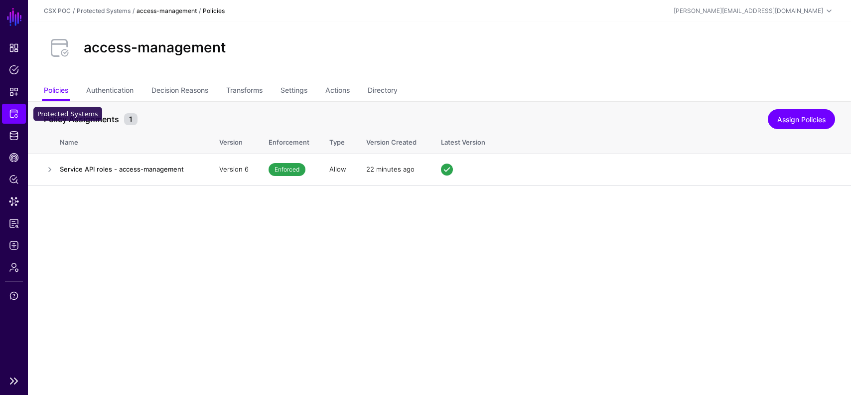
click at [10, 118] on span "Protected Systems" at bounding box center [14, 114] width 10 height 10
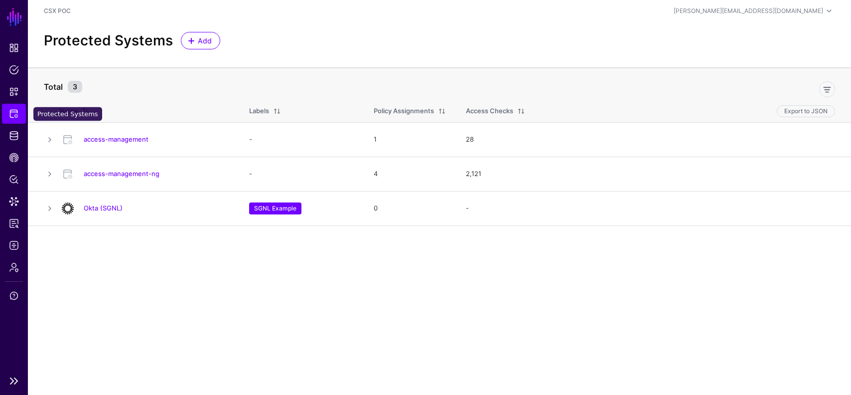
click at [10, 114] on span "Protected Systems" at bounding box center [14, 114] width 10 height 10
click at [12, 115] on span "Protected Systems" at bounding box center [14, 114] width 10 height 10
click at [131, 142] on link "access-management" at bounding box center [116, 139] width 65 height 8
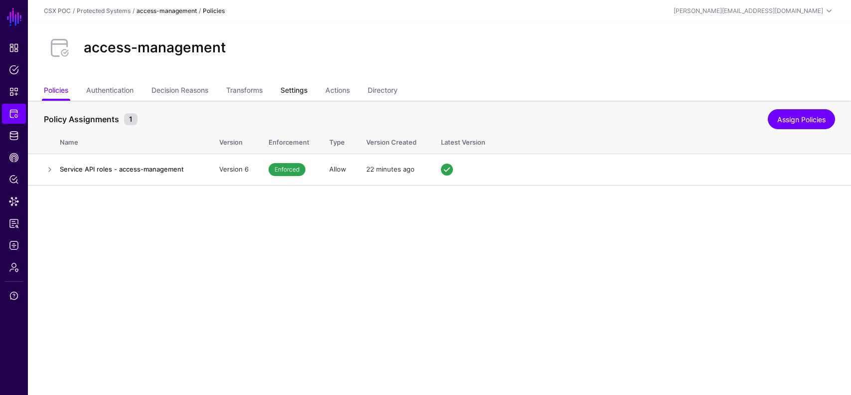
click at [299, 89] on link "Settings" at bounding box center [294, 91] width 27 height 19
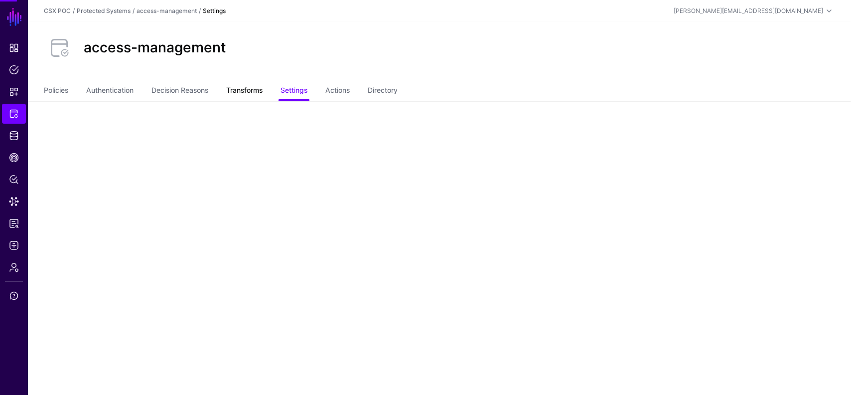
click at [242, 93] on link "Transforms" at bounding box center [244, 91] width 36 height 19
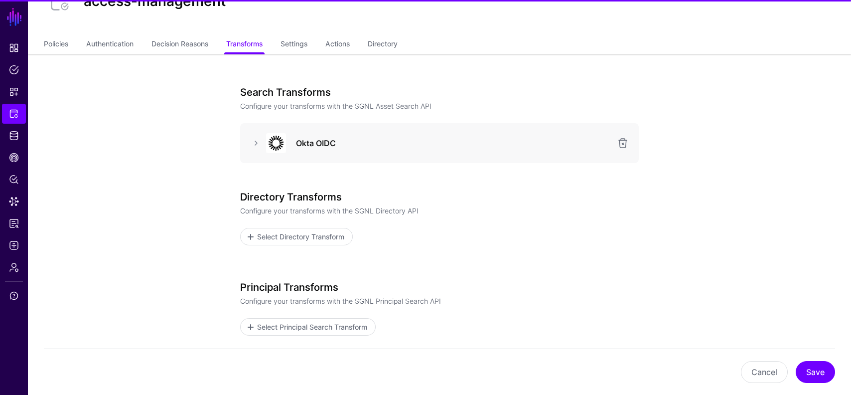
scroll to position [55, 0]
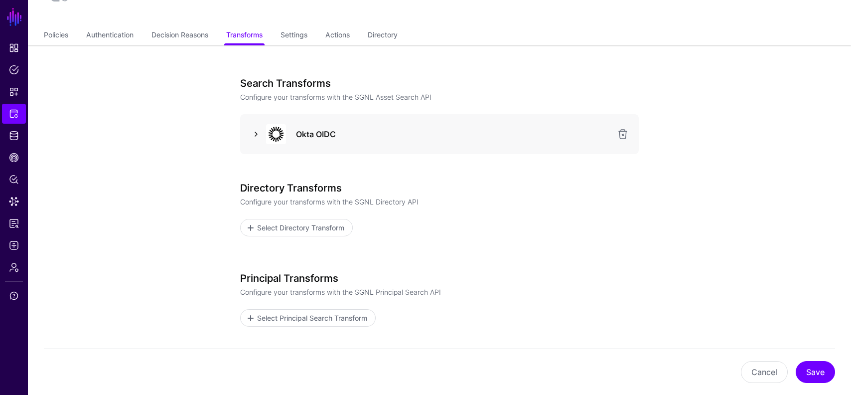
click at [255, 137] on link at bounding box center [256, 134] width 12 height 12
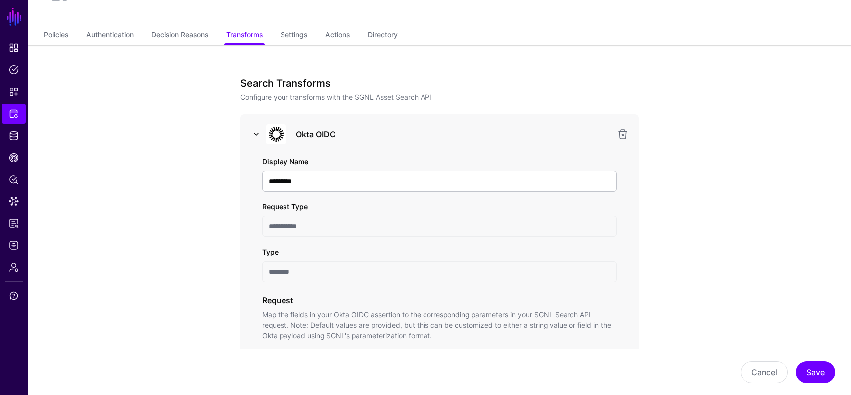
click at [255, 137] on link at bounding box center [256, 134] width 12 height 12
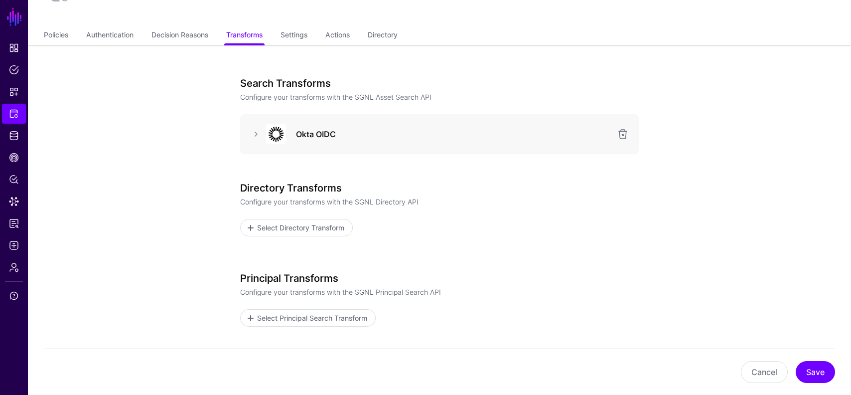
click at [264, 134] on div at bounding box center [275, 134] width 30 height 20
click at [256, 134] on link at bounding box center [256, 134] width 12 height 12
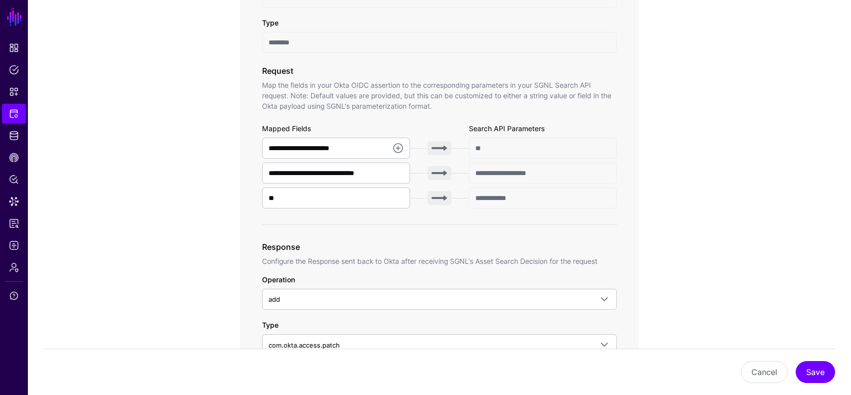
scroll to position [0, 0]
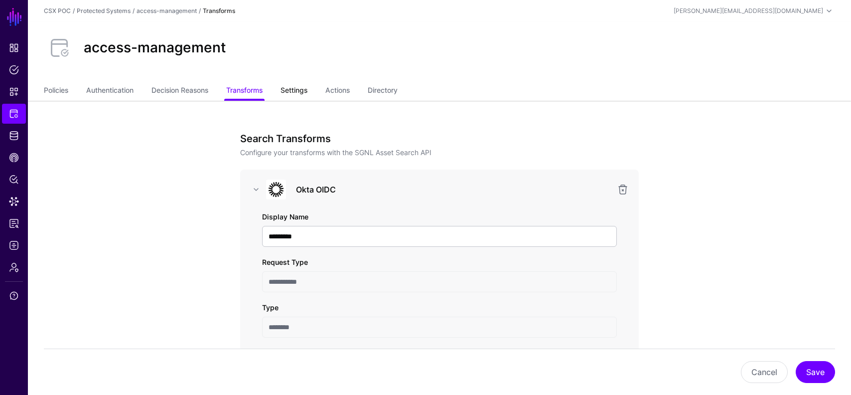
click at [306, 87] on link "Settings" at bounding box center [294, 91] width 27 height 19
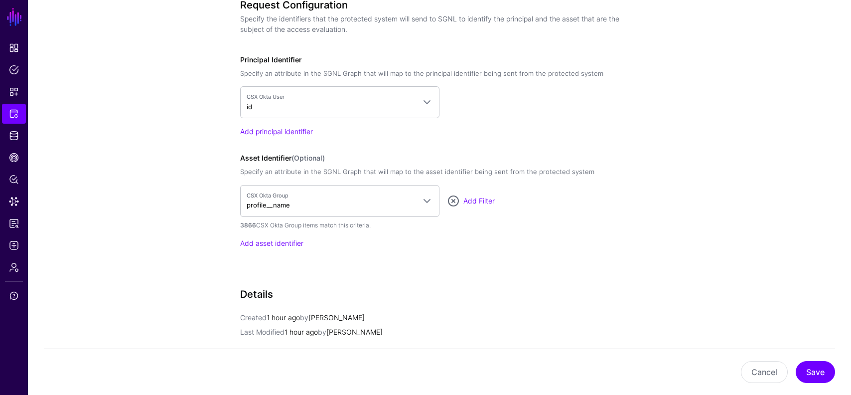
scroll to position [827, 0]
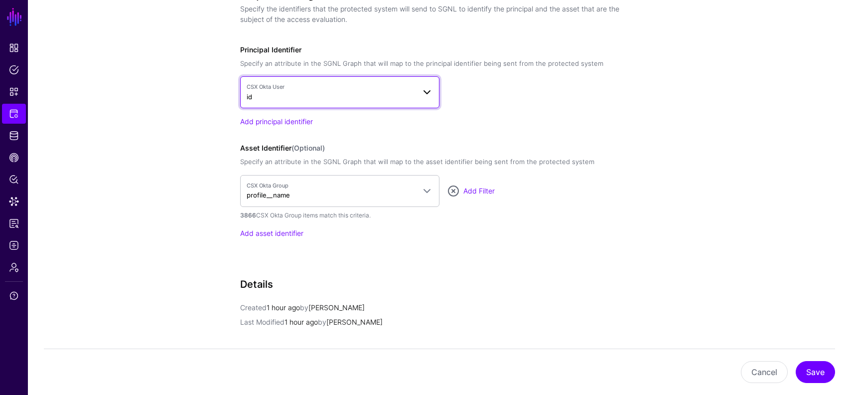
click at [408, 89] on span "CSX Okta User" at bounding box center [331, 87] width 168 height 8
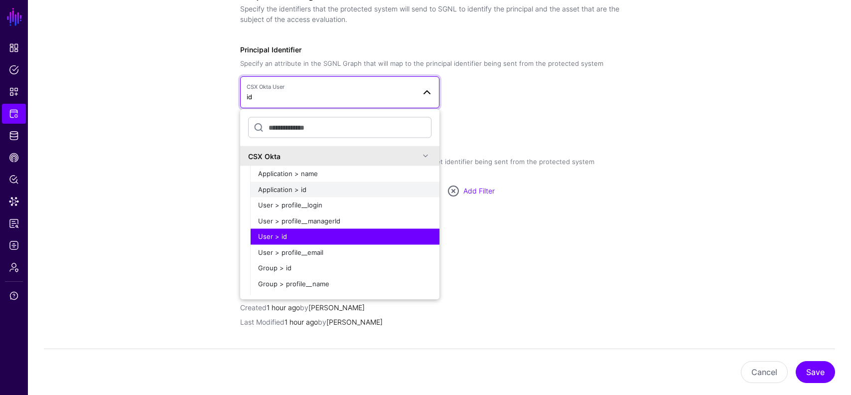
click at [348, 191] on div "Application > id" at bounding box center [344, 189] width 173 height 10
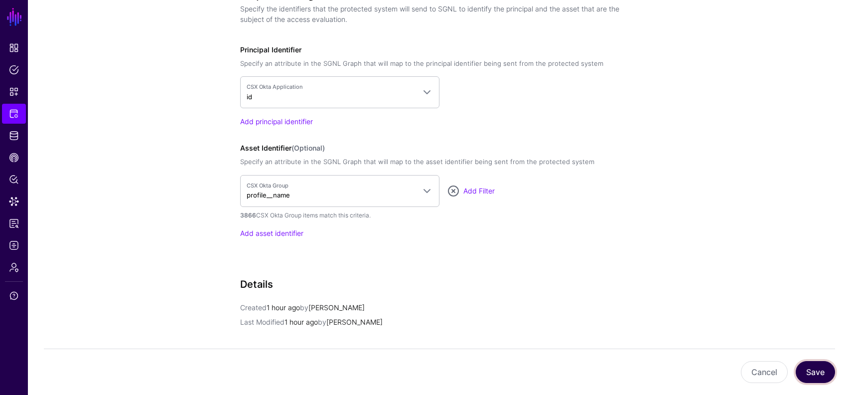
click at [817, 367] on button "Save" at bounding box center [815, 372] width 39 height 22
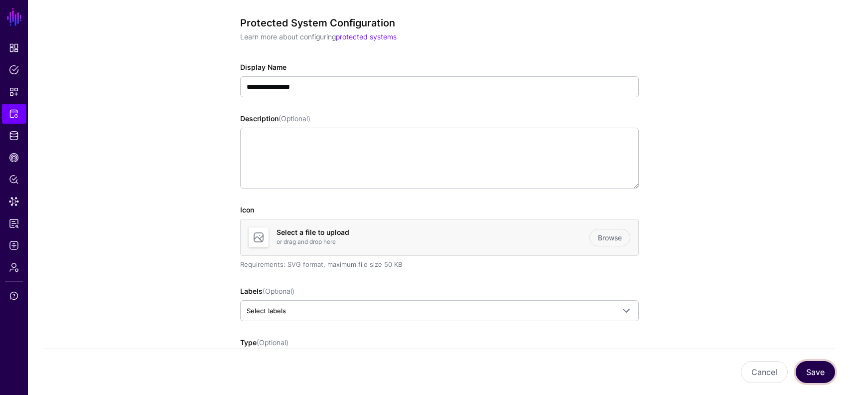
scroll to position [11, 0]
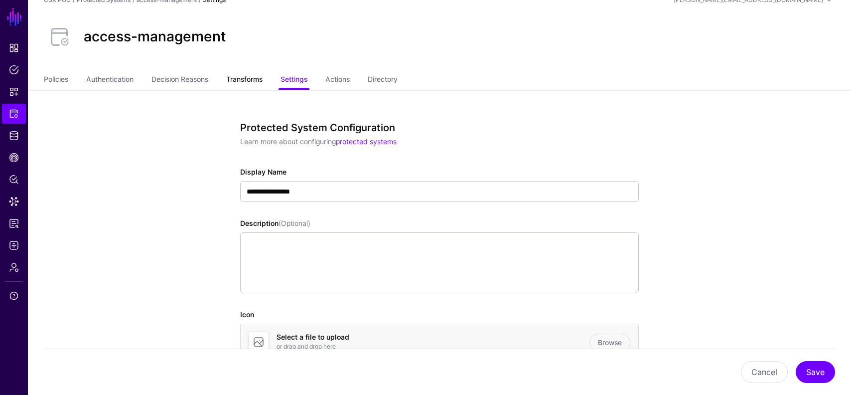
click at [256, 76] on link "Transforms" at bounding box center [244, 80] width 36 height 19
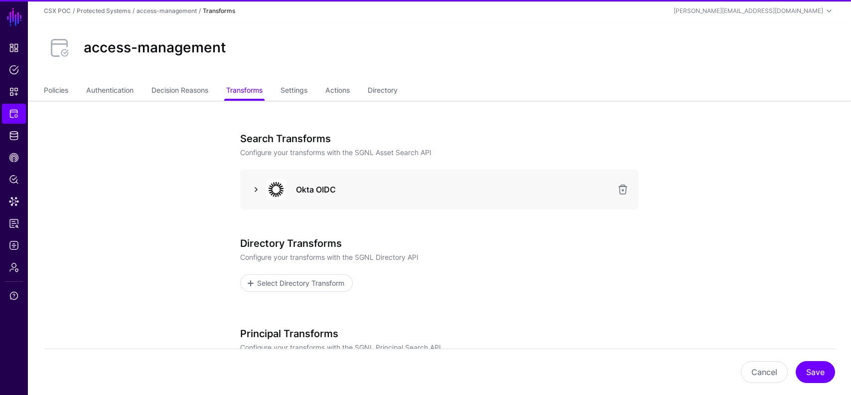
click at [251, 191] on link at bounding box center [256, 189] width 12 height 12
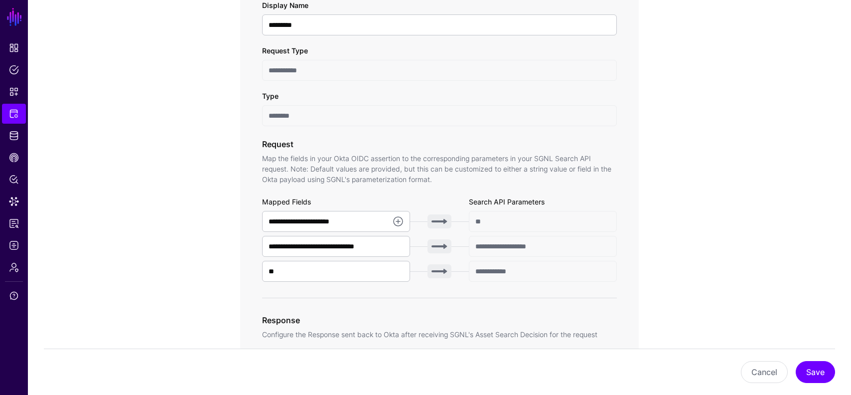
scroll to position [229, 0]
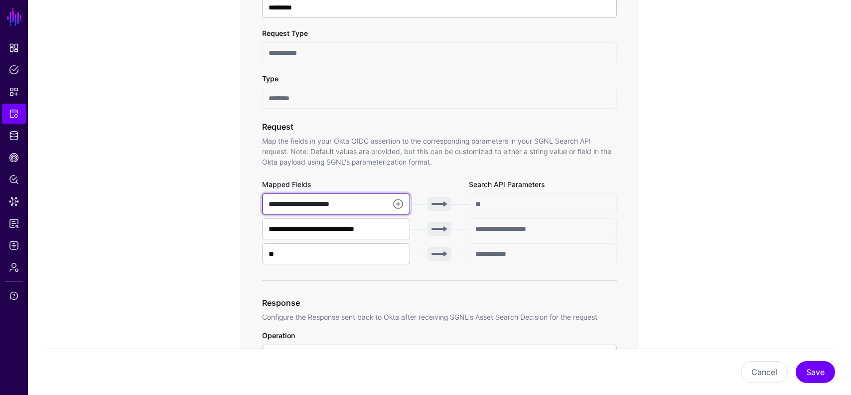
drag, startPoint x: 324, startPoint y: 205, endPoint x: 361, endPoint y: 204, distance: 37.9
click at [363, 205] on input "**********" at bounding box center [336, 203] width 148 height 21
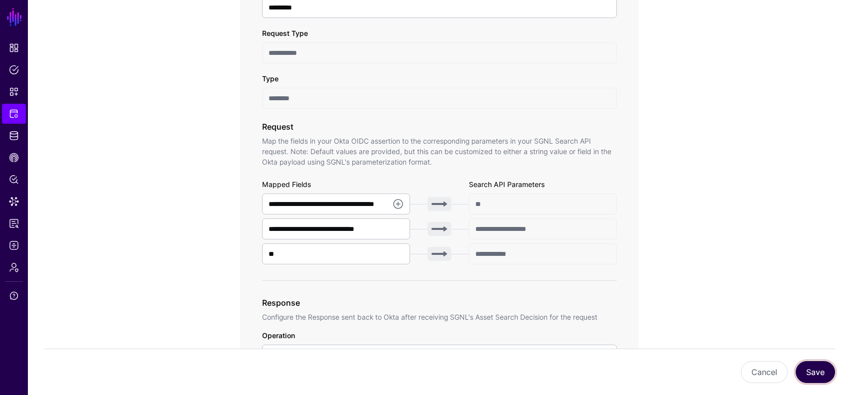
click at [817, 366] on button "Save" at bounding box center [815, 372] width 39 height 22
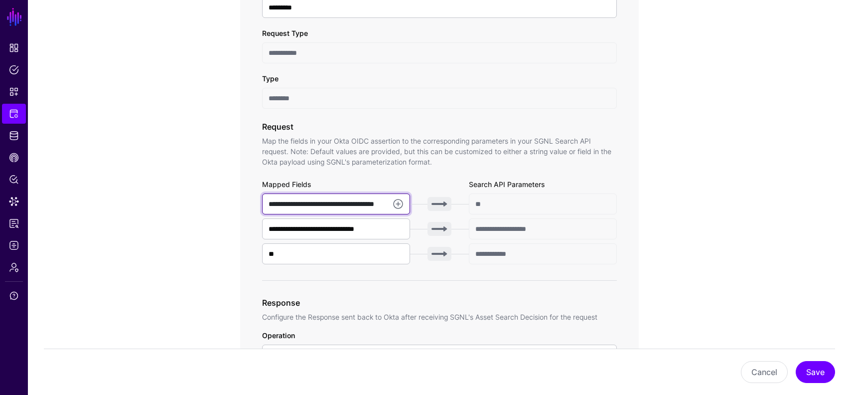
click at [310, 204] on input "**********" at bounding box center [336, 203] width 148 height 21
type input "**********"
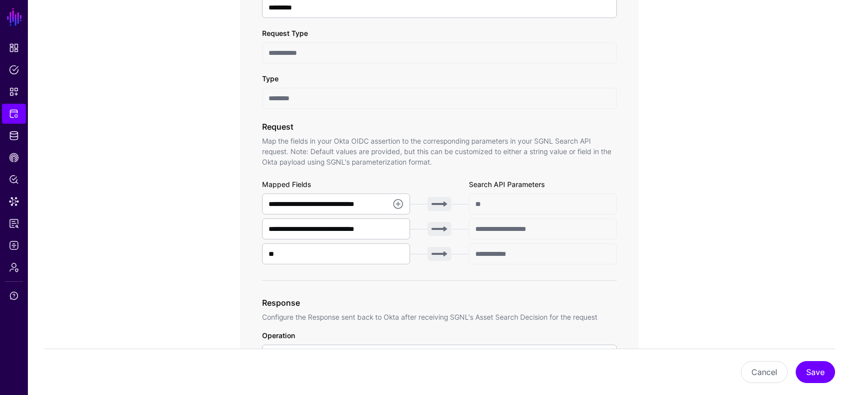
click at [817, 375] on button "Save" at bounding box center [815, 372] width 39 height 22
click at [326, 202] on input "**********" at bounding box center [336, 203] width 148 height 21
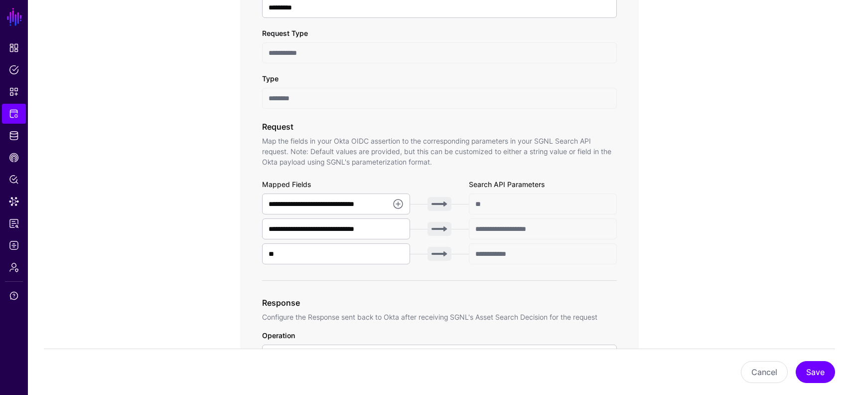
click at [15, 135] on span "Identity Data Fabric" at bounding box center [14, 136] width 10 height 10
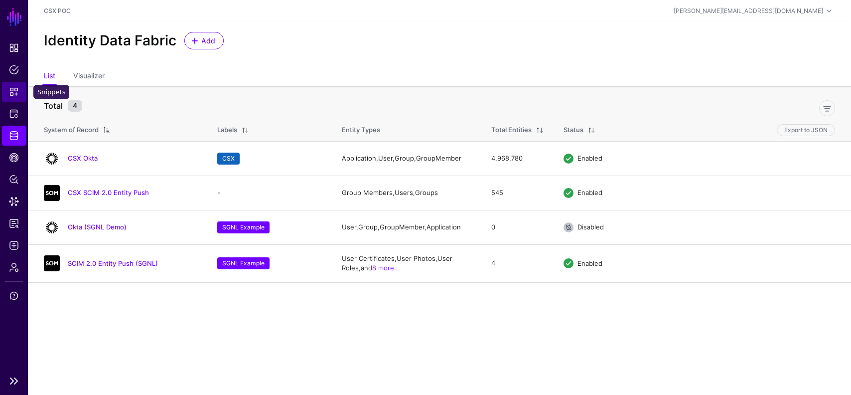
click at [12, 91] on span "Snippets" at bounding box center [14, 92] width 10 height 10
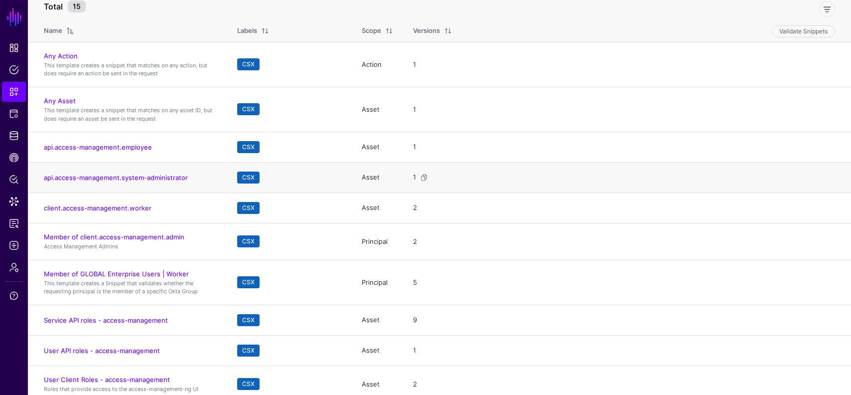
scroll to position [90, 0]
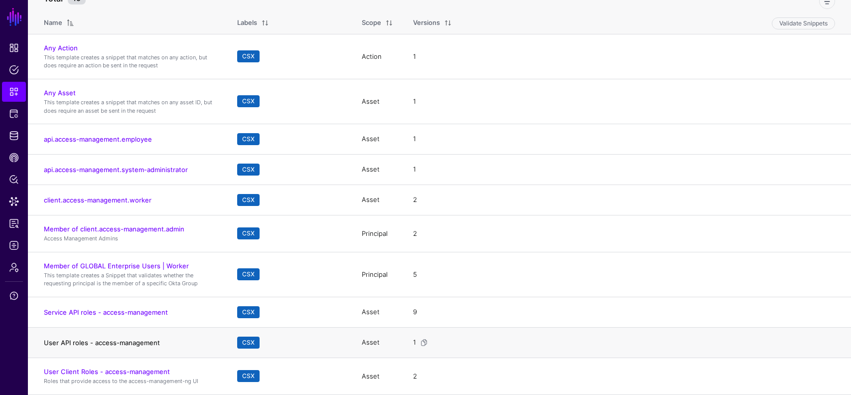
click at [138, 344] on link "User API roles - access-management" at bounding box center [102, 342] width 116 height 8
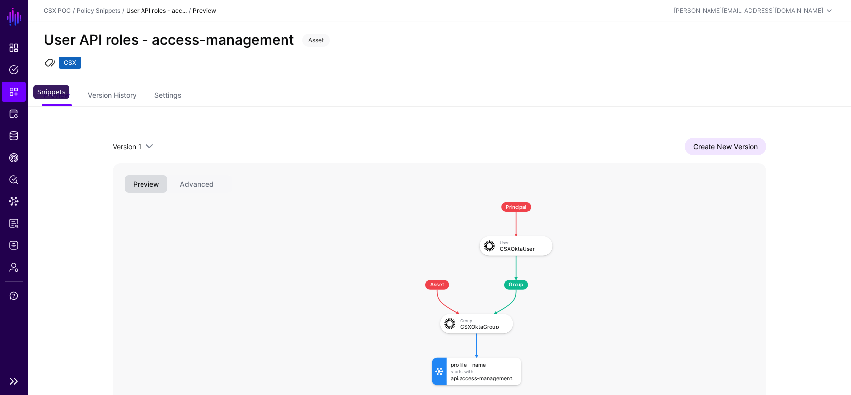
click at [14, 92] on span "Snippets" at bounding box center [14, 92] width 10 height 10
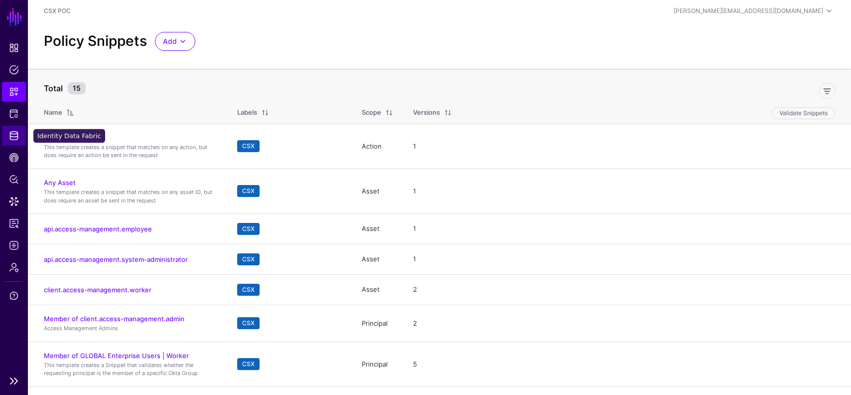
click at [10, 135] on span "Identity Data Fabric" at bounding box center [14, 136] width 10 height 10
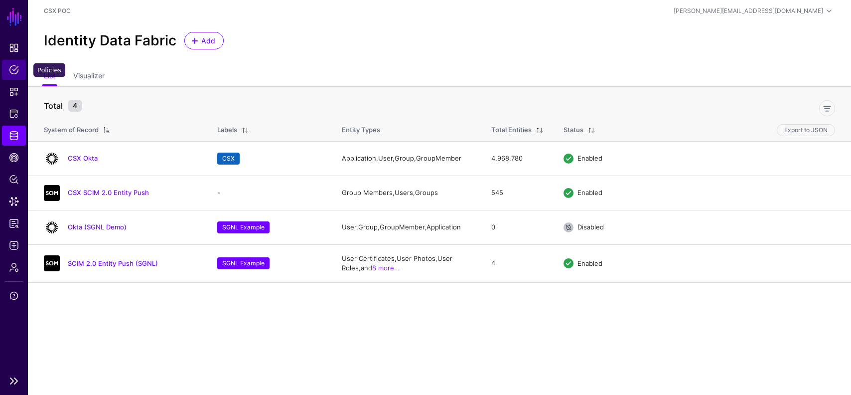
click at [17, 77] on link "Policies" at bounding box center [14, 70] width 24 height 20
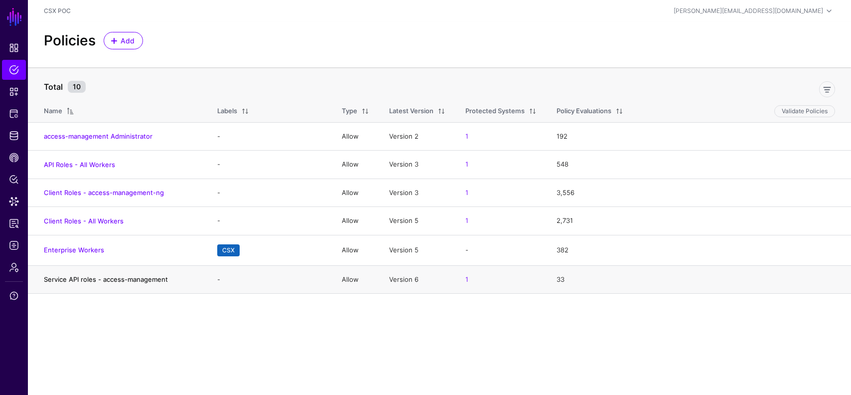
click at [113, 281] on link "Service API roles - access-management" at bounding box center [106, 279] width 124 height 8
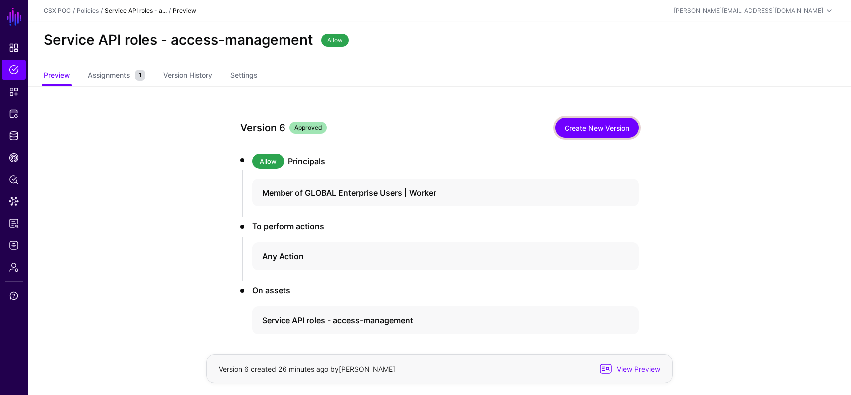
click at [596, 132] on link "Create New Version" at bounding box center [597, 128] width 84 height 20
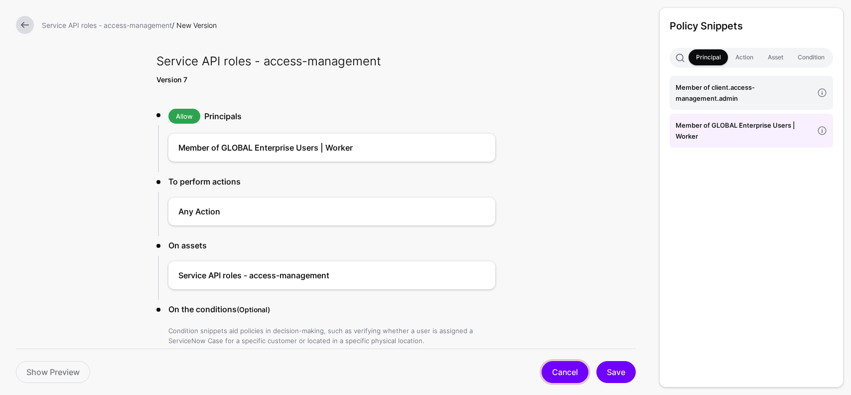
click at [570, 369] on link "Cancel" at bounding box center [565, 372] width 47 height 22
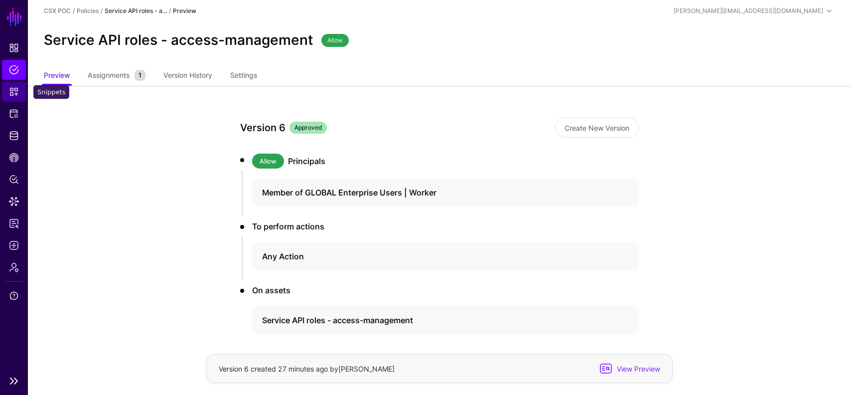
click at [15, 99] on link "Snippets" at bounding box center [14, 92] width 24 height 20
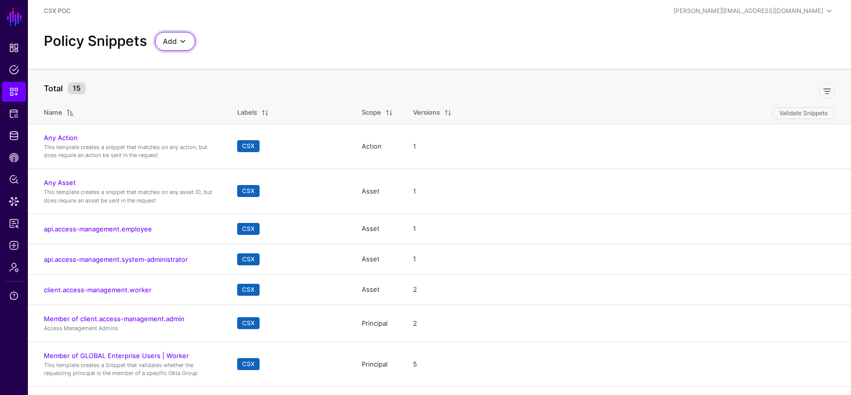
click at [185, 33] on link "Add" at bounding box center [175, 41] width 40 height 19
click at [246, 81] on div "Start from a Blank Snippet" at bounding box center [217, 80] width 109 height 10
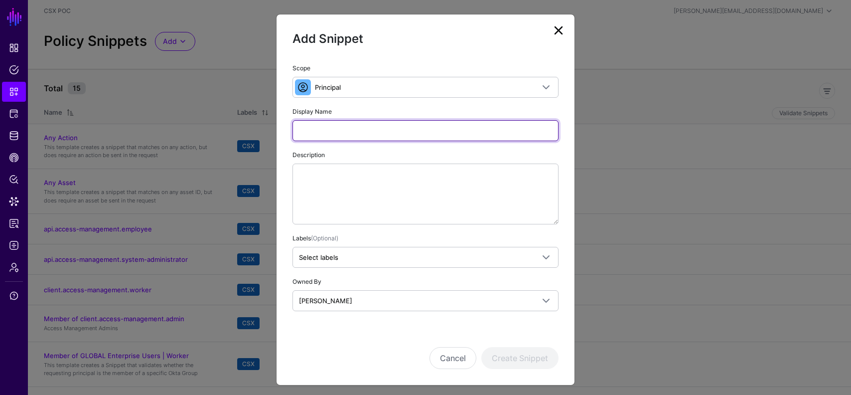
click at [360, 128] on input "Display Name" at bounding box center [426, 130] width 266 height 21
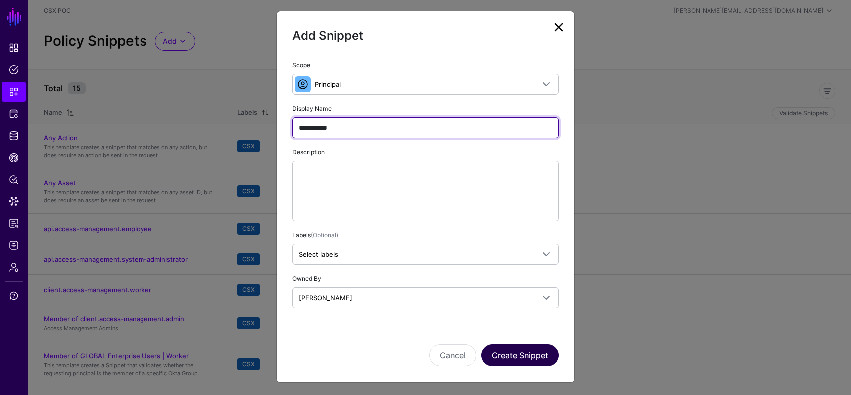
type input "**********"
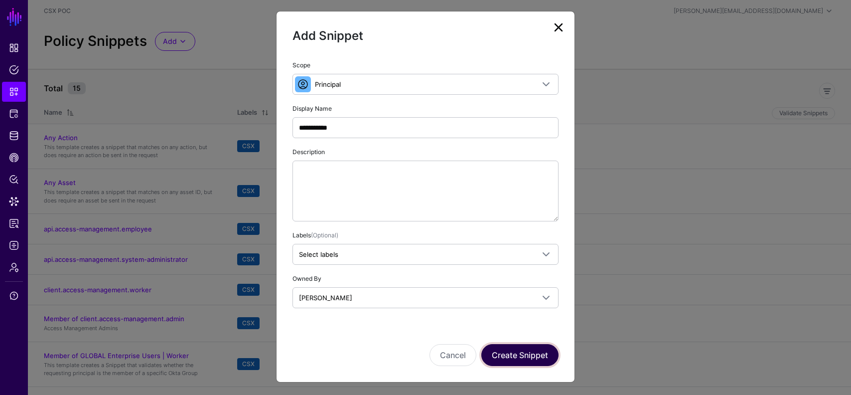
click at [518, 348] on button "Create Snippet" at bounding box center [520, 355] width 77 height 22
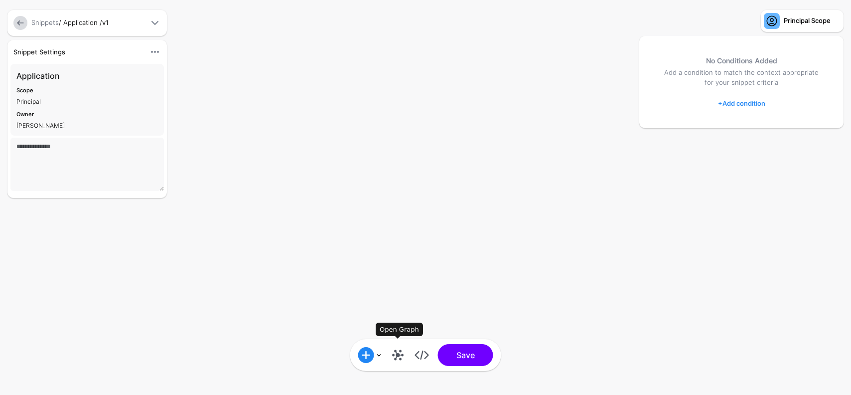
click at [395, 355] on link at bounding box center [398, 355] width 16 height 16
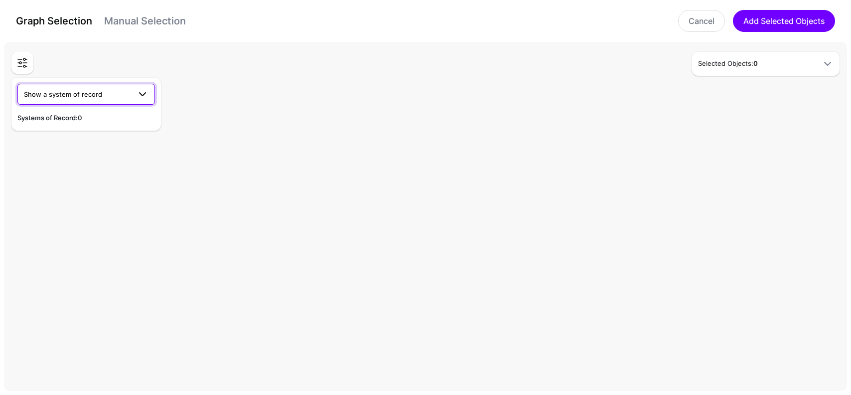
click at [141, 95] on span at bounding box center [143, 94] width 12 height 12
click at [115, 120] on div "CSX Okta" at bounding box center [86, 118] width 122 height 10
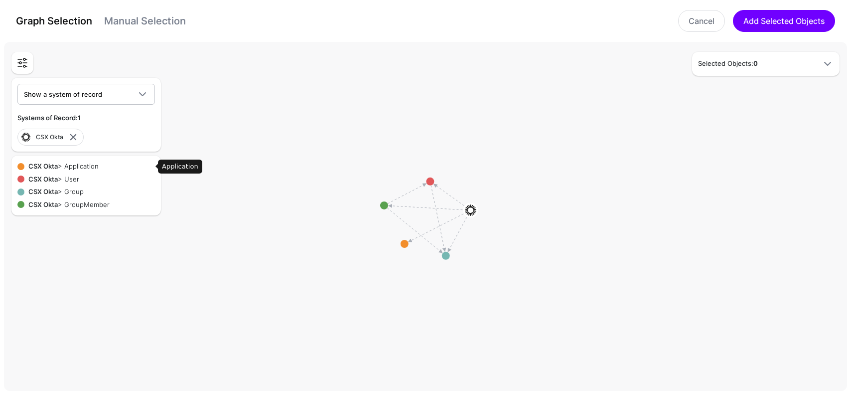
click at [88, 166] on div "CSX Okta > Application" at bounding box center [89, 167] width 131 height 10
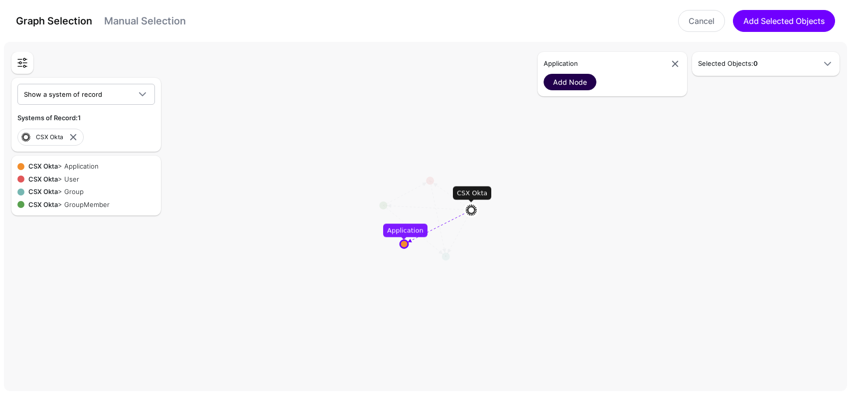
click at [586, 83] on link "Add Node" at bounding box center [570, 82] width 53 height 16
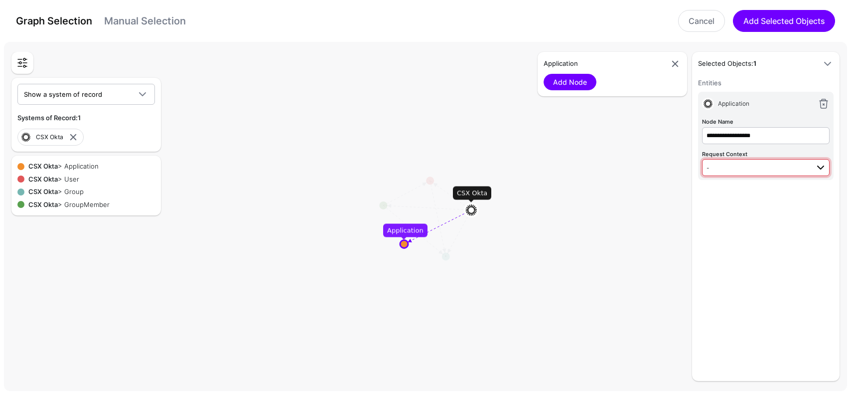
click at [741, 166] on span "-" at bounding box center [758, 167] width 102 height 11
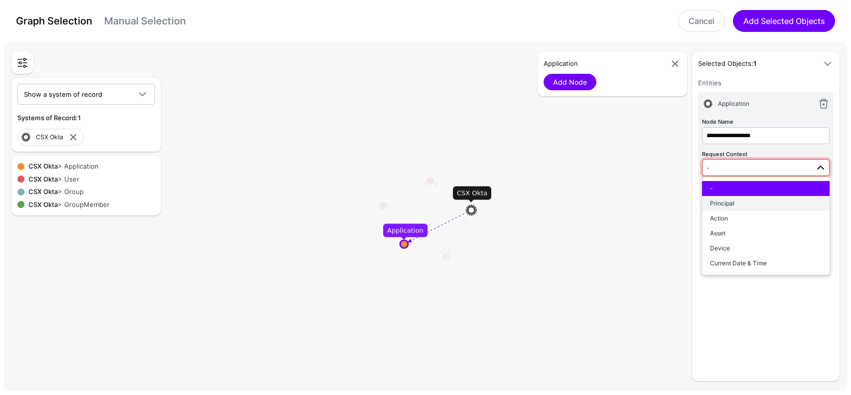
click at [742, 204] on div "Principal" at bounding box center [766, 203] width 112 height 9
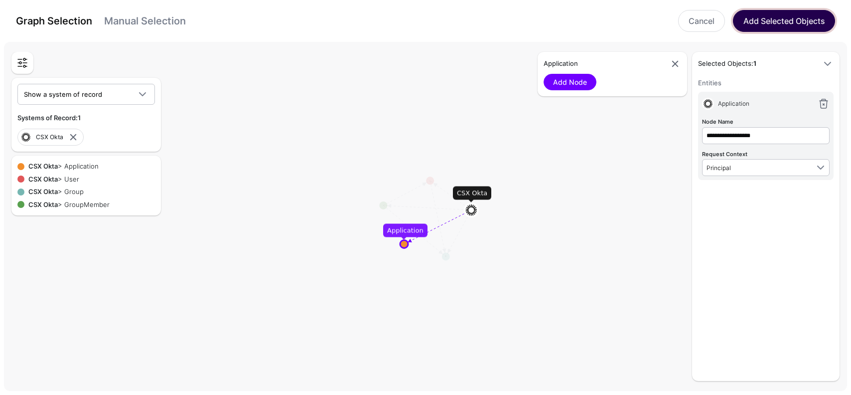
click at [784, 25] on button "Add Selected Objects" at bounding box center [784, 21] width 102 height 22
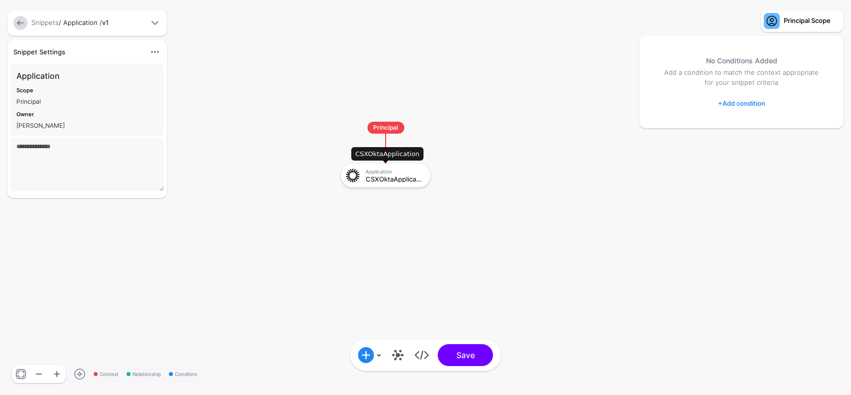
click at [397, 183] on div "Application CSXOktaApplication" at bounding box center [386, 175] width 84 height 18
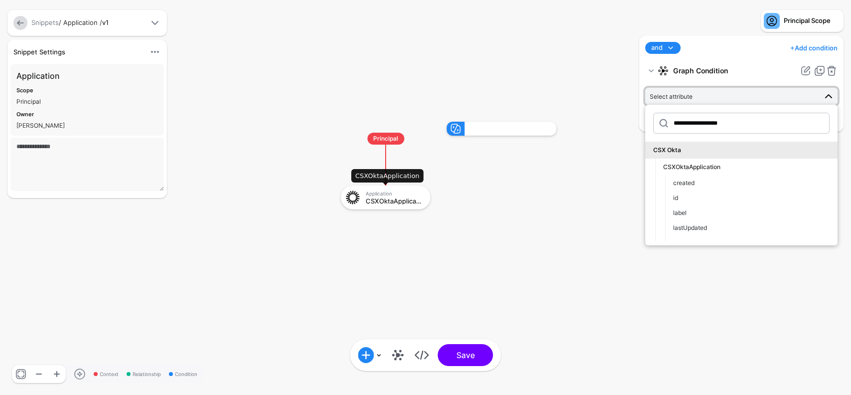
click at [387, 200] on div "CSXOktaApplication" at bounding box center [395, 200] width 58 height 7
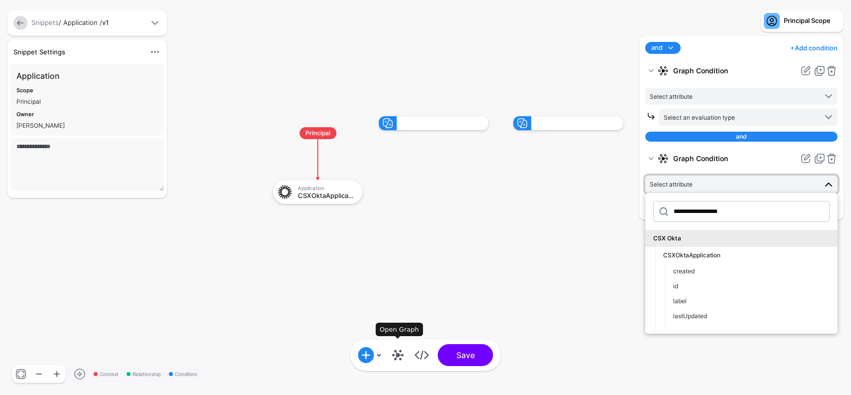
click at [398, 349] on link at bounding box center [398, 355] width 16 height 16
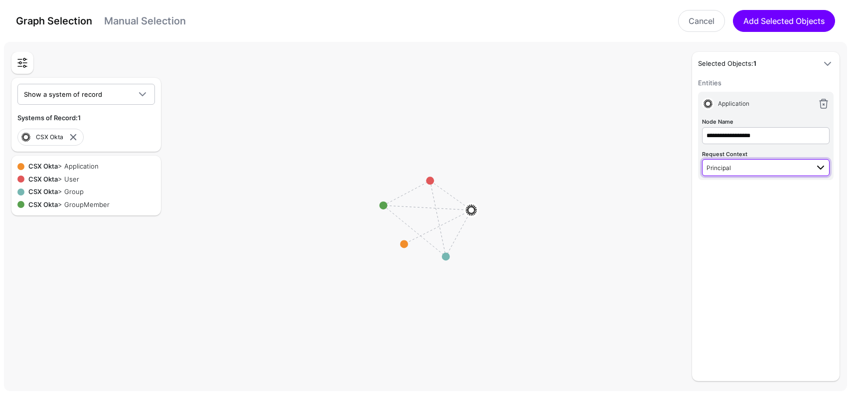
click at [734, 165] on span "Principal" at bounding box center [758, 167] width 102 height 11
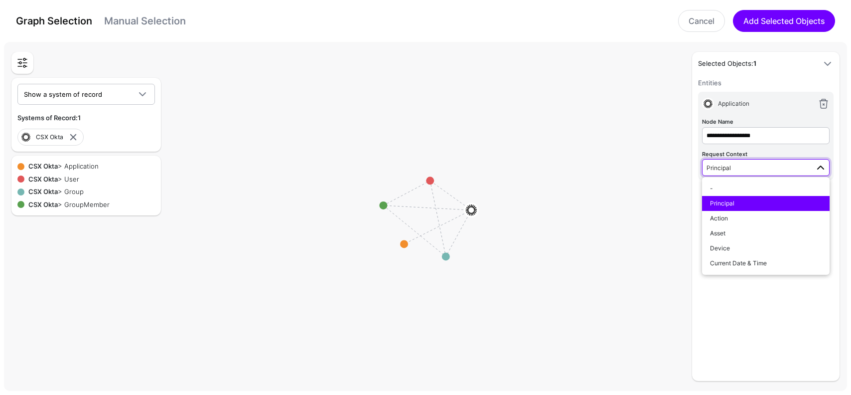
click at [661, 180] on div "**********" at bounding box center [737, 216] width 209 height 329
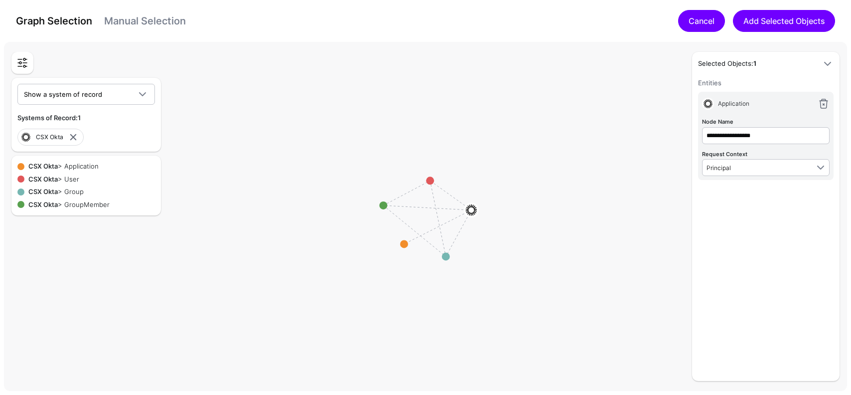
click at [698, 11] on link "Cancel" at bounding box center [701, 21] width 47 height 22
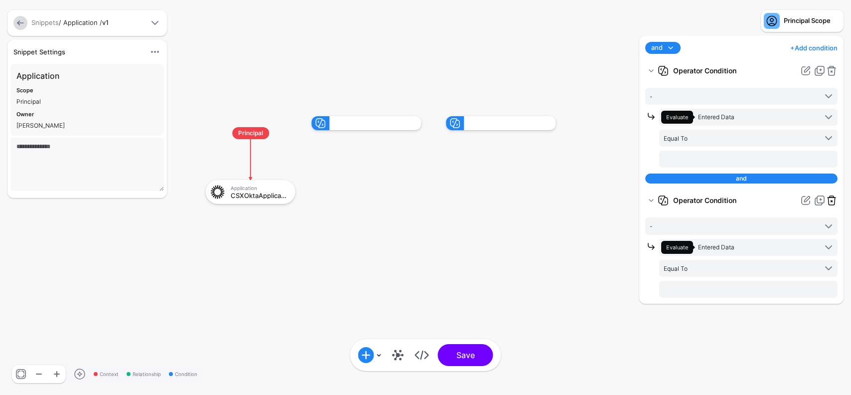
click at [835, 200] on link at bounding box center [832, 200] width 12 height 12
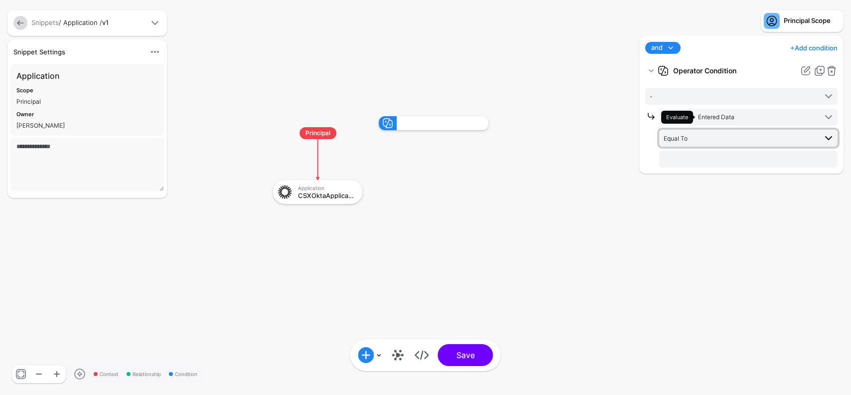
click at [707, 134] on span "Equal To" at bounding box center [740, 138] width 153 height 11
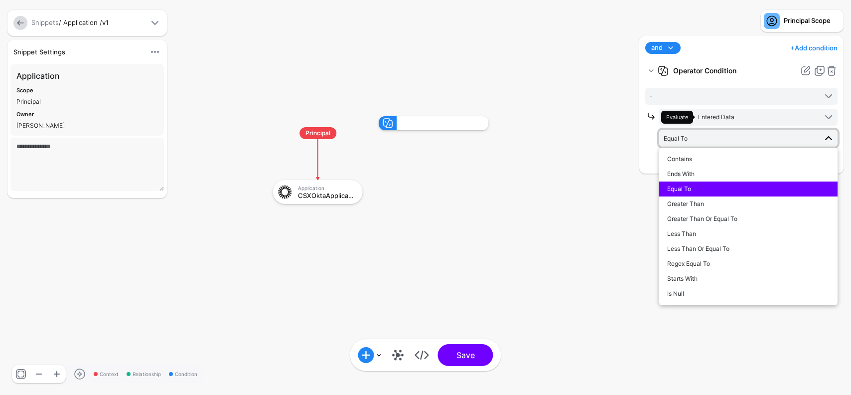
click at [707, 134] on span "Equal To" at bounding box center [740, 138] width 153 height 11
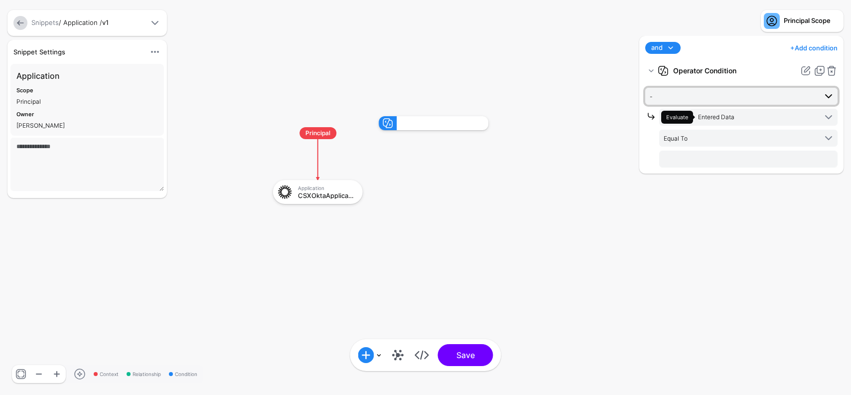
click at [714, 96] on span "-" at bounding box center [733, 96] width 167 height 11
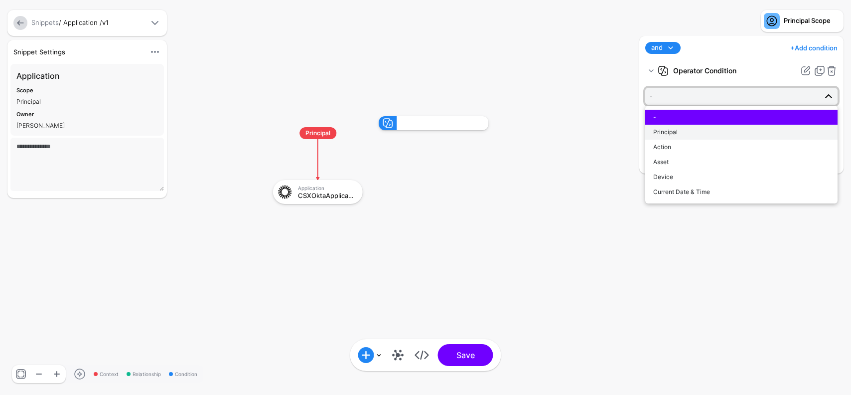
click at [701, 134] on div "Principal" at bounding box center [742, 132] width 176 height 9
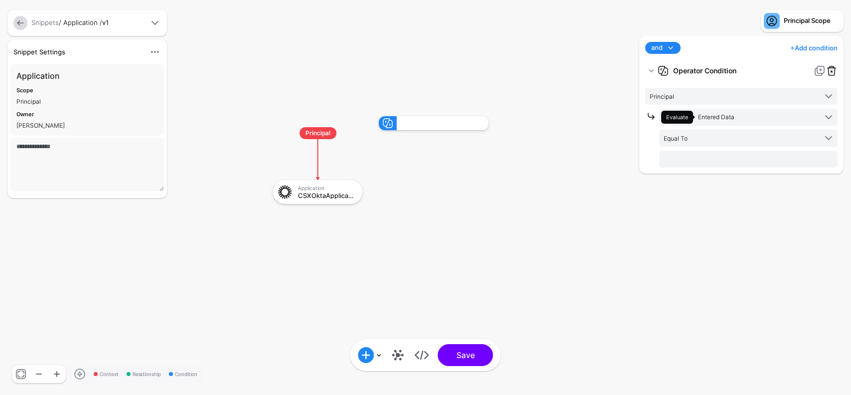
click at [831, 72] on link at bounding box center [832, 71] width 12 height 12
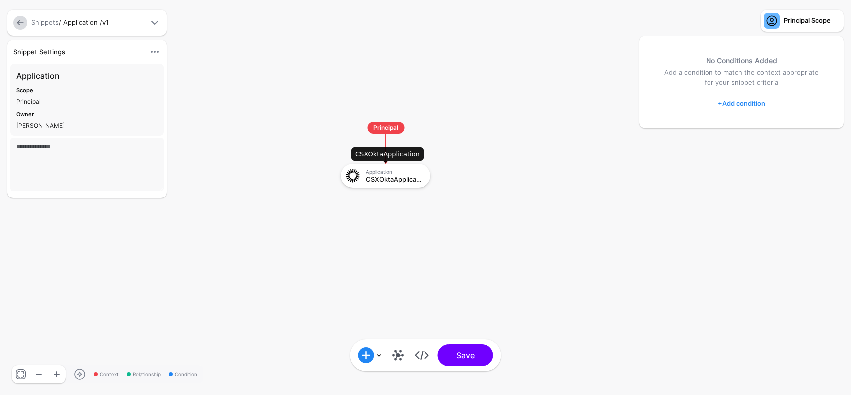
click at [395, 176] on div "CSXOktaApplication" at bounding box center [395, 178] width 58 height 7
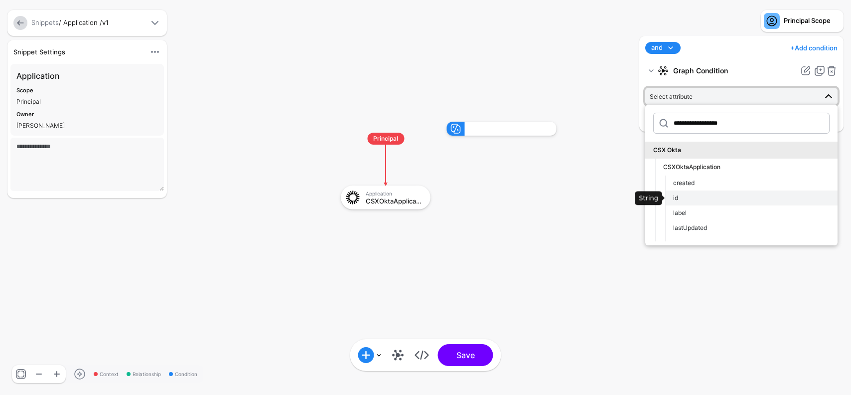
click at [696, 197] on div "id" at bounding box center [751, 197] width 157 height 9
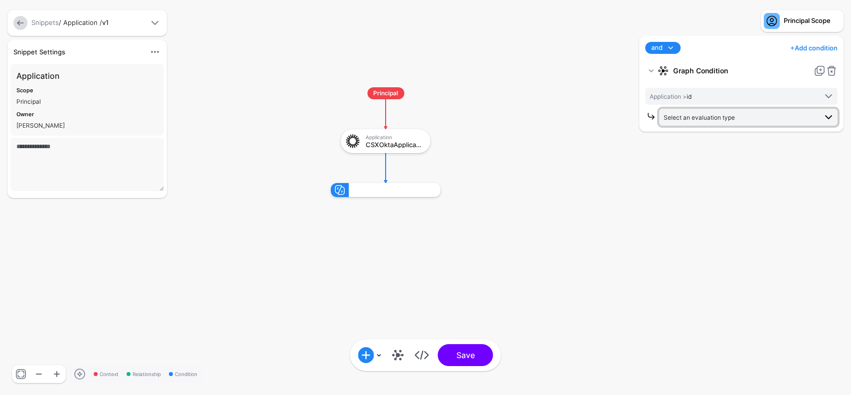
click at [744, 117] on span "Select an evaluation type" at bounding box center [740, 117] width 153 height 11
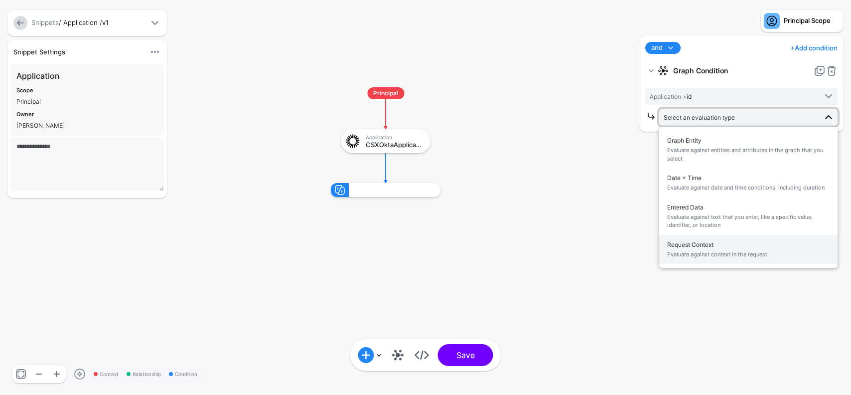
click at [708, 246] on span "Request Context Evaluate against context in the request" at bounding box center [748, 249] width 163 height 23
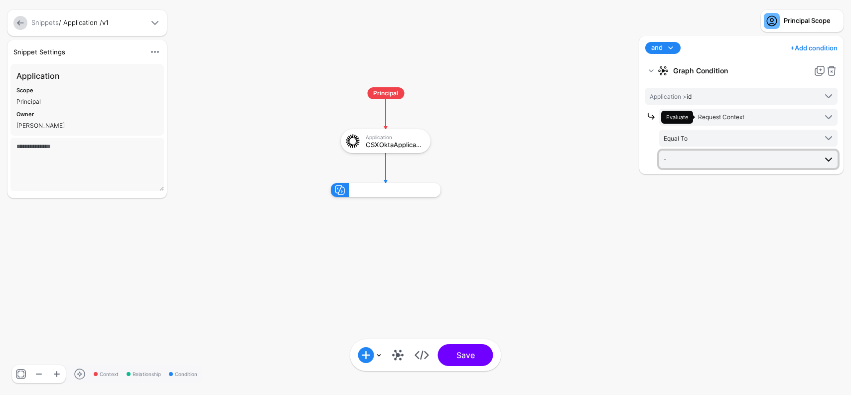
click at [712, 155] on span "-" at bounding box center [740, 159] width 153 height 11
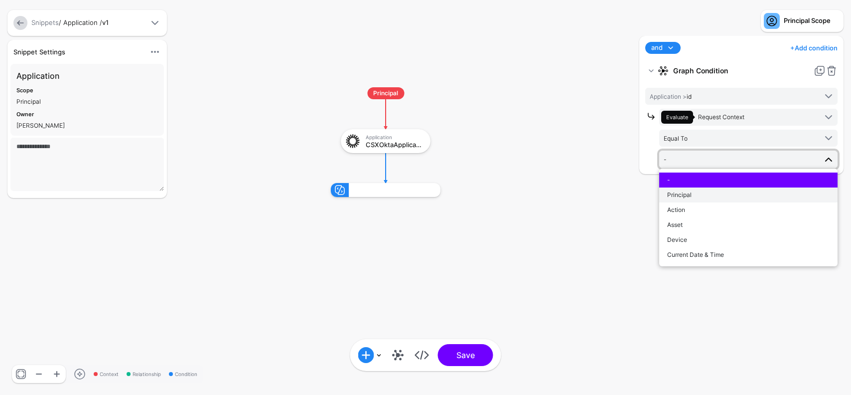
click at [702, 192] on div "Principal" at bounding box center [748, 194] width 163 height 9
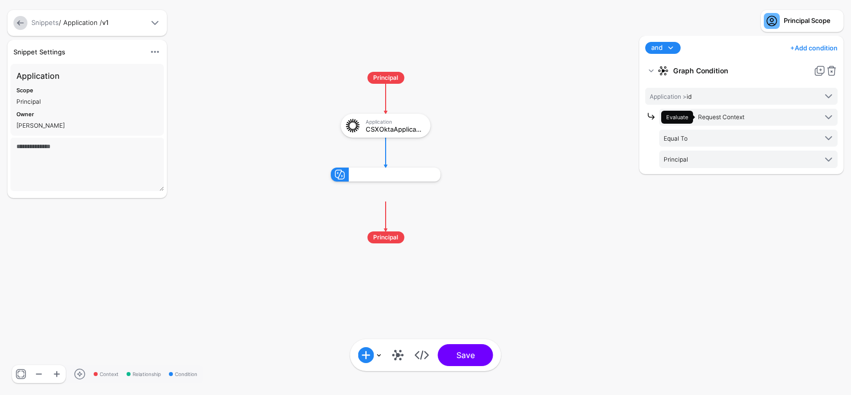
click at [729, 186] on div "**********" at bounding box center [741, 210] width 209 height 349
click at [382, 174] on div "Equal To" at bounding box center [395, 174] width 82 height 0
click at [832, 71] on link at bounding box center [832, 71] width 12 height 12
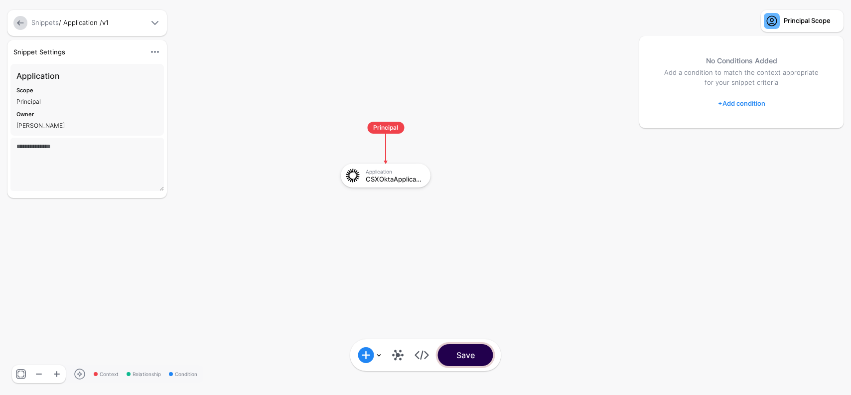
click at [481, 354] on button "Save" at bounding box center [465, 355] width 55 height 22
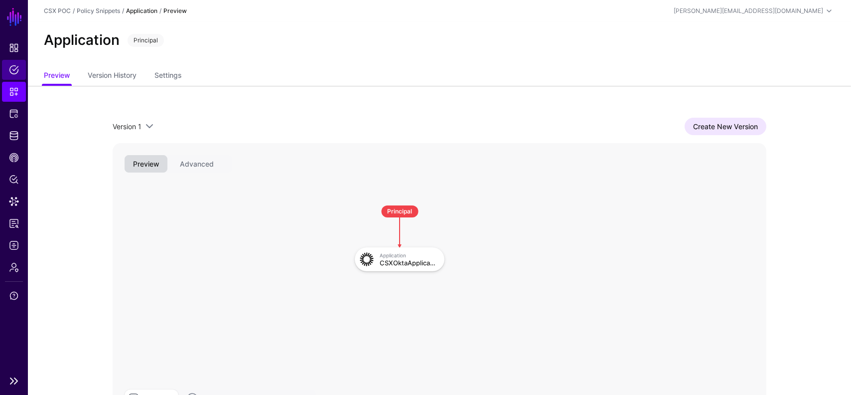
click at [12, 77] on link "Policies" at bounding box center [14, 70] width 24 height 20
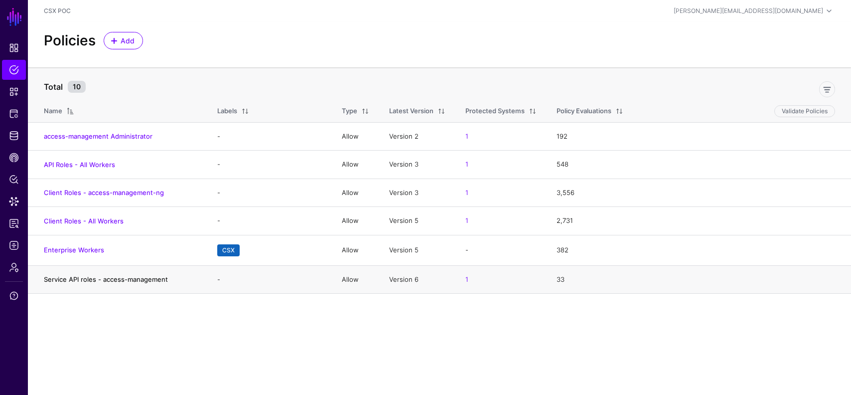
click at [123, 276] on link "Service API roles - access-management" at bounding box center [106, 279] width 124 height 8
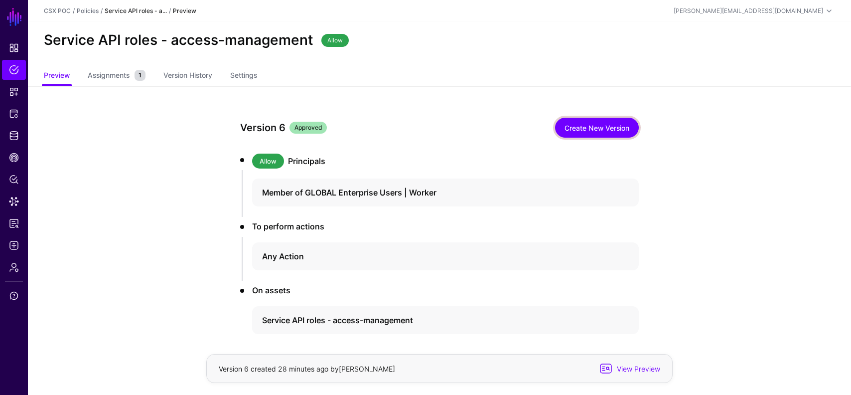
click at [599, 131] on link "Create New Version" at bounding box center [597, 128] width 84 height 20
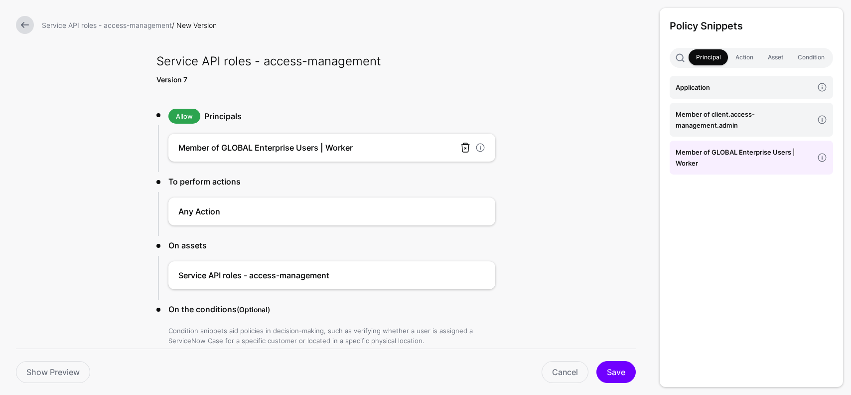
click at [467, 146] on link at bounding box center [466, 148] width 12 height 12
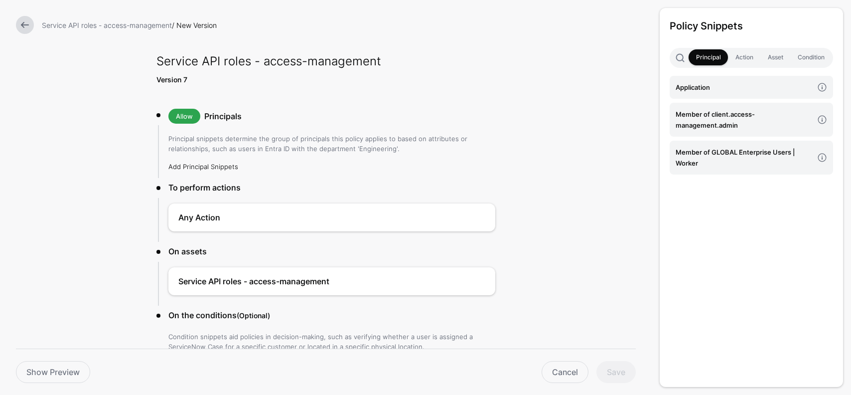
click at [221, 167] on link "Add Principal Snippets" at bounding box center [203, 167] width 70 height 8
click at [687, 87] on h4 "Application" at bounding box center [745, 87] width 138 height 11
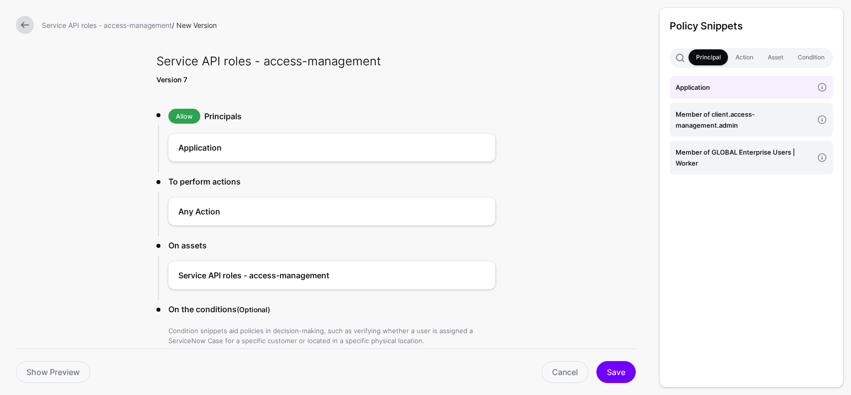
click at [628, 383] on div "Show Preview Cancel Save" at bounding box center [326, 371] width 652 height 46
click at [618, 372] on button "Save" at bounding box center [616, 372] width 39 height 22
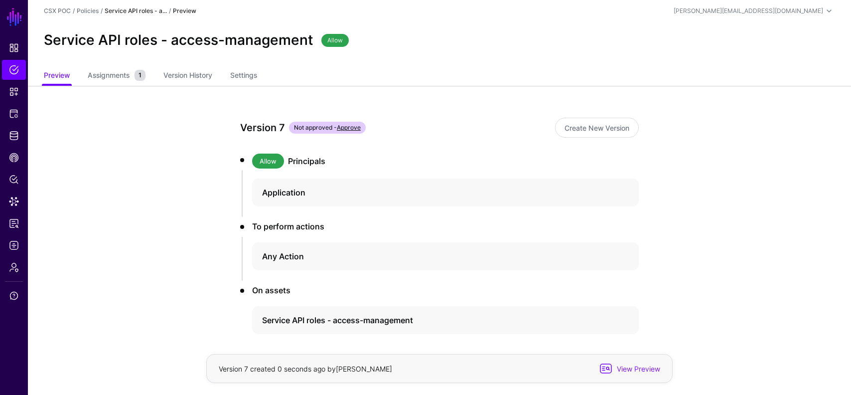
click at [354, 124] on link "Approve" at bounding box center [349, 127] width 24 height 7
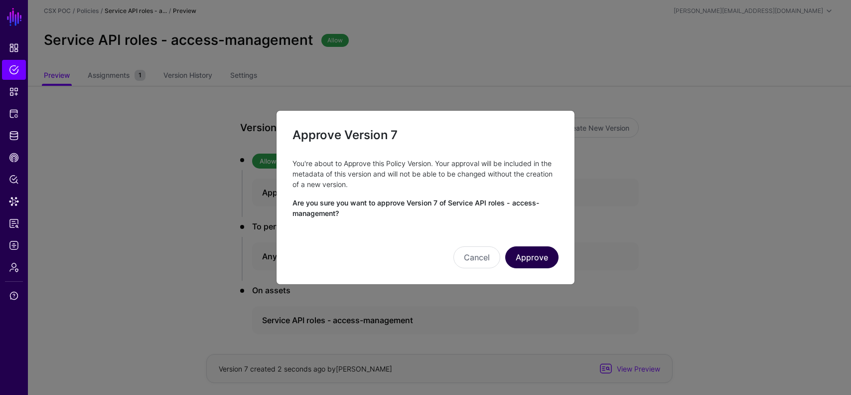
click at [544, 260] on button "Approve" at bounding box center [531, 257] width 53 height 22
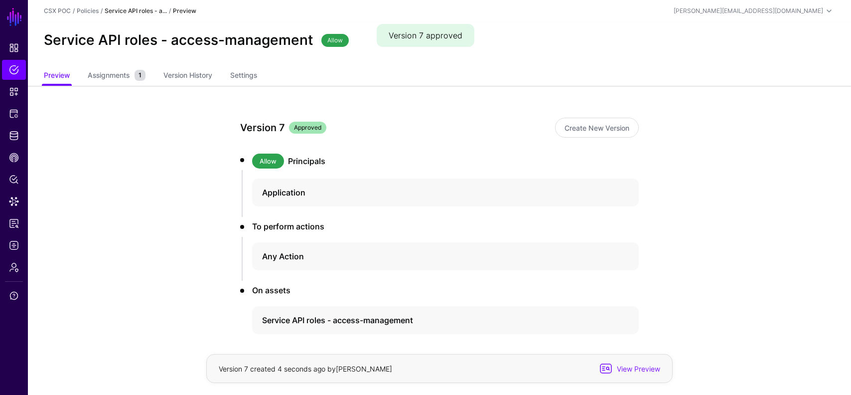
scroll to position [41, 0]
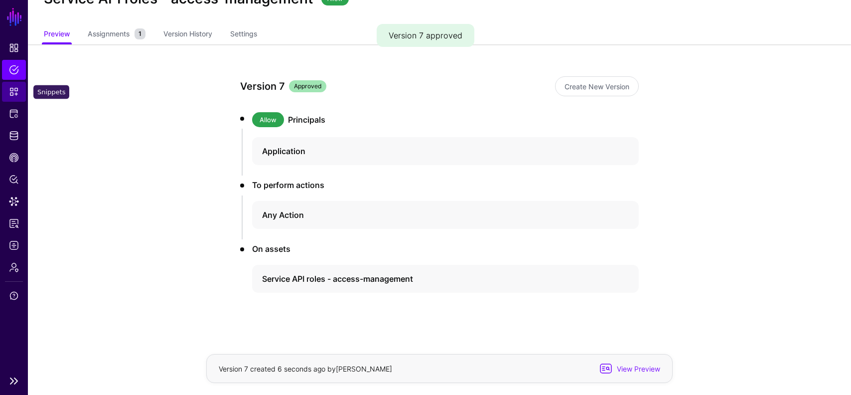
click at [15, 93] on span "Snippets" at bounding box center [14, 92] width 10 height 10
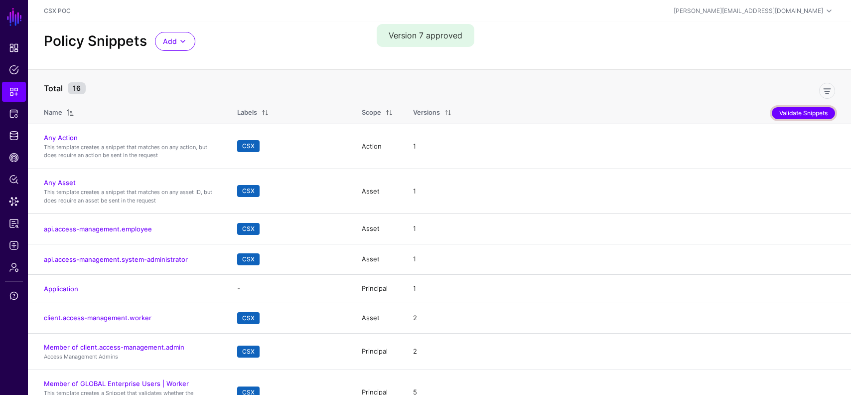
click at [785, 114] on button "Validate Snippets" at bounding box center [803, 113] width 63 height 12
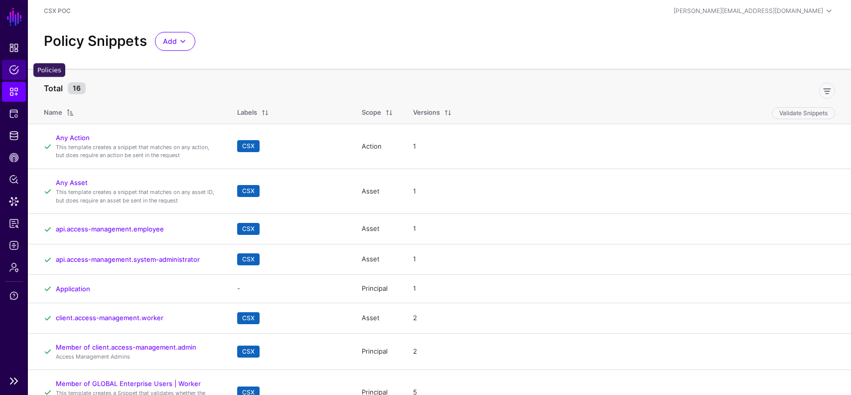
click at [8, 72] on link "Policies" at bounding box center [14, 70] width 24 height 20
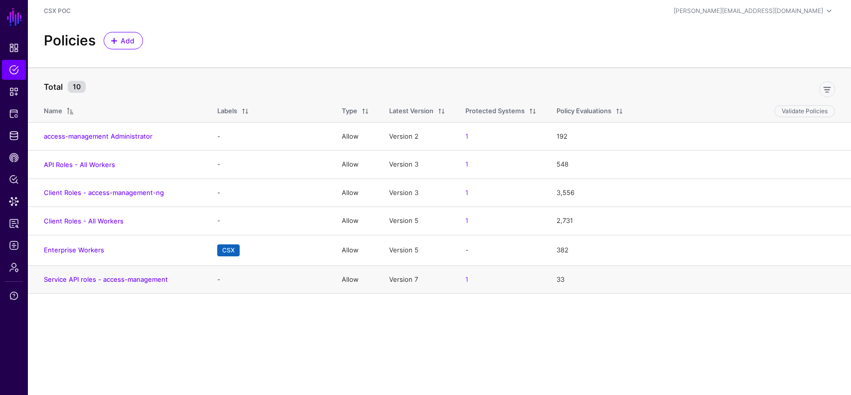
click at [93, 286] on td "Service API roles - access-management" at bounding box center [117, 279] width 179 height 28
click at [98, 278] on link "Service API roles - access-management" at bounding box center [106, 279] width 124 height 8
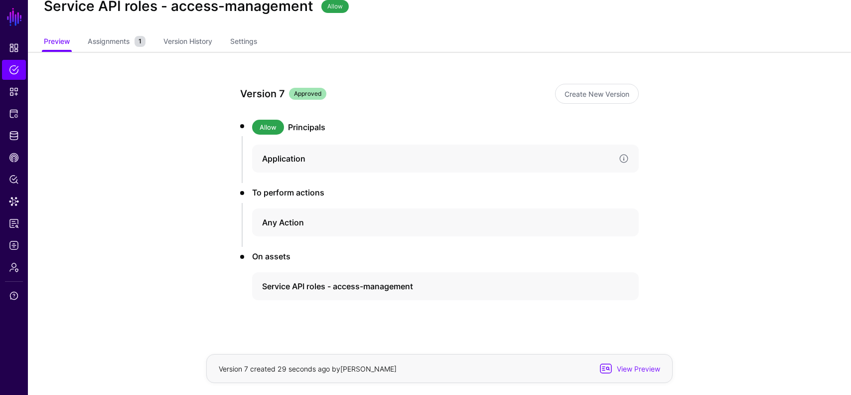
scroll to position [41, 0]
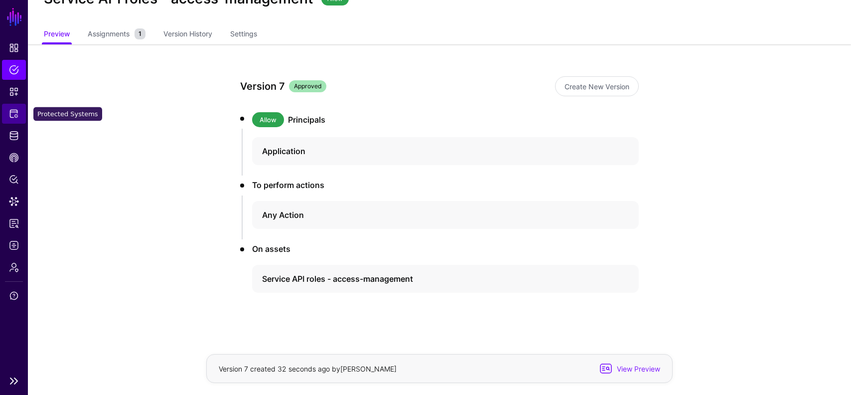
click at [10, 112] on span "Protected Systems" at bounding box center [14, 114] width 10 height 10
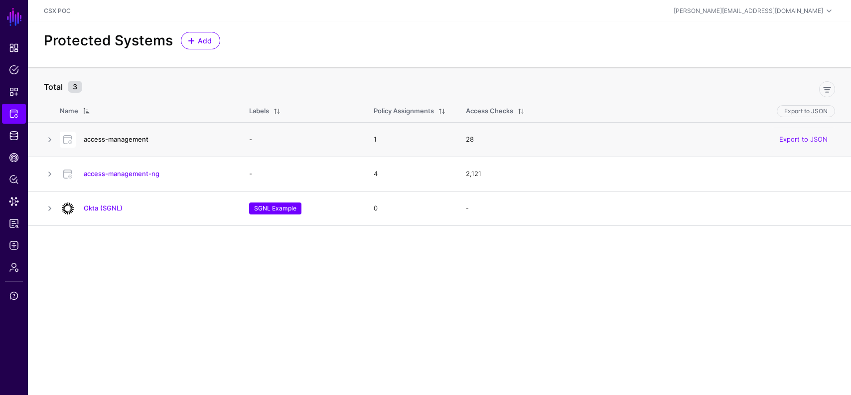
click at [132, 139] on link "access-management" at bounding box center [116, 139] width 65 height 8
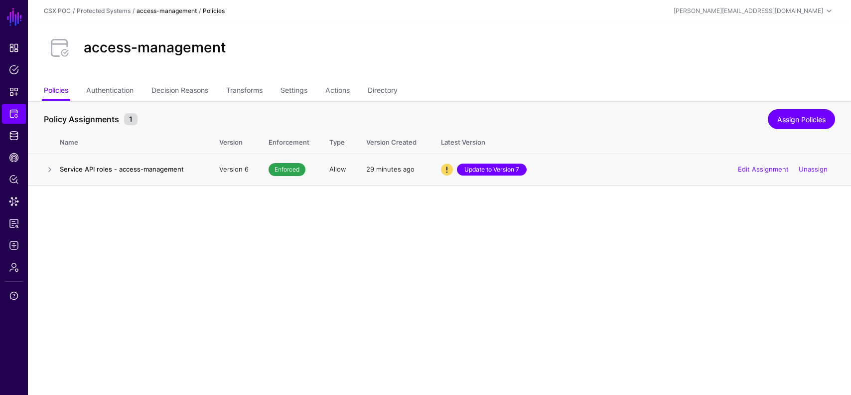
click at [476, 173] on link "Update to Version 7" at bounding box center [492, 170] width 70 height 12
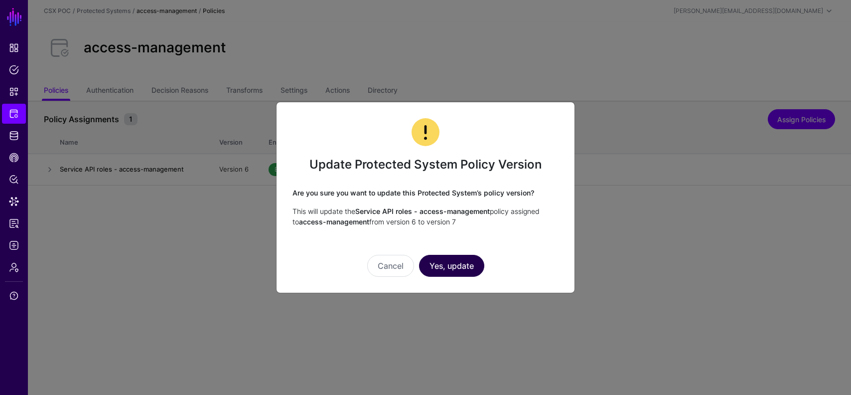
click at [464, 264] on button "Yes, update" at bounding box center [451, 266] width 65 height 22
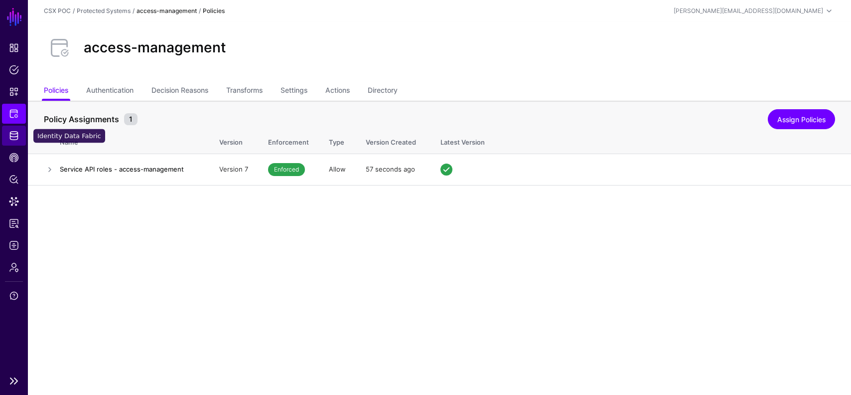
click at [14, 132] on span "Identity Data Fabric" at bounding box center [14, 136] width 10 height 10
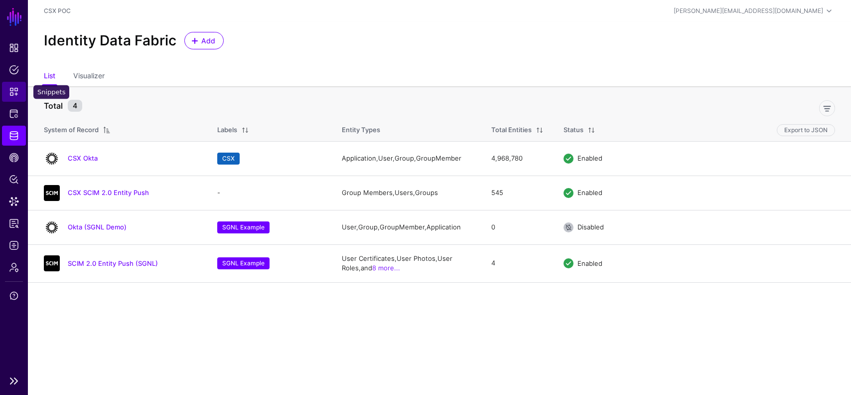
click at [11, 91] on span "Snippets" at bounding box center [14, 92] width 10 height 10
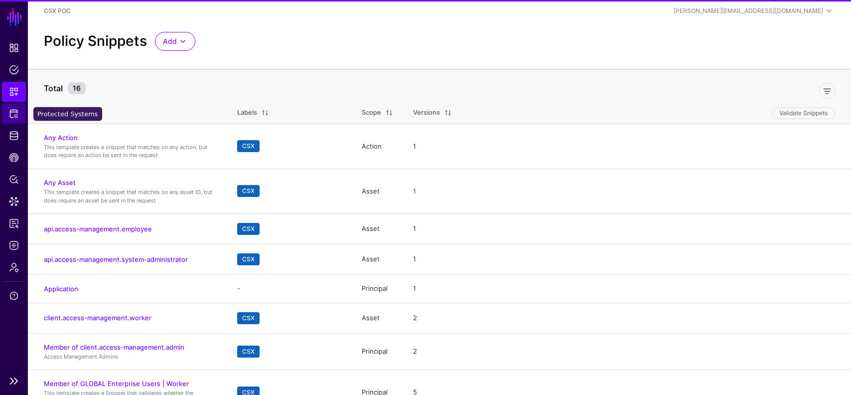
click at [11, 117] on span "Protected Systems" at bounding box center [14, 114] width 10 height 10
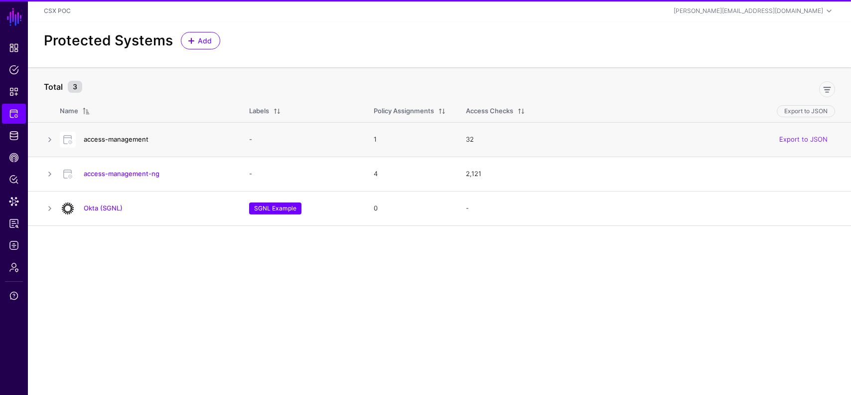
click at [135, 136] on link "access-management" at bounding box center [116, 139] width 65 height 8
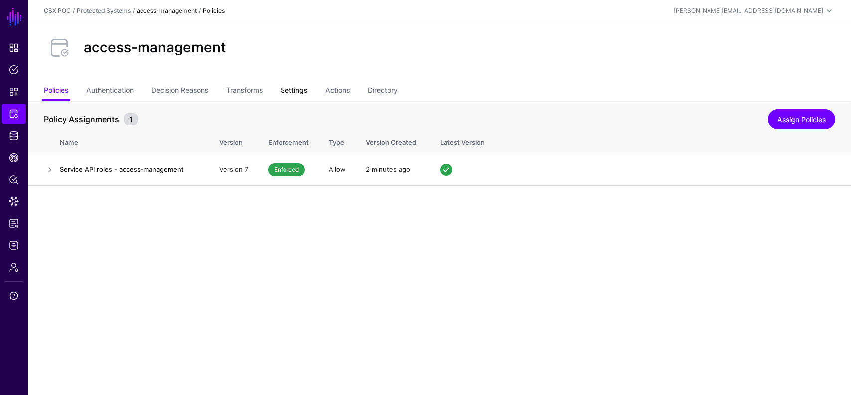
click at [295, 92] on link "Settings" at bounding box center [294, 91] width 27 height 19
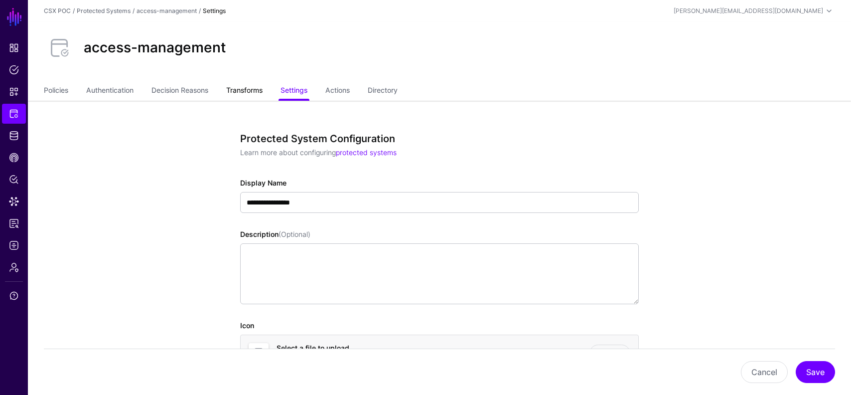
click at [250, 90] on link "Transforms" at bounding box center [244, 91] width 36 height 19
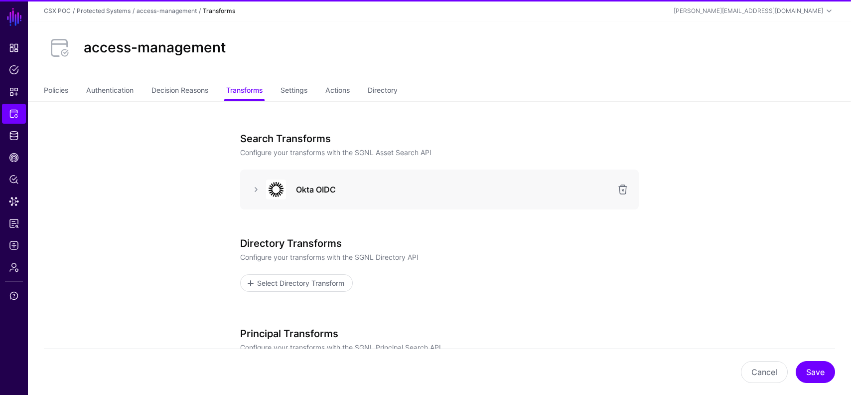
click at [242, 191] on div "Okta OIDC" at bounding box center [439, 189] width 399 height 40
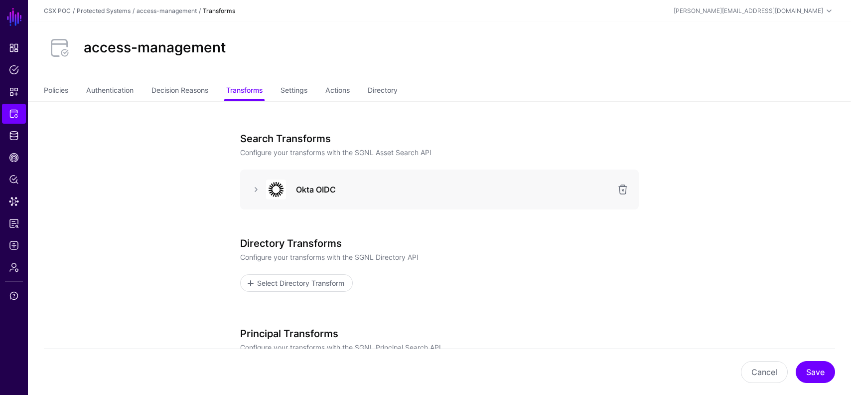
click at [262, 187] on div at bounding box center [275, 189] width 30 height 20
click at [259, 191] on link at bounding box center [256, 189] width 12 height 12
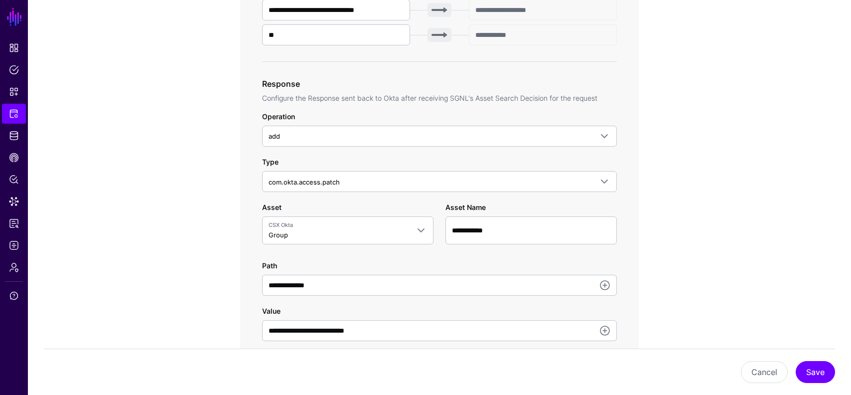
scroll to position [488, 0]
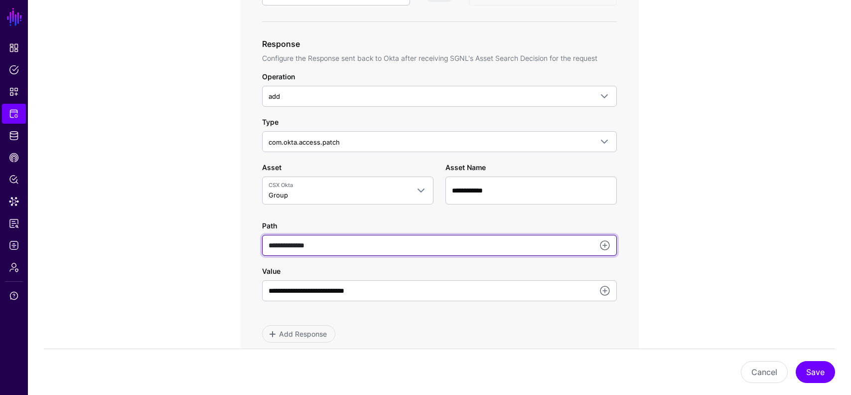
click at [363, 249] on input "**********" at bounding box center [439, 245] width 355 height 21
type input "**********"
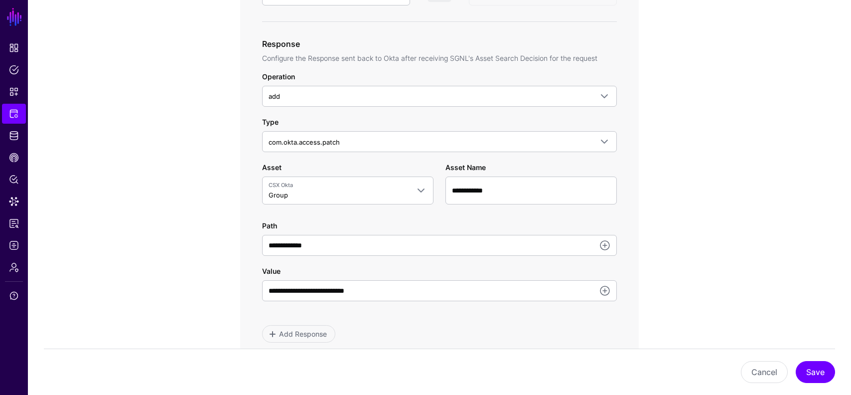
click at [721, 303] on app-integrations-item-transforms "**********" at bounding box center [440, 148] width 824 height 1071
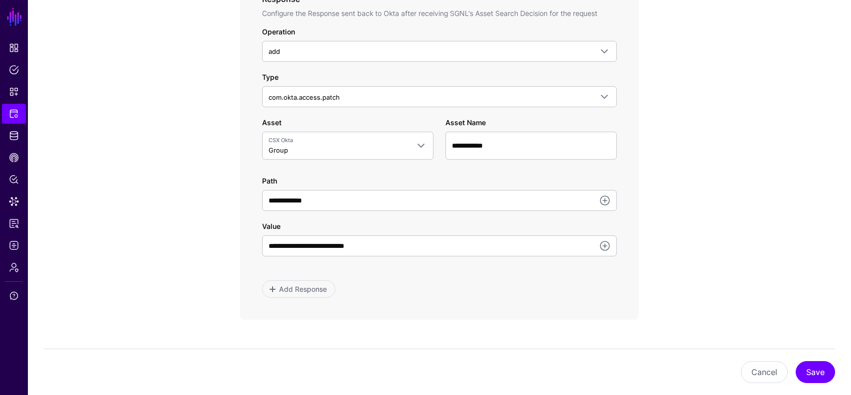
scroll to position [546, 0]
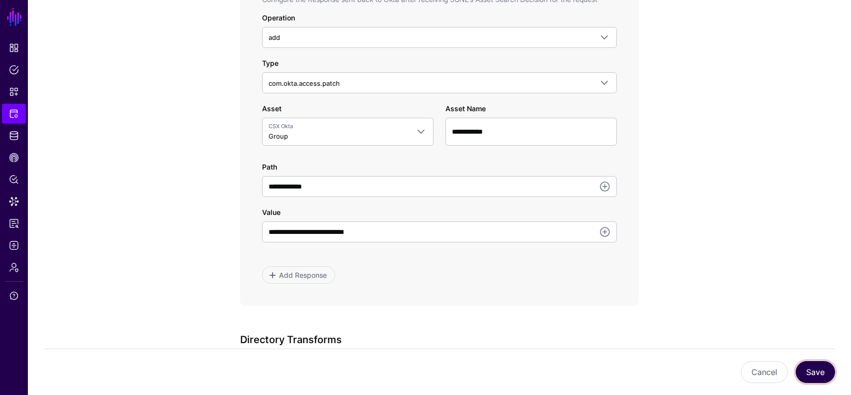
click at [818, 376] on button "Save" at bounding box center [815, 372] width 39 height 22
click at [16, 68] on span "Policies" at bounding box center [14, 70] width 10 height 10
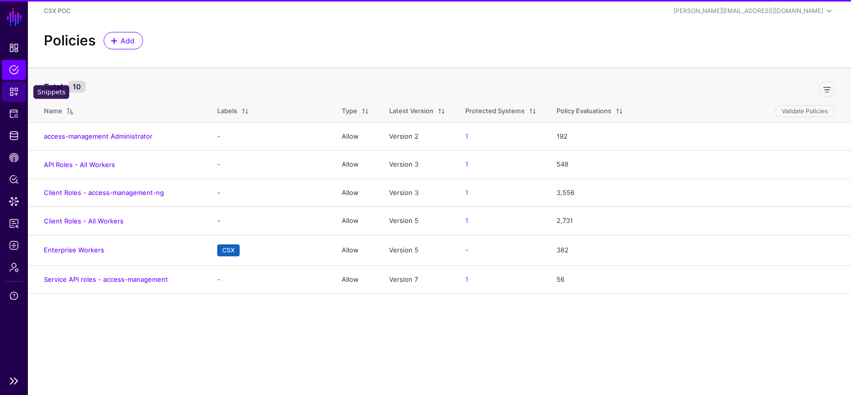
click at [16, 92] on span "Snippets" at bounding box center [14, 92] width 10 height 10
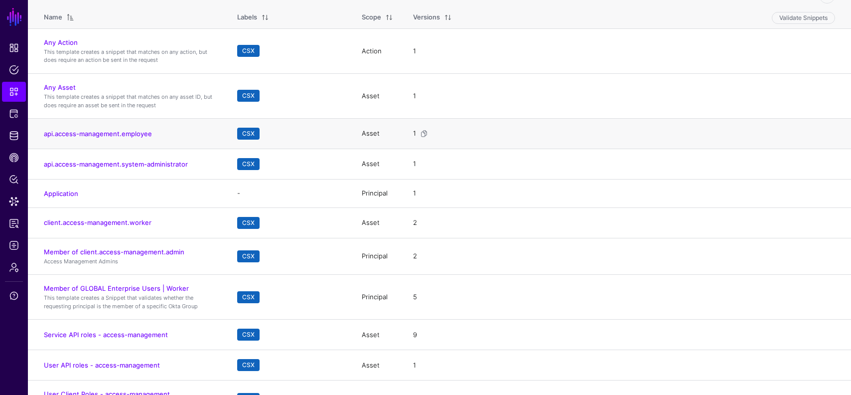
scroll to position [118, 0]
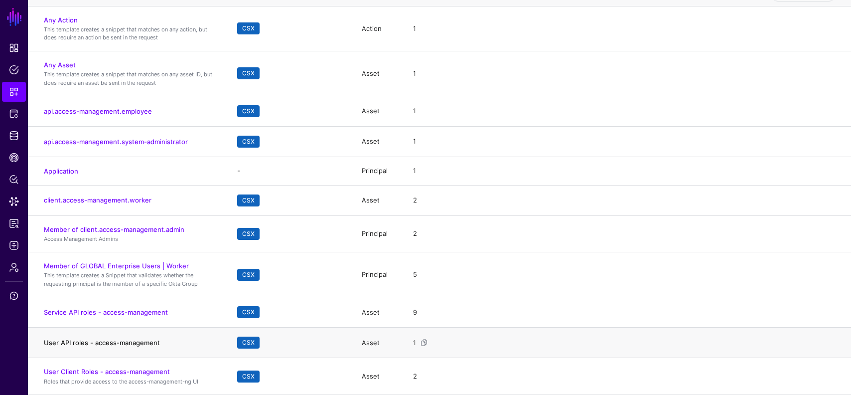
click at [114, 345] on link "User API roles - access-management" at bounding box center [102, 342] width 116 height 8
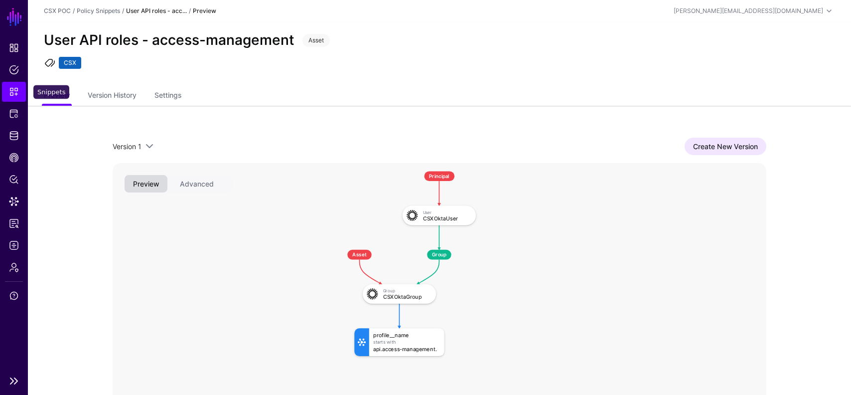
click at [10, 87] on span "Snippets" at bounding box center [14, 92] width 10 height 10
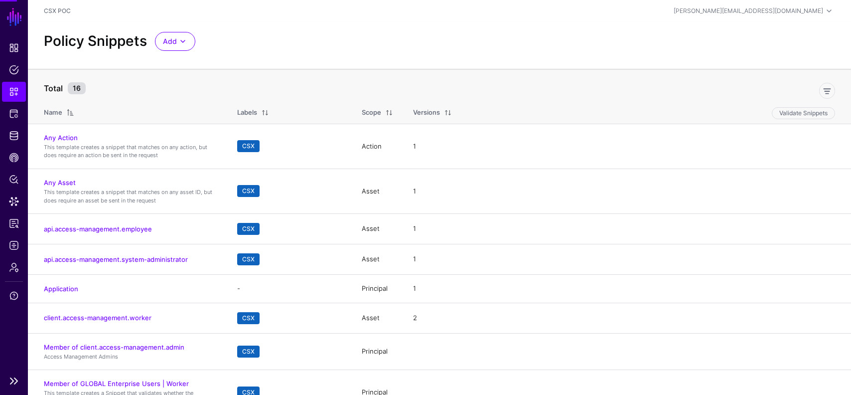
scroll to position [118, 0]
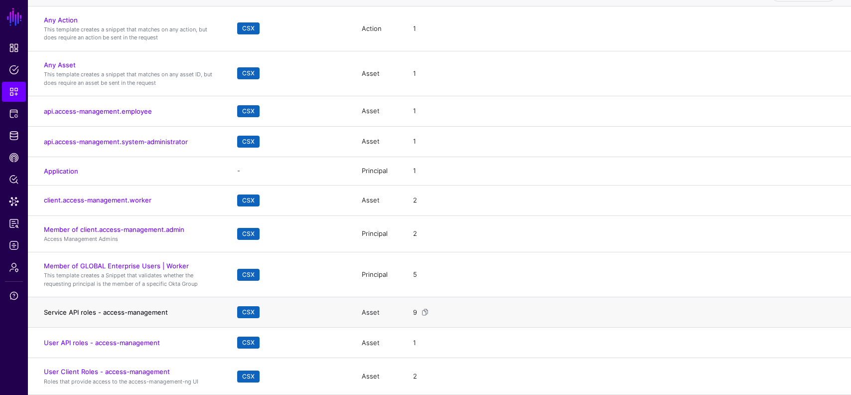
click at [103, 312] on link "Service API roles - access-management" at bounding box center [106, 312] width 124 height 8
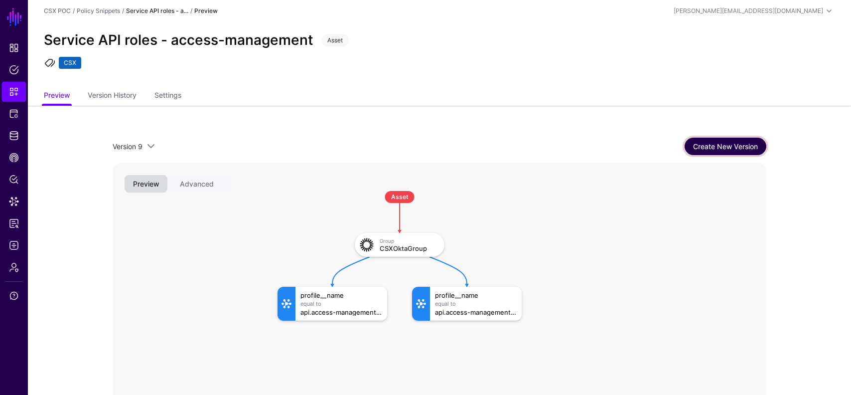
click at [722, 148] on link "Create New Version" at bounding box center [726, 146] width 82 height 17
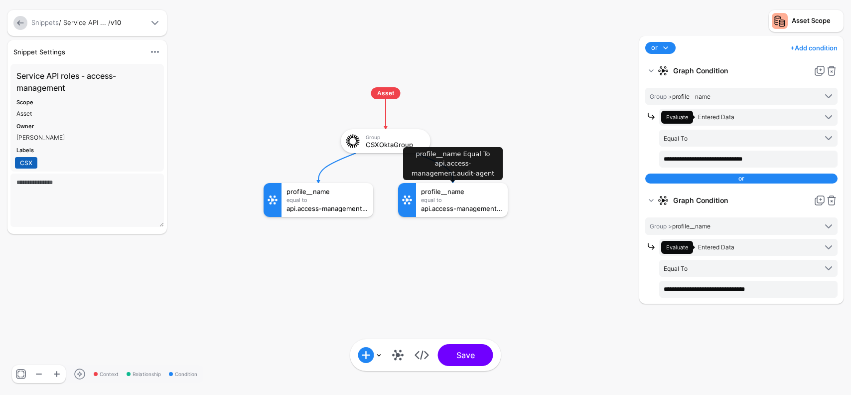
click at [476, 204] on div "profile__name Equal To api.access-management.audit-agent" at bounding box center [462, 200] width 92 height 34
click at [834, 200] on link at bounding box center [832, 200] width 12 height 12
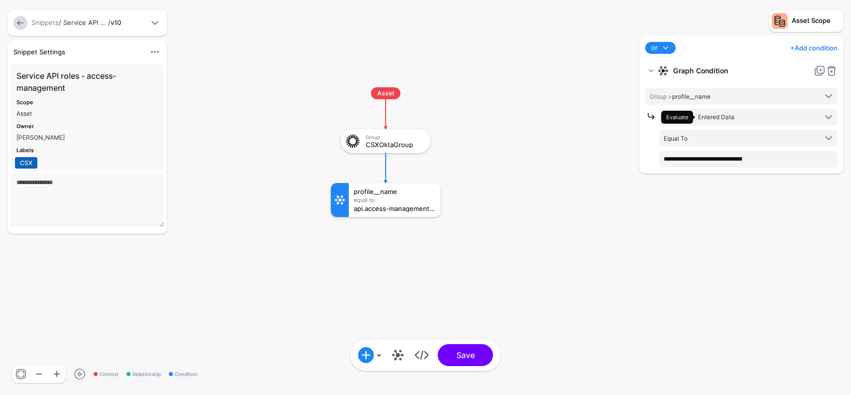
click at [669, 45] on span at bounding box center [666, 48] width 12 height 12
click at [665, 61] on button "and" at bounding box center [686, 66] width 80 height 15
click at [677, 39] on div "**********" at bounding box center [742, 105] width 204 height 138
click at [674, 45] on span at bounding box center [671, 48] width 12 height 12
click at [665, 99] on div "or" at bounding box center [686, 96] width 64 height 9
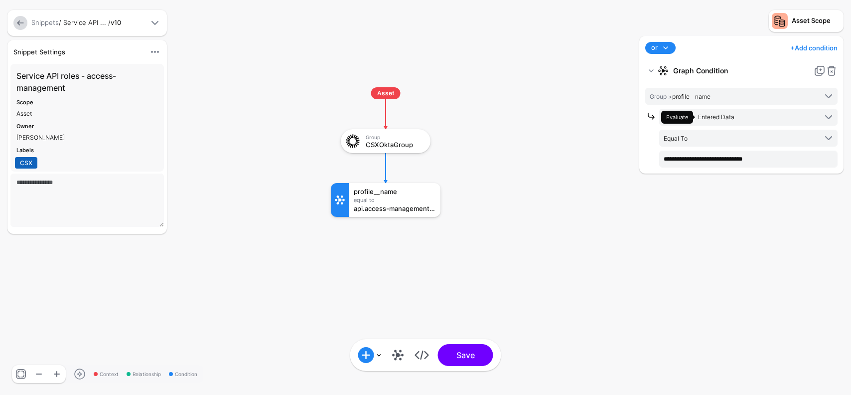
click at [808, 49] on link "+ Add condition" at bounding box center [814, 48] width 47 height 16
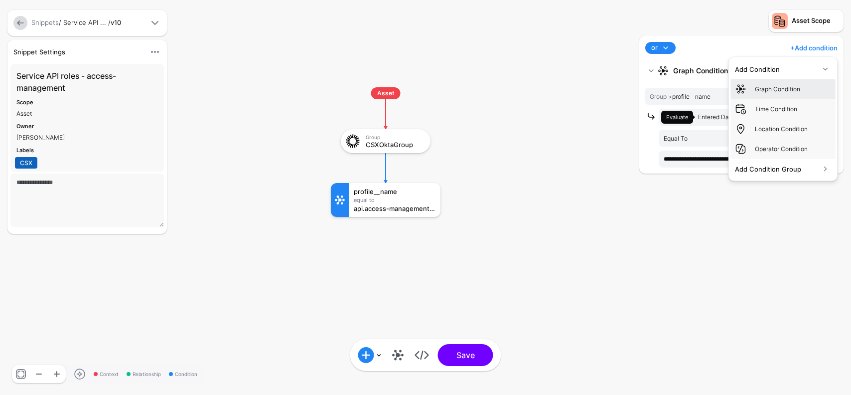
click at [780, 87] on div "Graph Condition" at bounding box center [793, 89] width 77 height 9
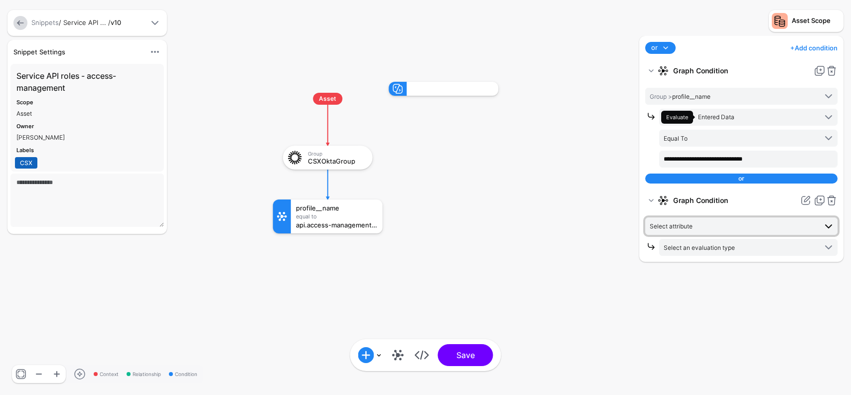
click at [761, 225] on span "Select attribute" at bounding box center [733, 225] width 167 height 11
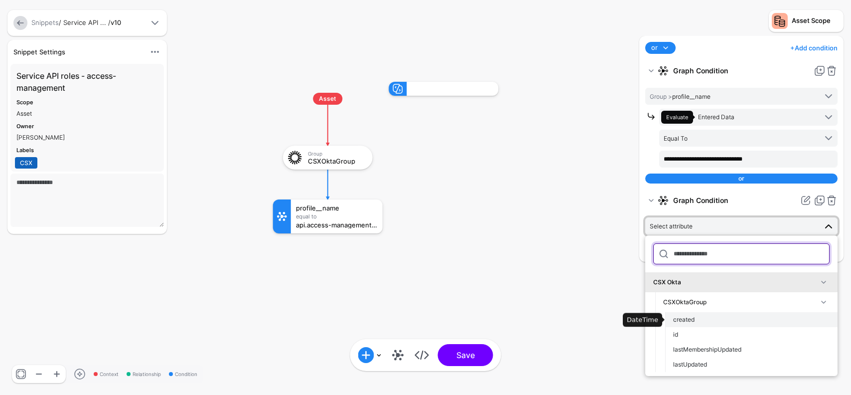
scroll to position [60, 0]
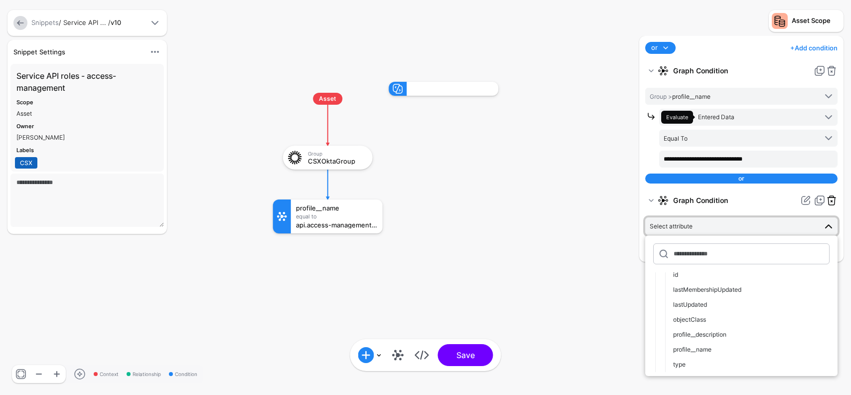
click at [835, 198] on link at bounding box center [832, 200] width 12 height 12
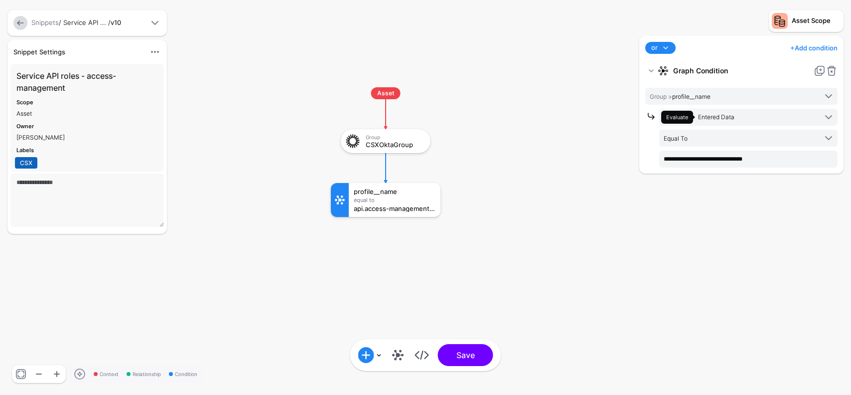
click at [674, 46] on link "or" at bounding box center [661, 48] width 30 height 12
click at [662, 64] on span "and" at bounding box center [659, 65] width 10 height 7
click at [480, 350] on button "Save" at bounding box center [465, 355] width 55 height 22
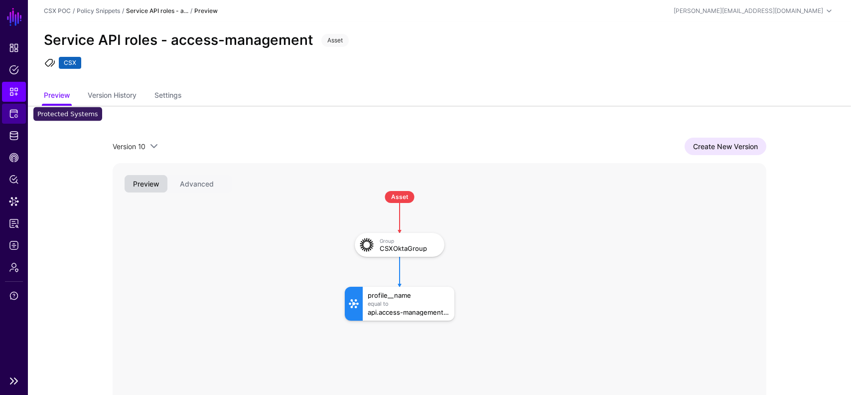
click at [11, 111] on span "Protected Systems" at bounding box center [14, 114] width 10 height 10
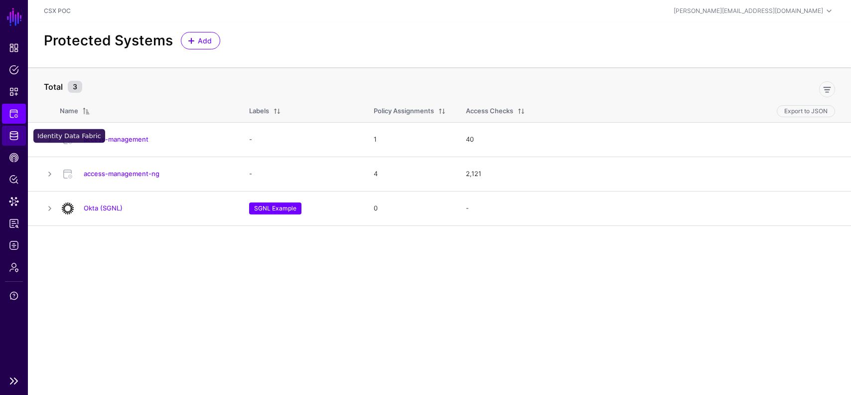
click at [13, 134] on span "Identity Data Fabric" at bounding box center [14, 136] width 10 height 10
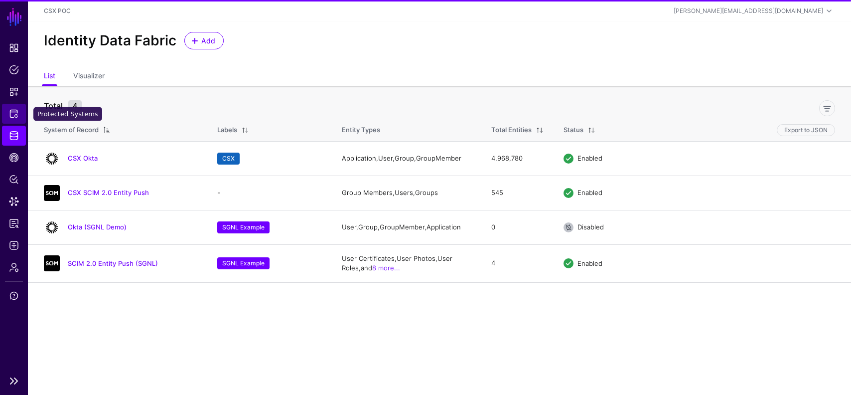
click at [13, 110] on span "Protected Systems" at bounding box center [14, 114] width 10 height 10
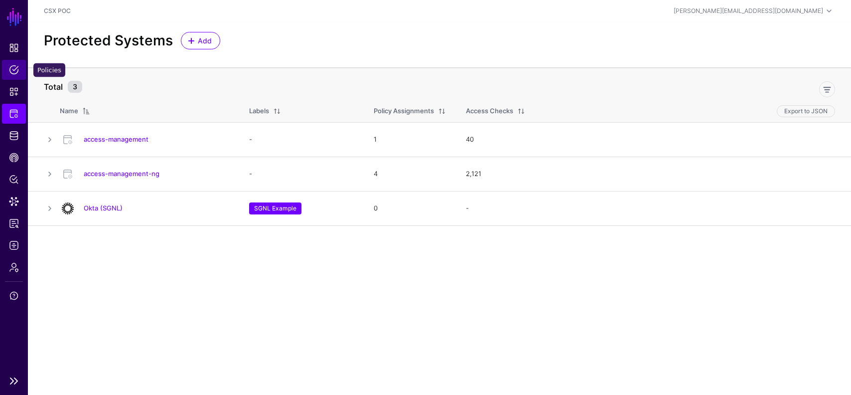
click at [12, 71] on span "Policies" at bounding box center [14, 70] width 10 height 10
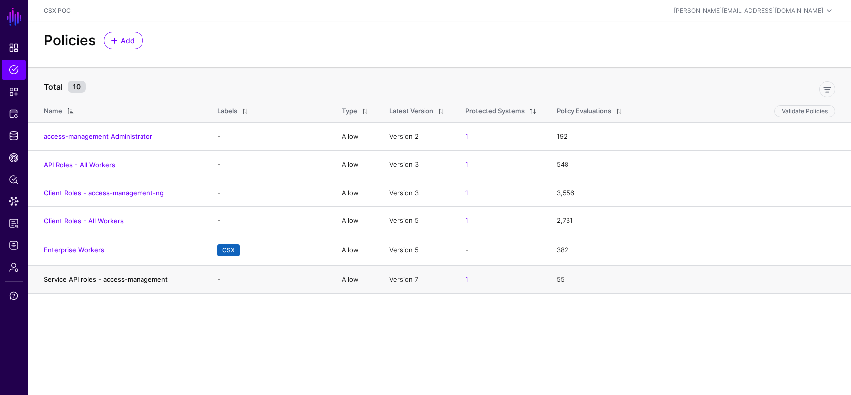
click at [137, 277] on link "Service API roles - access-management" at bounding box center [106, 279] width 124 height 8
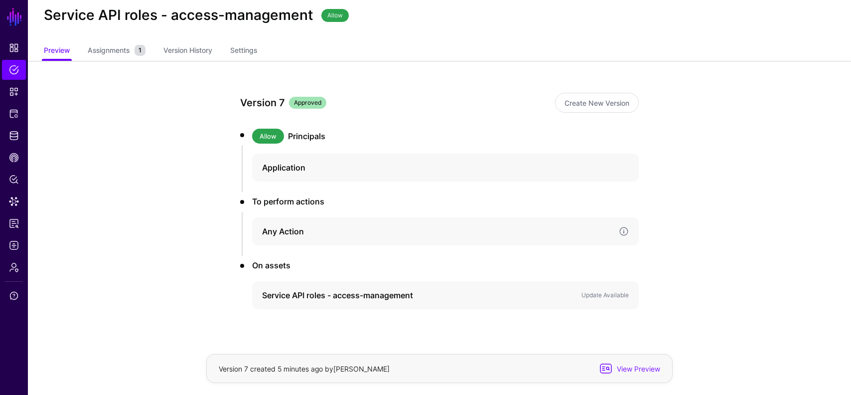
scroll to position [41, 0]
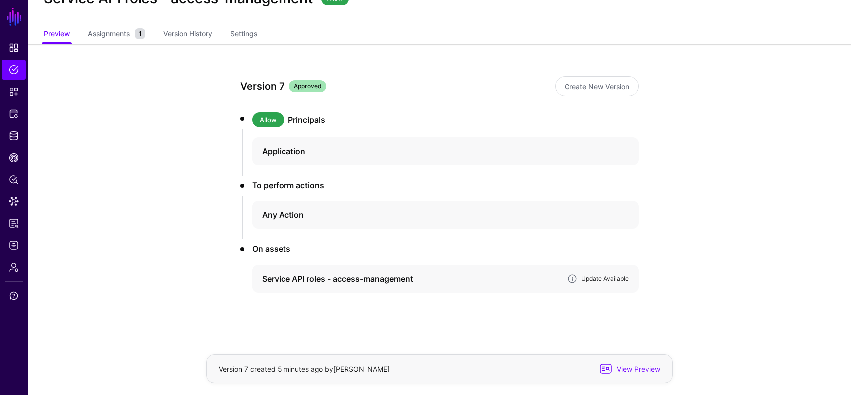
click at [612, 275] on link "Update Available" at bounding box center [605, 278] width 47 height 7
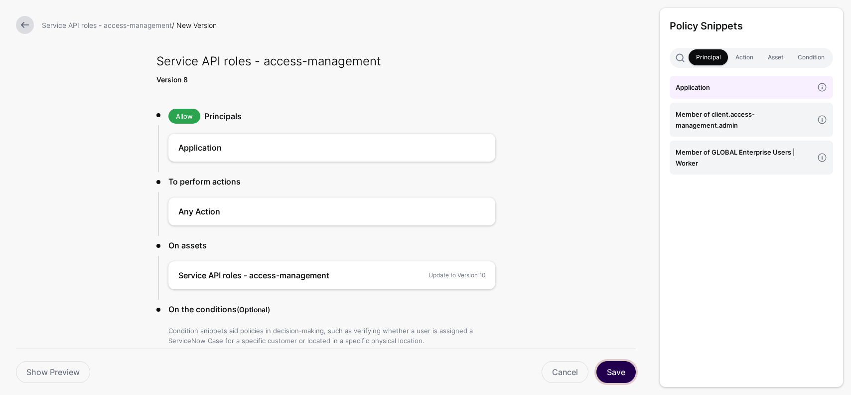
click at [620, 375] on button "Save" at bounding box center [616, 372] width 39 height 22
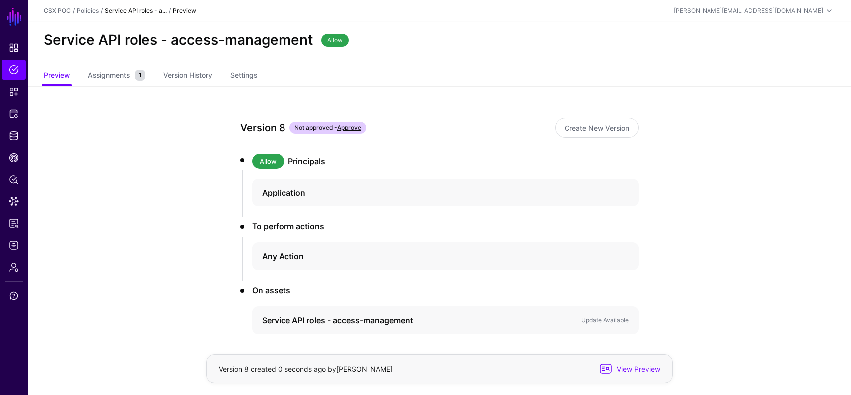
click at [356, 125] on link "Approve" at bounding box center [349, 127] width 24 height 7
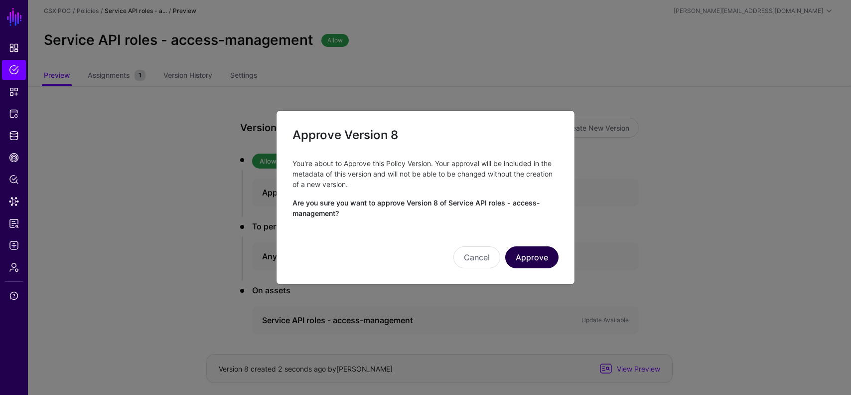
click at [543, 249] on button "Approve" at bounding box center [531, 257] width 53 height 22
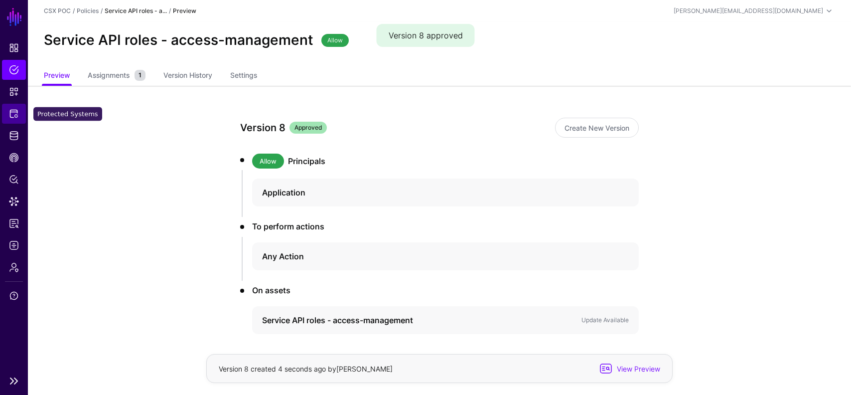
click at [11, 112] on span "Protected Systems" at bounding box center [14, 114] width 10 height 10
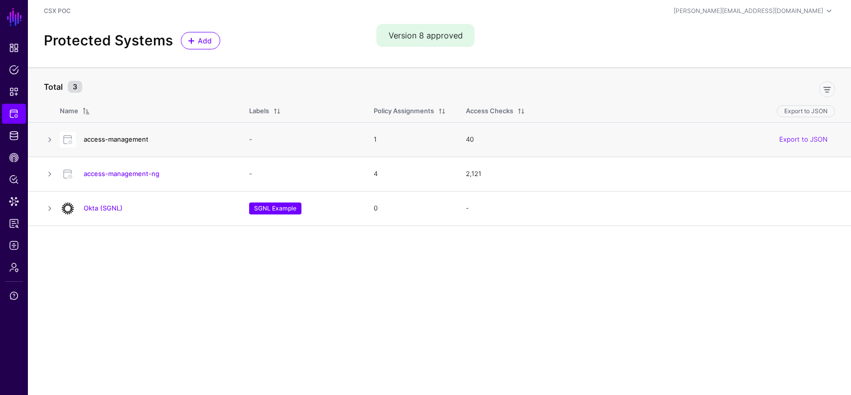
click at [145, 143] on link "access-management" at bounding box center [116, 139] width 65 height 8
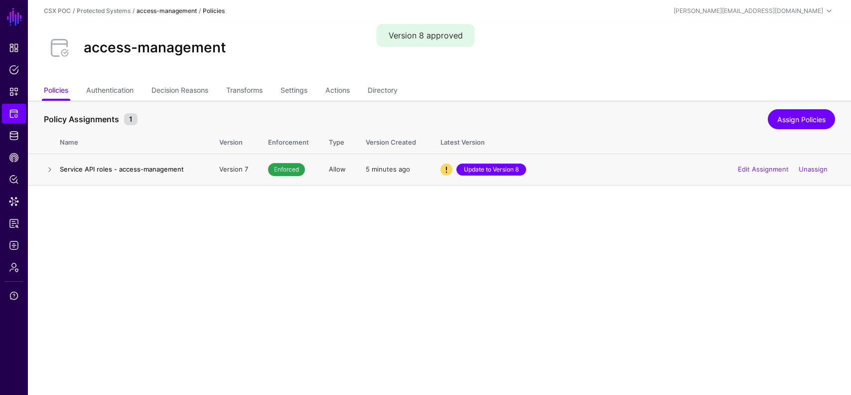
click at [485, 167] on link "Update to Version 8" at bounding box center [492, 170] width 70 height 12
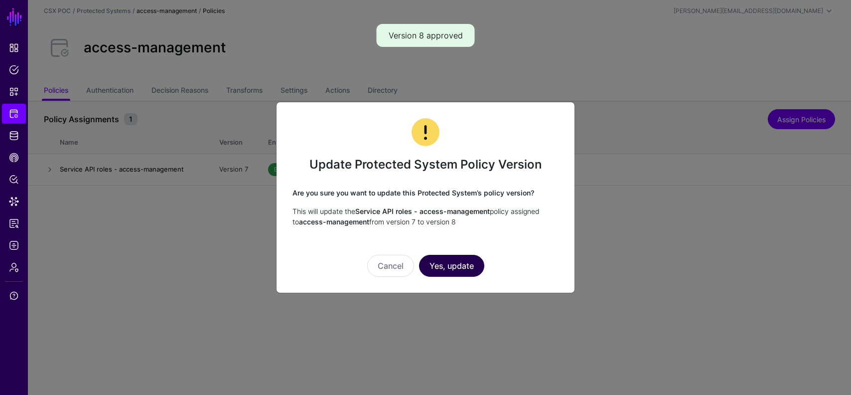
click at [454, 271] on button "Yes, update" at bounding box center [451, 266] width 65 height 22
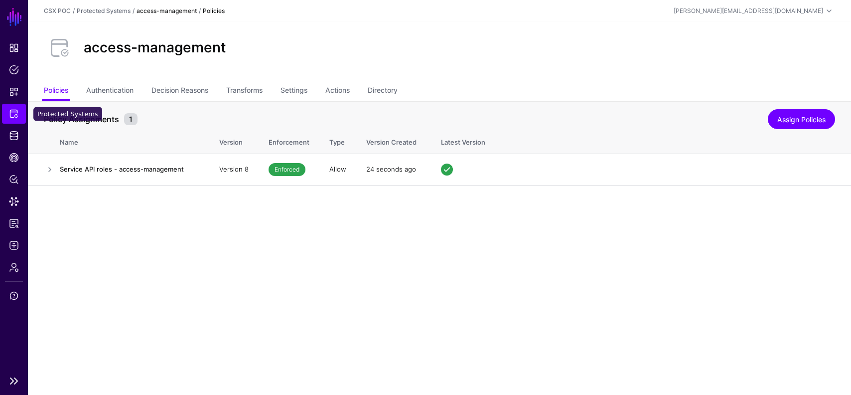
click at [12, 107] on link "Protected Systems" at bounding box center [14, 114] width 24 height 20
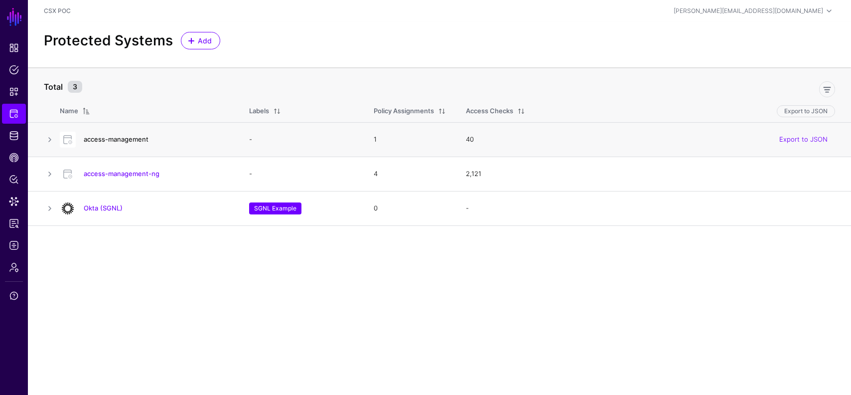
click at [136, 137] on link "access-management" at bounding box center [116, 139] width 65 height 8
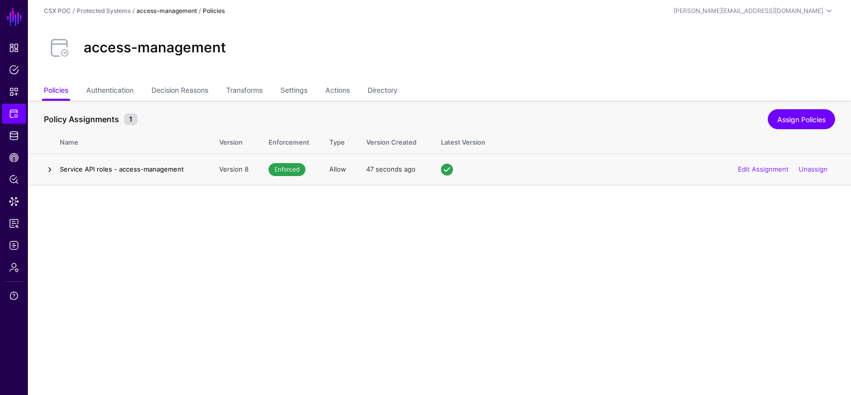
click at [52, 169] on link at bounding box center [50, 170] width 12 height 12
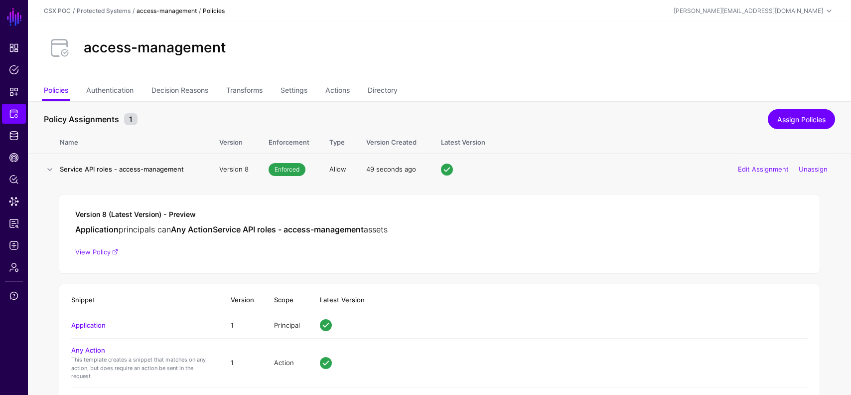
scroll to position [51, 0]
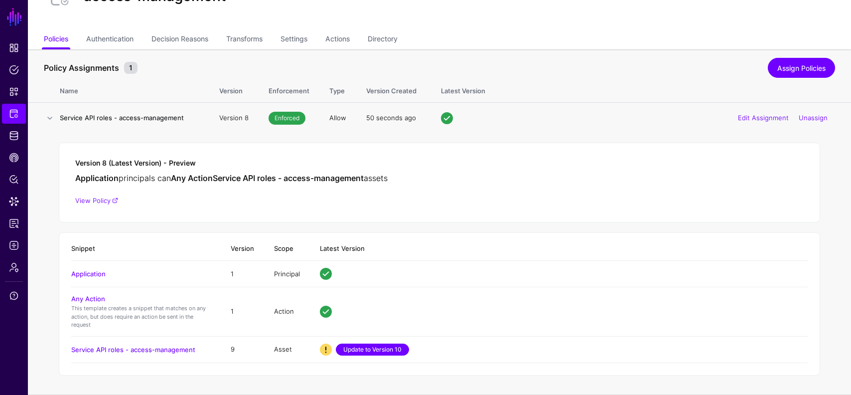
click at [373, 348] on link "Update to Version 10" at bounding box center [372, 349] width 73 height 12
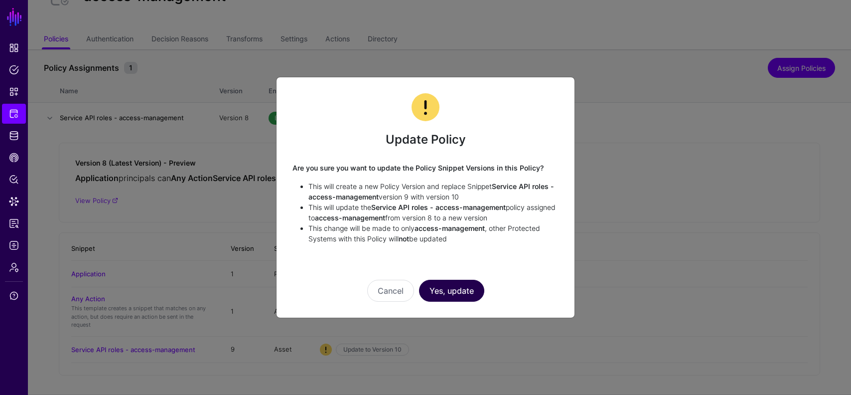
click at [451, 292] on button "Yes, update" at bounding box center [451, 291] width 65 height 22
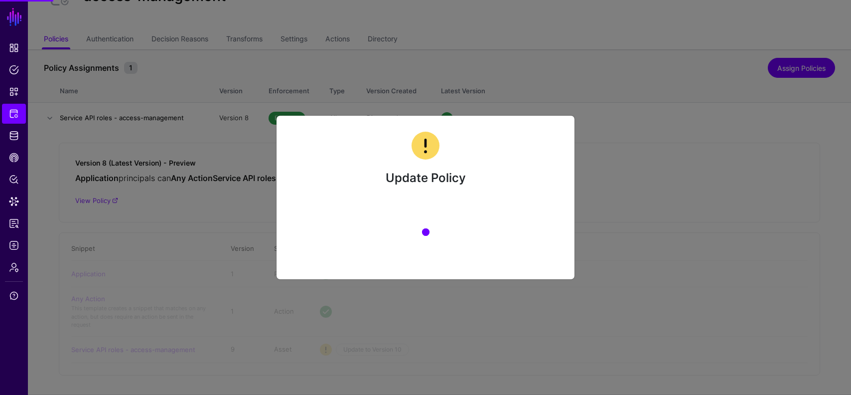
scroll to position [0, 0]
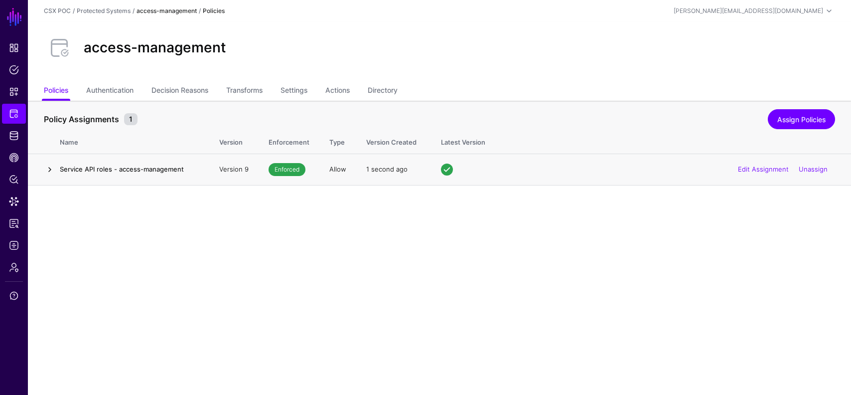
click at [51, 166] on link at bounding box center [50, 170] width 12 height 12
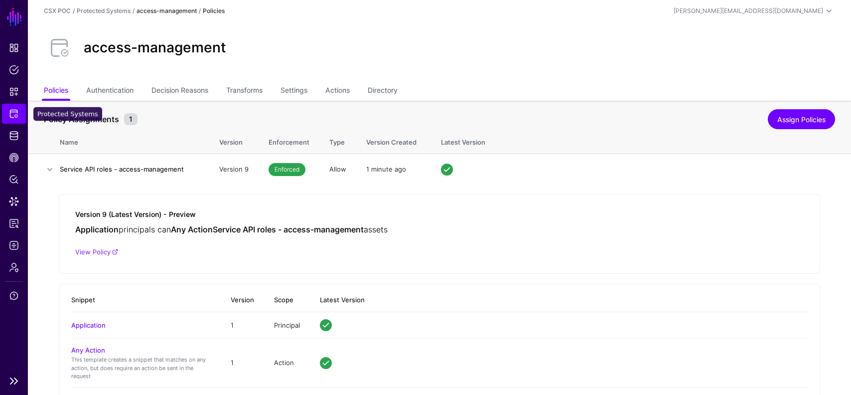
click at [19, 114] on link "Protected Systems" at bounding box center [14, 114] width 24 height 20
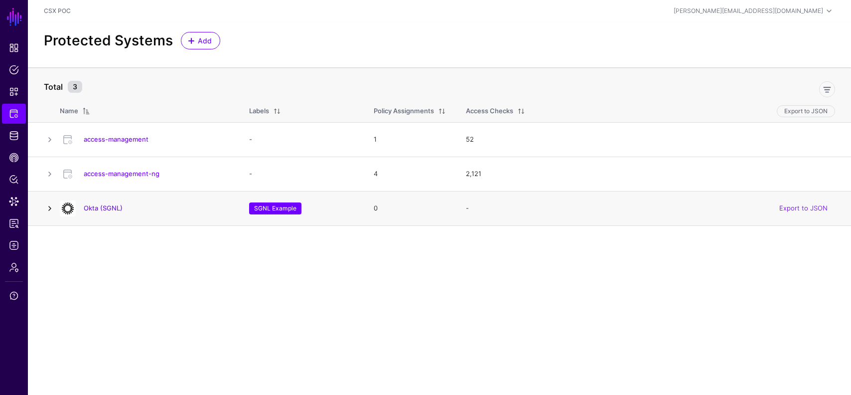
click at [46, 210] on link at bounding box center [50, 208] width 12 height 12
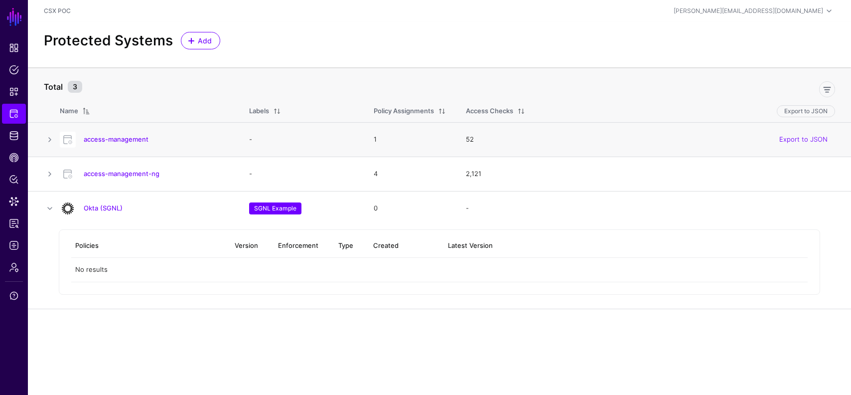
click at [124, 134] on div "access-management" at bounding box center [144, 140] width 177 height 16
click at [125, 137] on link "access-management" at bounding box center [116, 139] width 65 height 8
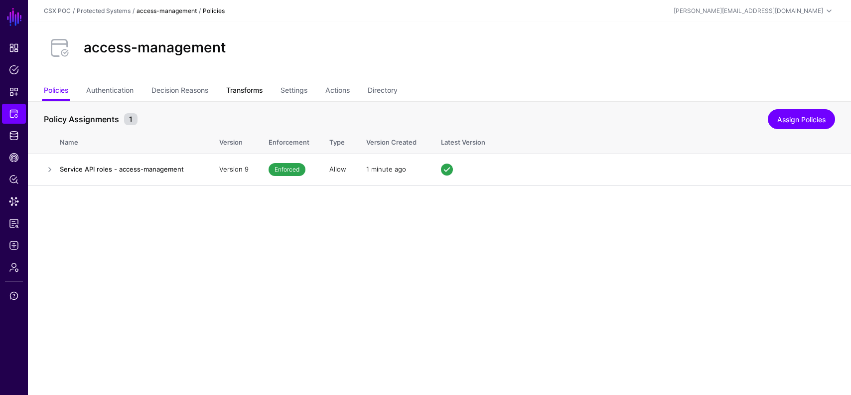
click at [244, 88] on link "Transforms" at bounding box center [244, 91] width 36 height 19
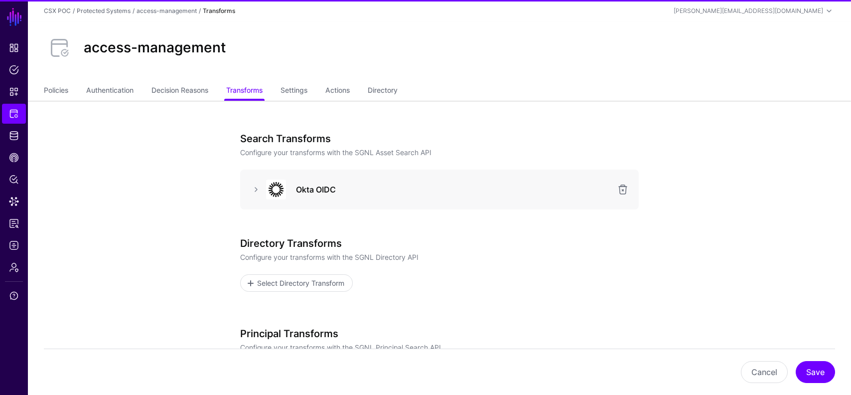
click at [388, 185] on h3 "Okta OIDC" at bounding box center [453, 189] width 315 height 12
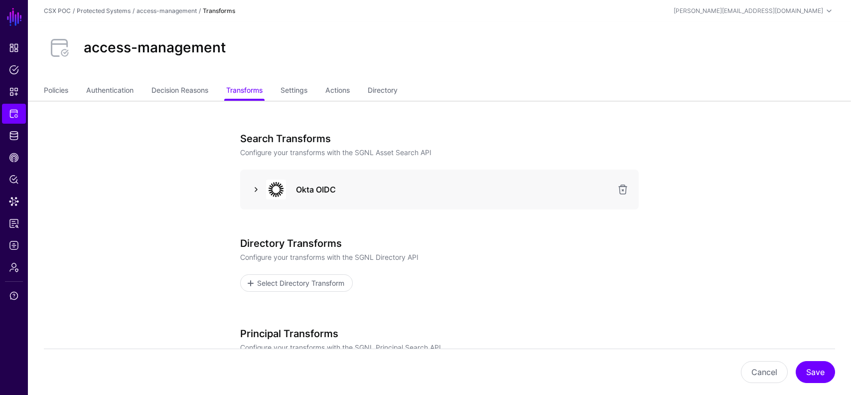
click at [257, 188] on link at bounding box center [256, 189] width 12 height 12
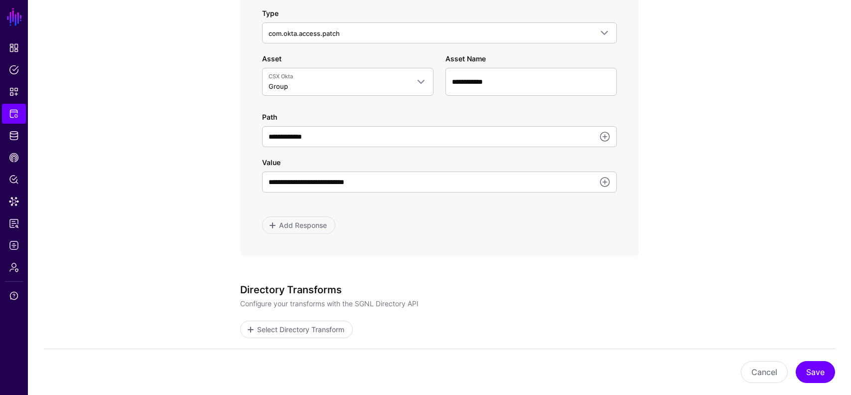
scroll to position [593, 0]
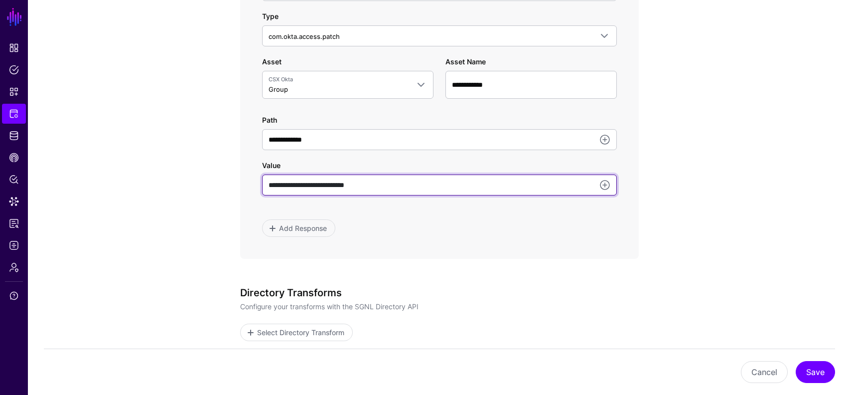
click at [387, 186] on input "**********" at bounding box center [439, 184] width 355 height 21
type input "**********"
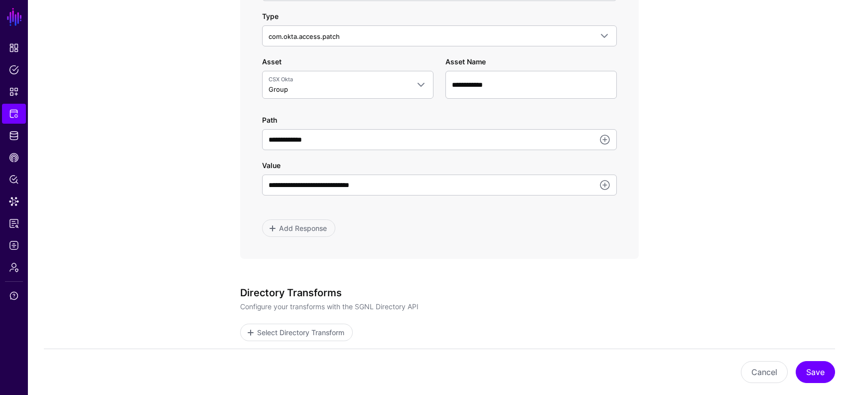
click at [719, 251] on app-integrations-item-transforms "**********" at bounding box center [440, 42] width 824 height 1071
click at [821, 363] on button "Save" at bounding box center [815, 372] width 39 height 22
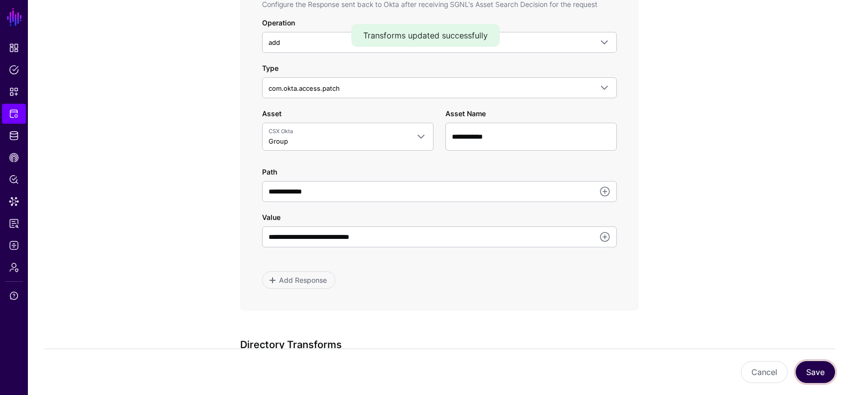
scroll to position [717, 0]
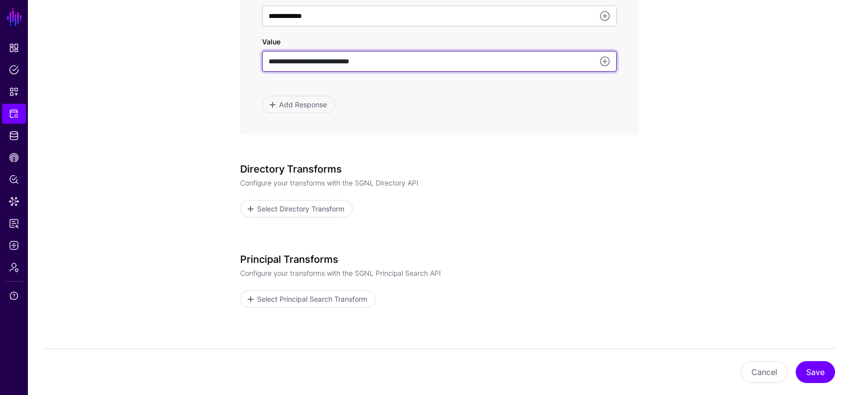
click at [410, 62] on input "**********" at bounding box center [439, 61] width 355 height 21
click at [272, 60] on input "**********" at bounding box center [439, 61] width 355 height 21
type input "**********"
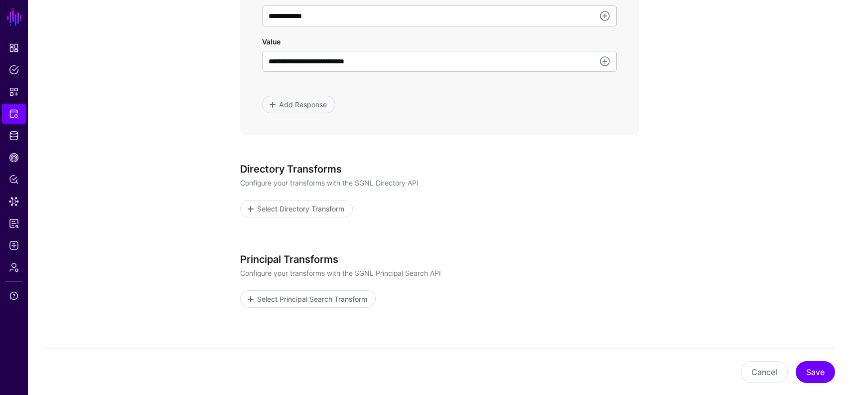
click at [818, 372] on button "Save" at bounding box center [815, 372] width 39 height 22
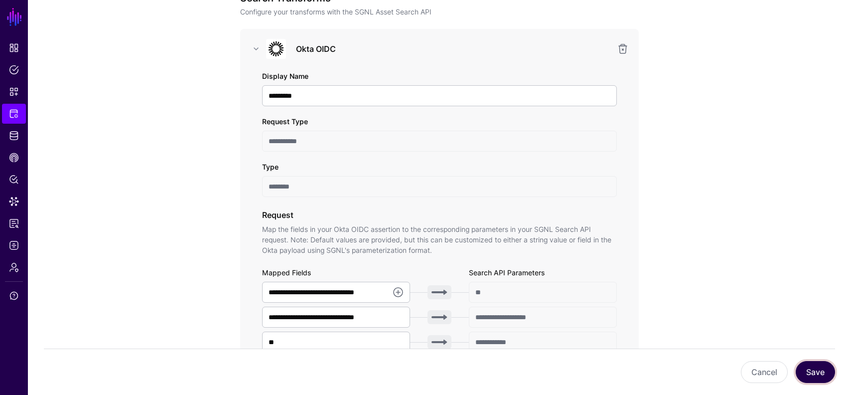
scroll to position [287, 0]
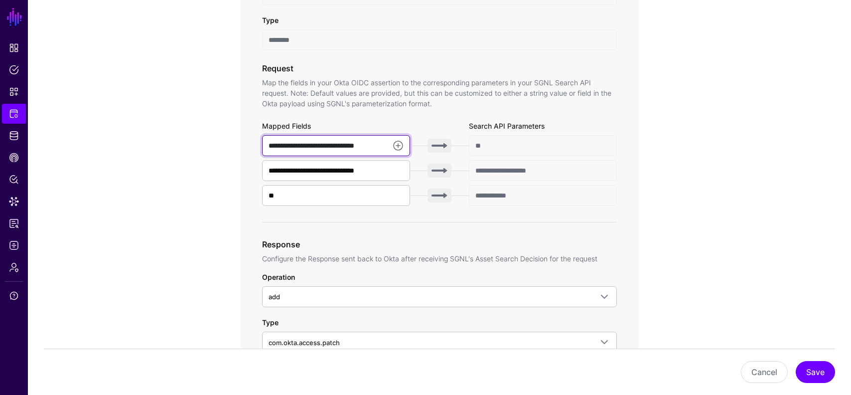
click at [366, 144] on input "**********" at bounding box center [336, 145] width 148 height 21
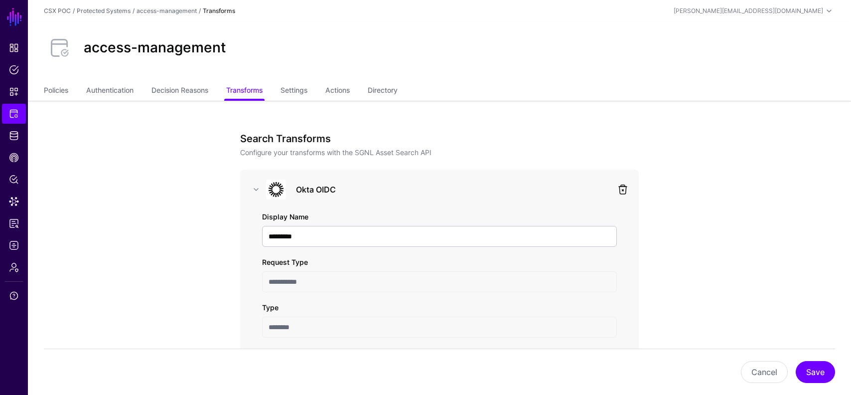
click at [621, 190] on link at bounding box center [623, 189] width 12 height 12
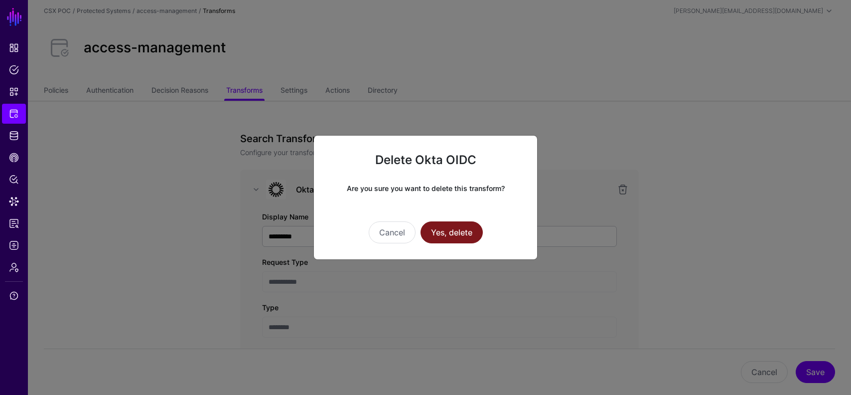
click at [462, 230] on button "Yes, delete" at bounding box center [452, 232] width 62 height 22
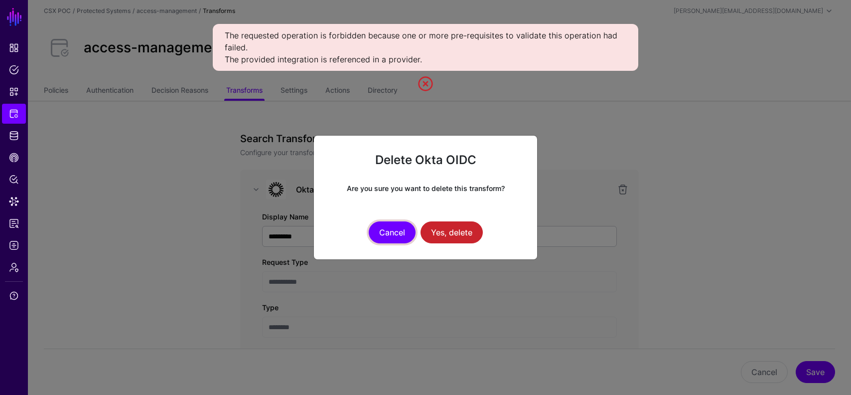
click at [390, 238] on button "Cancel" at bounding box center [392, 232] width 47 height 22
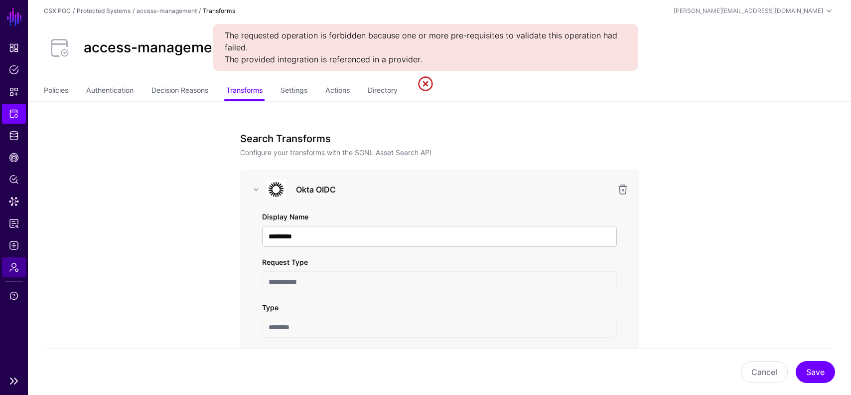
click at [15, 269] on span "Admin" at bounding box center [14, 267] width 10 height 10
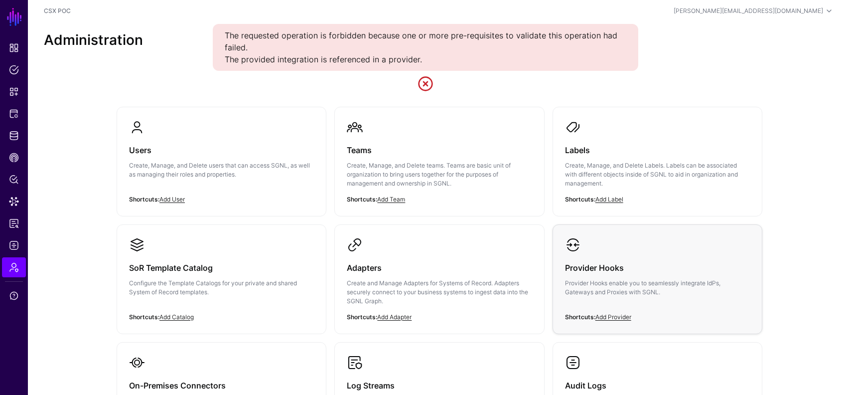
click at [604, 268] on h3 "Provider Hooks" at bounding box center [657, 268] width 185 height 14
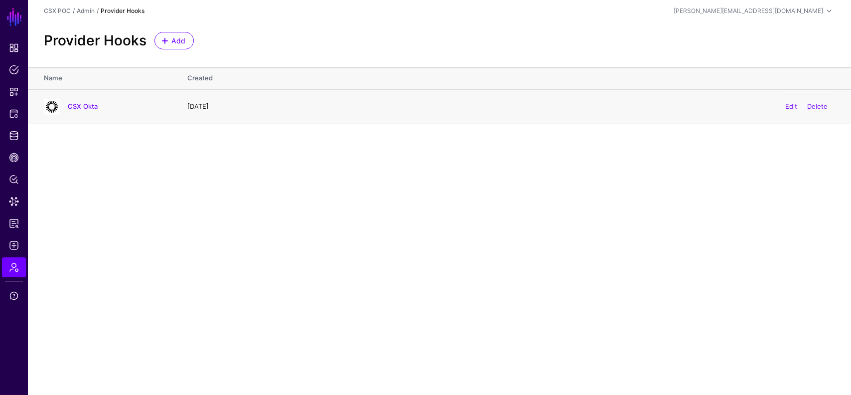
click at [81, 100] on div "CSX Okta" at bounding box center [106, 107] width 132 height 16
click at [84, 104] on link "CSX Okta" at bounding box center [83, 106] width 30 height 8
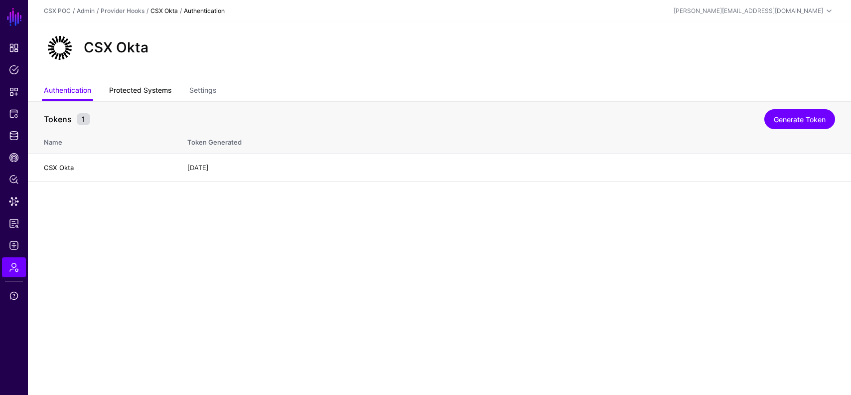
click at [154, 95] on link "Protected Systems" at bounding box center [140, 91] width 62 height 19
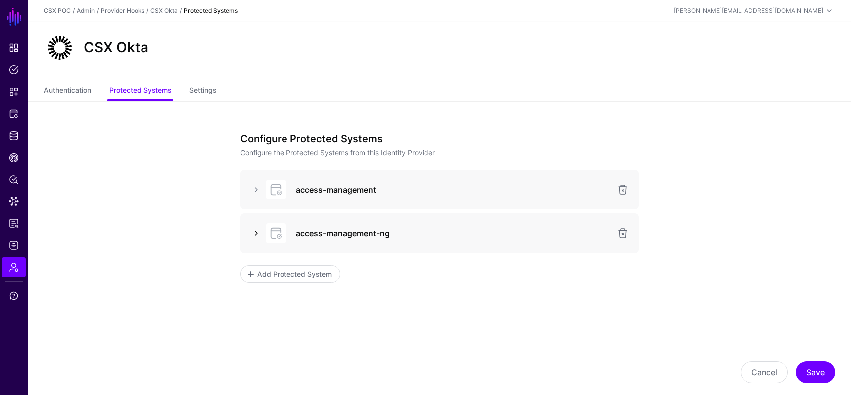
click at [253, 234] on link at bounding box center [256, 233] width 12 height 12
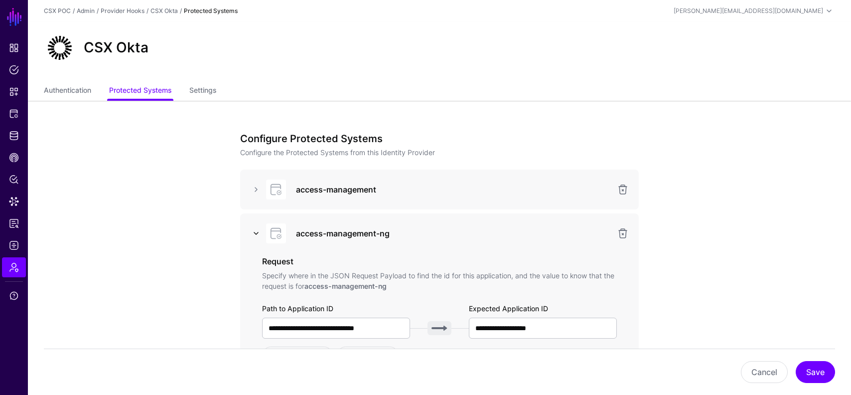
click at [254, 230] on link at bounding box center [256, 233] width 12 height 12
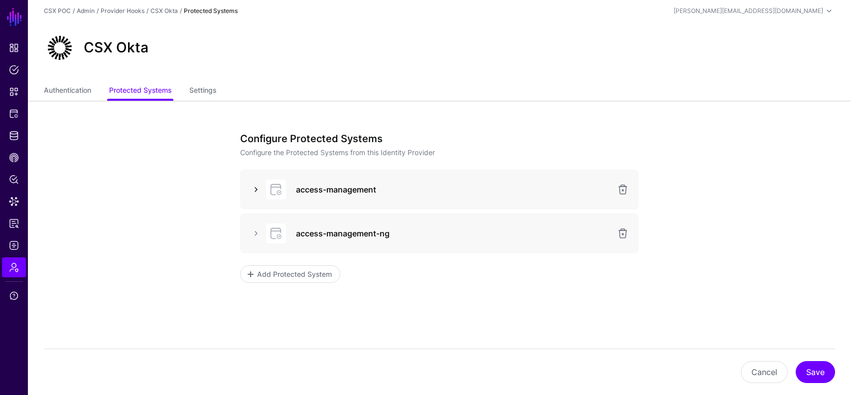
click at [260, 189] on link at bounding box center [256, 189] width 12 height 12
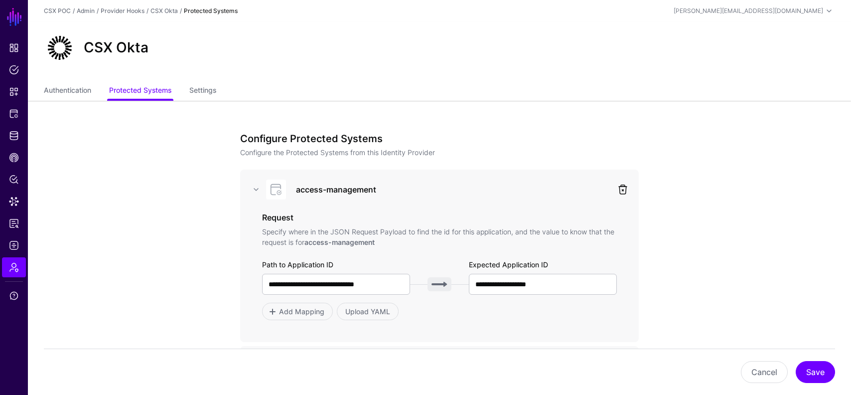
click at [625, 184] on link at bounding box center [623, 189] width 12 height 12
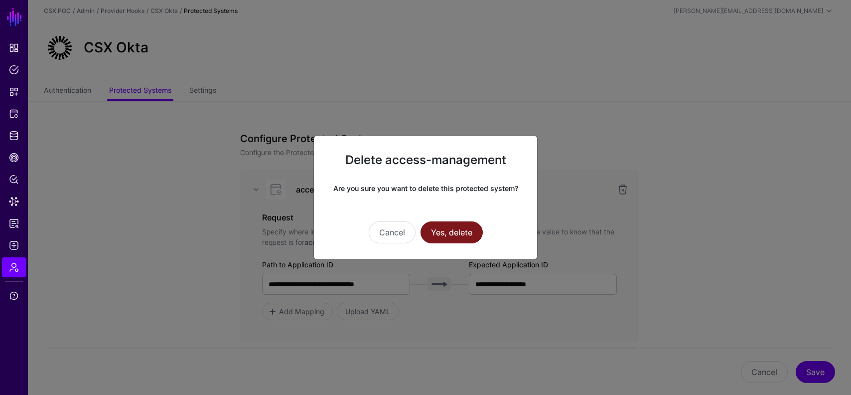
click at [455, 231] on button "Yes, delete" at bounding box center [452, 232] width 62 height 22
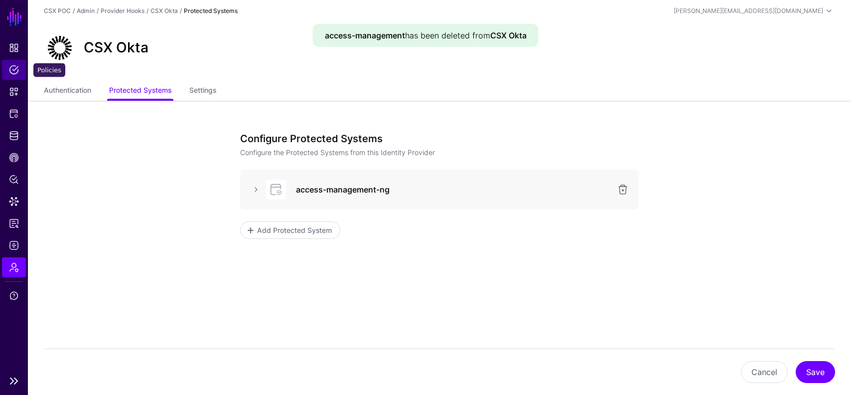
click at [10, 66] on span "Policies" at bounding box center [14, 70] width 10 height 10
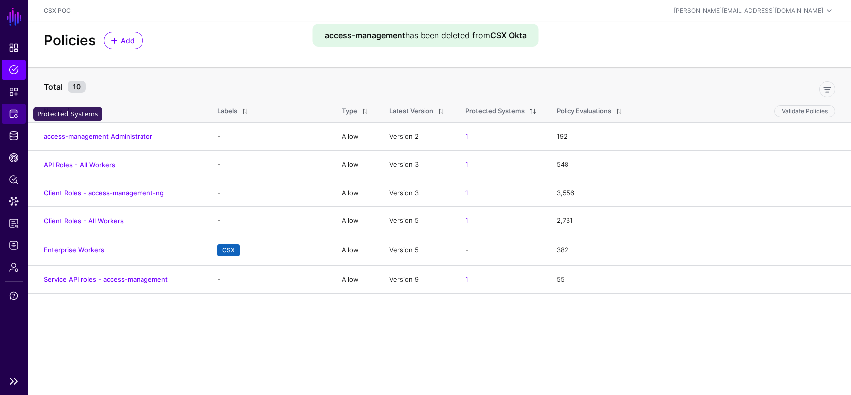
click at [13, 119] on link "Protected Systems" at bounding box center [14, 114] width 24 height 20
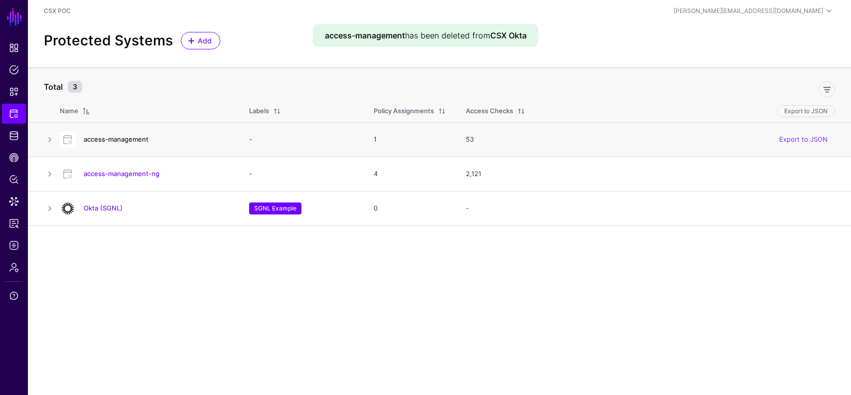
click at [134, 136] on link "access-management" at bounding box center [116, 139] width 65 height 8
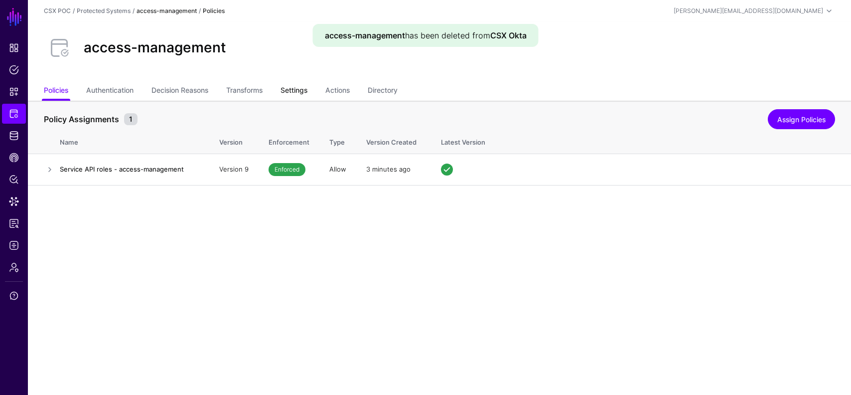
click at [296, 84] on link "Settings" at bounding box center [294, 91] width 27 height 19
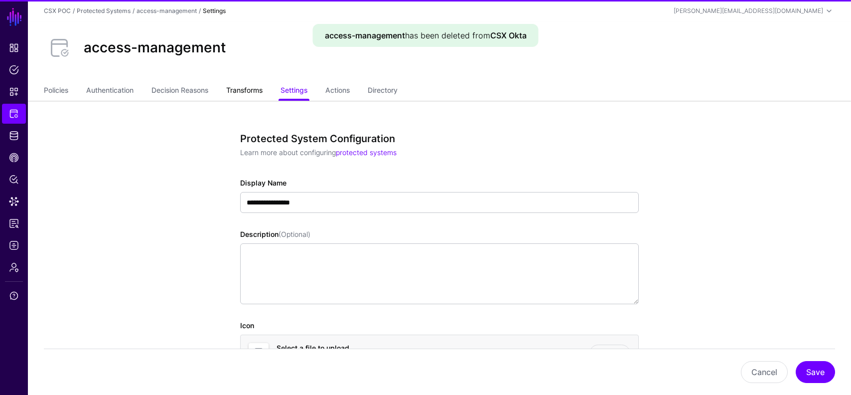
click at [241, 92] on link "Transforms" at bounding box center [244, 91] width 36 height 19
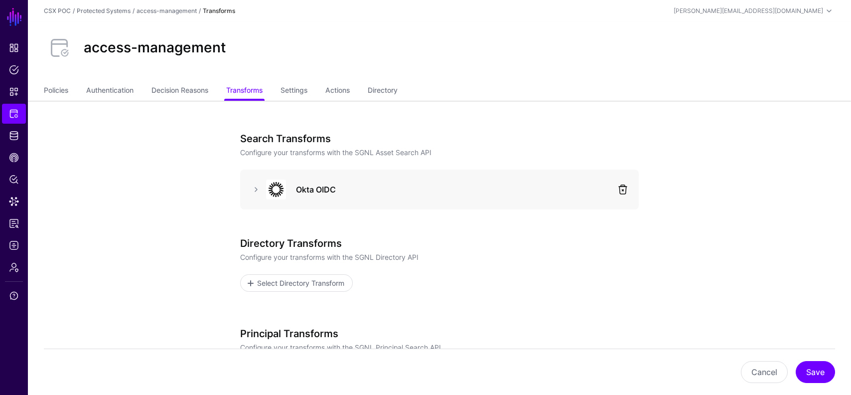
click at [623, 190] on link at bounding box center [623, 189] width 12 height 12
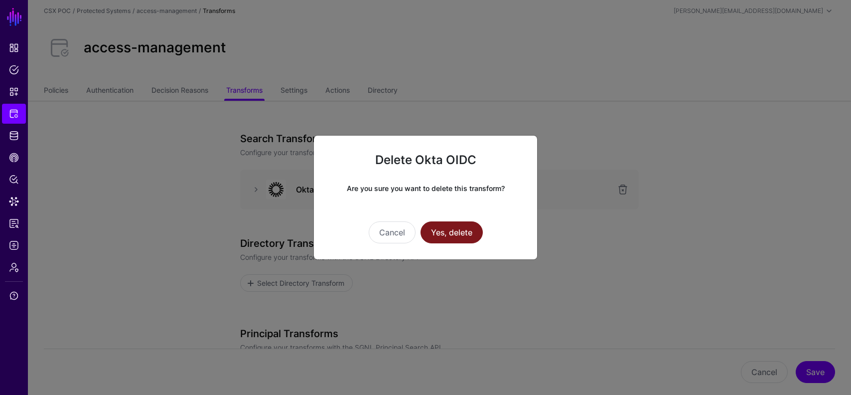
click at [455, 236] on button "Yes, delete" at bounding box center [452, 232] width 62 height 22
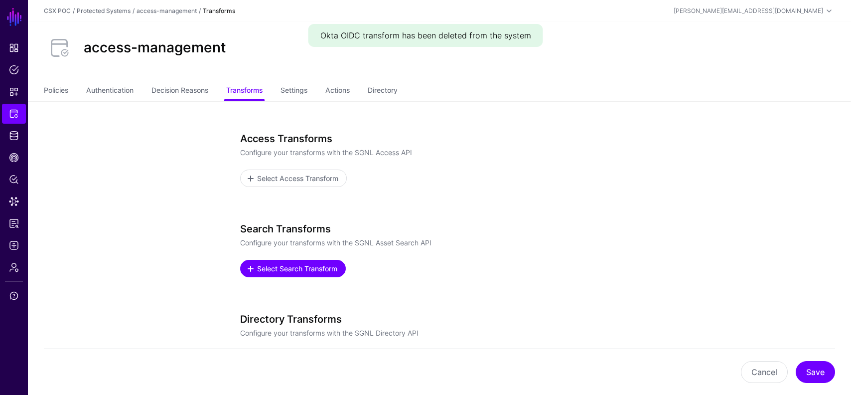
click at [285, 262] on link "Select Search Transform" at bounding box center [293, 268] width 106 height 17
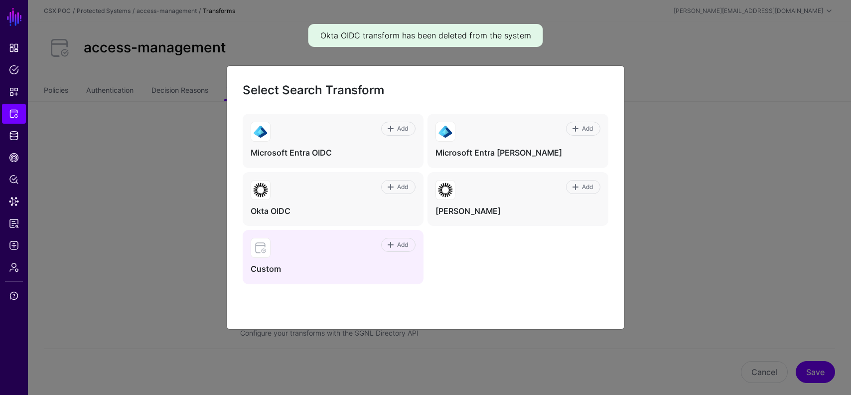
click at [308, 256] on div "Add" at bounding box center [343, 248] width 145 height 20
click at [392, 243] on span at bounding box center [391, 245] width 8 height 8
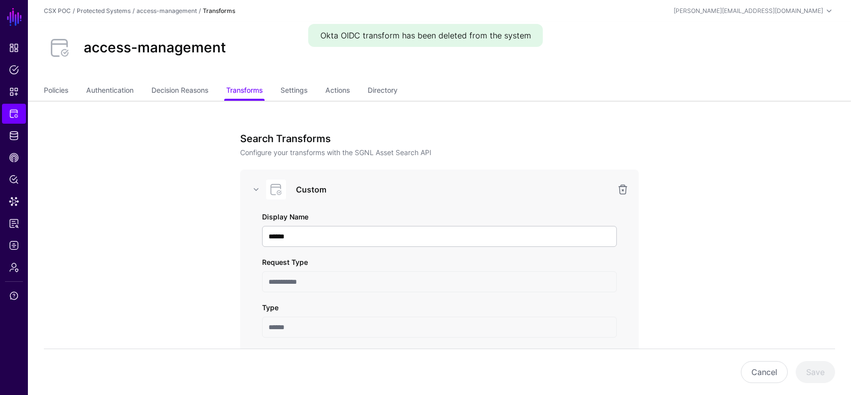
scroll to position [246, 0]
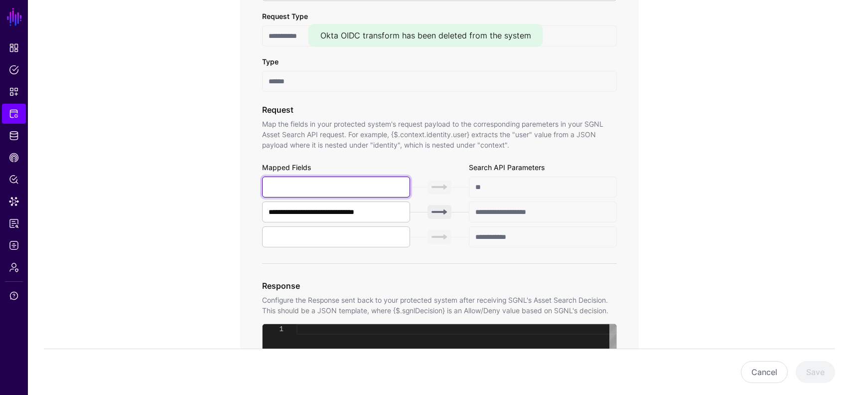
click at [341, 194] on input "text" at bounding box center [336, 186] width 148 height 21
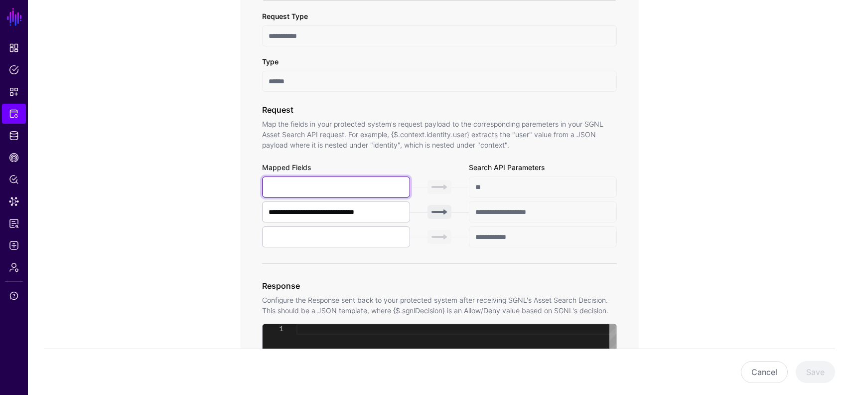
paste input "**********"
type input "**********"
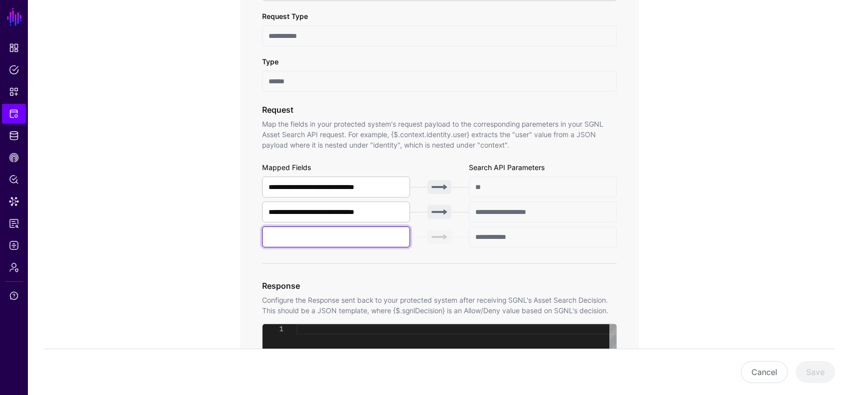
click at [332, 236] on input "text" at bounding box center [336, 236] width 148 height 21
type input "**"
click at [201, 261] on app-integrations-item-transforms "**********" at bounding box center [440, 397] width 824 height 1085
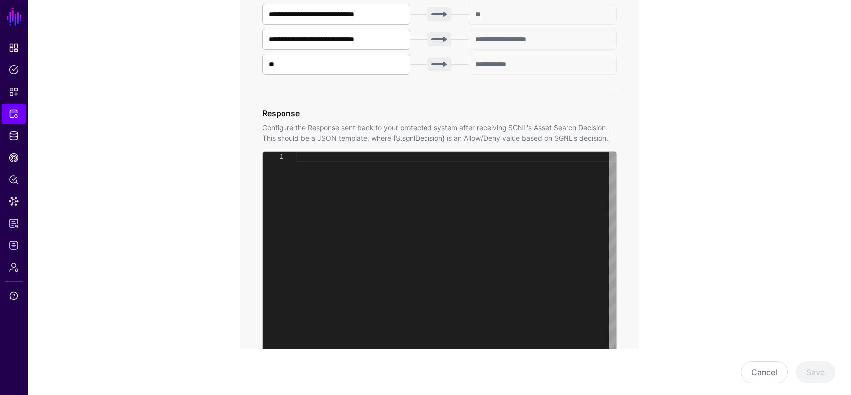
scroll to position [430, 0]
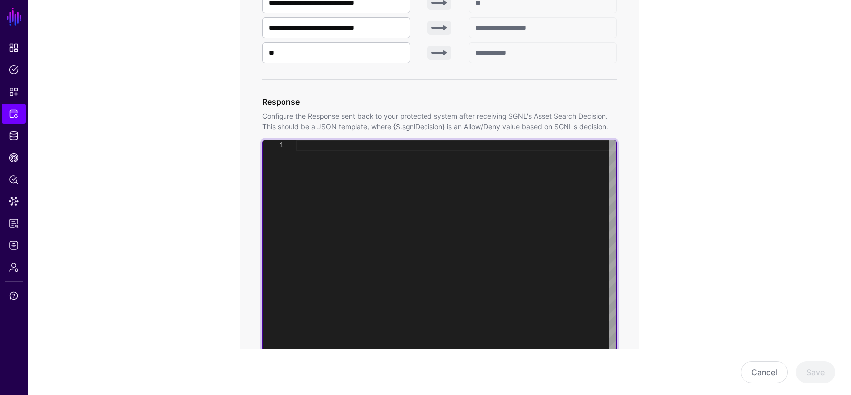
click at [369, 209] on div at bounding box center [457, 264] width 320 height 248
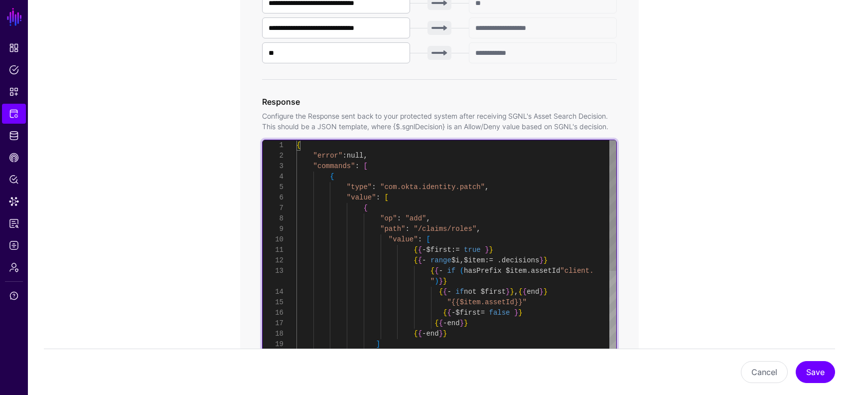
click at [376, 175] on div "] } , { } { { - end } } { { - end } } ] { { - $first = false } } "{{$item.asset…" at bounding box center [457, 375] width 320 height 471
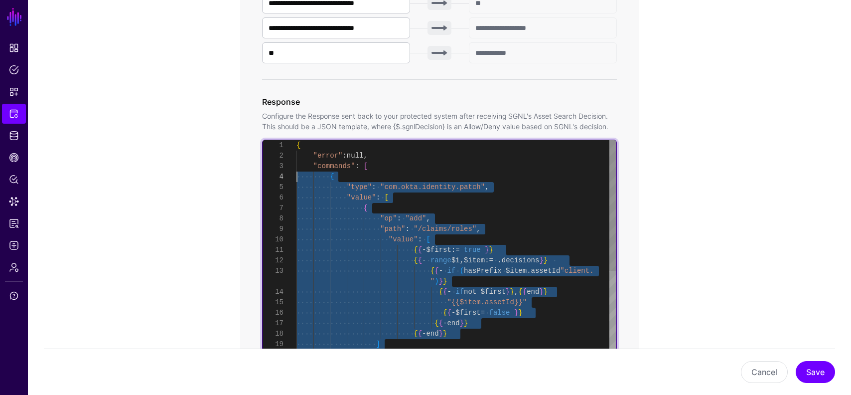
scroll to position [31, 0]
drag, startPoint x: 341, startPoint y: 214, endPoint x: 276, endPoint y: 174, distance: 76.8
click at [297, 174] on div "] } , { } { { - end } } { { - end } } ] { { - $first = false } } "{{$item.asset…" at bounding box center [457, 375] width 320 height 471
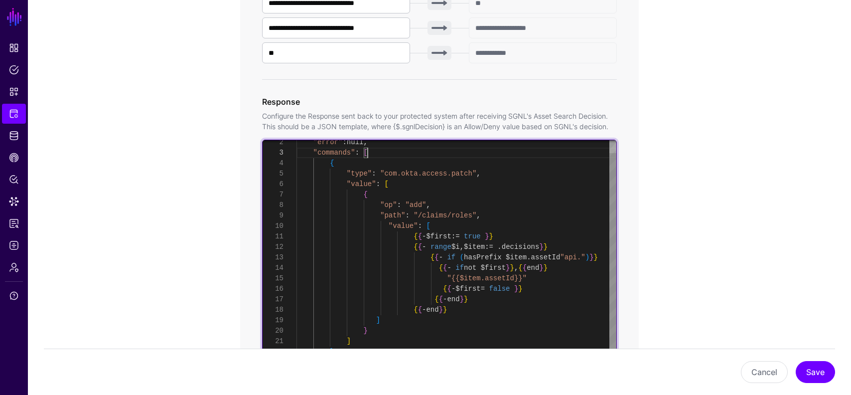
scroll to position [42, 0]
drag, startPoint x: 533, startPoint y: 280, endPoint x: 448, endPoint y: 278, distance: 85.3
click at [448, 278] on div "{ "commands" : [ "error" : null , "type" : "com.okta.access.patch" , "value" : …" at bounding box center [457, 258] width 320 height 262
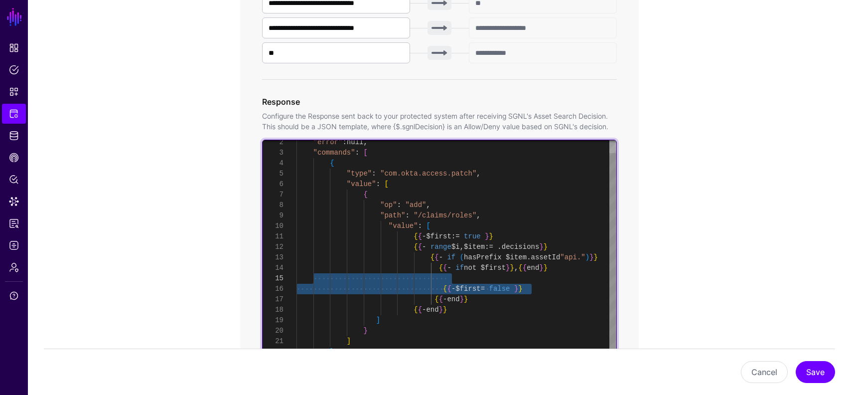
drag, startPoint x: 541, startPoint y: 285, endPoint x: 312, endPoint y: 280, distance: 229.4
click at [312, 280] on div "{ "commands" : [ "error" : null , "type" : "com.okta.access.patch" , "value" : …" at bounding box center [457, 258] width 320 height 262
click at [565, 267] on div "{ "commands" : [ "error" : null , "type" : "com.okta.access.patch" , "value" : …" at bounding box center [457, 258] width 320 height 262
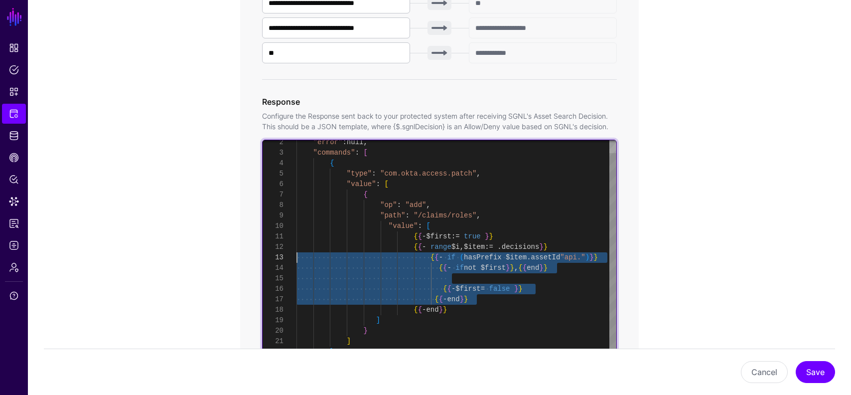
scroll to position [21, 0]
drag, startPoint x: 504, startPoint y: 299, endPoint x: 287, endPoint y: 260, distance: 221.3
click at [297, 260] on div "{ "commands" : [ "error" : null , "type" : "com.okta.access.patch" , "value" : …" at bounding box center [457, 258] width 320 height 262
click at [467, 239] on div "{ "commands" : [ "error" : null , "type" : "com.okta.access.patch" , "value" : …" at bounding box center [457, 258] width 320 height 262
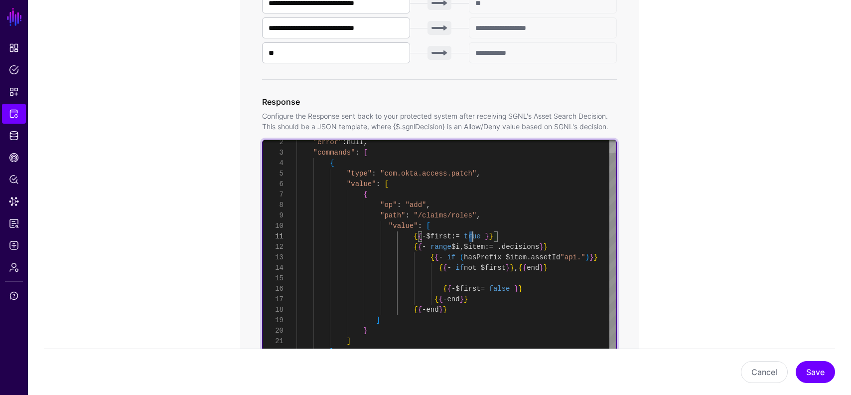
click at [467, 239] on div "{ "commands" : [ "error" : null , "type" : "com.okta.access.patch" , "value" : …" at bounding box center [457, 258] width 320 height 262
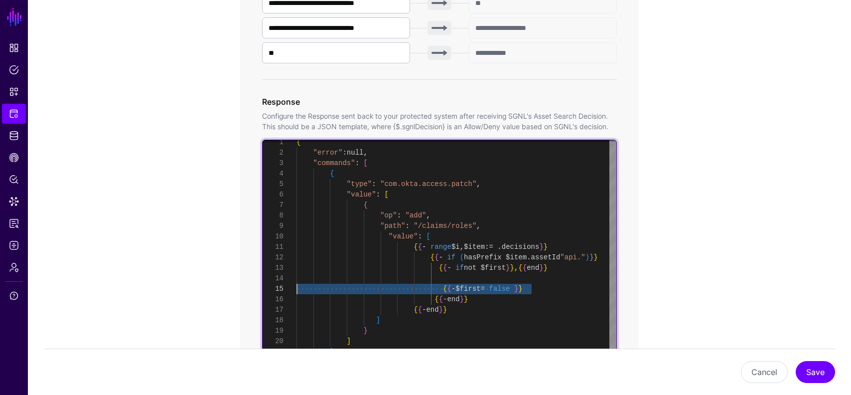
scroll to position [21, 0]
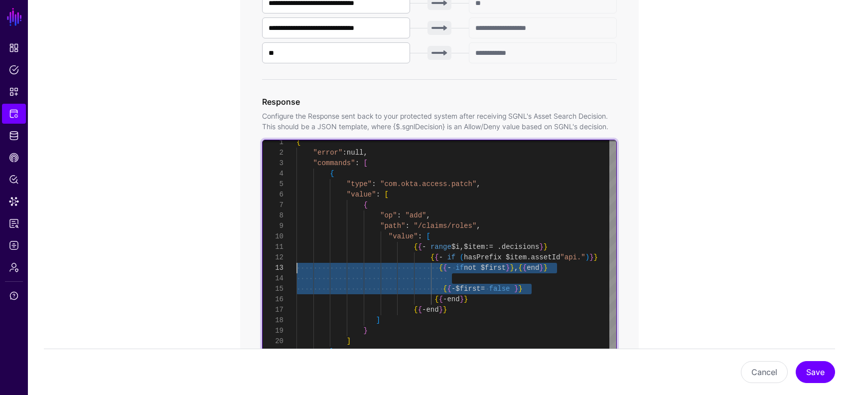
drag, startPoint x: 543, startPoint y: 289, endPoint x: 248, endPoint y: 263, distance: 296.3
click at [297, 263] on div "{ "commands" : [ "error" : null , "type" : "com.okta.access.patch" , "value" : …" at bounding box center [457, 262] width 320 height 251
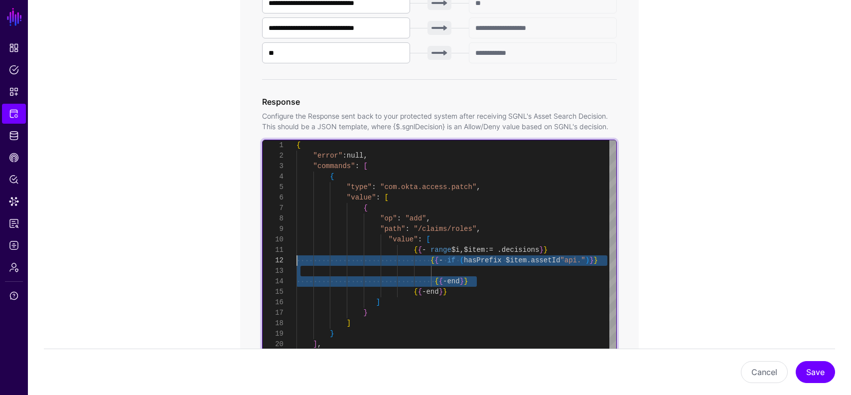
scroll to position [0, 0]
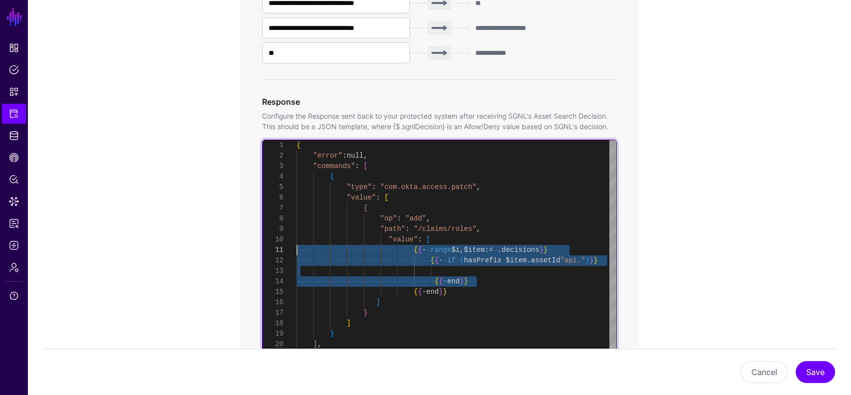
drag, startPoint x: 493, startPoint y: 281, endPoint x: 250, endPoint y: 254, distance: 244.7
click at [297, 254] on div "{ "commands" : [ "error" : null , "type" : "com.okta.access.patch" , "value" : …" at bounding box center [457, 264] width 320 height 248
click at [454, 278] on div "{ "commands" : [ "error" : null , "type" : "com.okta.access.patch" , "value" : …" at bounding box center [457, 264] width 320 height 248
click at [497, 280] on div "{ "commands" : [ "error" : null , "type" : "com.okta.access.patch" , "value" : …" at bounding box center [457, 264] width 320 height 248
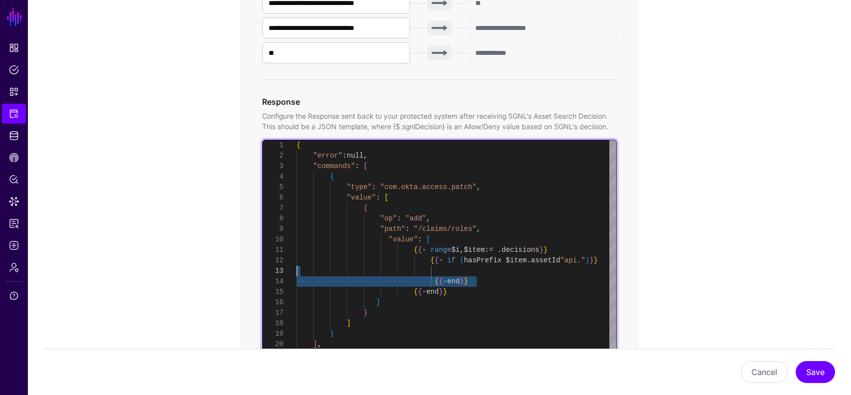
scroll to position [10, 0]
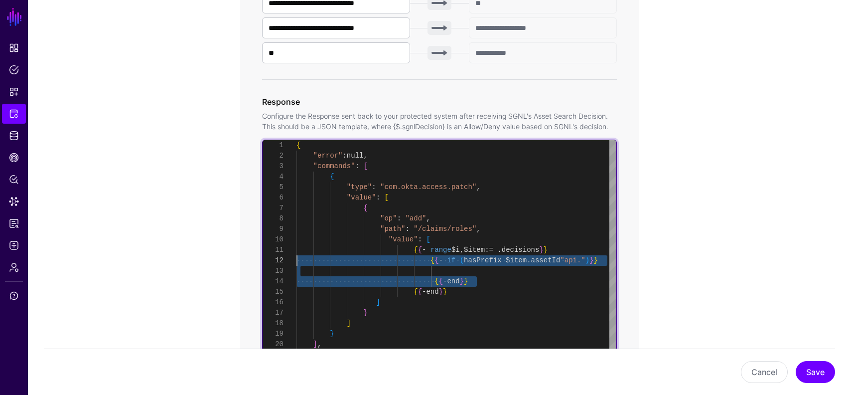
drag, startPoint x: 492, startPoint y: 281, endPoint x: 290, endPoint y: 258, distance: 202.7
click at [297, 258] on div "{ "commands" : [ "error" : null , "type" : "com.okta.access.patch" , "value" : …" at bounding box center [457, 264] width 320 height 248
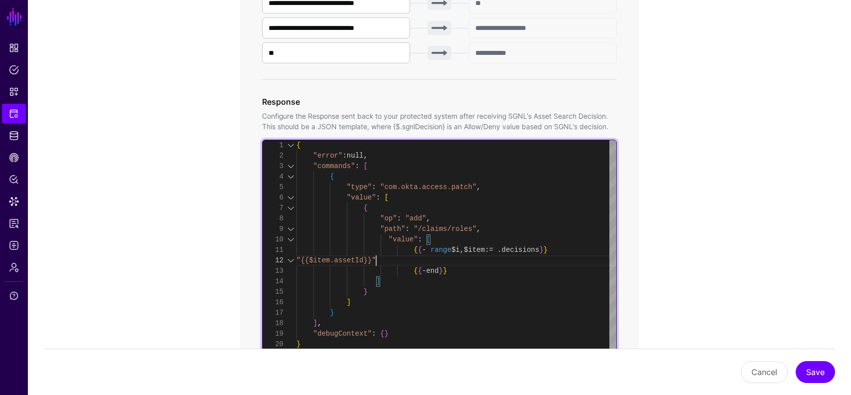
click at [296, 259] on div at bounding box center [291, 260] width 13 height 10
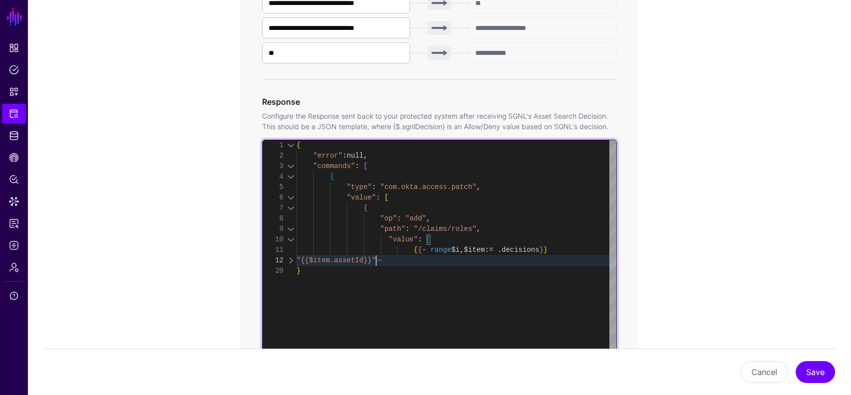
click at [293, 263] on div at bounding box center [291, 260] width 13 height 10
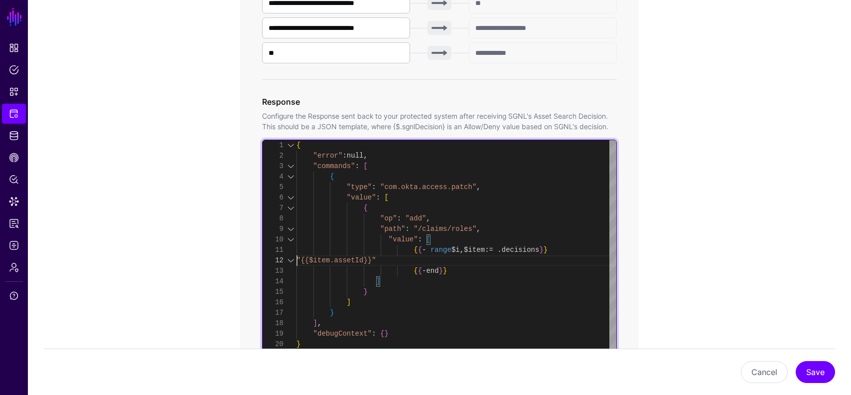
click at [298, 260] on div "{ "error" : null , "commands" : [ { "type" : "com.okta.access.patch" , "value" …" at bounding box center [457, 264] width 320 height 248
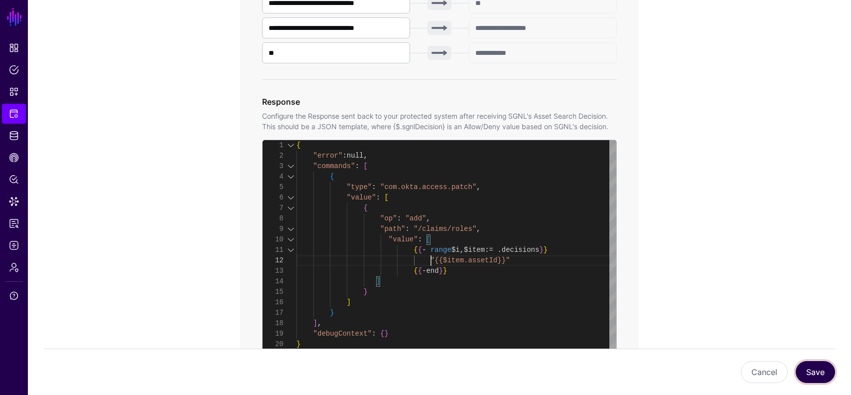
click at [811, 371] on button "Save" at bounding box center [815, 372] width 39 height 22
type textarea "**********"
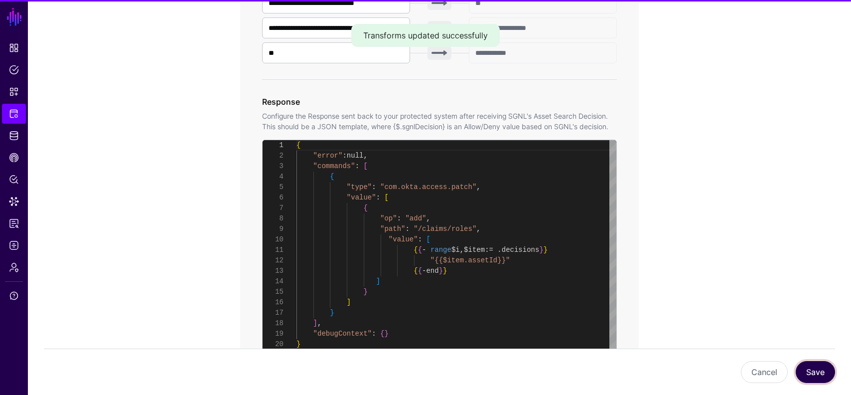
scroll to position [105, 0]
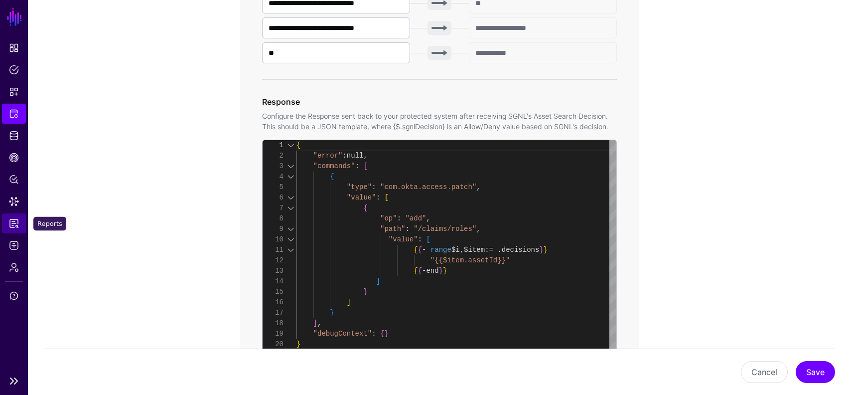
click at [12, 224] on span "Reports" at bounding box center [14, 223] width 10 height 10
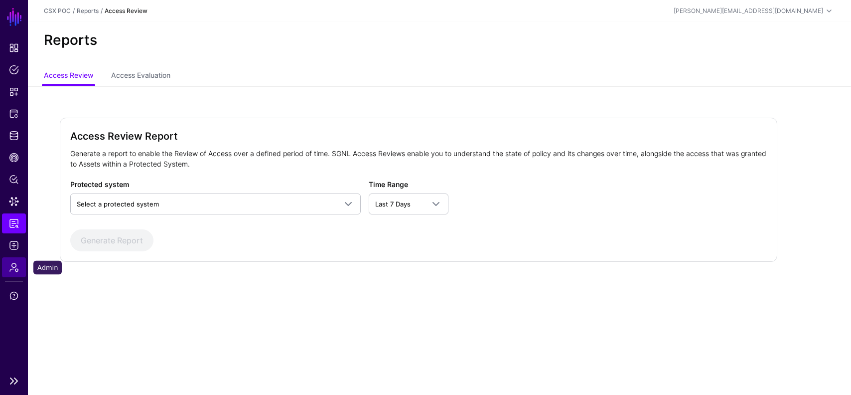
click at [15, 265] on span "Admin" at bounding box center [14, 267] width 10 height 10
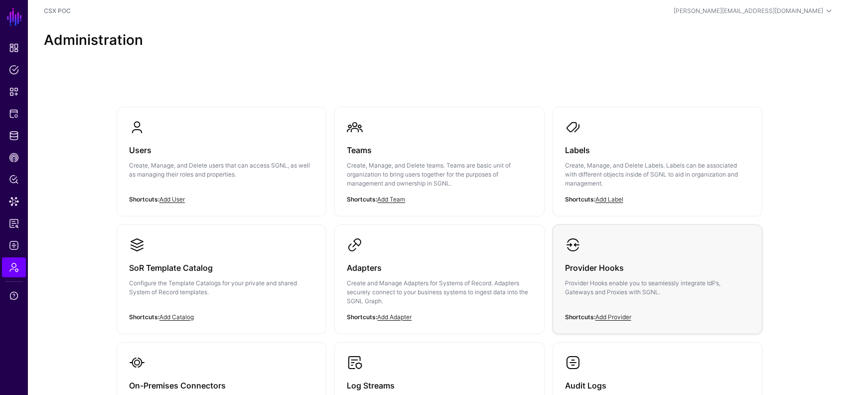
click at [689, 289] on p "Provider Hooks enable you to seamlessly integrate IdPs, Gateways and Proxies wi…" at bounding box center [657, 288] width 185 height 18
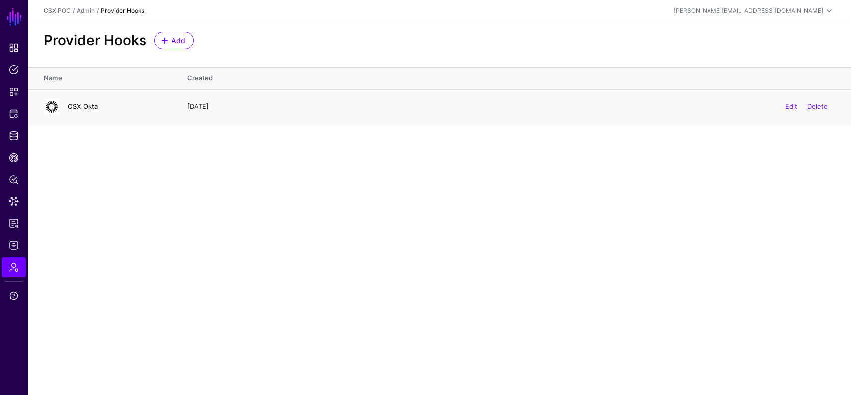
click at [72, 108] on link "CSX Okta" at bounding box center [83, 106] width 30 height 8
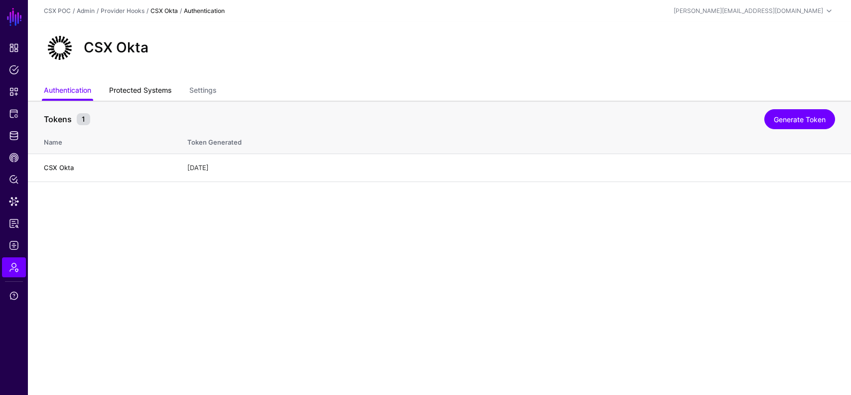
click at [142, 91] on link "Protected Systems" at bounding box center [140, 91] width 62 height 19
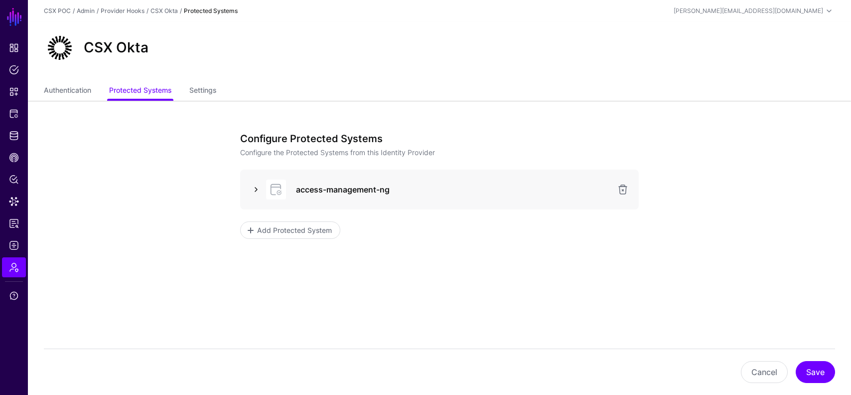
click at [255, 189] on link at bounding box center [256, 189] width 12 height 12
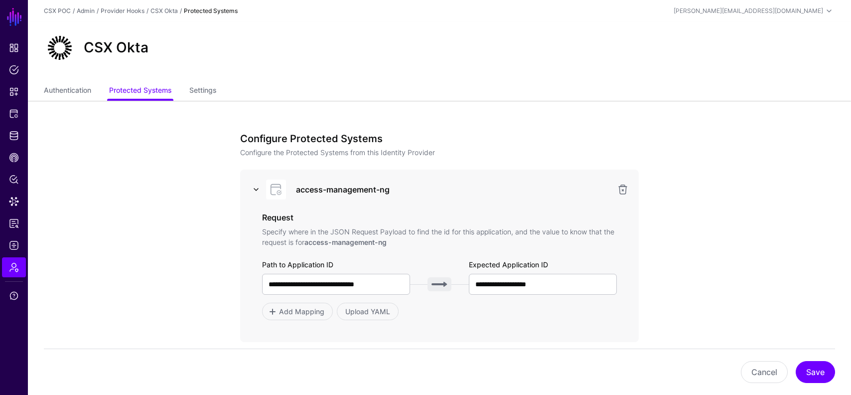
click at [255, 189] on link at bounding box center [256, 189] width 12 height 12
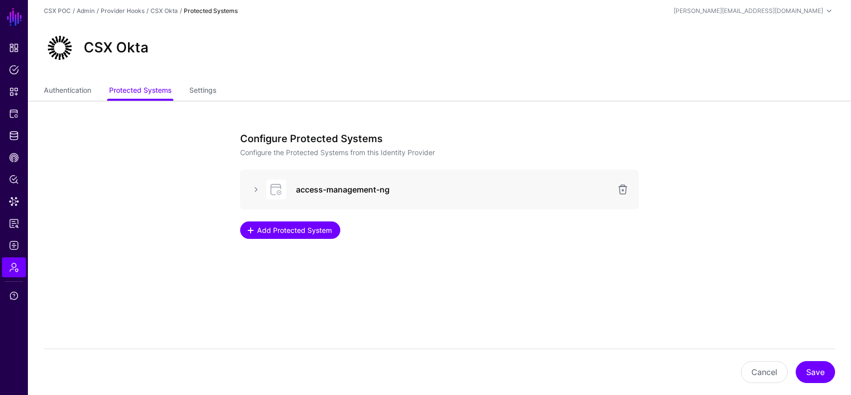
click at [282, 236] on link "Add Protected System" at bounding box center [290, 229] width 100 height 17
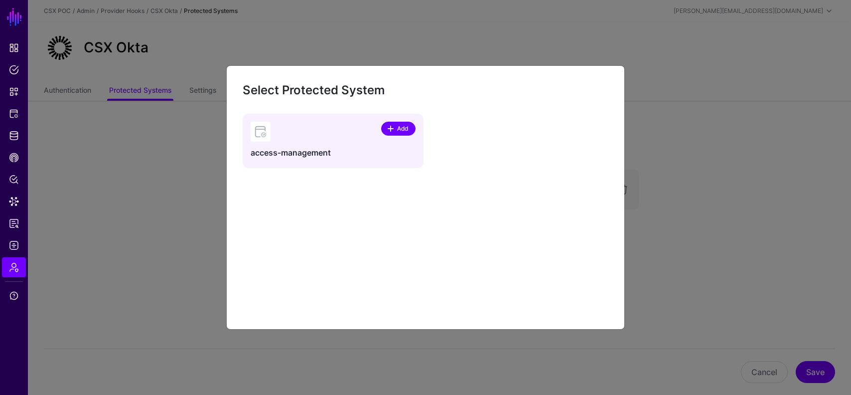
click at [400, 124] on span "Add" at bounding box center [402, 128] width 13 height 9
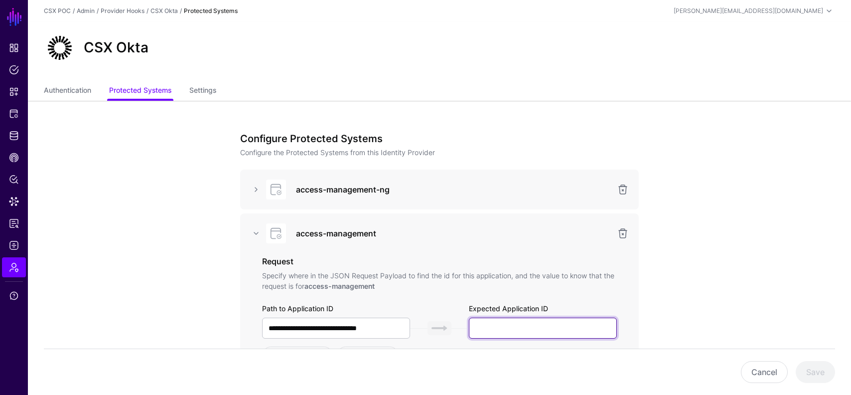
click at [526, 330] on input "text" at bounding box center [543, 328] width 148 height 21
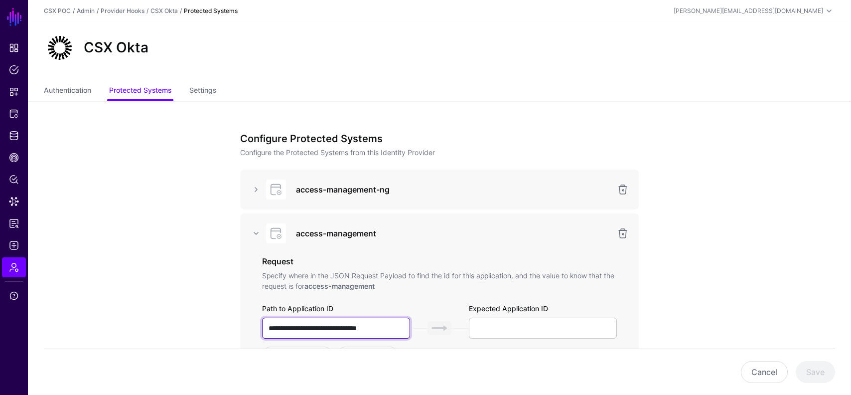
click at [371, 328] on input "**********" at bounding box center [336, 328] width 148 height 21
click at [374, 319] on input "text" at bounding box center [336, 328] width 148 height 21
type input "**********"
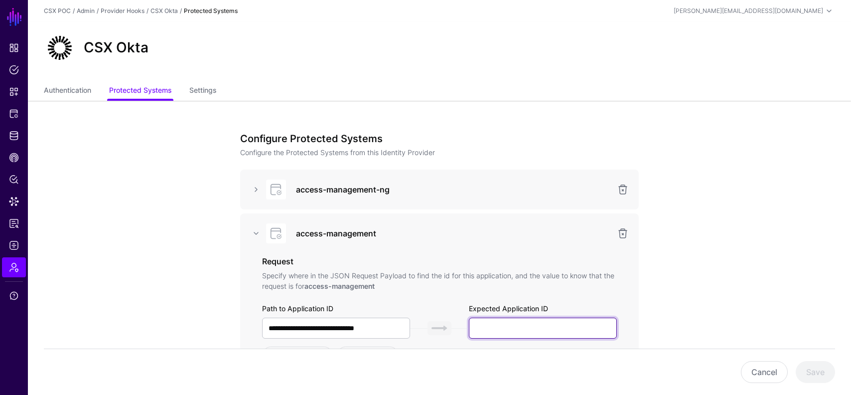
click at [516, 324] on input "text" at bounding box center [543, 328] width 148 height 21
paste input "**********"
type input "**********"
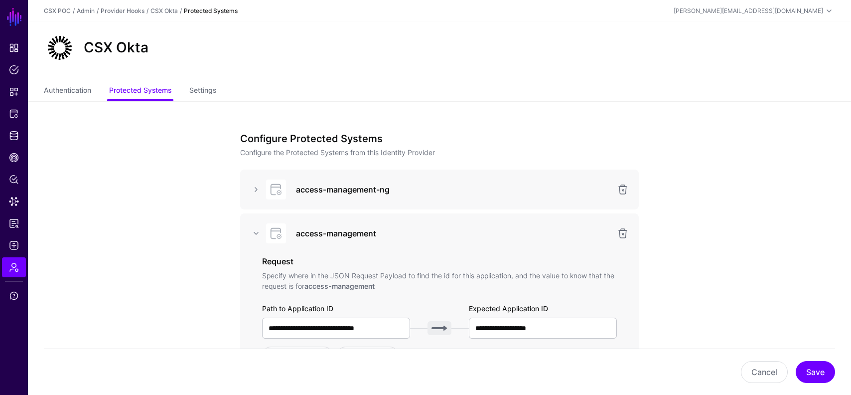
click at [770, 315] on app-admin-providers-item-integrations "**********" at bounding box center [440, 326] width 824 height 450
click at [818, 371] on button "Save" at bounding box center [815, 372] width 39 height 22
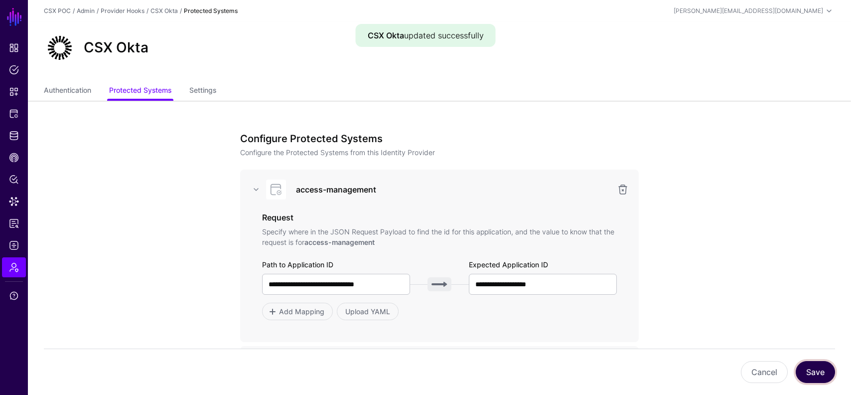
scroll to position [156, 0]
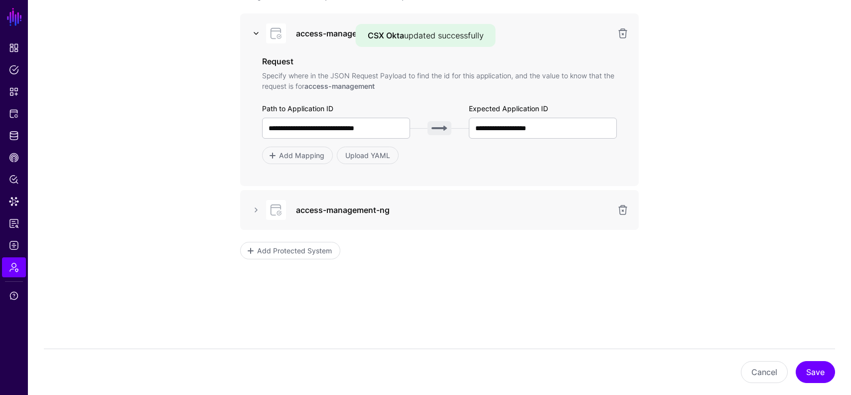
click at [255, 34] on link at bounding box center [256, 33] width 12 height 12
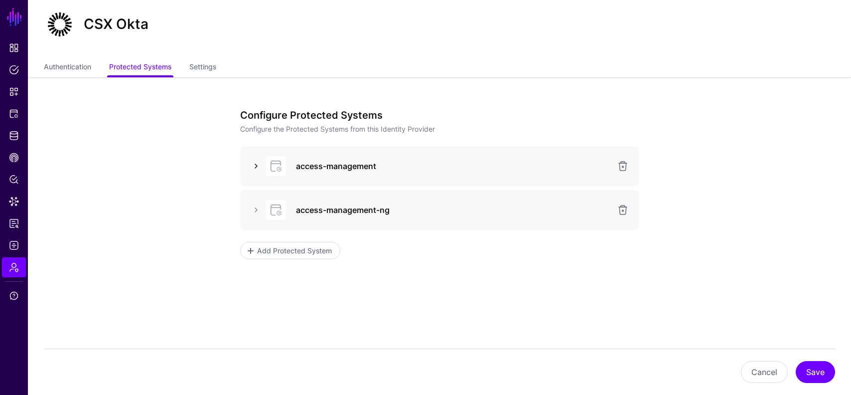
click at [253, 165] on link at bounding box center [256, 166] width 12 height 12
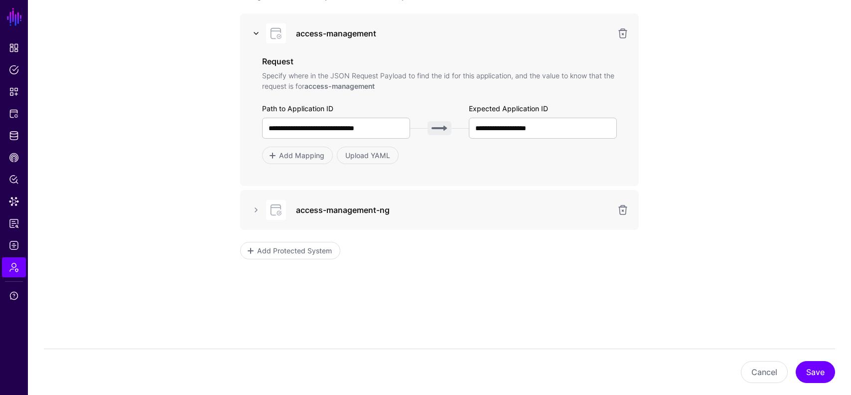
click at [256, 34] on link at bounding box center [256, 33] width 12 height 12
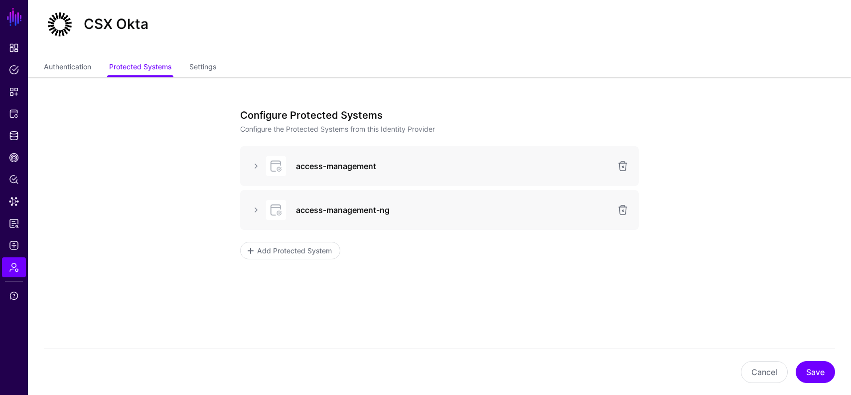
scroll to position [0, 0]
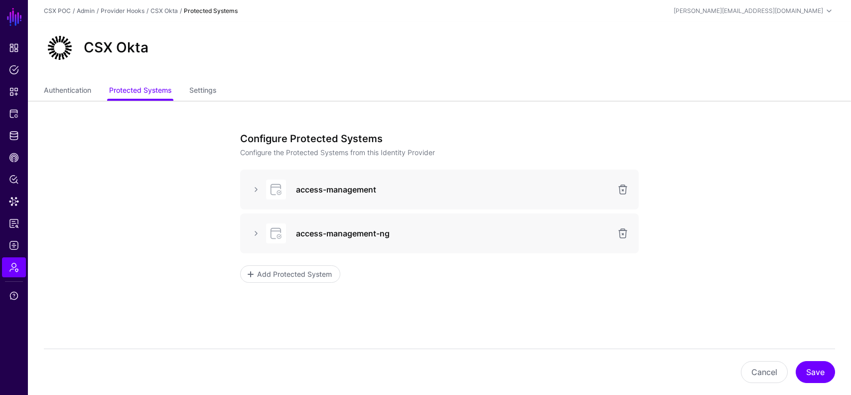
click at [265, 244] on div "access-management-ng" at bounding box center [439, 233] width 399 height 40
click at [259, 228] on link at bounding box center [256, 233] width 12 height 12
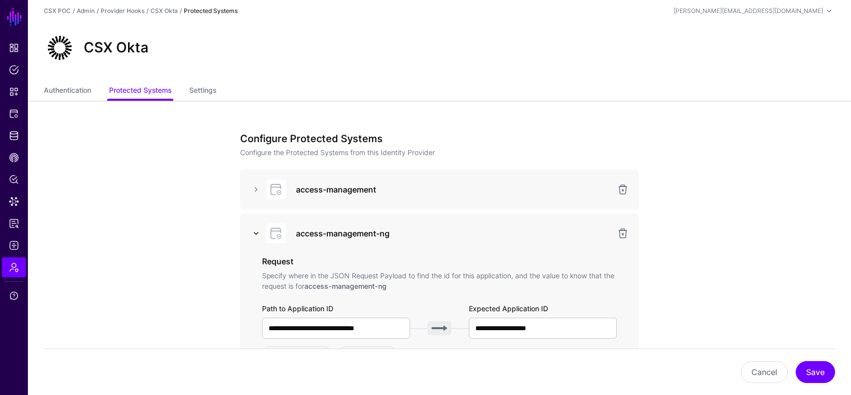
click at [259, 232] on link at bounding box center [256, 233] width 12 height 12
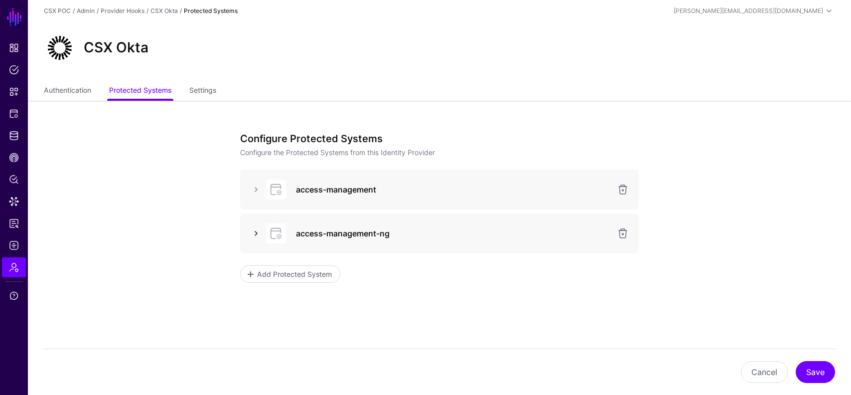
click at [256, 234] on link at bounding box center [256, 233] width 12 height 12
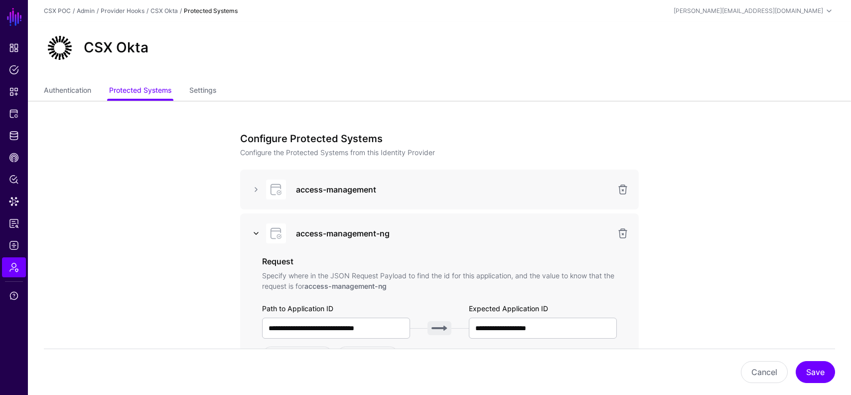
click at [256, 234] on link at bounding box center [256, 233] width 12 height 12
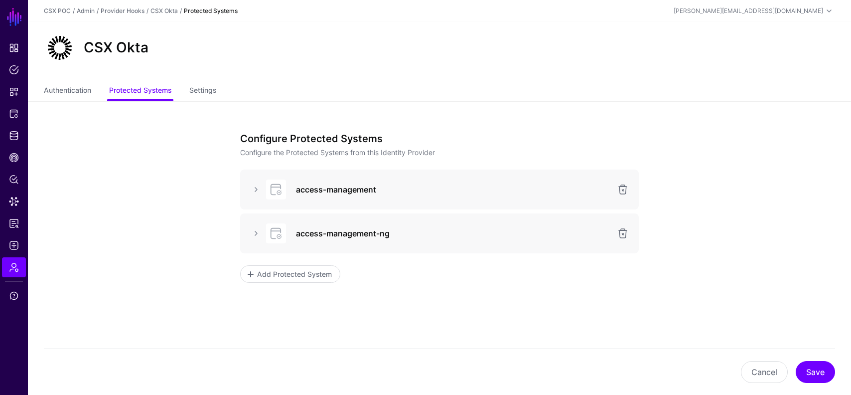
click at [257, 179] on div "access-management" at bounding box center [439, 189] width 399 height 40
click at [257, 187] on link at bounding box center [256, 189] width 12 height 12
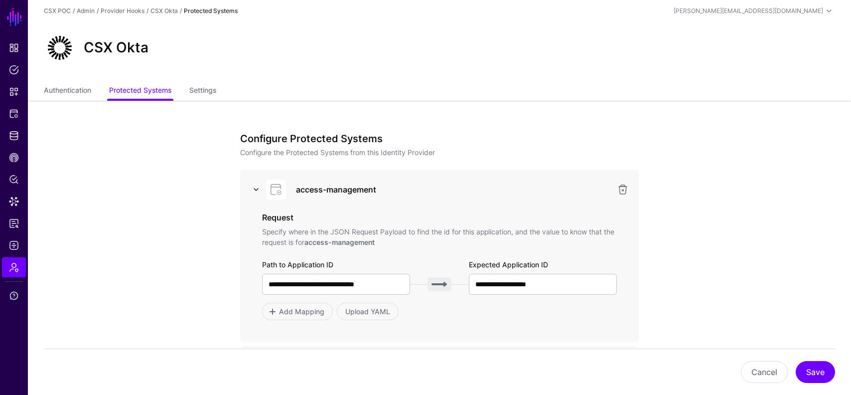
click at [257, 187] on link at bounding box center [256, 189] width 12 height 12
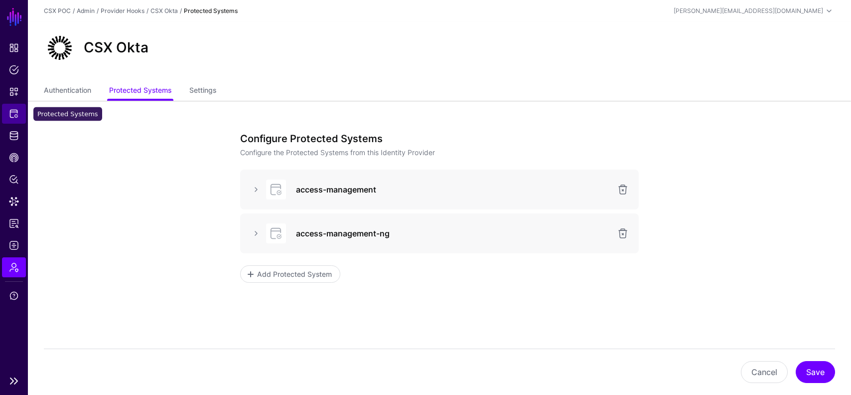
click at [12, 114] on span "Protected Systems" at bounding box center [14, 114] width 10 height 10
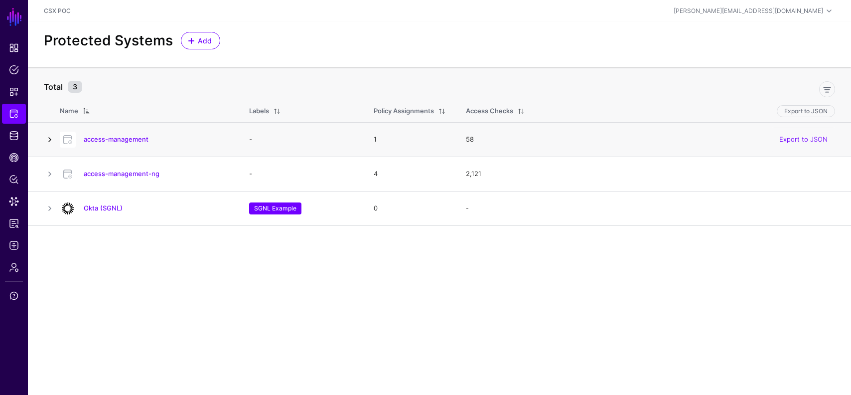
click at [50, 138] on link at bounding box center [50, 140] width 12 height 12
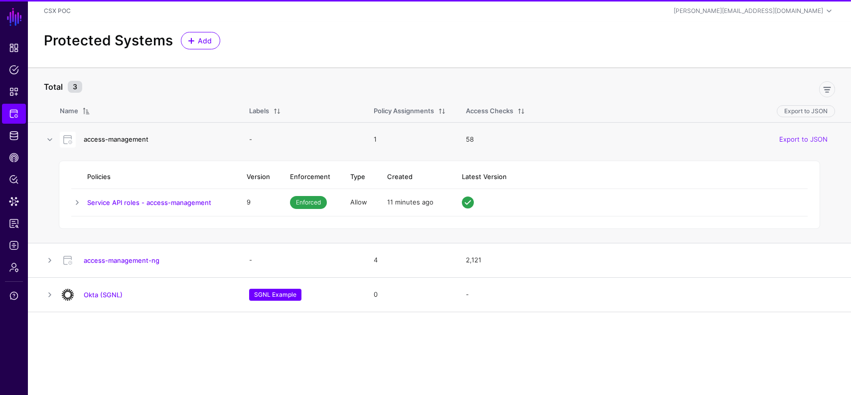
click at [110, 140] on link "access-management" at bounding box center [116, 139] width 65 height 8
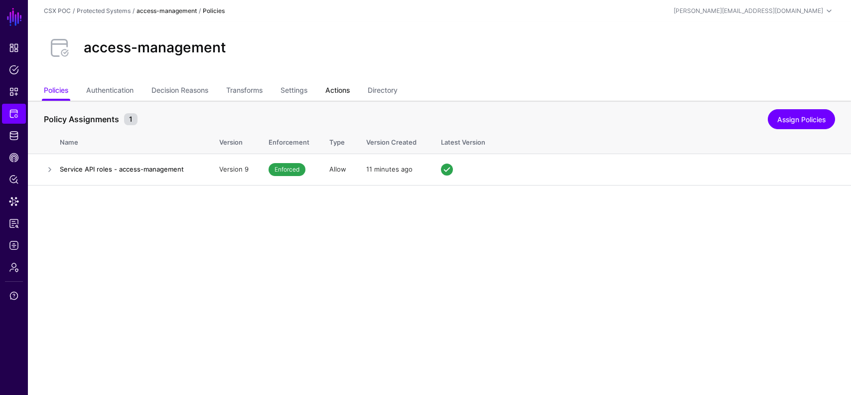
click at [345, 90] on link "Actions" at bounding box center [338, 91] width 24 height 19
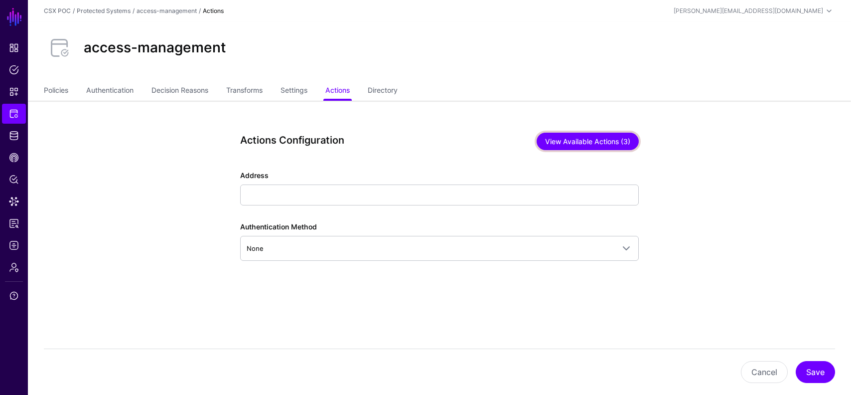
click at [545, 142] on button "View Available Actions (3)" at bounding box center [588, 141] width 102 height 17
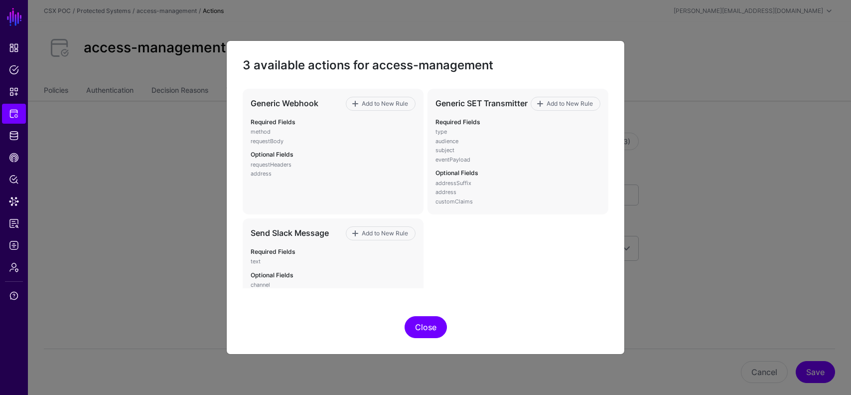
click at [409, 331] on button "Close" at bounding box center [426, 327] width 42 height 22
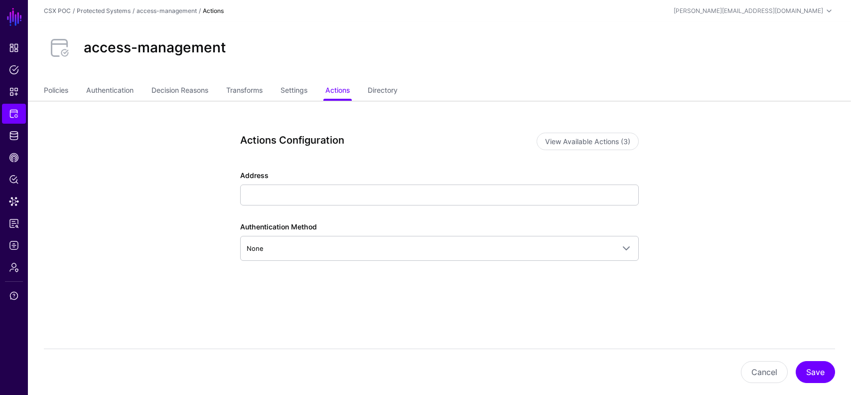
click at [278, 87] on ul "Policies Authentication Decision Reasons Transforms Settings Actions Directory" at bounding box center [440, 91] width 792 height 19
click at [240, 88] on link "Transforms" at bounding box center [244, 91] width 36 height 19
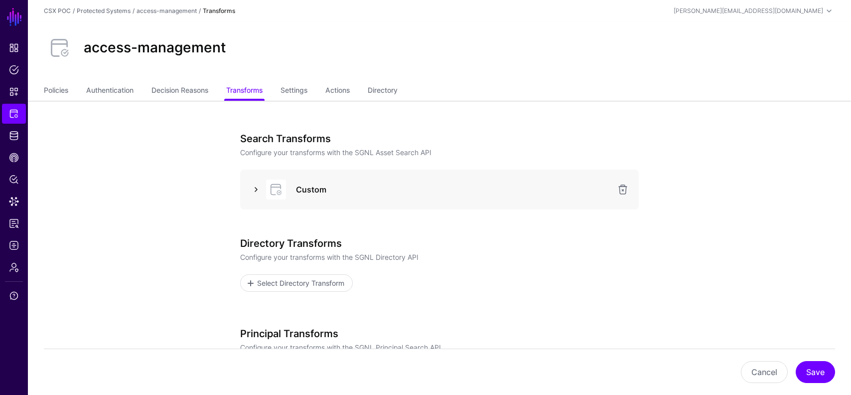
click at [258, 185] on link at bounding box center [256, 189] width 12 height 12
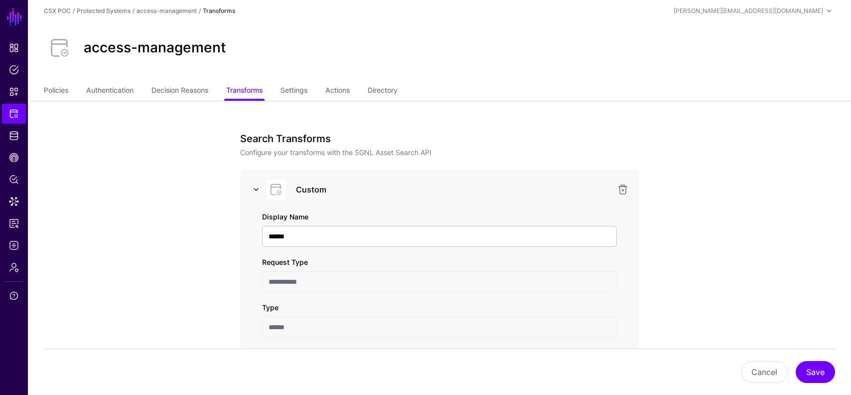
scroll to position [105, 0]
click at [305, 86] on link "Settings" at bounding box center [294, 91] width 27 height 19
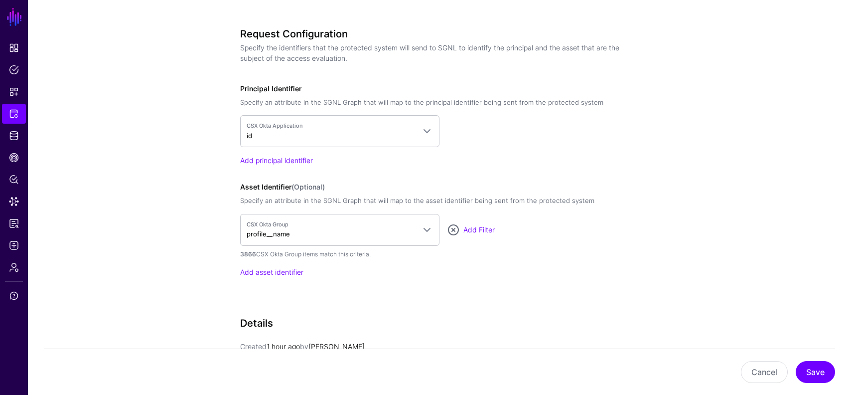
scroll to position [783, 0]
